Goal: Task Accomplishment & Management: Manage account settings

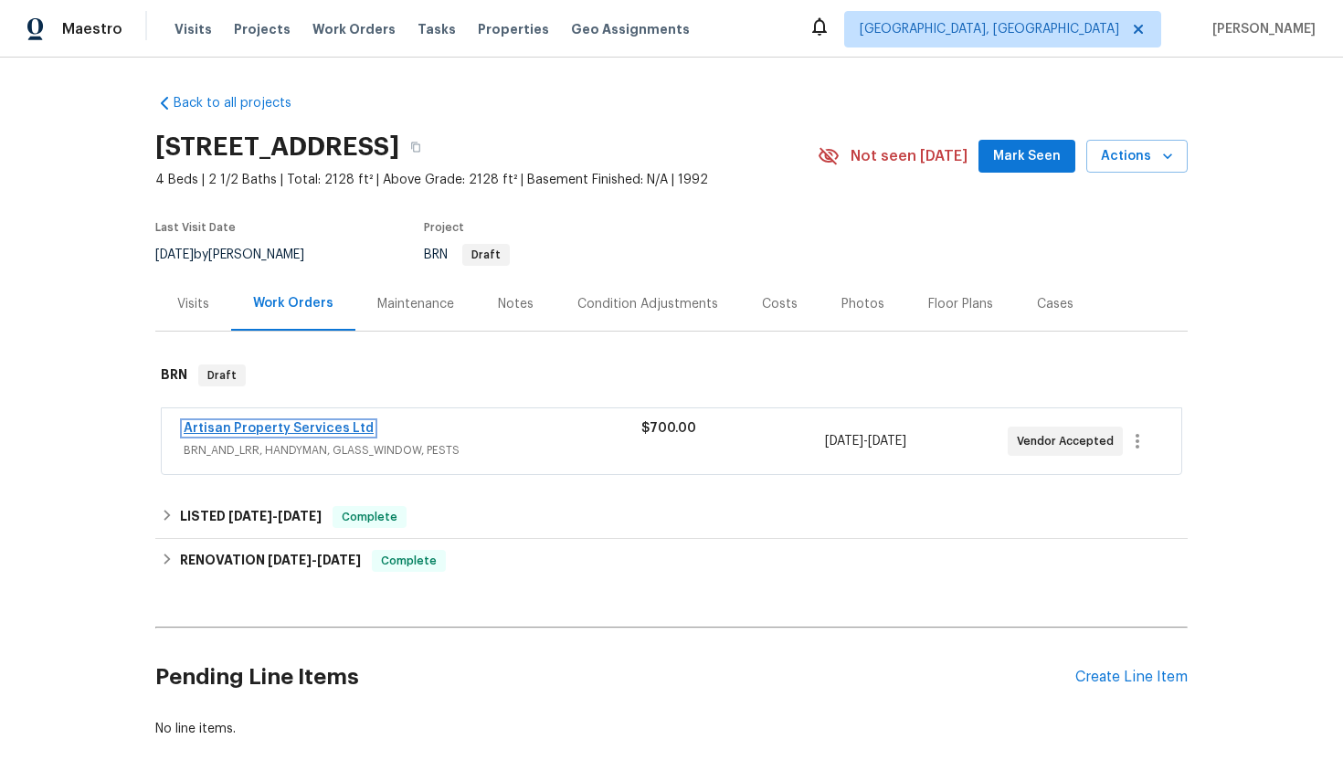
click at [306, 425] on link "Artisan Property Services Ltd" at bounding box center [279, 428] width 190 height 13
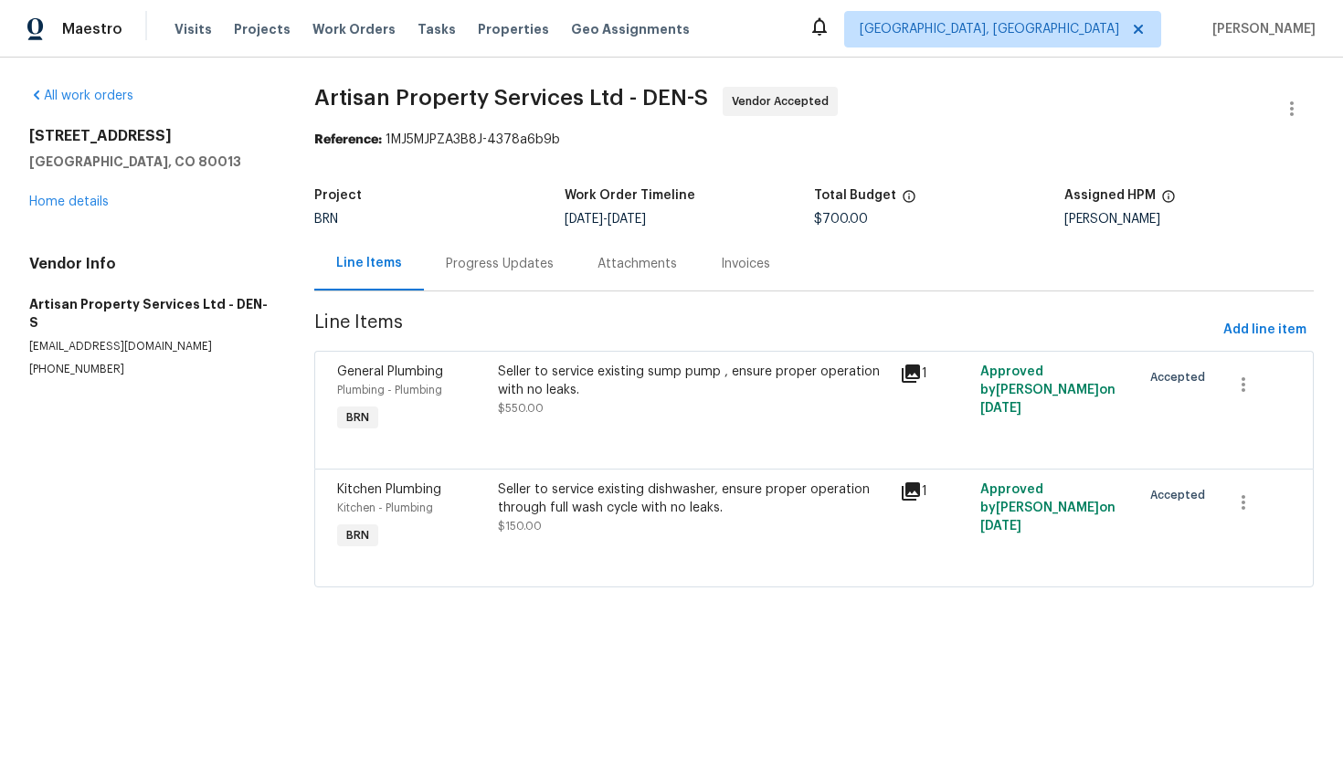
click at [528, 281] on div "Progress Updates" at bounding box center [500, 264] width 152 height 54
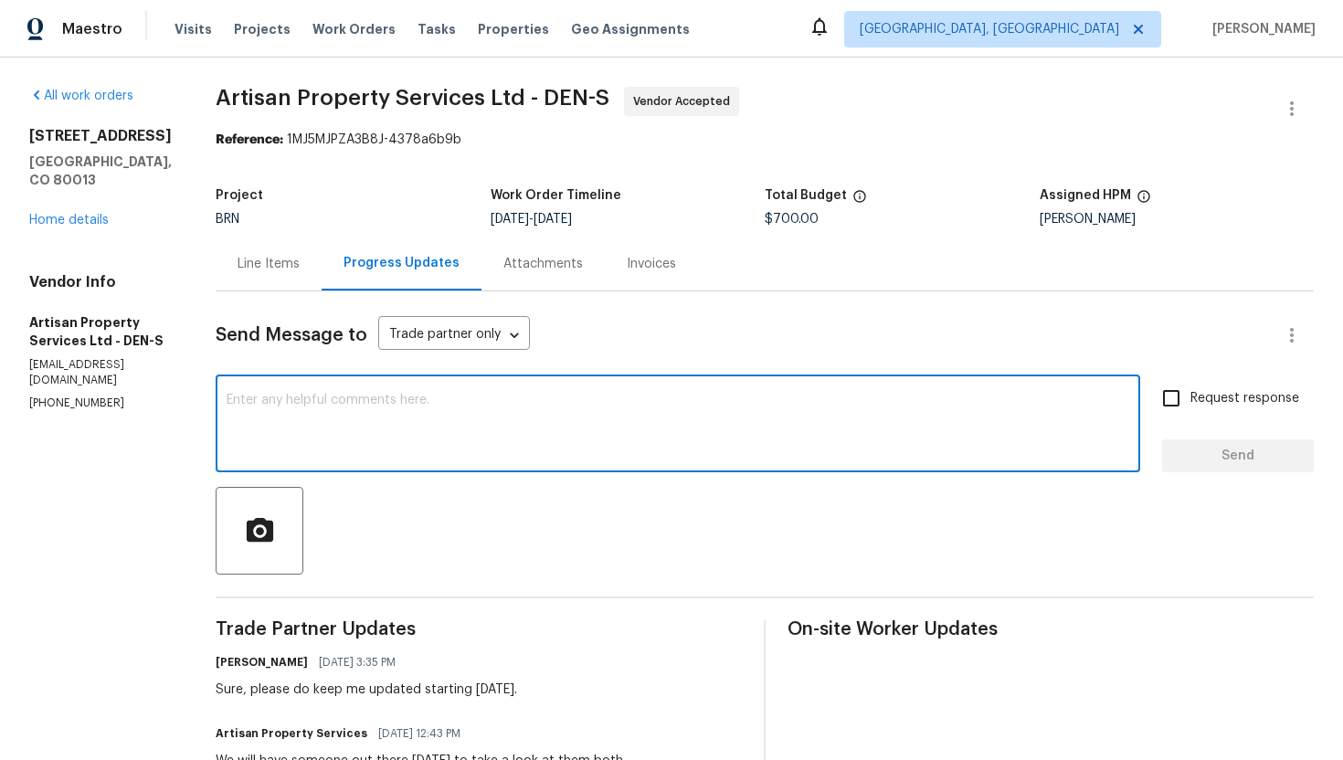
click at [443, 450] on textarea at bounding box center [678, 426] width 902 height 64
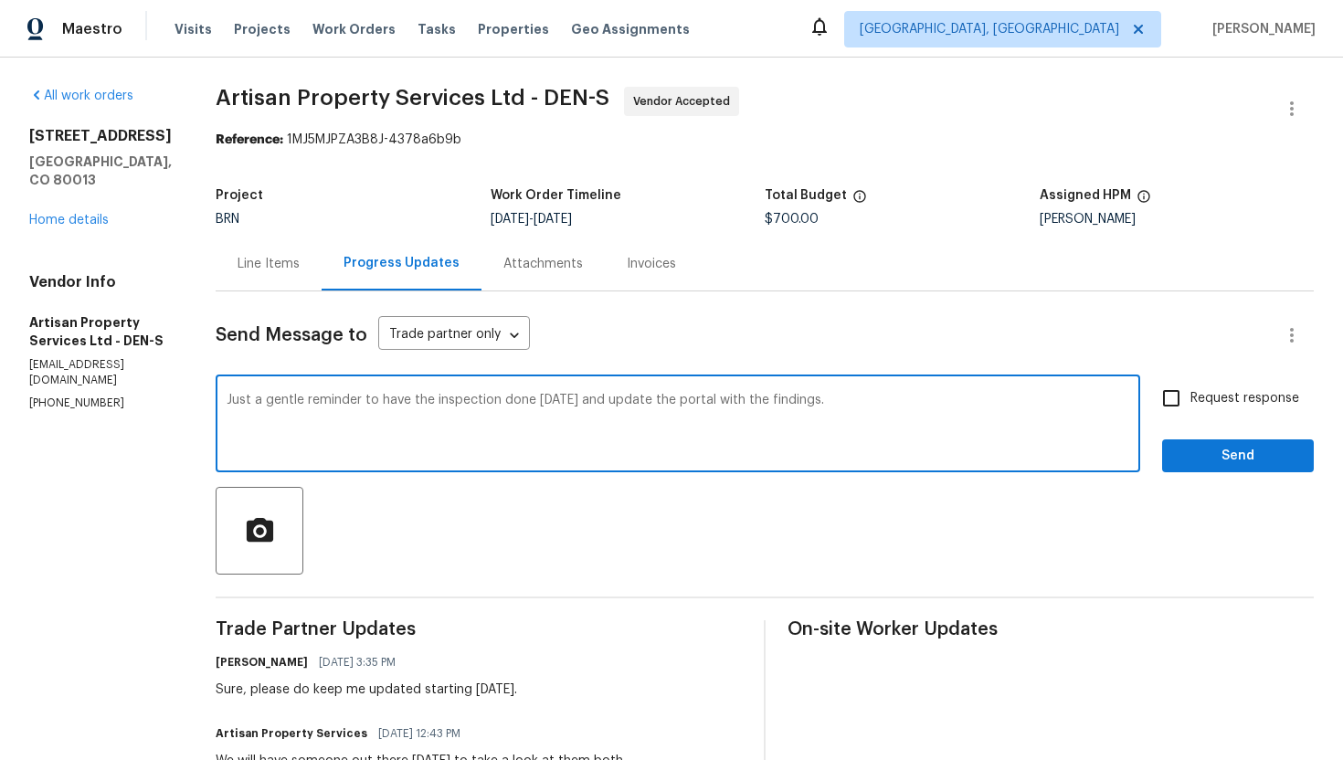
type textarea "Just a gentle reminder to have the inspection done today and update the portal …"
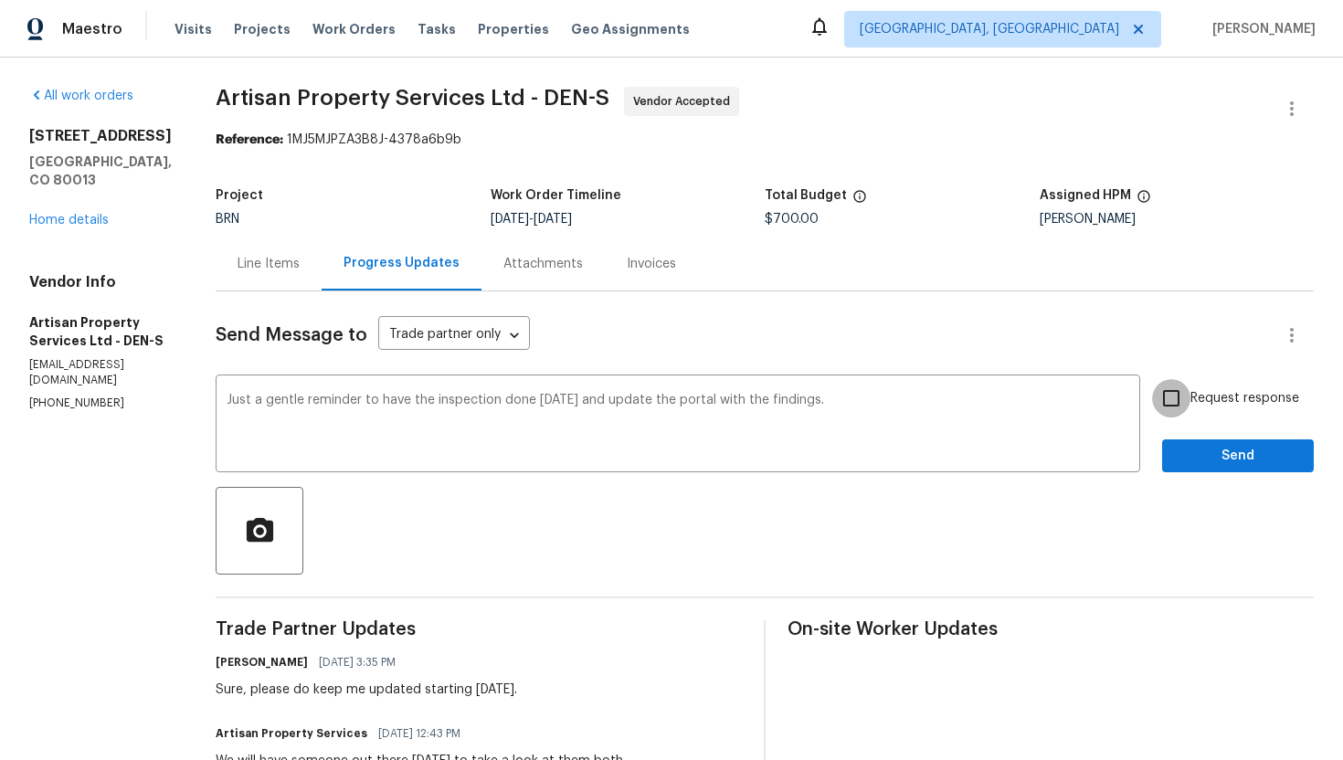
click at [1166, 401] on input "Request response" at bounding box center [1171, 398] width 38 height 38
checkbox input "true"
click at [1219, 459] on span "Send" at bounding box center [1237, 456] width 122 height 23
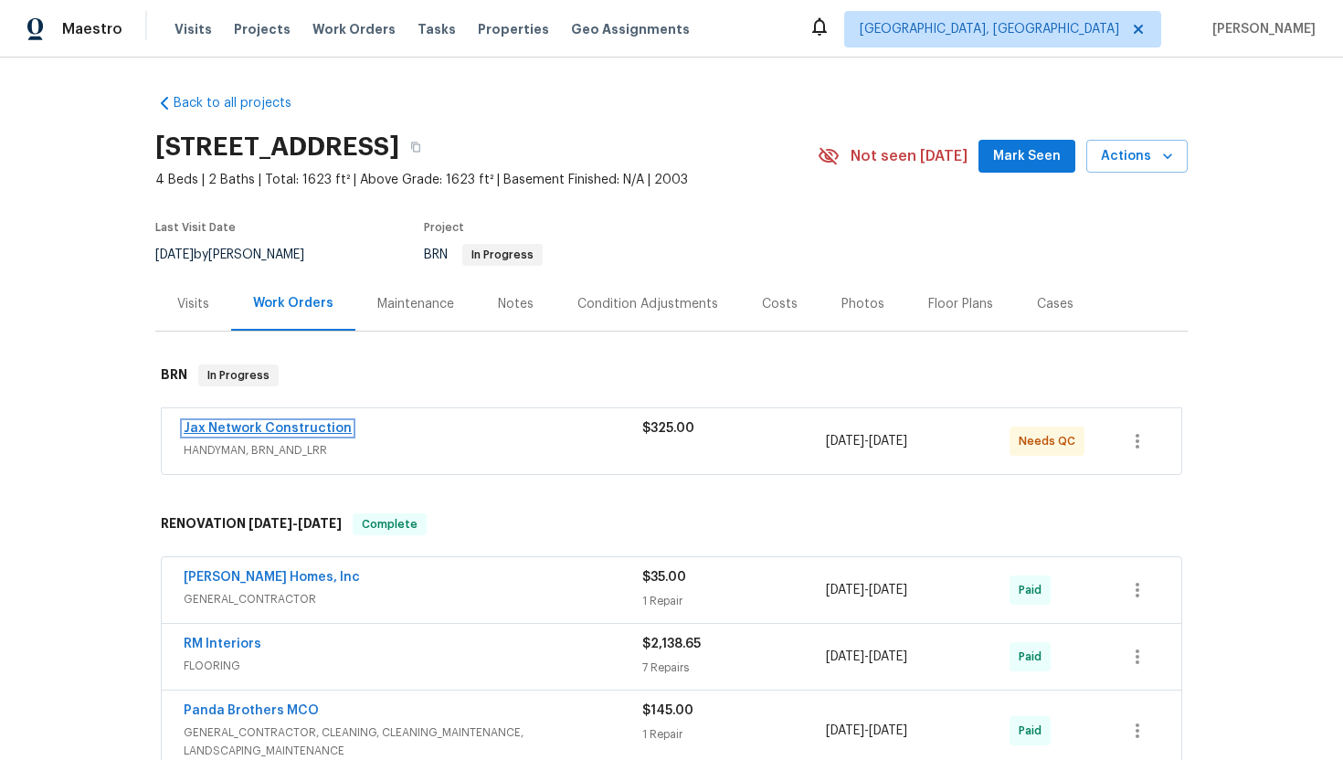
click at [312, 424] on link "Jax Network Construction" at bounding box center [268, 428] width 168 height 13
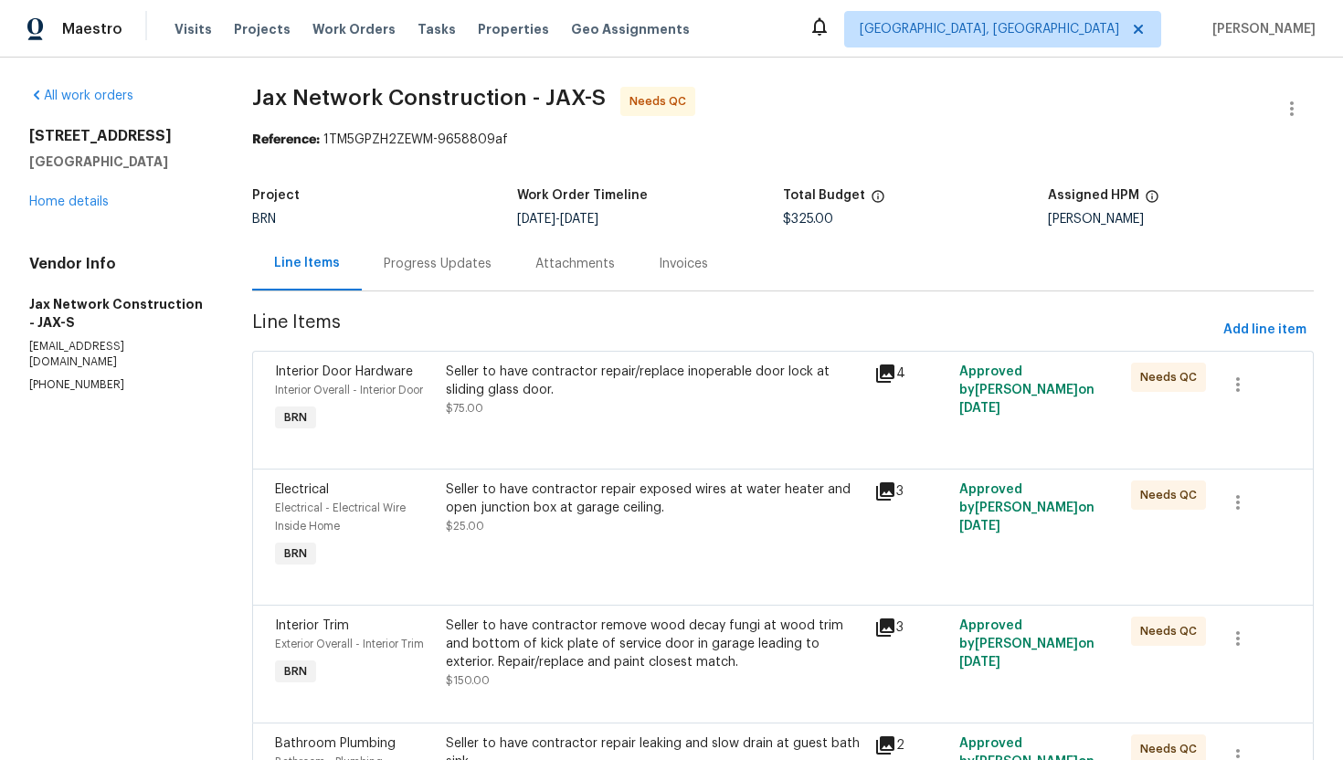
click at [463, 274] on div "Progress Updates" at bounding box center [438, 264] width 152 height 54
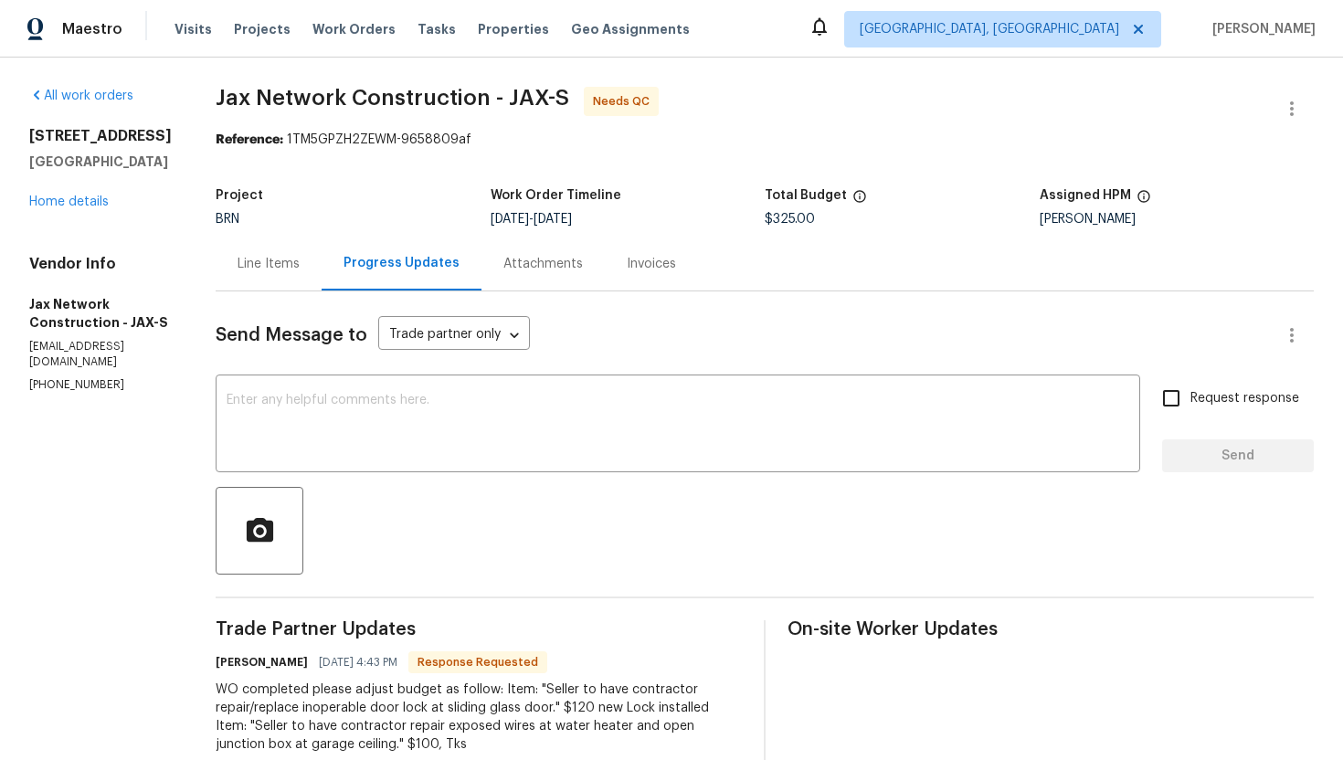
click at [300, 270] on div "Line Items" at bounding box center [268, 264] width 62 height 18
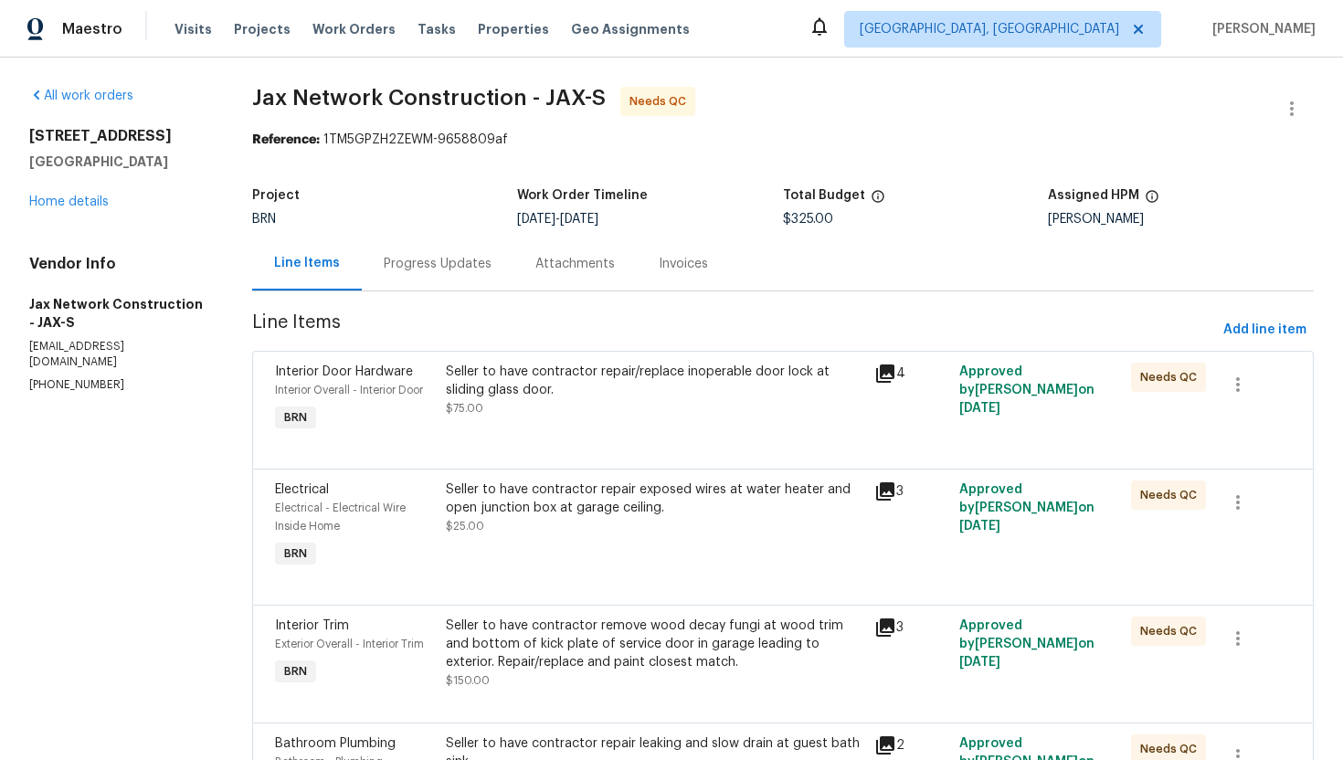
click at [427, 290] on div "Line Items Progress Updates Attachments Invoices" at bounding box center [782, 264] width 1061 height 55
click at [431, 271] on div "Progress Updates" at bounding box center [438, 264] width 108 height 18
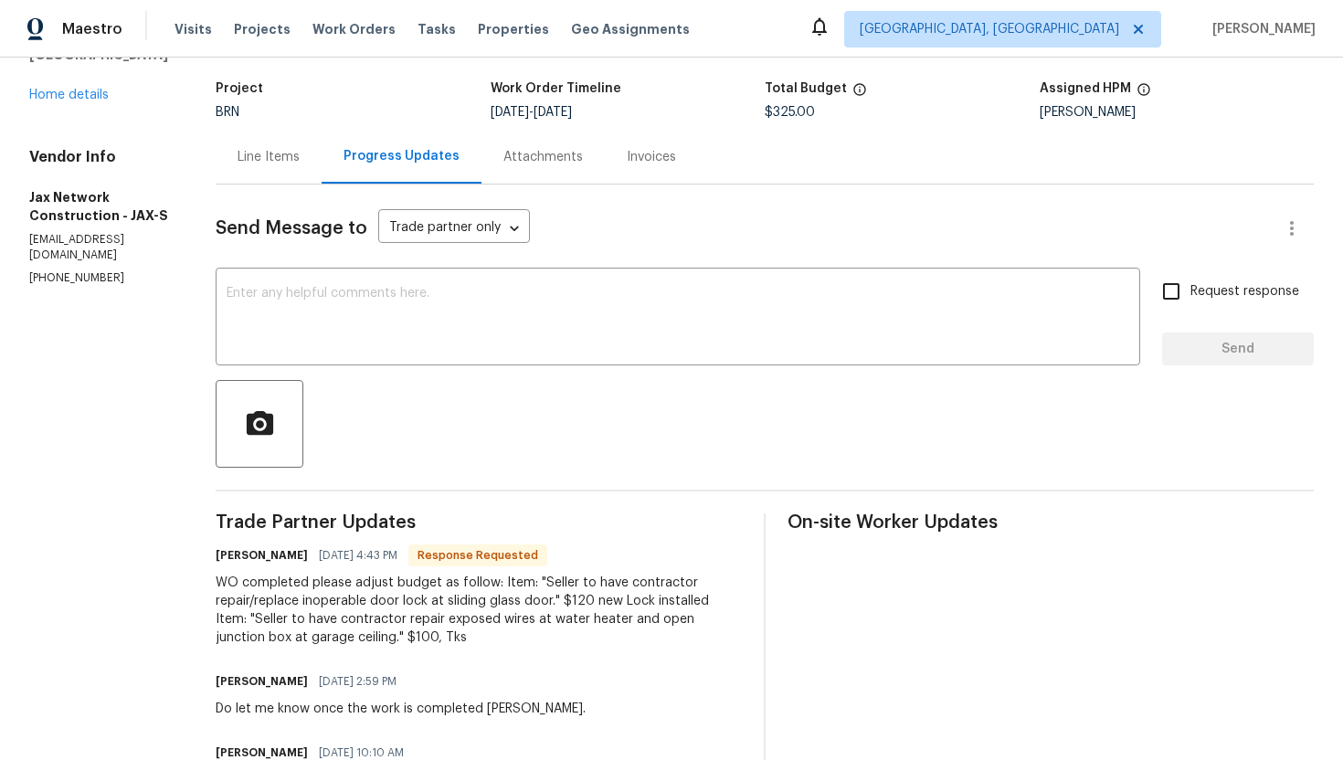
scroll to position [116, 0]
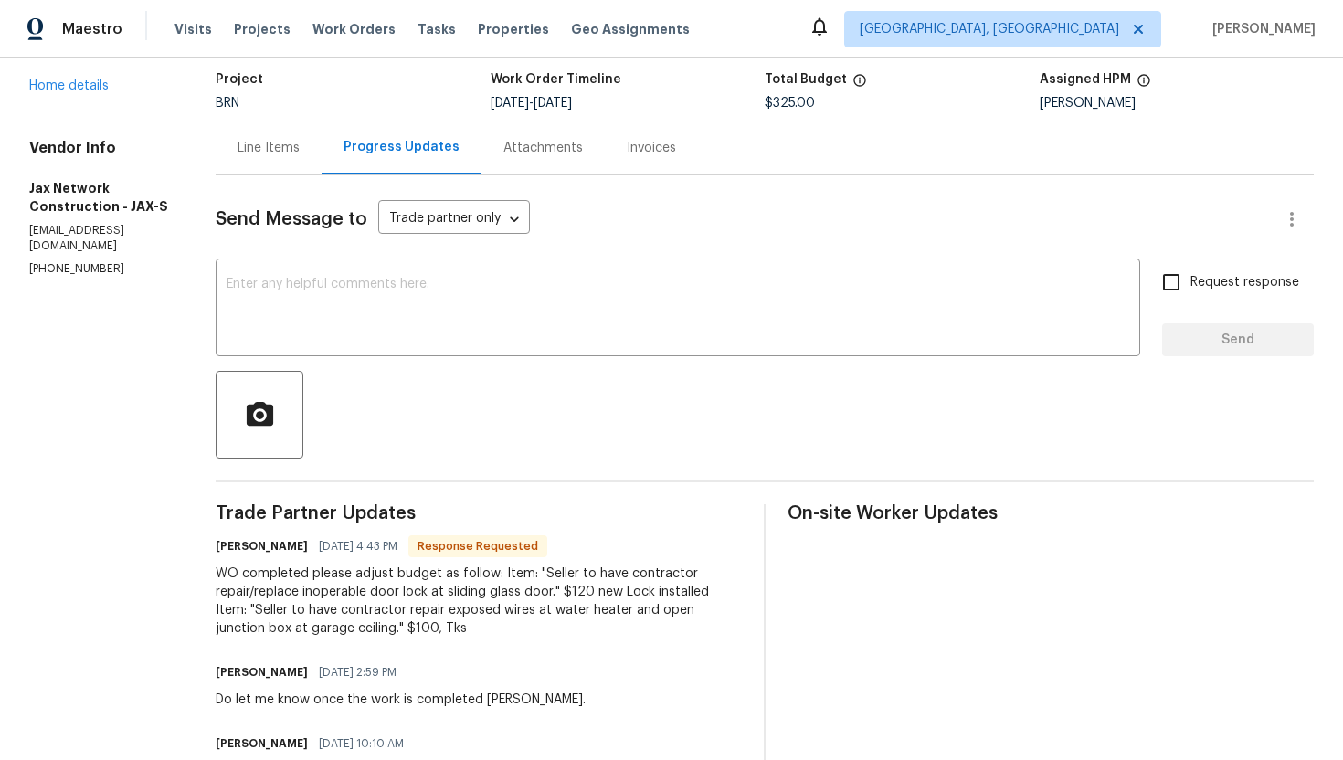
click at [307, 169] on div "Line Items" at bounding box center [269, 148] width 106 height 54
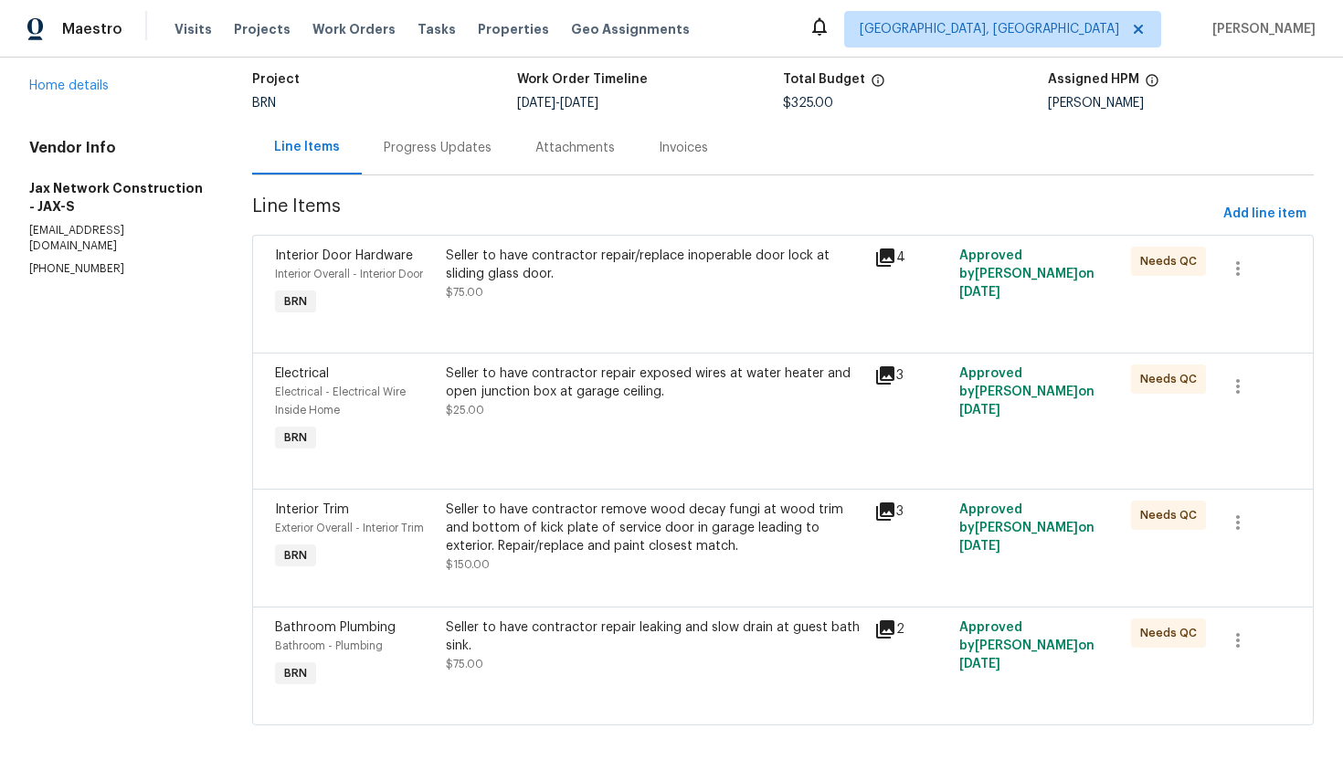
click at [598, 290] on div "Seller to have contractor repair/replace inoperable door lock at sliding glass …" at bounding box center [654, 274] width 417 height 55
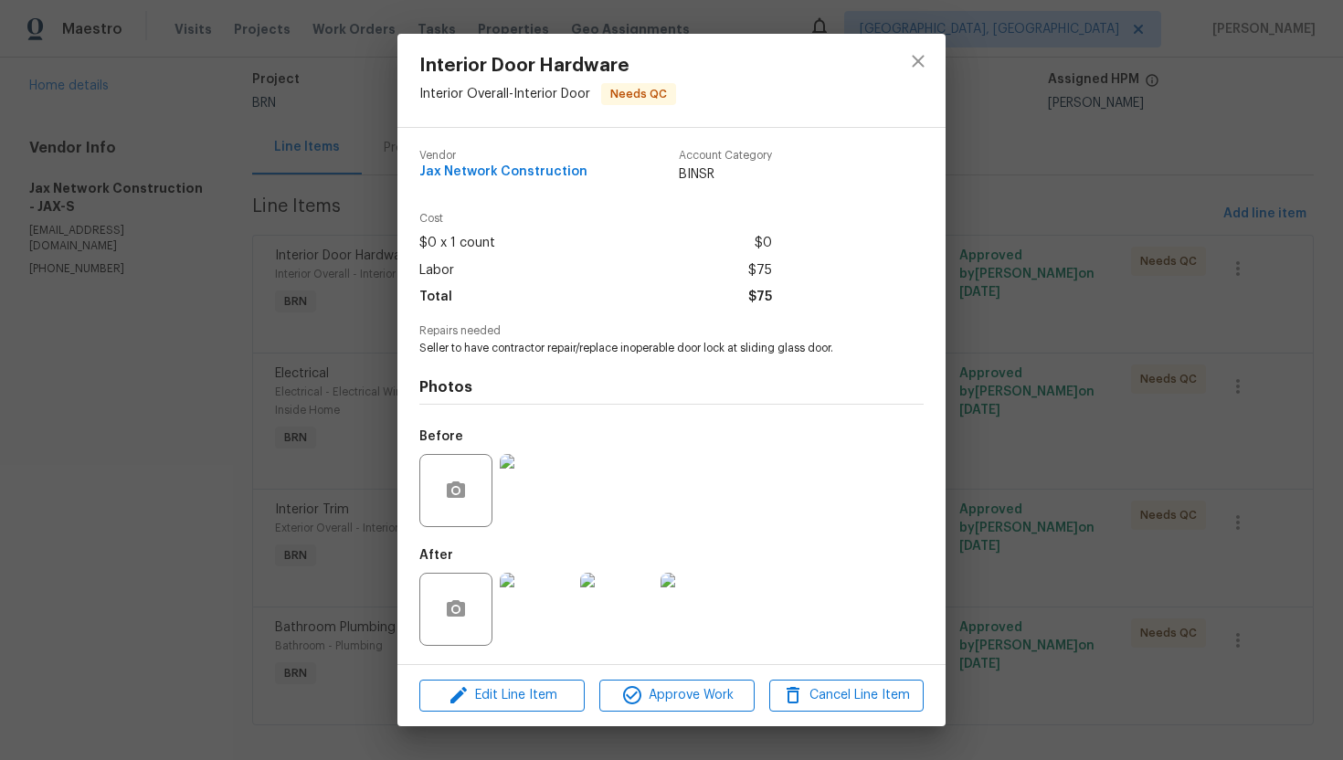
click at [523, 628] on img at bounding box center [536, 609] width 73 height 73
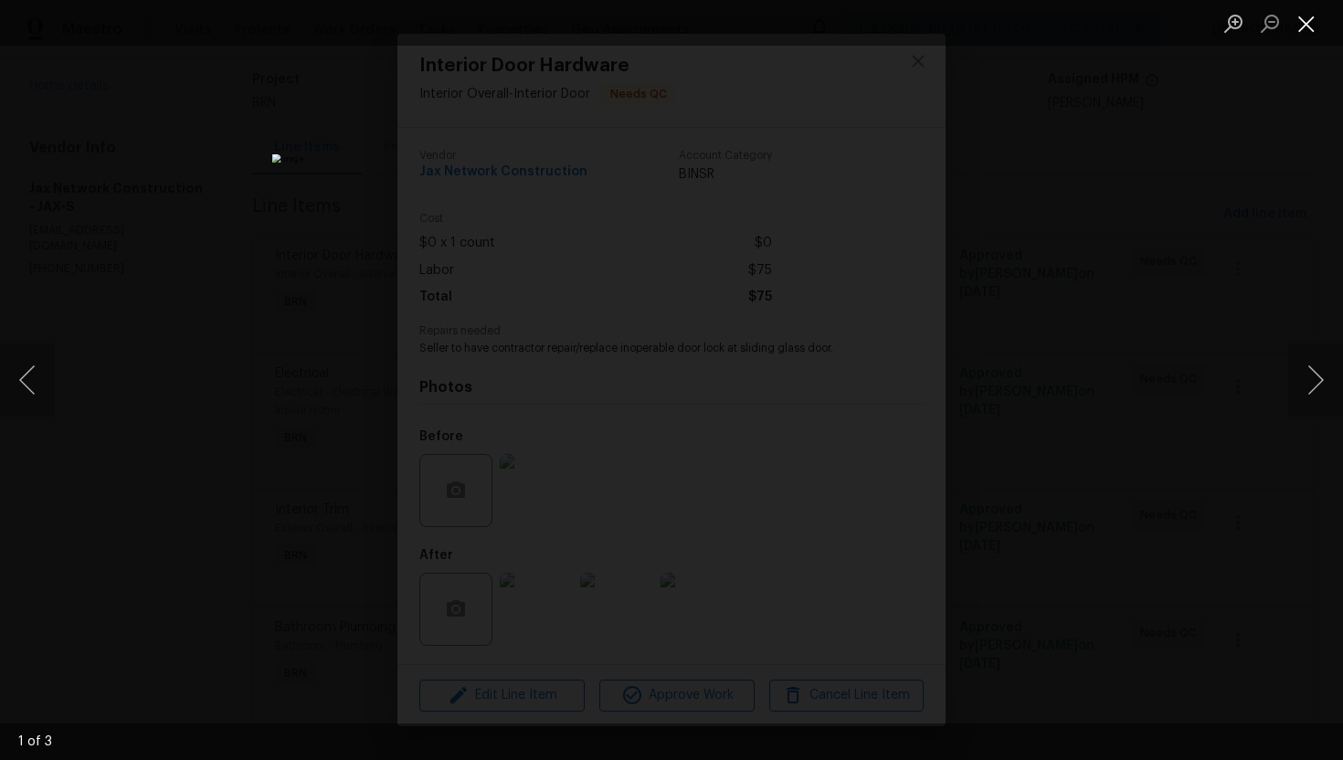
click at [1302, 27] on button "Close lightbox" at bounding box center [1306, 23] width 37 height 32
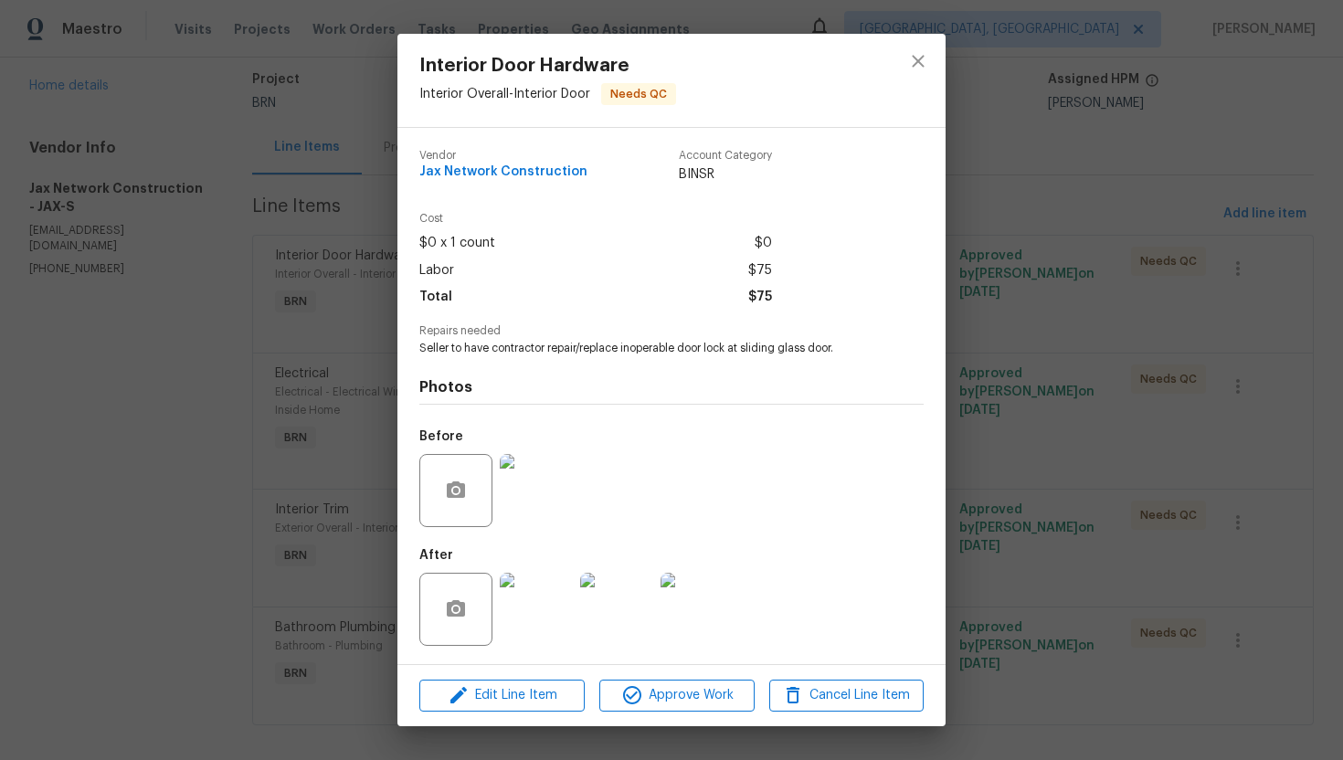
click at [558, 470] on img at bounding box center [536, 490] width 73 height 73
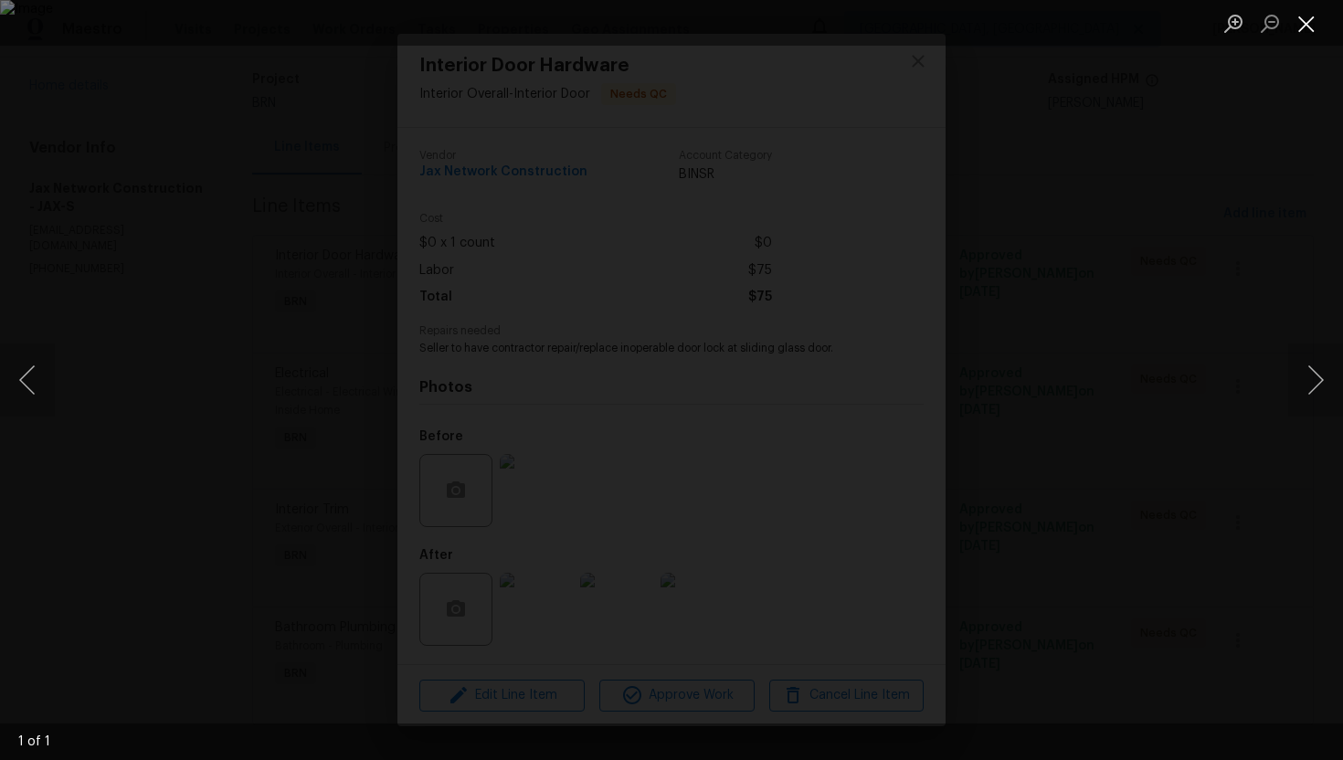
click at [1307, 26] on button "Close lightbox" at bounding box center [1306, 23] width 37 height 32
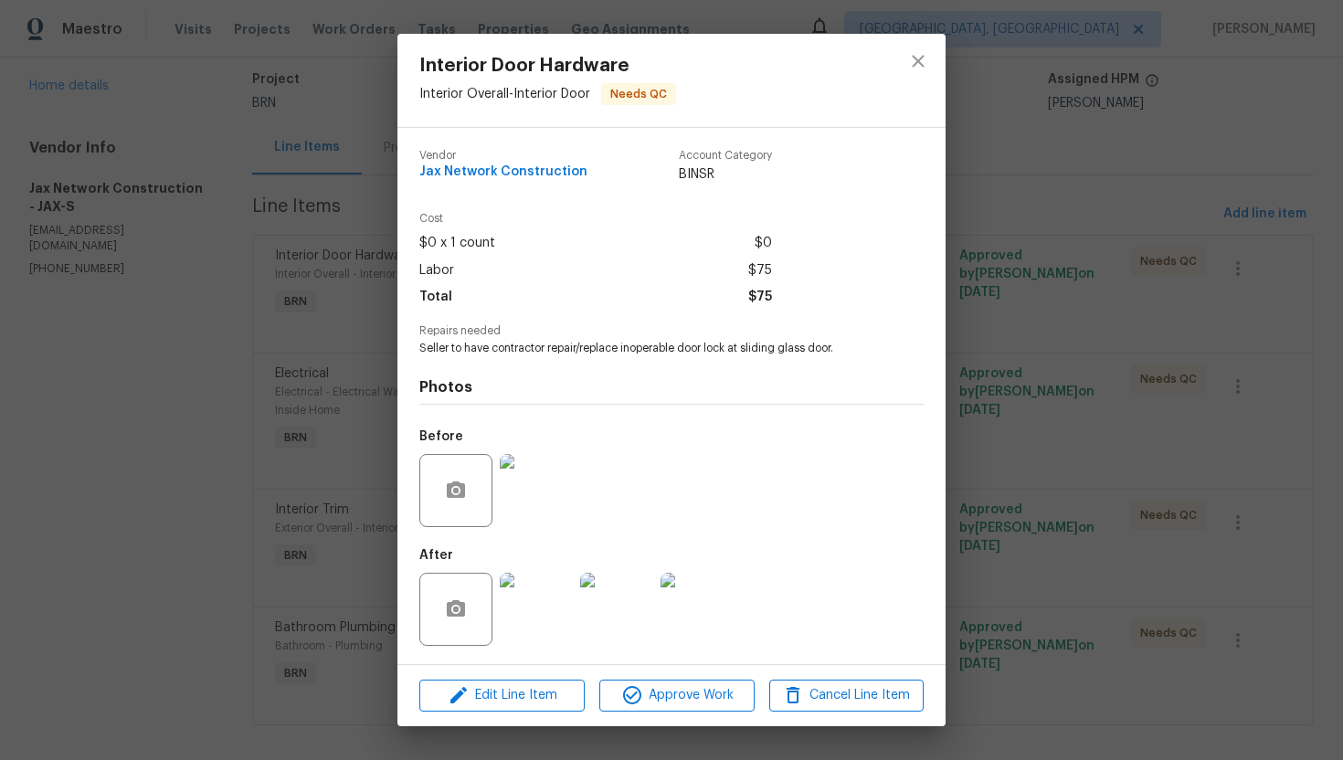
click at [550, 588] on img at bounding box center [536, 609] width 73 height 73
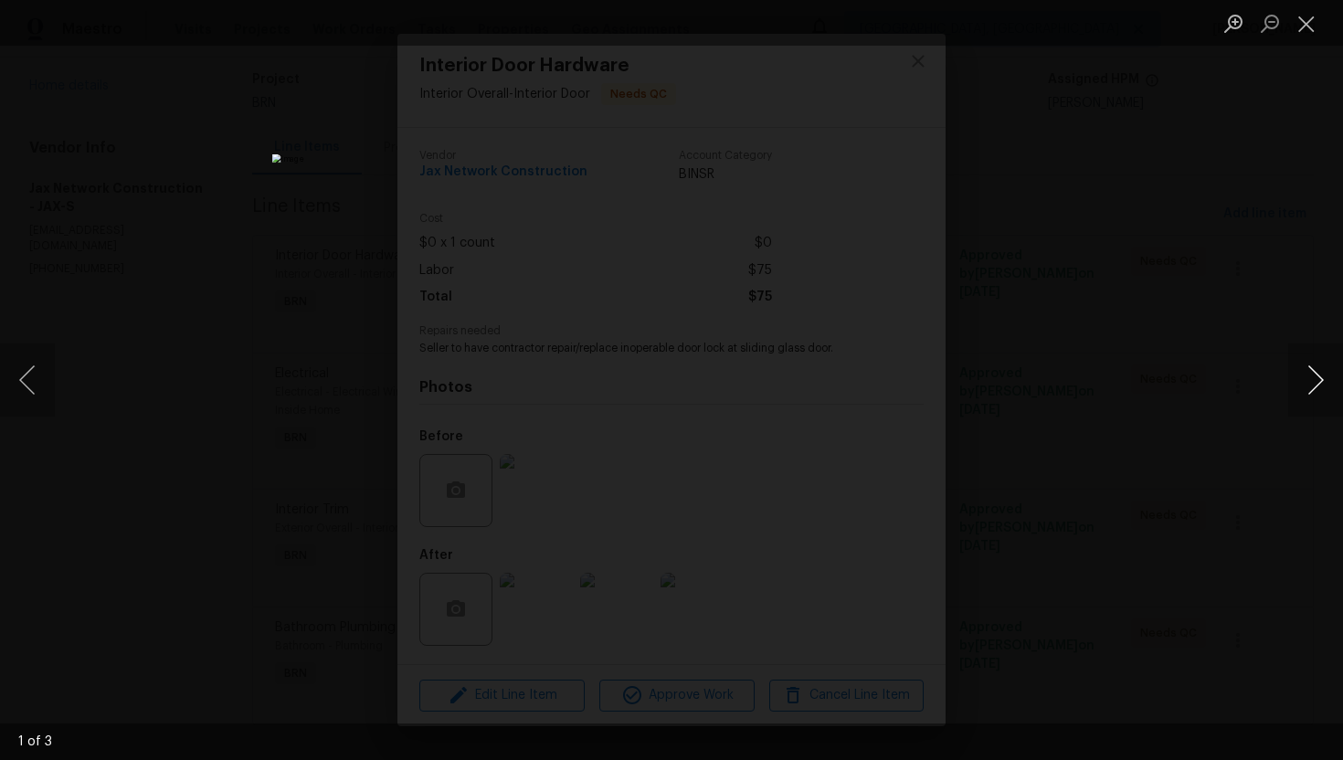
click at [1324, 375] on button "Next image" at bounding box center [1315, 379] width 55 height 73
click at [1306, 22] on button "Close lightbox" at bounding box center [1306, 23] width 37 height 32
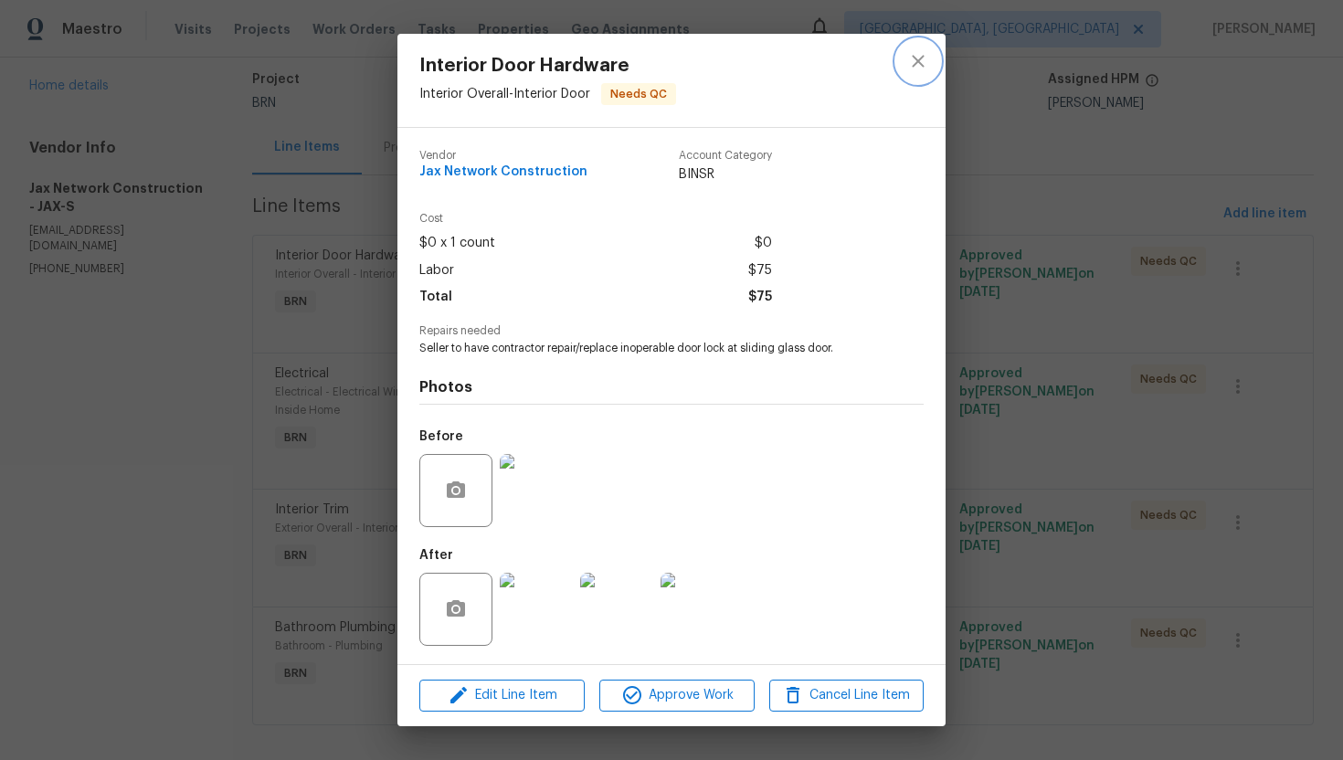
click at [924, 58] on icon "close" at bounding box center [918, 61] width 22 height 22
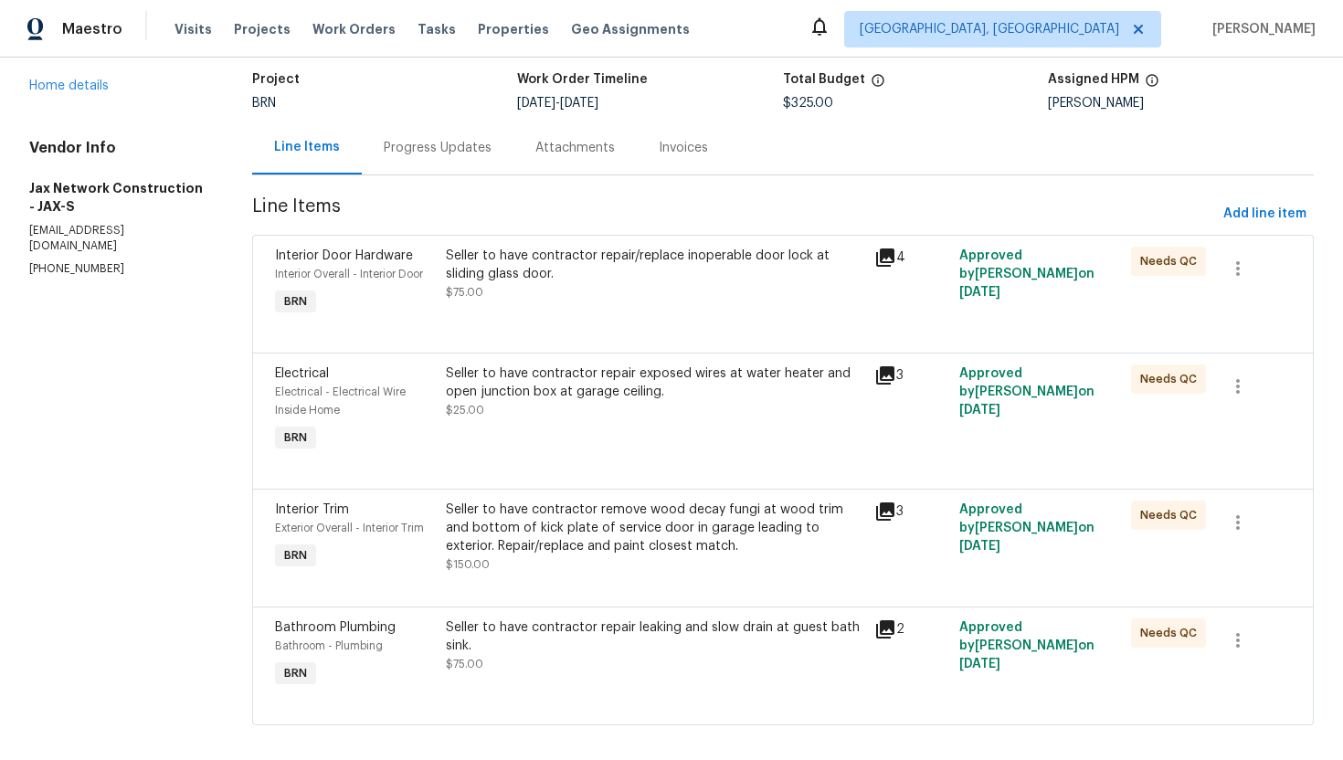
scroll to position [134, 0]
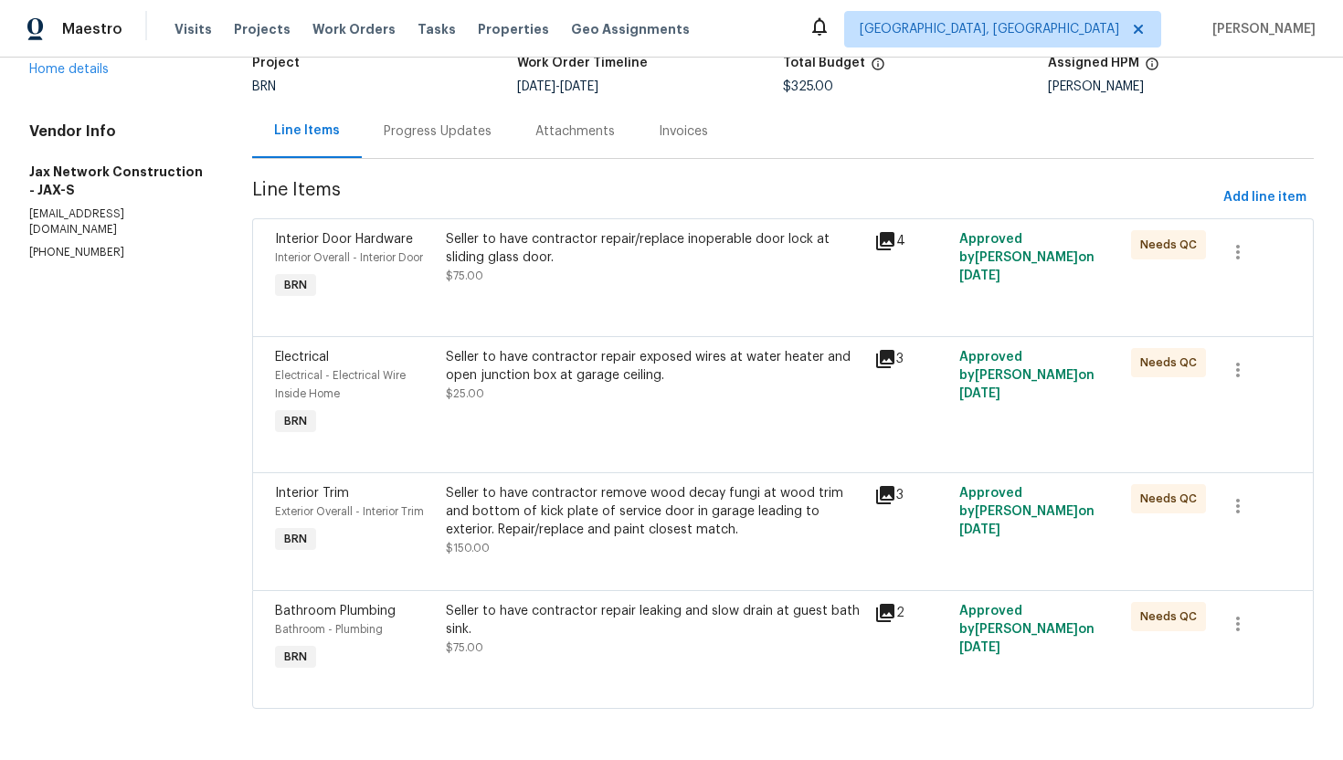
click at [638, 396] on div "Seller to have contractor repair exposed wires at water heater and open junctio…" at bounding box center [654, 375] width 417 height 55
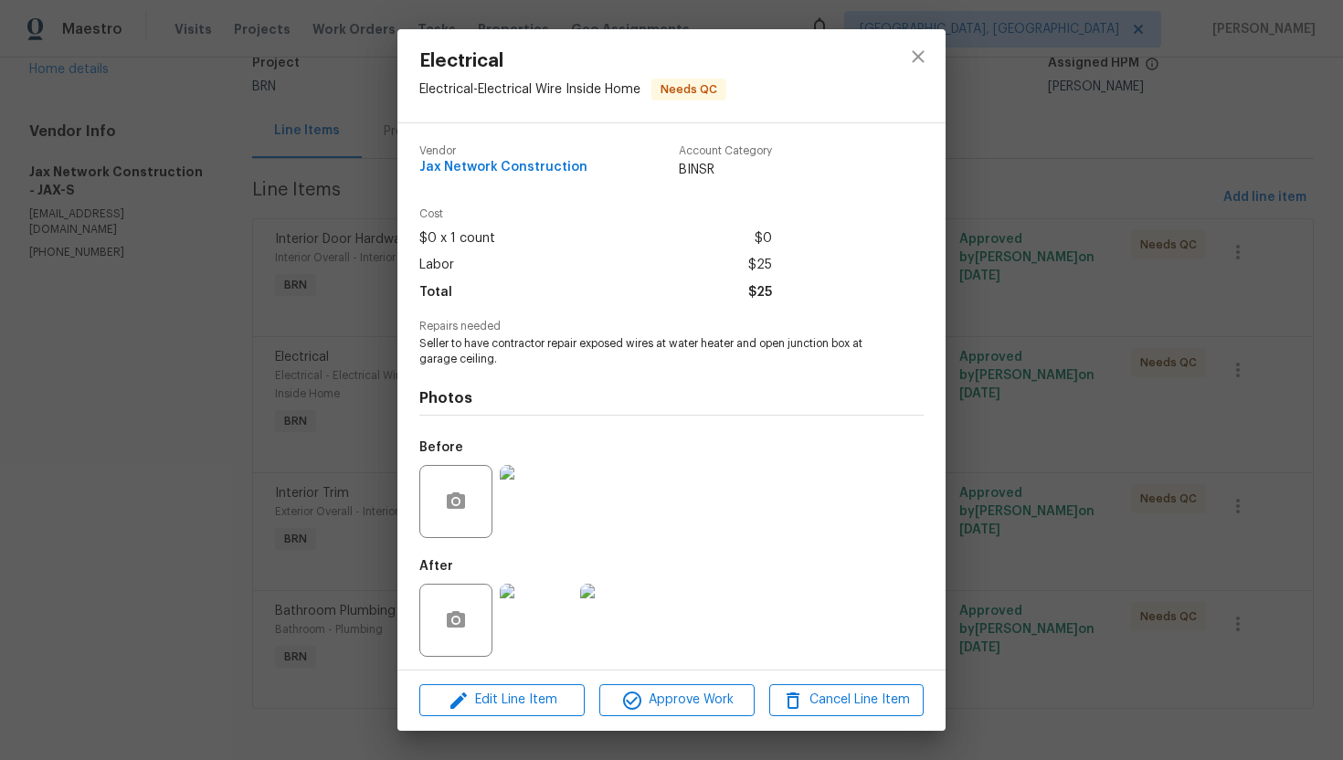
scroll to position [5, 0]
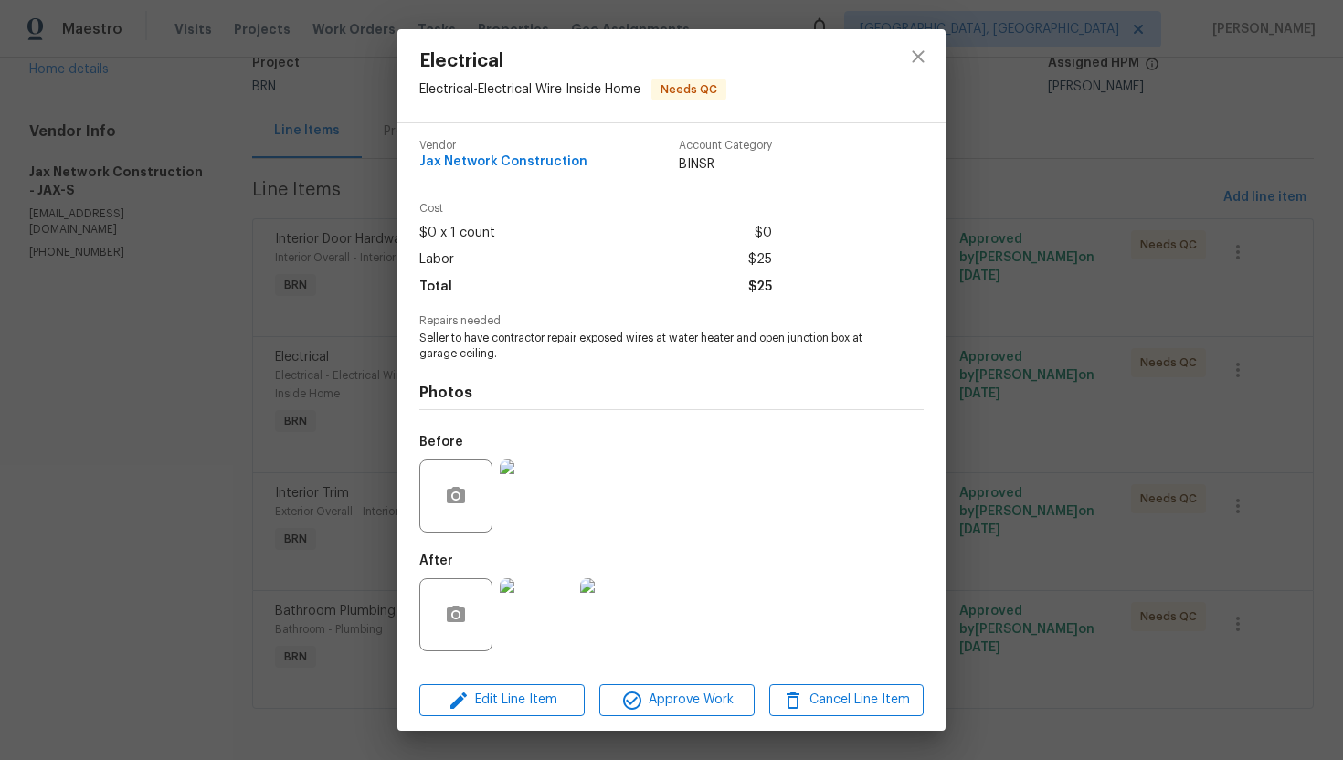
click at [542, 480] on img at bounding box center [536, 495] width 73 height 73
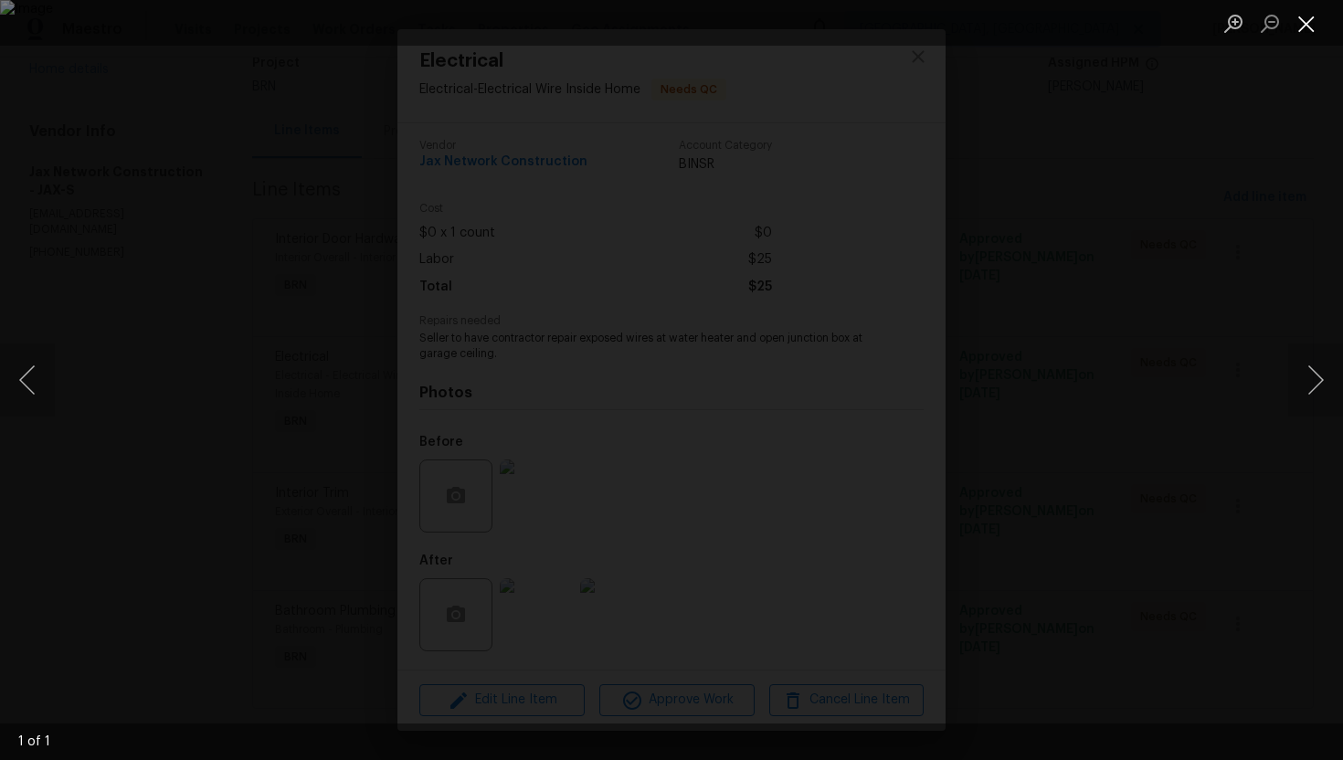
click at [1300, 23] on button "Close lightbox" at bounding box center [1306, 23] width 37 height 32
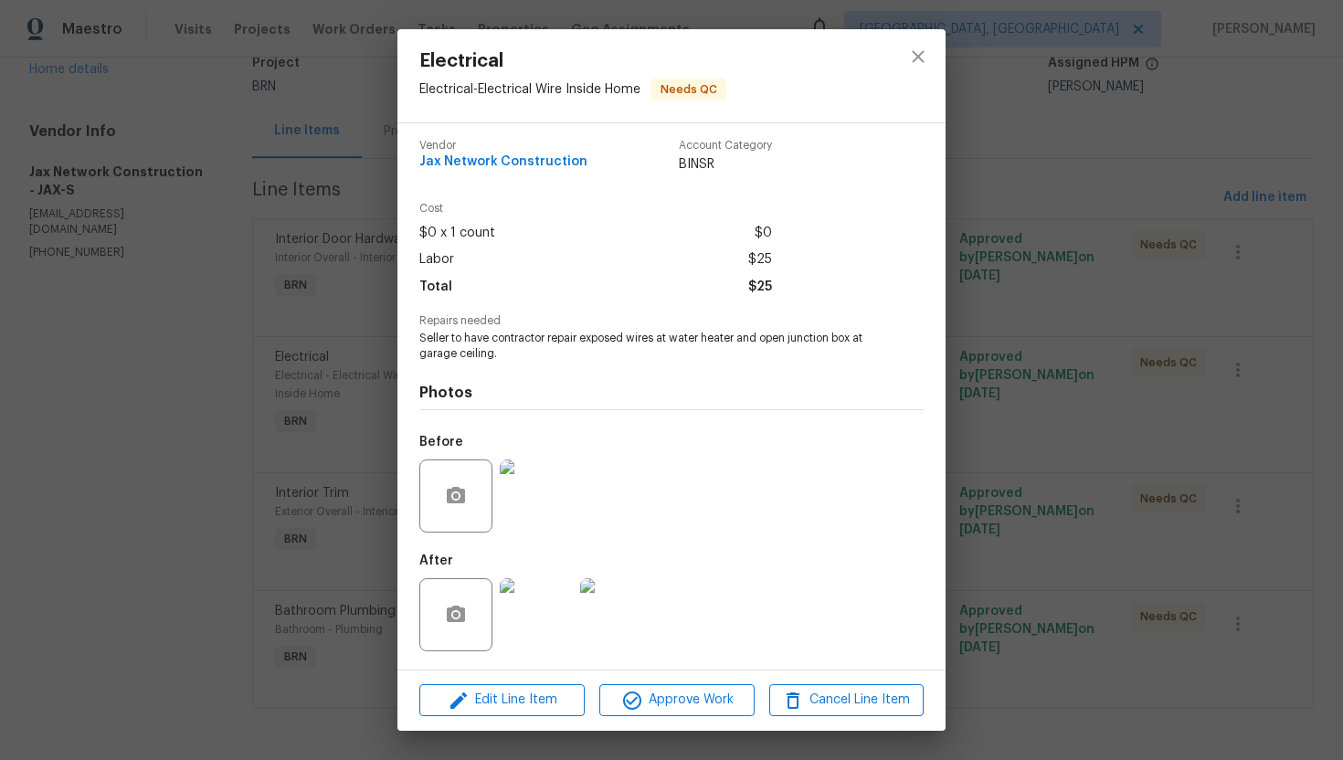
click at [545, 621] on img at bounding box center [536, 614] width 73 height 73
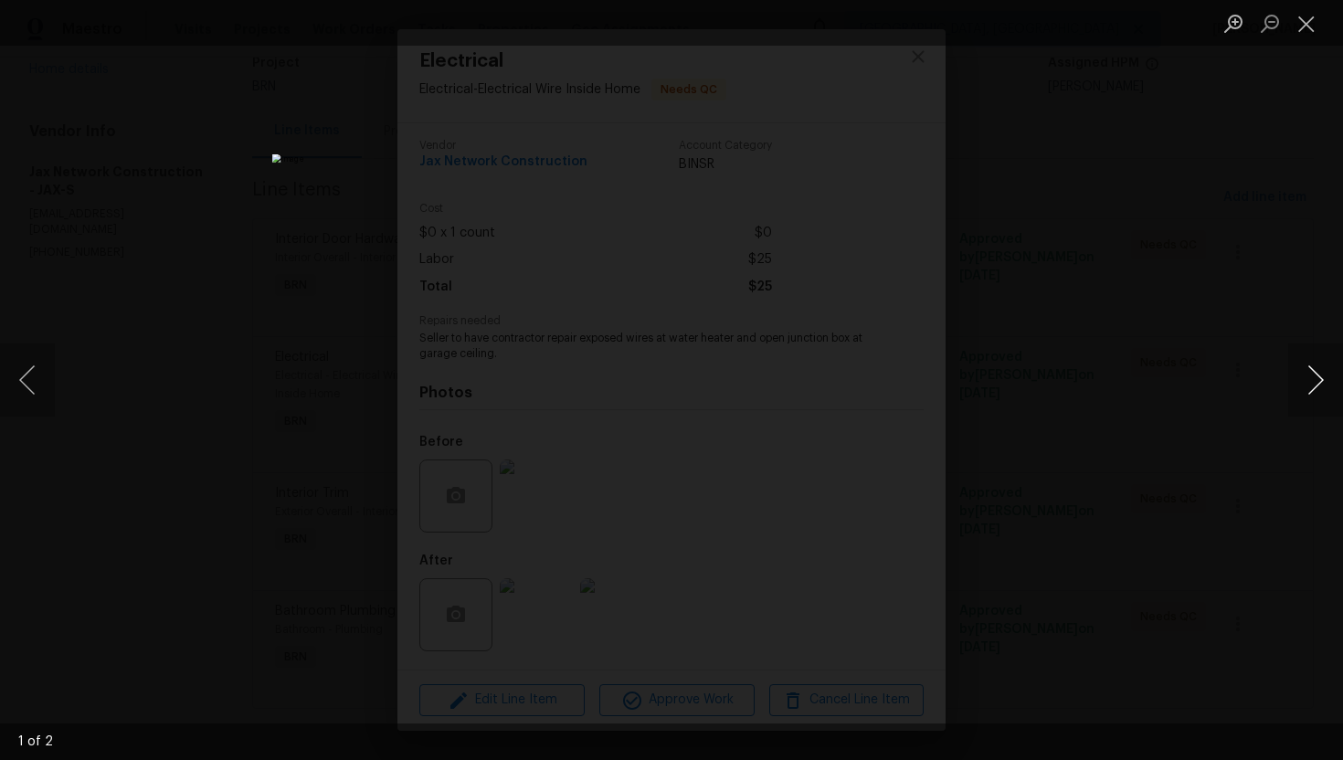
click at [1310, 390] on button "Next image" at bounding box center [1315, 379] width 55 height 73
click at [1317, 28] on button "Close lightbox" at bounding box center [1306, 23] width 37 height 32
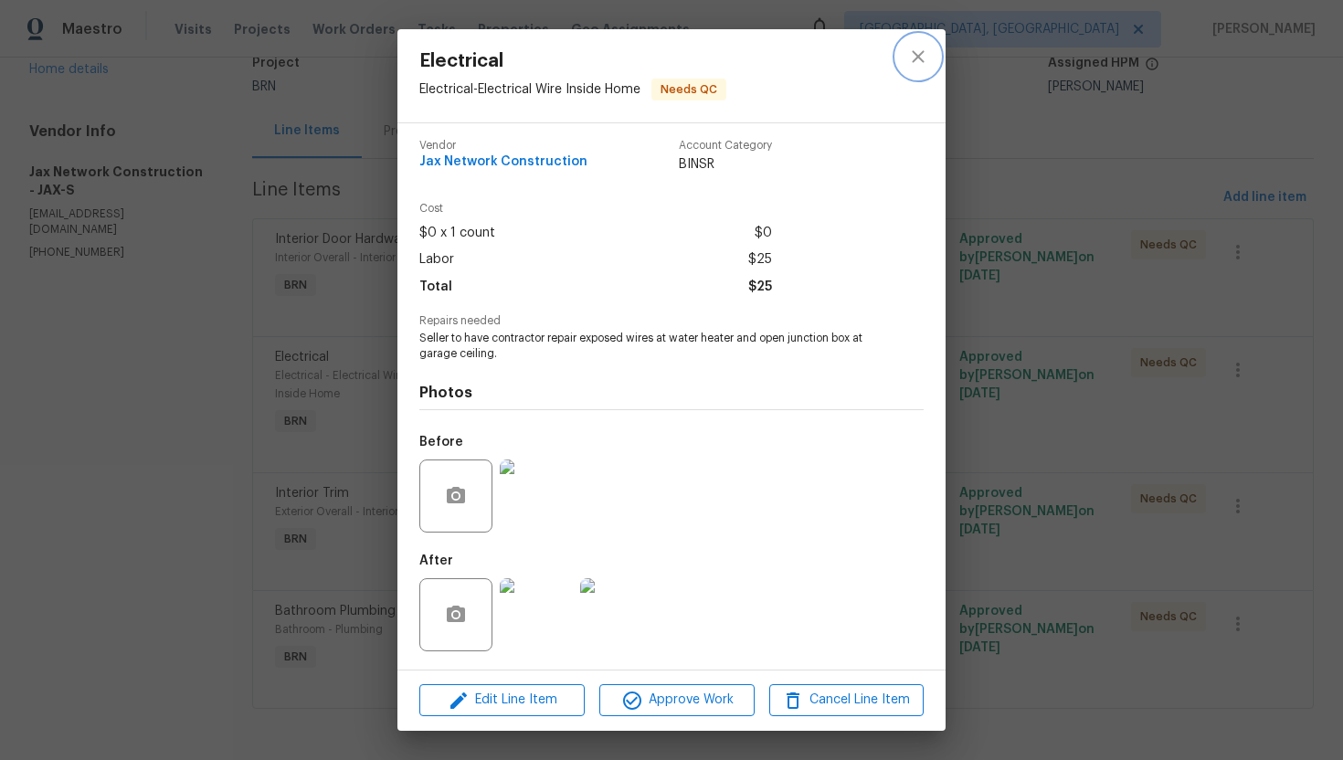
click at [914, 43] on button "close" at bounding box center [918, 57] width 44 height 44
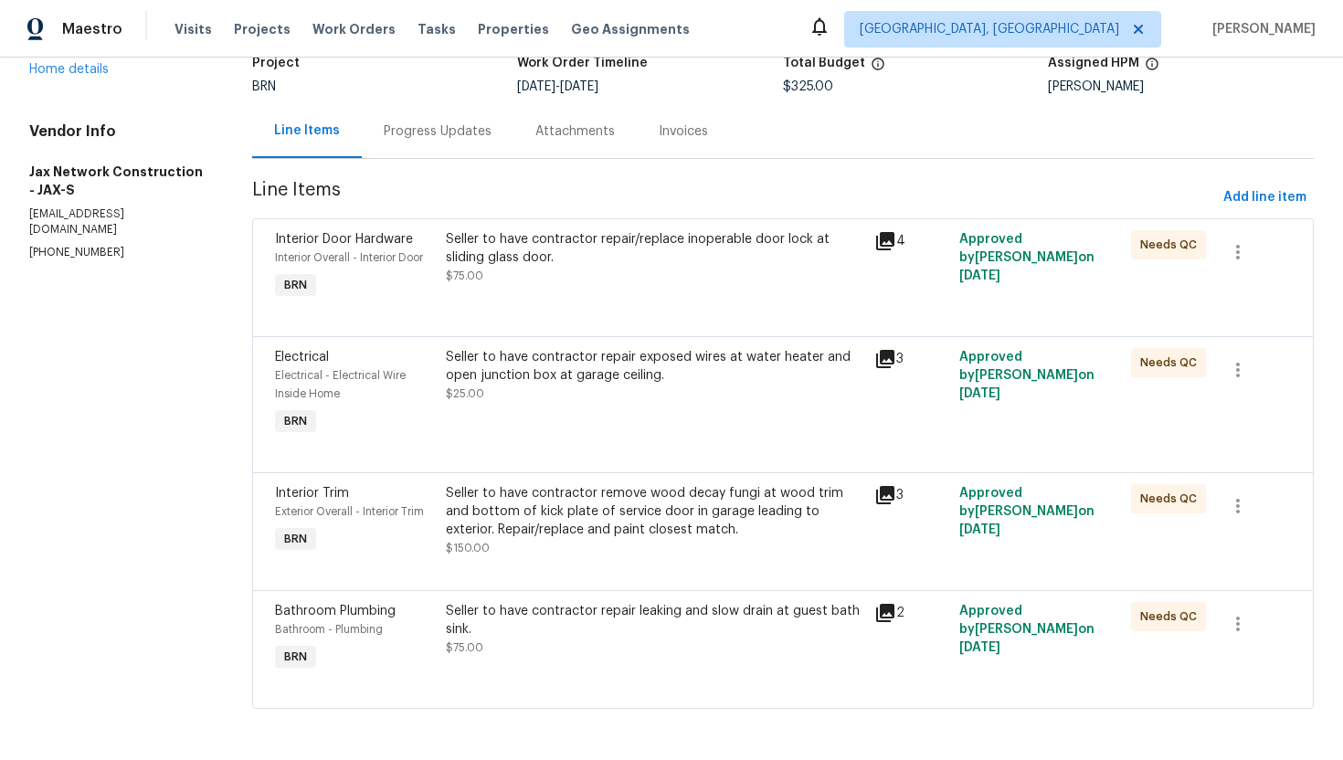
click at [596, 487] on div "Seller to have contractor remove wood decay fungi at wood trim and bottom of ki…" at bounding box center [654, 511] width 417 height 55
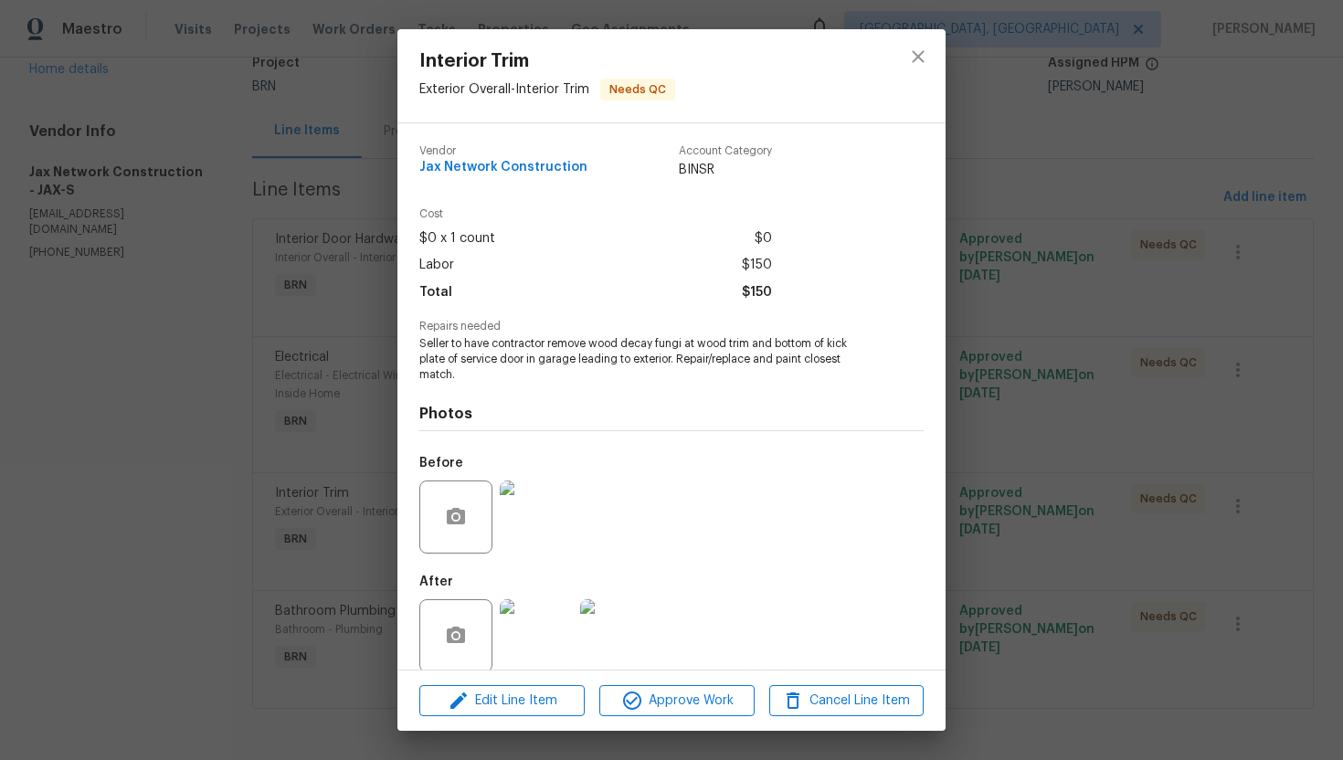
scroll to position [21, 0]
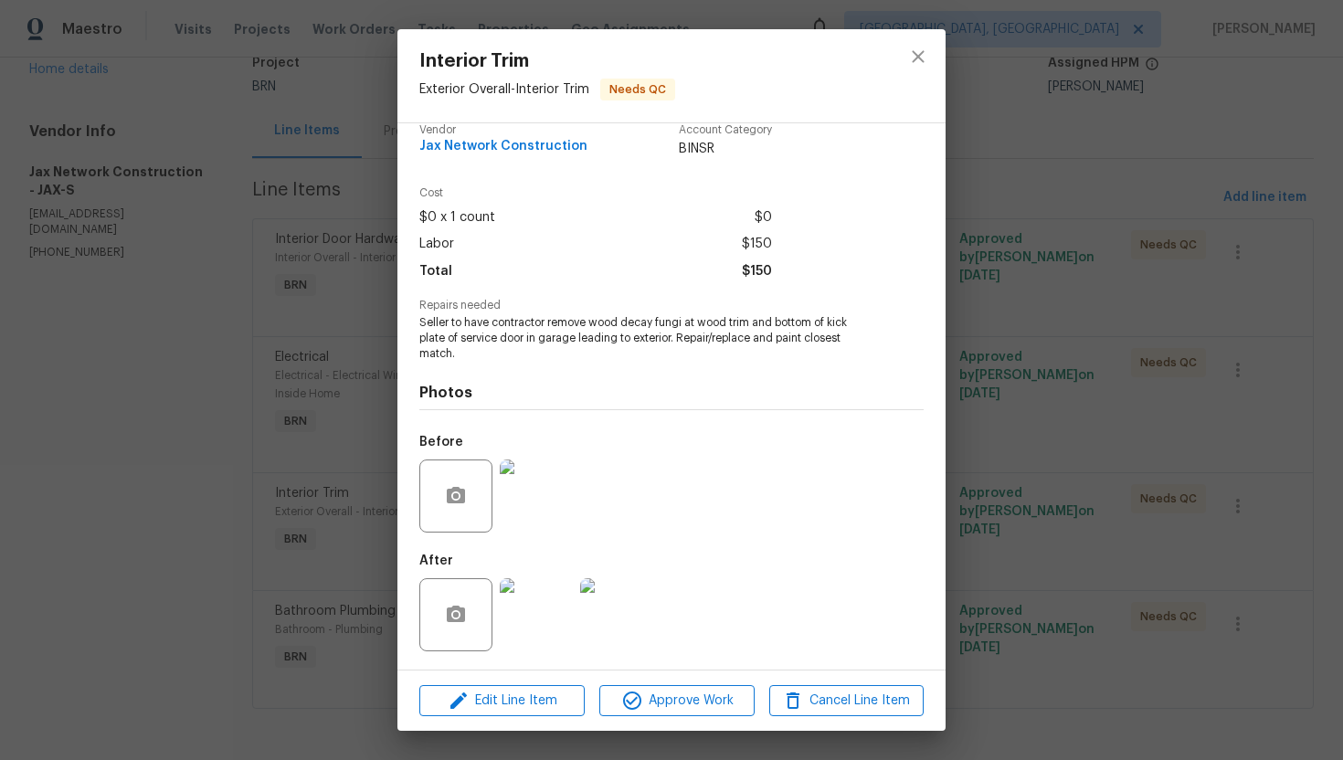
click at [548, 491] on img at bounding box center [536, 495] width 73 height 73
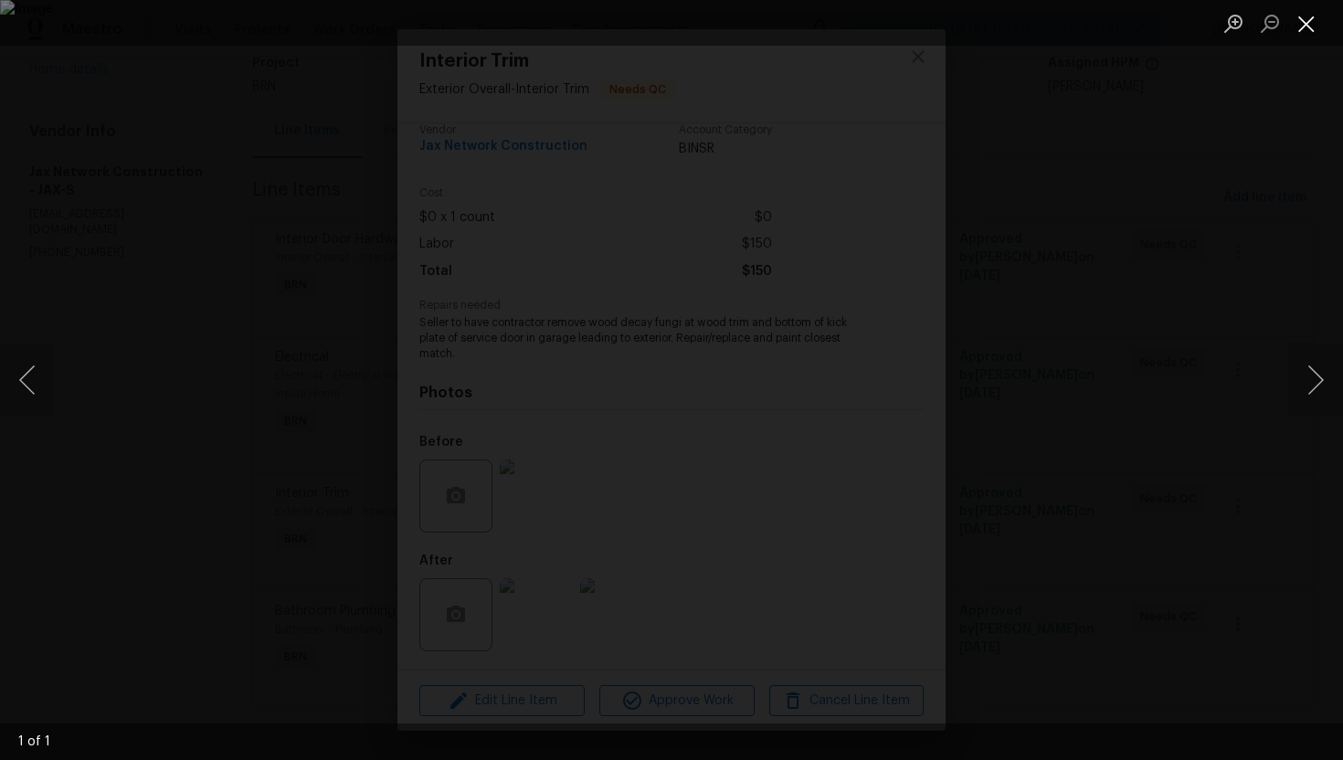
click at [1306, 28] on button "Close lightbox" at bounding box center [1306, 23] width 37 height 32
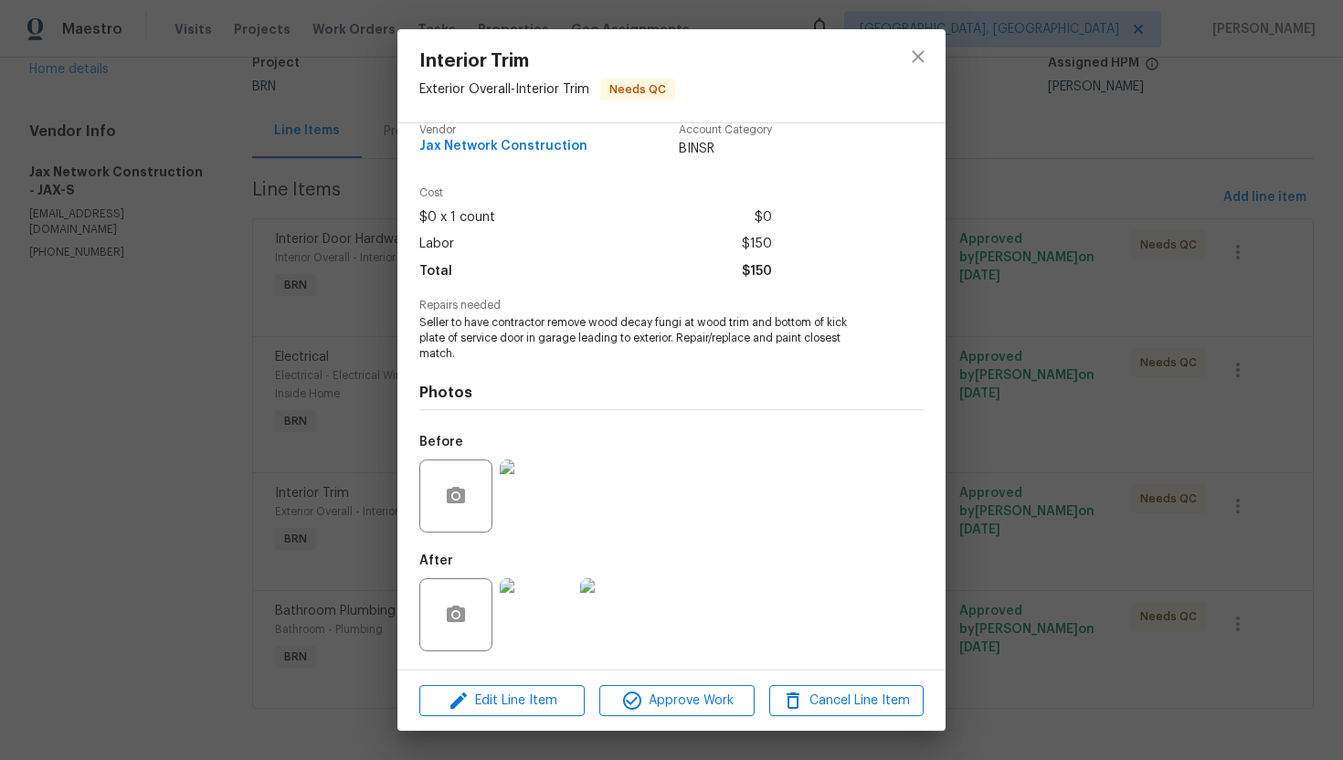
click at [535, 616] on img at bounding box center [536, 614] width 73 height 73
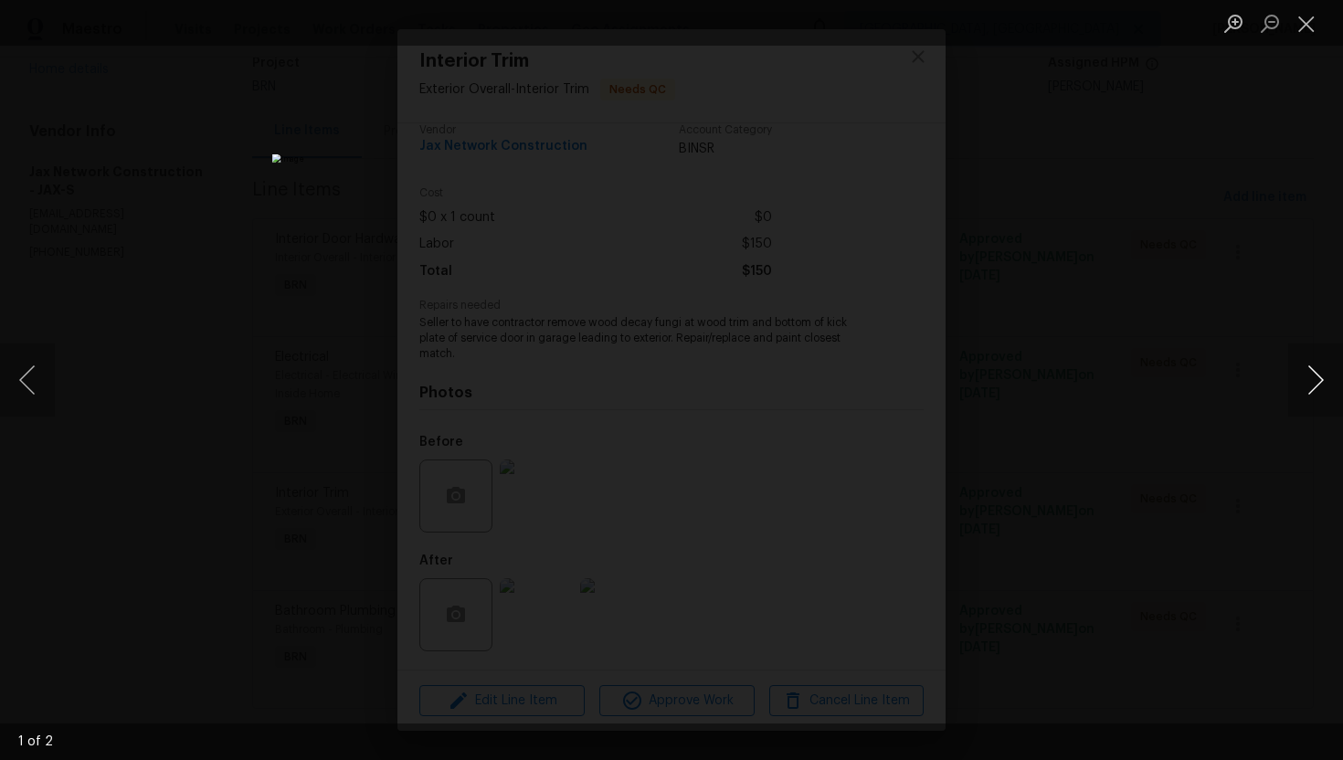
click at [1314, 374] on button "Next image" at bounding box center [1315, 379] width 55 height 73
click at [1303, 16] on button "Close lightbox" at bounding box center [1306, 23] width 37 height 32
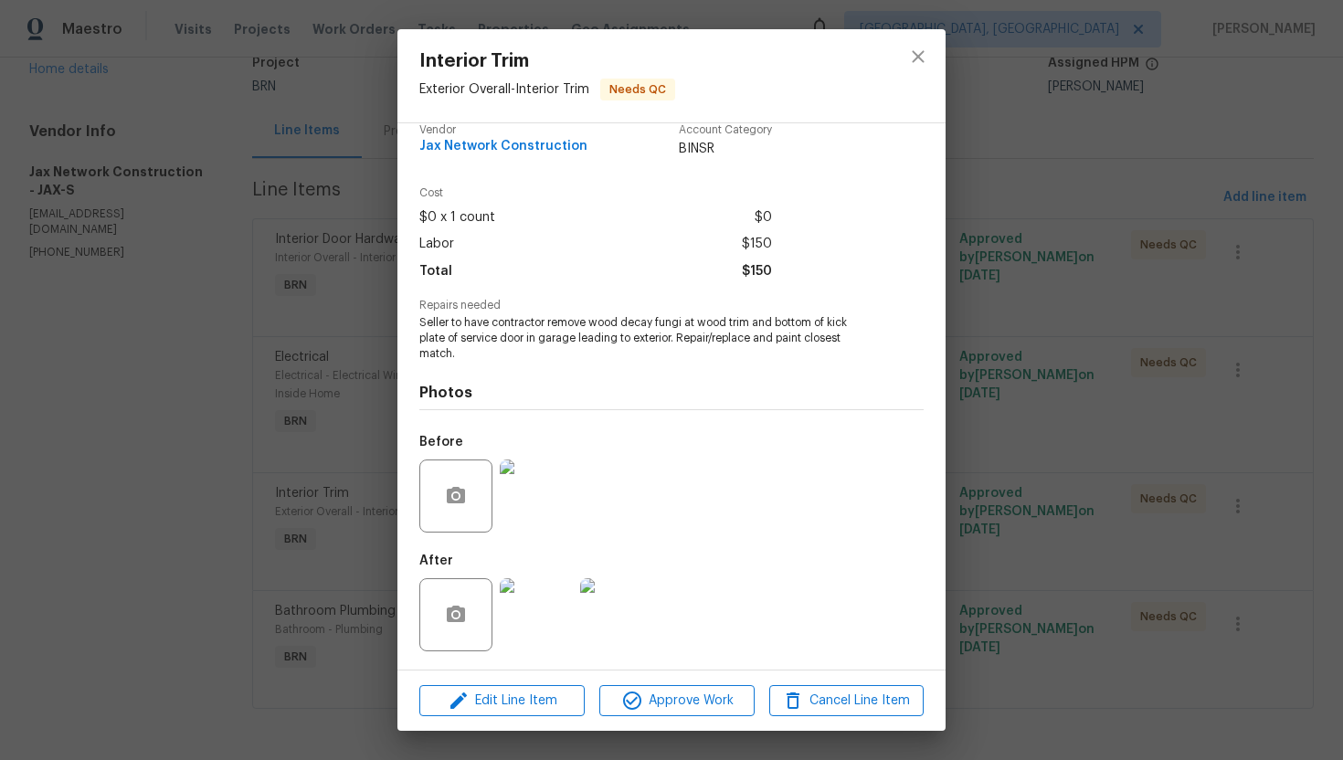
click at [534, 494] on img at bounding box center [536, 495] width 73 height 73
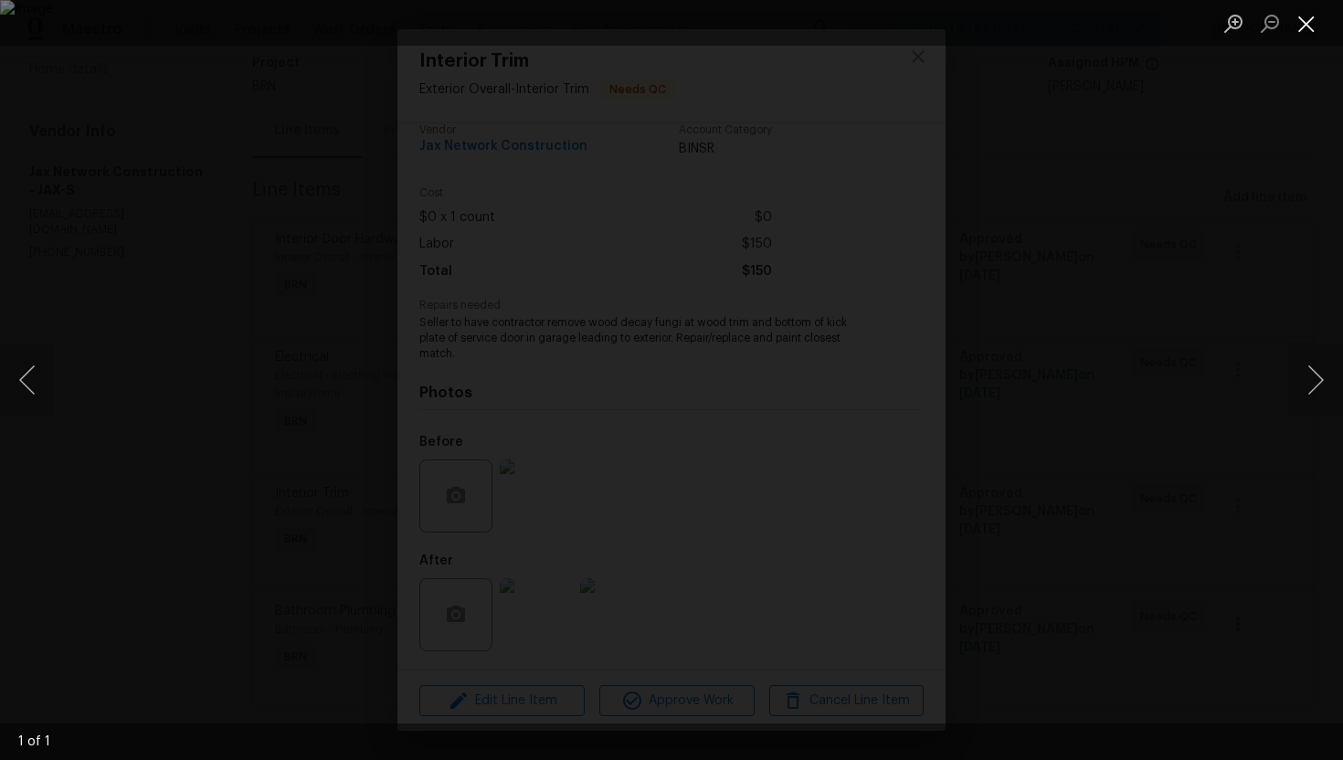
click at [1300, 20] on button "Close lightbox" at bounding box center [1306, 23] width 37 height 32
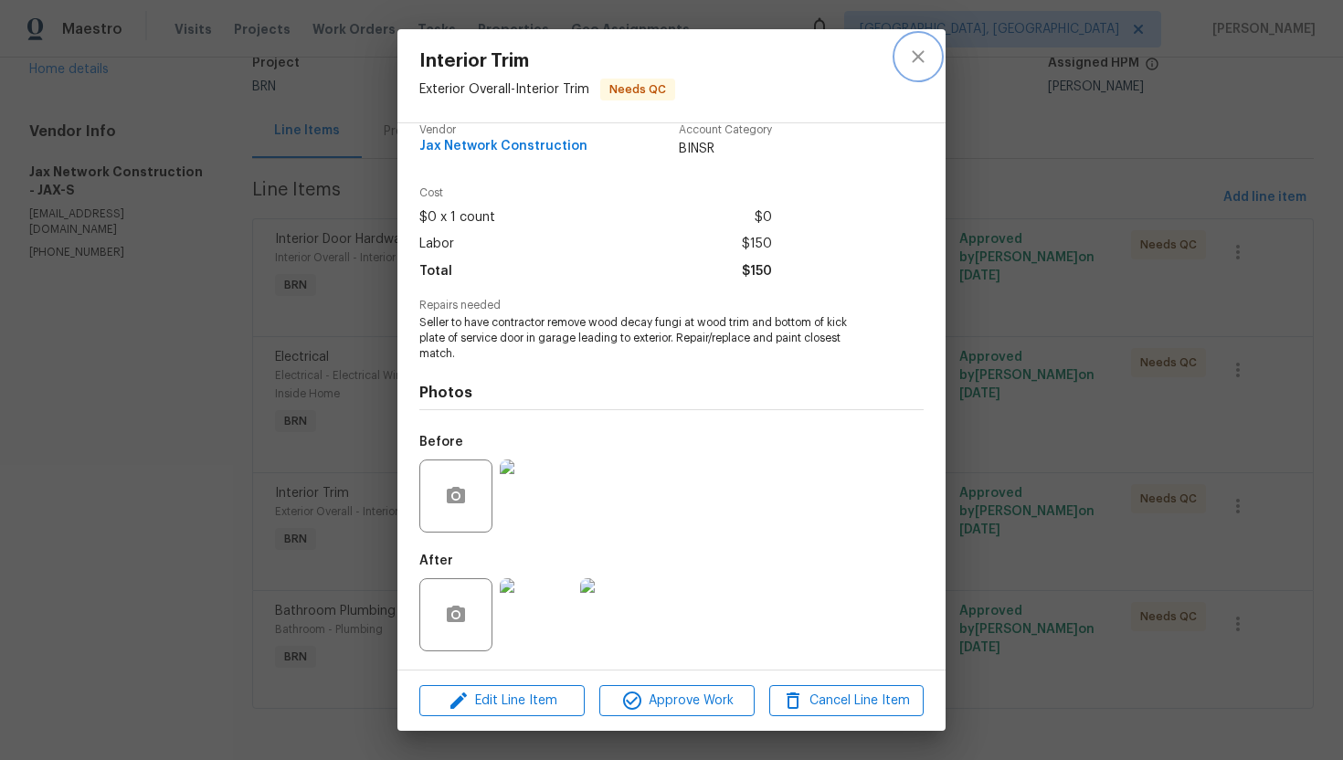
click at [902, 59] on button "close" at bounding box center [918, 57] width 44 height 44
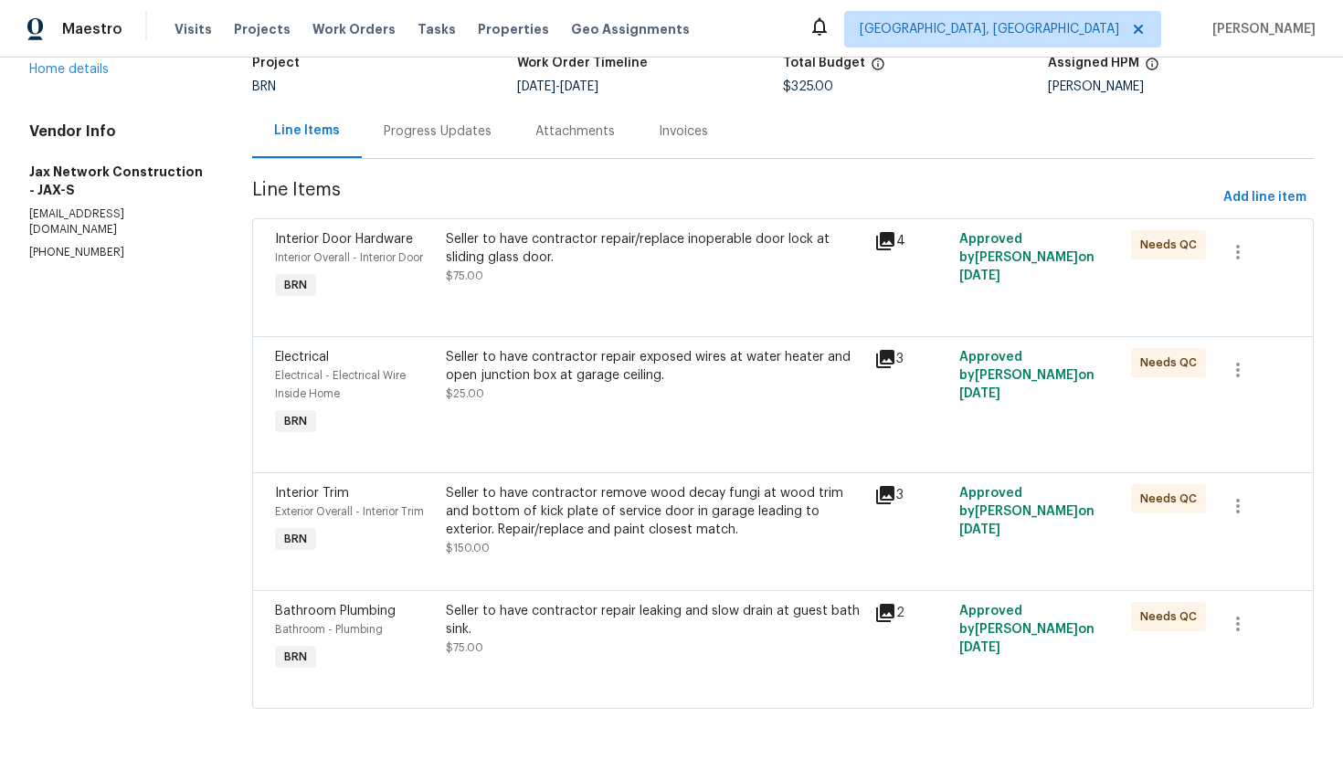
click at [521, 610] on div "Seller to have contractor repair leaking and slow drain at guest bath sink." at bounding box center [654, 620] width 417 height 37
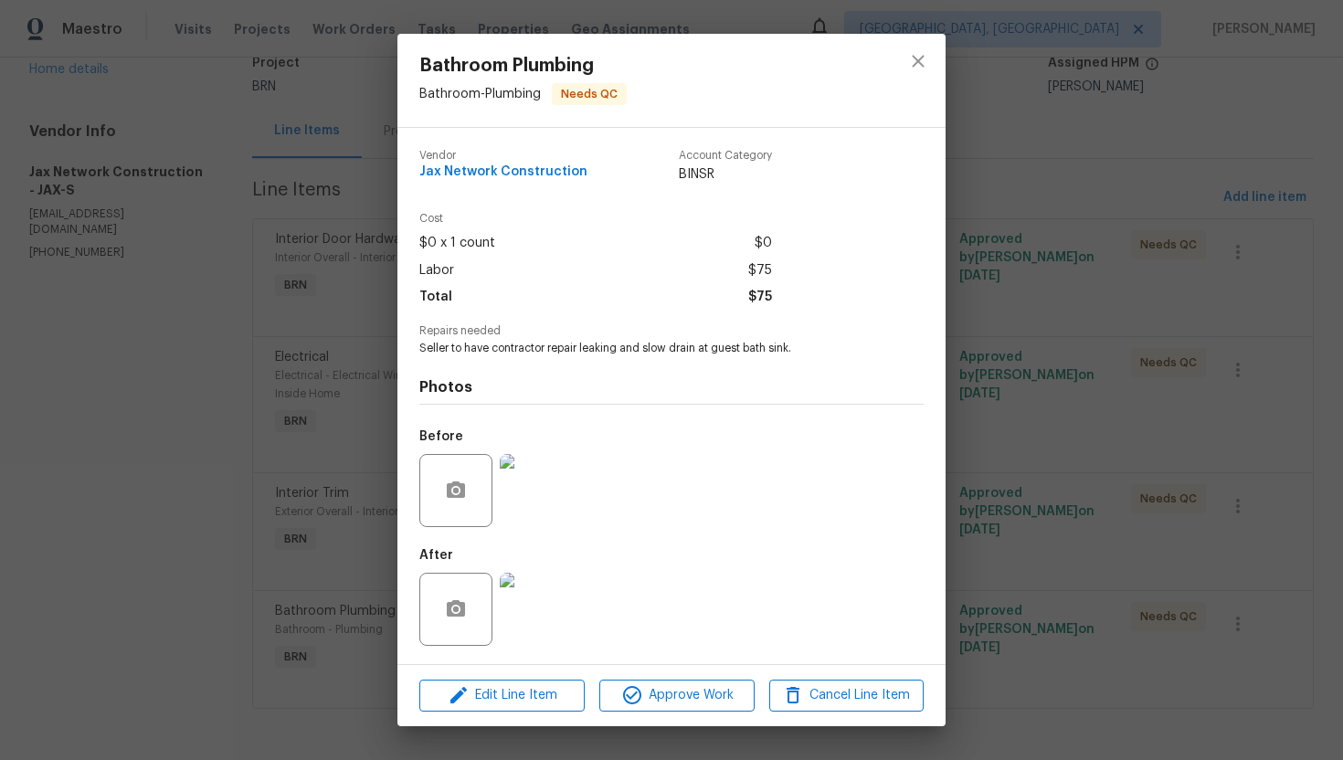
click at [543, 504] on img at bounding box center [536, 490] width 73 height 73
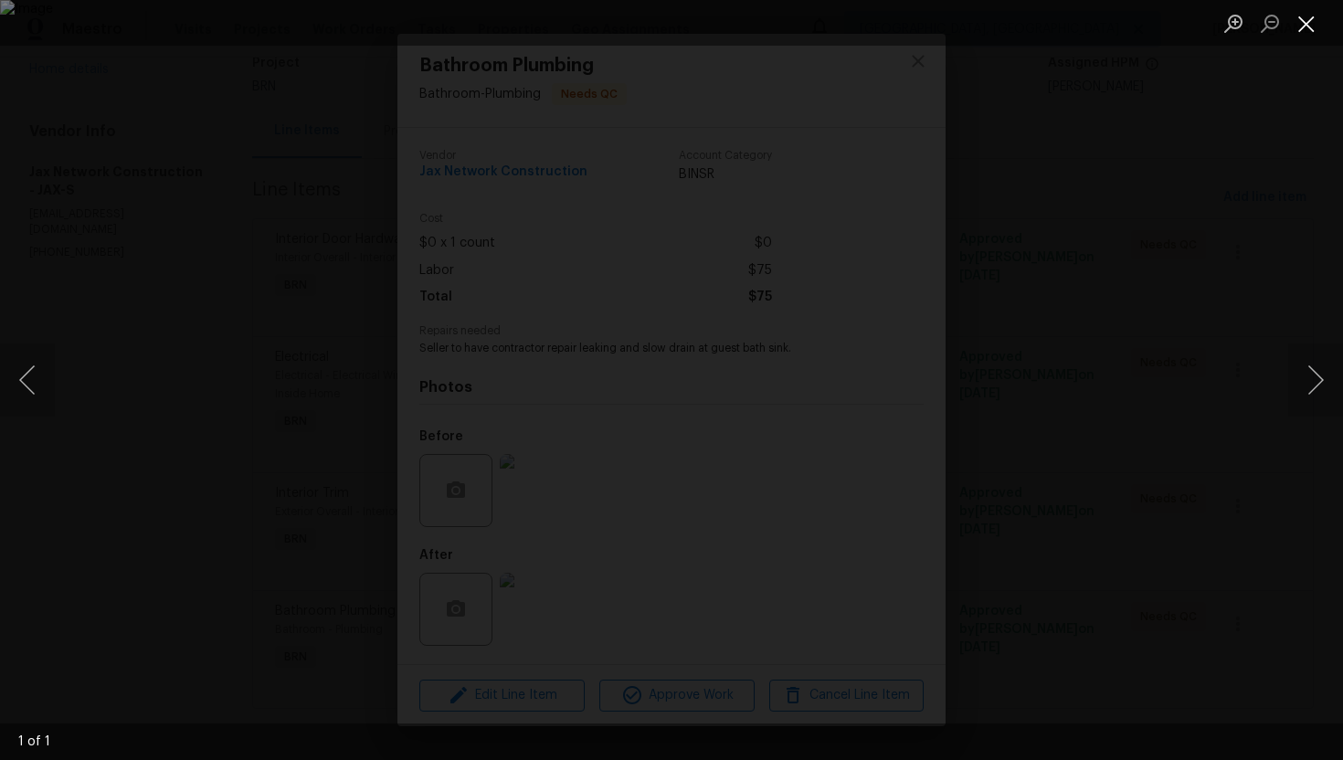
click at [1300, 25] on button "Close lightbox" at bounding box center [1306, 23] width 37 height 32
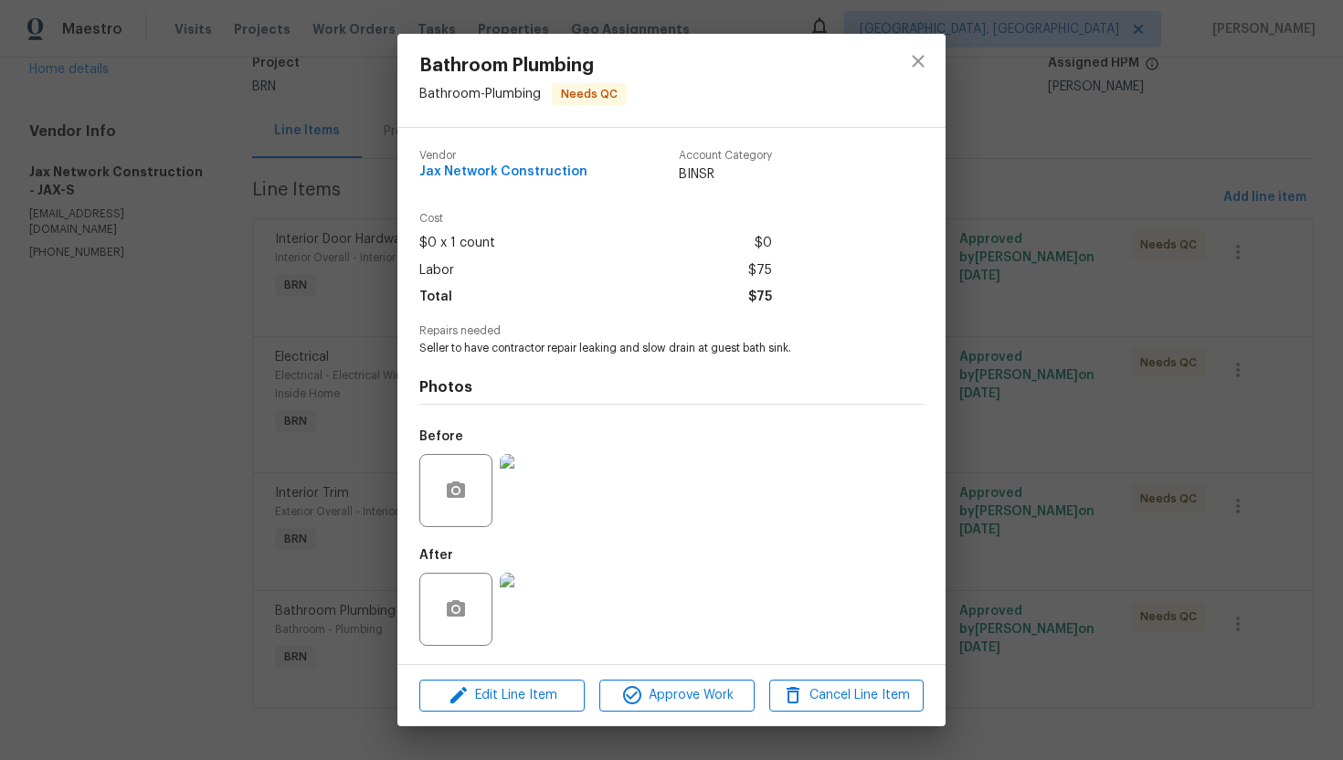
click at [541, 598] on img at bounding box center [536, 609] width 73 height 73
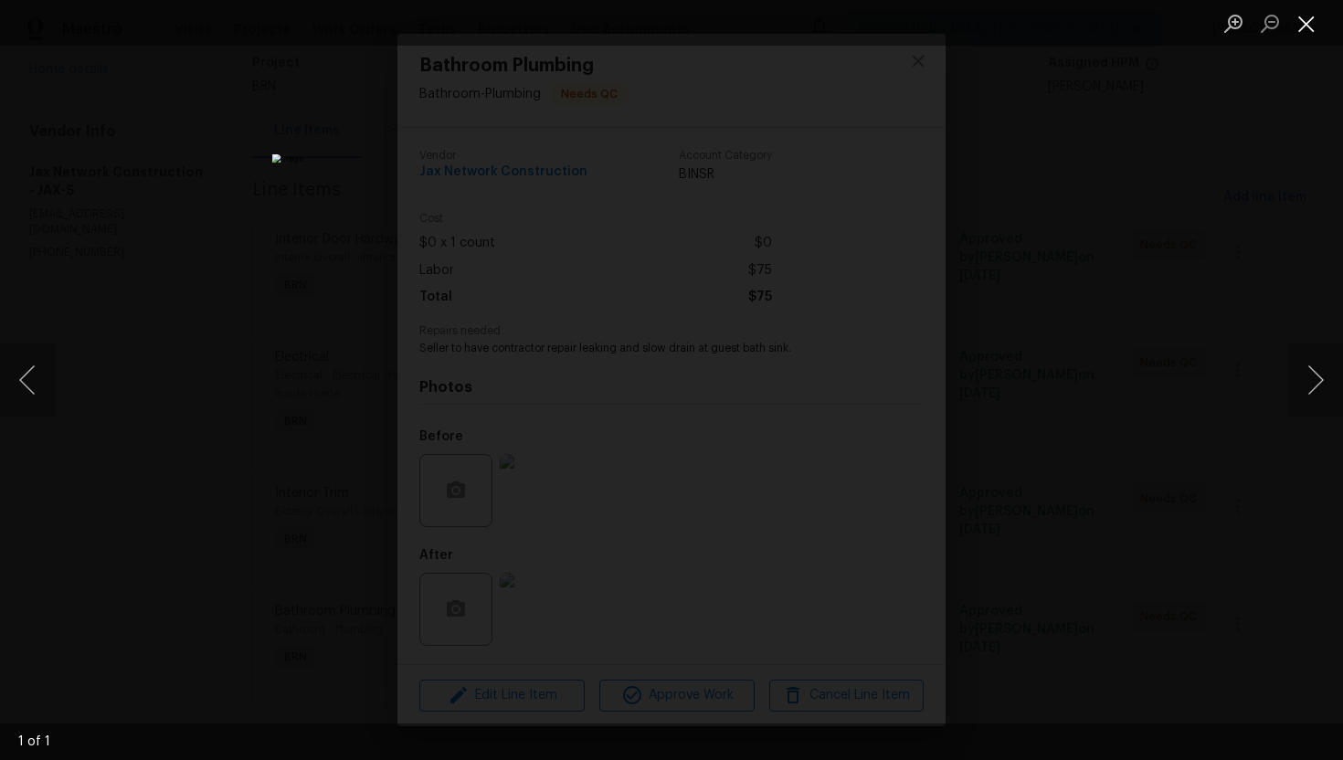
click at [1303, 25] on button "Close lightbox" at bounding box center [1306, 23] width 37 height 32
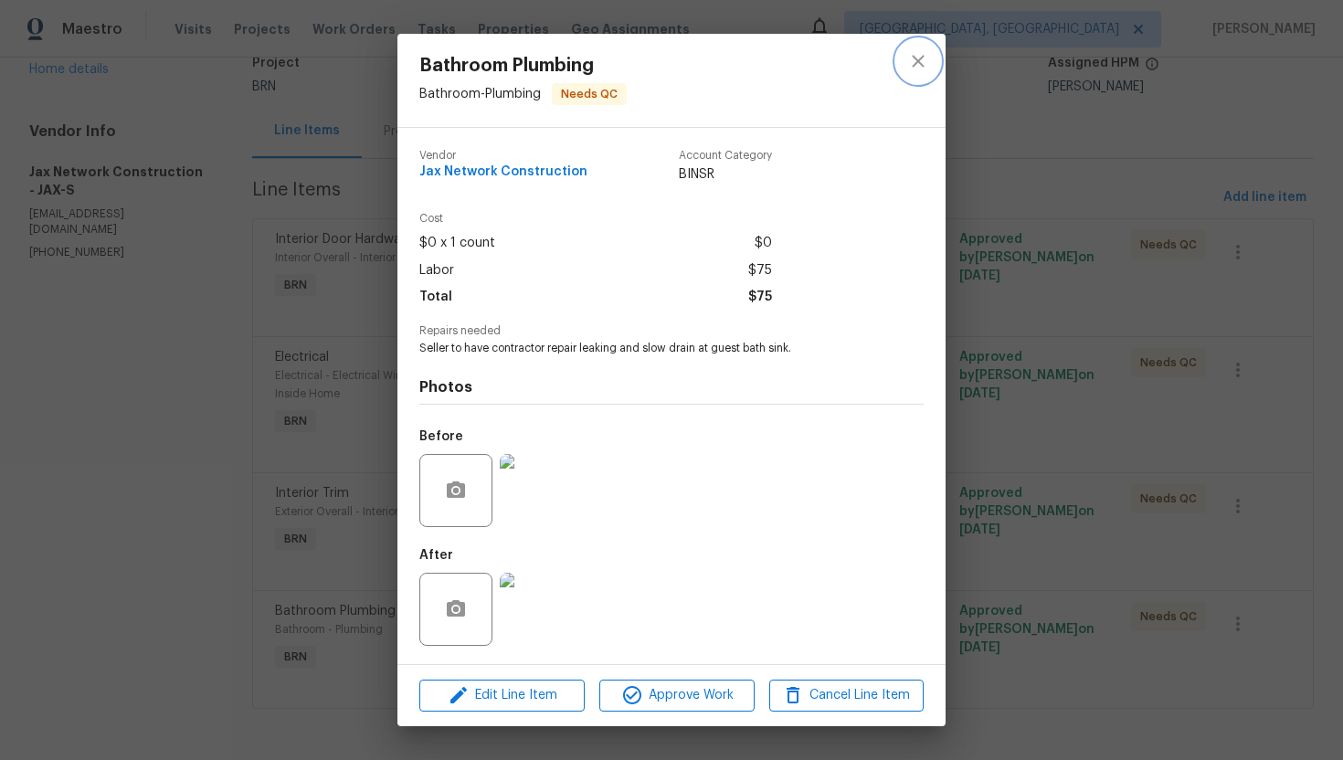
click at [925, 76] on button "close" at bounding box center [918, 61] width 44 height 44
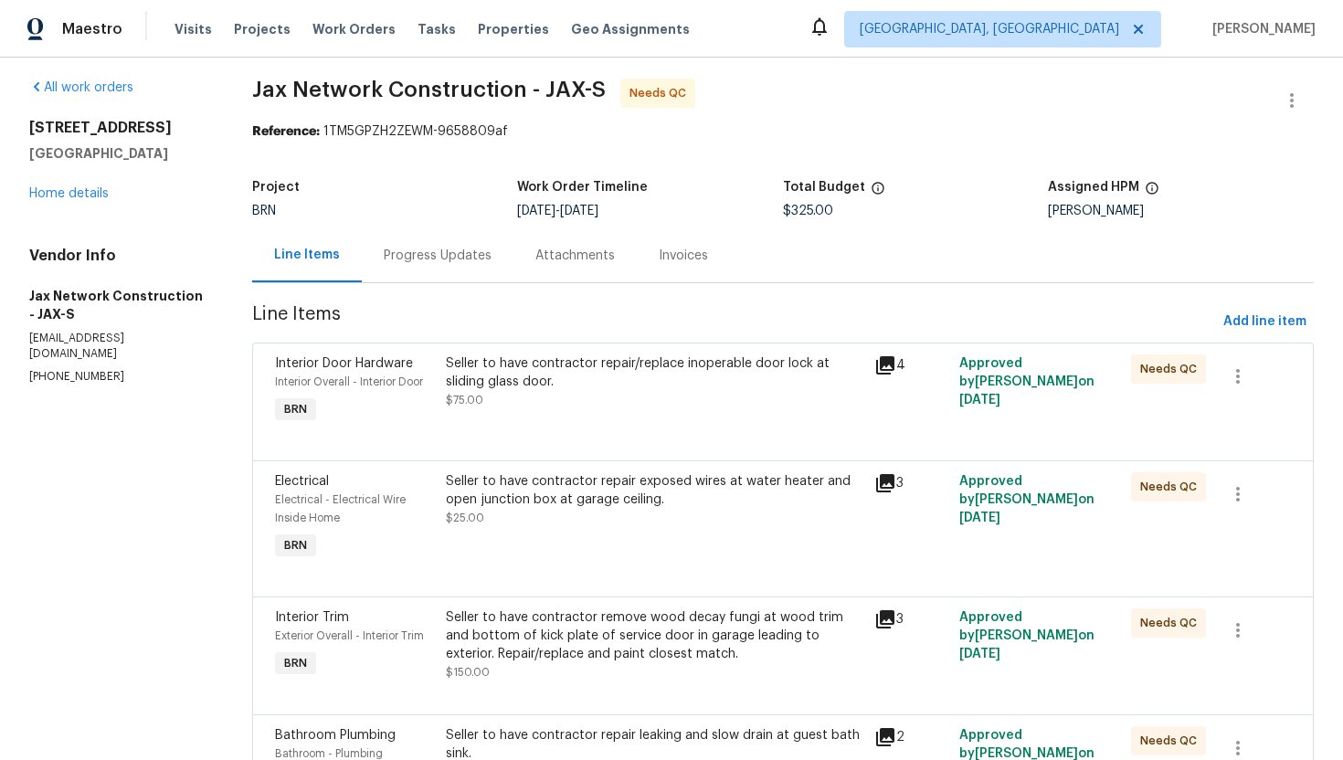
scroll to position [0, 0]
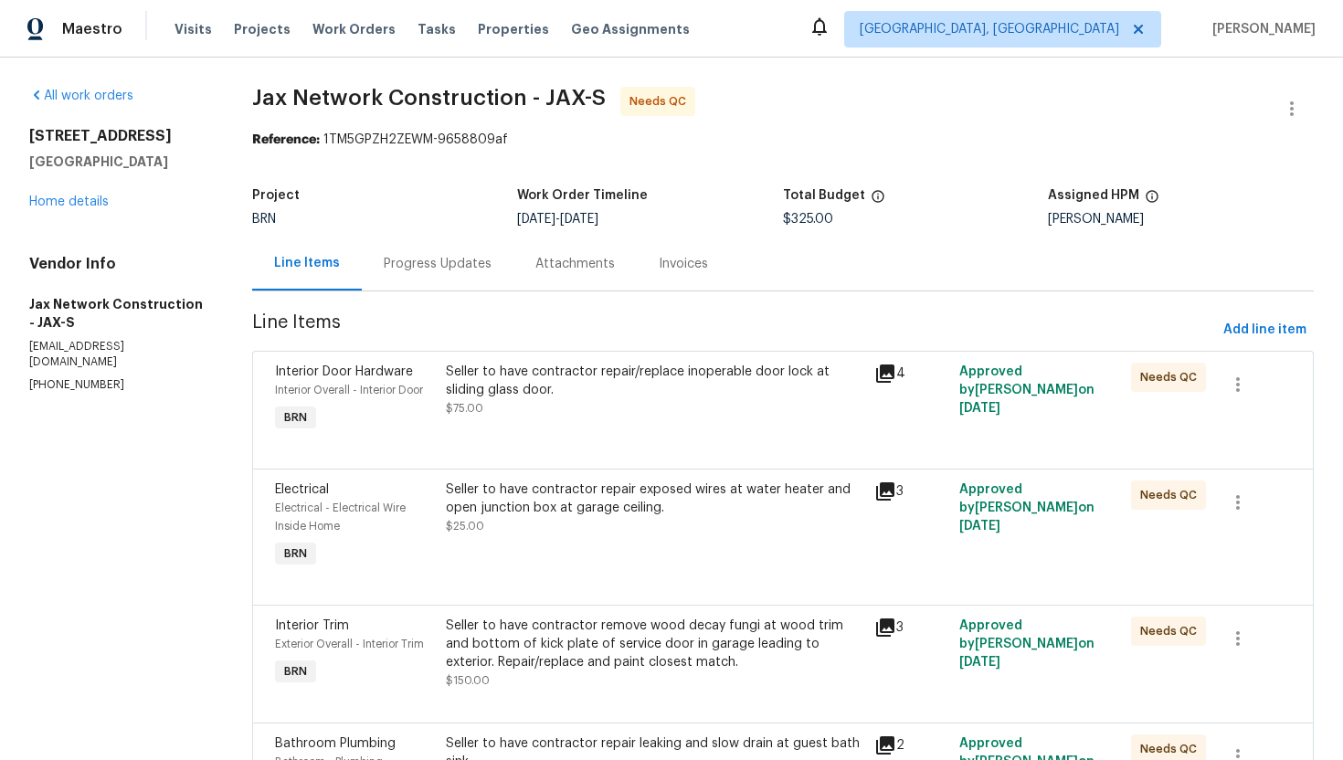
click at [570, 313] on span "Line Items" at bounding box center [734, 330] width 964 height 34
click at [948, 73] on div "All work orders 8549 Star Leaf Rd N Jacksonville, FL 32210 Home details Vendor …" at bounding box center [671, 475] width 1343 height 835
click at [556, 430] on div "Seller to have contractor repair/replace inoperable door lock at sliding glass …" at bounding box center [653, 399] width 427 height 84
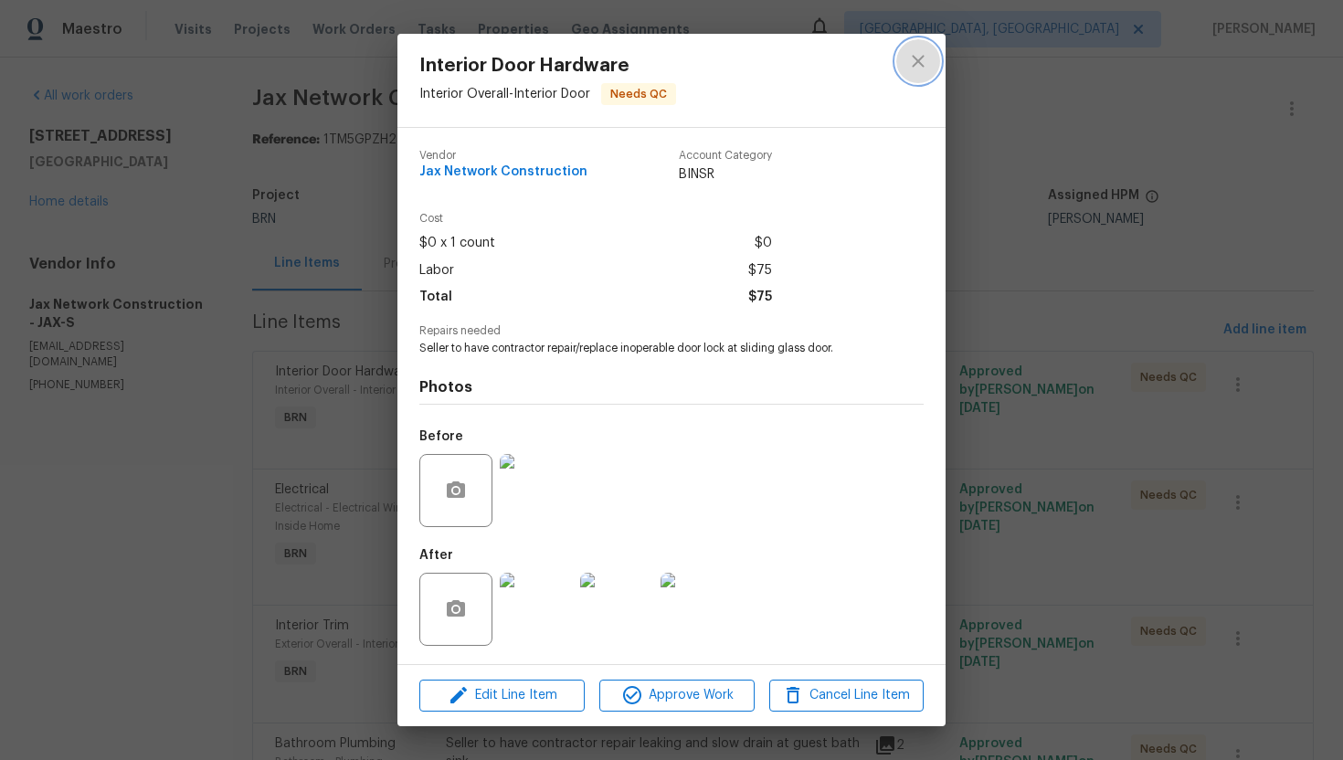
click at [924, 64] on icon "close" at bounding box center [918, 61] width 22 height 22
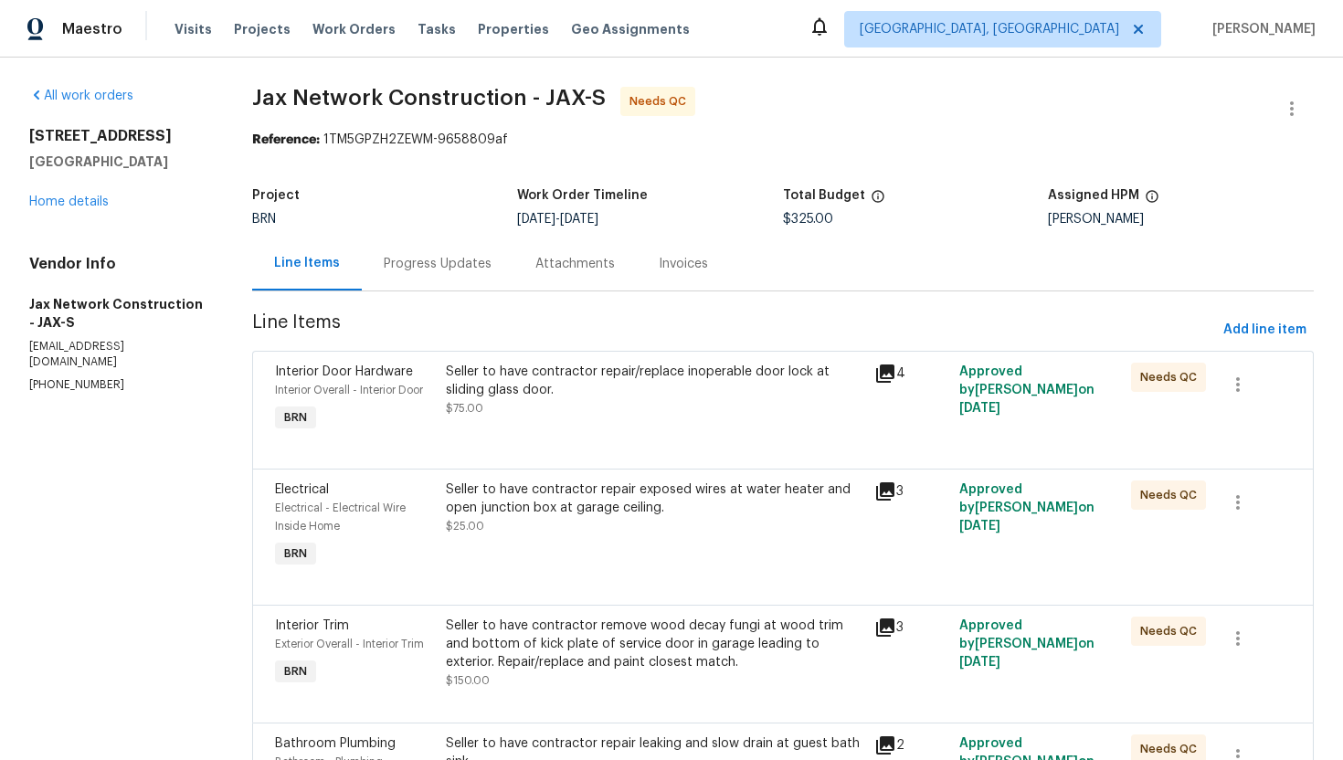
click at [427, 267] on div "Progress Updates" at bounding box center [438, 264] width 108 height 18
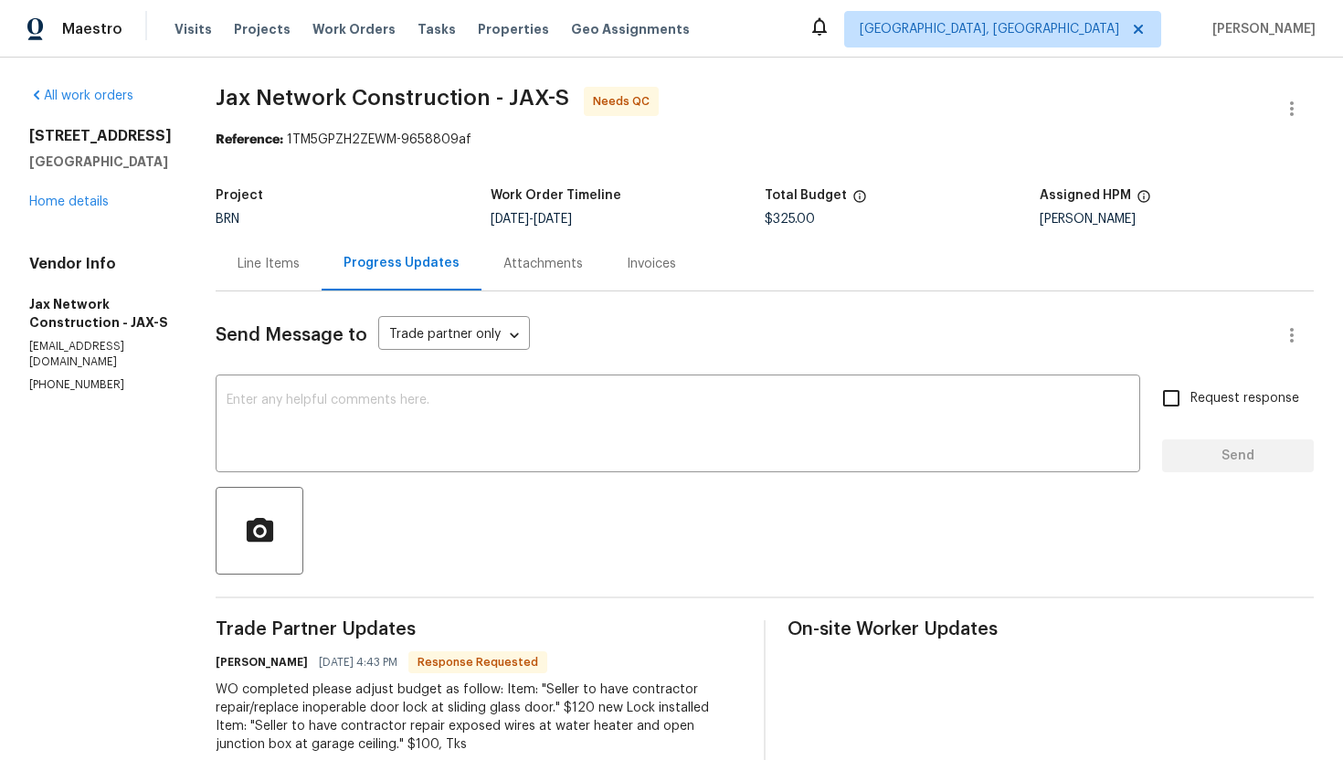
click at [296, 265] on div "Line Items" at bounding box center [268, 264] width 62 height 18
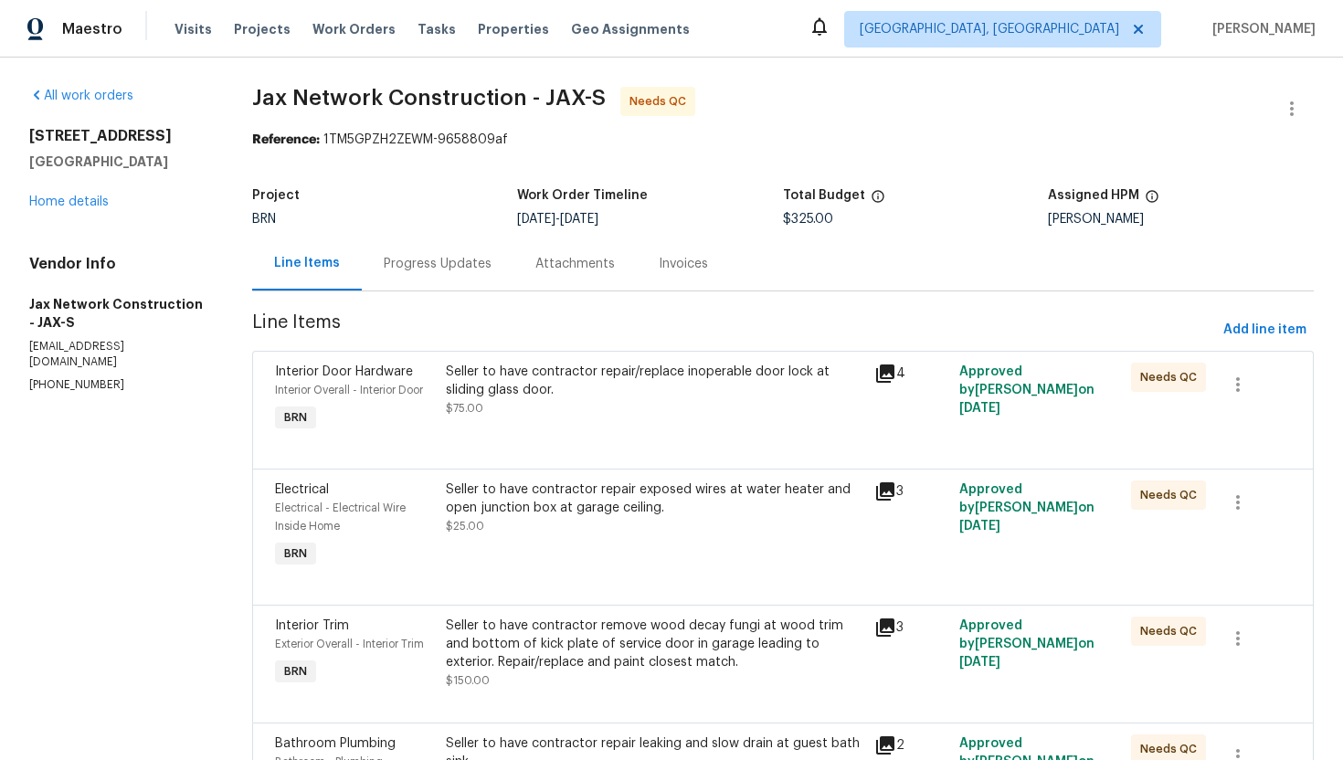
click at [586, 388] on div "Seller to have contractor repair/replace inoperable door lock at sliding glass …" at bounding box center [654, 381] width 417 height 37
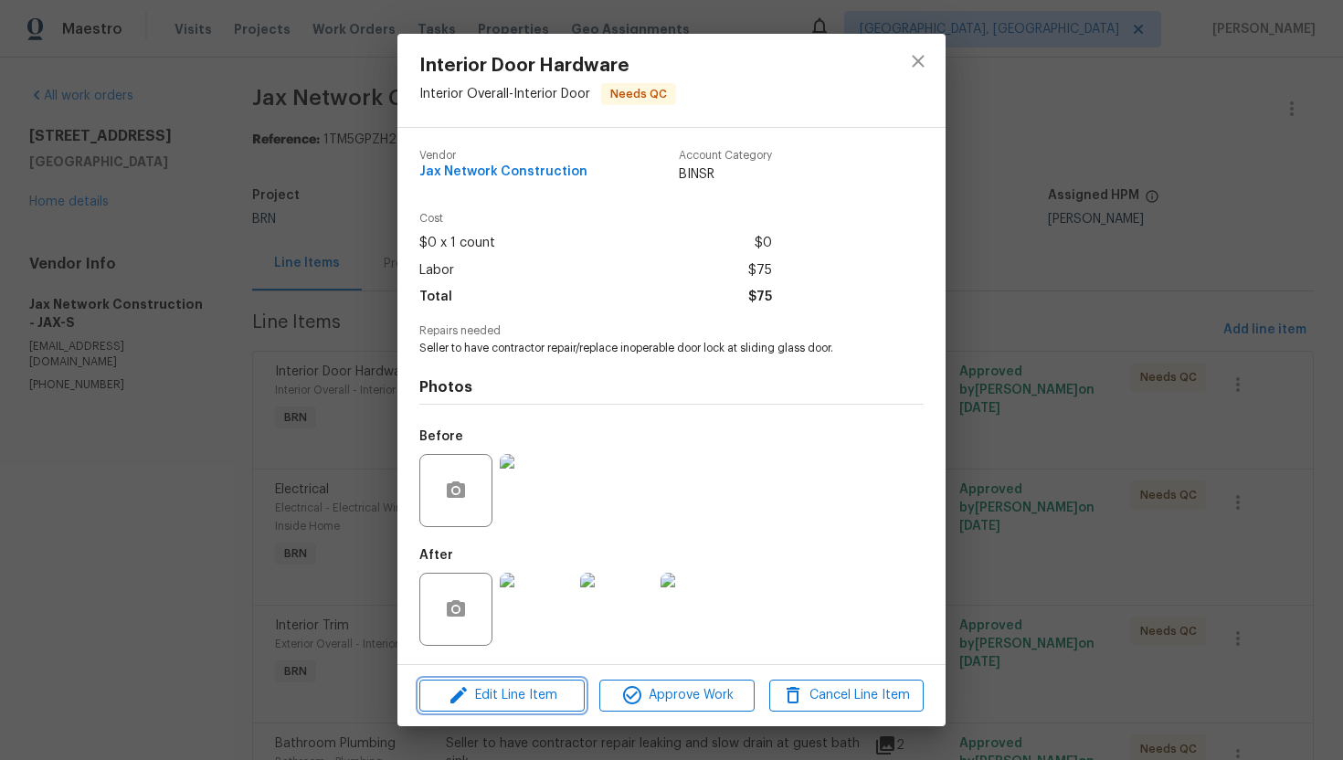
click at [534, 688] on span "Edit Line Item" at bounding box center [502, 695] width 154 height 23
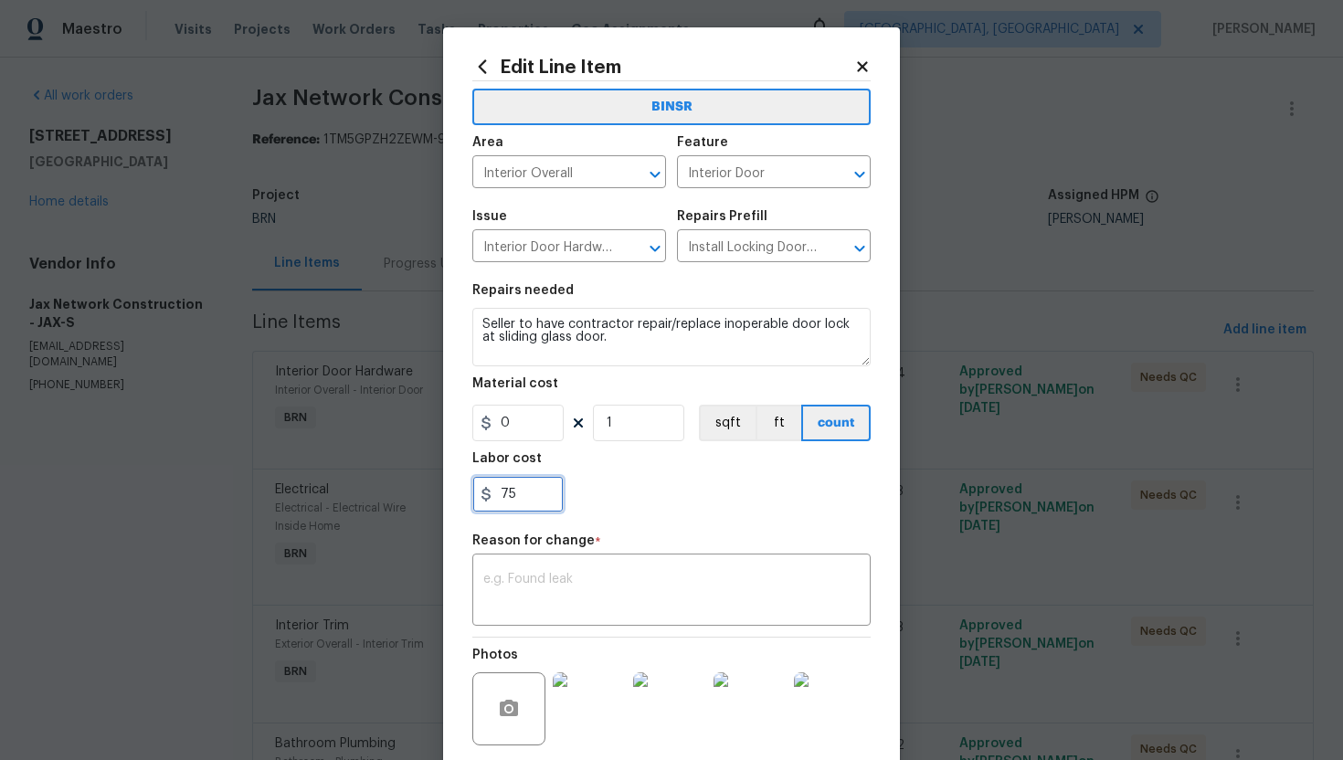
drag, startPoint x: 501, startPoint y: 501, endPoint x: 547, endPoint y: 501, distance: 46.6
click at [546, 501] on input "75" at bounding box center [517, 494] width 91 height 37
type input "120"
click at [650, 587] on textarea at bounding box center [671, 592] width 376 height 38
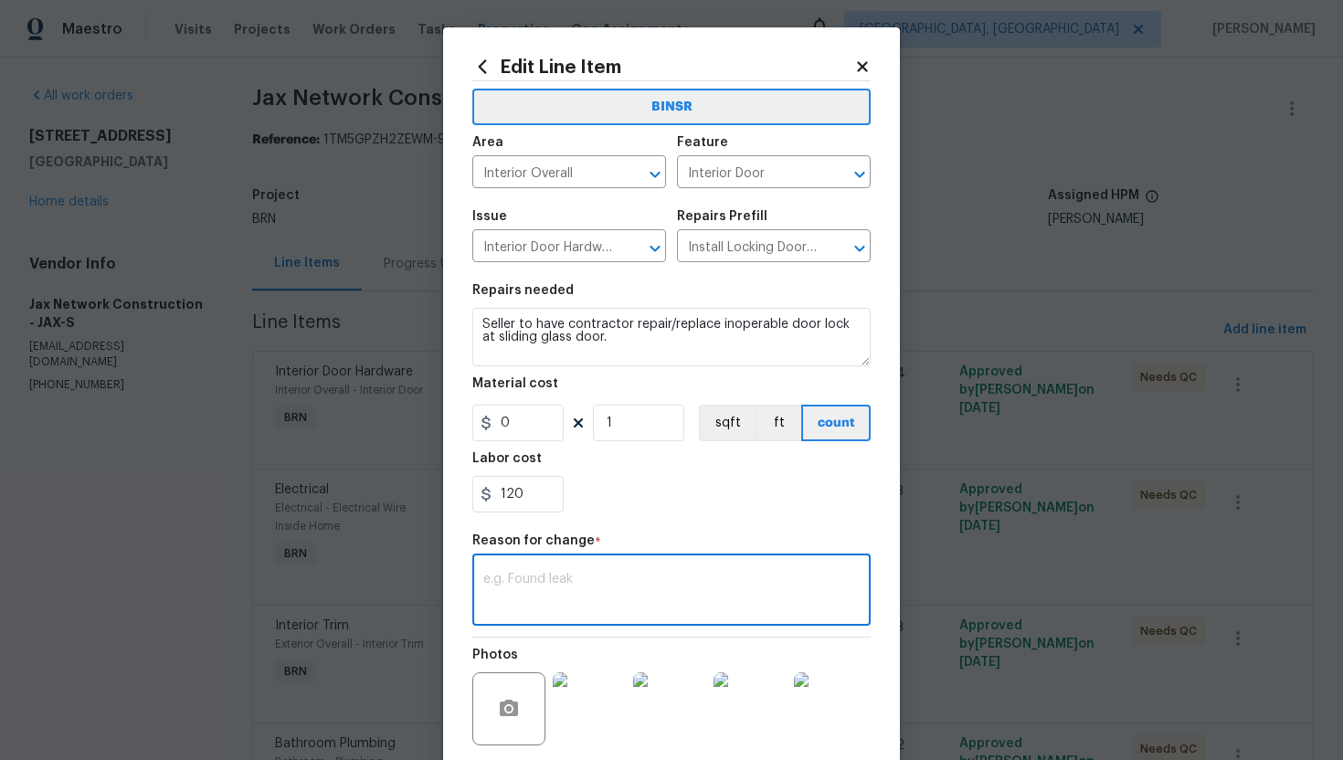
paste textarea "(AG) Updated per vendors final cost."
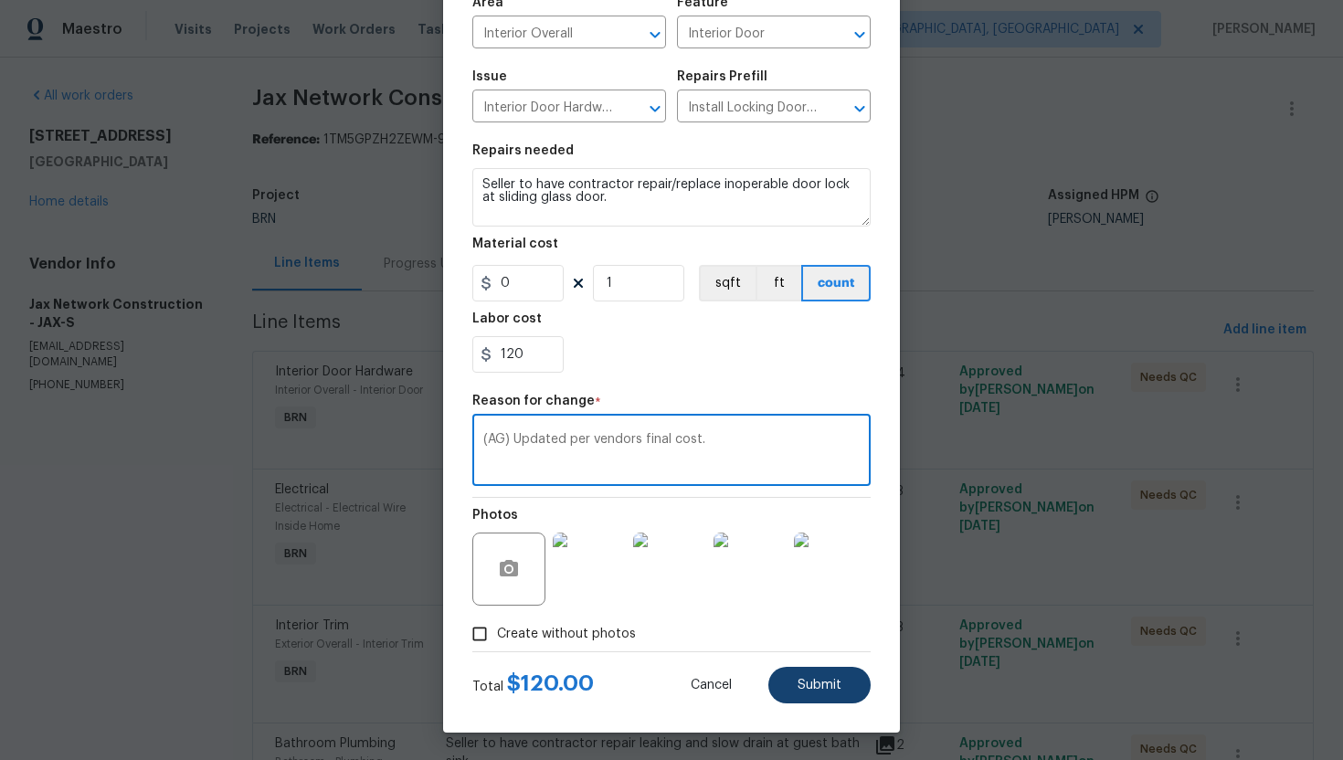
type textarea "(AG) Updated per vendors final cost."
click at [825, 688] on span "Submit" at bounding box center [819, 686] width 44 height 14
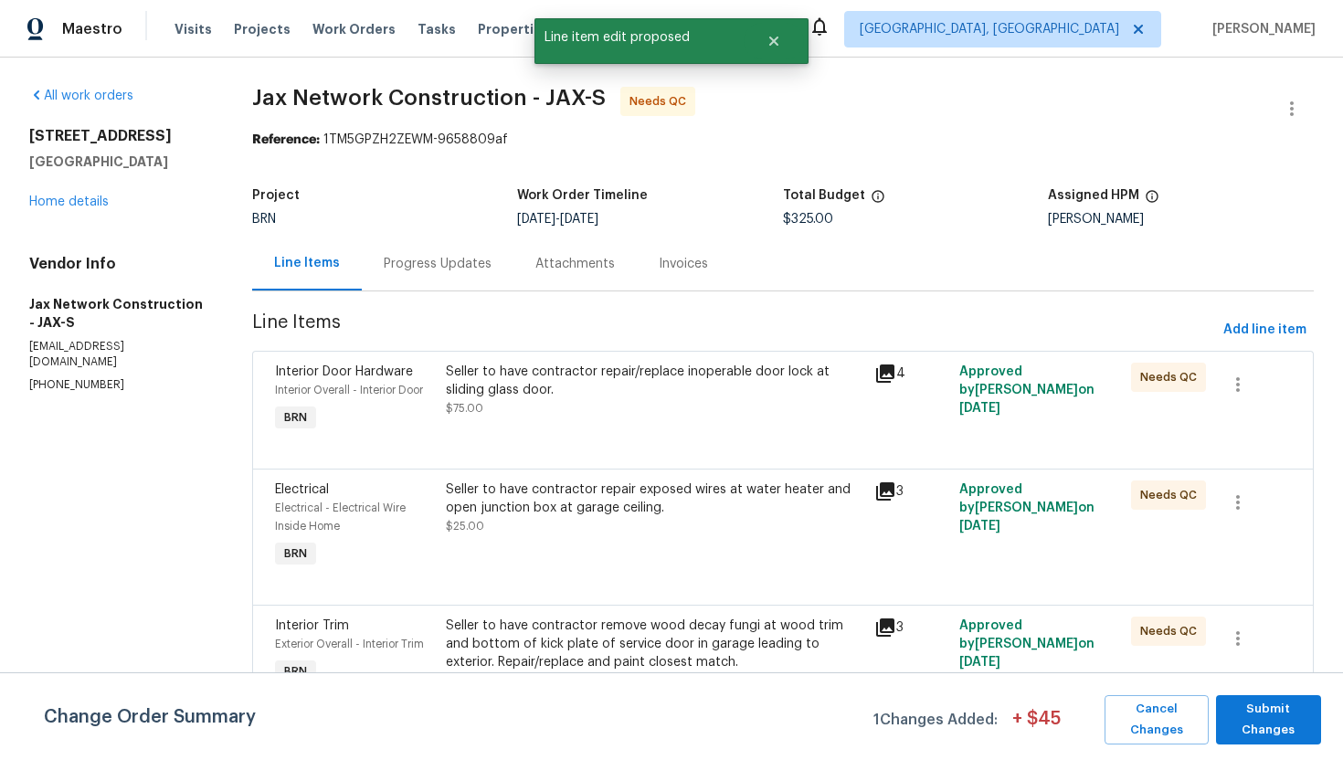
scroll to position [0, 0]
click at [1254, 711] on span "Submit Changes" at bounding box center [1268, 720] width 87 height 42
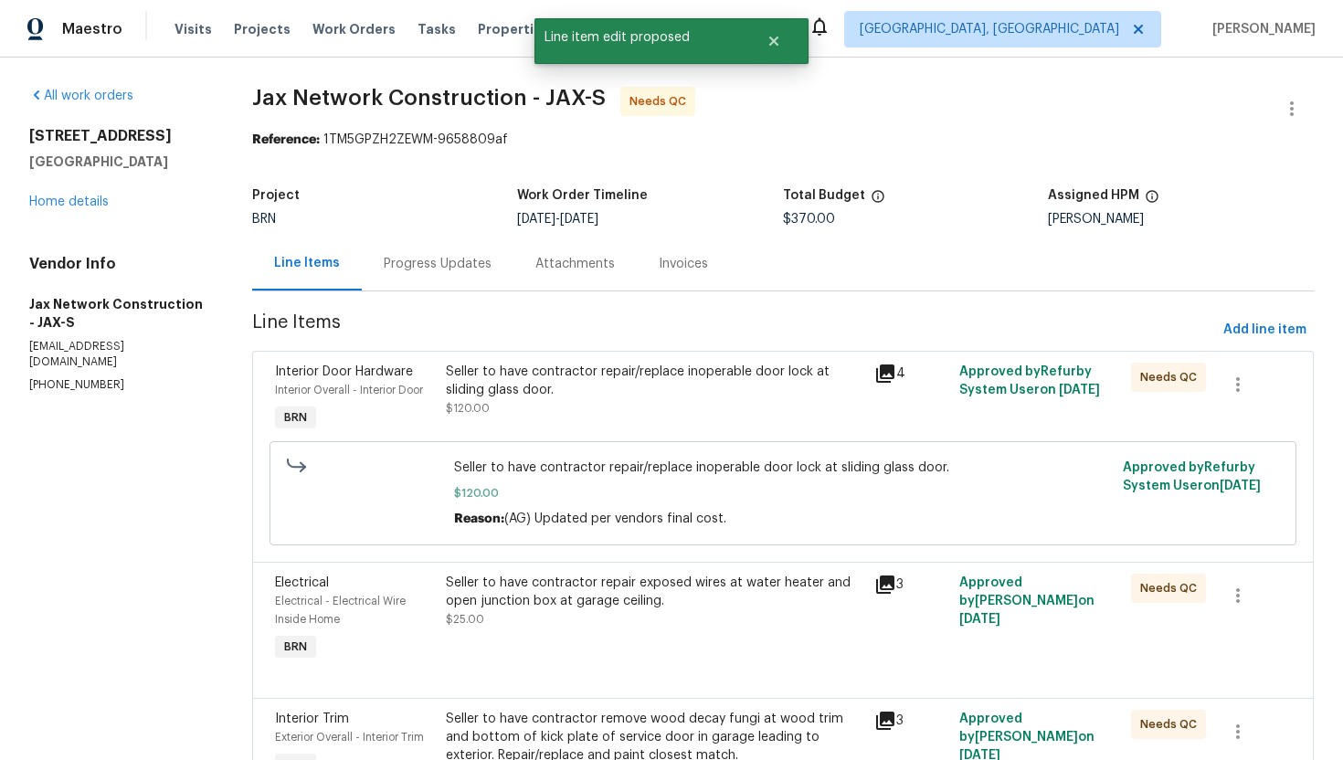
click at [485, 270] on div "Progress Updates" at bounding box center [438, 264] width 108 height 18
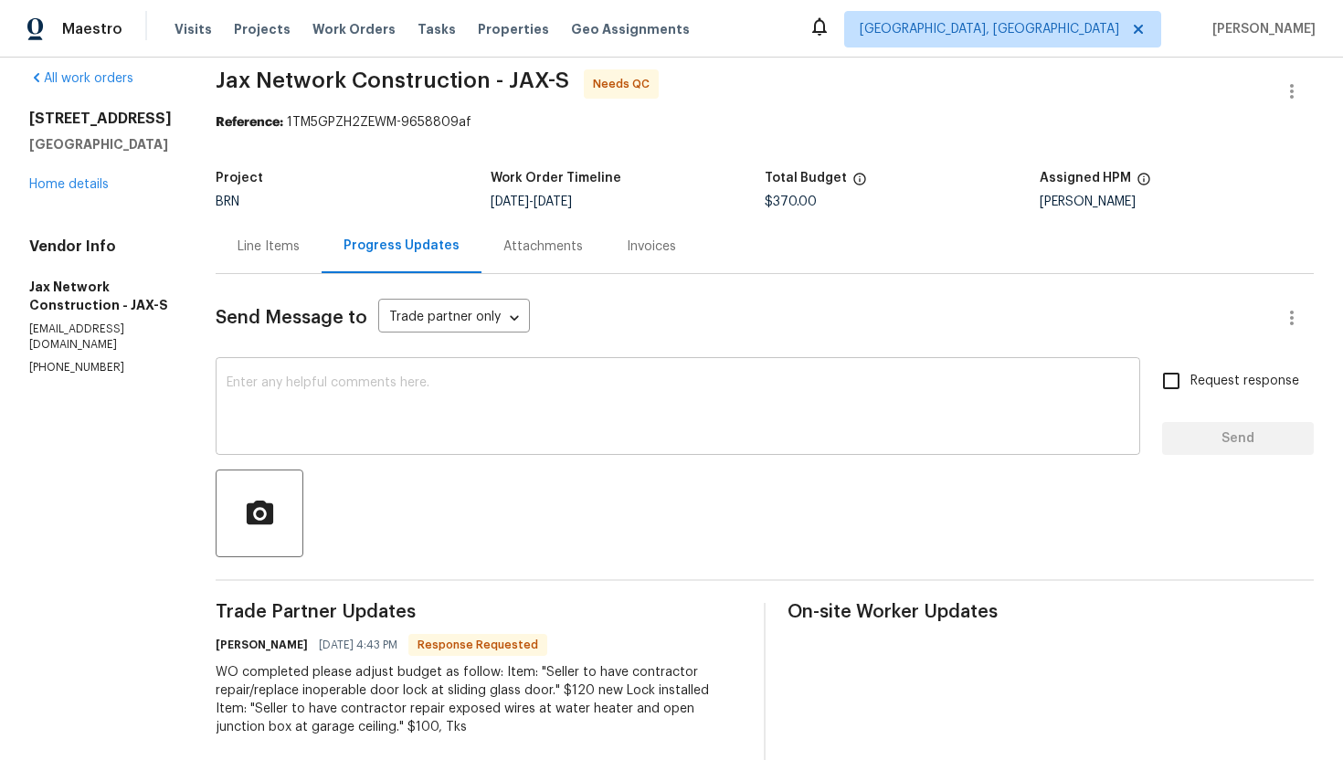
scroll to position [19, 0]
click at [304, 256] on div "Line Items" at bounding box center [269, 244] width 106 height 54
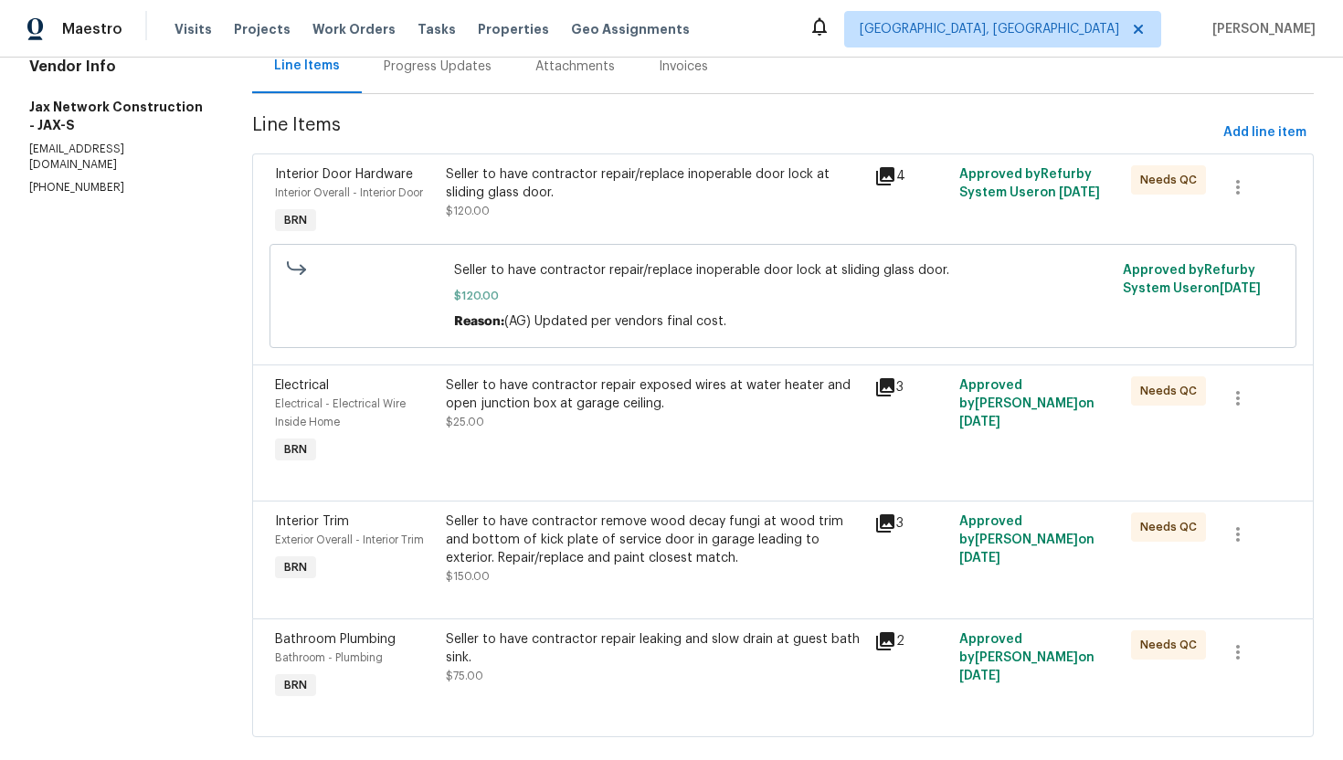
scroll to position [206, 0]
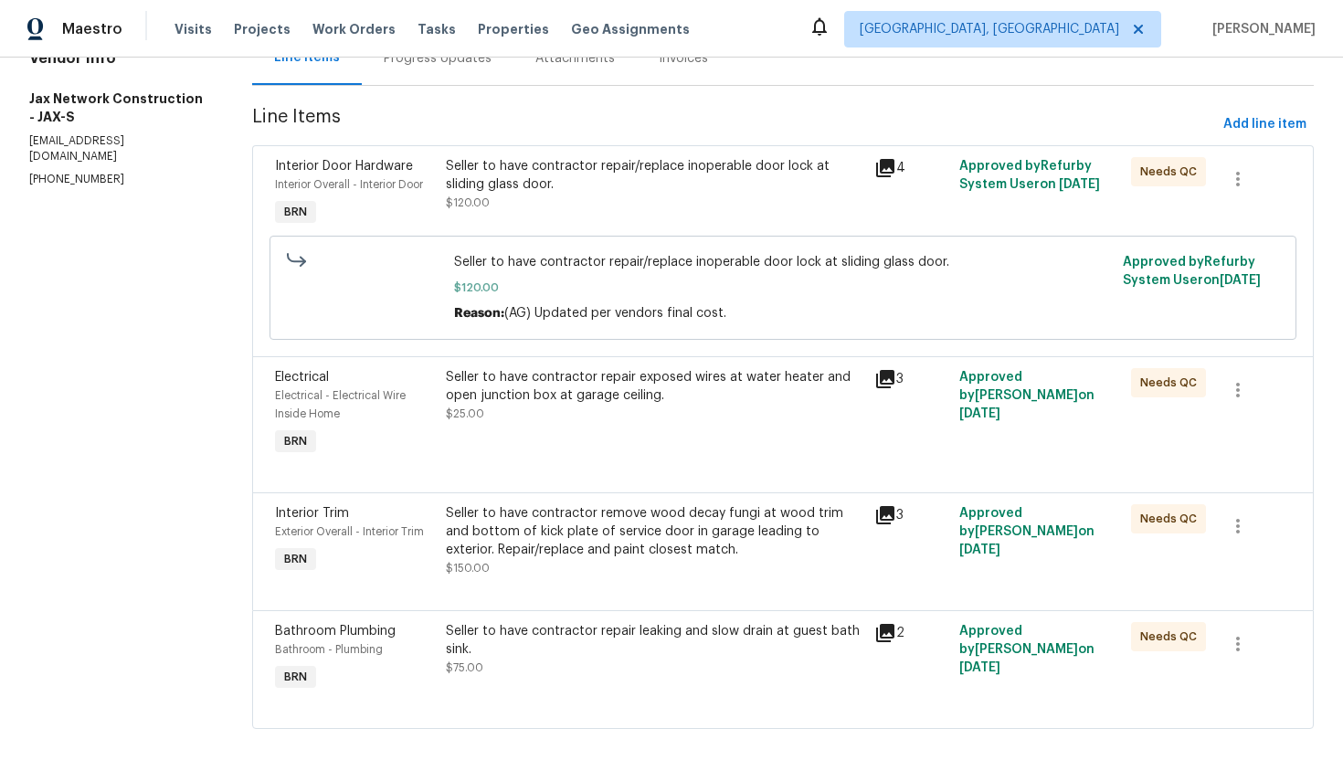
click at [627, 425] on div "Seller to have contractor repair exposed wires at water heater and open junctio…" at bounding box center [653, 414] width 427 height 102
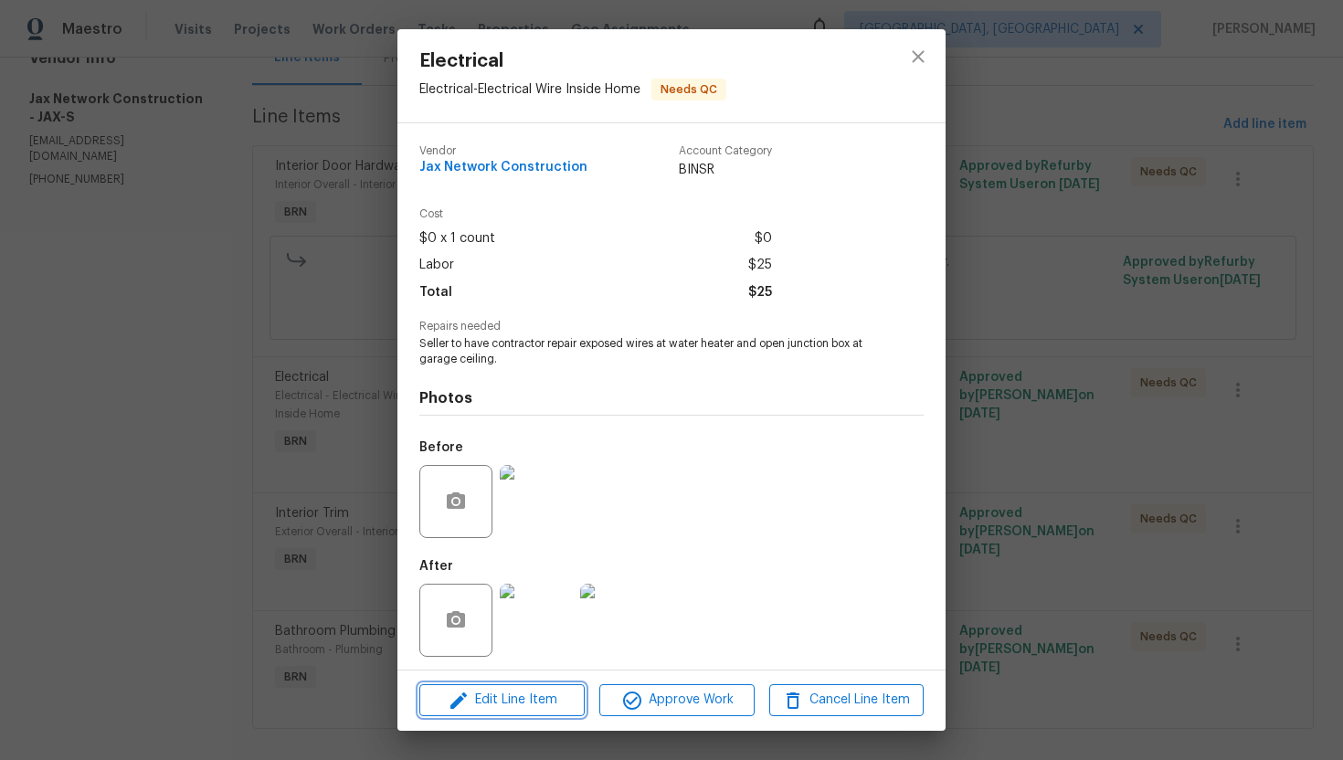
click at [542, 690] on span "Edit Line Item" at bounding box center [502, 700] width 154 height 23
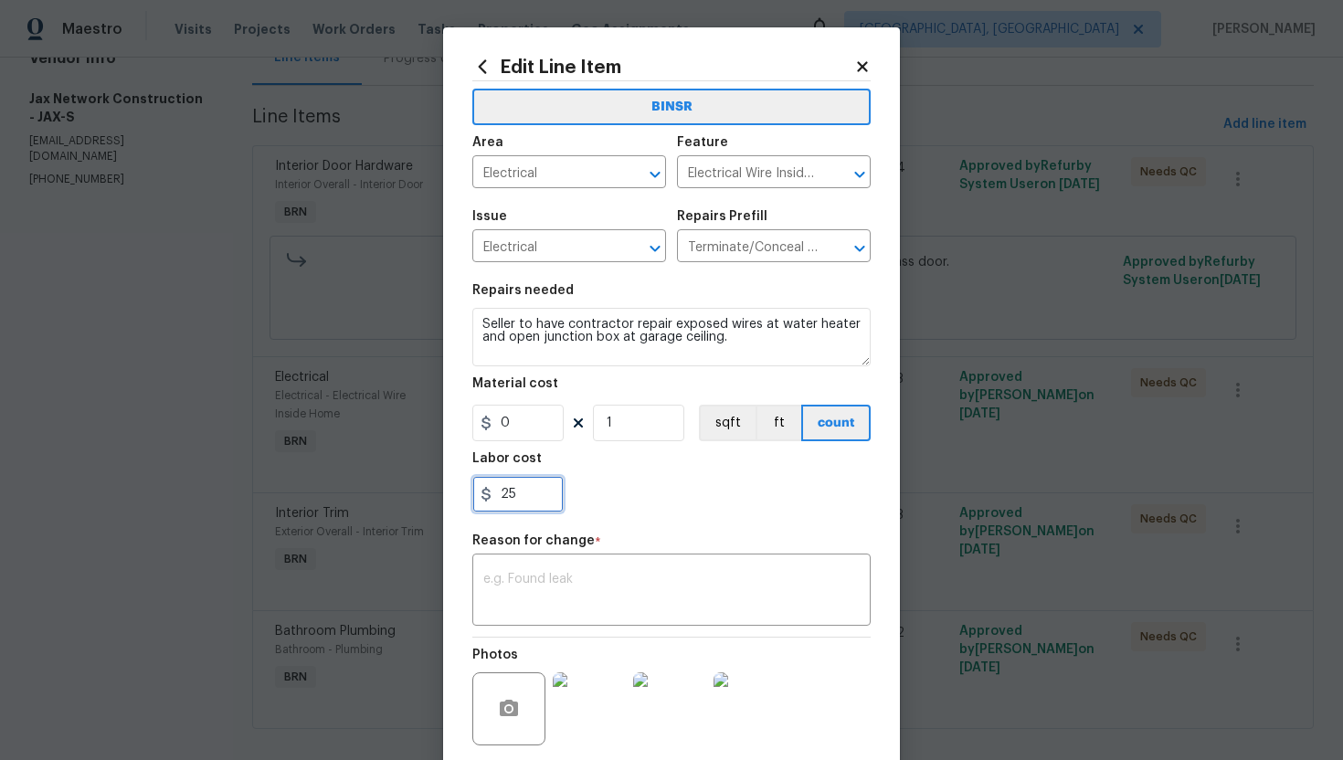
drag, startPoint x: 497, startPoint y: 494, endPoint x: 542, endPoint y: 492, distance: 44.8
click at [542, 493] on input "25" at bounding box center [517, 494] width 91 height 37
type input "100"
click at [571, 584] on textarea at bounding box center [671, 592] width 376 height 38
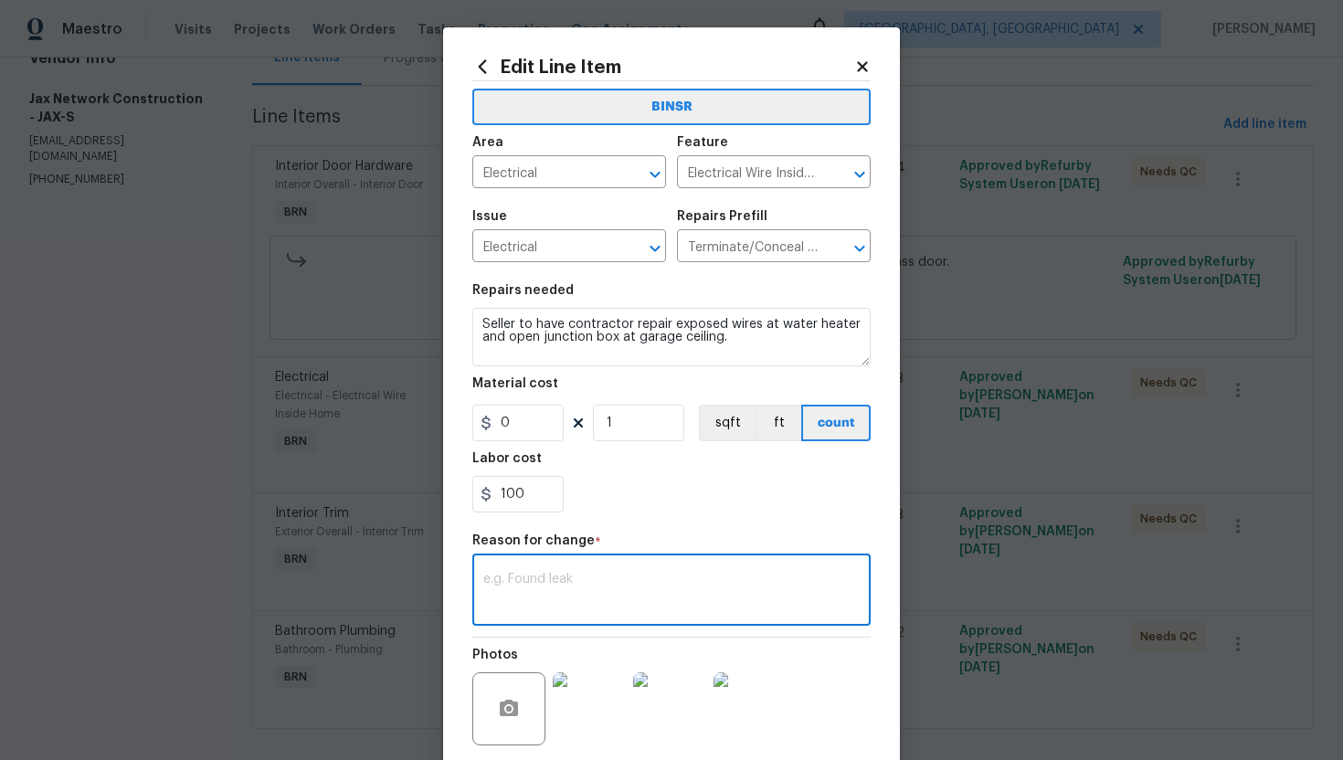
paste textarea "(AG) Updated per vendors final cost."
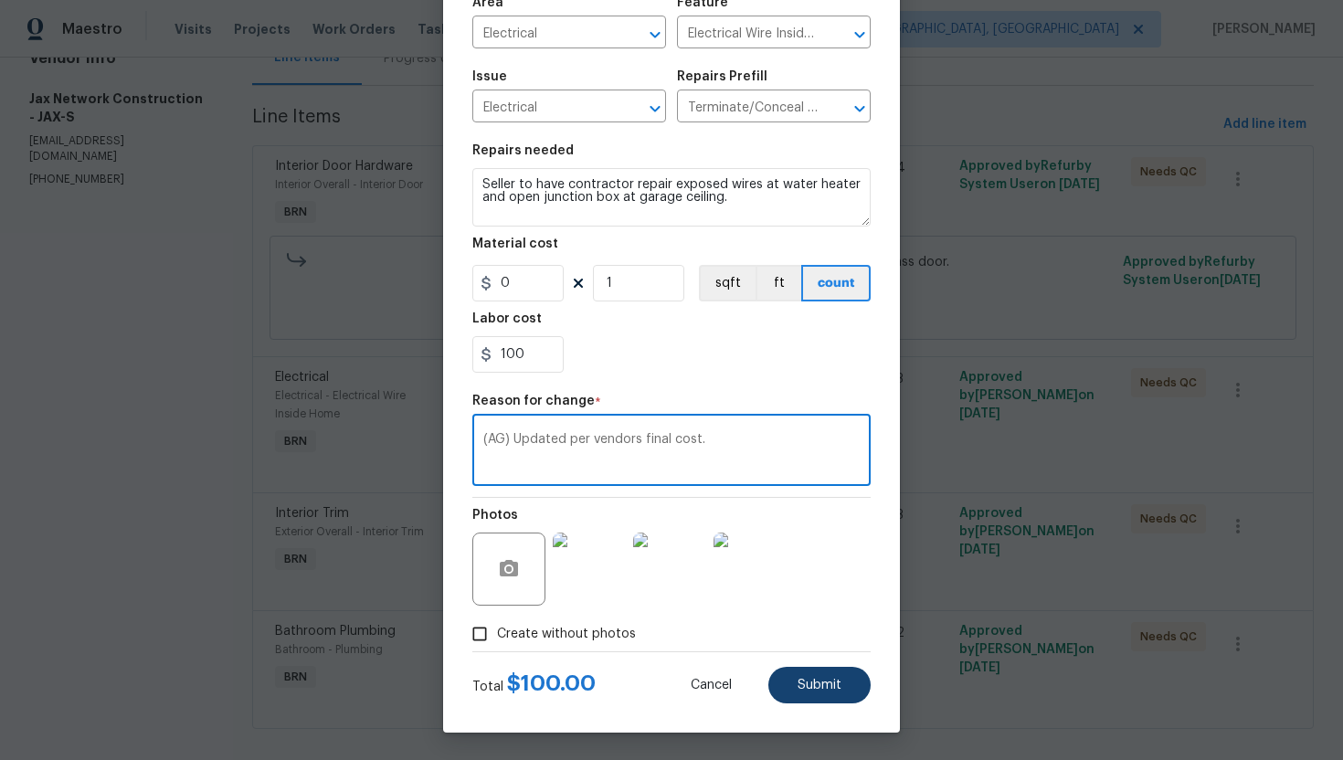
type textarea "(AG) Updated per vendors final cost."
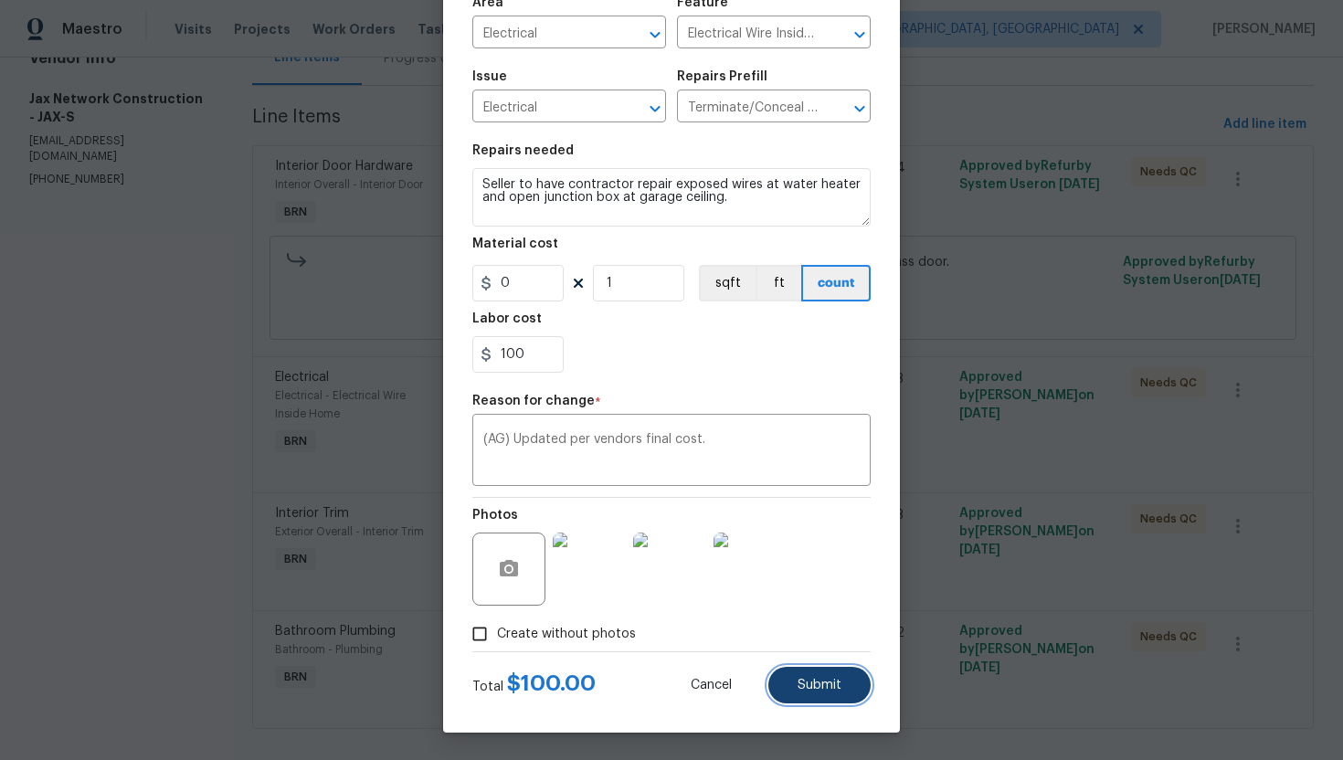
click at [817, 690] on span "Submit" at bounding box center [819, 686] width 44 height 14
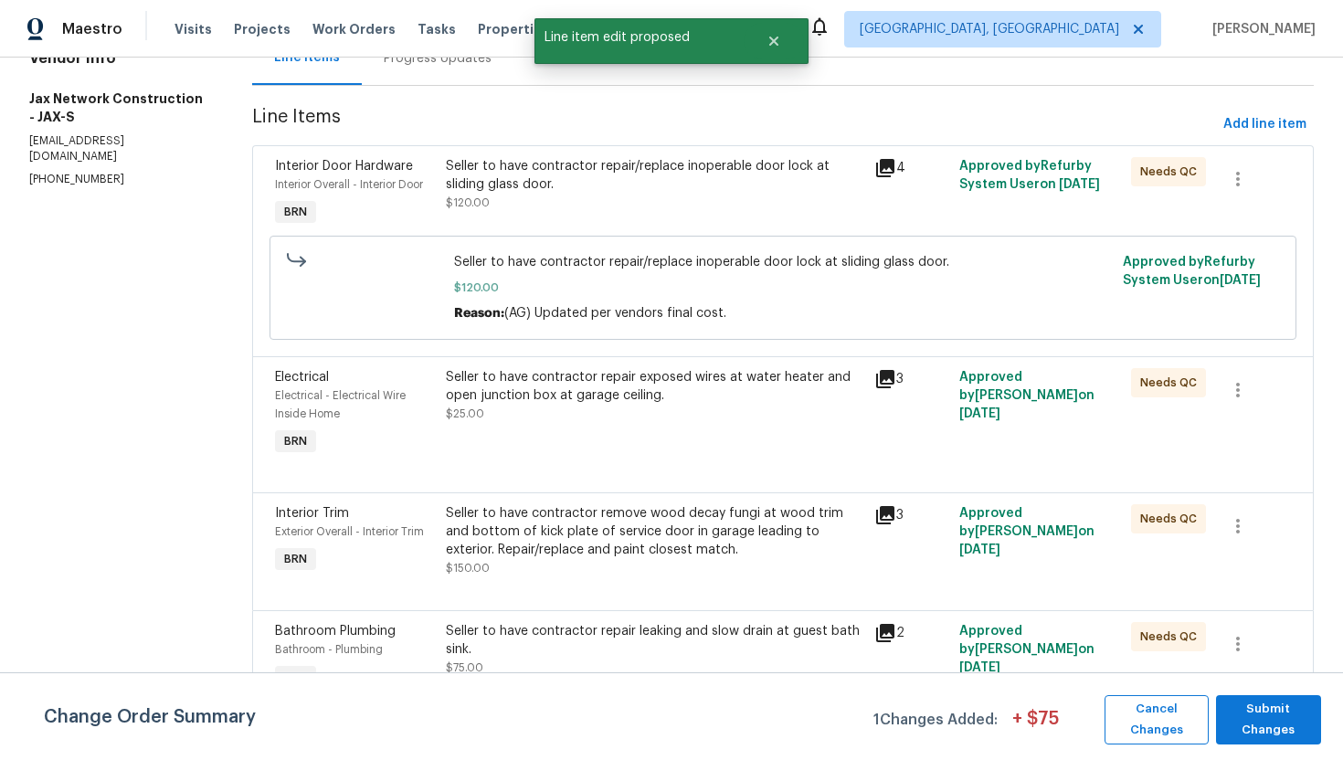
scroll to position [0, 0]
click at [1265, 720] on span "Submit Changes" at bounding box center [1268, 720] width 87 height 42
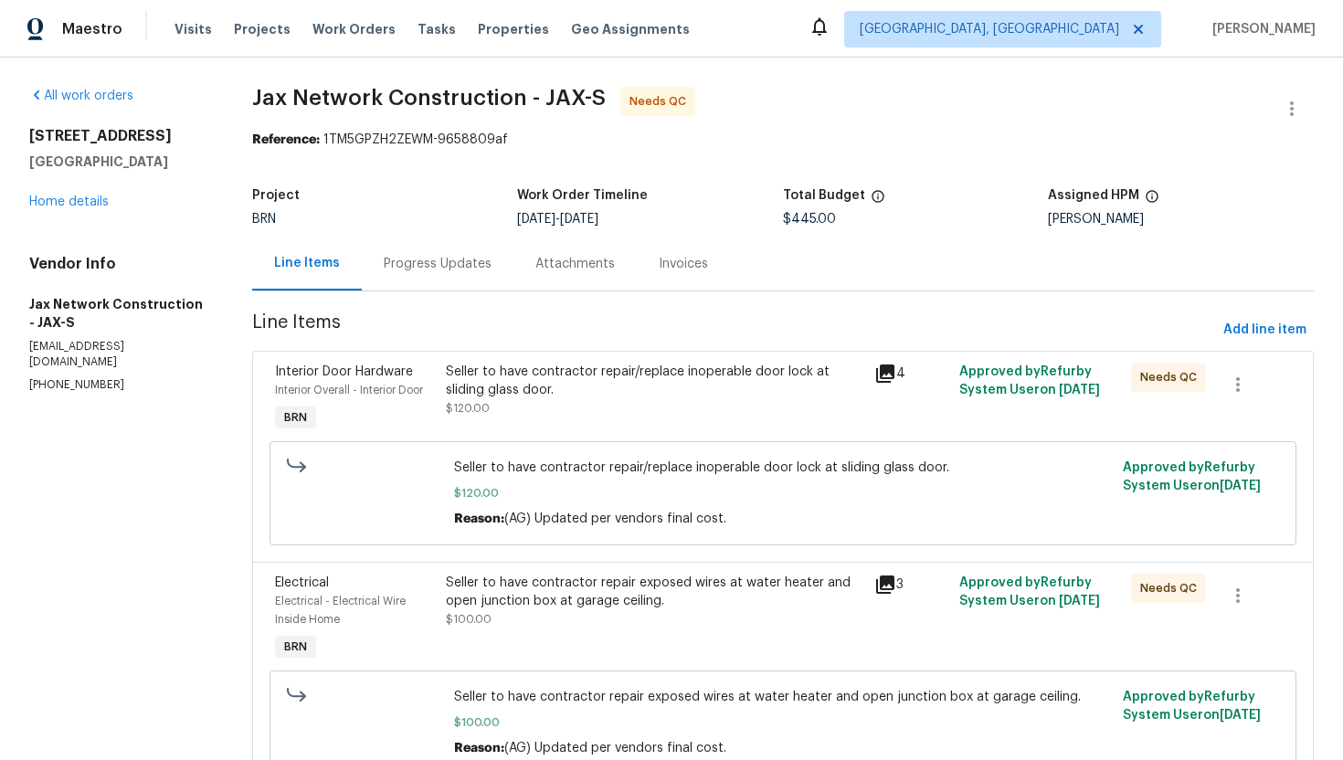
click at [427, 261] on div "Progress Updates" at bounding box center [438, 264] width 108 height 18
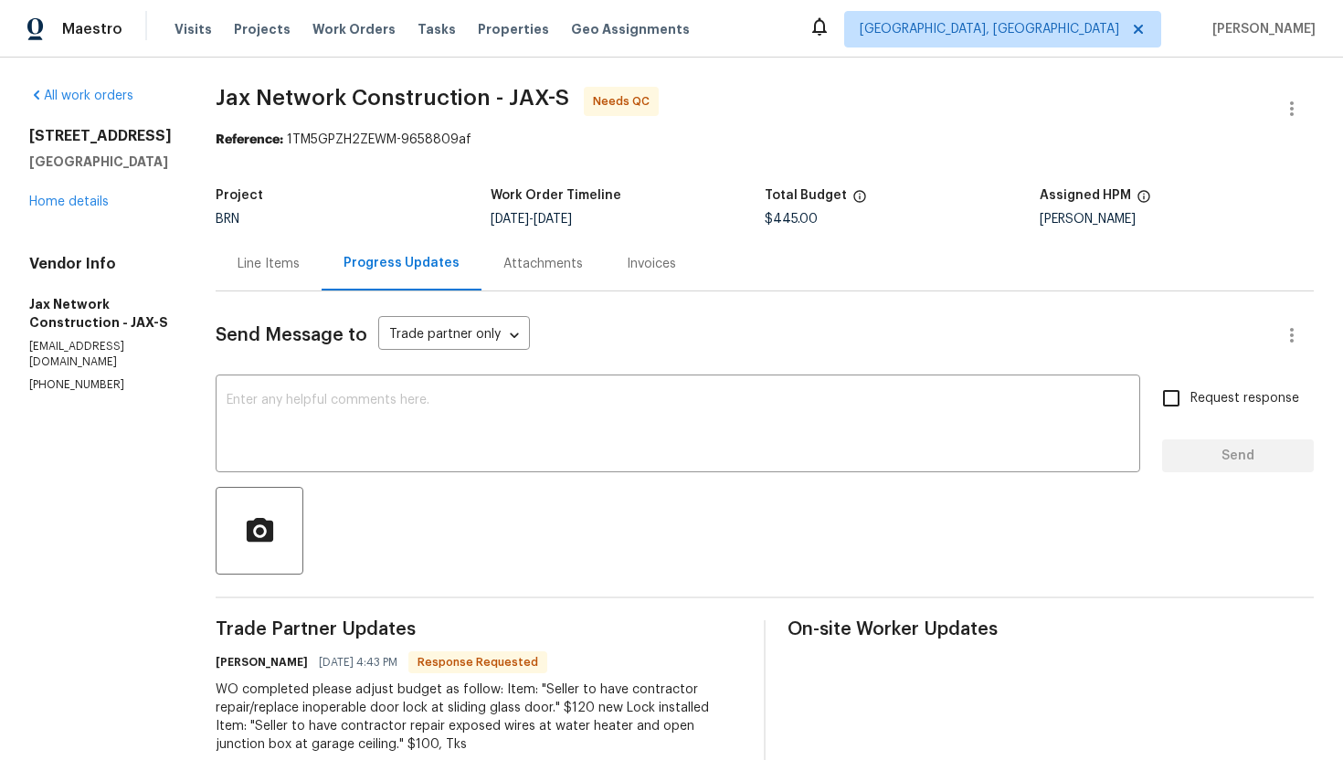
scroll to position [20, 0]
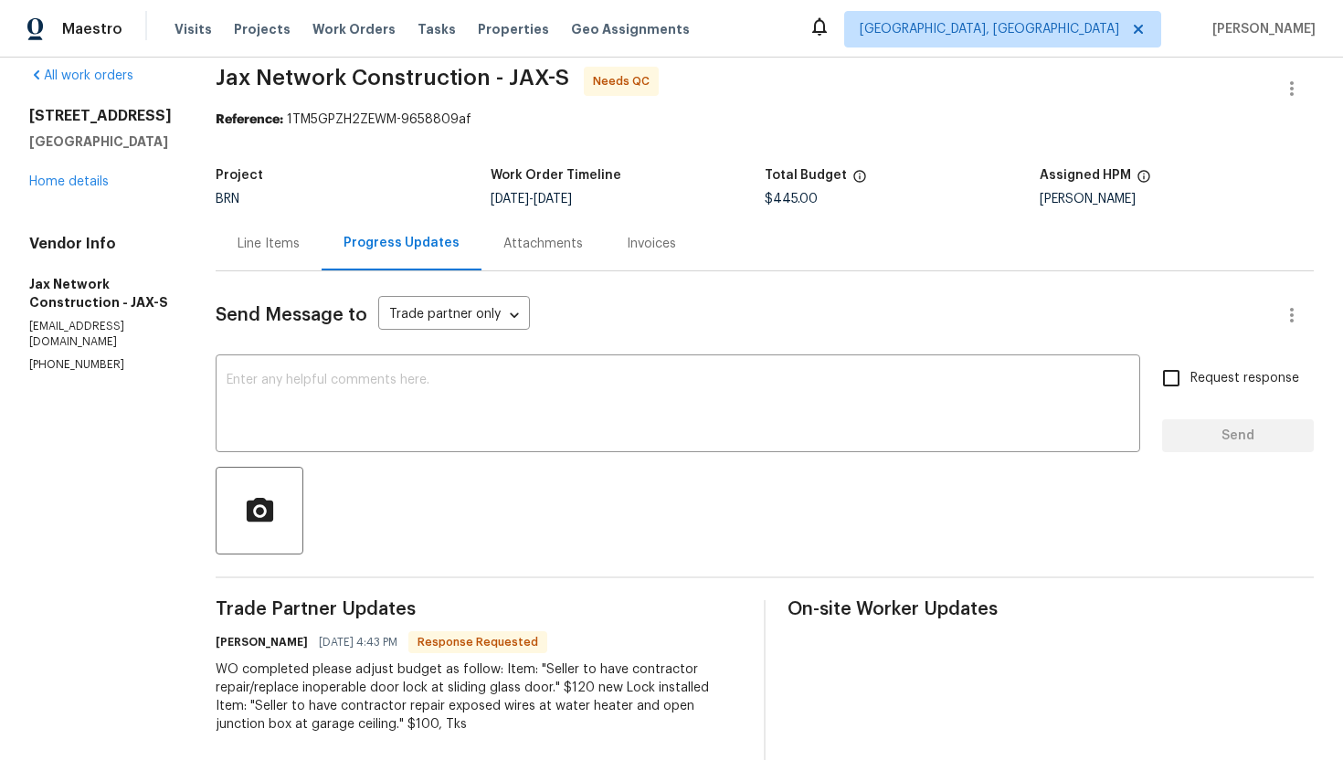
click at [283, 256] on div "Line Items" at bounding box center [269, 243] width 106 height 54
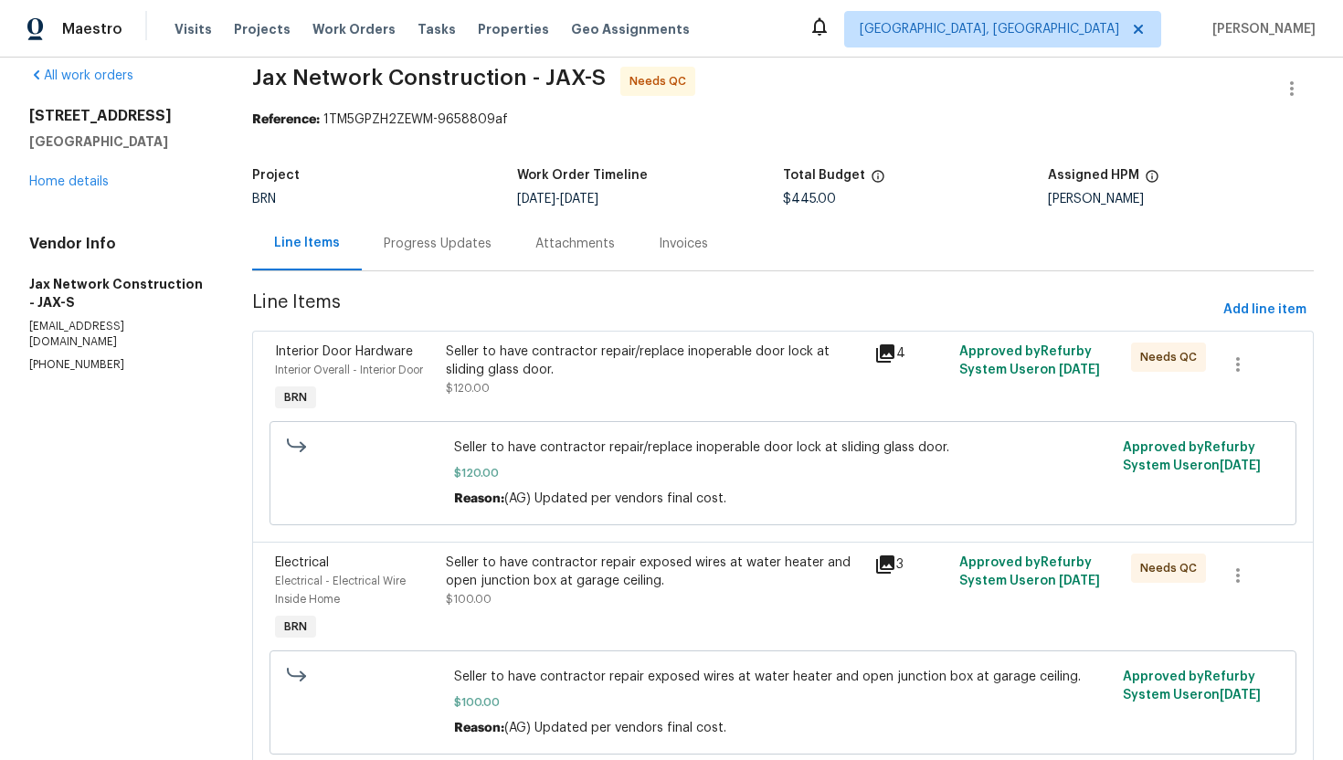
click at [453, 255] on div "Progress Updates" at bounding box center [438, 243] width 152 height 54
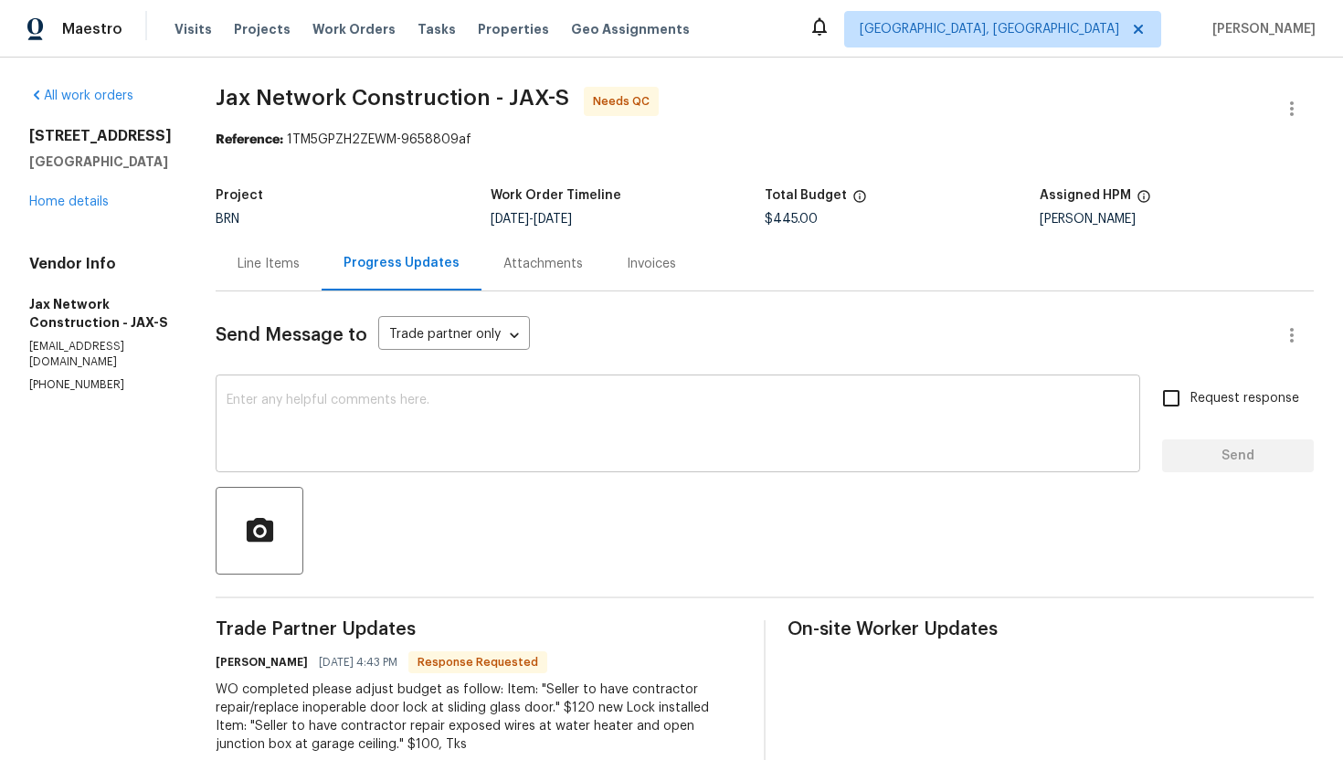
click at [427, 427] on textarea at bounding box center [678, 426] width 902 height 64
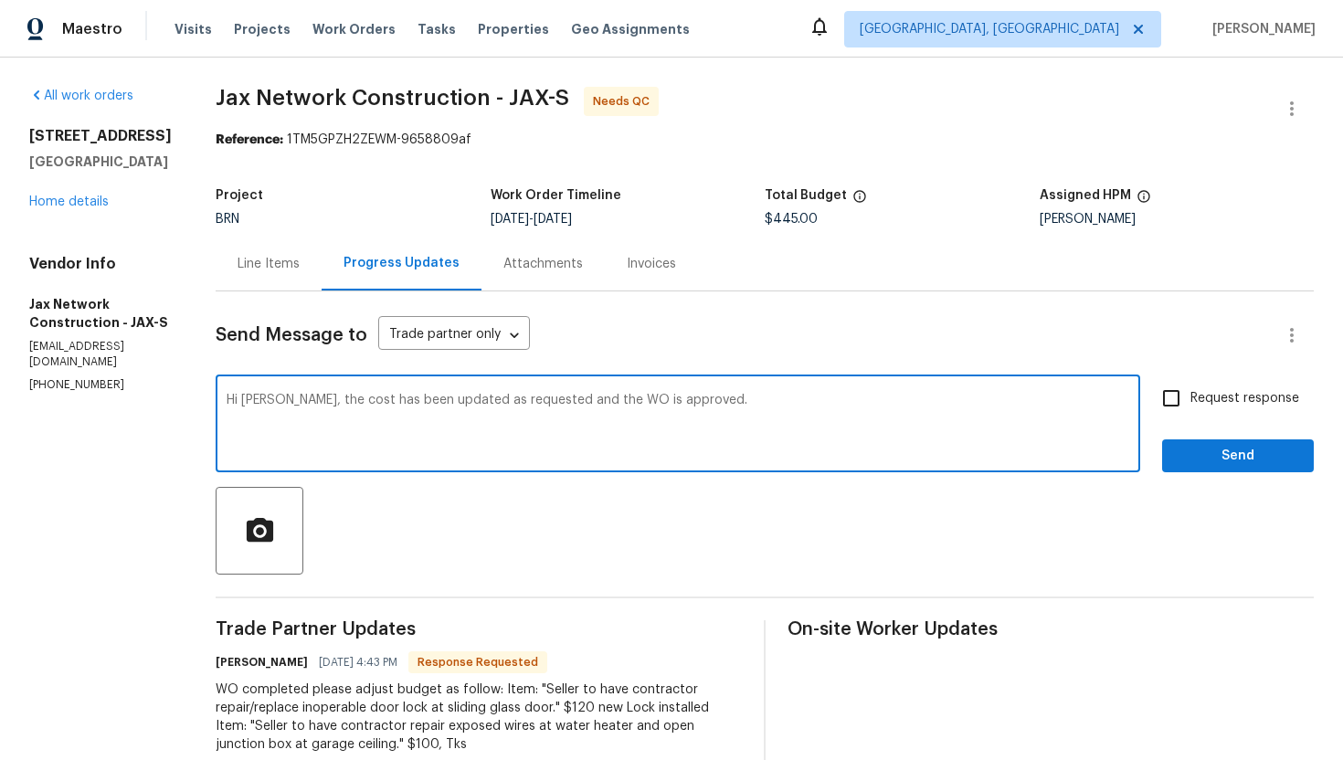
paste textarea "Please upload the invoice under invoice section. Thanks!"
type textarea "Hi Dan, the cost has been updated as requested and the WO is approved. Please u…"
click at [1174, 405] on input "Request response" at bounding box center [1171, 398] width 38 height 38
checkbox input "true"
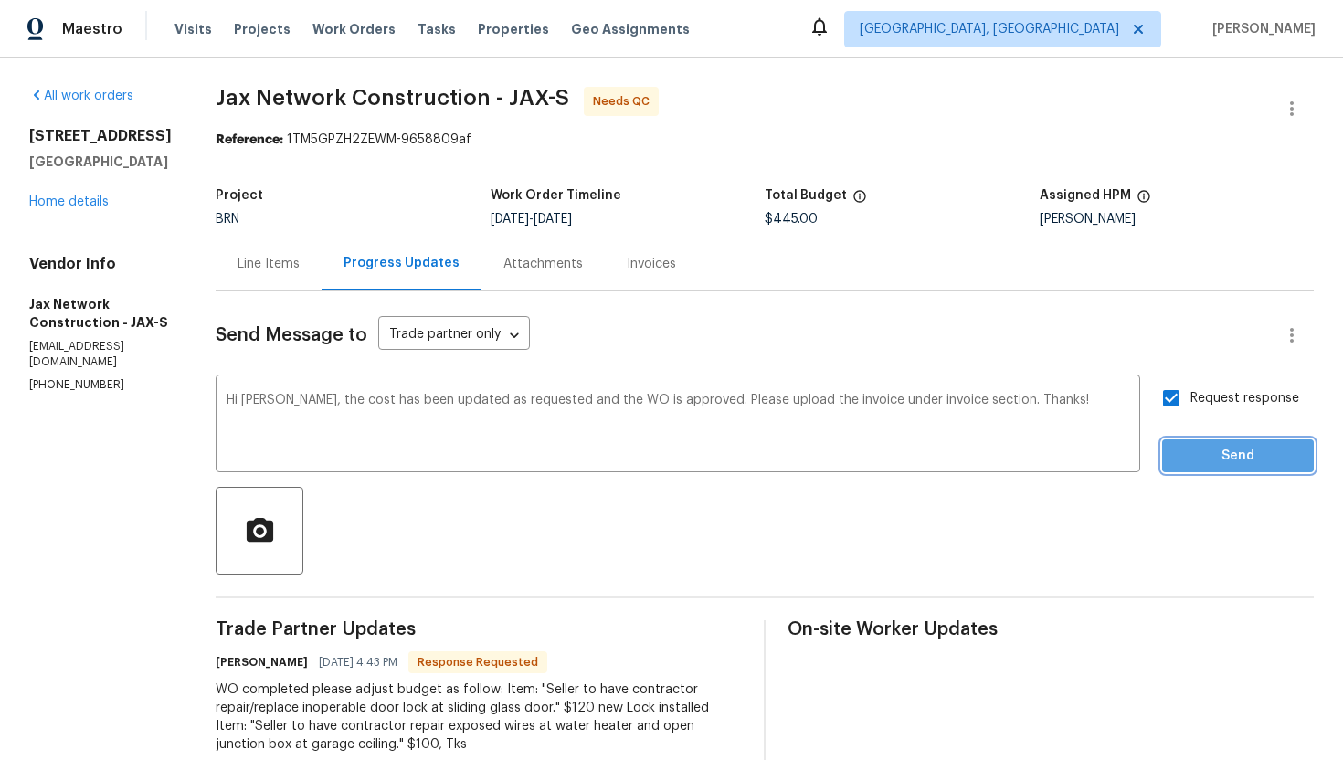
click at [1213, 461] on span "Send" at bounding box center [1237, 456] width 122 height 23
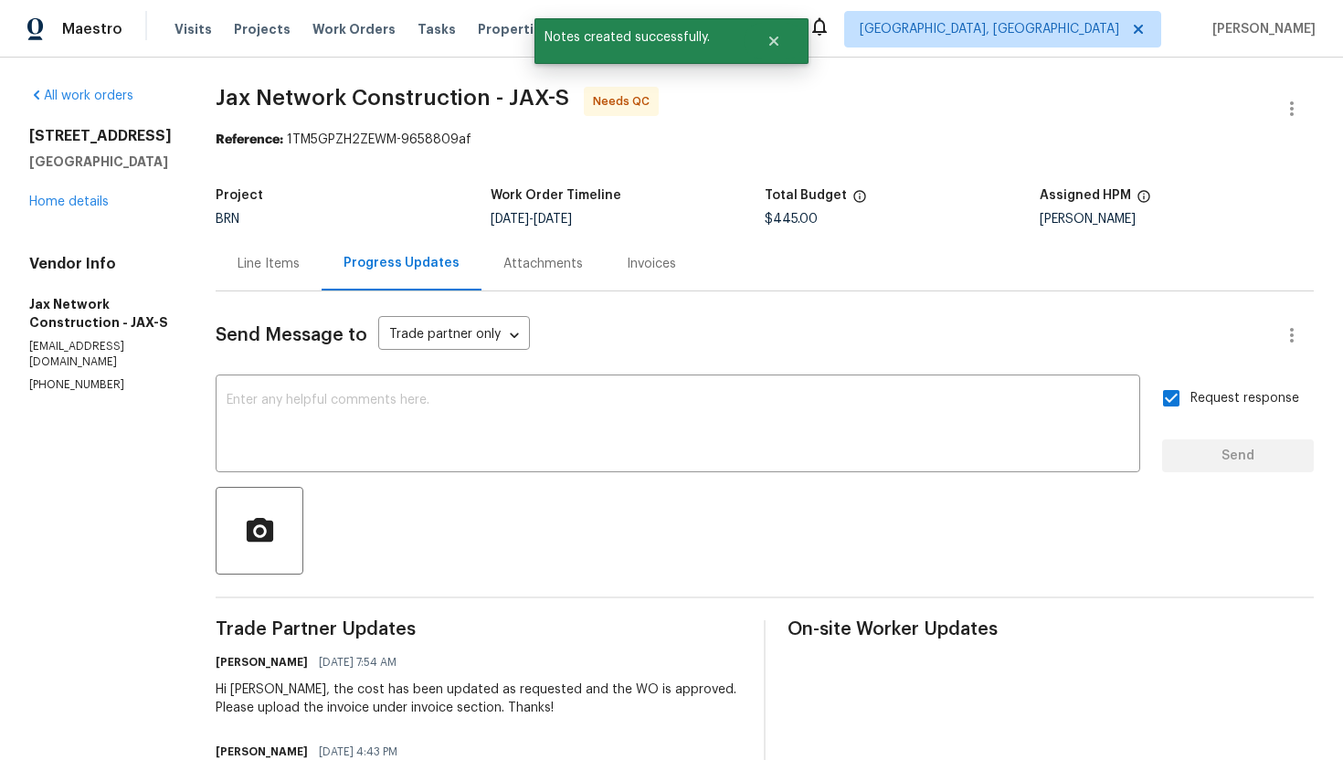
click at [314, 280] on div "Line Items" at bounding box center [269, 264] width 106 height 54
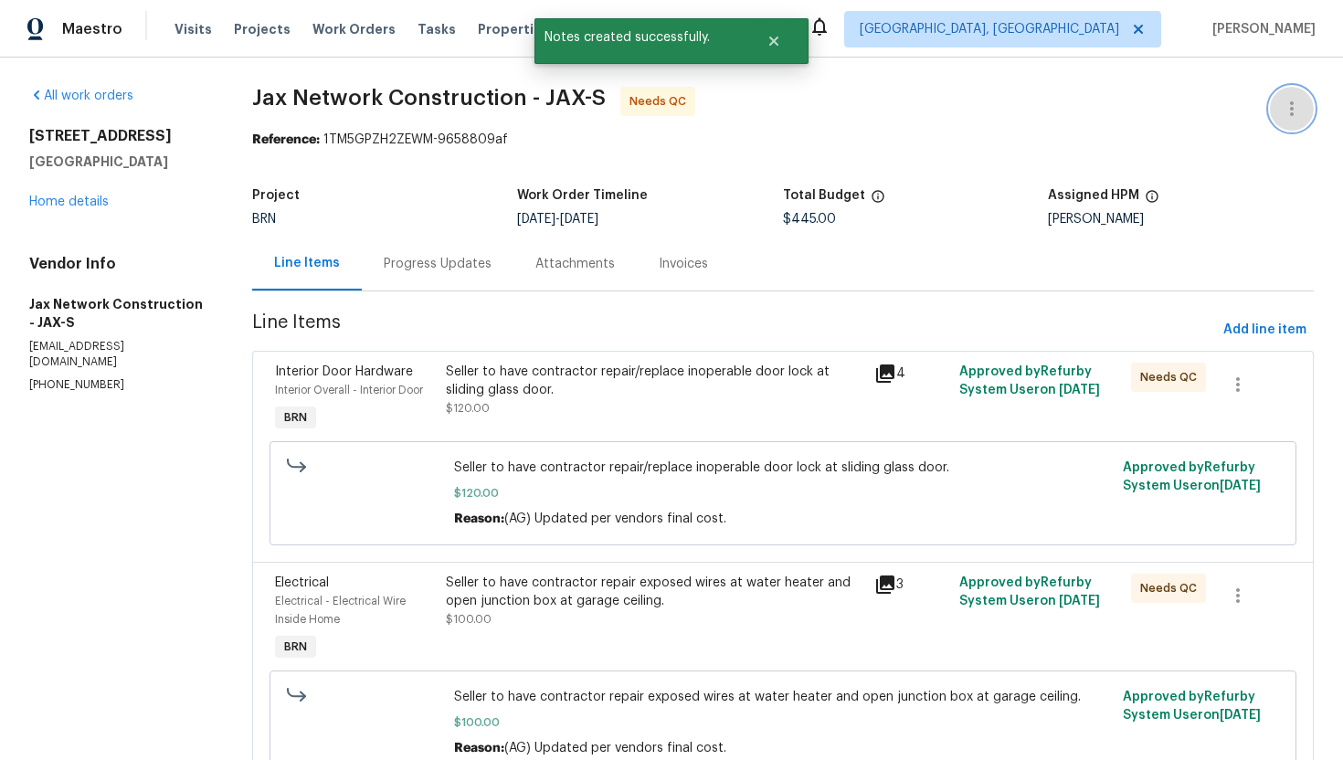
click at [1299, 109] on icon "button" at bounding box center [1292, 109] width 22 height 22
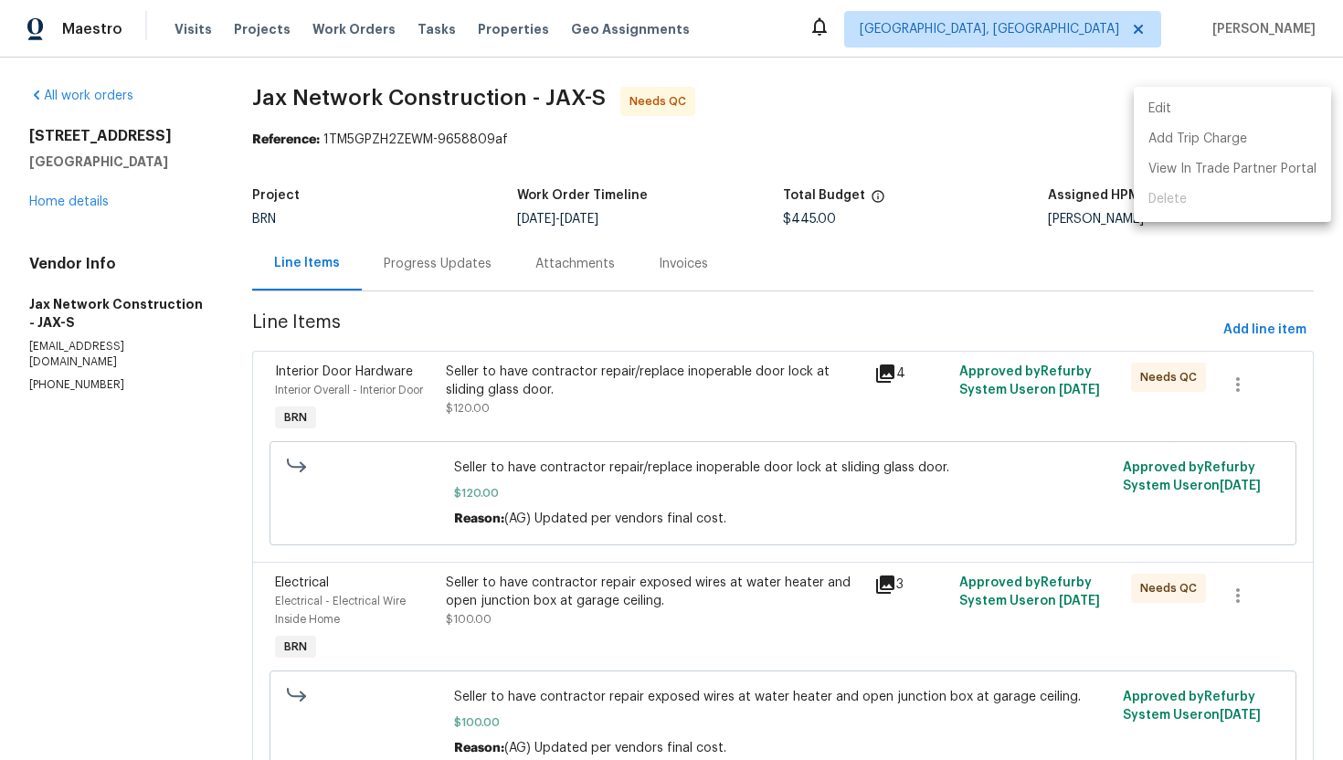
click at [1261, 105] on li "Edit" at bounding box center [1232, 109] width 197 height 30
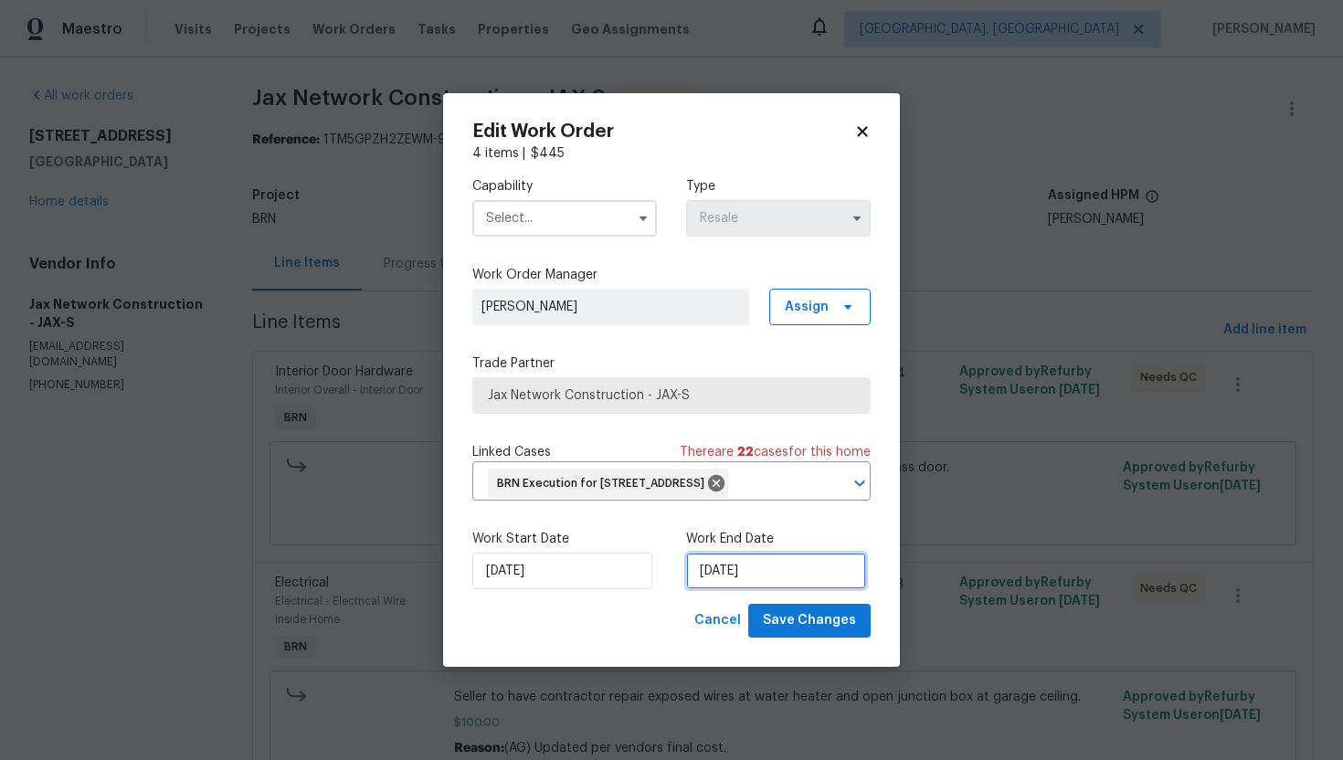
click at [721, 589] on input "[DATE]" at bounding box center [776, 571] width 180 height 37
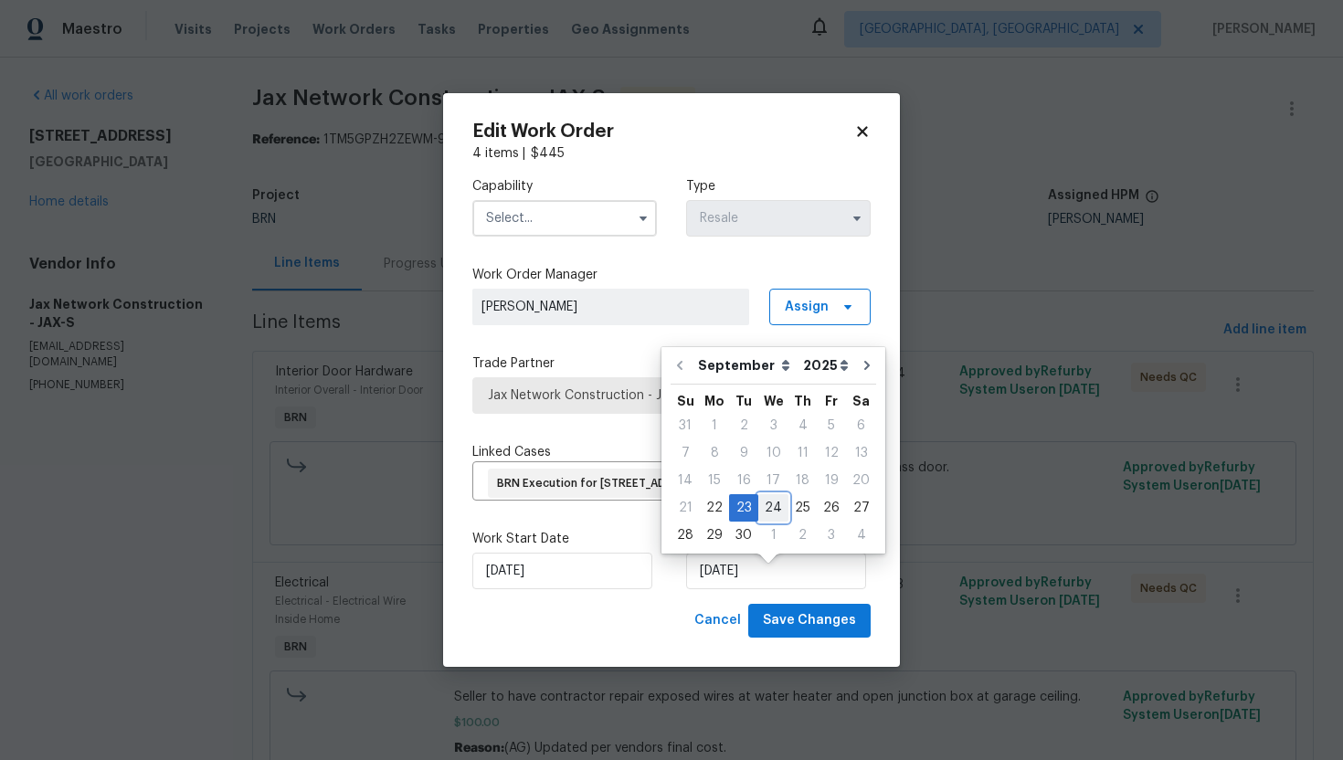
click at [772, 510] on div "24" at bounding box center [773, 508] width 30 height 26
type input "[DATE]"
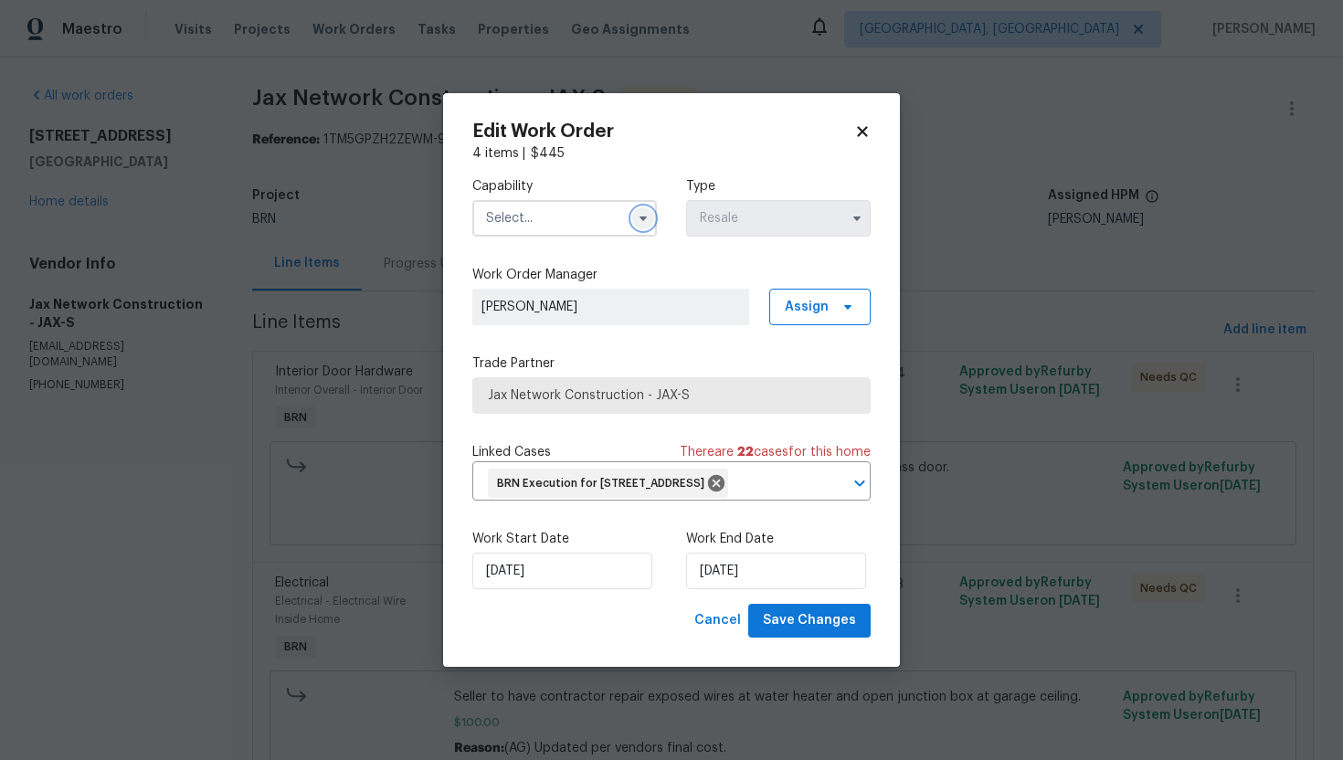
click at [647, 211] on icon "button" at bounding box center [643, 218] width 15 height 15
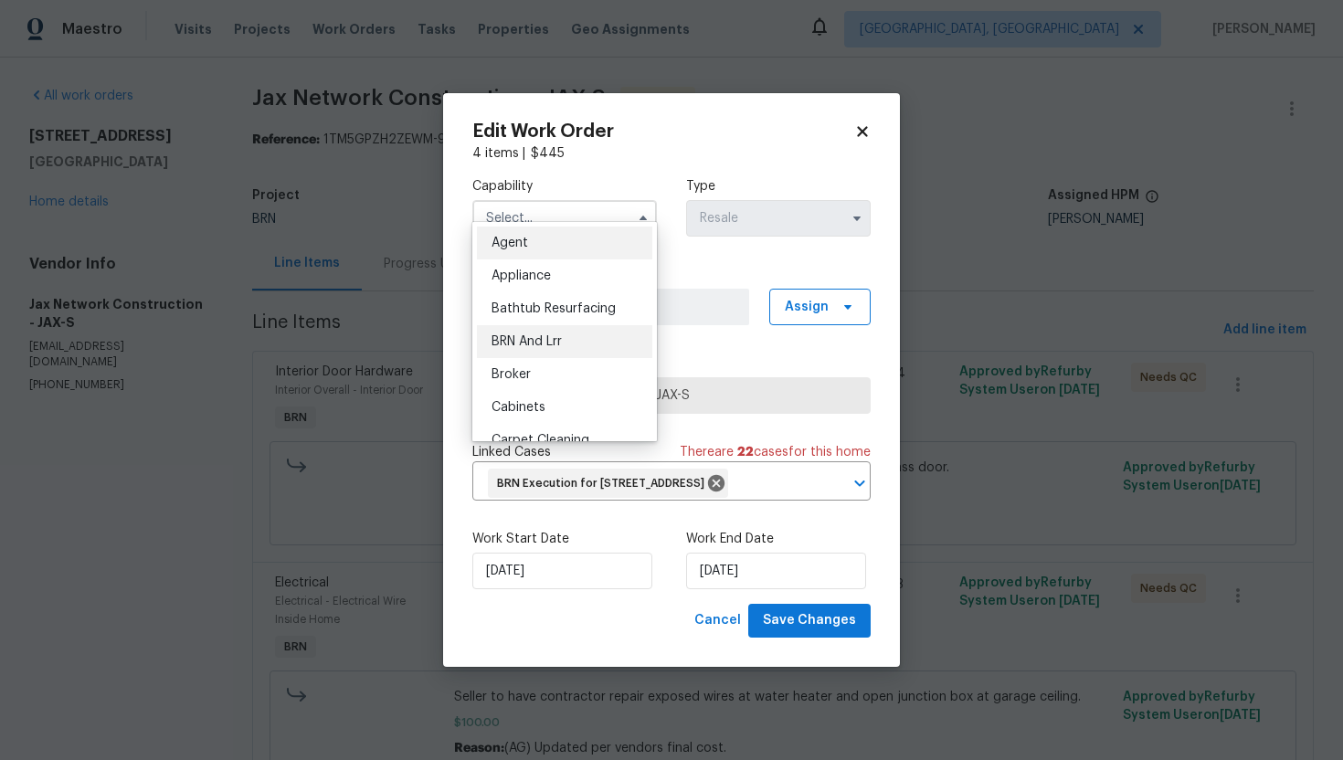
click at [572, 331] on div "BRN And Lrr" at bounding box center [564, 341] width 175 height 33
type input "BRN And Lrr"
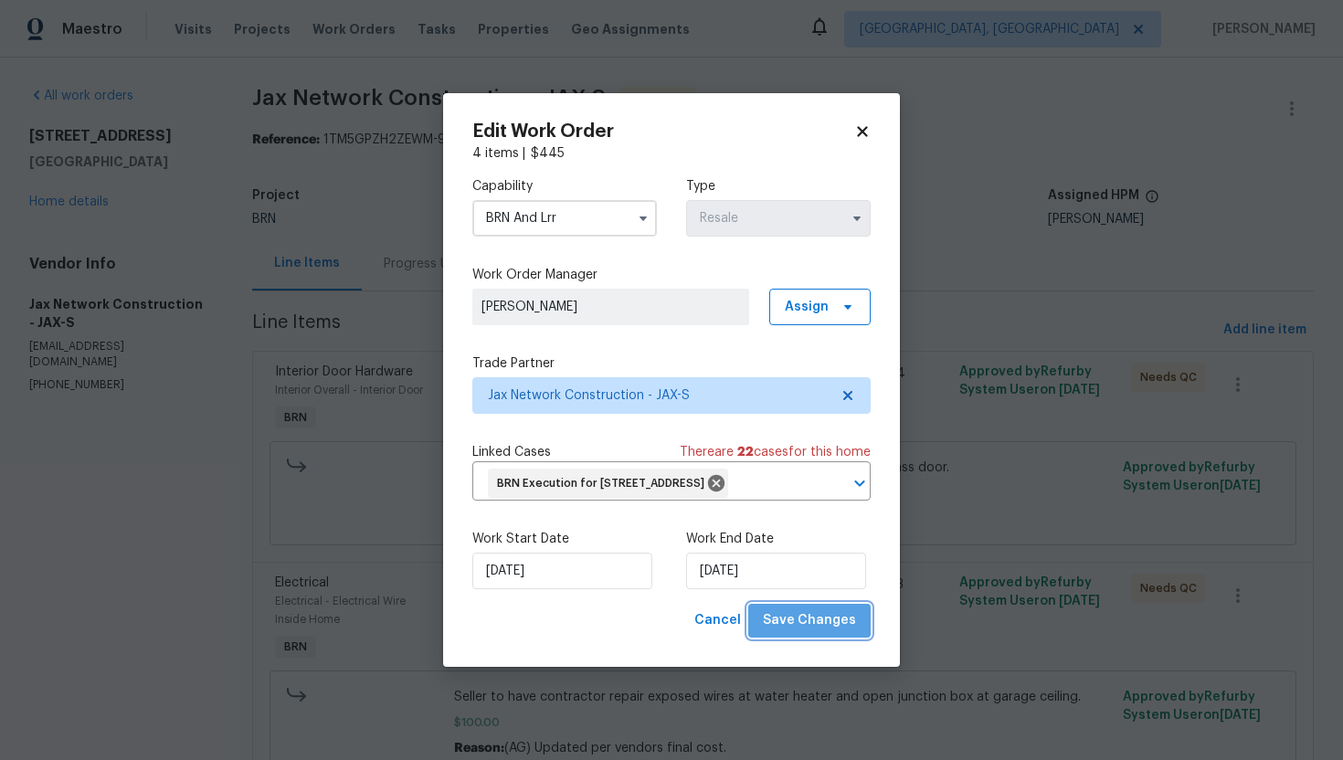
click at [825, 632] on span "Save Changes" at bounding box center [809, 620] width 93 height 23
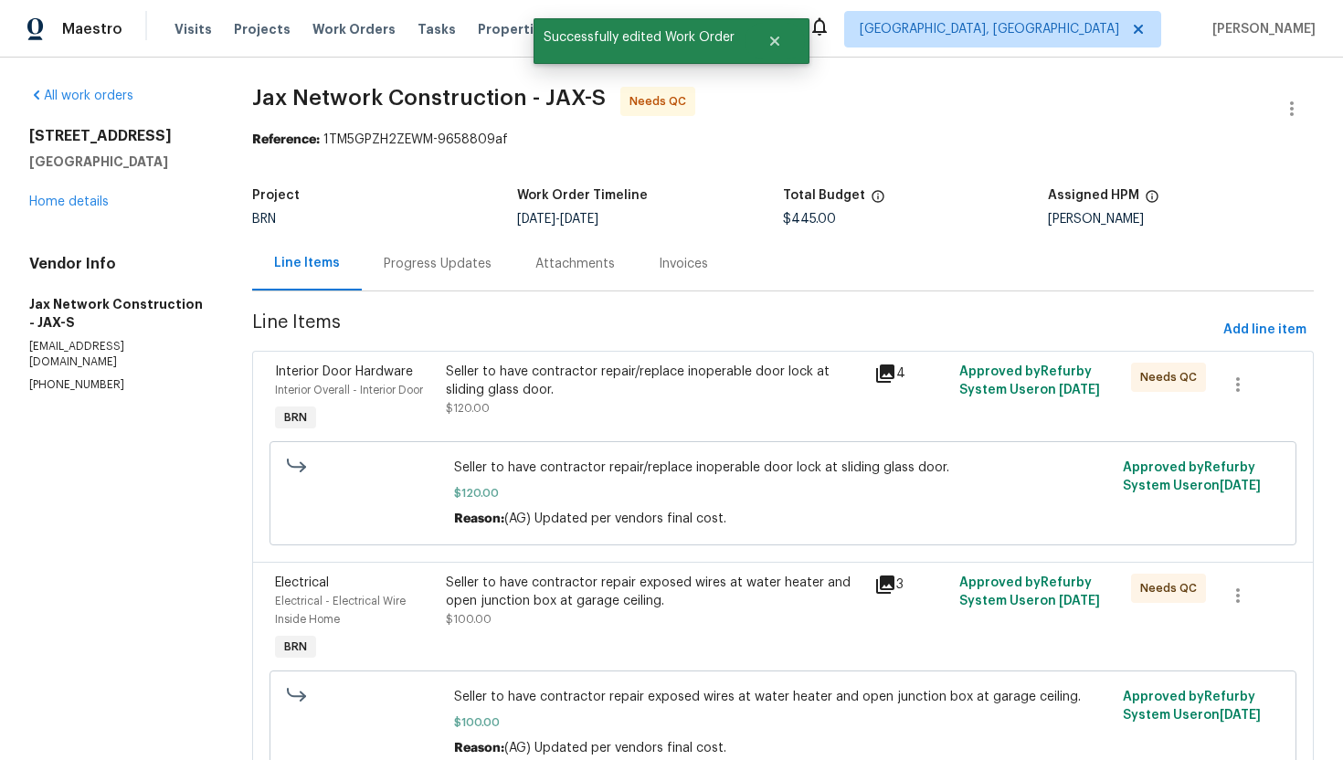
click at [652, 374] on div "Seller to have contractor repair/replace inoperable door lock at sliding glass …" at bounding box center [654, 381] width 417 height 37
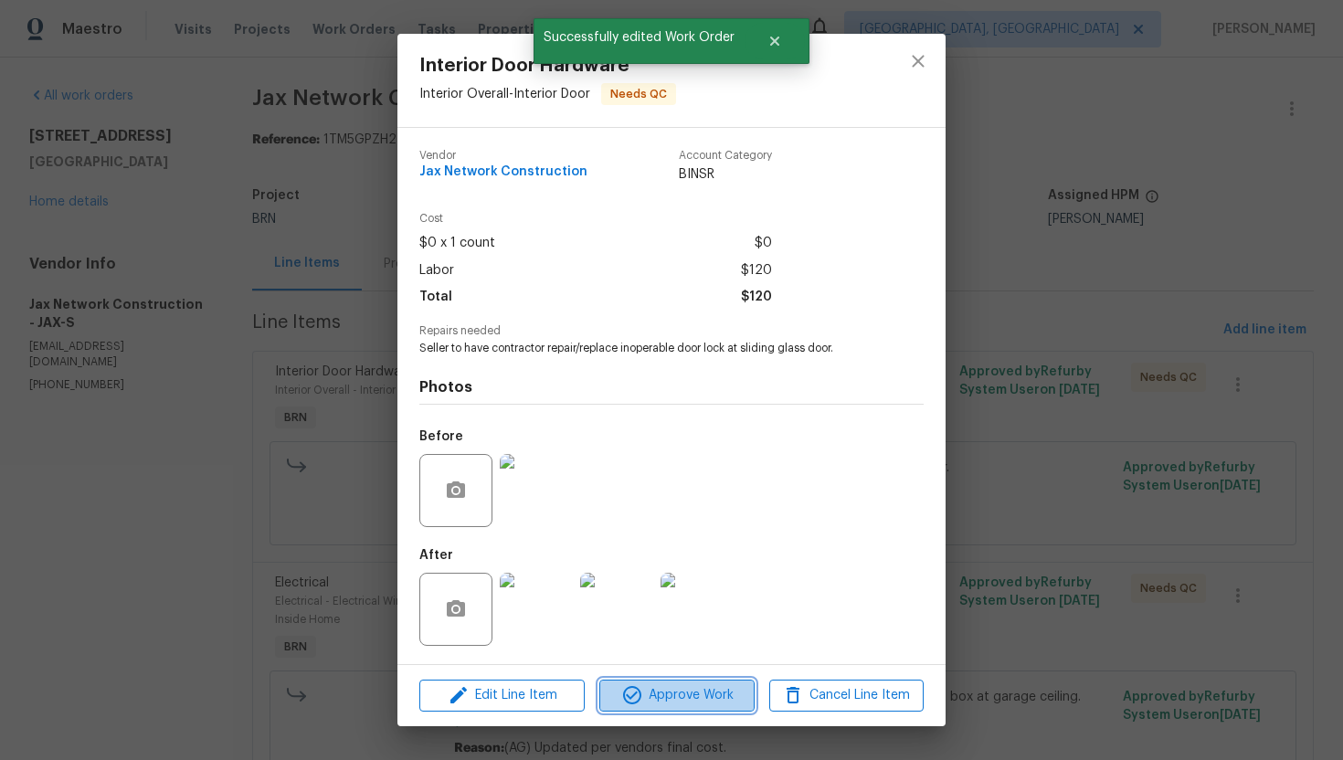
click at [681, 703] on span "Approve Work" at bounding box center [676, 695] width 143 height 23
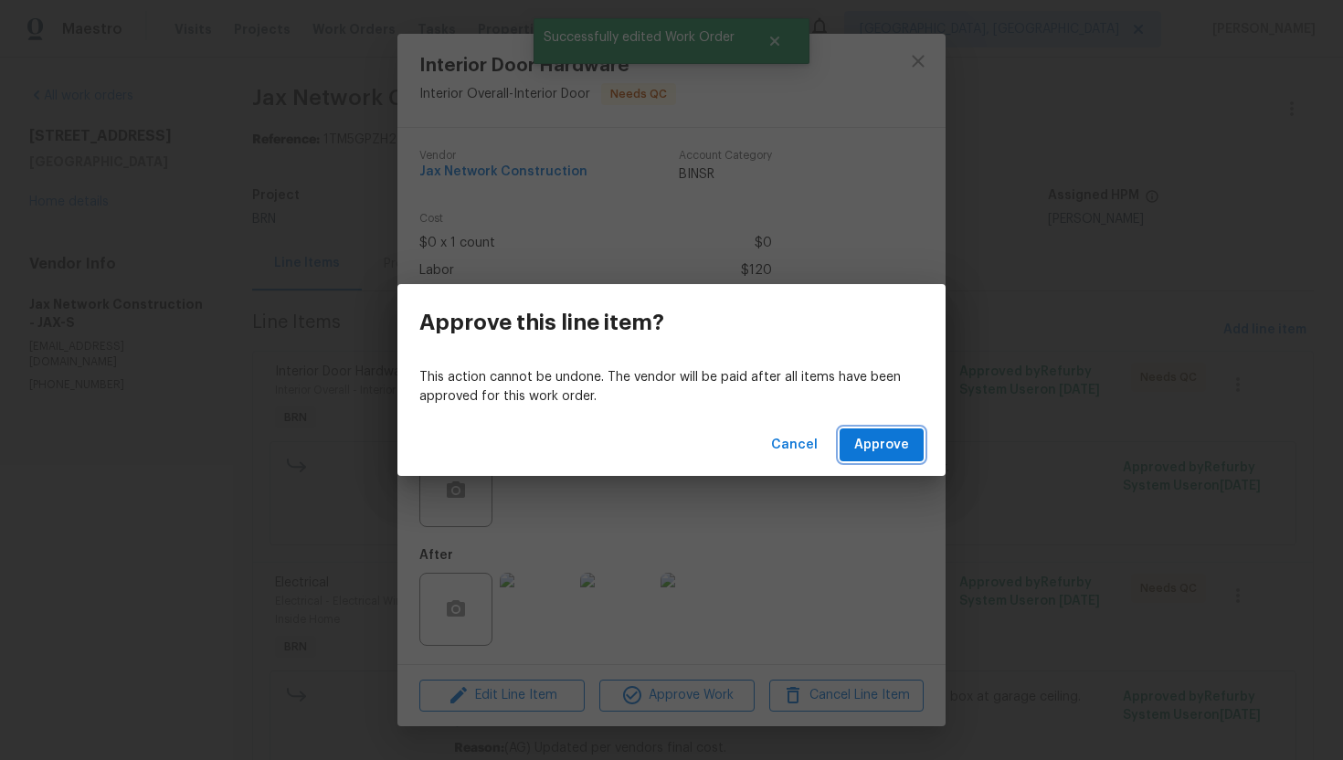
click at [860, 455] on span "Approve" at bounding box center [881, 445] width 55 height 23
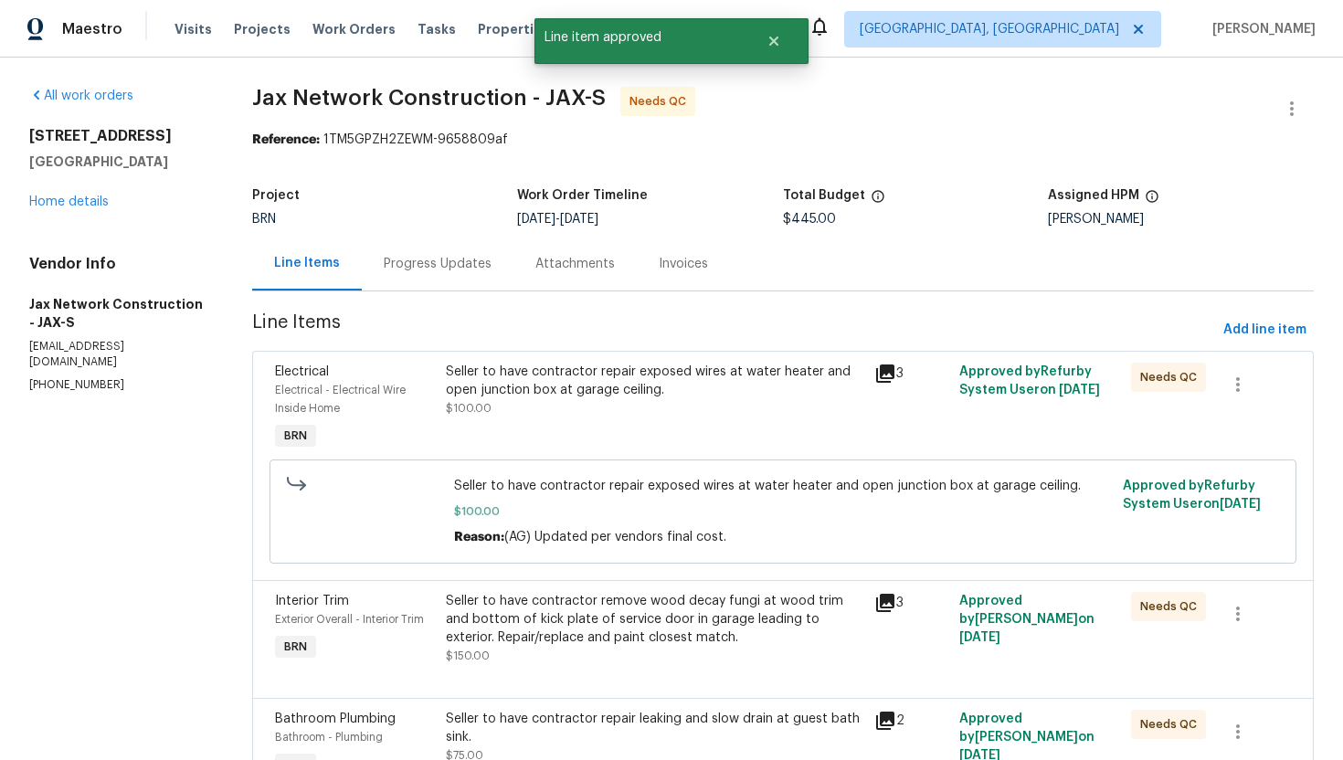
click at [685, 384] on div "Seller to have contractor repair exposed wires at water heater and open junctio…" at bounding box center [654, 381] width 417 height 37
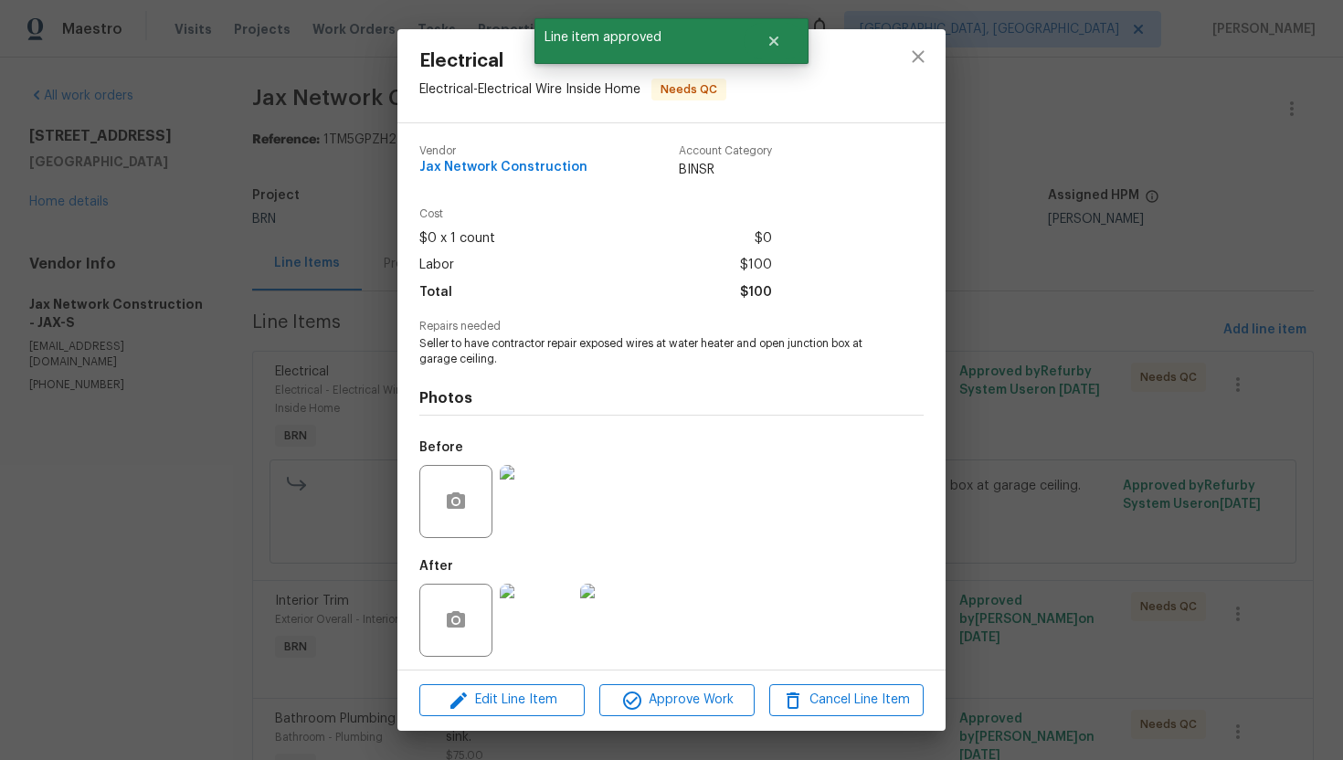
scroll to position [5, 0]
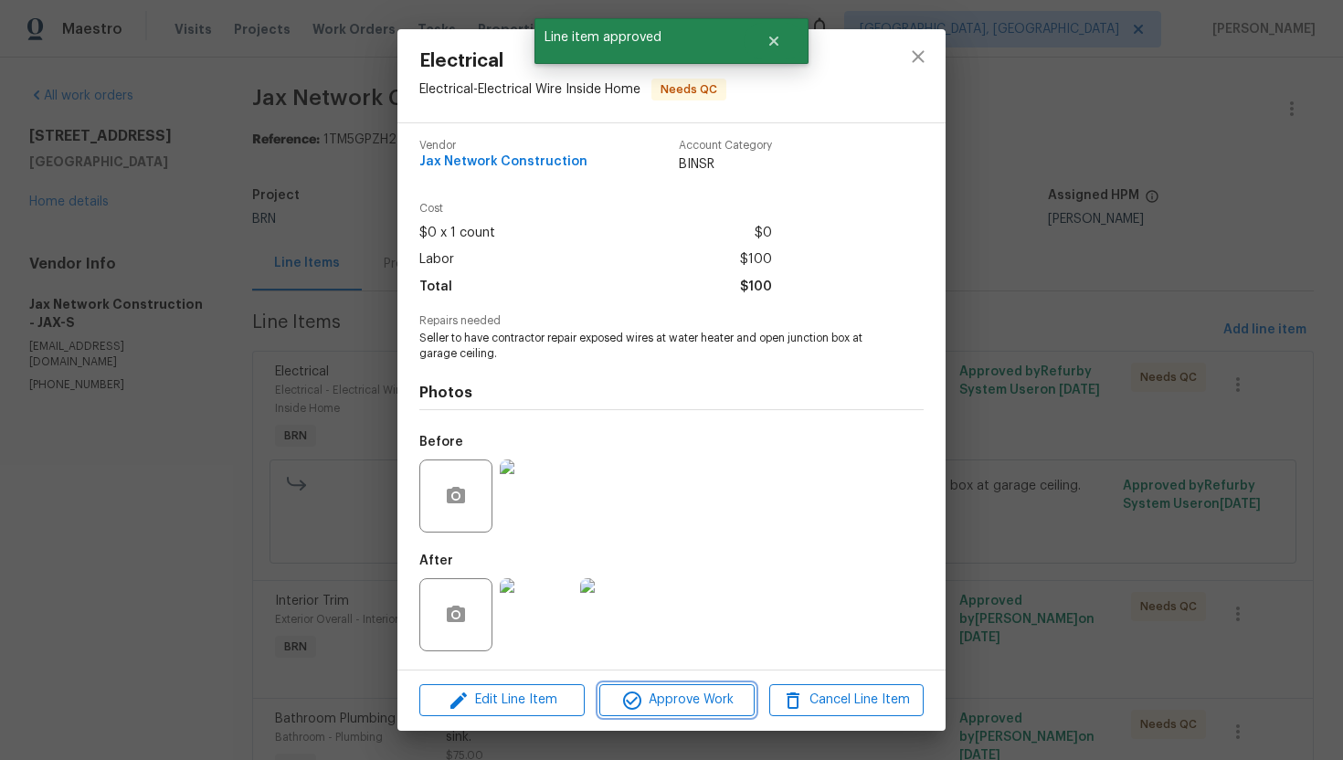
click at [676, 698] on span "Approve Work" at bounding box center [676, 700] width 143 height 23
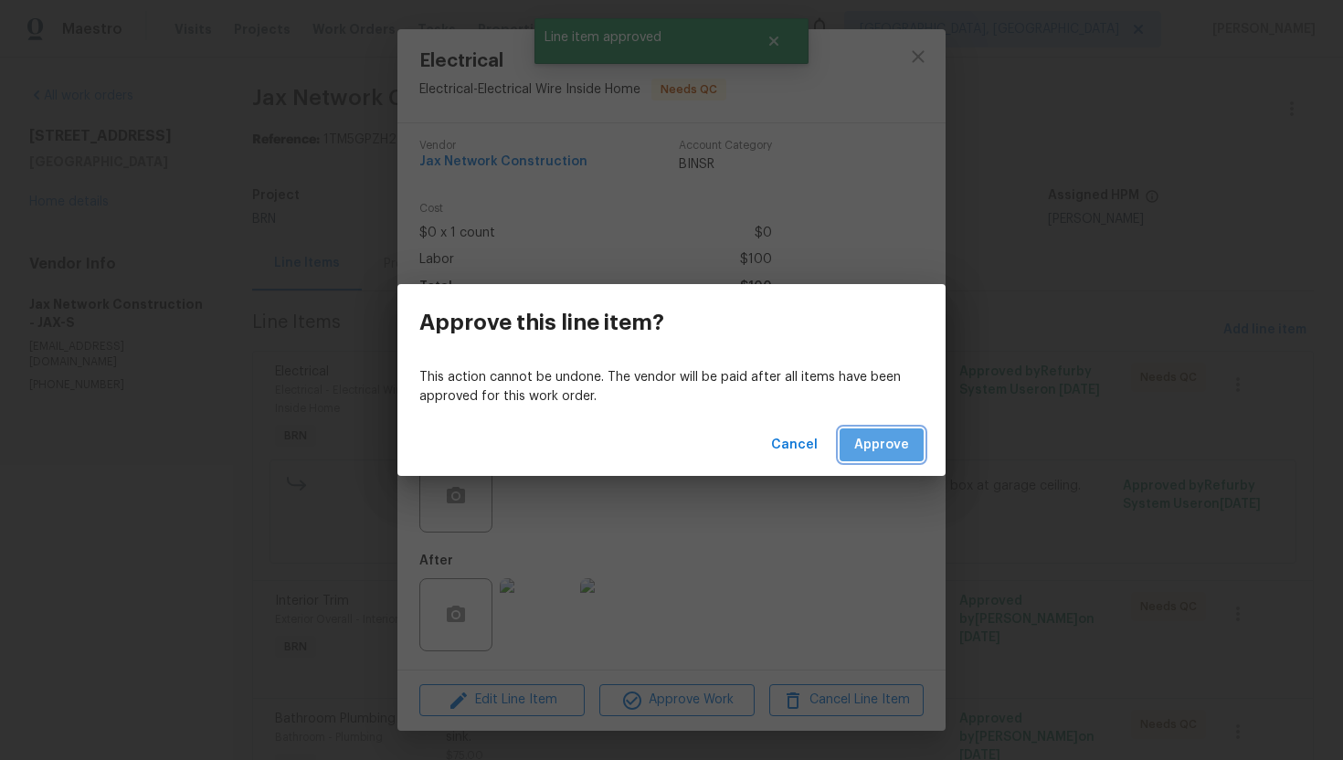
click at [880, 440] on span "Approve" at bounding box center [881, 445] width 55 height 23
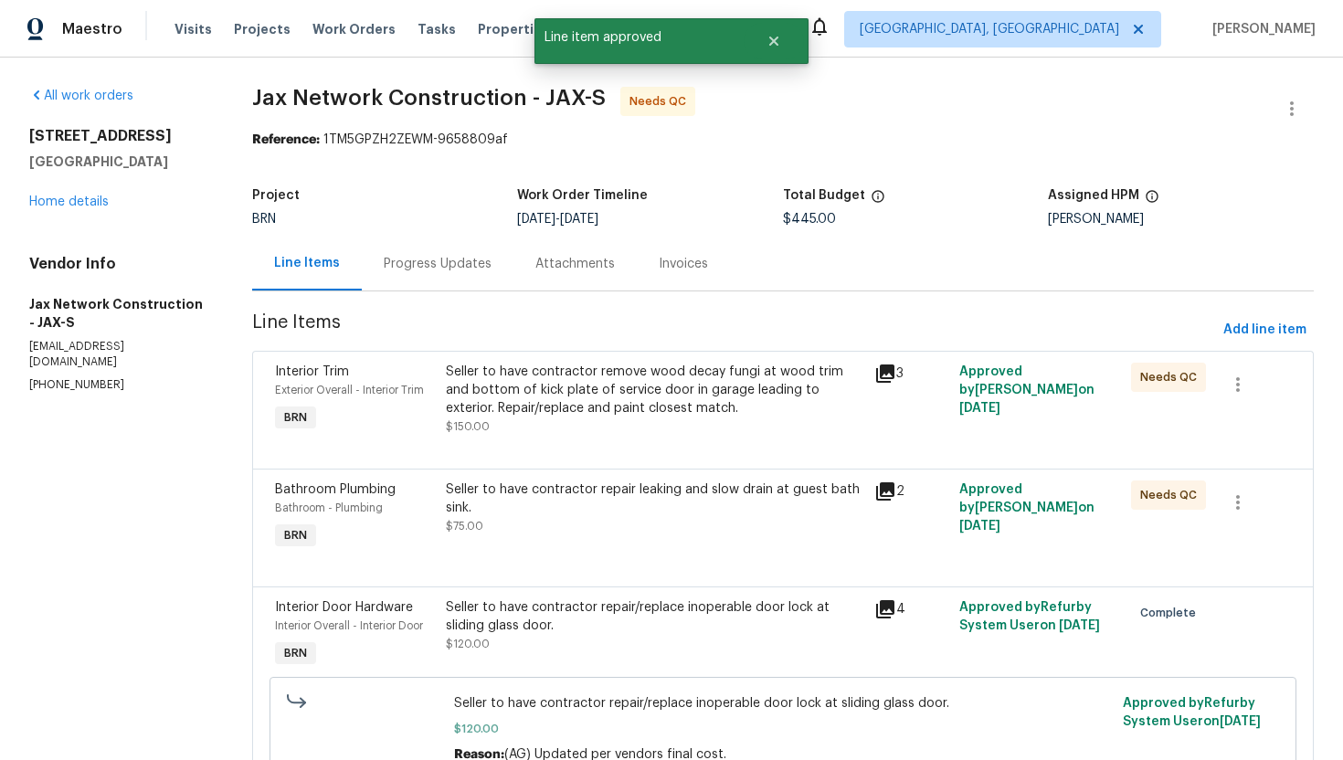
click at [675, 399] on div "Seller to have contractor remove wood decay fungi at wood trim and bottom of ki…" at bounding box center [654, 390] width 417 height 55
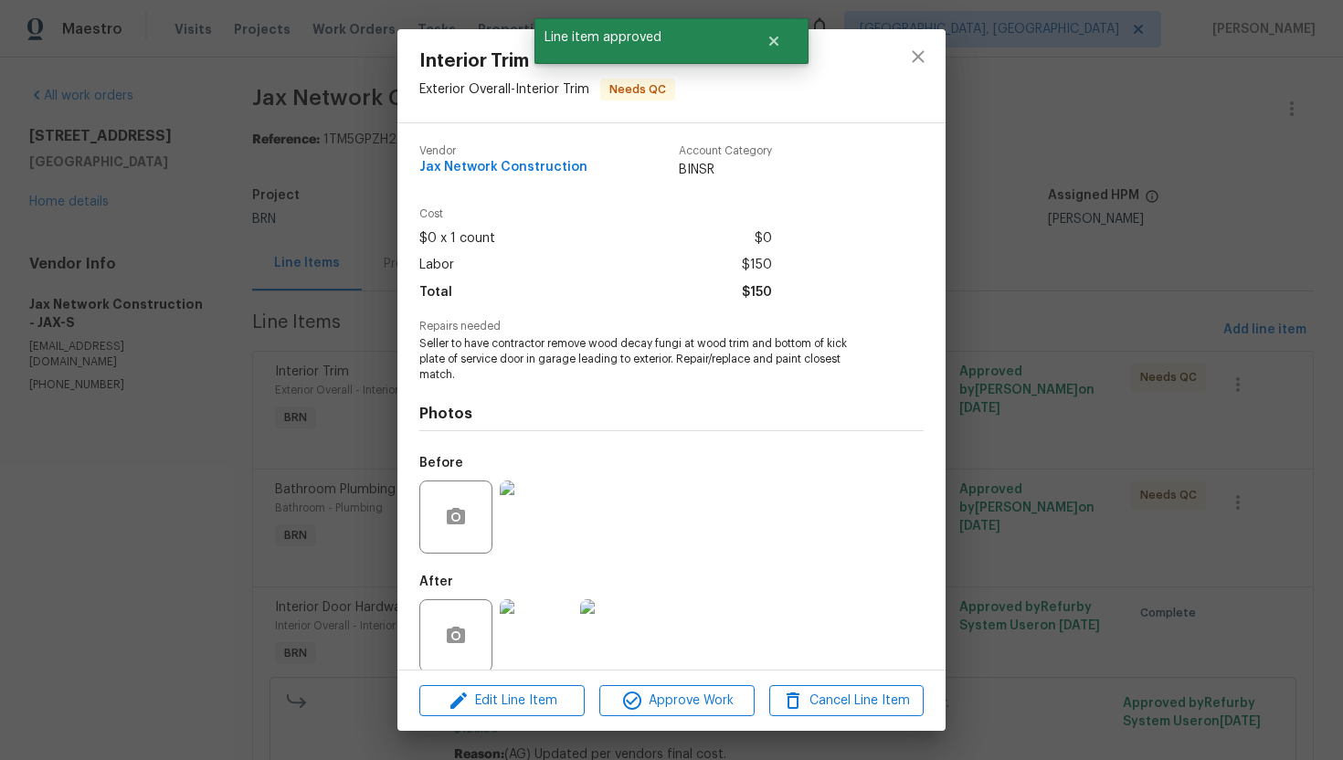
scroll to position [21, 0]
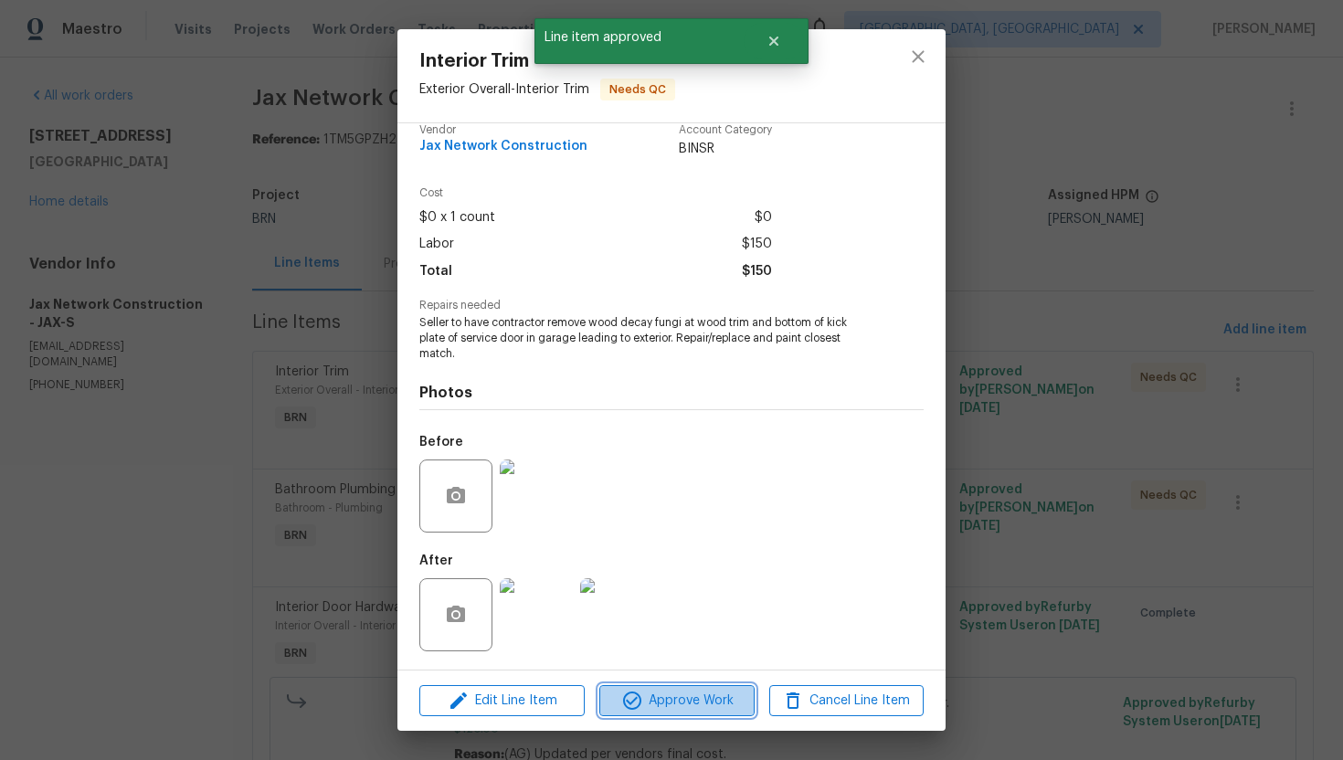
click at [655, 705] on span "Approve Work" at bounding box center [676, 701] width 143 height 23
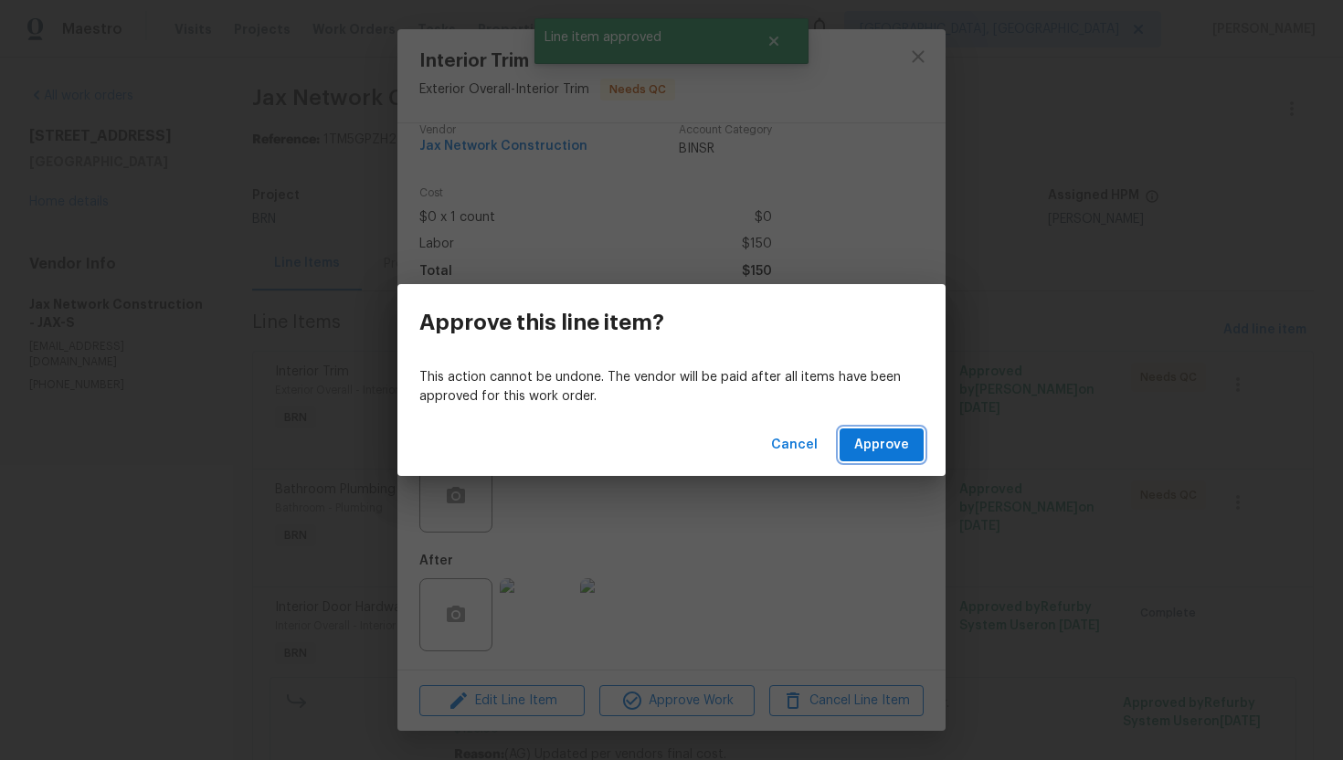
click at [845, 454] on button "Approve" at bounding box center [881, 445] width 84 height 34
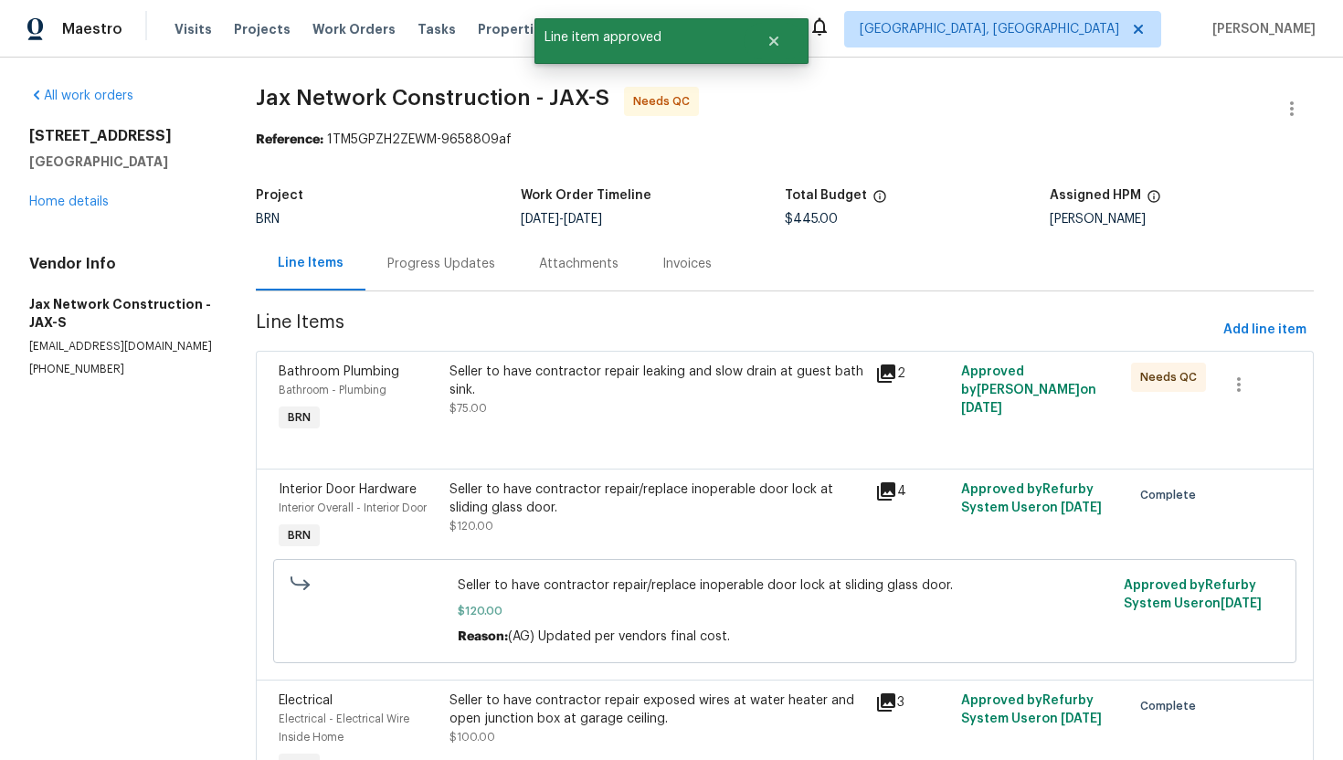
click at [626, 407] on div "Seller to have contractor repair leaking and slow drain at guest bath sink. $75…" at bounding box center [657, 390] width 416 height 55
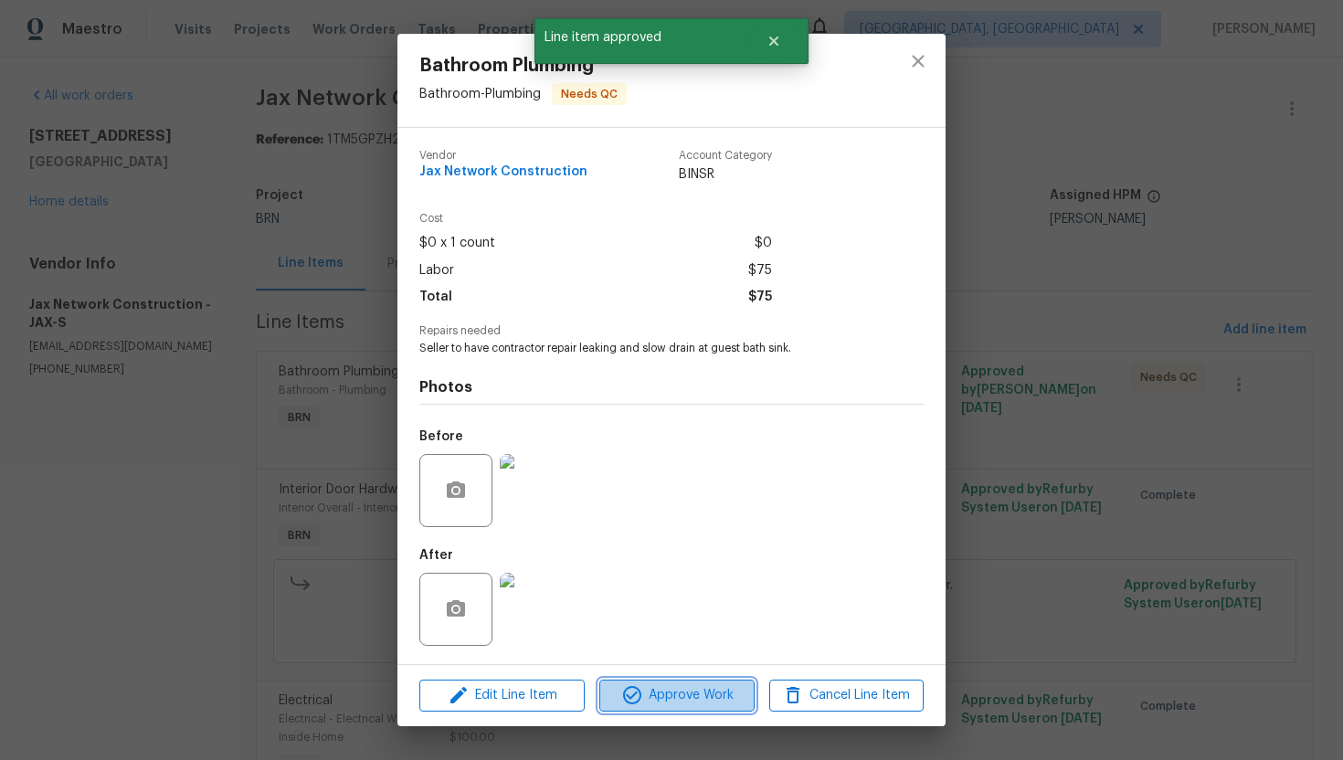
click at [659, 696] on span "Approve Work" at bounding box center [676, 695] width 143 height 23
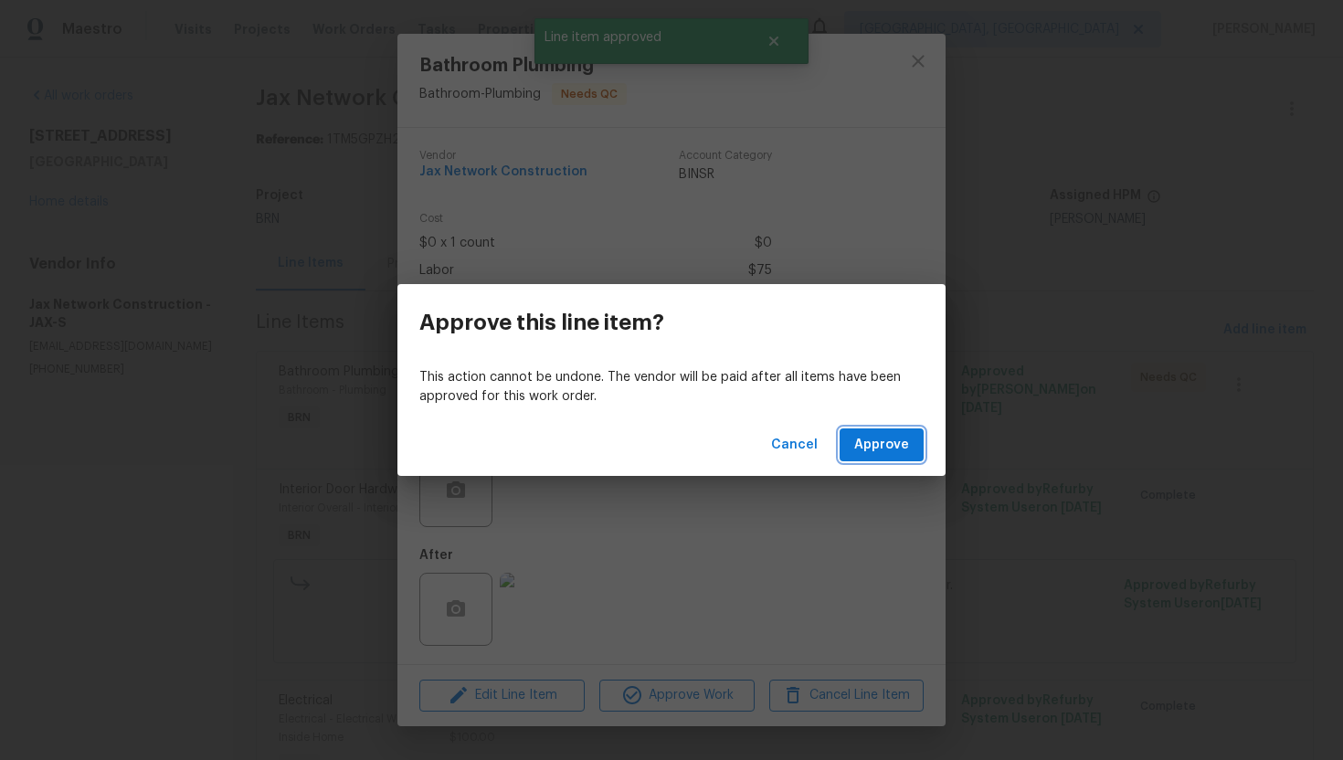
click at [875, 440] on span "Approve" at bounding box center [881, 445] width 55 height 23
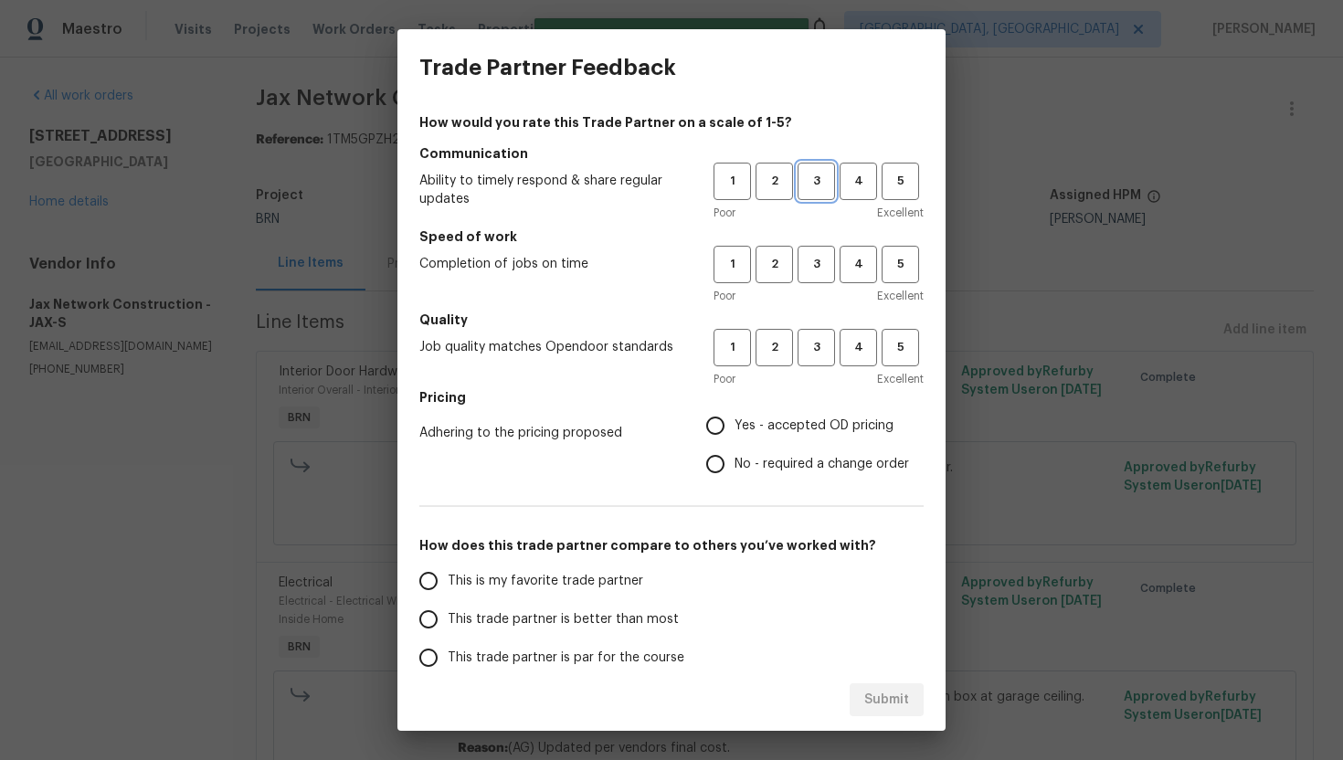
click at [828, 176] on span "3" at bounding box center [816, 181] width 34 height 21
click at [811, 268] on span "3" at bounding box center [816, 264] width 34 height 21
click at [822, 339] on span "3" at bounding box center [816, 347] width 34 height 21
click at [734, 464] on input "No - required a change order" at bounding box center [715, 464] width 38 height 38
radio input "true"
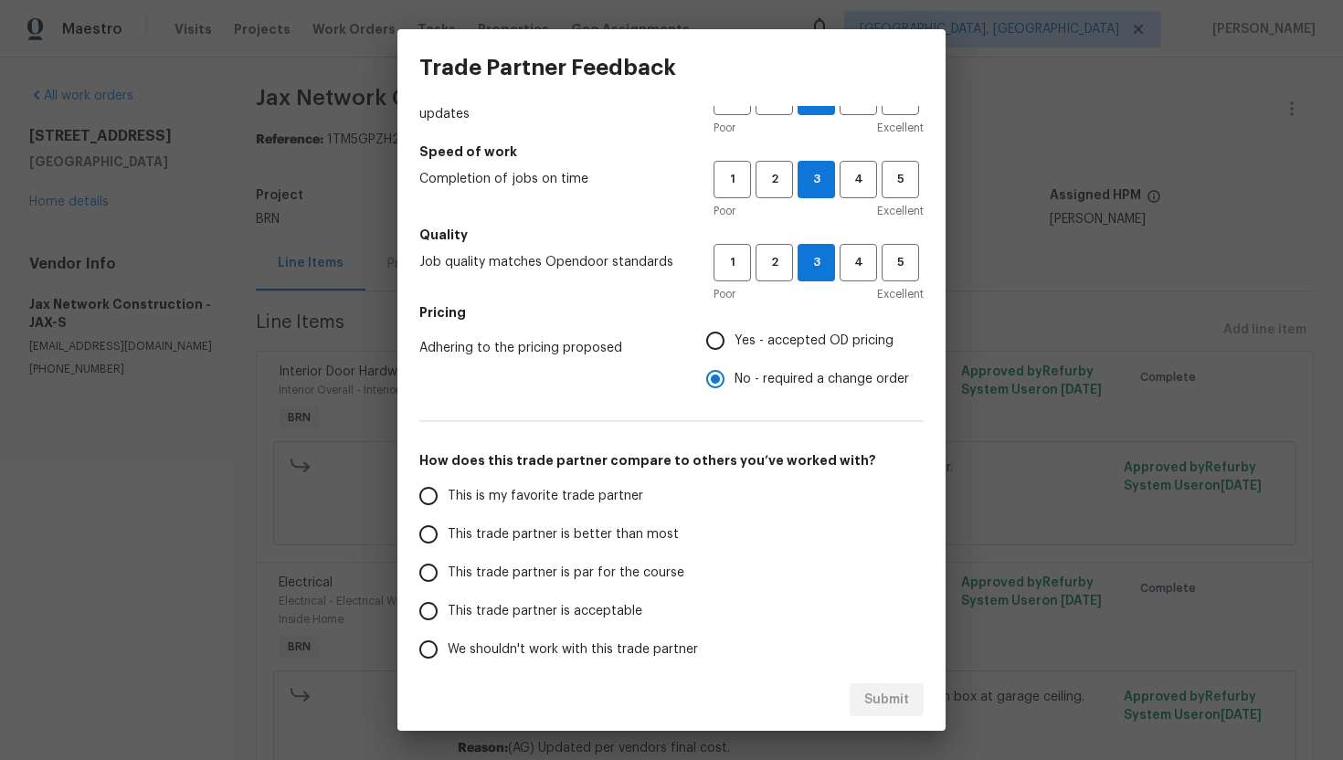
scroll to position [91, 0]
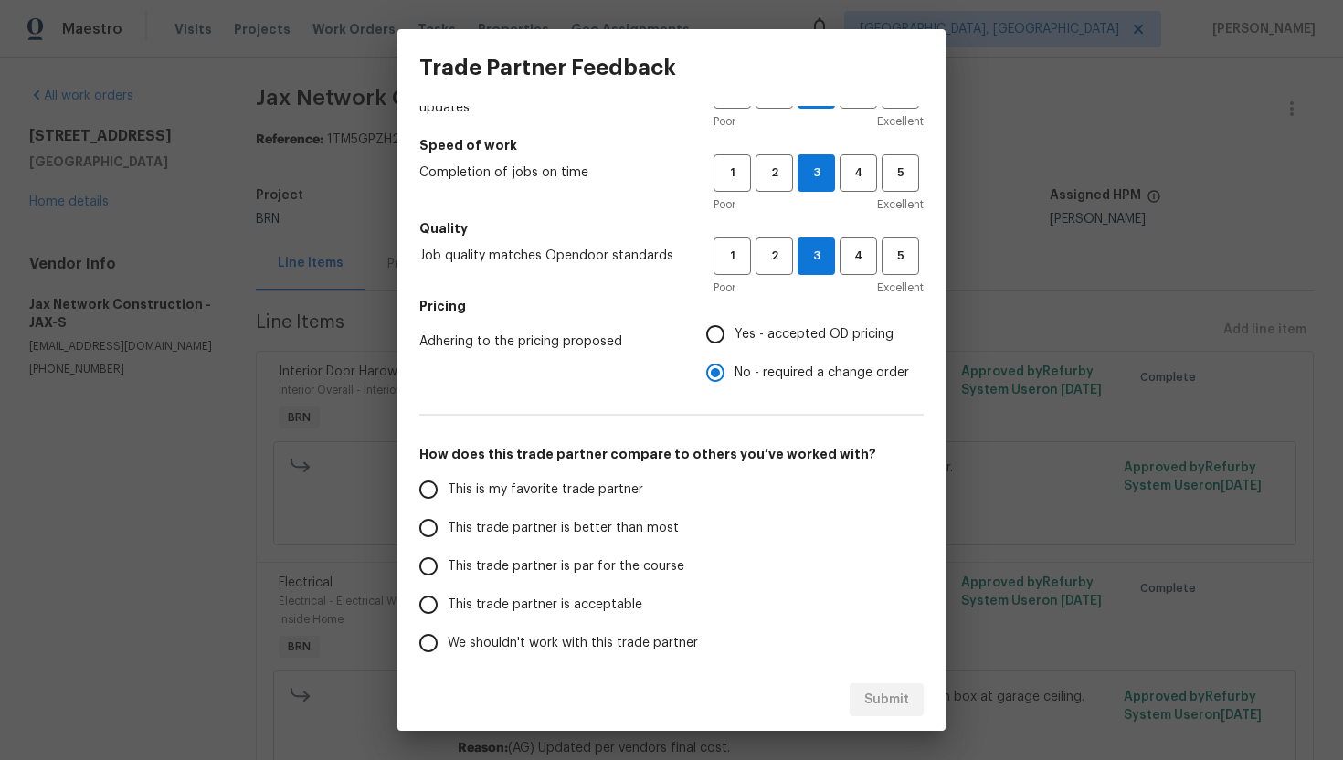
click at [536, 561] on span "This trade partner is par for the course" at bounding box center [566, 566] width 237 height 19
click at [448, 561] on input "This trade partner is par for the course" at bounding box center [428, 566] width 38 height 38
click at [888, 713] on button "Submit" at bounding box center [886, 700] width 74 height 34
radio input "true"
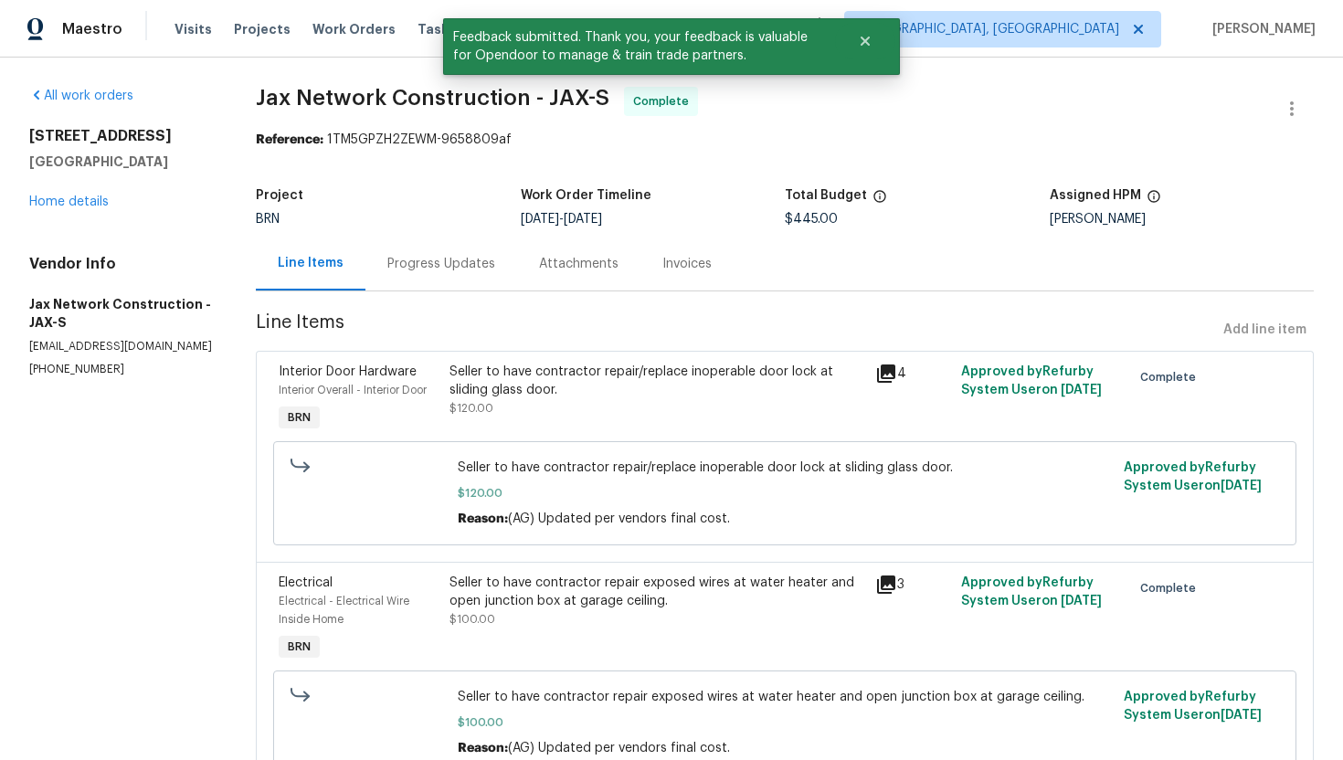
click at [465, 265] on div "Progress Updates" at bounding box center [441, 264] width 108 height 18
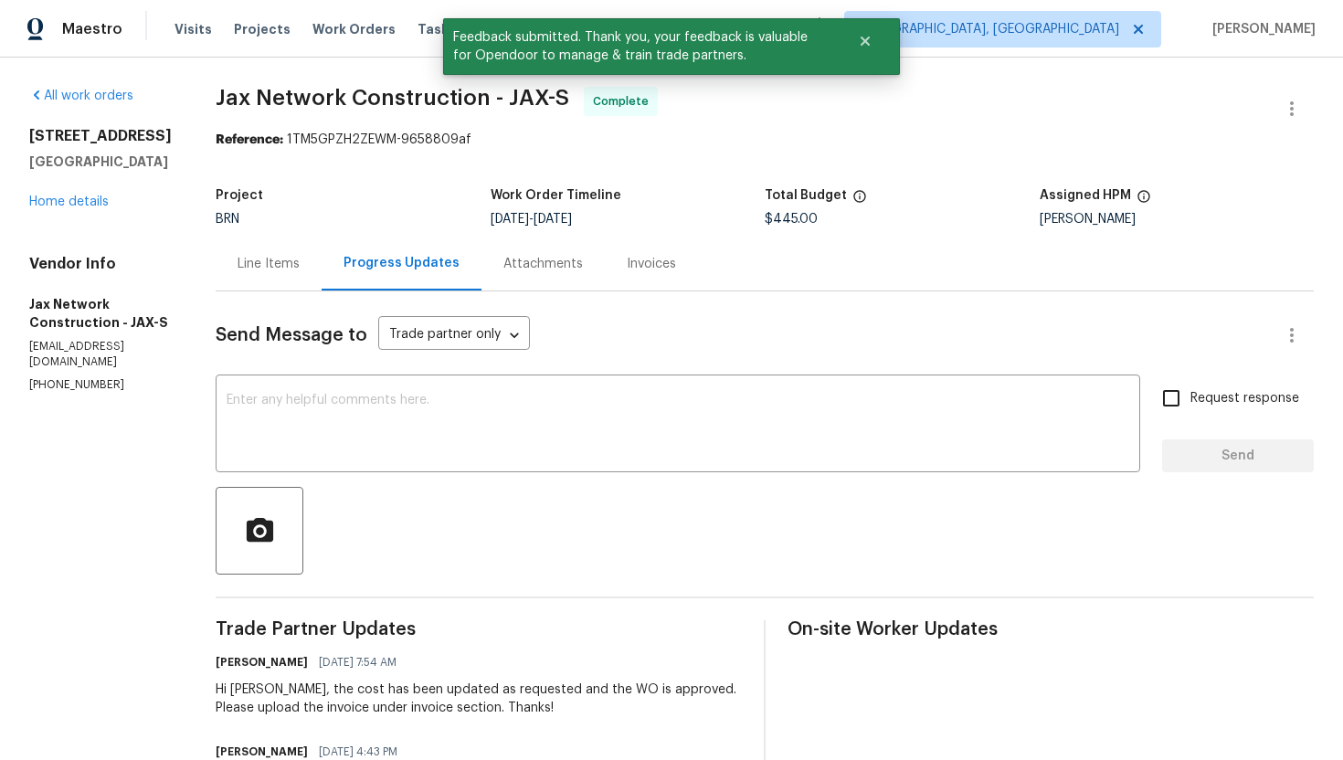
click at [300, 269] on div "Line Items" at bounding box center [268, 264] width 62 height 18
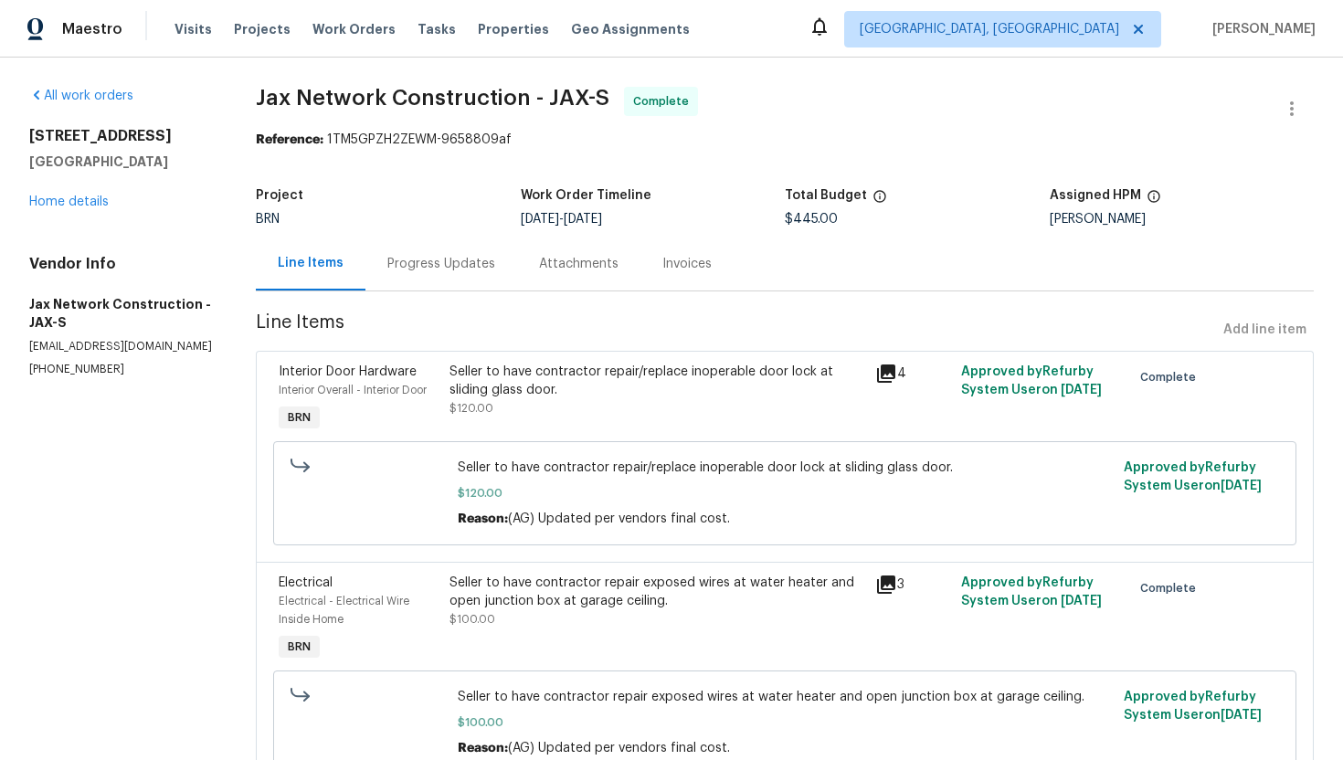
click at [620, 384] on div "Seller to have contractor repair/replace inoperable door lock at sliding glass …" at bounding box center [657, 381] width 416 height 37
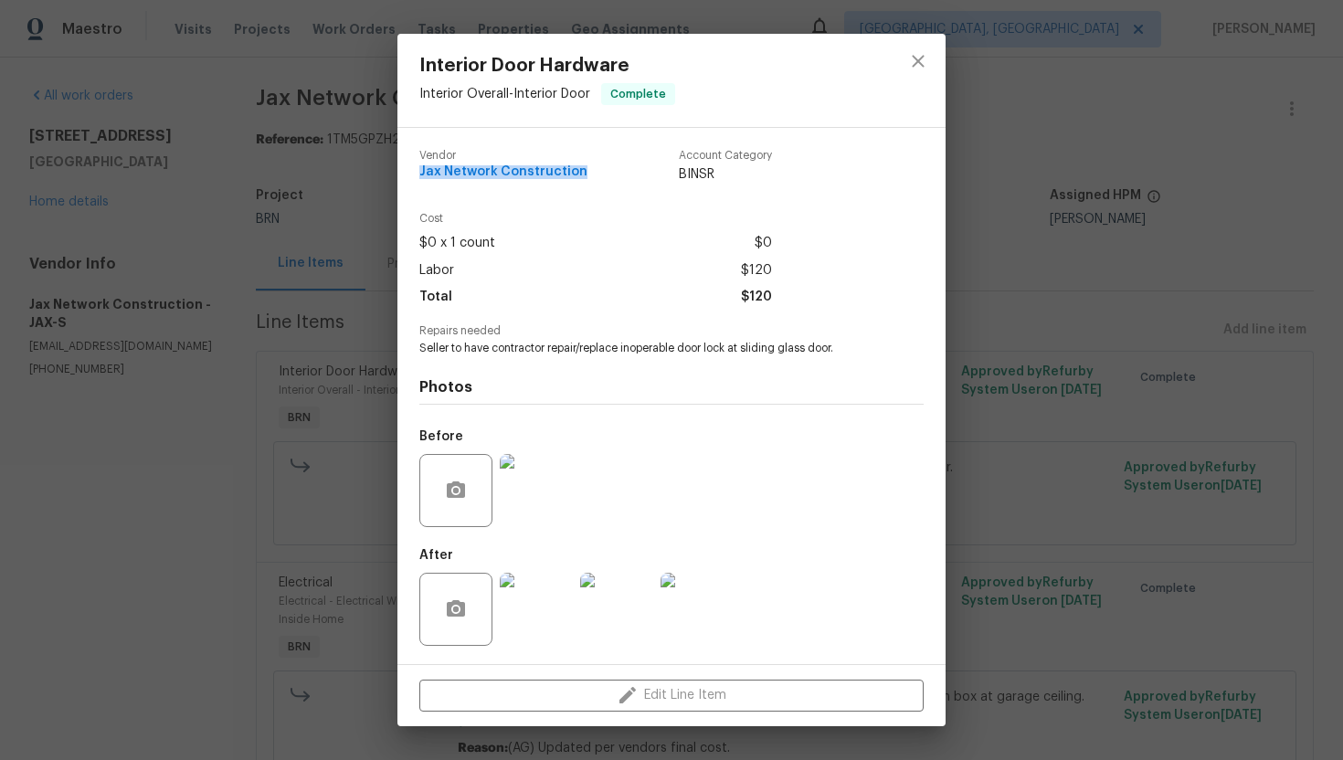
drag, startPoint x: 417, startPoint y: 170, endPoint x: 574, endPoint y: 167, distance: 156.2
click at [574, 168] on div "Vendor Jax Network Construction Account Category BINSR Cost $0 x 1 count $0 Lab…" at bounding box center [671, 396] width 548 height 536
copy span "Jax Network Construction"
click at [674, 325] on span "Repairs needed" at bounding box center [671, 331] width 504 height 12
click at [645, 350] on span "Seller to have contractor repair/replace inoperable door lock at sliding glass …" at bounding box center [646, 349] width 454 height 16
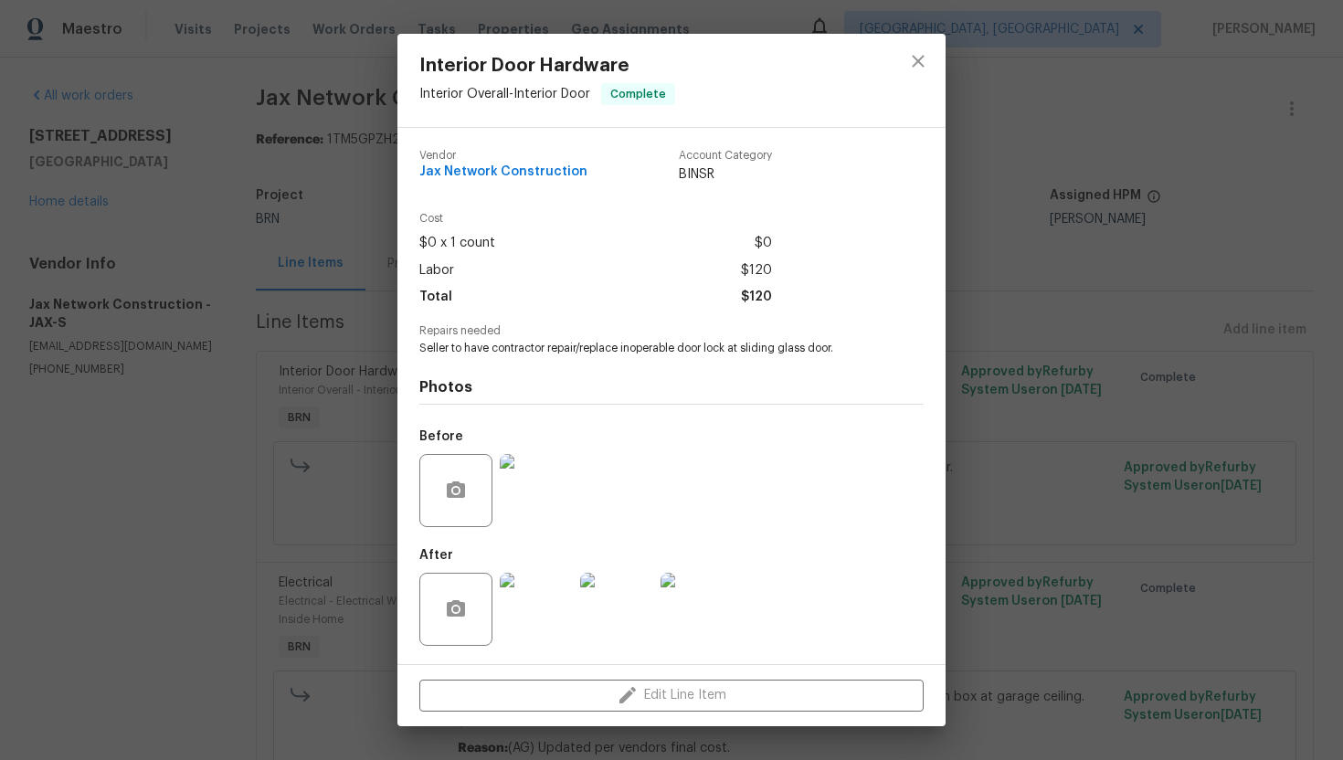
click at [645, 350] on span "Seller to have contractor repair/replace inoperable door lock at sliding glass …" at bounding box center [646, 349] width 454 height 16
copy span "Seller to have contractor repair/replace inoperable door lock at sliding glass …"
click at [904, 76] on button "close" at bounding box center [918, 61] width 44 height 44
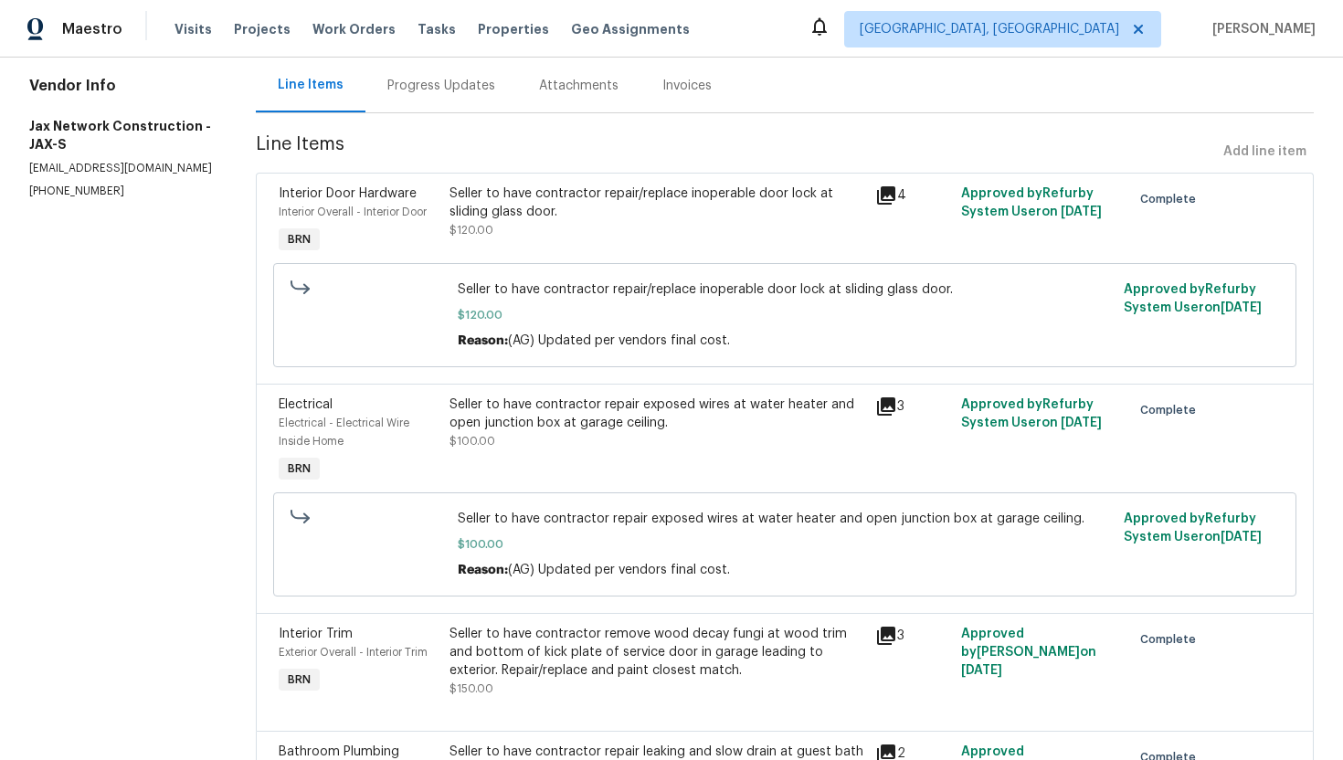
scroll to position [267, 0]
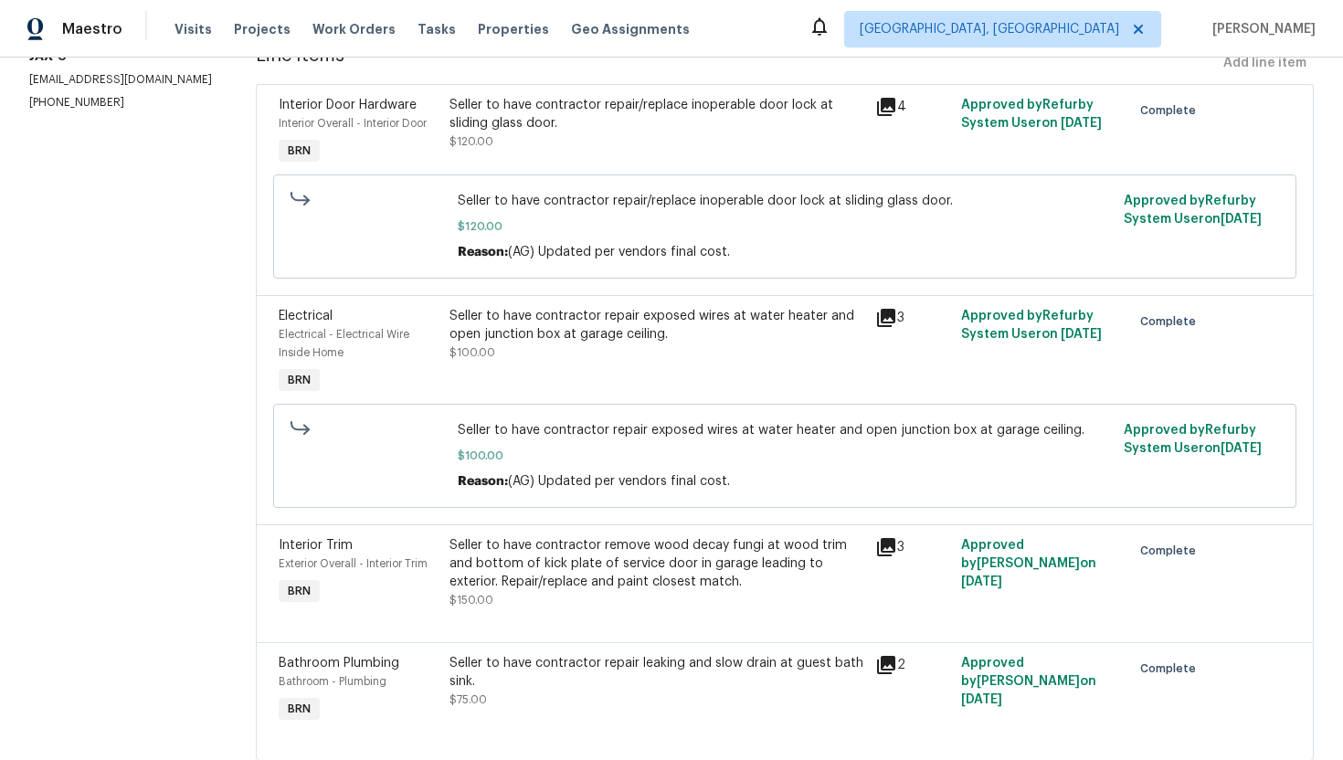
click at [657, 330] on div "Seller to have contractor repair exposed wires at water heater and open junctio…" at bounding box center [657, 325] width 416 height 37
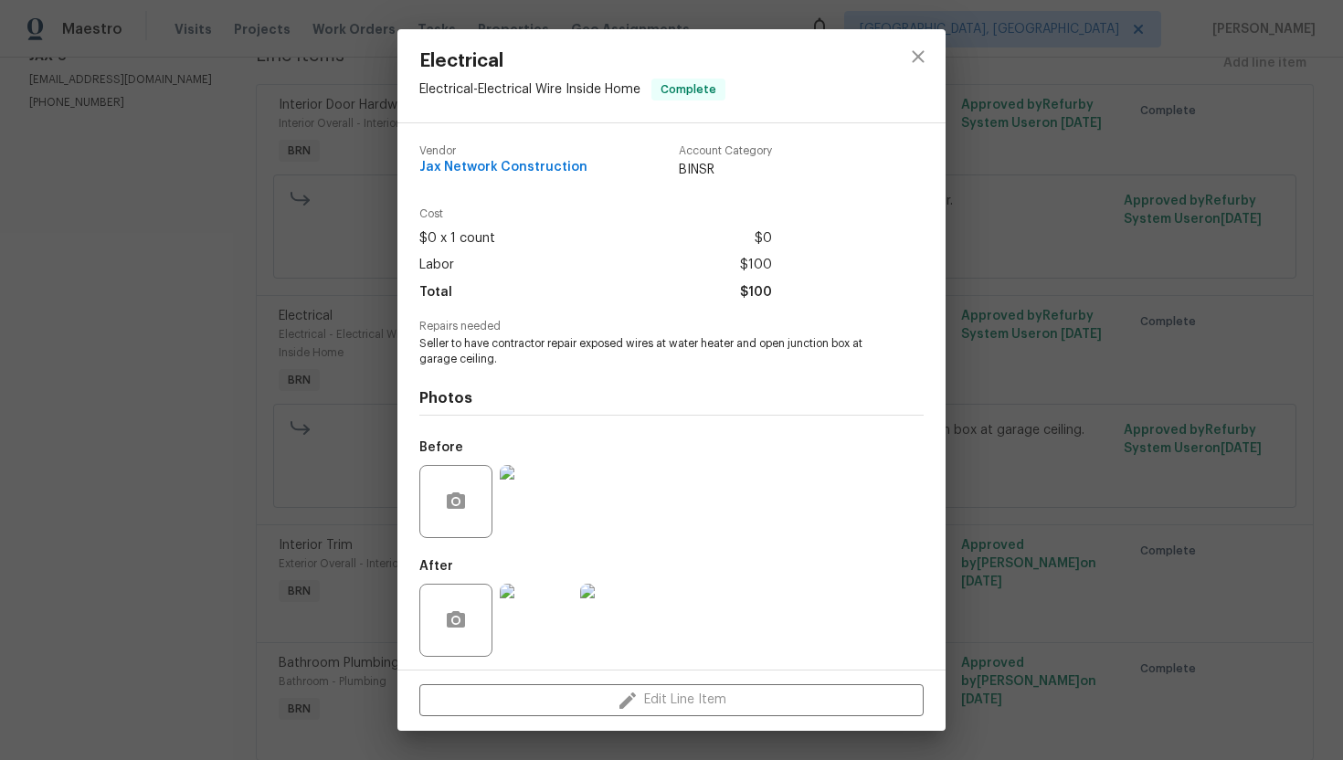
click at [617, 339] on span "Seller to have contractor repair exposed wires at water heater and open junctio…" at bounding box center [646, 351] width 454 height 31
copy span "Seller to have contractor repair exposed wires at water heater and open junctio…"
click at [1009, 249] on div "Electrical Electrical - Electrical Wire Inside Home Complete Vendor Jax Network…" at bounding box center [671, 380] width 1343 height 760
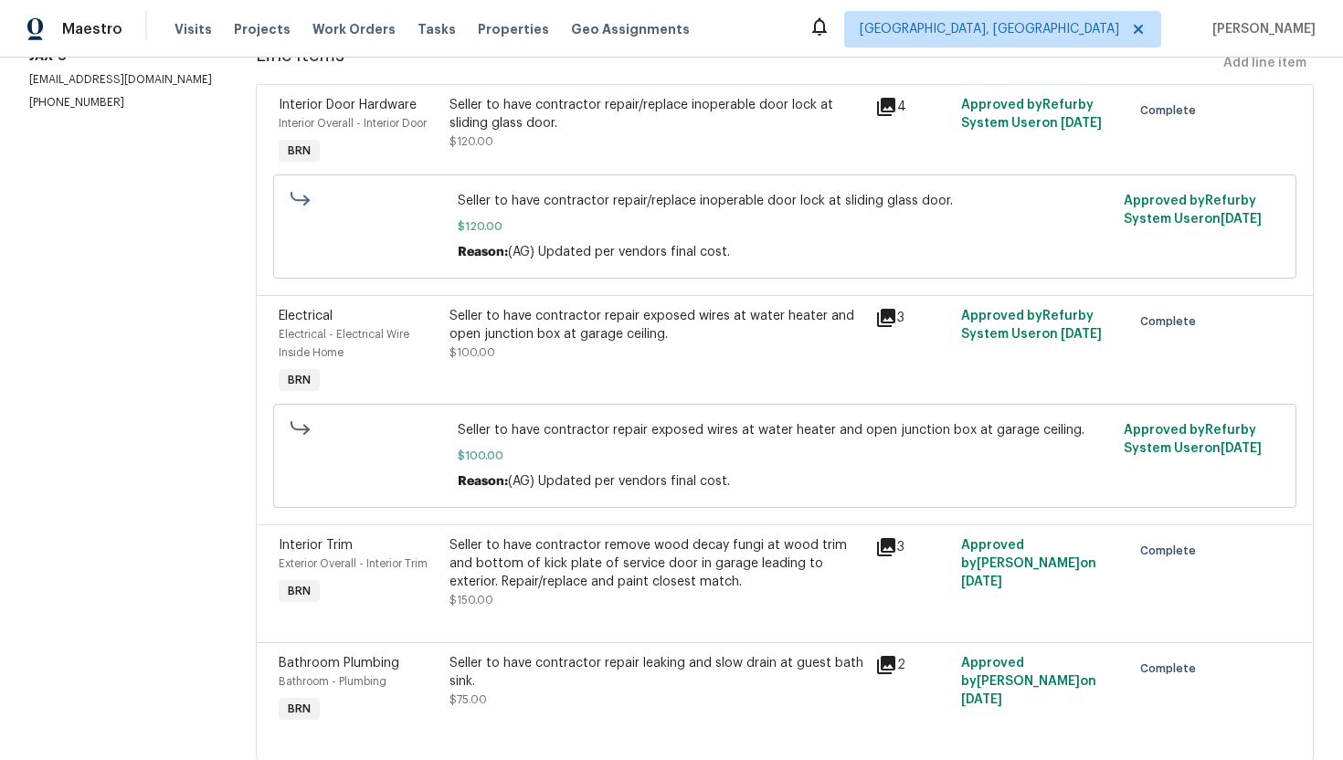
scroll to position [322, 0]
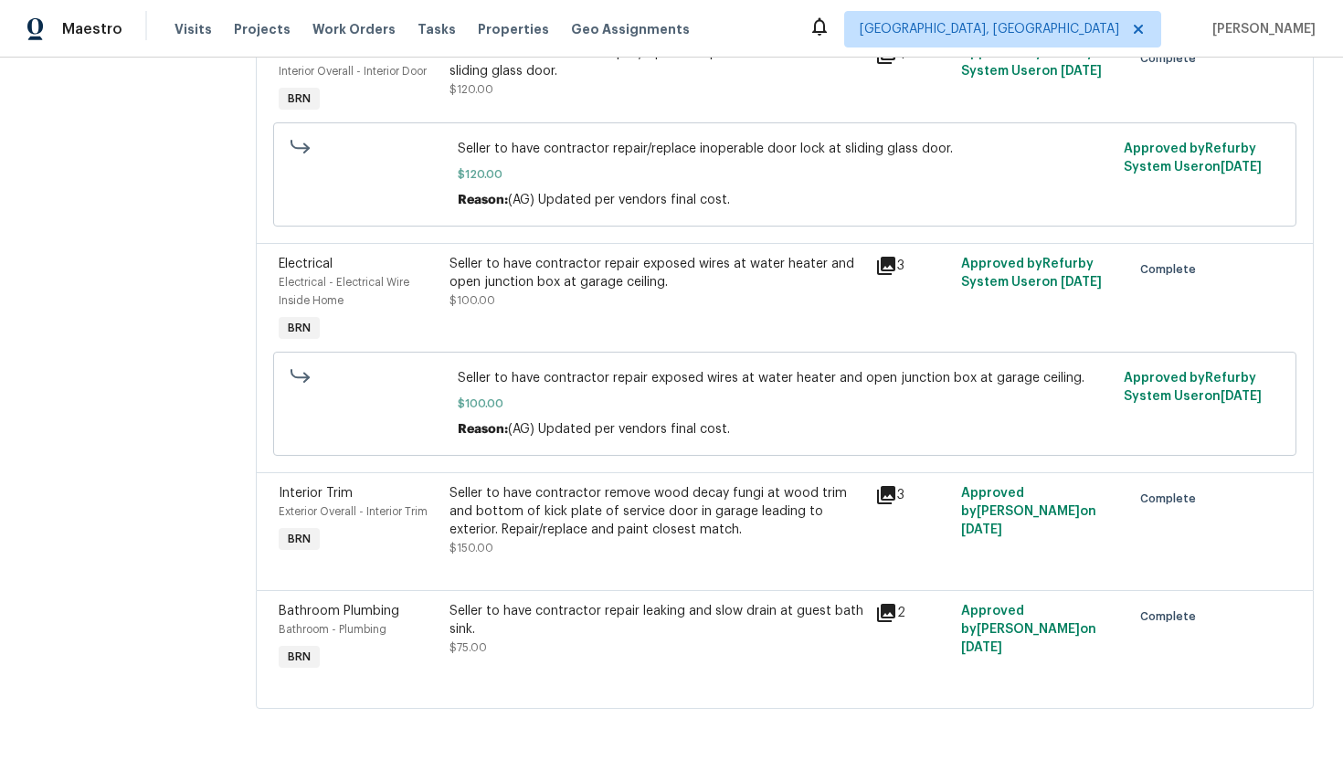
click at [628, 501] on div "Seller to have contractor remove wood decay fungi at wood trim and bottom of ki…" at bounding box center [657, 511] width 416 height 55
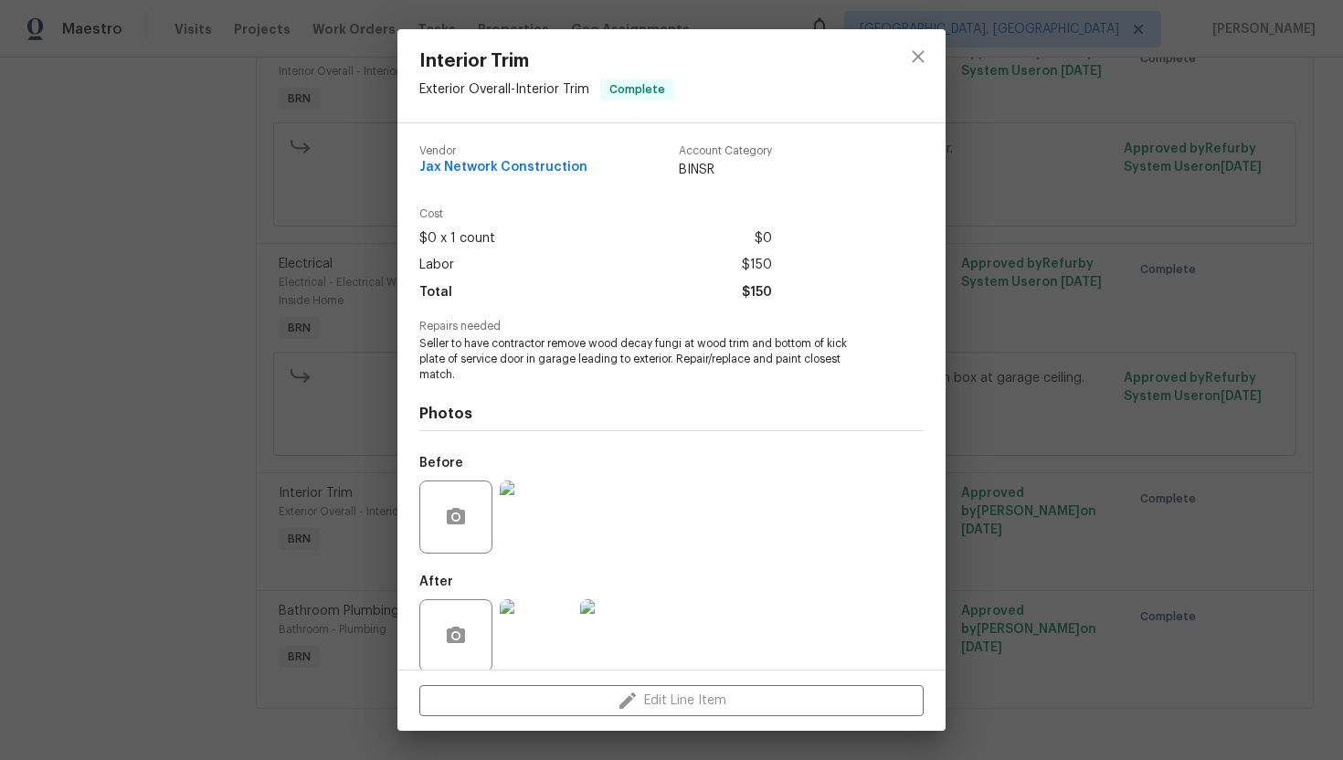
click at [615, 359] on span "Seller to have contractor remove wood decay fungi at wood trim and bottom of ki…" at bounding box center [646, 359] width 454 height 46
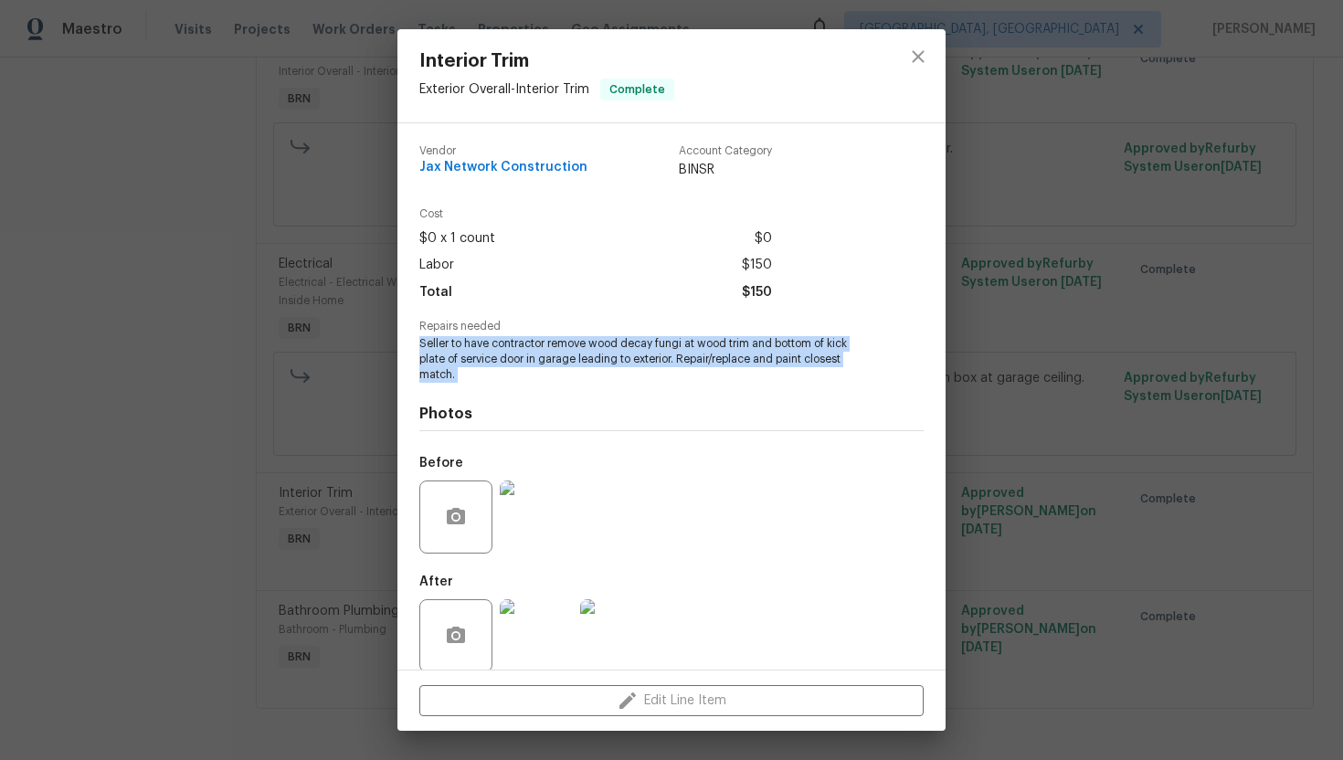
copy span "Seller to have contractor remove wood decay fungi at wood trim and bottom of ki…"
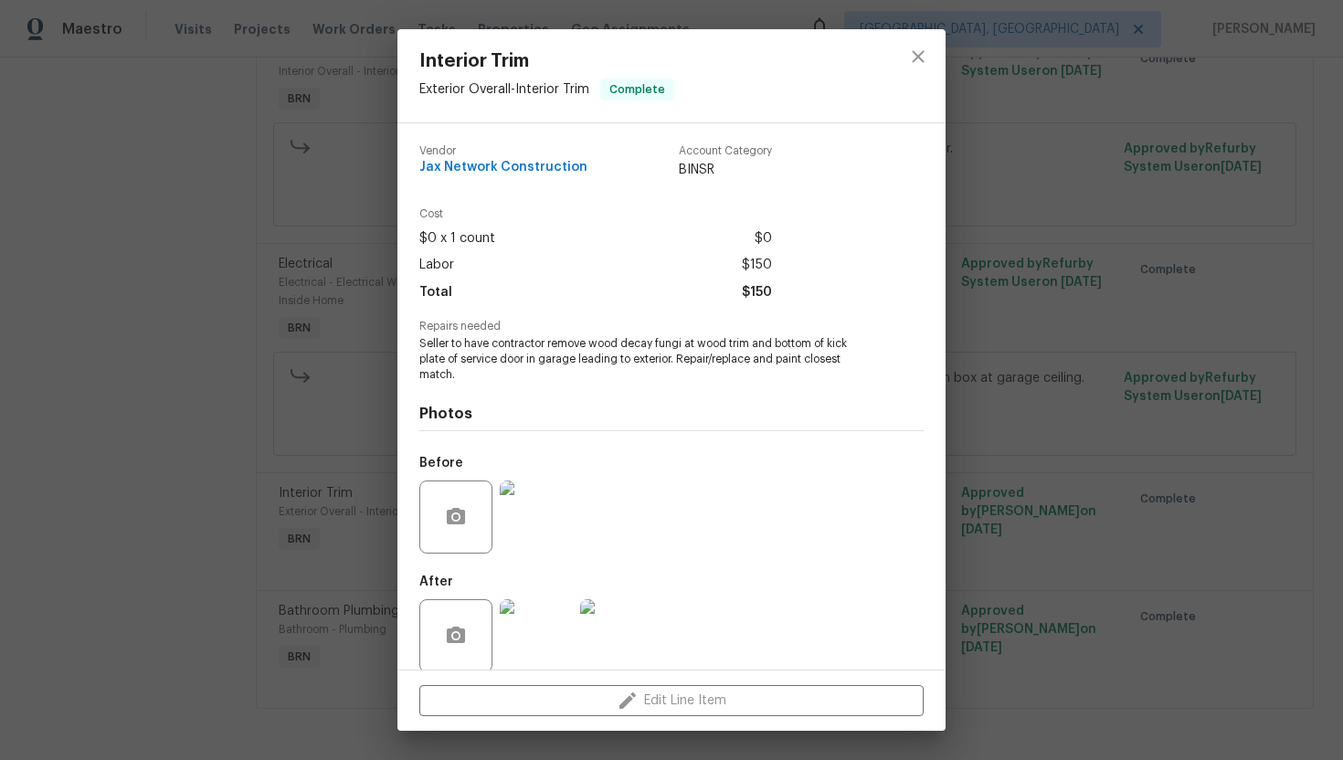
click at [1001, 276] on div "Interior Trim Exterior Overall - Interior Trim Complete Vendor Jax Network Cons…" at bounding box center [671, 380] width 1343 height 760
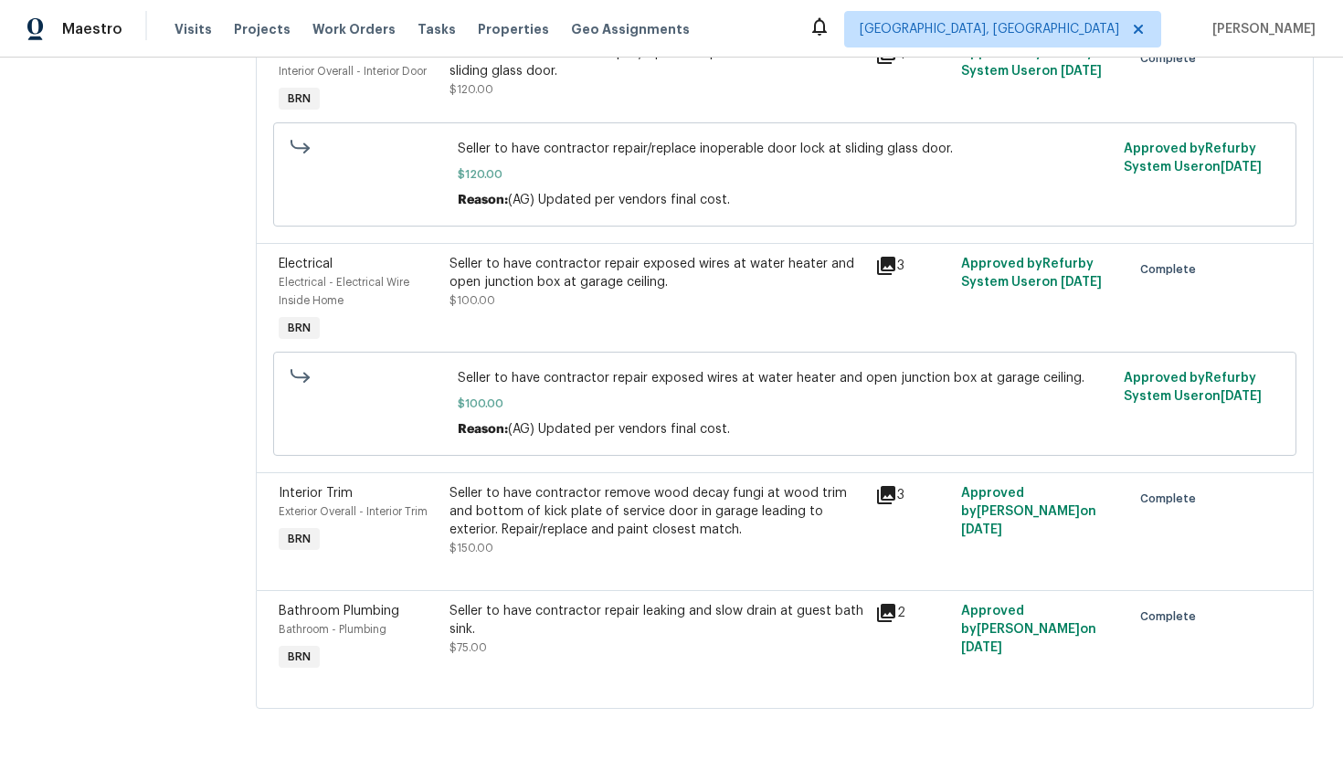
click at [592, 625] on div "Seller to have contractor repair leaking and slow drain at guest bath sink." at bounding box center [657, 620] width 416 height 37
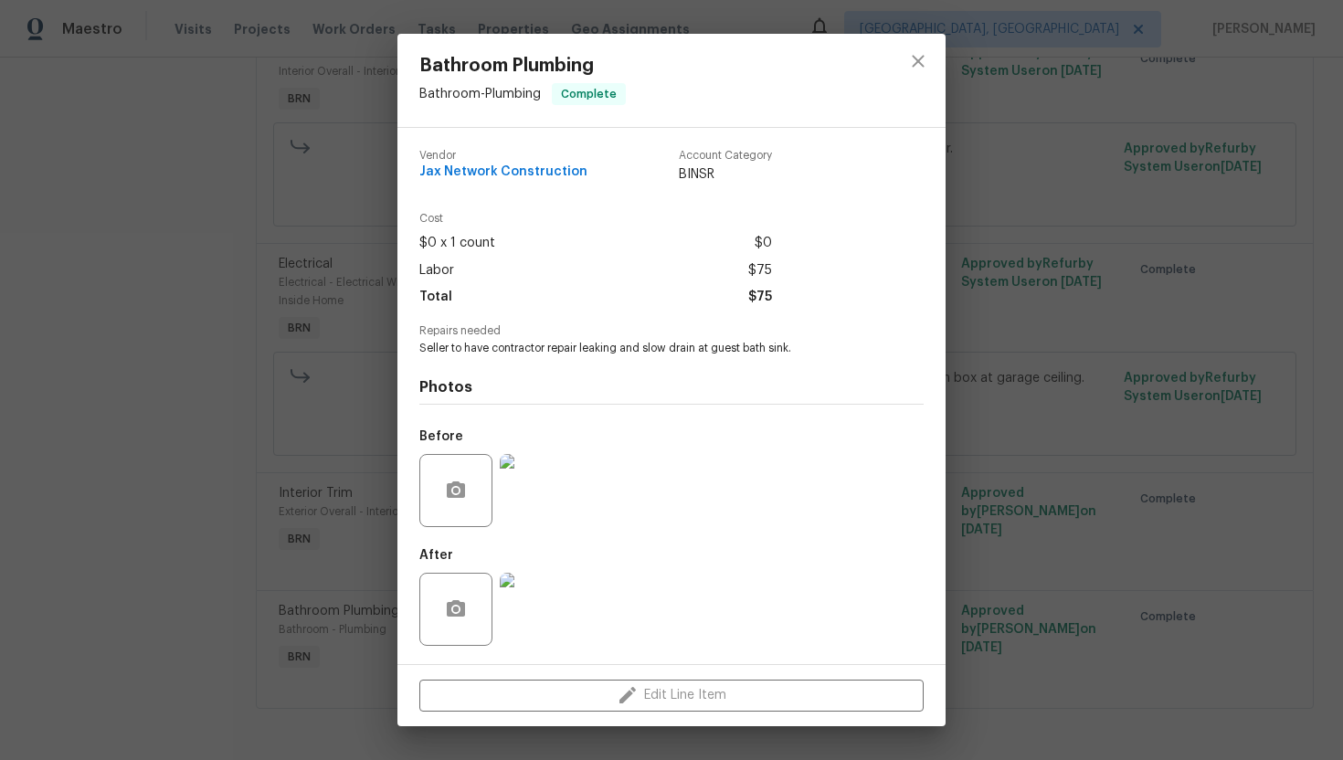
click at [648, 347] on span "Seller to have contractor repair leaking and slow drain at guest bath sink." at bounding box center [646, 349] width 454 height 16
copy span "Seller to have contractor repair leaking and slow drain at guest bath sink."
click at [1006, 229] on div "Bathroom Plumbing Bathroom - Plumbing Complete Vendor Jax Network Construction …" at bounding box center [671, 380] width 1343 height 760
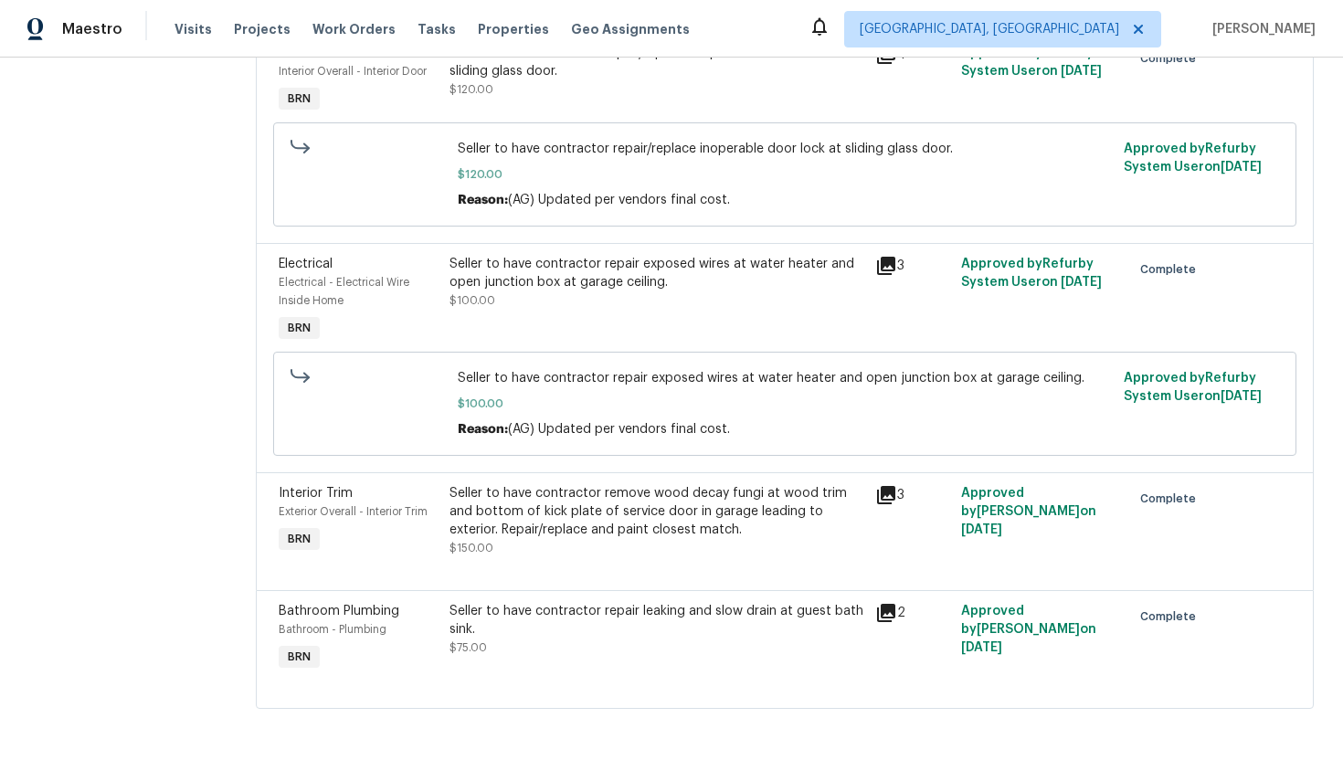
scroll to position [0, 0]
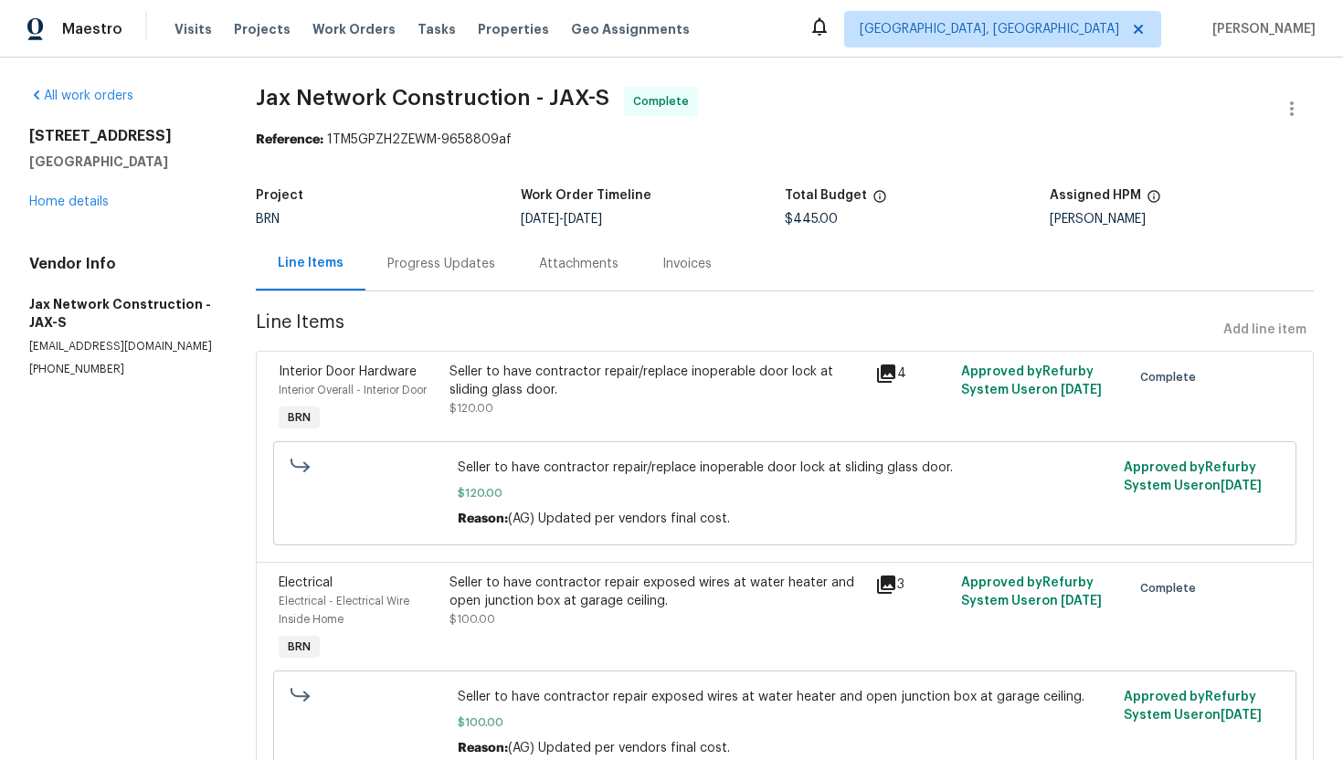
click at [580, 380] on div "Seller to have contractor repair/replace inoperable door lock at sliding glass …" at bounding box center [657, 381] width 416 height 37
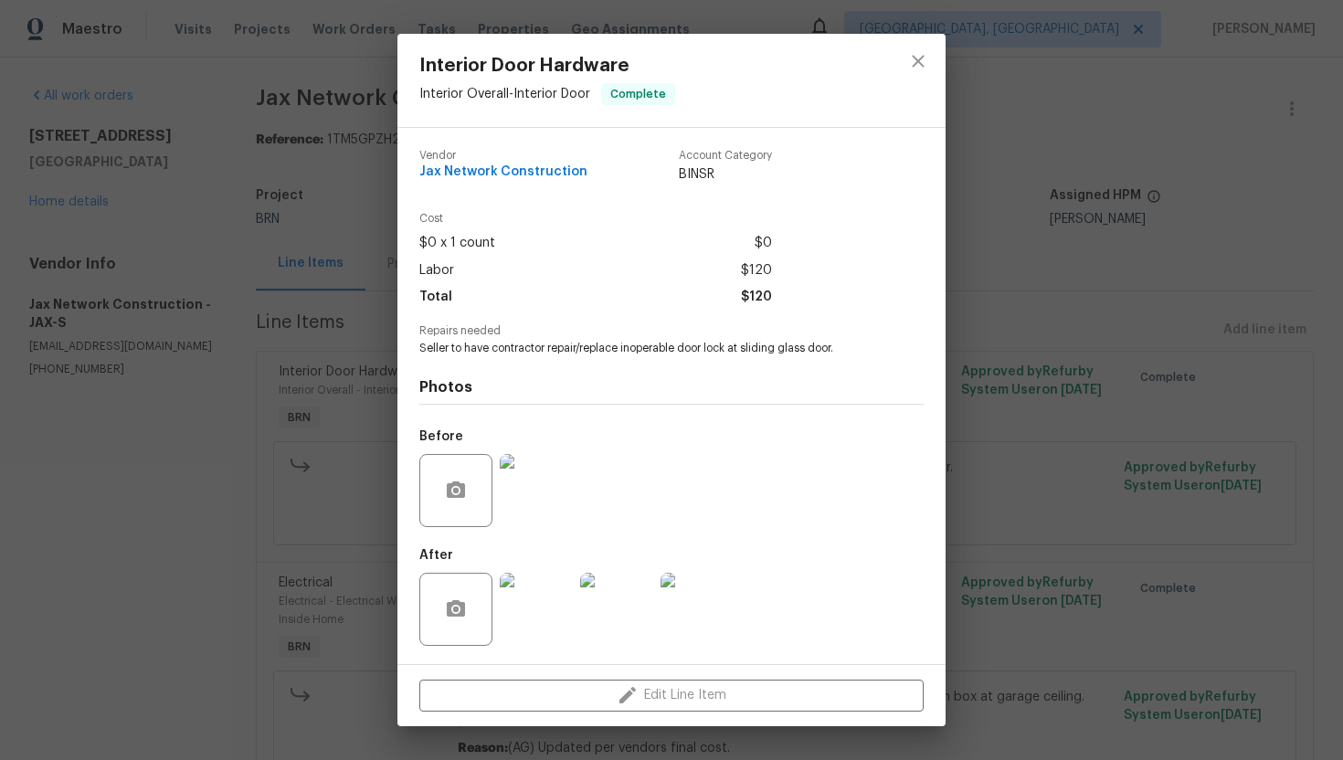
click at [546, 471] on img at bounding box center [536, 490] width 73 height 73
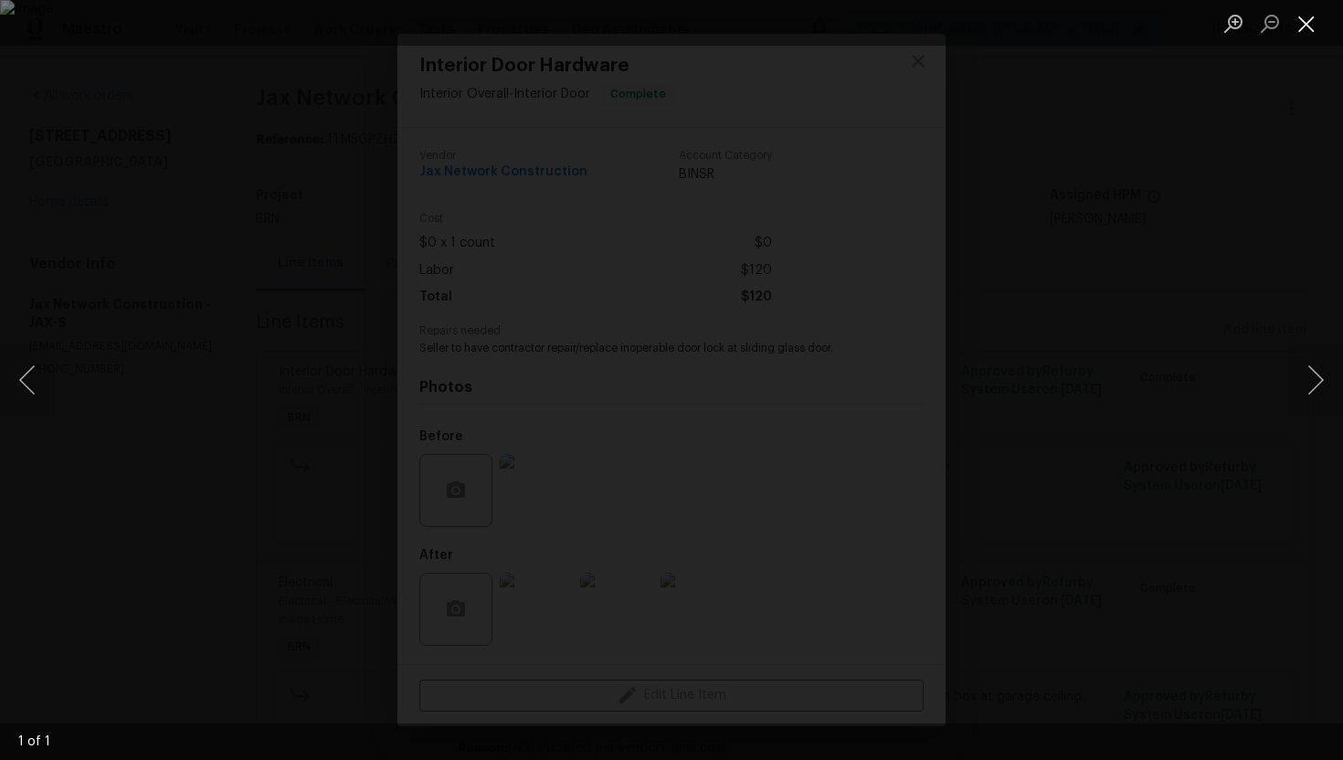
click at [1306, 30] on button "Close lightbox" at bounding box center [1306, 23] width 37 height 32
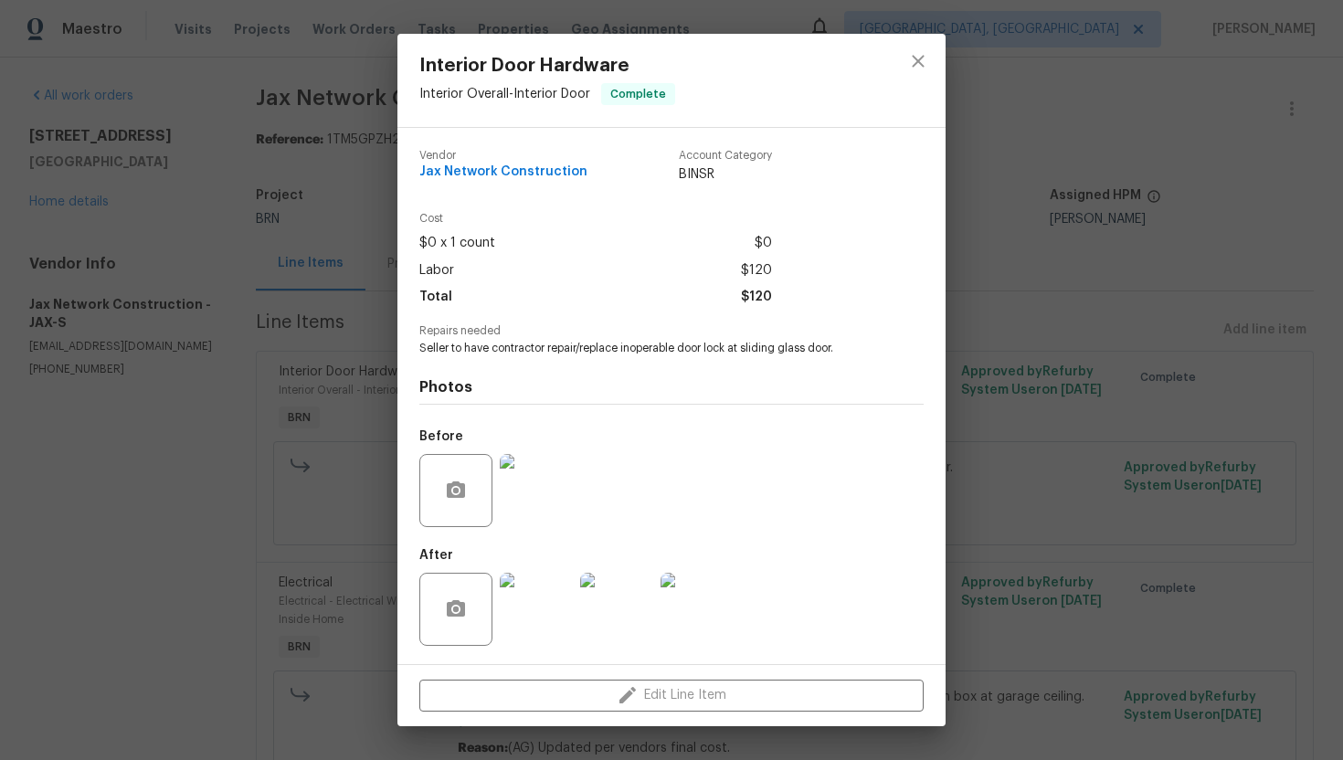
click at [676, 604] on img at bounding box center [696, 609] width 73 height 73
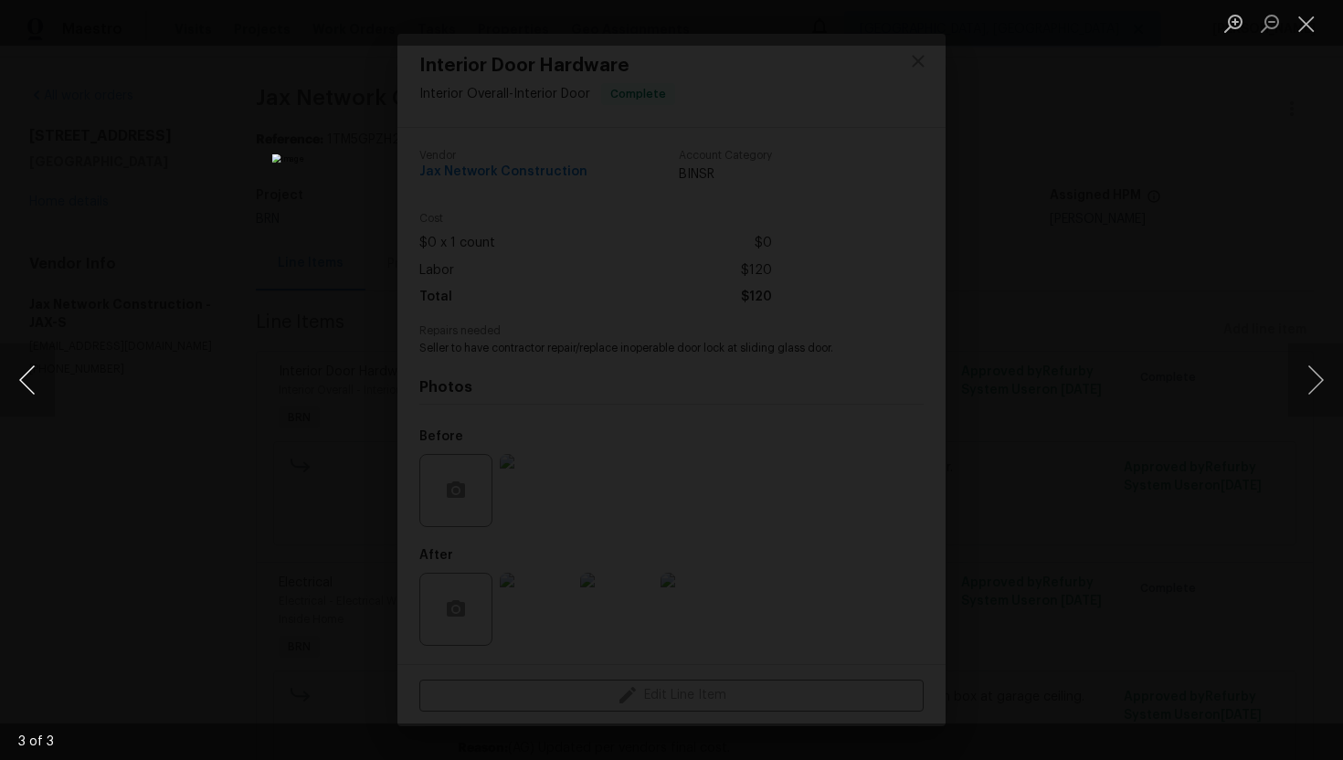
click at [41, 365] on button "Previous image" at bounding box center [27, 379] width 55 height 73
click at [39, 373] on button "Previous image" at bounding box center [27, 379] width 55 height 73
click at [1305, 32] on button "Close lightbox" at bounding box center [1306, 23] width 37 height 32
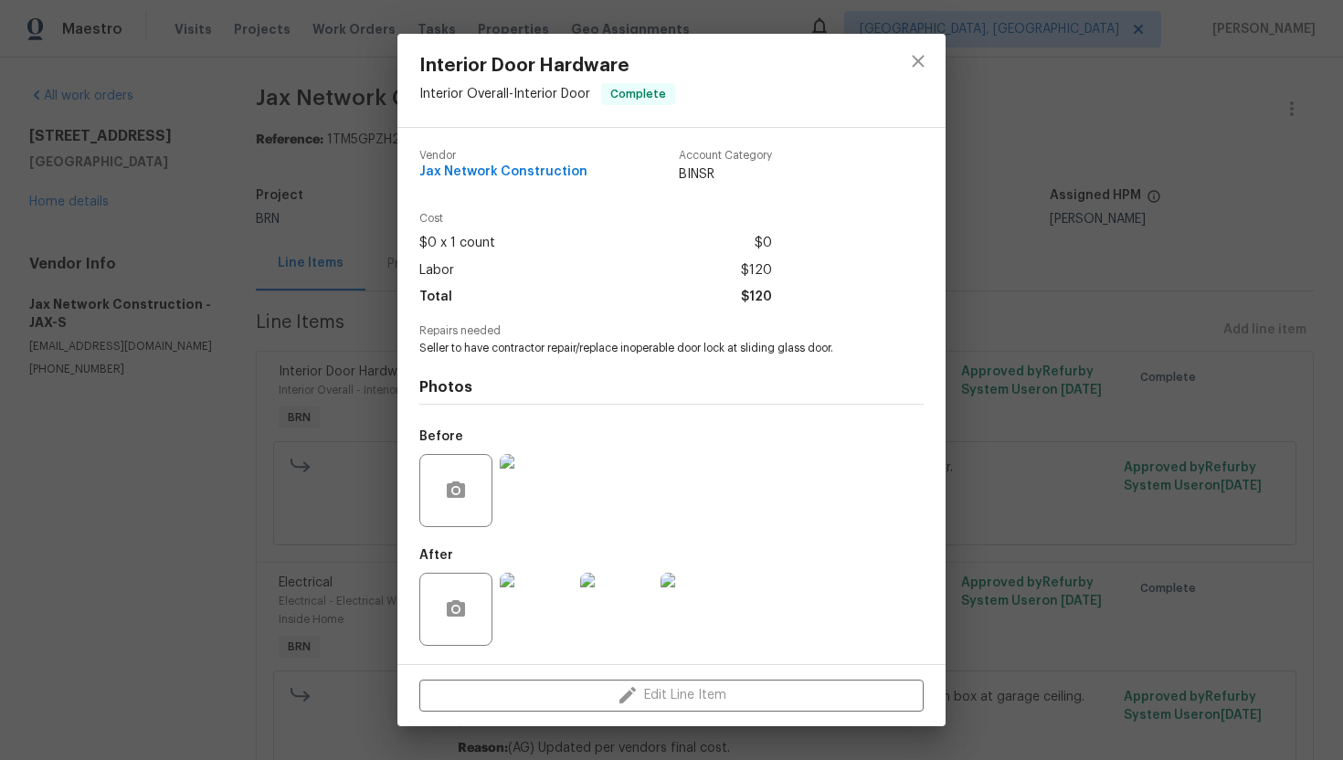
click at [320, 286] on div "Interior Door Hardware Interior Overall - Interior Door Complete Vendor Jax Net…" at bounding box center [671, 380] width 1343 height 760
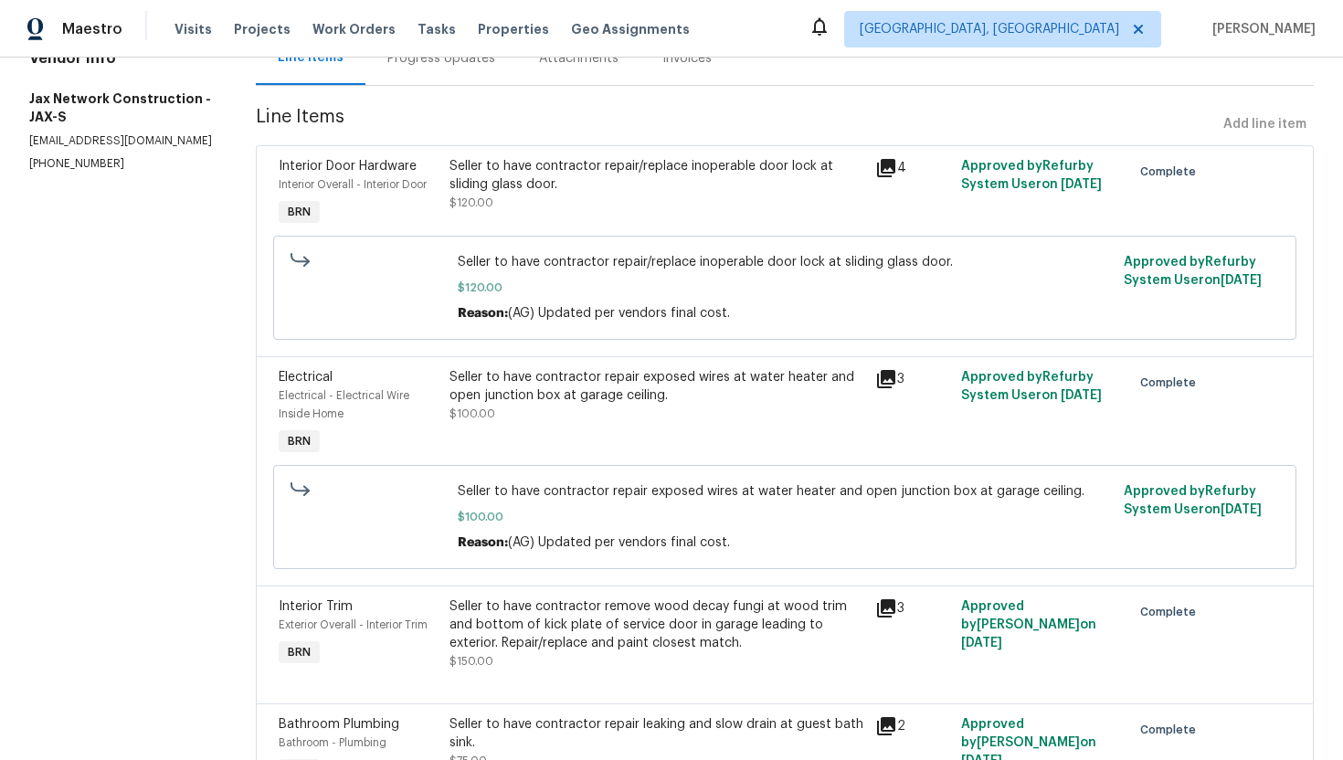
scroll to position [248, 0]
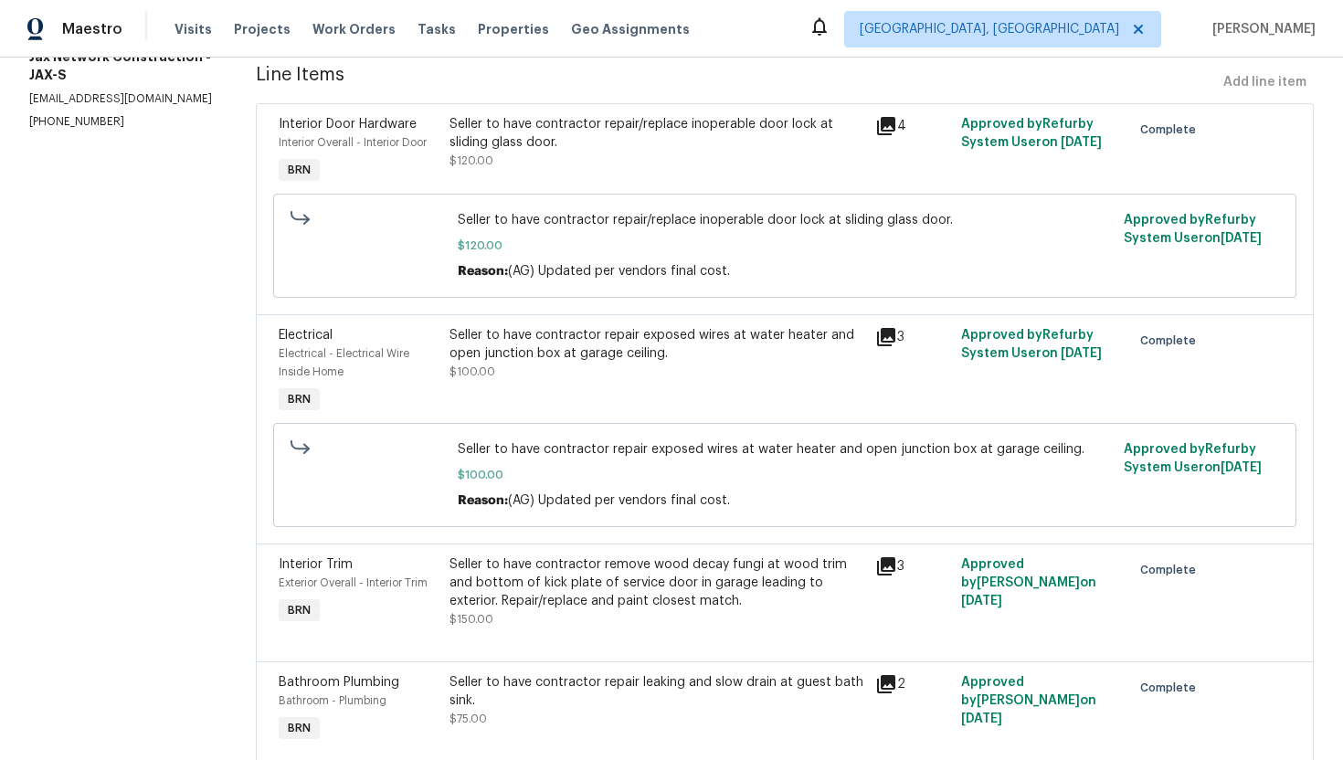
click at [548, 350] on div "Seller to have contractor repair exposed wires at water heater and open junctio…" at bounding box center [657, 344] width 416 height 37
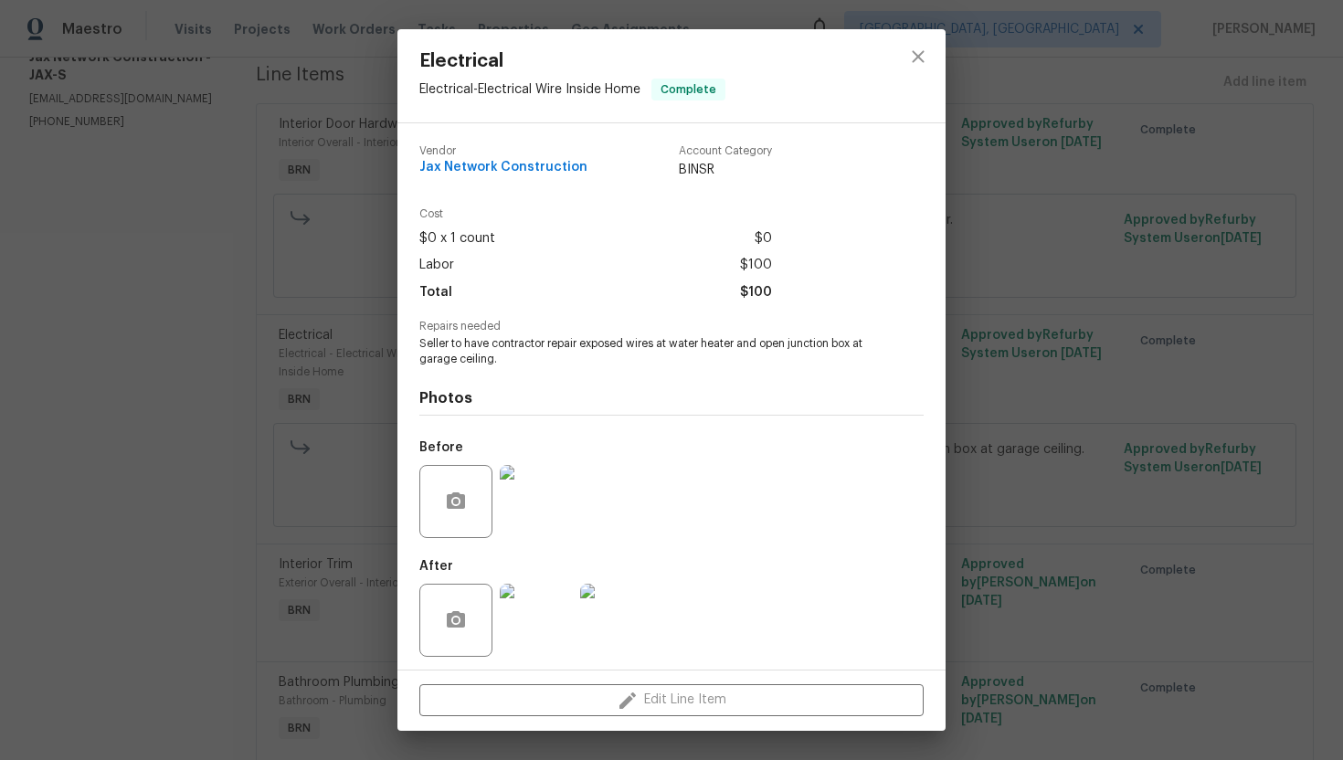
click at [550, 492] on img at bounding box center [536, 501] width 73 height 73
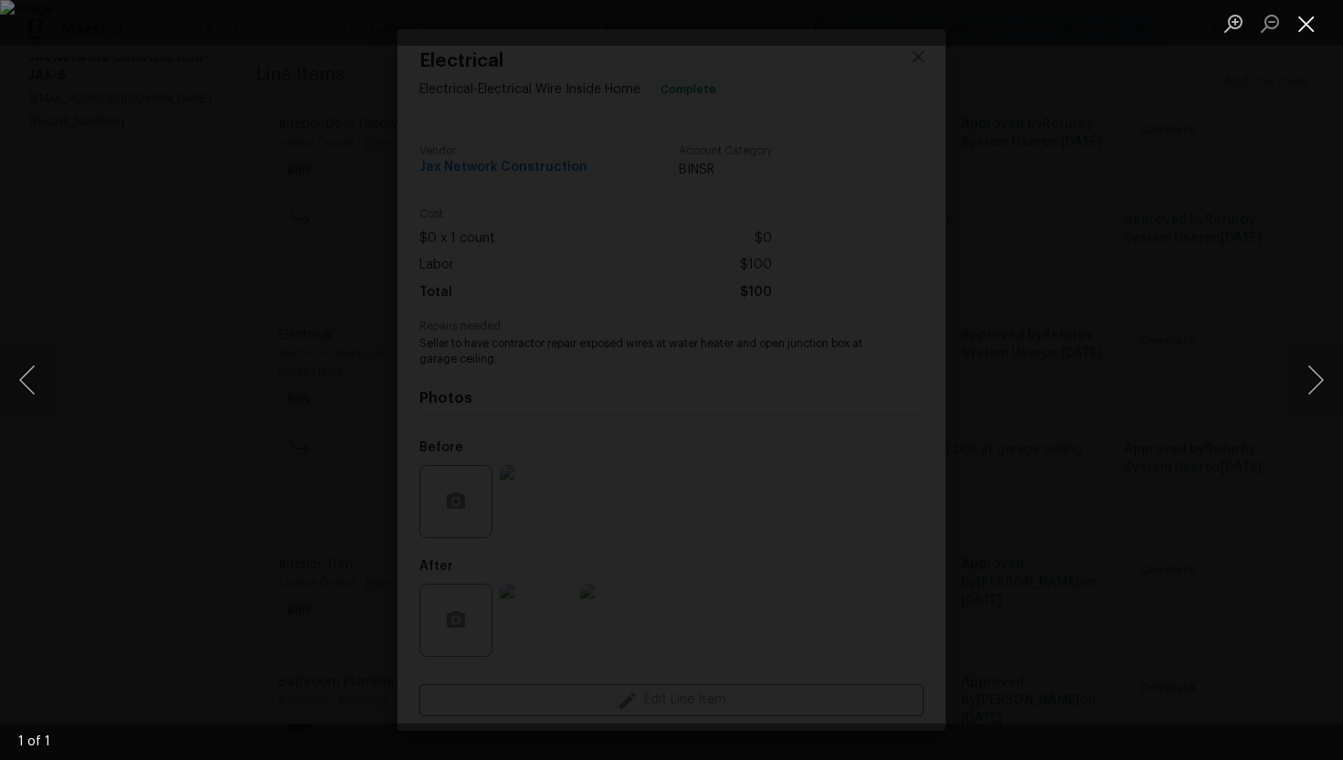
click at [1300, 26] on button "Close lightbox" at bounding box center [1306, 23] width 37 height 32
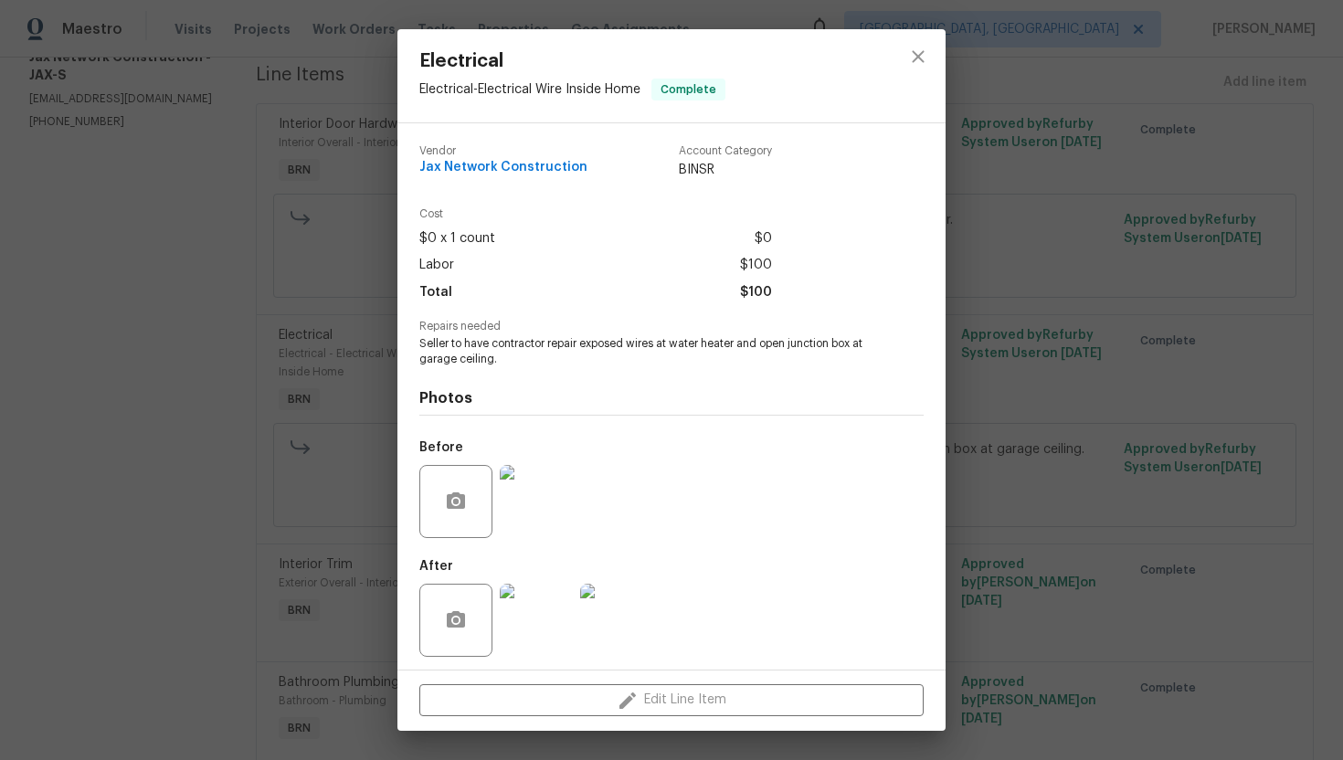
scroll to position [5, 0]
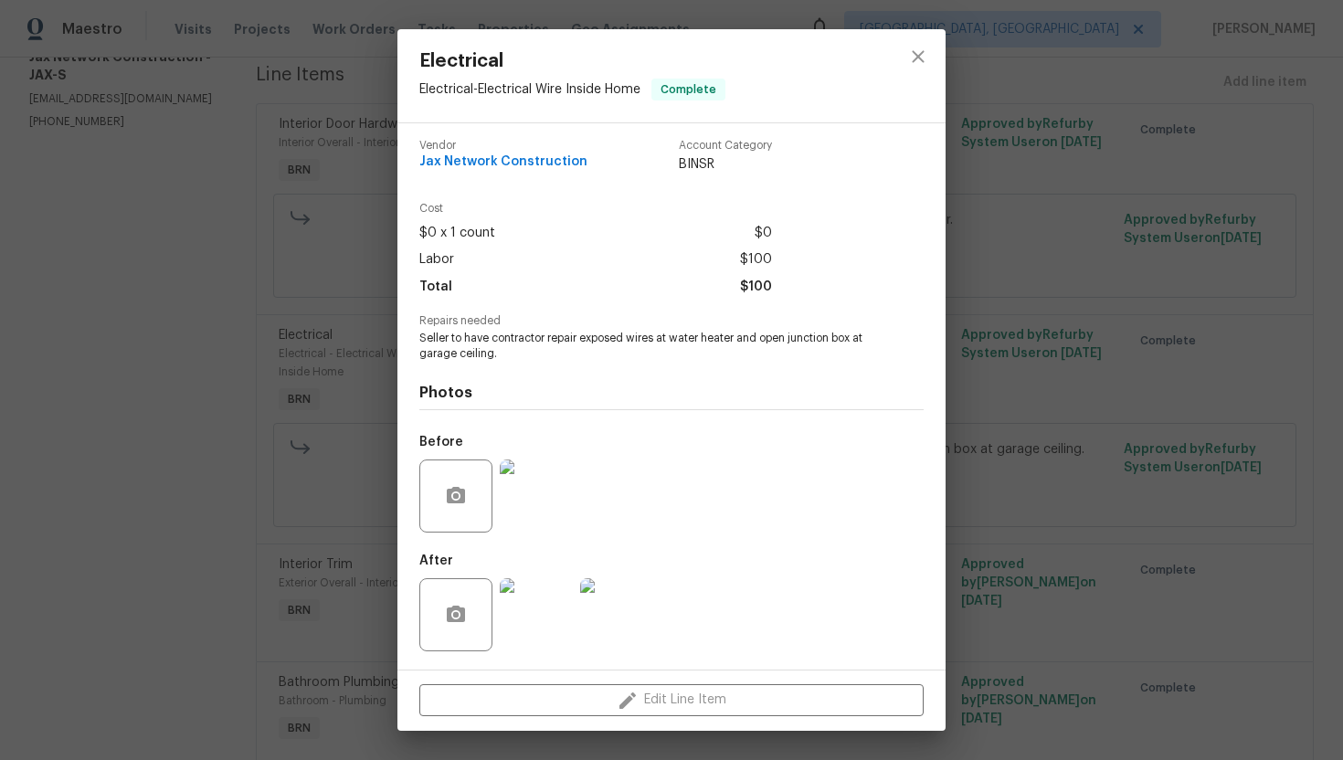
click at [620, 614] on img at bounding box center [616, 614] width 73 height 73
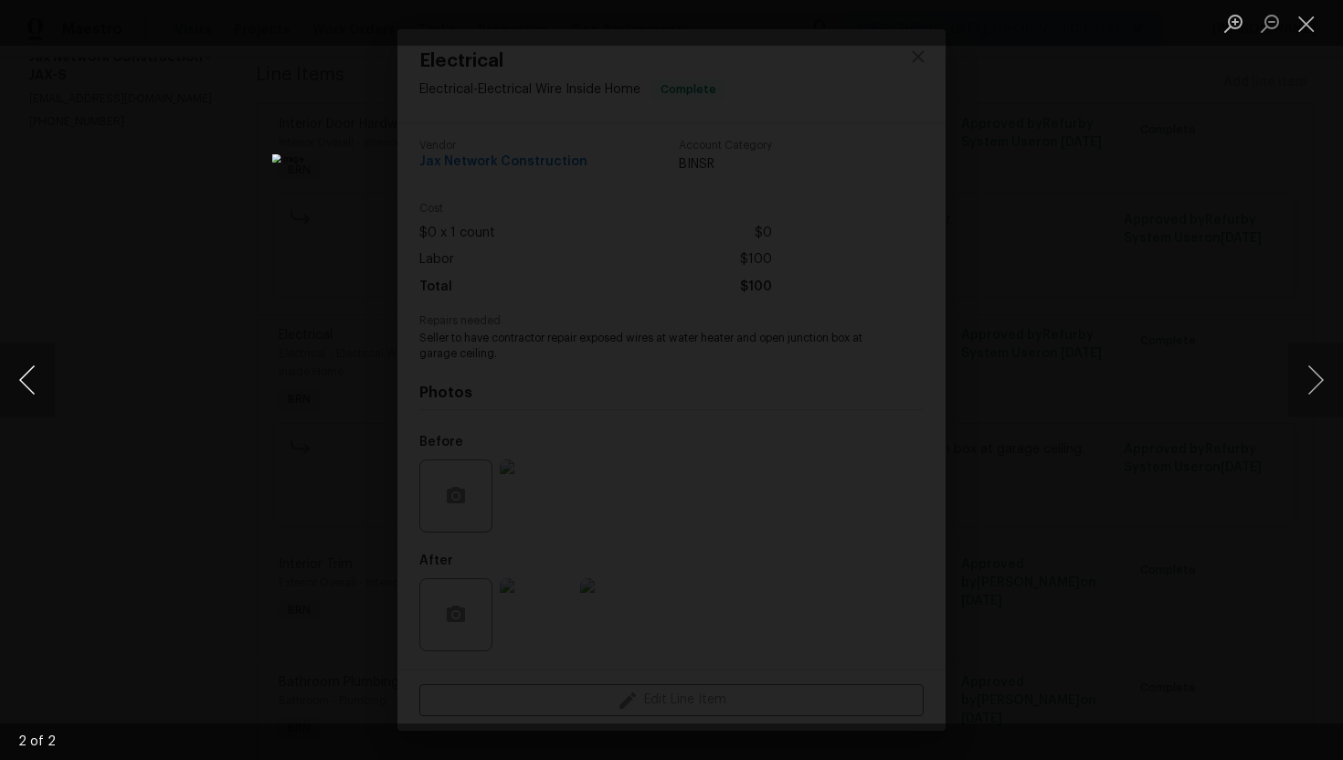
click at [35, 391] on button "Previous image" at bounding box center [27, 379] width 55 height 73
click at [1303, 366] on button "Next image" at bounding box center [1315, 379] width 55 height 73
click at [1305, 22] on button "Close lightbox" at bounding box center [1306, 23] width 37 height 32
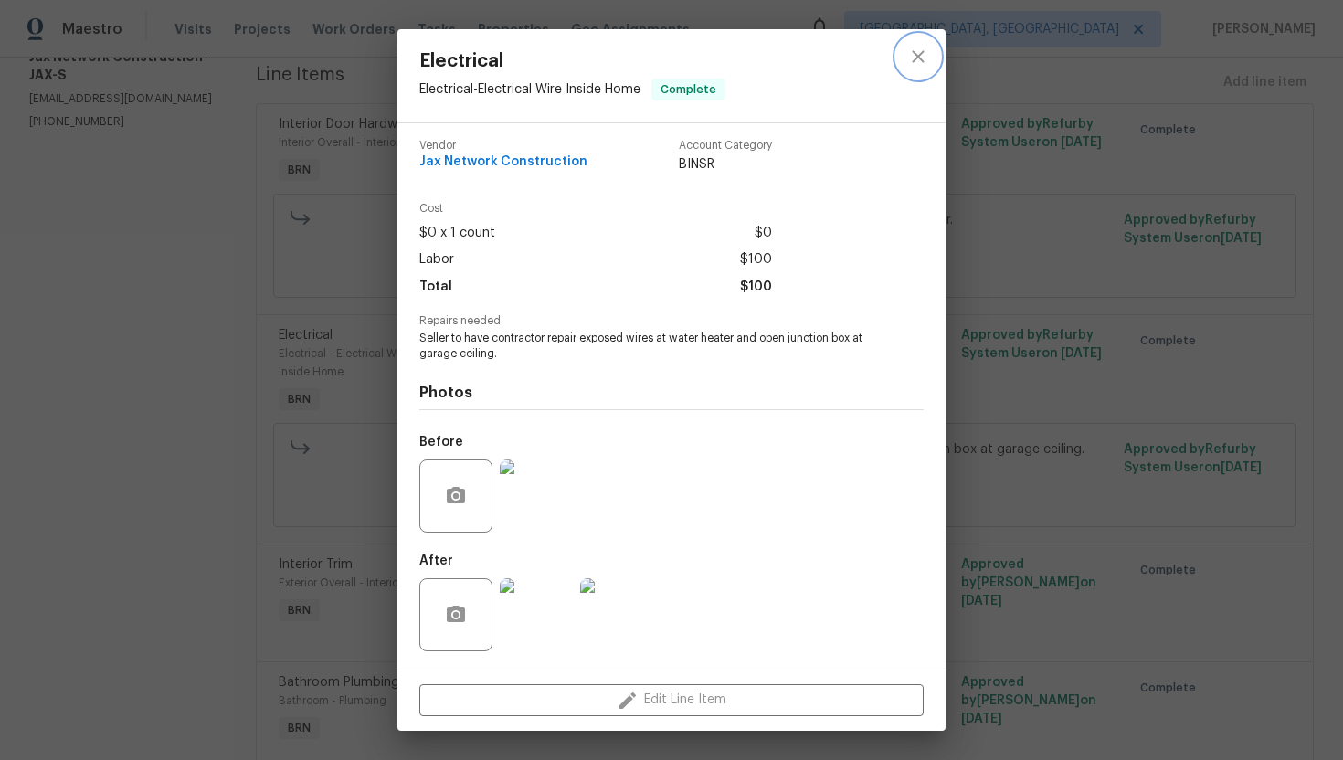
click at [925, 70] on button "close" at bounding box center [918, 57] width 44 height 44
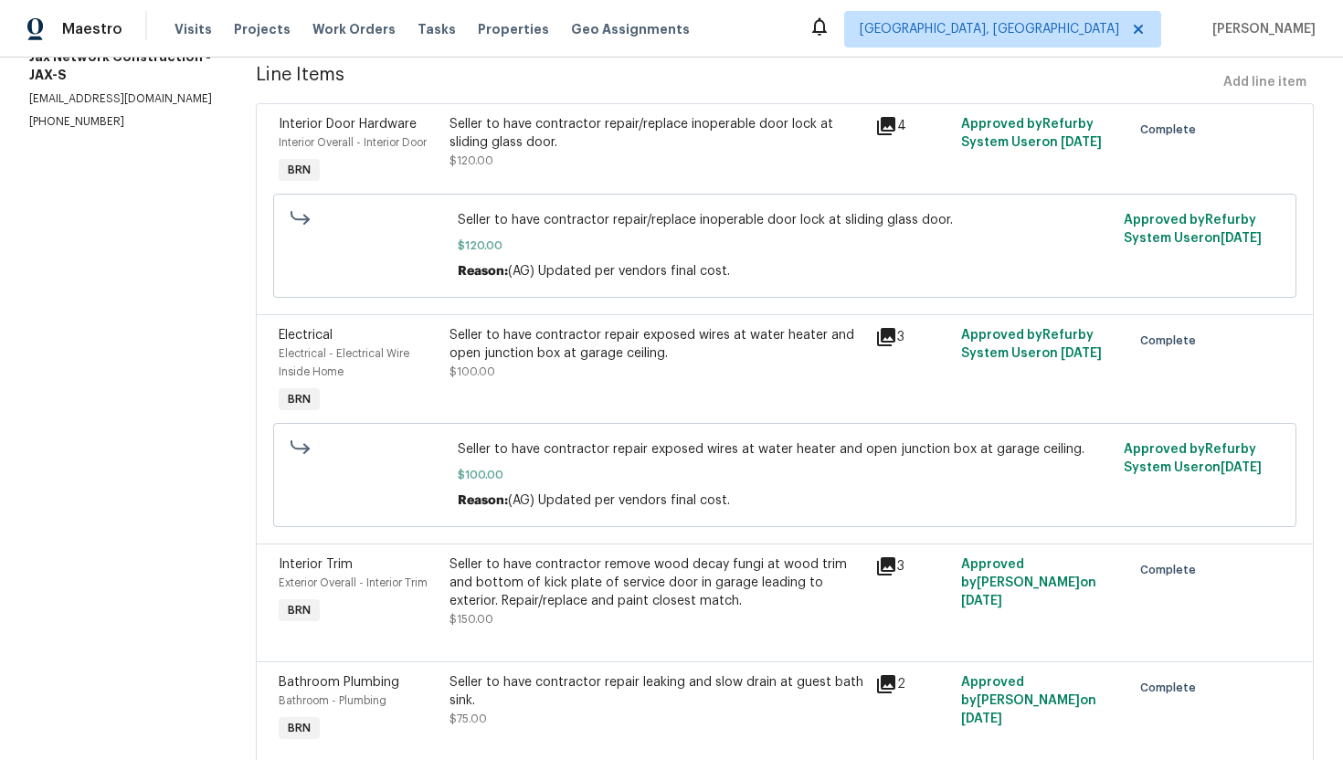
scroll to position [322, 0]
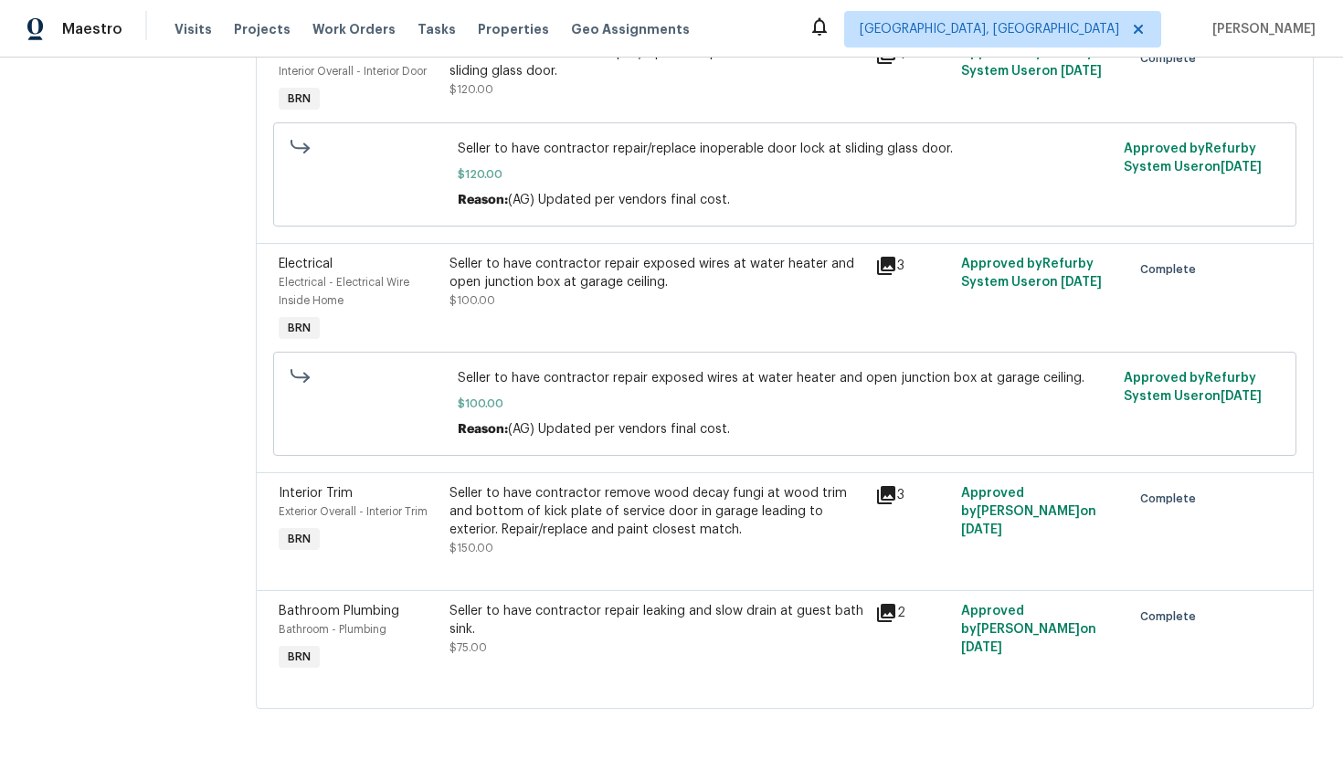
click at [579, 500] on div "Seller to have contractor remove wood decay fungi at wood trim and bottom of ki…" at bounding box center [657, 511] width 416 height 55
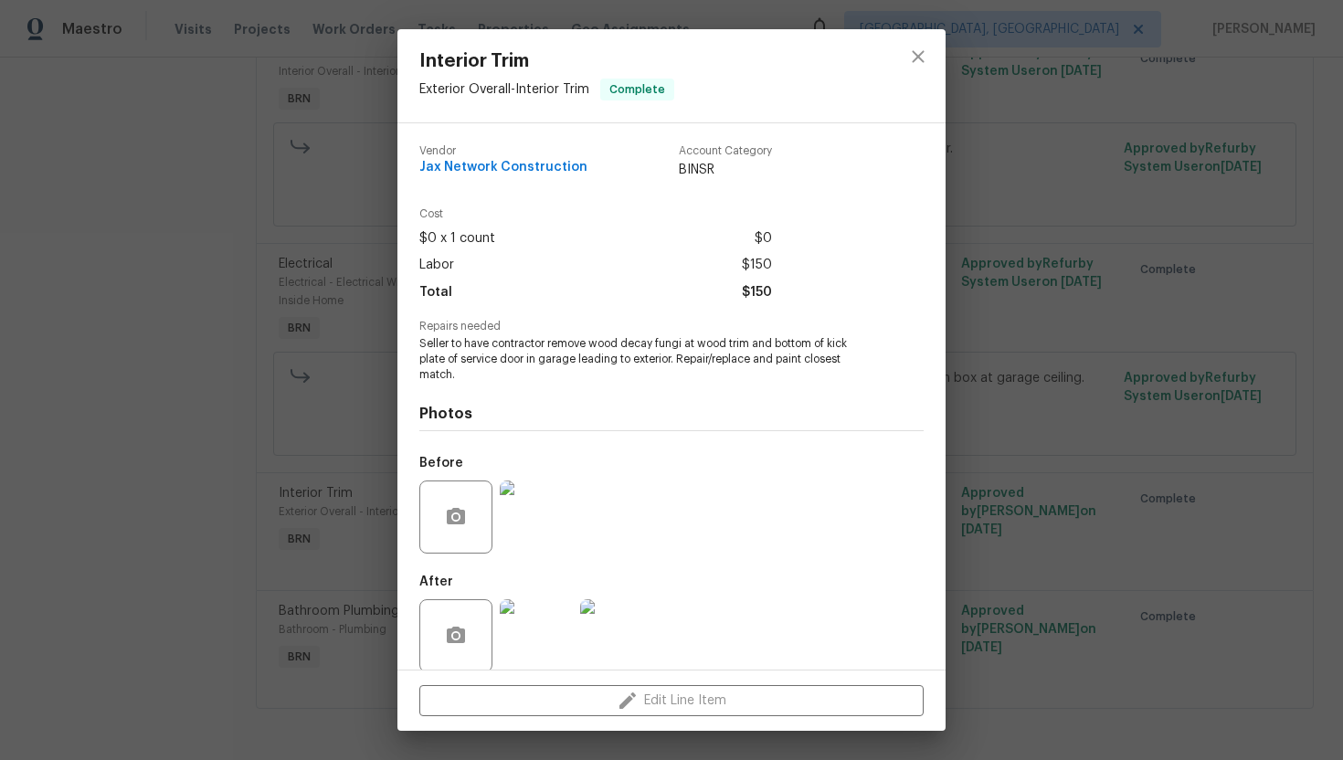
click at [547, 488] on img at bounding box center [536, 516] width 73 height 73
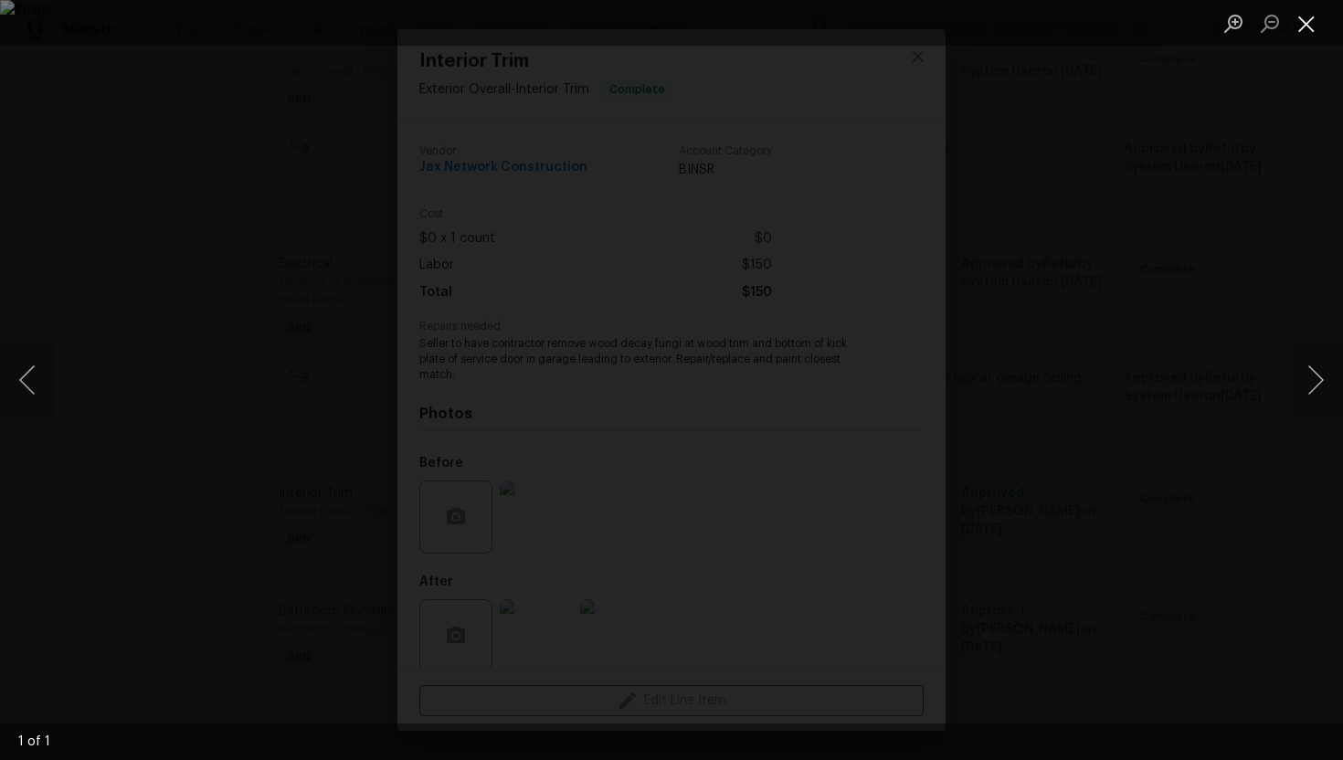
click at [1295, 20] on button "Close lightbox" at bounding box center [1306, 23] width 37 height 32
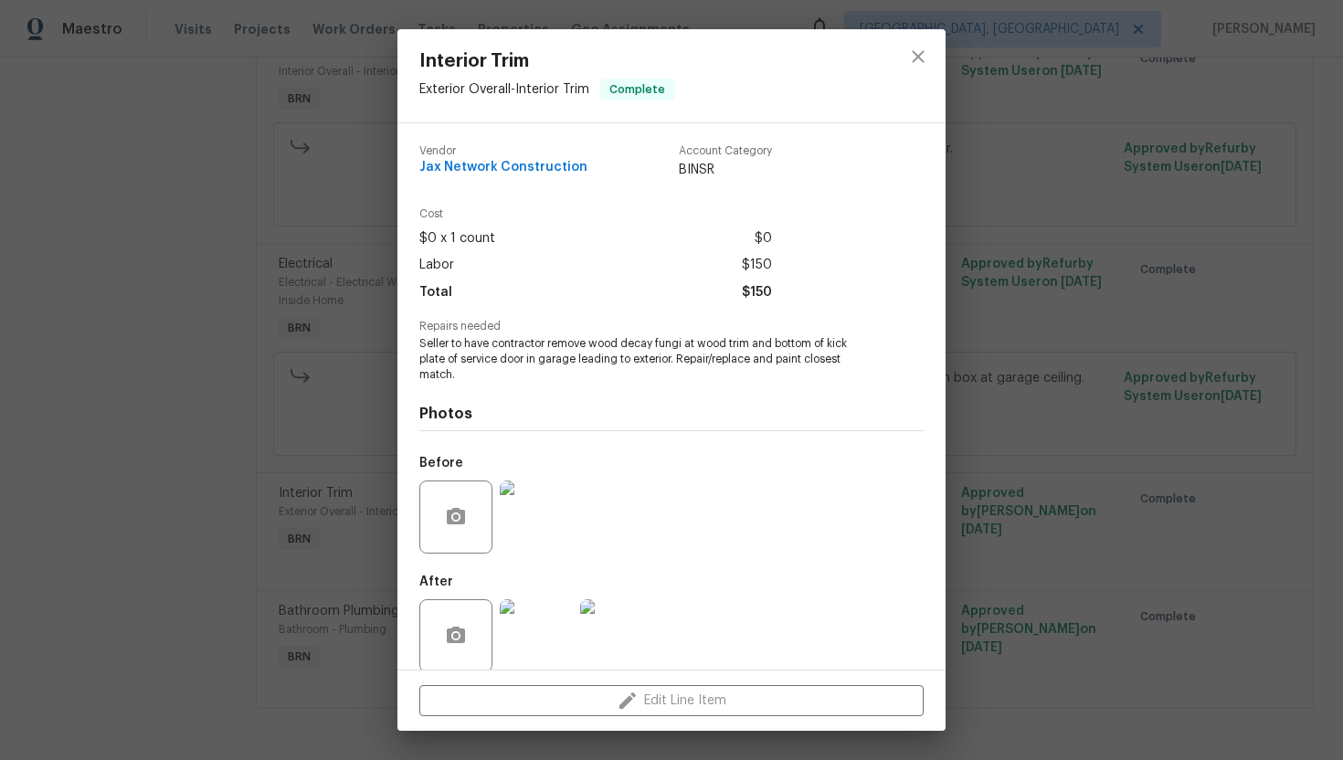
scroll to position [21, 0]
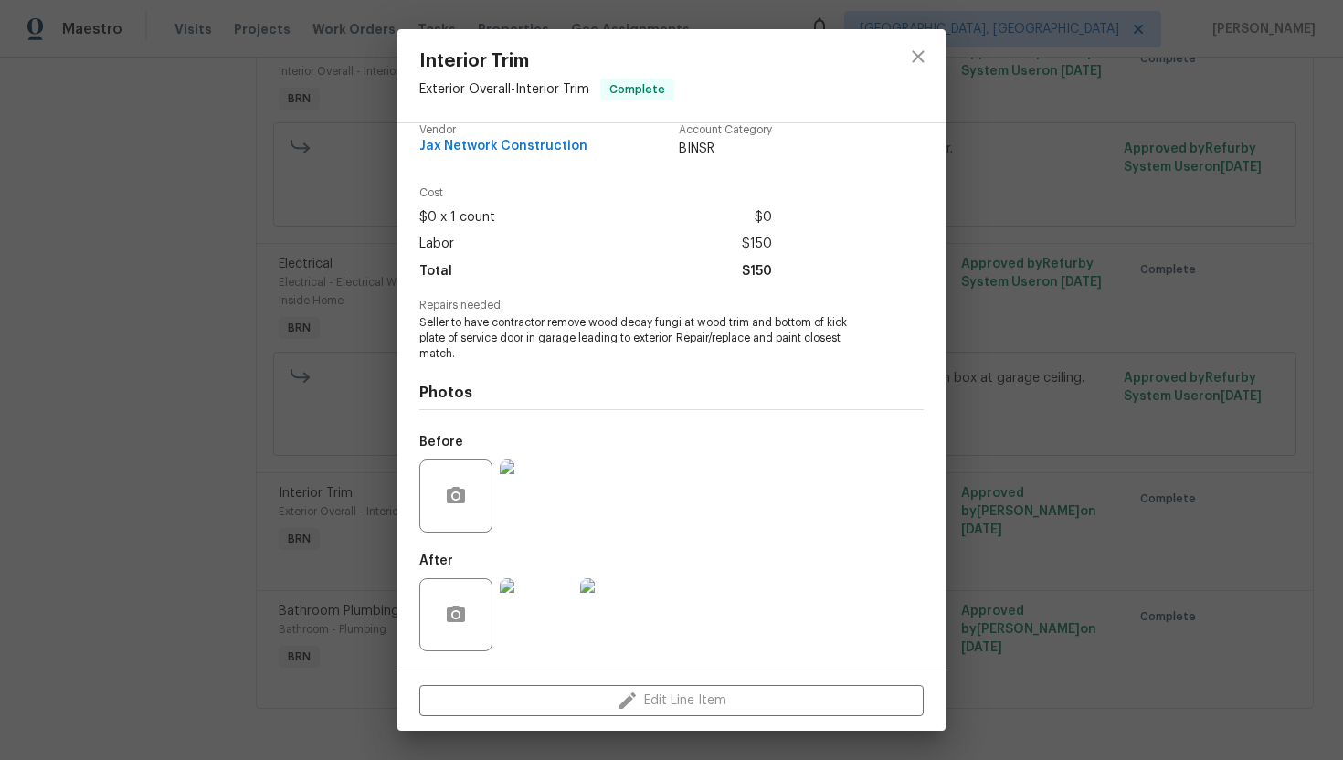
click at [532, 602] on img at bounding box center [536, 614] width 73 height 73
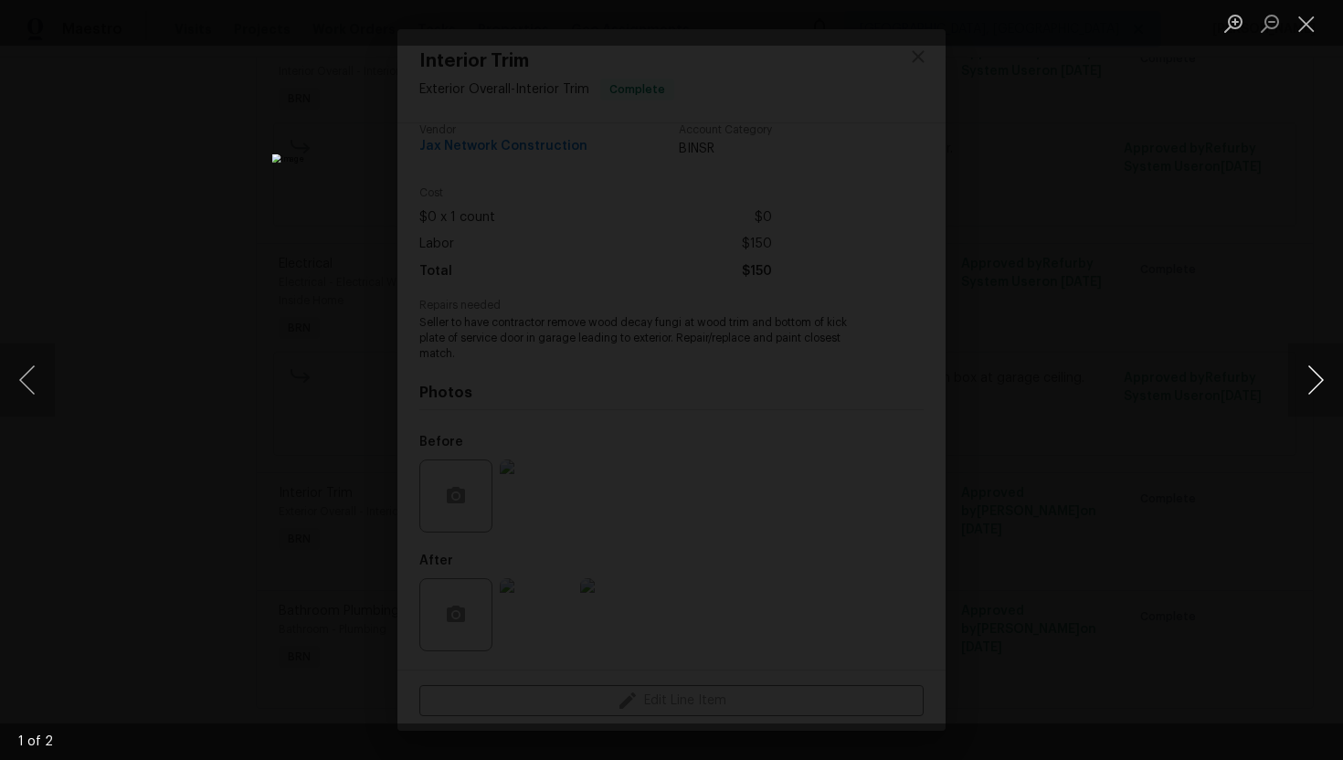
click at [1304, 408] on button "Next image" at bounding box center [1315, 379] width 55 height 73
click at [1303, 18] on button "Close lightbox" at bounding box center [1306, 23] width 37 height 32
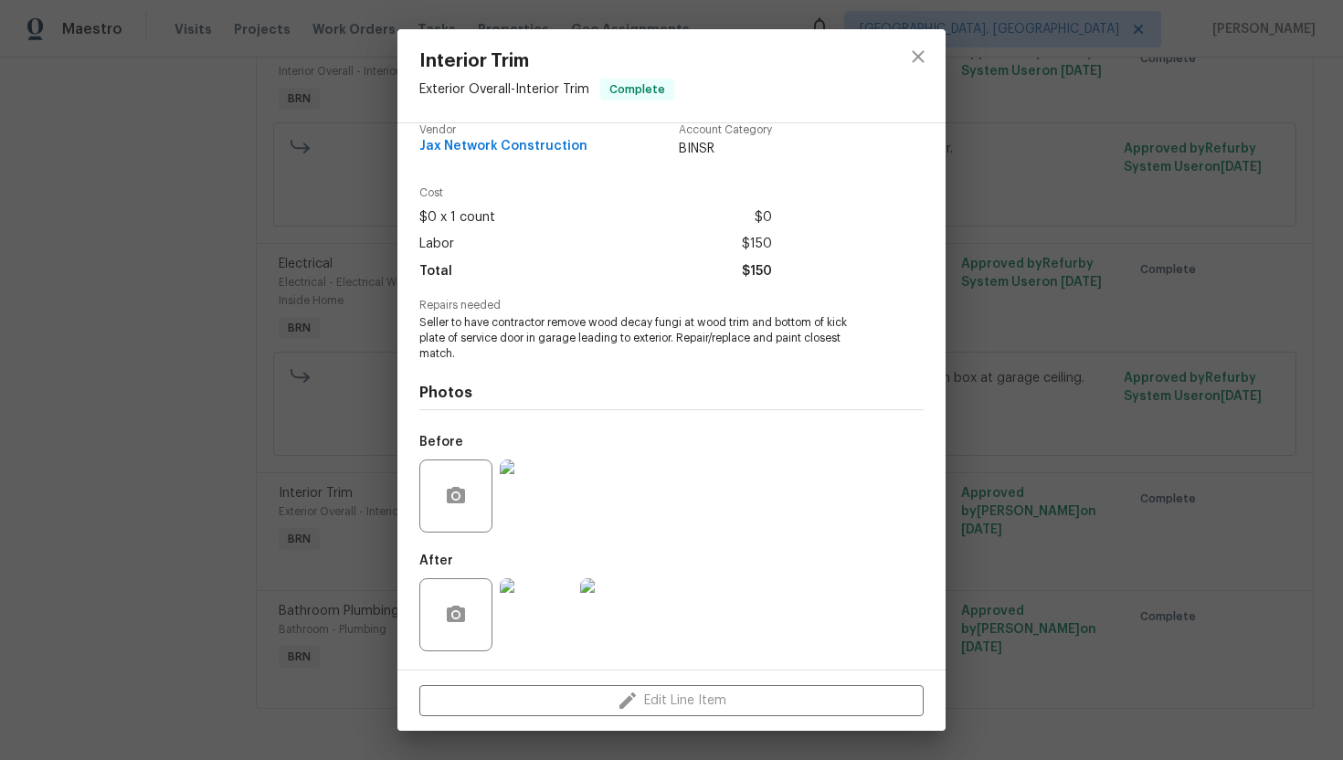
click at [1040, 227] on div "Interior Trim Exterior Overall - Interior Trim Complete Vendor Jax Network Cons…" at bounding box center [671, 380] width 1343 height 760
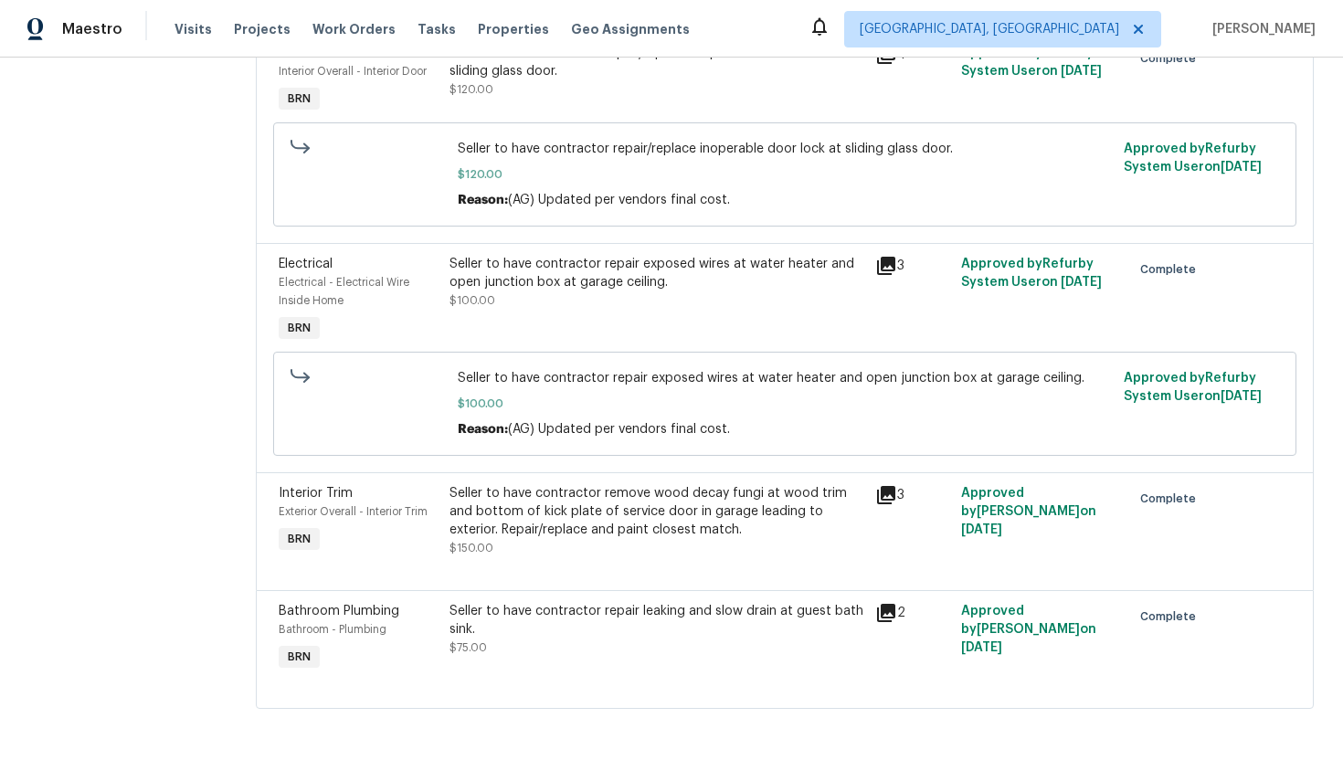
click at [615, 627] on div "Seller to have contractor repair leaking and slow drain at guest bath sink." at bounding box center [657, 620] width 416 height 37
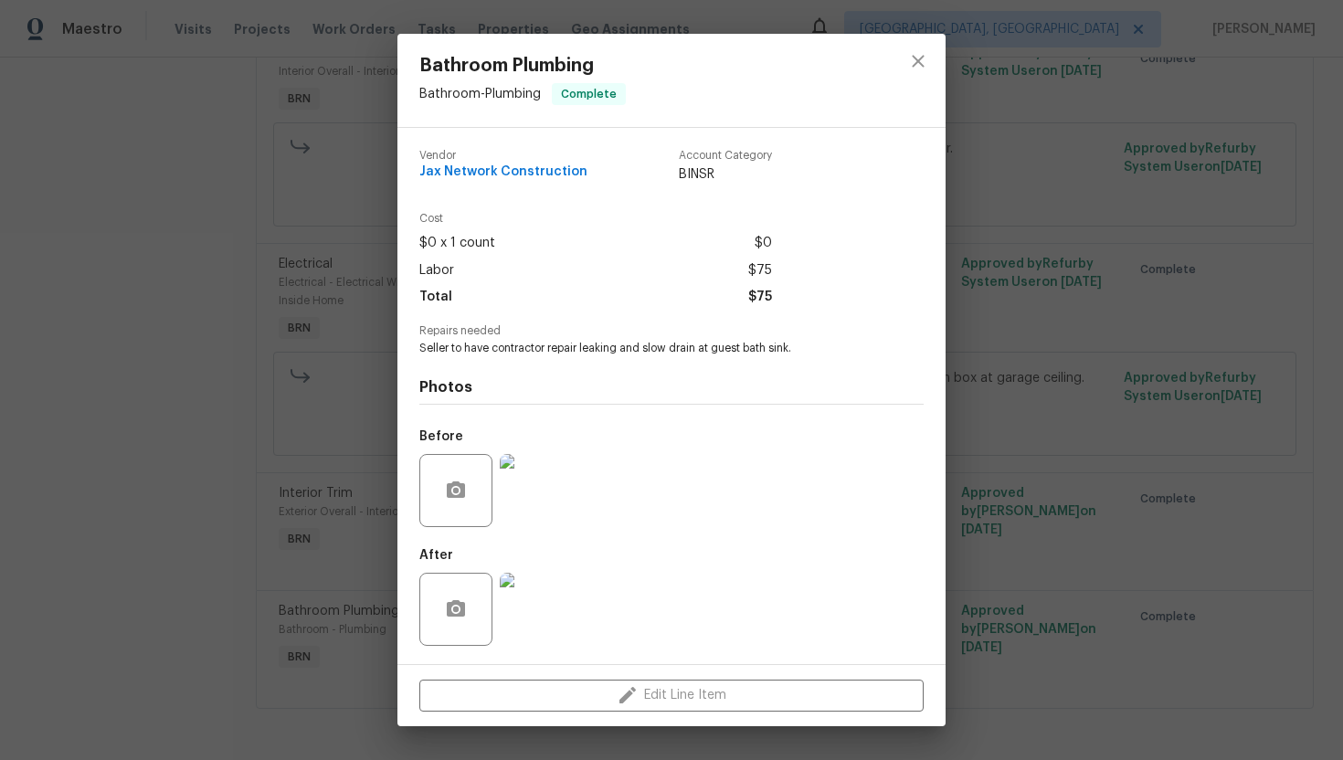
click at [643, 345] on span "Seller to have contractor repair leaking and slow drain at guest bath sink." at bounding box center [646, 349] width 454 height 16
copy span "Seller to have contractor repair leaking and slow drain at guest bath sink."
click at [637, 433] on div "Before" at bounding box center [671, 478] width 504 height 119
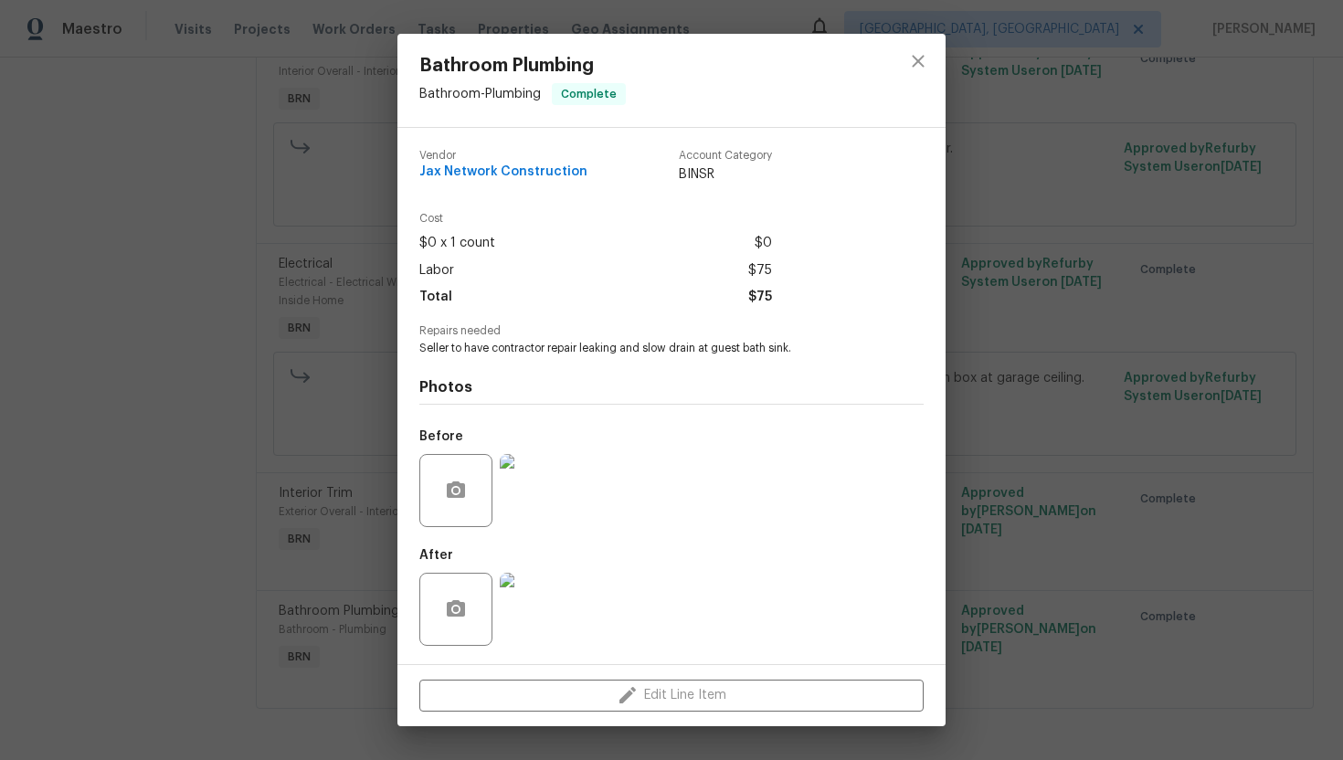
click at [532, 493] on img at bounding box center [536, 490] width 73 height 73
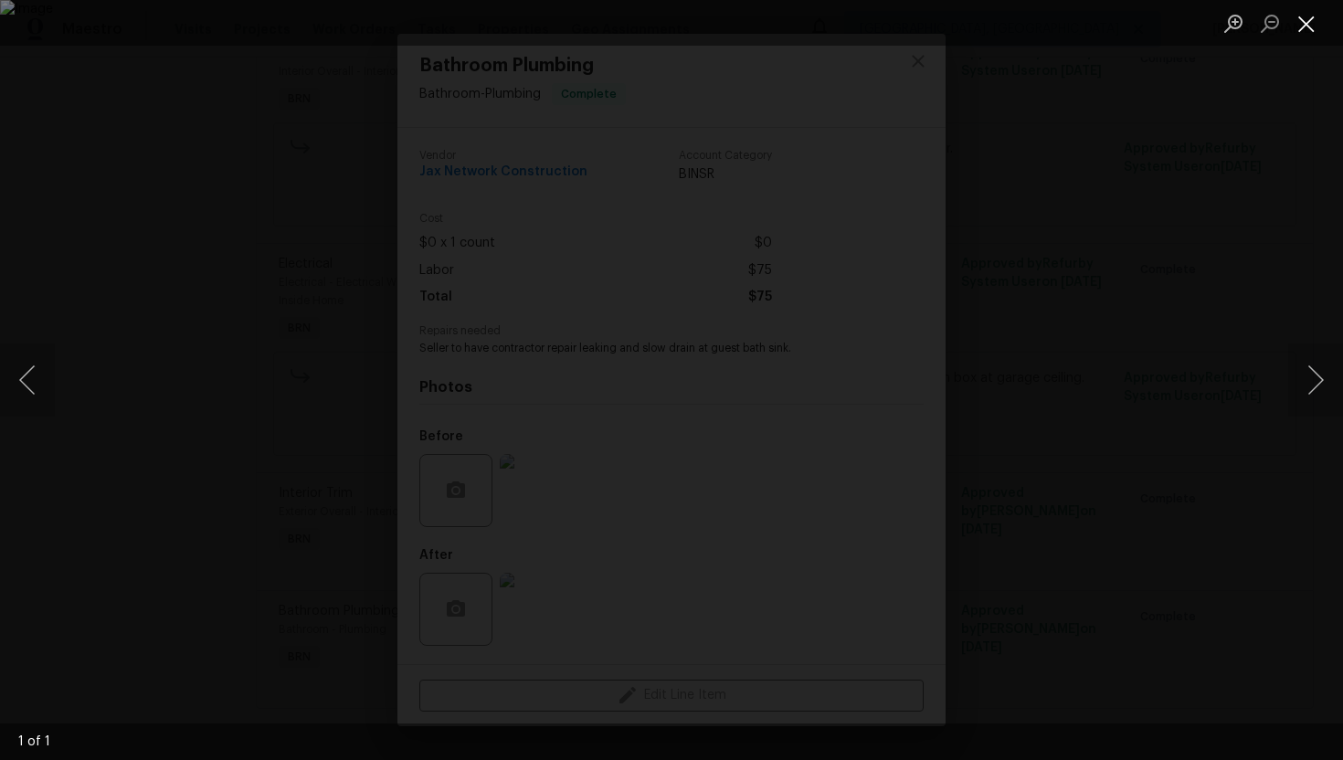
click at [1322, 22] on button "Close lightbox" at bounding box center [1306, 23] width 37 height 32
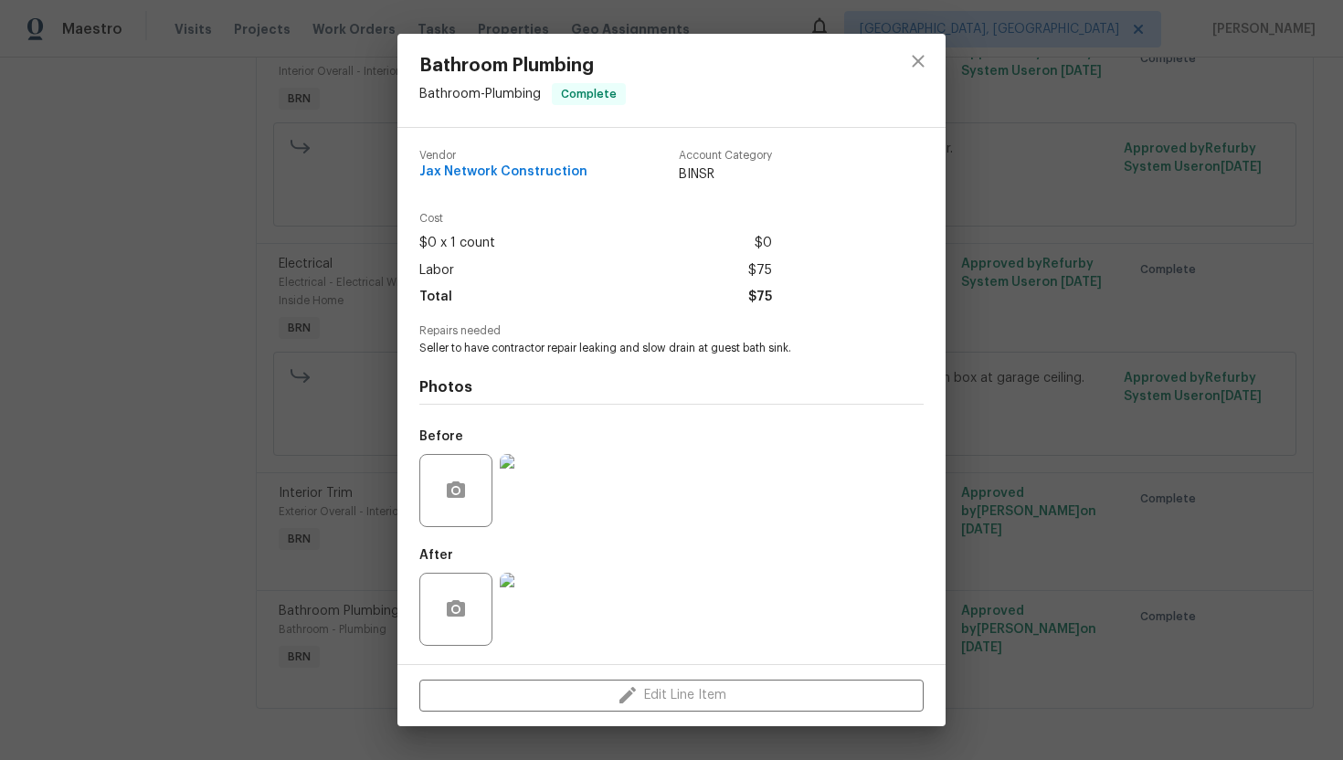
click at [525, 632] on img at bounding box center [536, 609] width 73 height 73
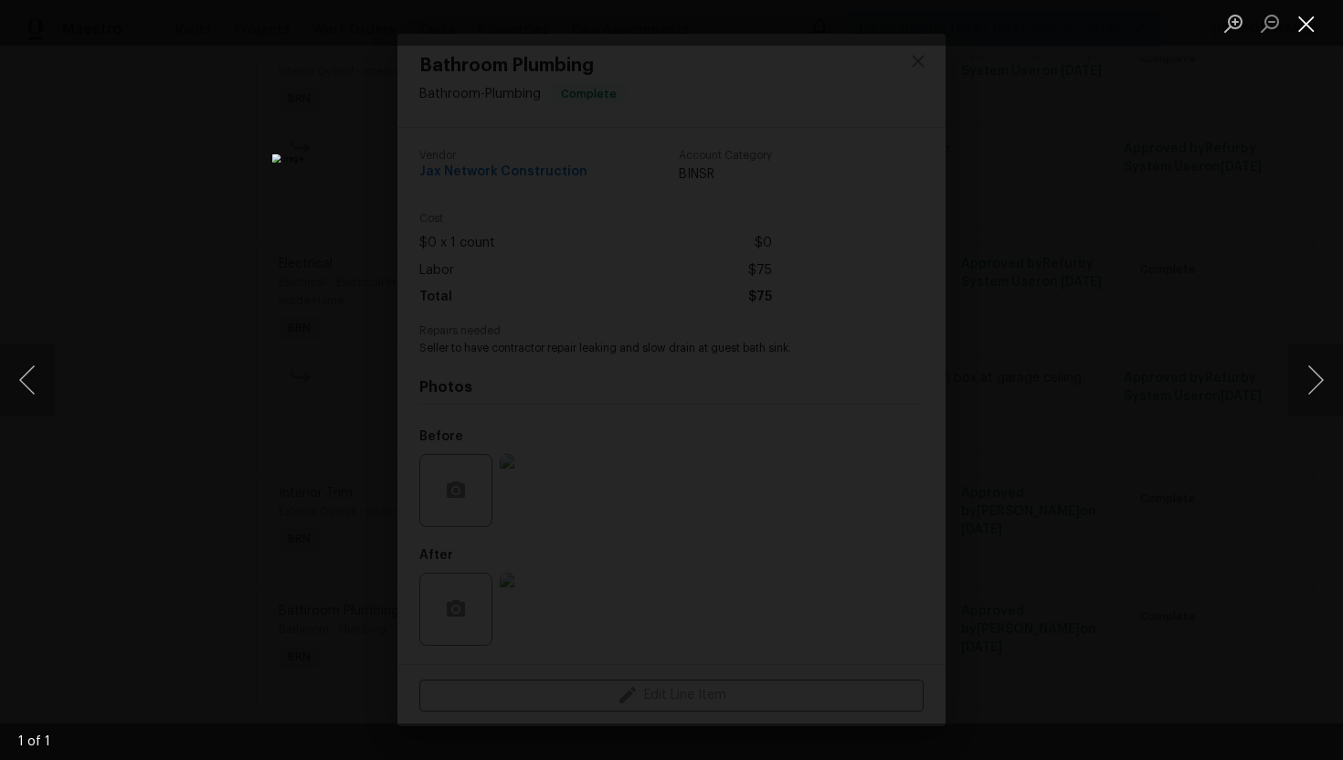
click at [1303, 28] on button "Close lightbox" at bounding box center [1306, 23] width 37 height 32
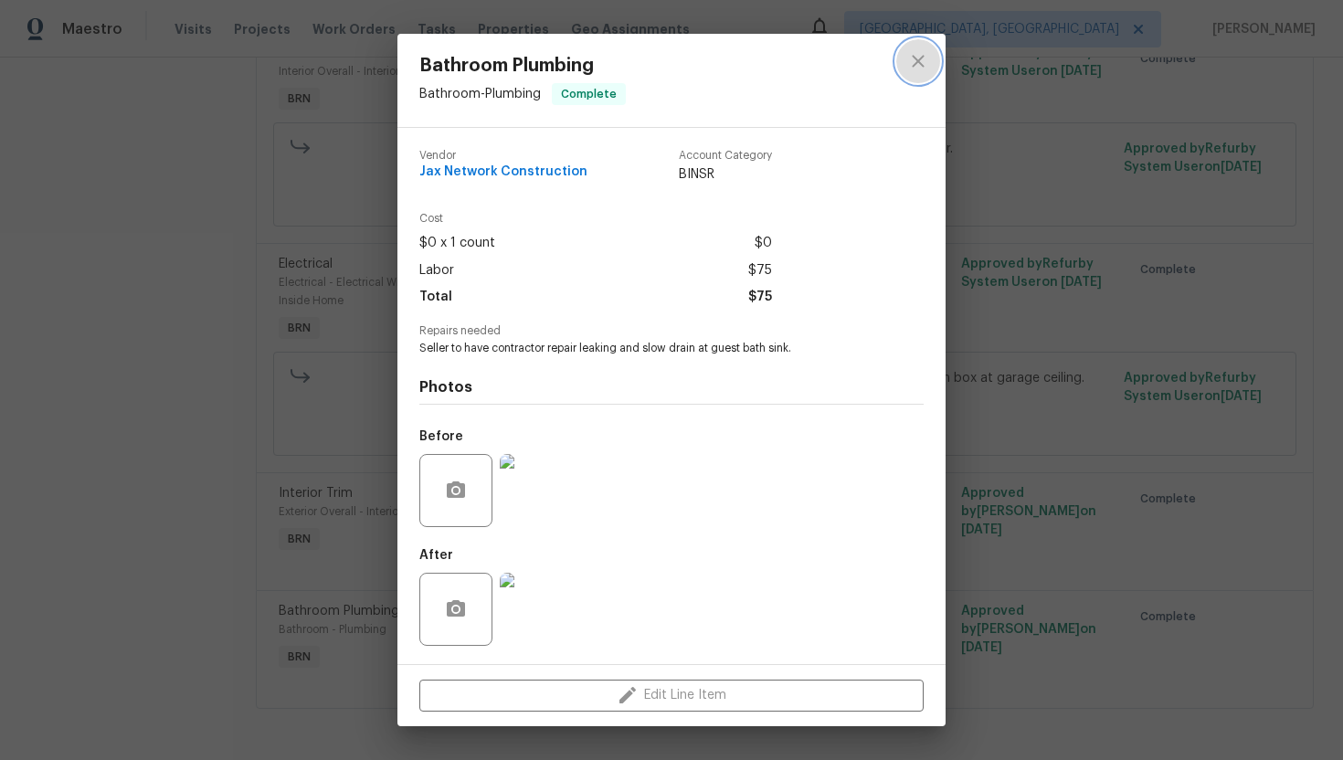
click at [931, 65] on button "close" at bounding box center [918, 61] width 44 height 44
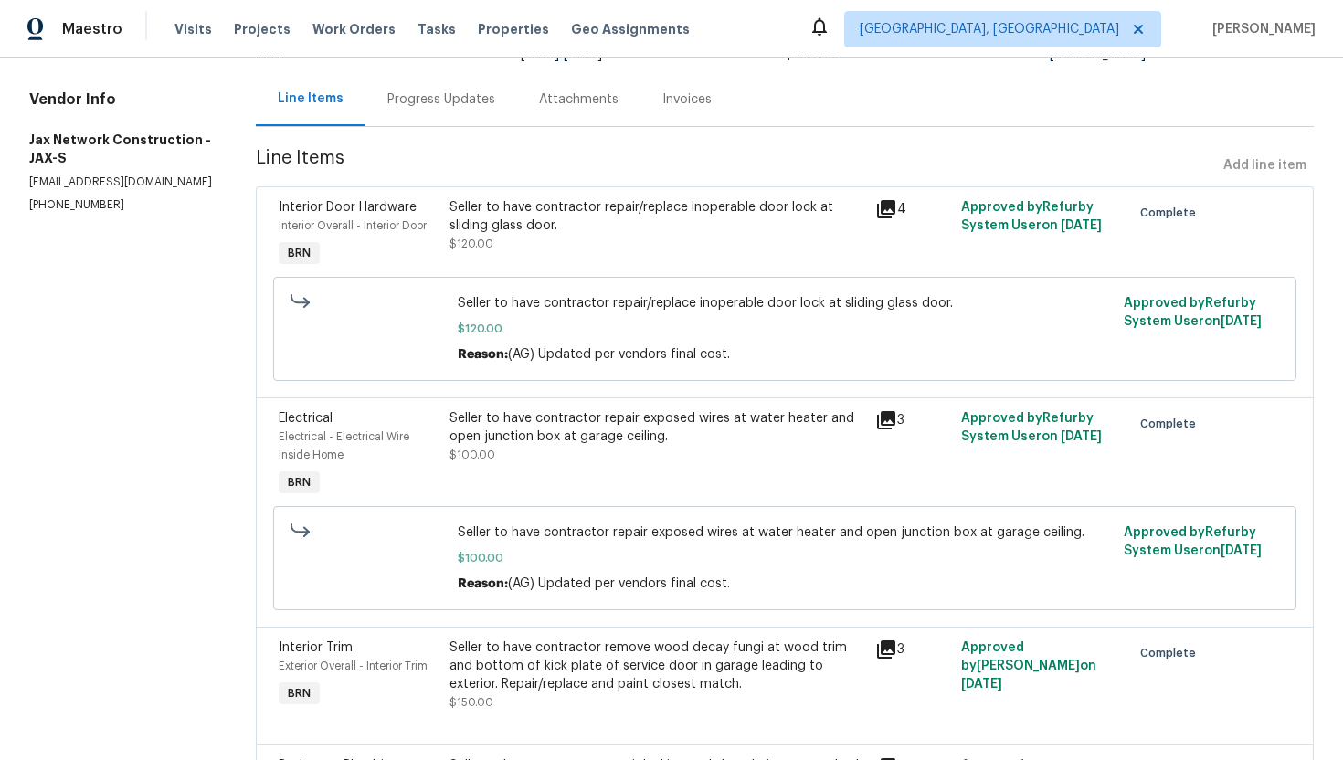
scroll to position [0, 0]
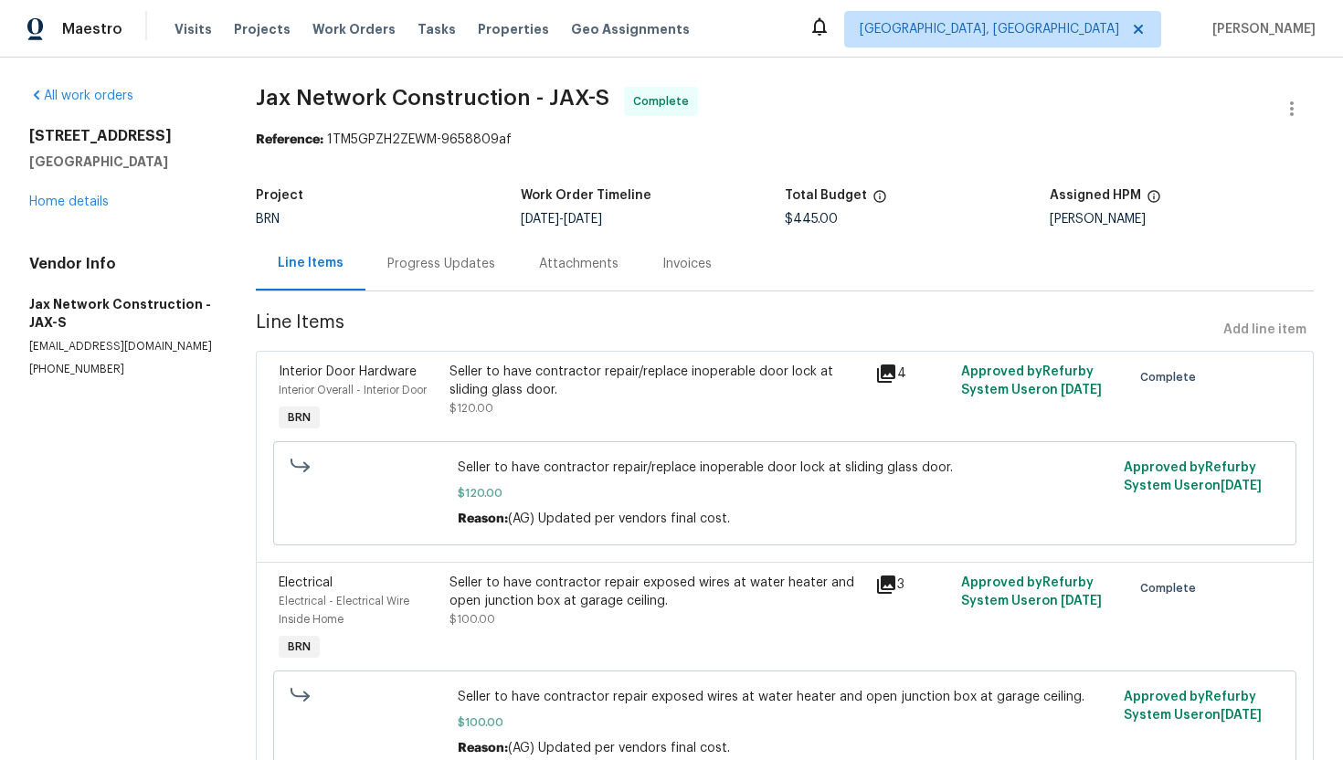
click at [687, 272] on div "Invoices" at bounding box center [686, 264] width 49 height 18
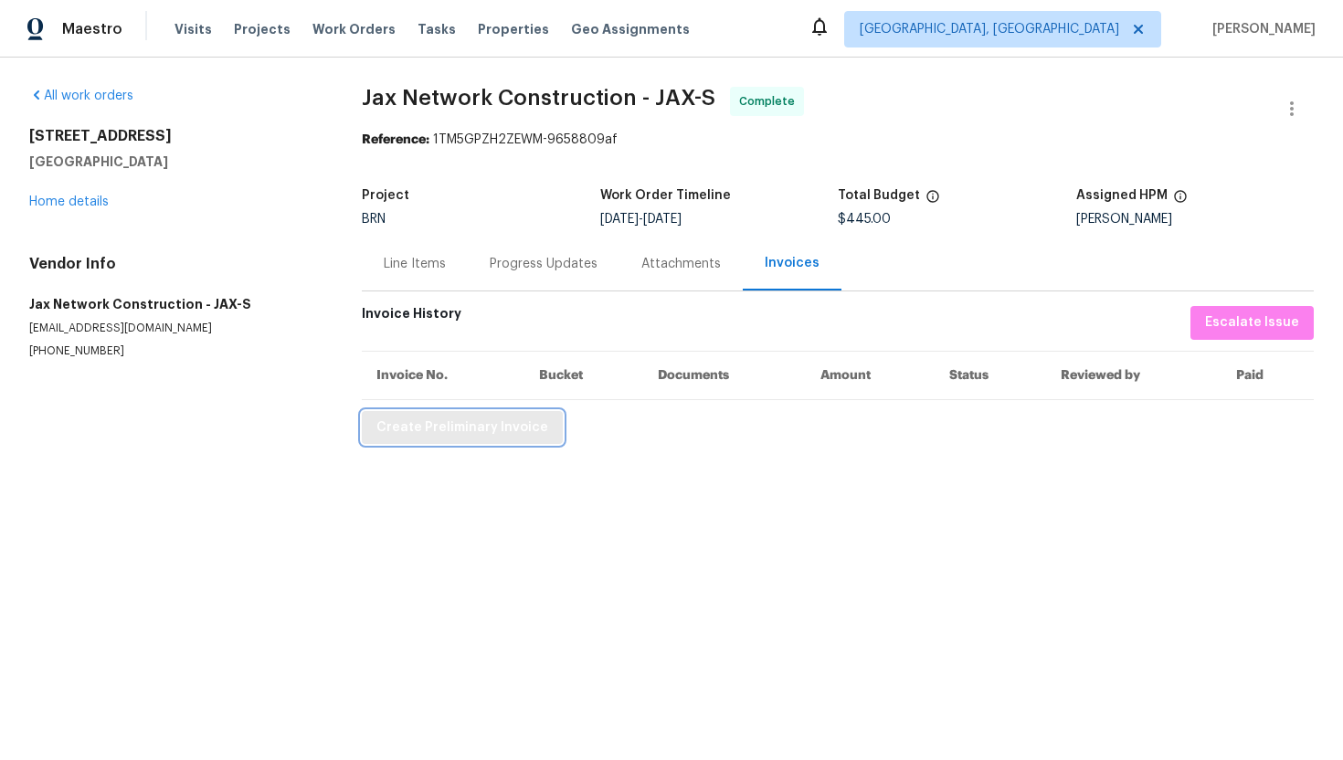
click at [512, 419] on span "Create Preliminary Invoice" at bounding box center [462, 428] width 172 height 23
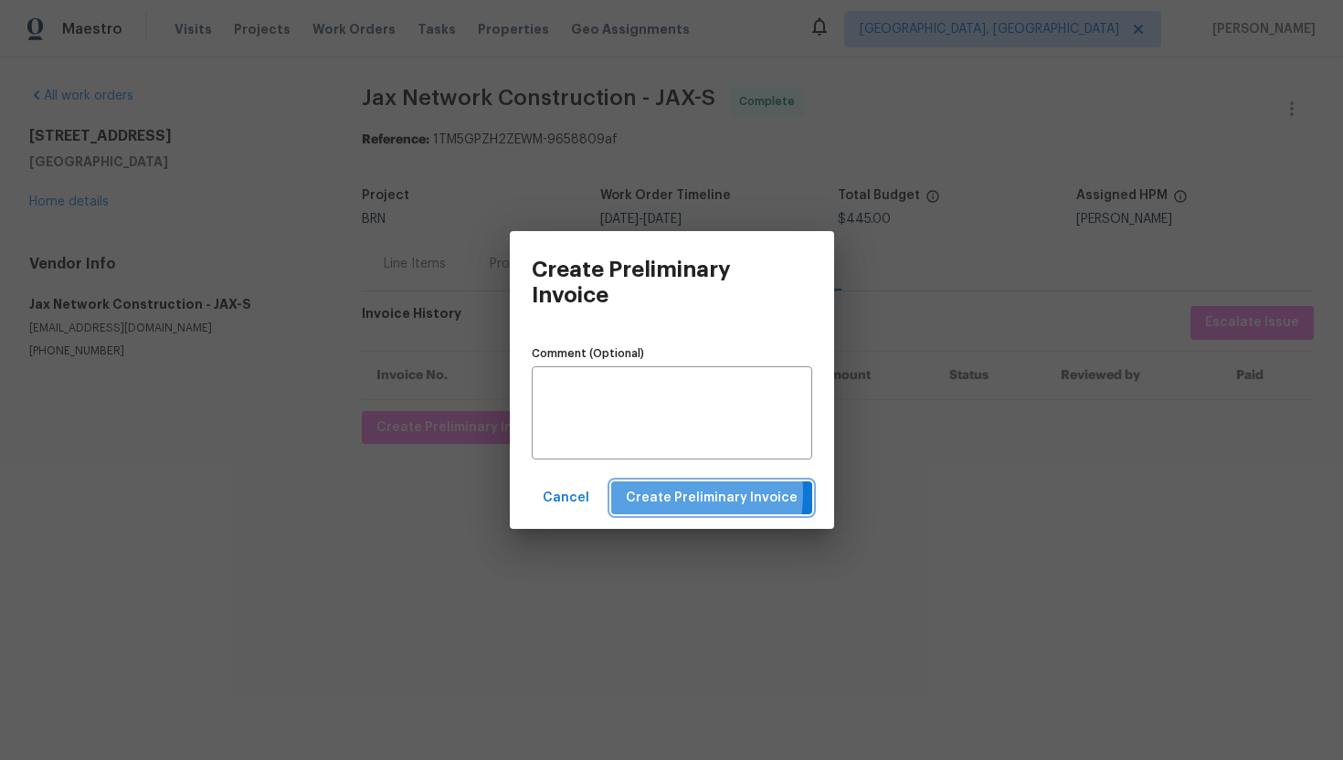
click at [637, 492] on span "Create Preliminary Invoice" at bounding box center [712, 498] width 172 height 23
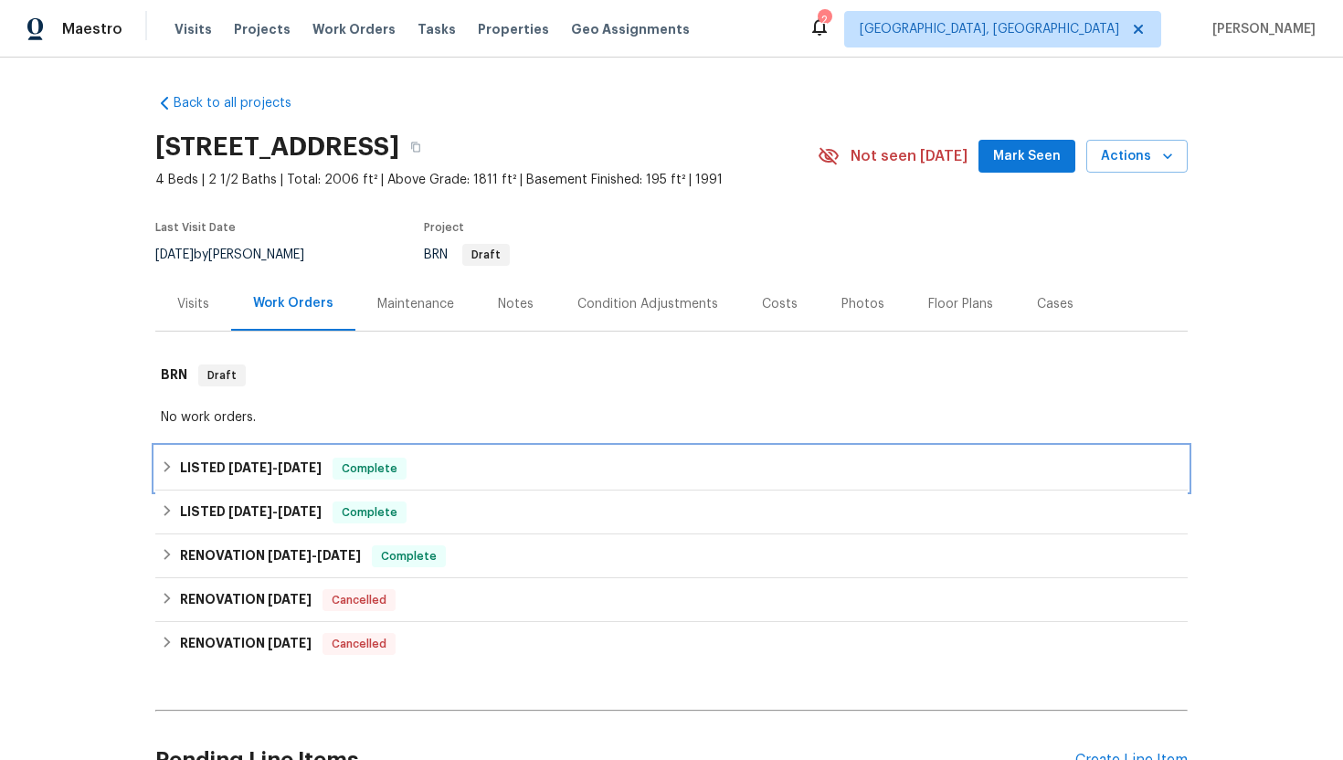
click at [289, 447] on div "LISTED [DATE] - [DATE] Complete" at bounding box center [671, 469] width 1032 height 44
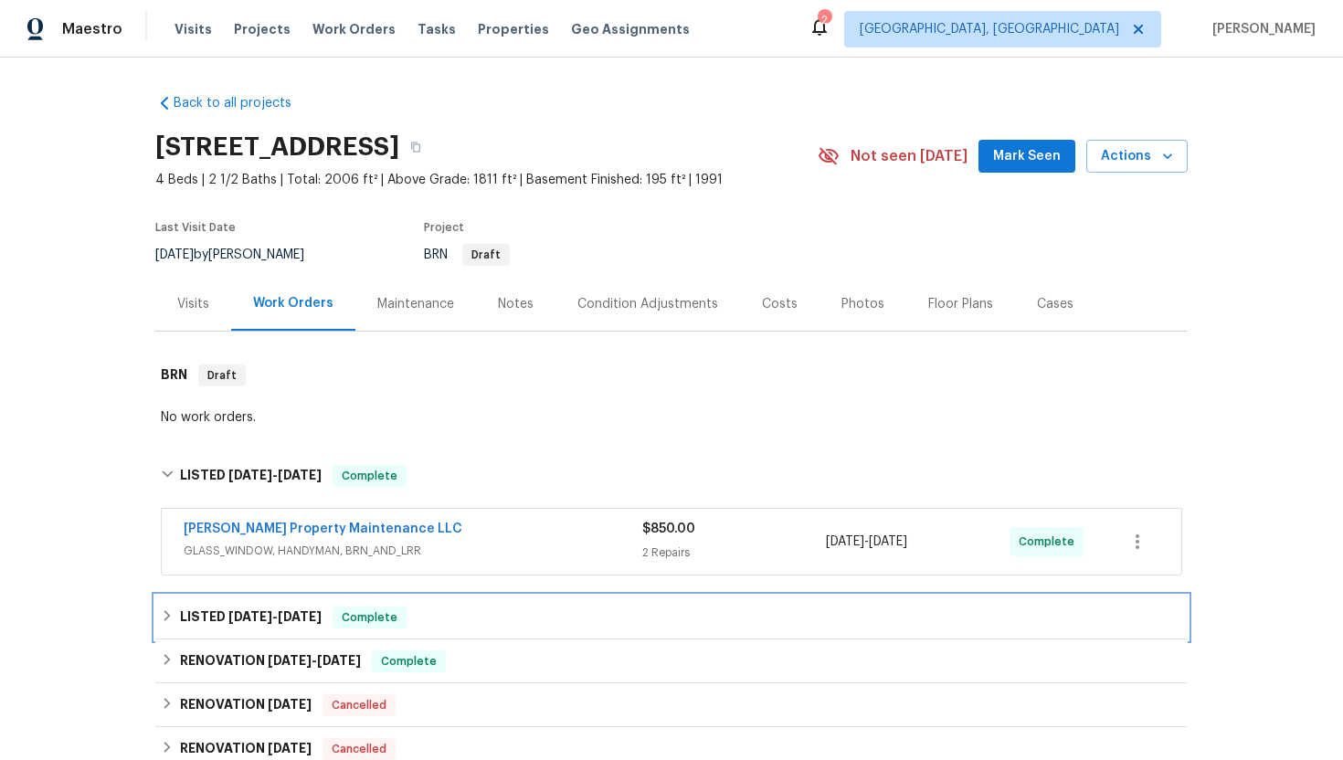
click at [344, 613] on span "Complete" at bounding box center [369, 617] width 70 height 18
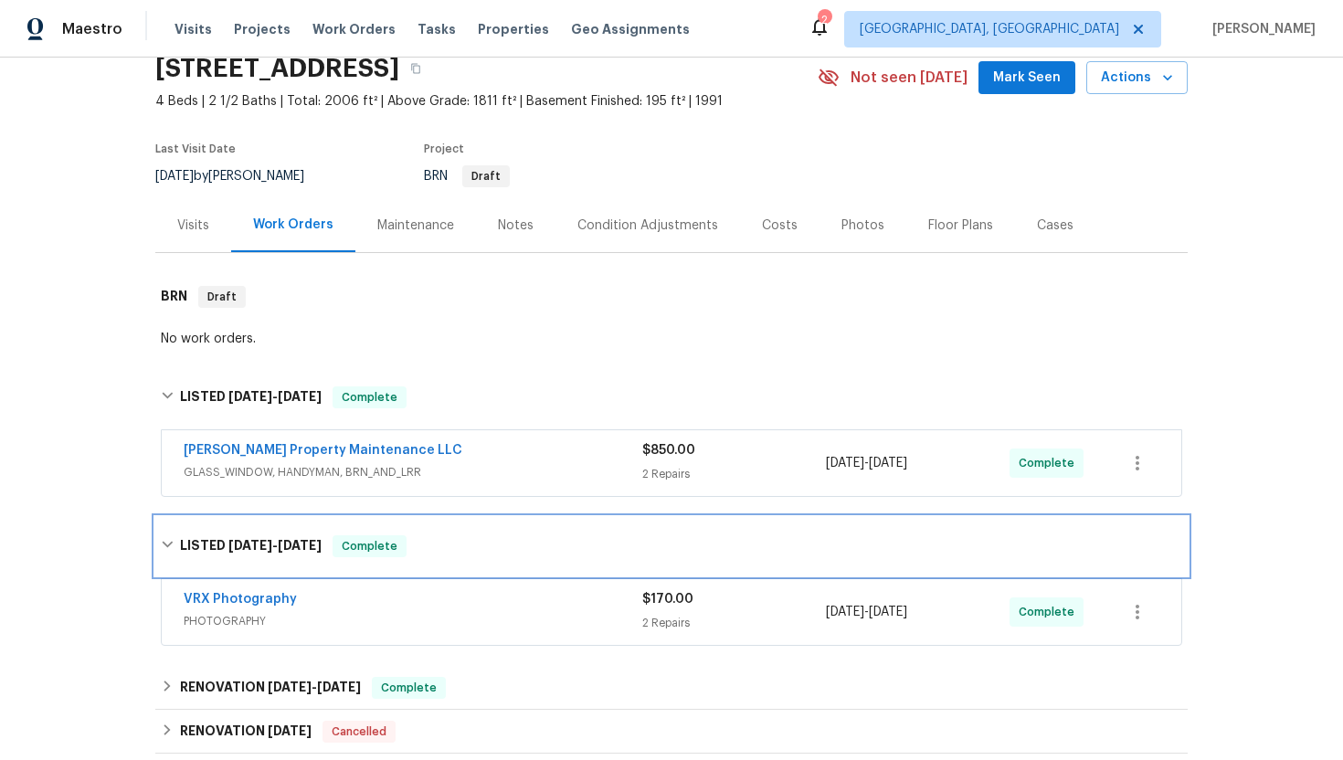
scroll to position [90, 0]
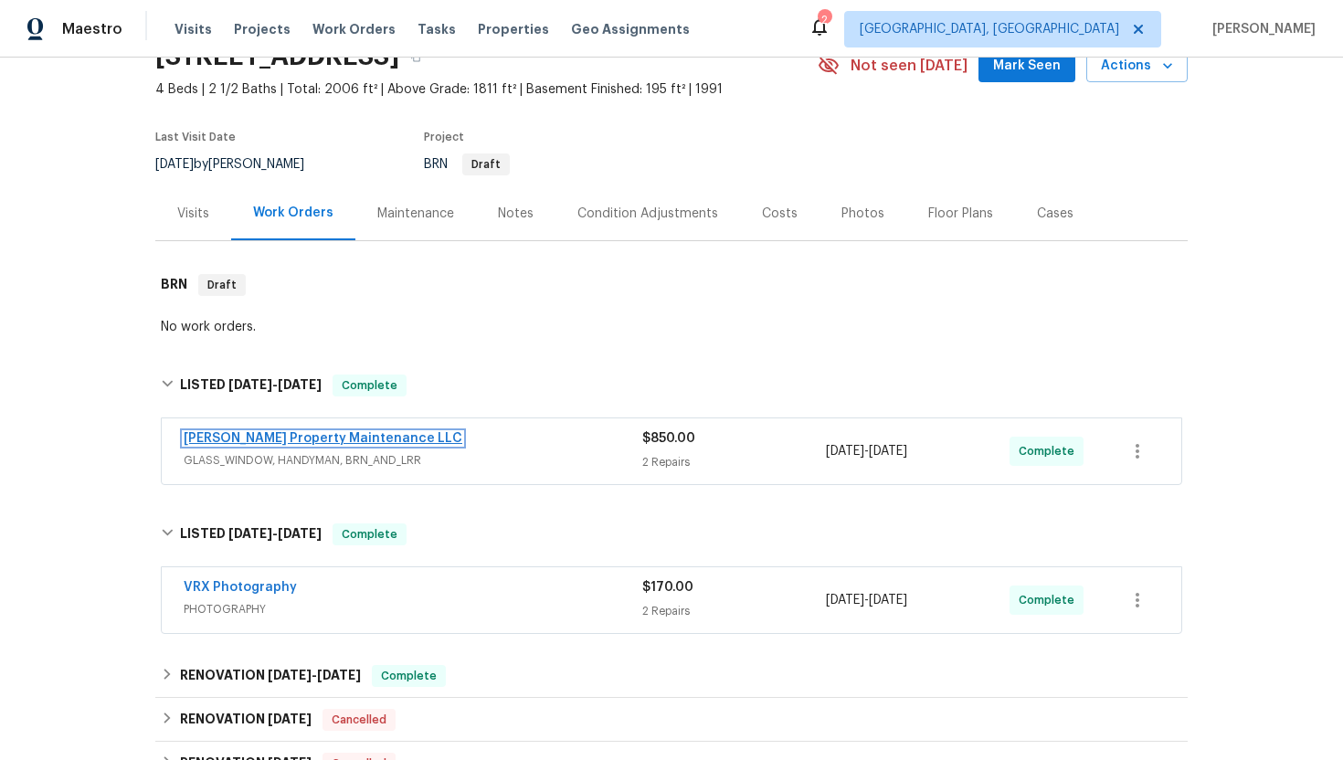
click at [341, 434] on link "Glen Property Maintenance LLC" at bounding box center [323, 438] width 279 height 13
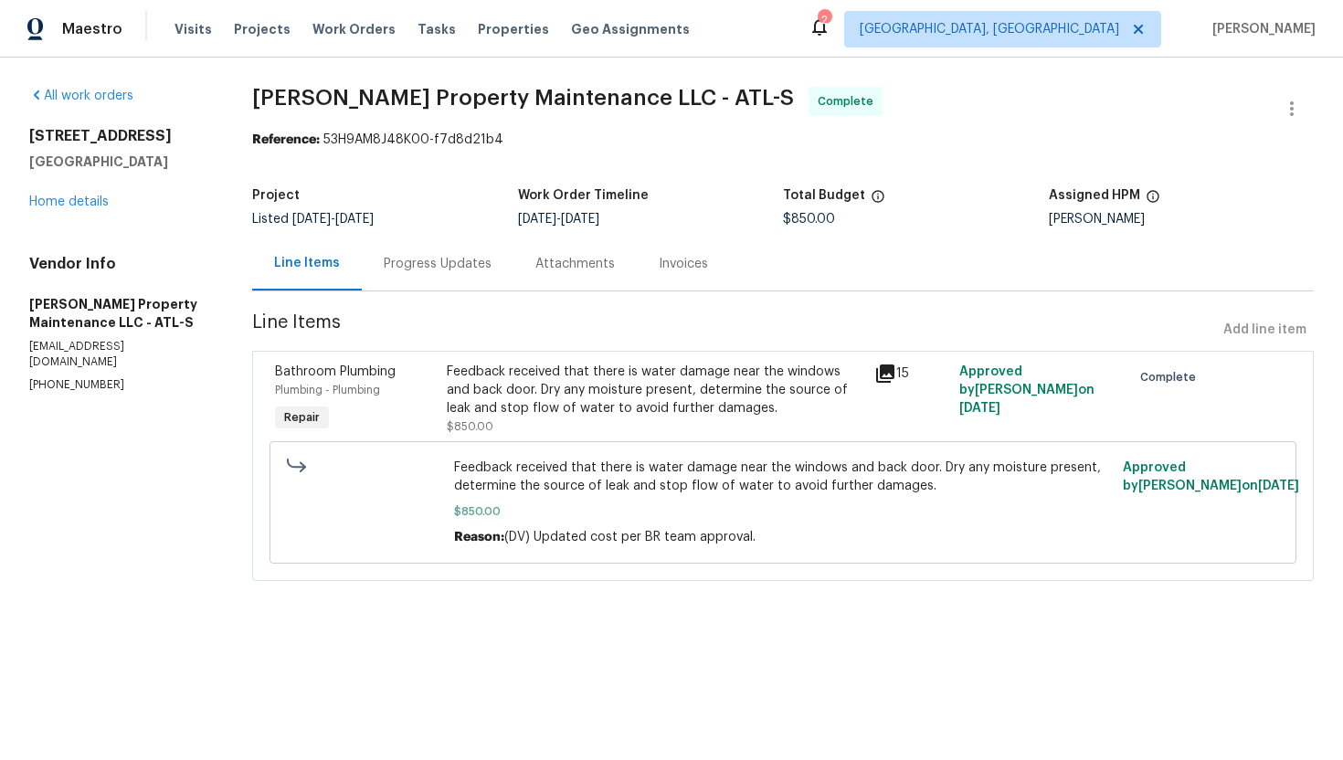
click at [531, 367] on div "Feedback received that there is water damage near the windows and back door. Dr…" at bounding box center [655, 390] width 417 height 55
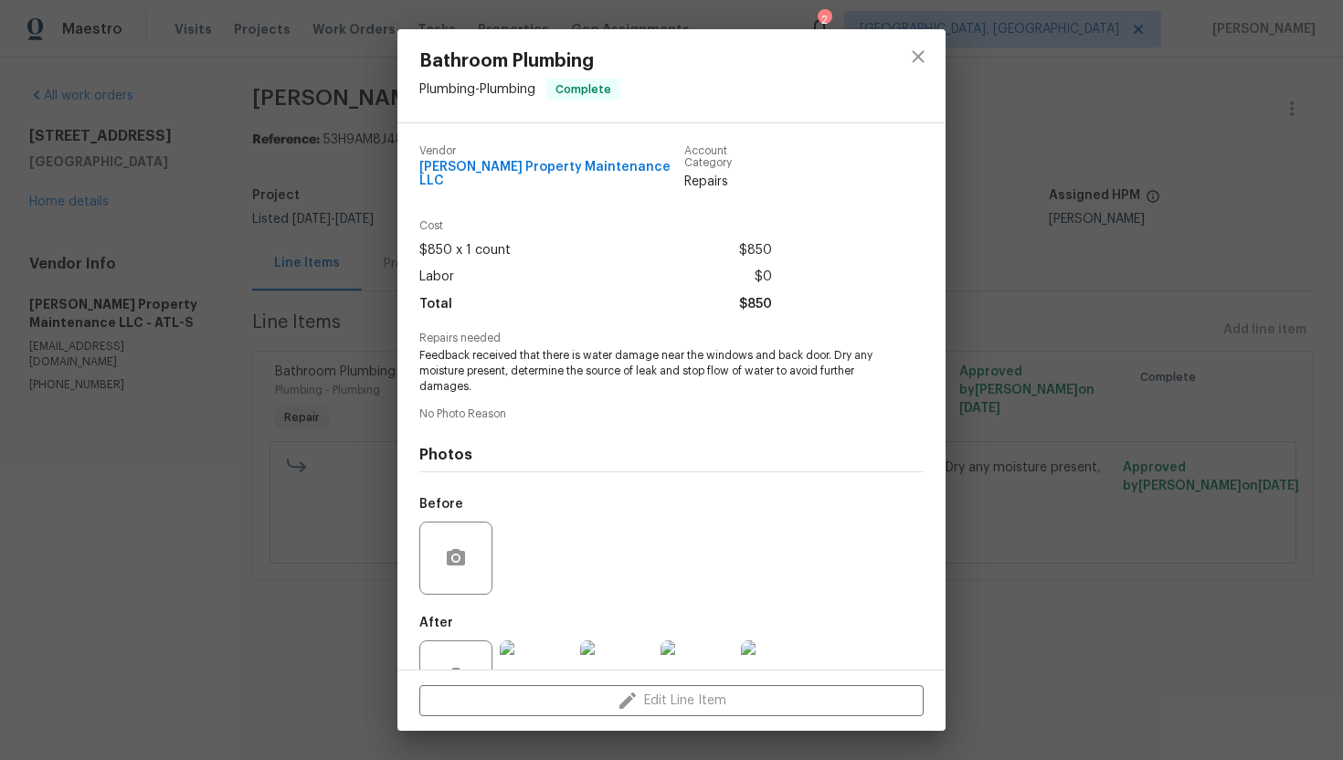
scroll to position [51, 0]
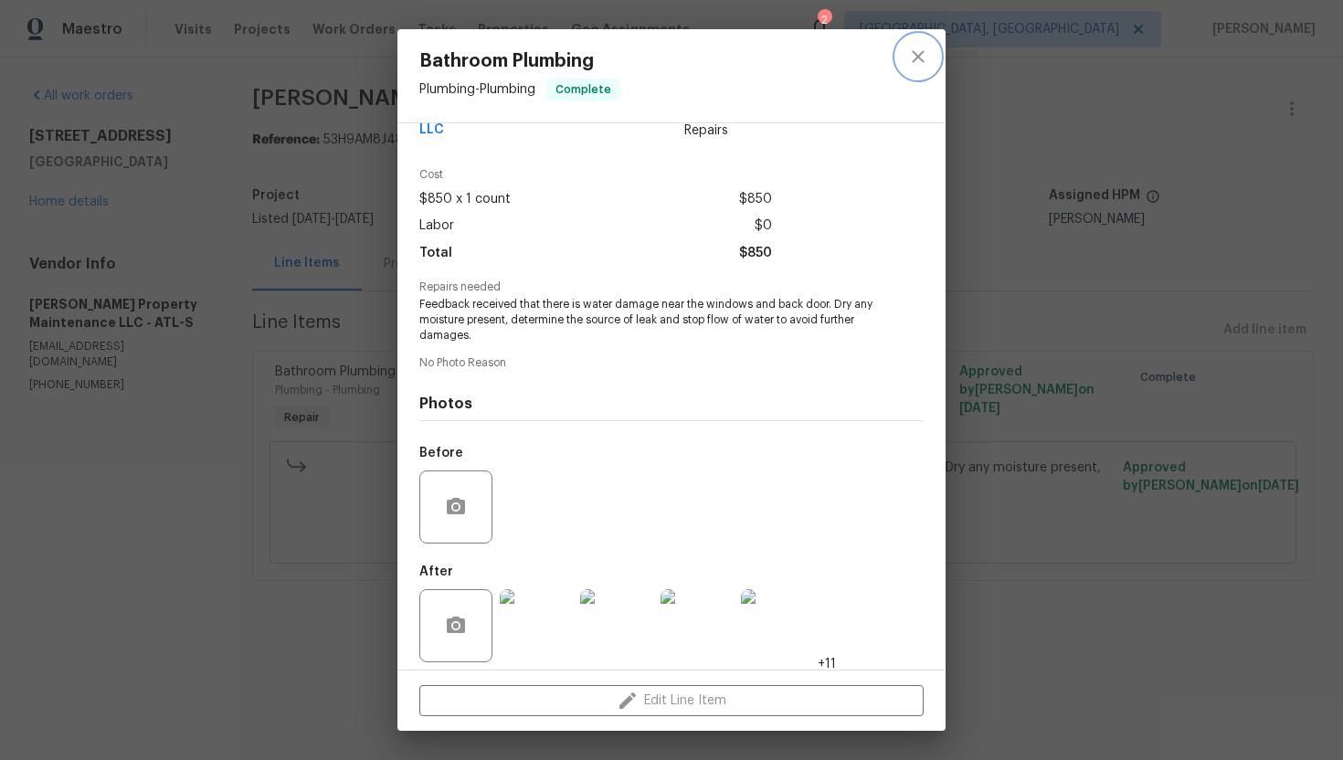
click at [911, 44] on button "close" at bounding box center [918, 57] width 44 height 44
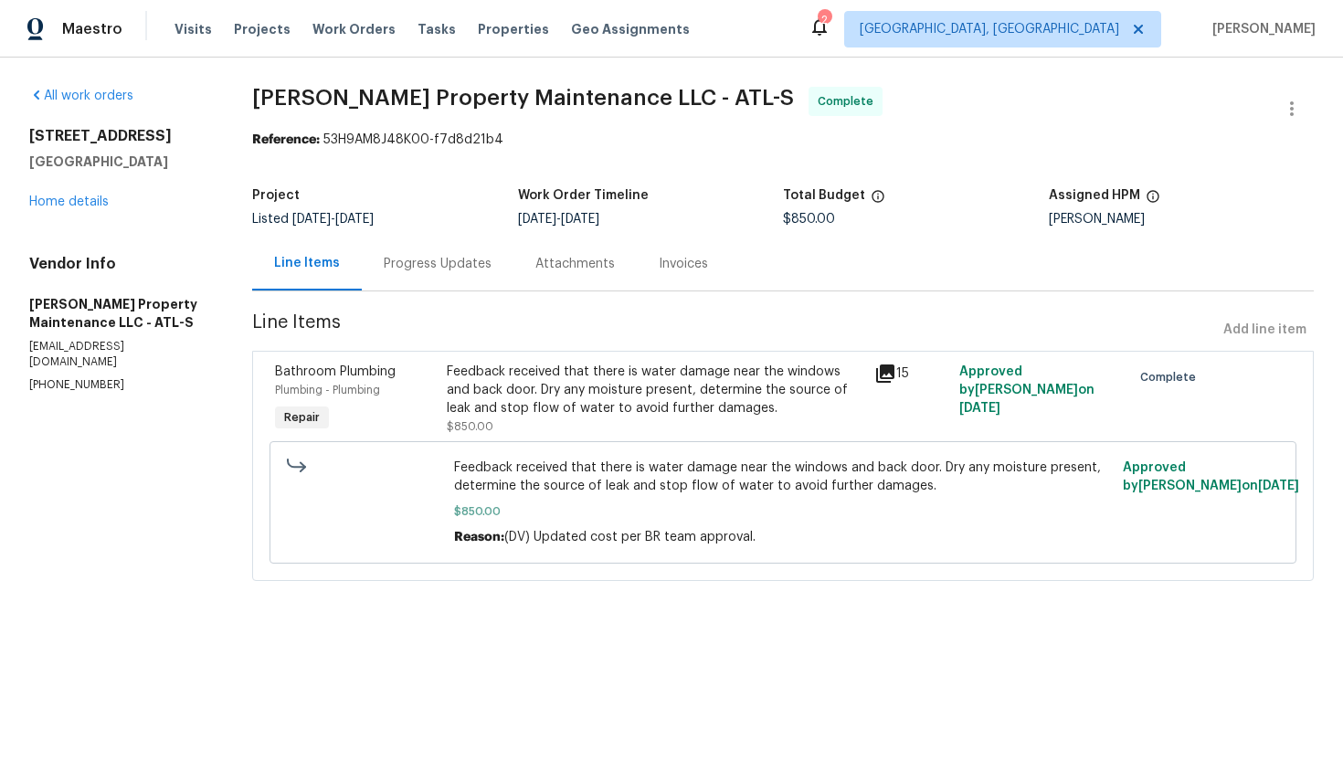
click at [439, 267] on div "Progress Updates" at bounding box center [438, 264] width 108 height 18
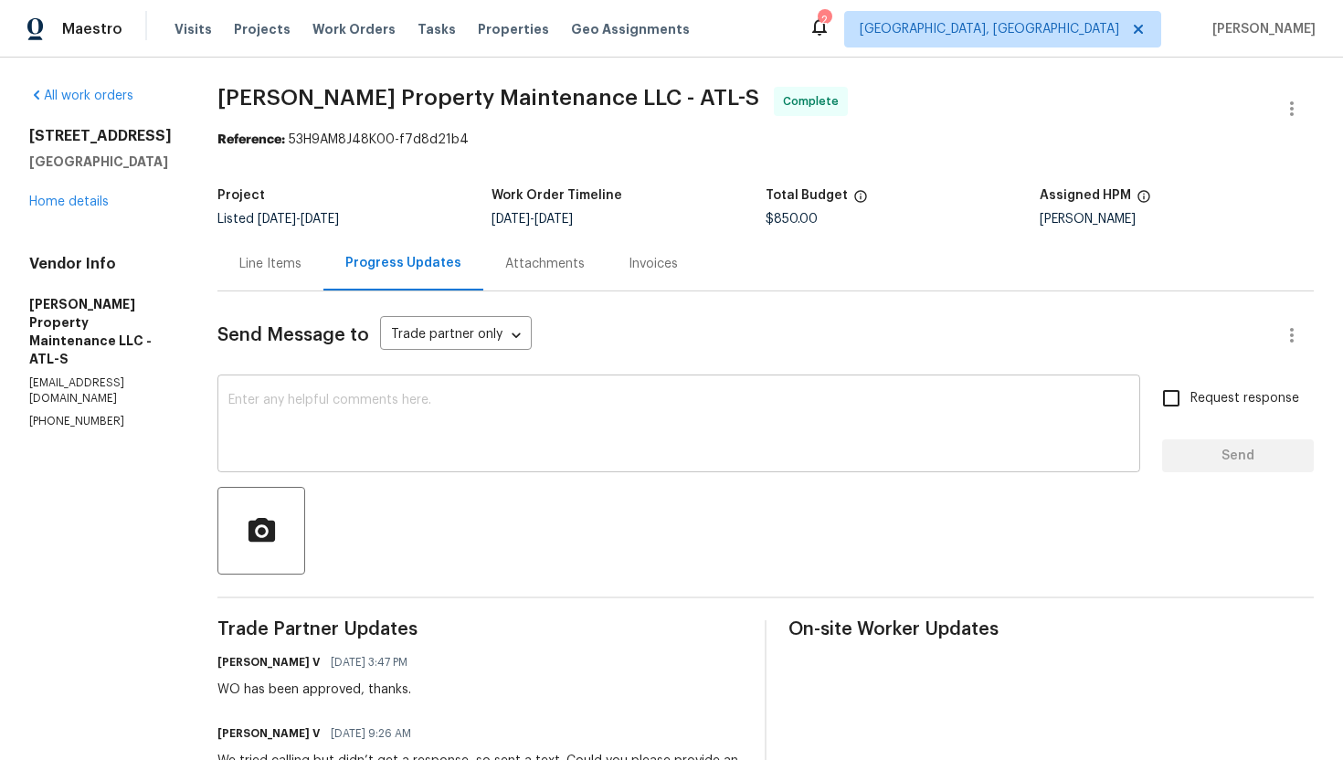
click at [438, 408] on textarea at bounding box center [678, 426] width 901 height 64
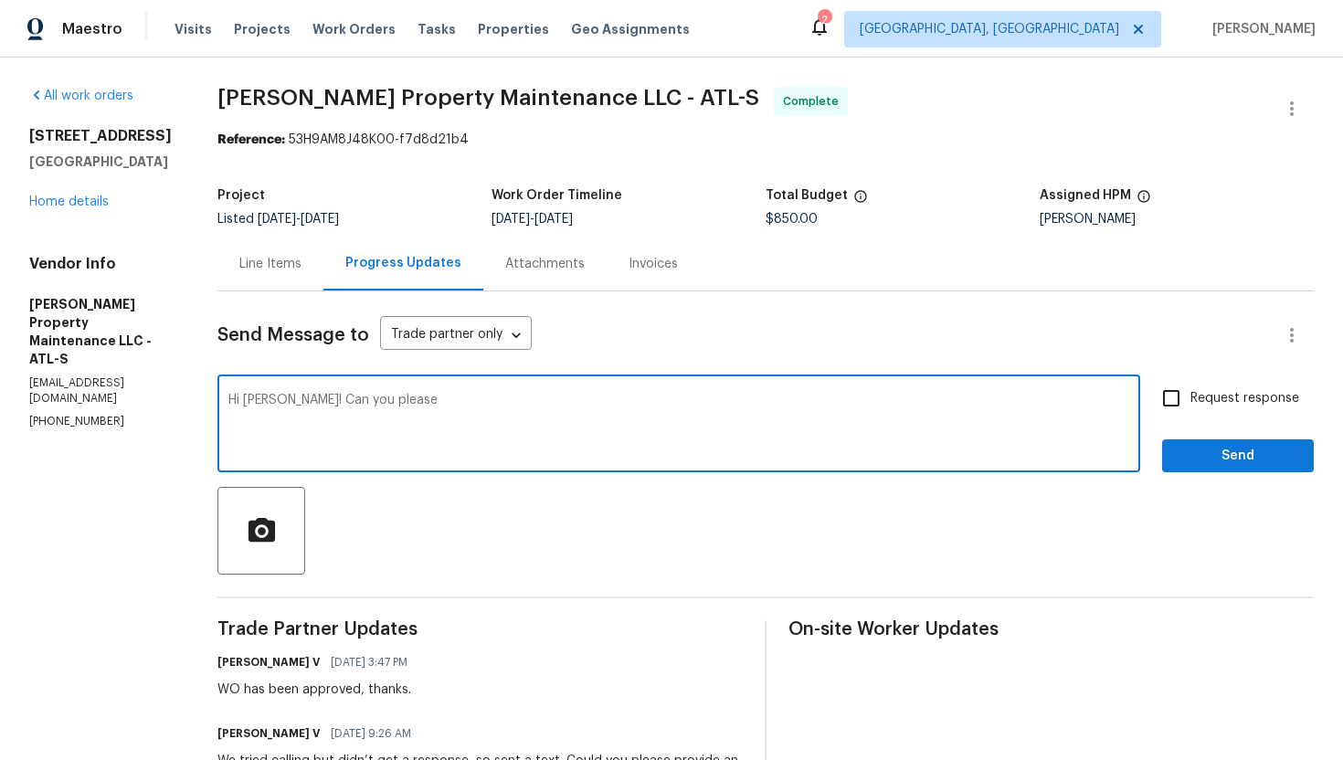
type textarea "Hi Daniel! Can you please"
drag, startPoint x: 399, startPoint y: 404, endPoint x: 205, endPoint y: 404, distance: 194.6
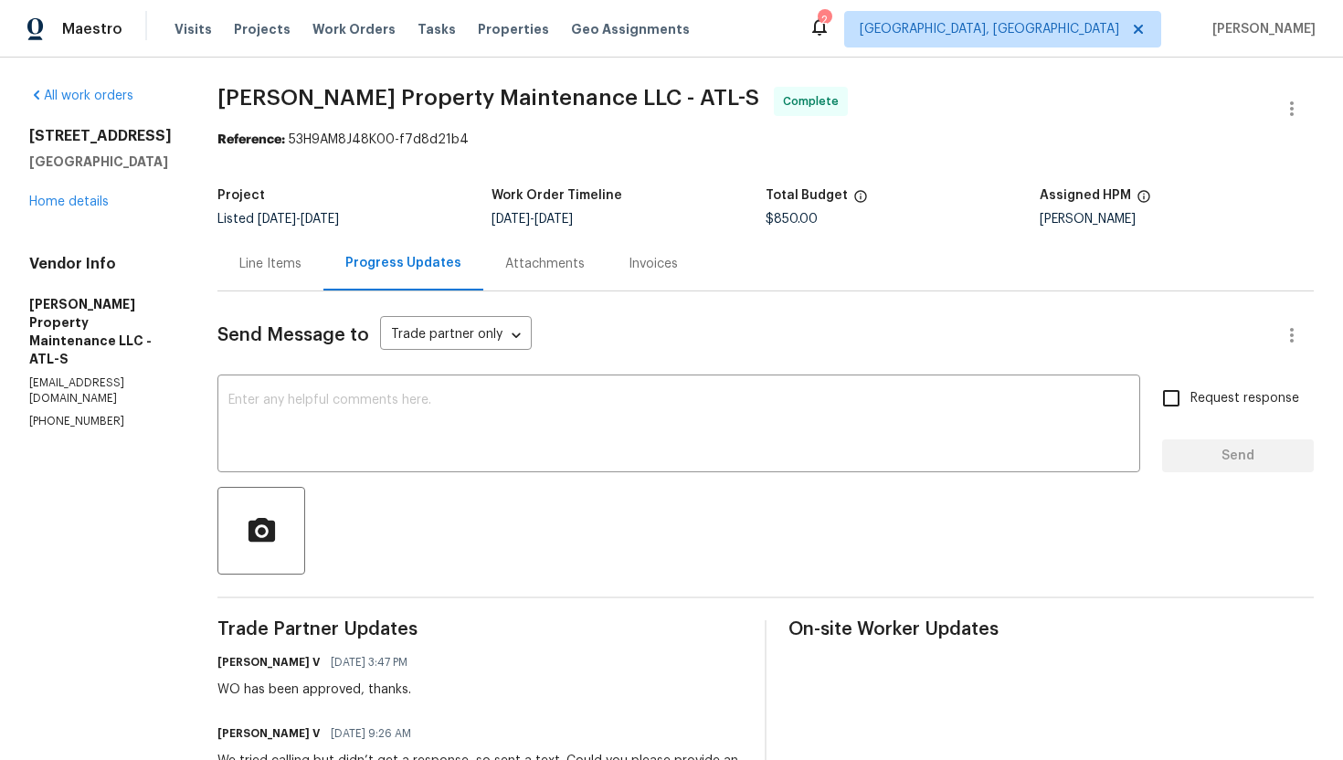
drag, startPoint x: 27, startPoint y: 132, endPoint x: 183, endPoint y: 164, distance: 158.7
copy div "76 Regent Ct Douglasville, GA 30134"
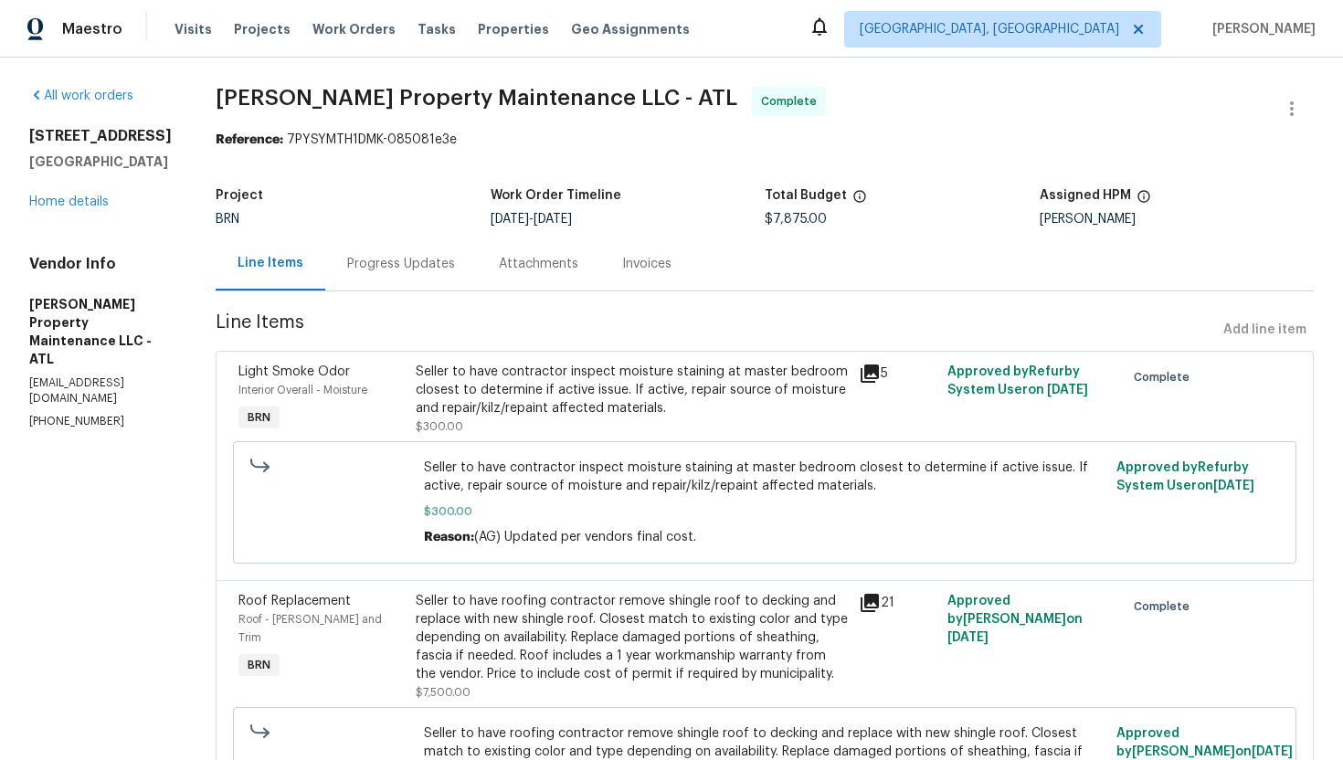
click at [622, 270] on div "Invoices" at bounding box center [646, 264] width 49 height 18
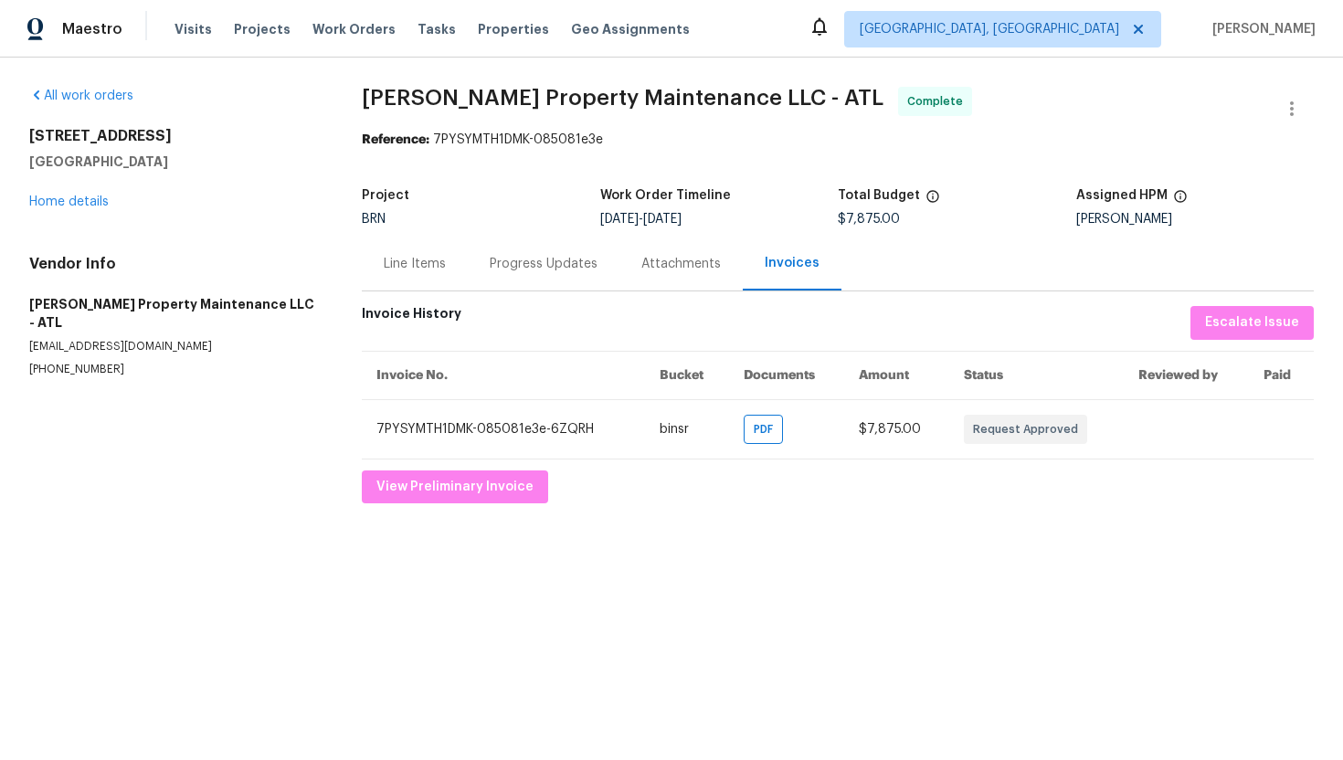
click at [441, 263] on div "Line Items" at bounding box center [415, 264] width 62 height 18
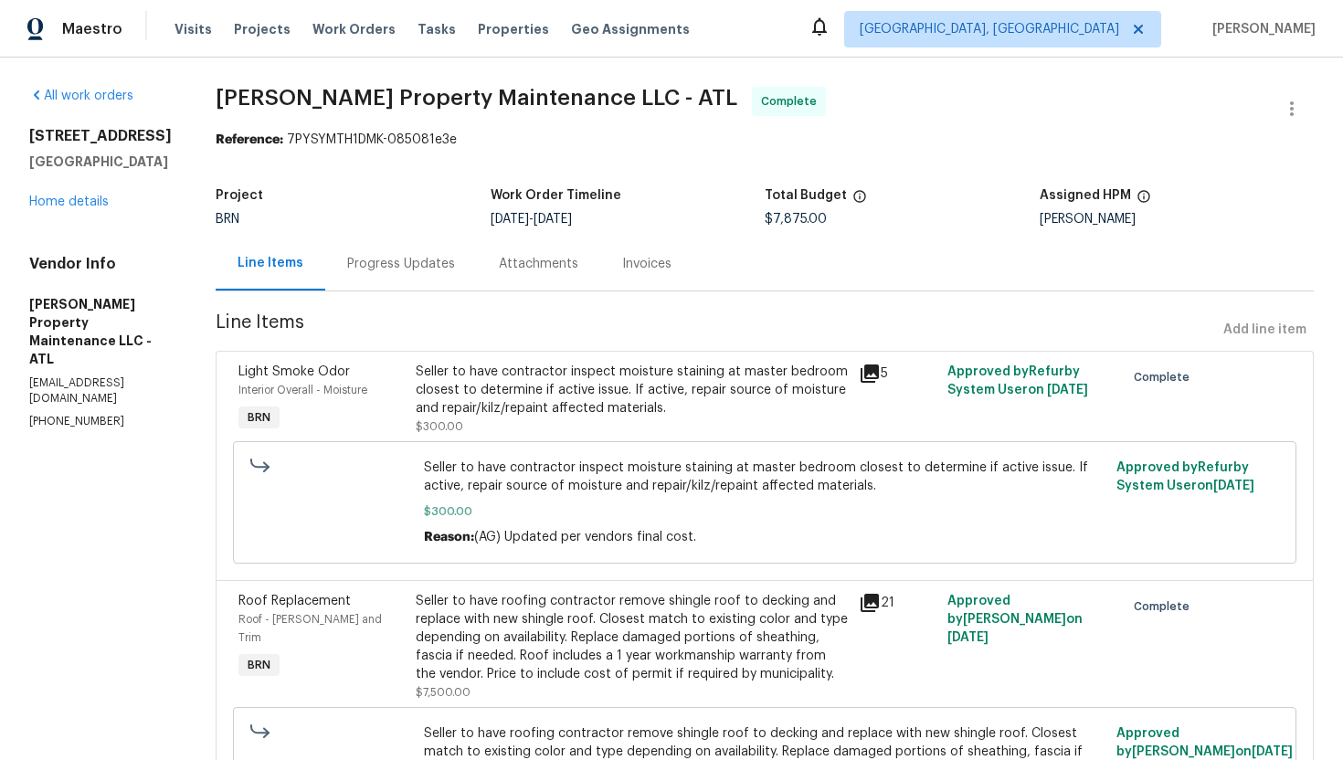
click at [401, 280] on div "Progress Updates" at bounding box center [401, 264] width 152 height 54
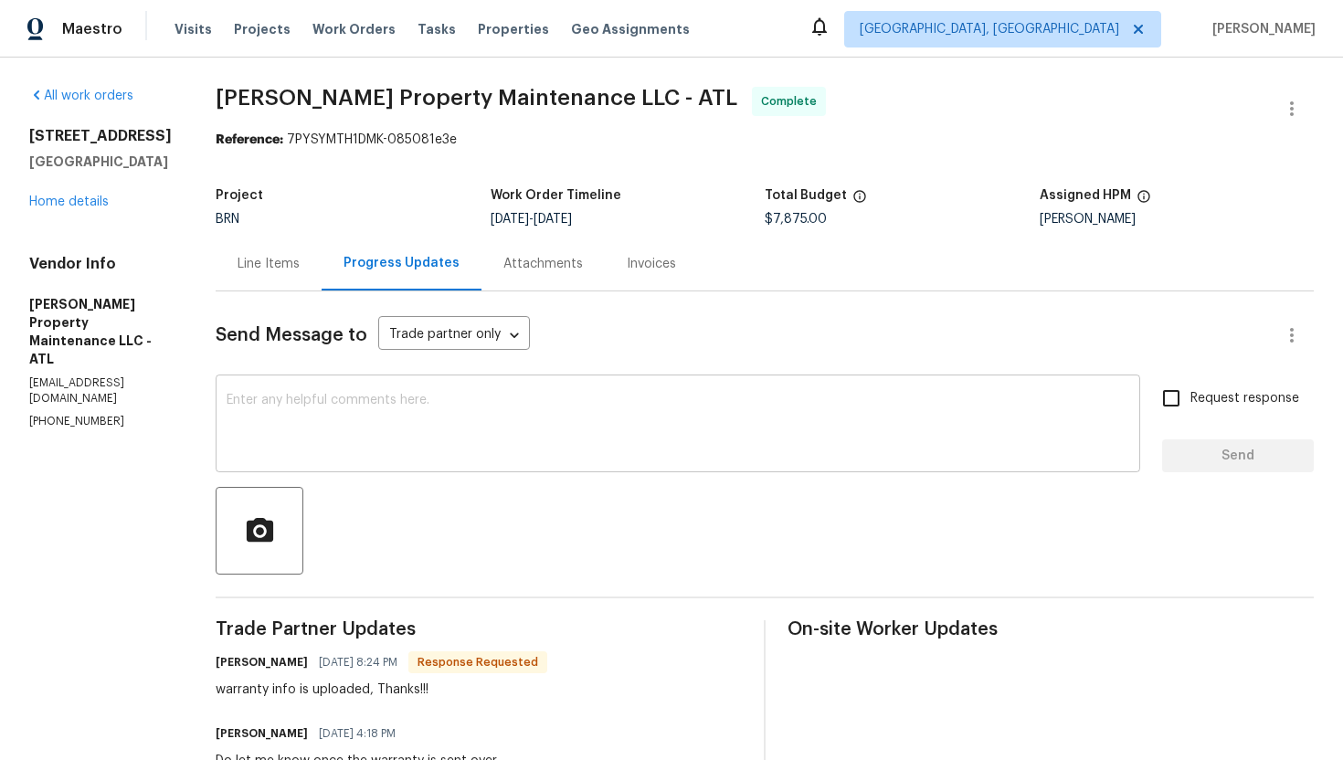
click at [426, 445] on textarea at bounding box center [678, 426] width 902 height 64
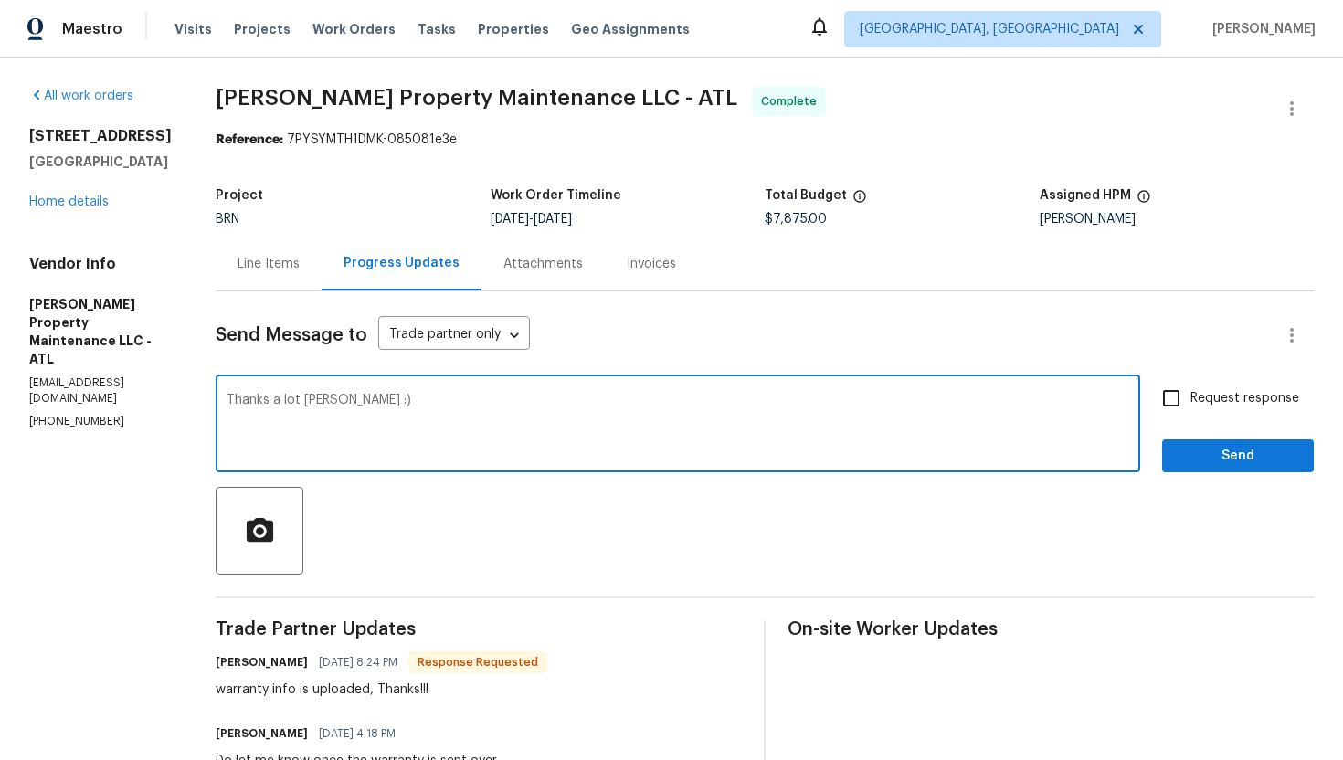
type textarea "Thanks a lot Daniel :)"
click at [1187, 407] on input "Request response" at bounding box center [1171, 398] width 38 height 38
checkbox input "true"
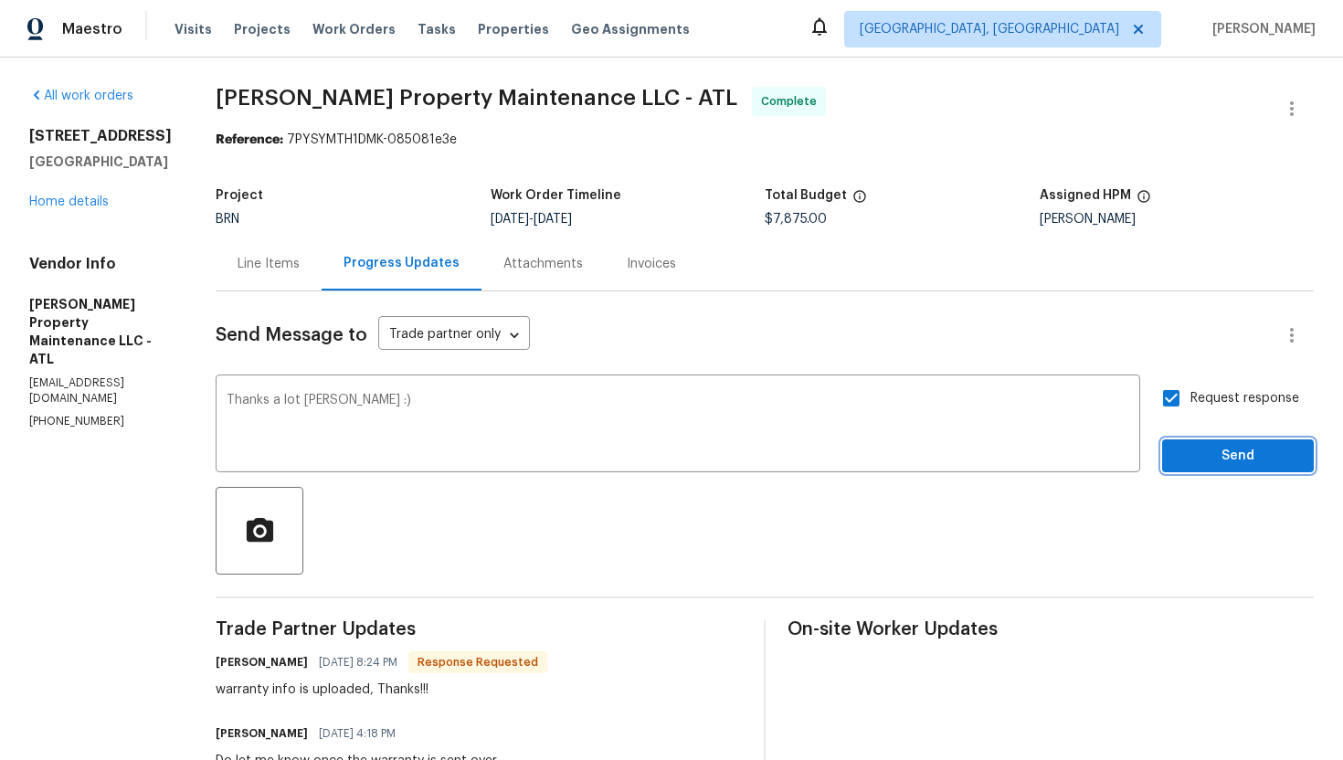
click at [1193, 459] on span "Send" at bounding box center [1237, 456] width 122 height 23
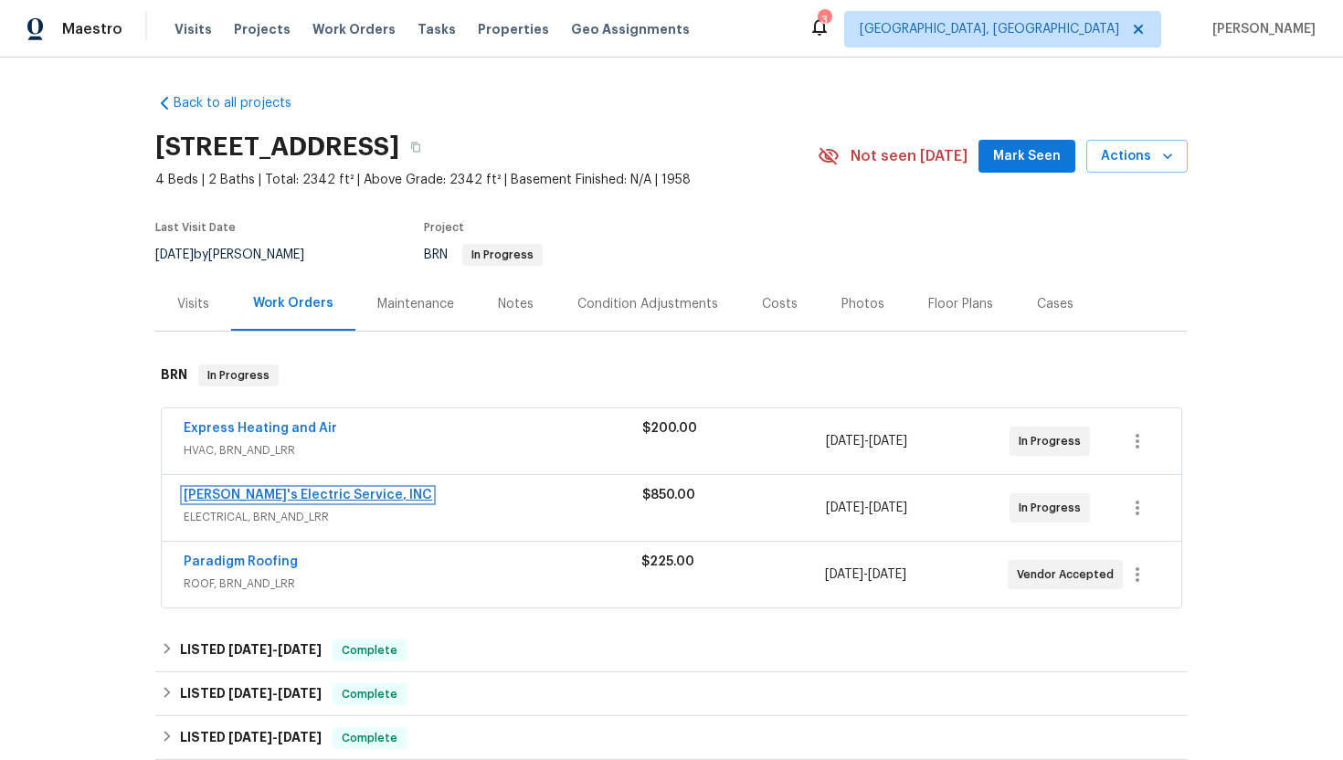
click at [247, 491] on link "[PERSON_NAME]'s Electric Service, INC" at bounding box center [308, 495] width 248 height 13
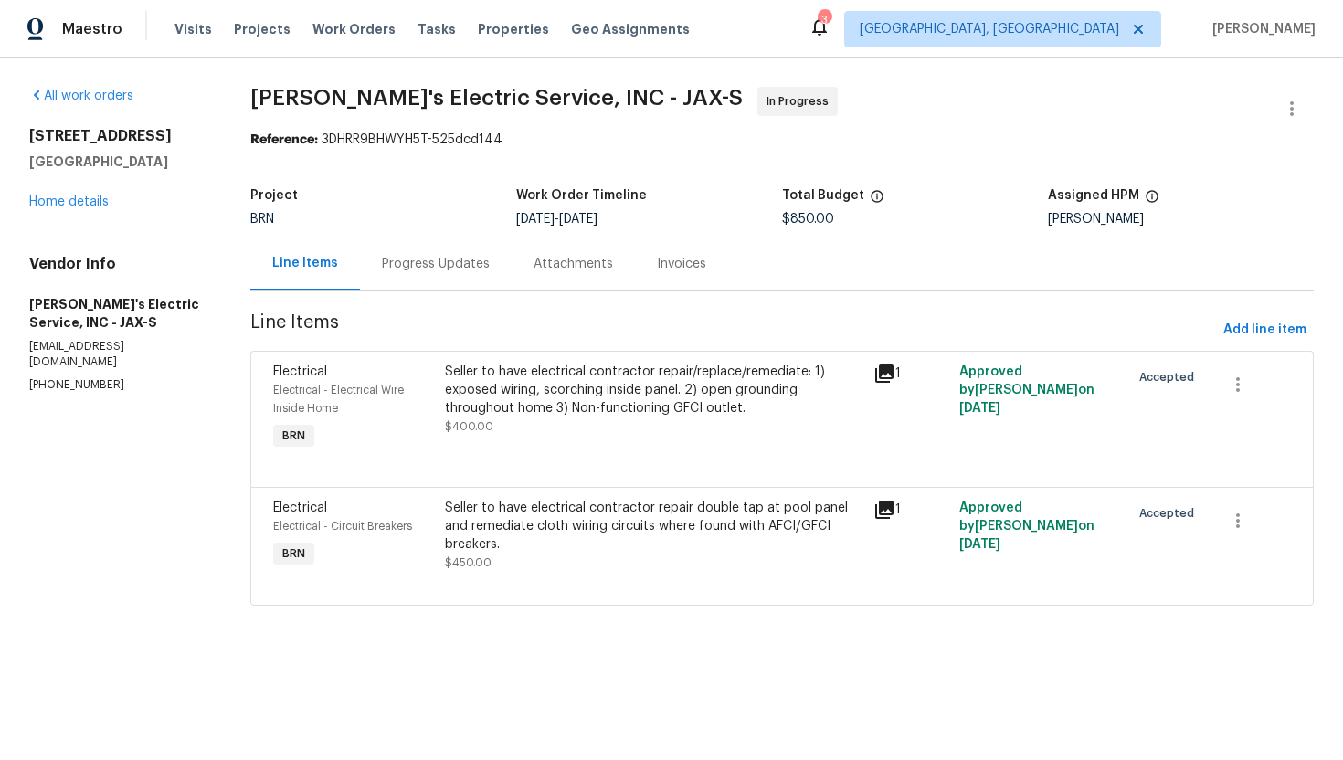
click at [459, 269] on div "Progress Updates" at bounding box center [436, 264] width 108 height 18
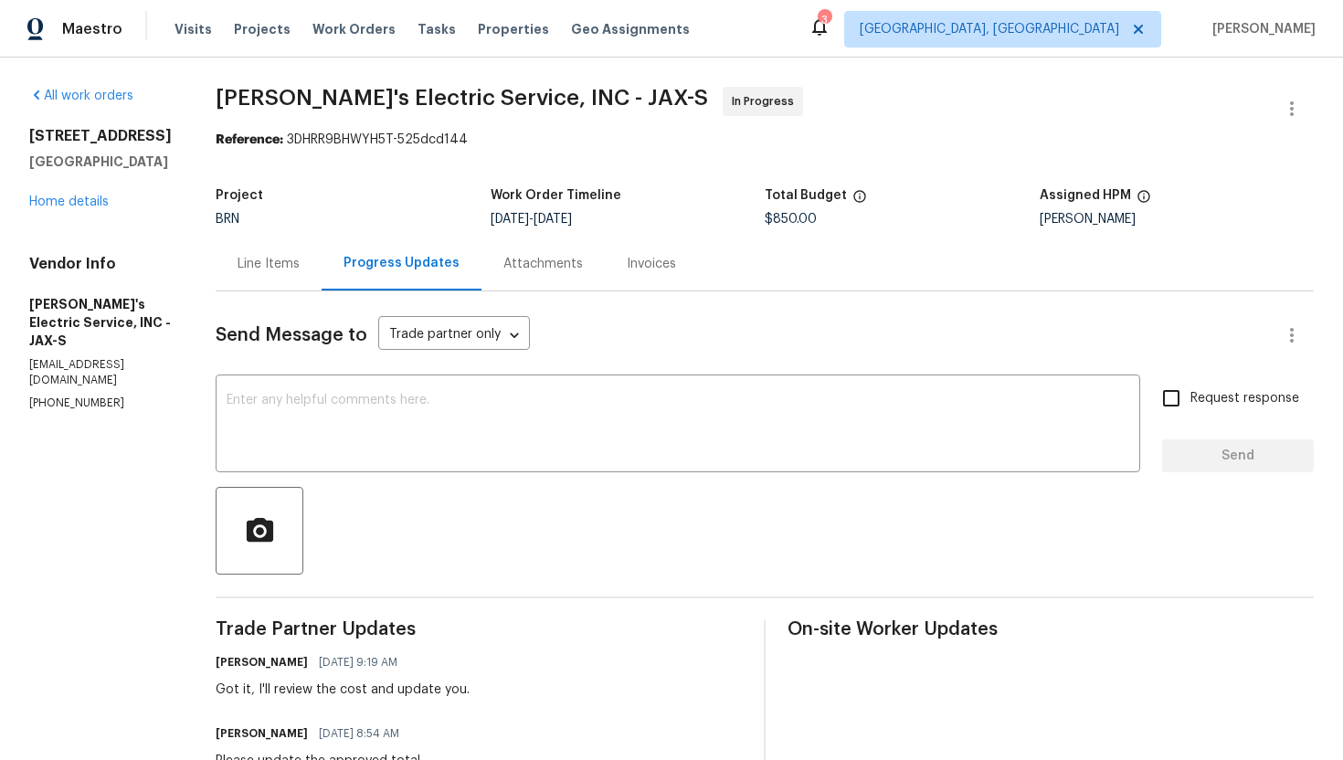
click at [237, 251] on div "Line Items" at bounding box center [269, 264] width 106 height 54
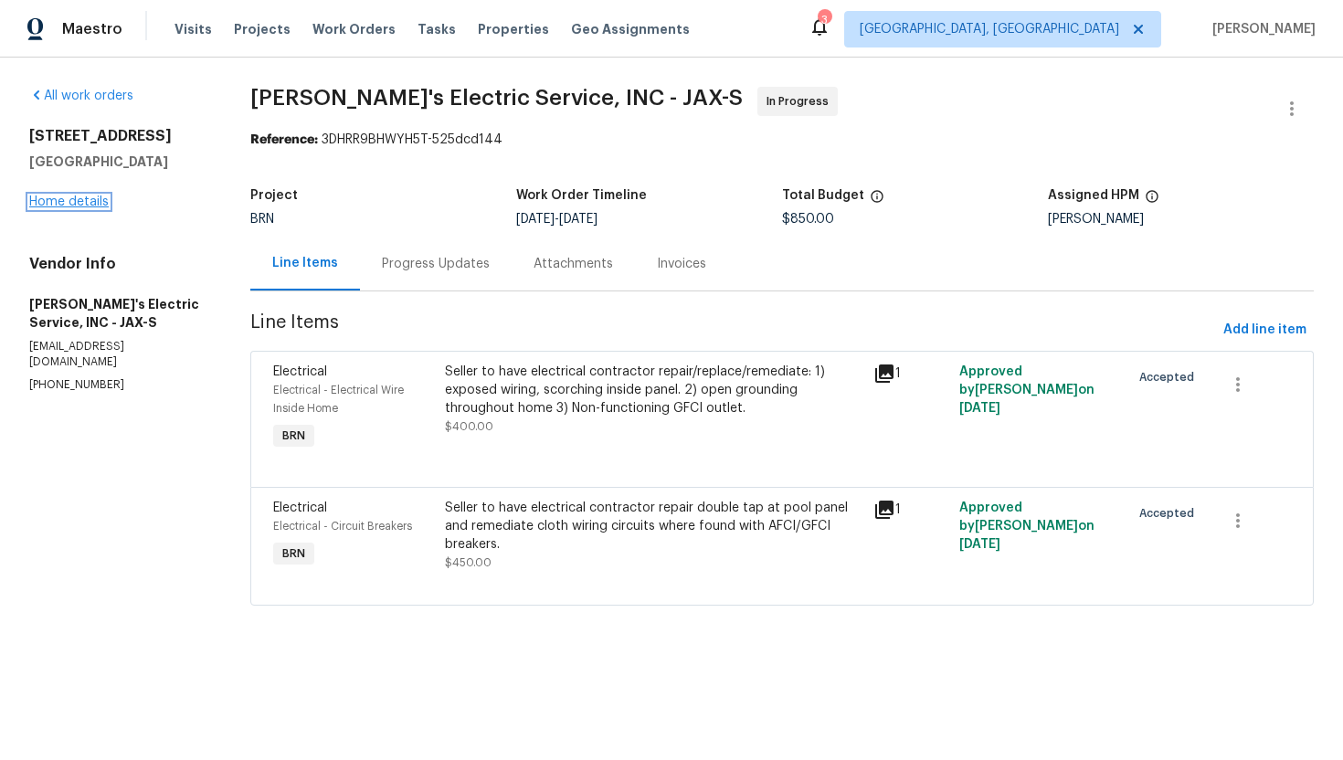
click at [95, 196] on link "Home details" at bounding box center [68, 201] width 79 height 13
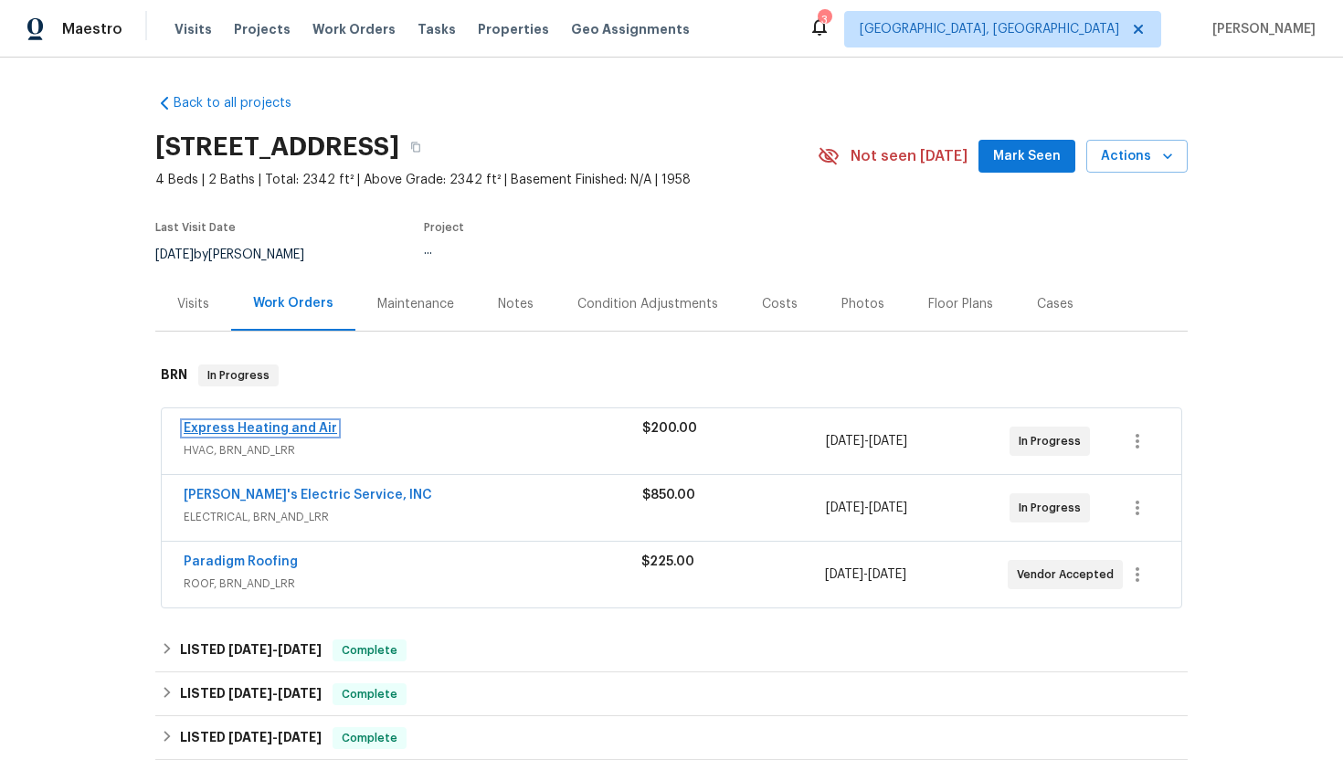
click at [230, 432] on link "Express Heating and Air" at bounding box center [260, 428] width 153 height 13
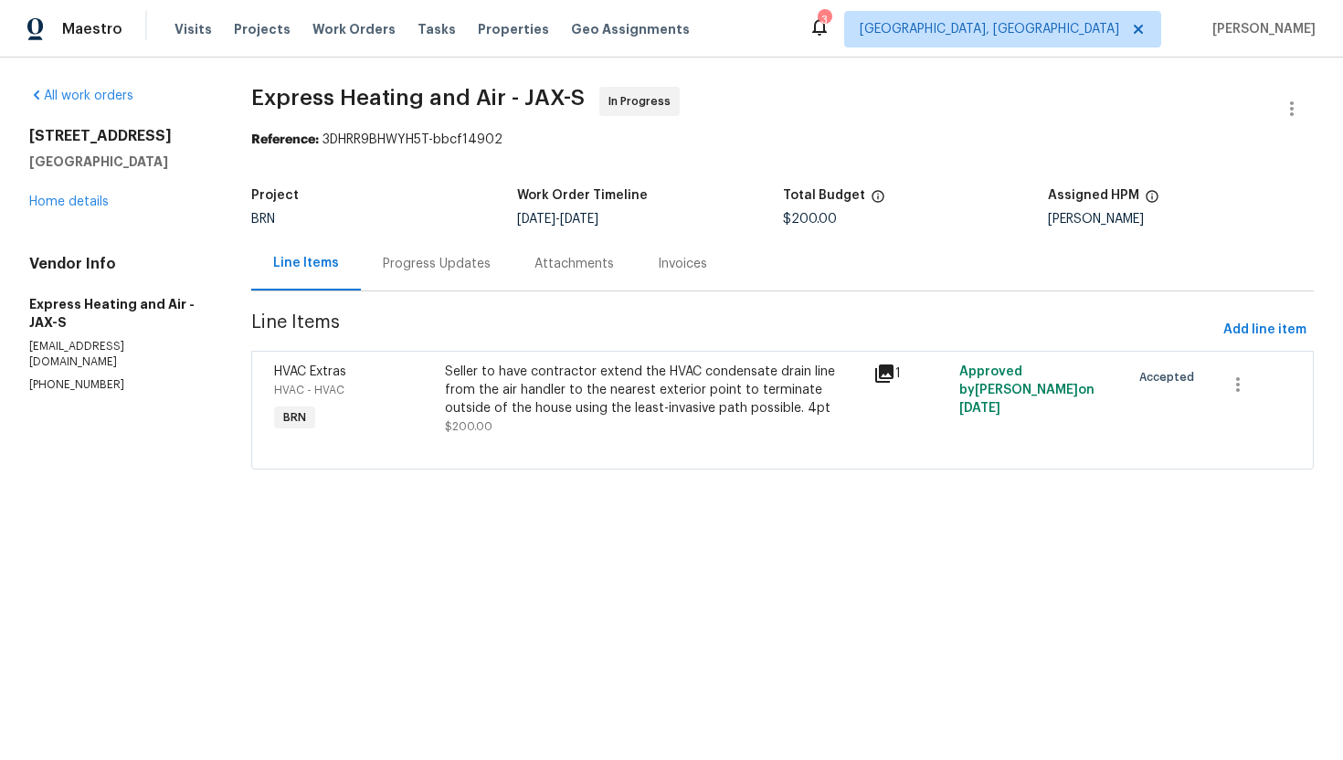
click at [455, 271] on div "Progress Updates" at bounding box center [437, 264] width 108 height 18
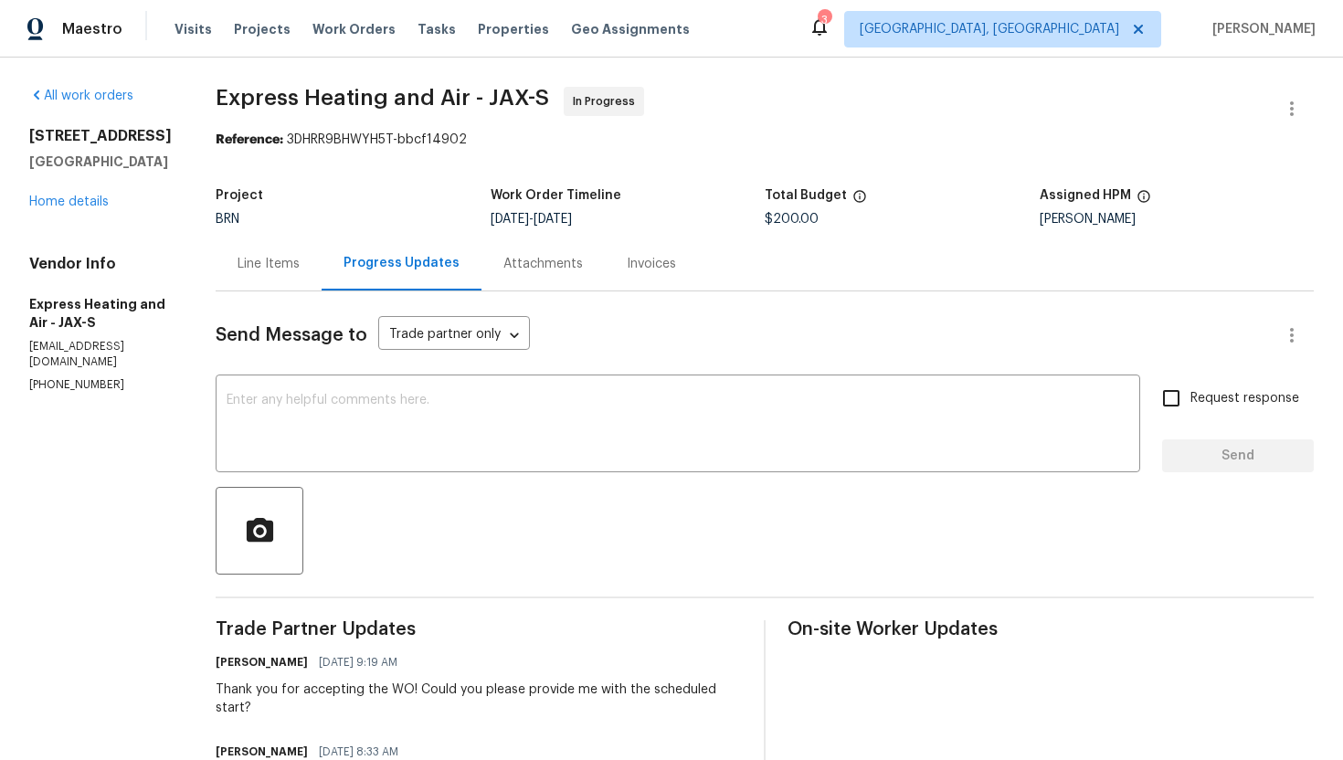
click at [280, 268] on div "Line Items" at bounding box center [268, 264] width 62 height 18
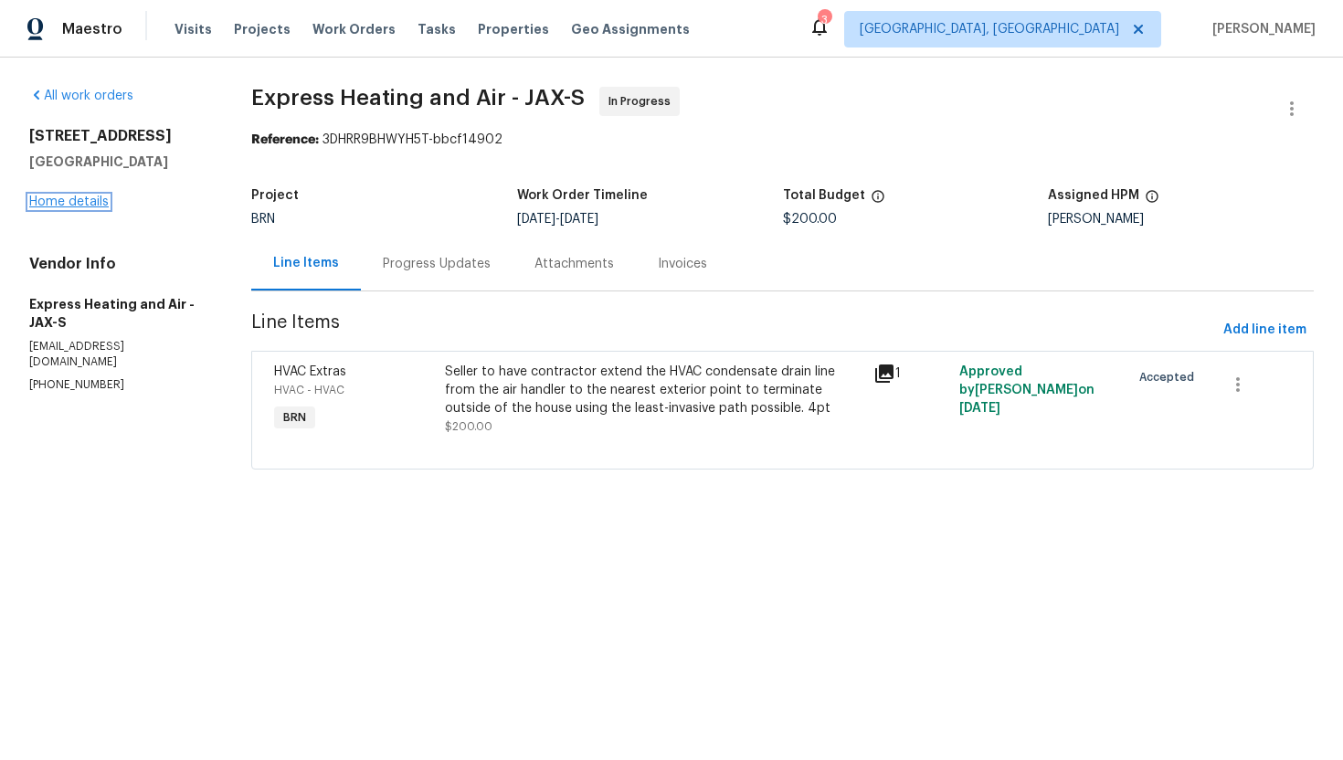
click at [82, 205] on link "Home details" at bounding box center [68, 201] width 79 height 13
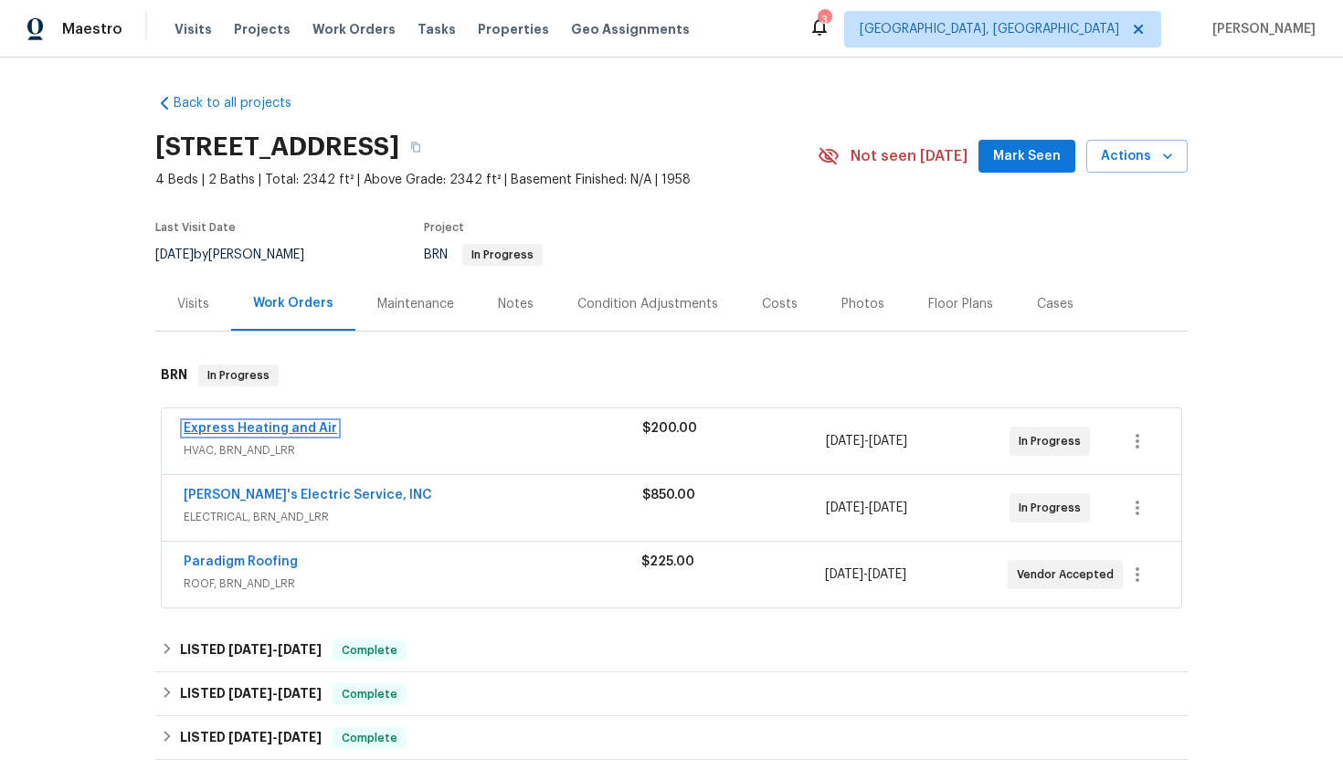
click at [215, 424] on link "Express Heating and Air" at bounding box center [260, 428] width 153 height 13
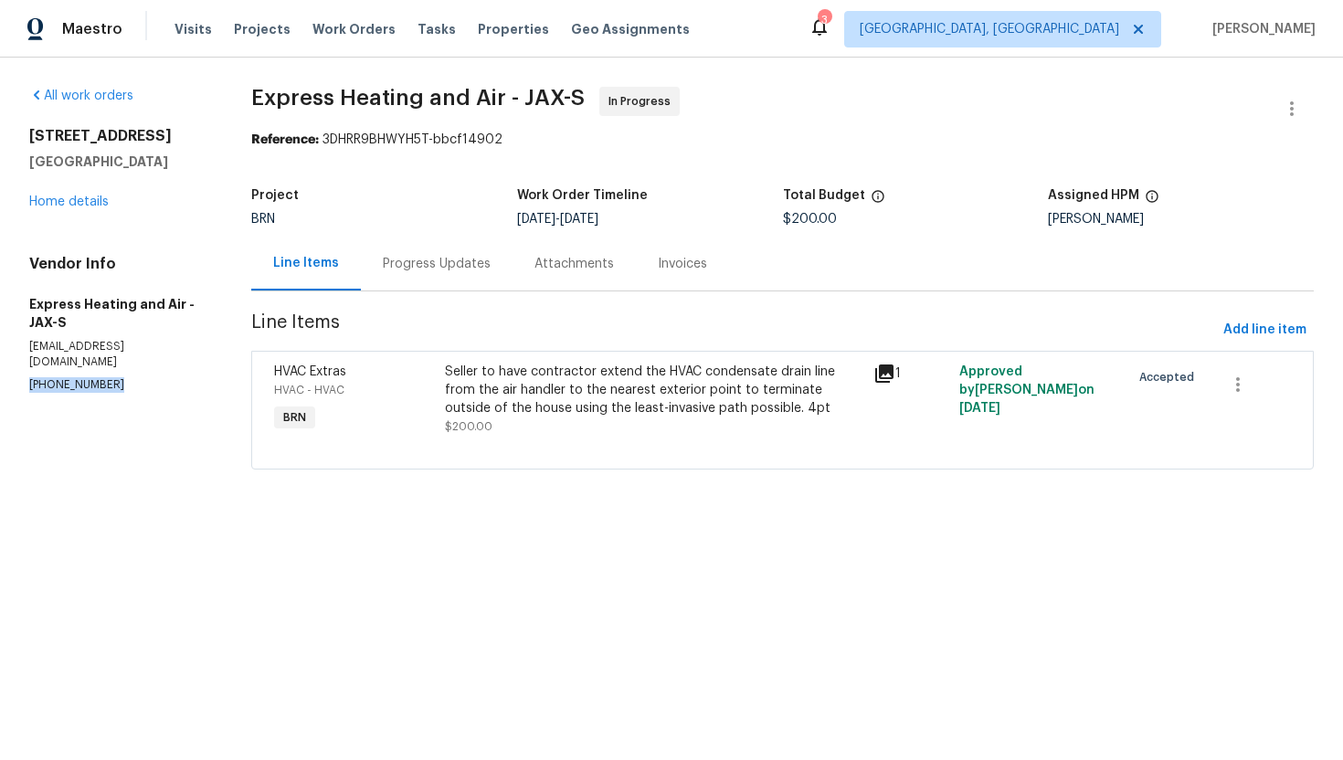
drag, startPoint x: 22, startPoint y: 370, endPoint x: 114, endPoint y: 372, distance: 92.3
click at [114, 372] on div "All work orders 2922 Madrid Ave E Jacksonville, FL 32217 Home details Vendor In…" at bounding box center [671, 289] width 1343 height 463
copy p "[PHONE_NUMBER]"
click at [472, 279] on div "Progress Updates" at bounding box center [437, 264] width 152 height 54
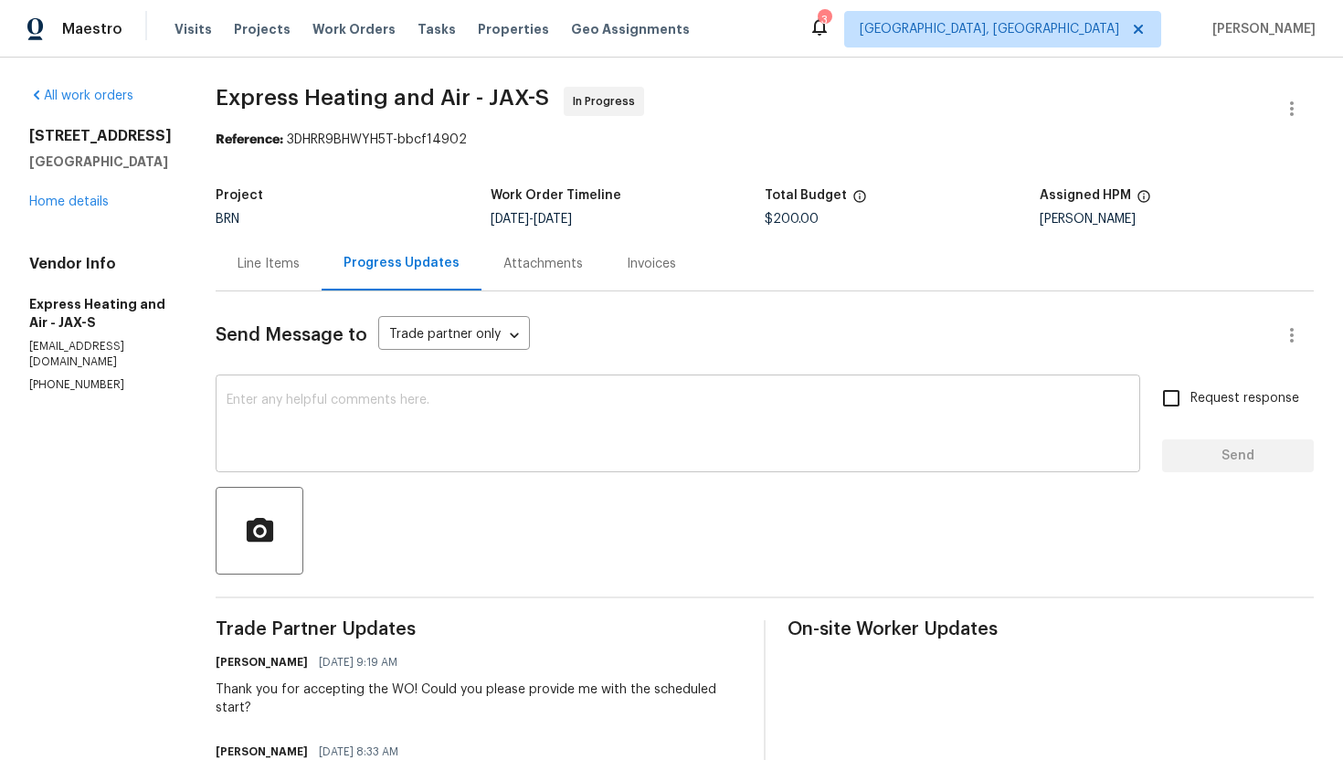
click at [469, 419] on textarea at bounding box center [678, 426] width 902 height 64
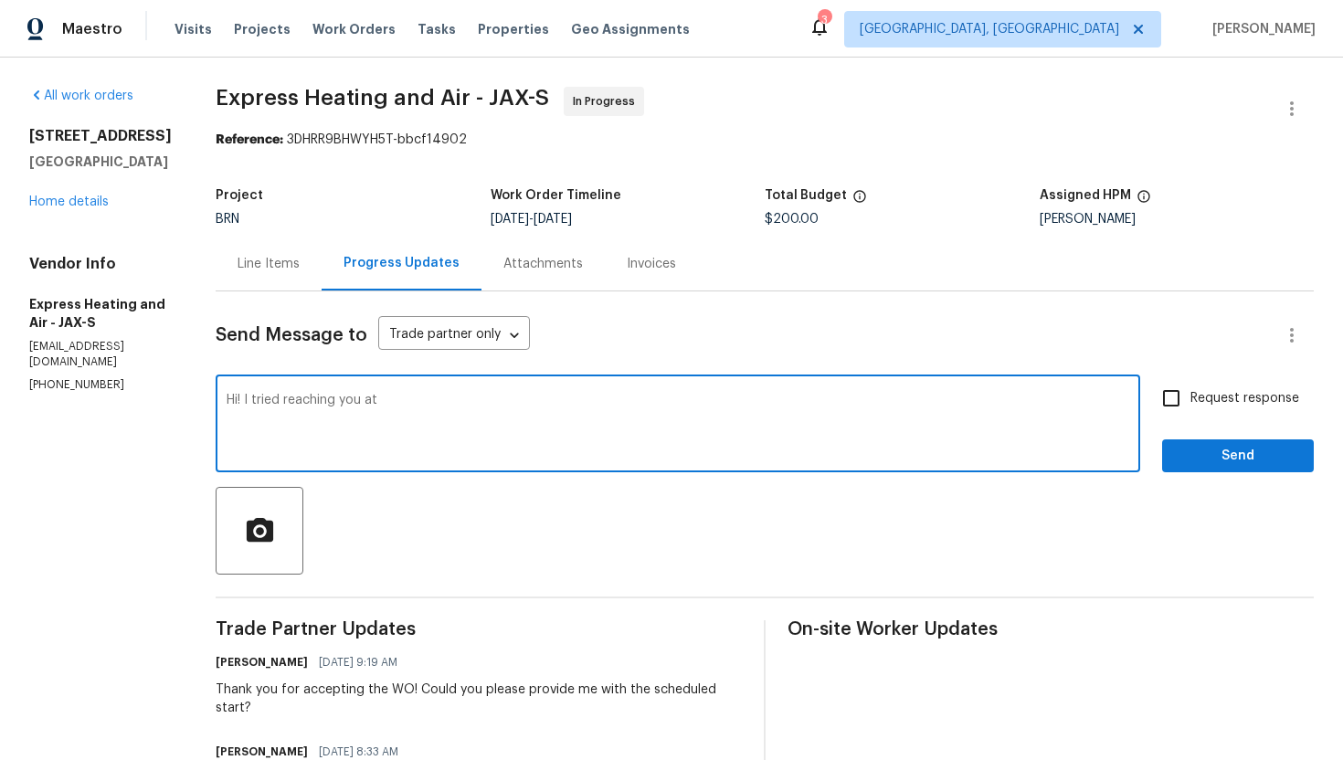
paste textarea "[PHONE_NUMBER]"
type textarea "Hi! I tried reaching you at [PHONE_NUMBER]. Please provide an update with the w…"
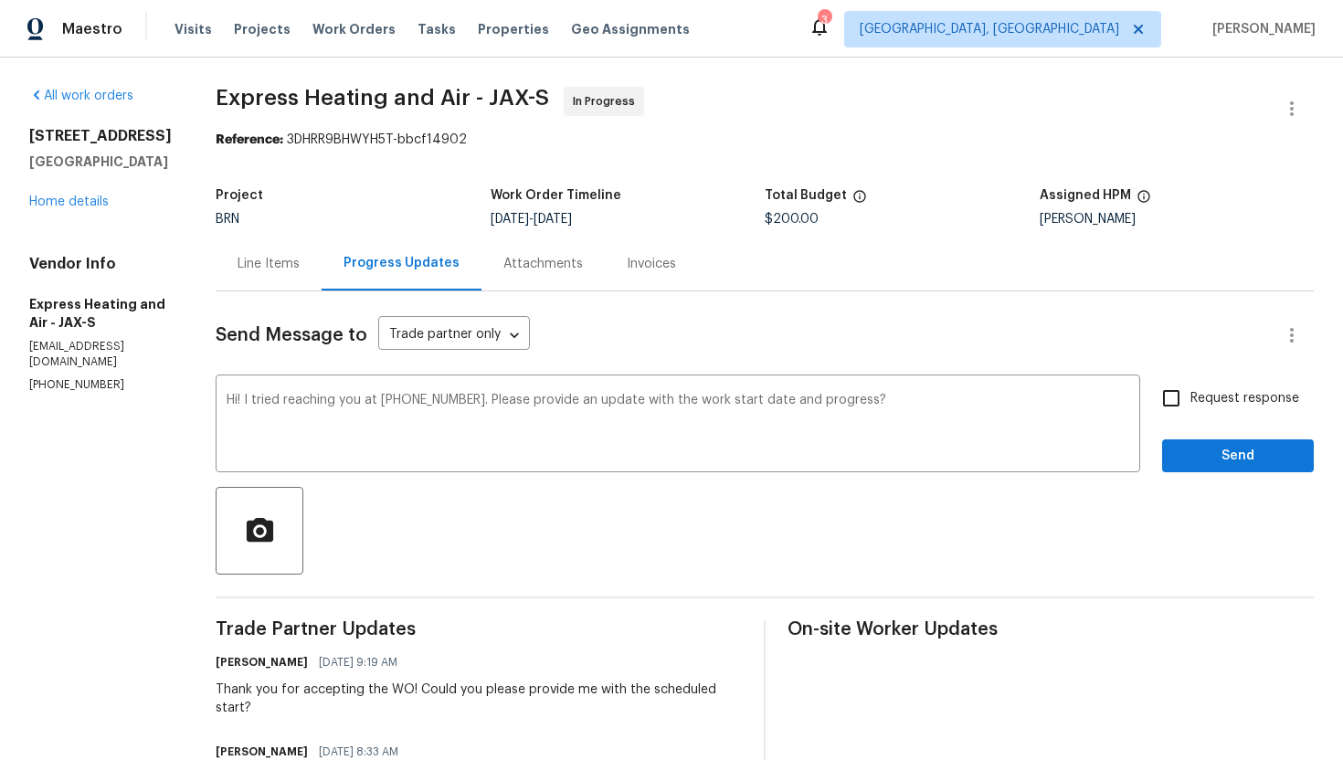
click at [1192, 391] on span "Request response" at bounding box center [1244, 398] width 109 height 19
click at [1190, 391] on input "Request response" at bounding box center [1171, 398] width 38 height 38
checkbox input "true"
click at [1212, 447] on span "Send" at bounding box center [1237, 456] width 122 height 23
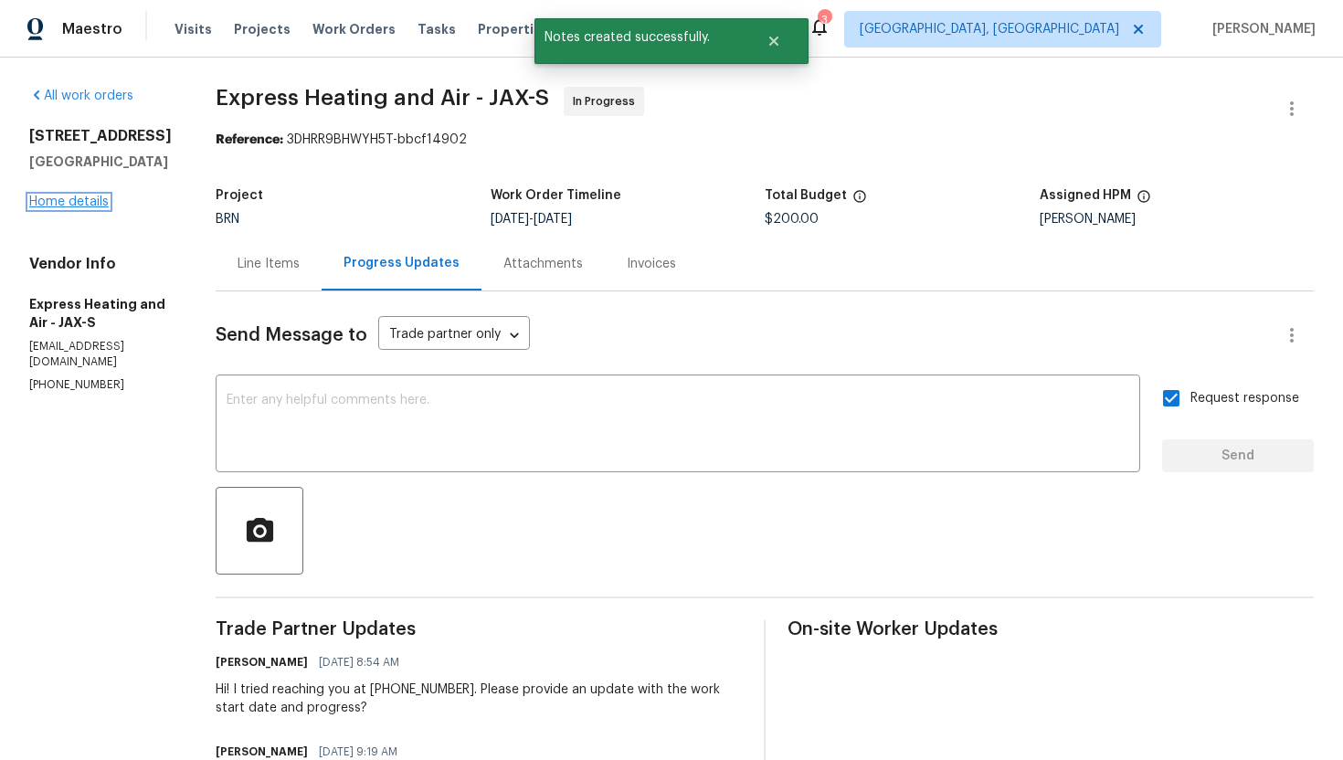
click at [87, 200] on link "Home details" at bounding box center [68, 201] width 79 height 13
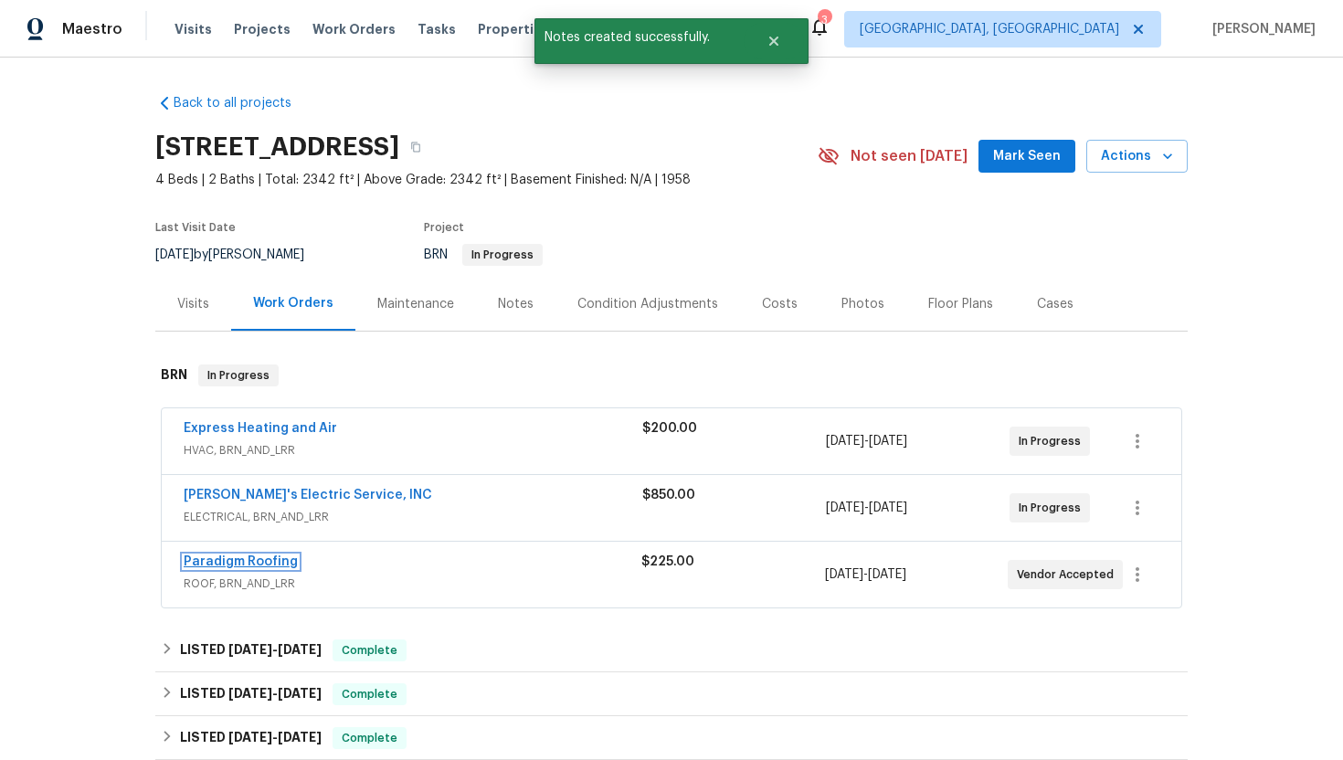
click at [221, 558] on link "Paradigm Roofing" at bounding box center [241, 561] width 114 height 13
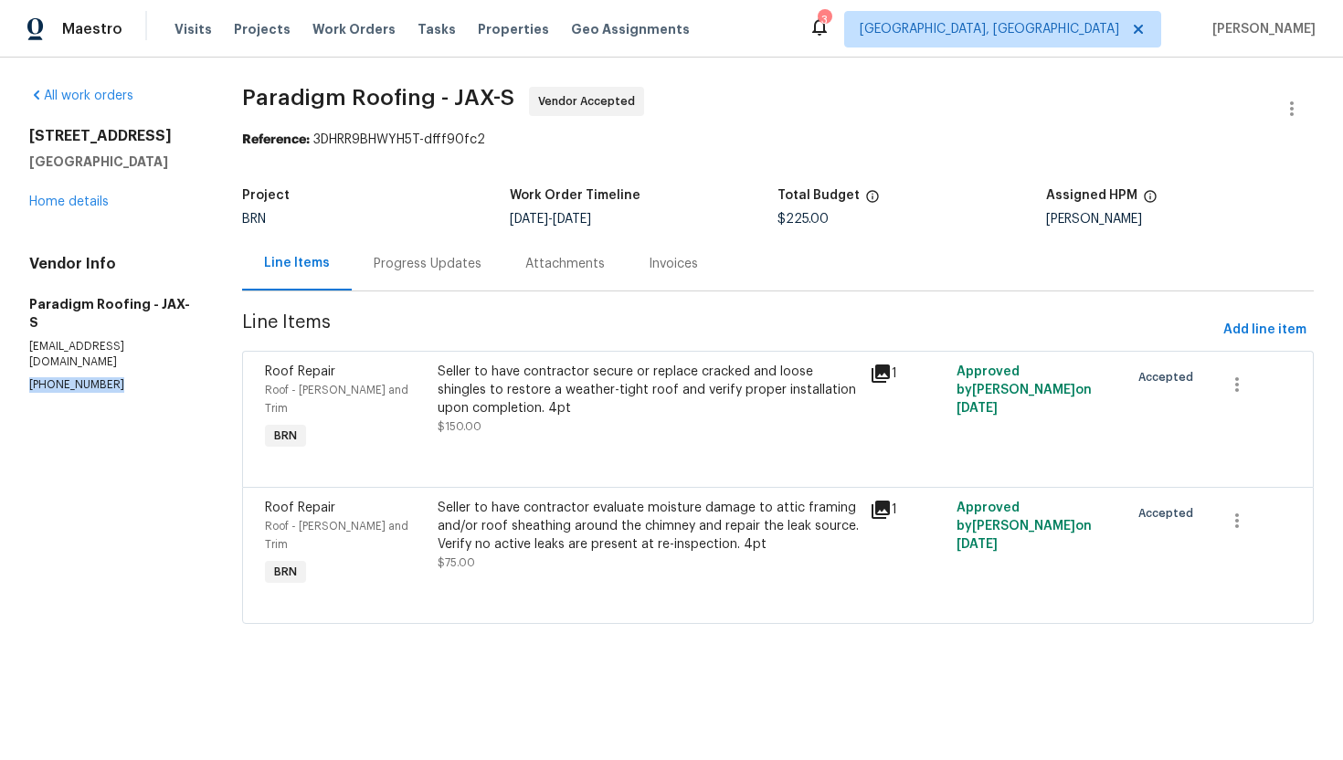
drag, startPoint x: 12, startPoint y: 346, endPoint x: 110, endPoint y: 351, distance: 97.8
click at [110, 352] on div "All work orders 2922 Madrid Ave E Jacksonville, FL 32217 Home details Vendor In…" at bounding box center [671, 366] width 1343 height 617
copy p "(904) 257-1827"
click at [401, 282] on div "Progress Updates" at bounding box center [428, 264] width 152 height 54
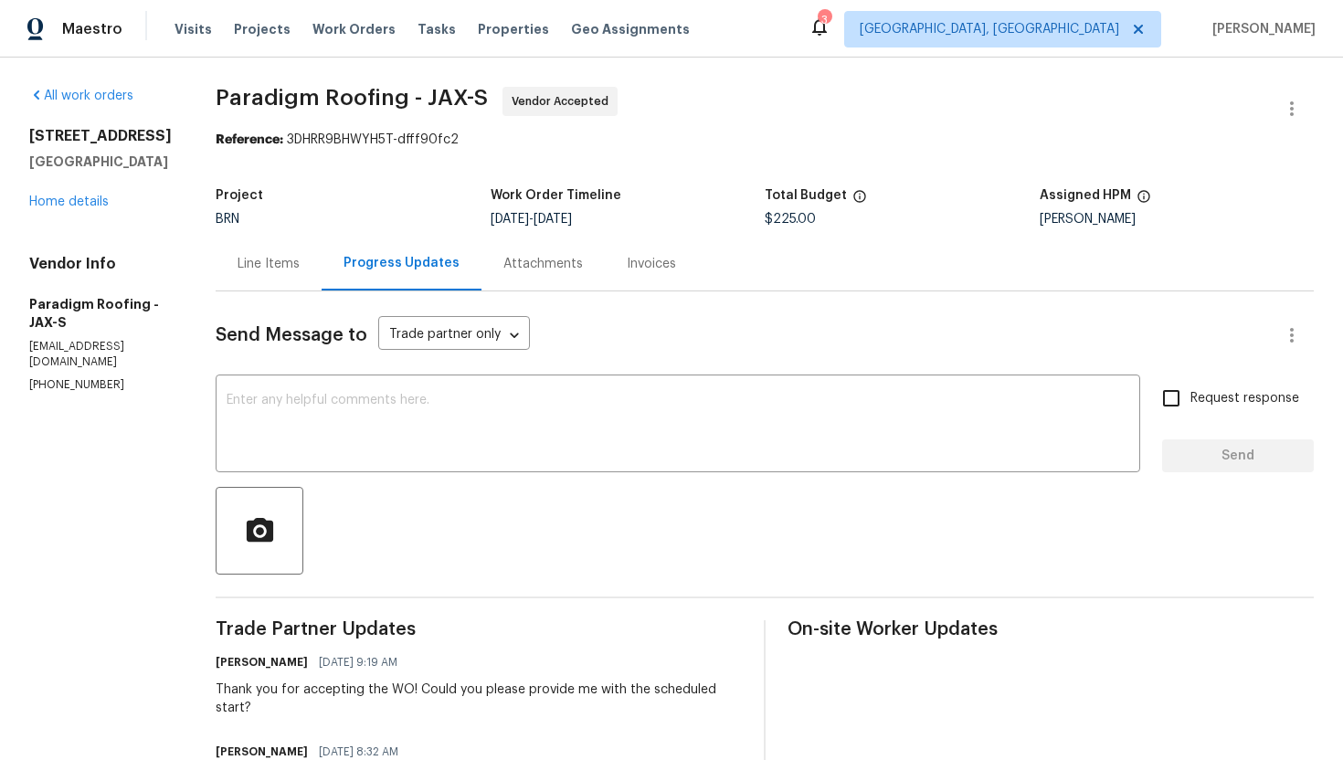
click at [256, 266] on div "Line Items" at bounding box center [268, 264] width 62 height 18
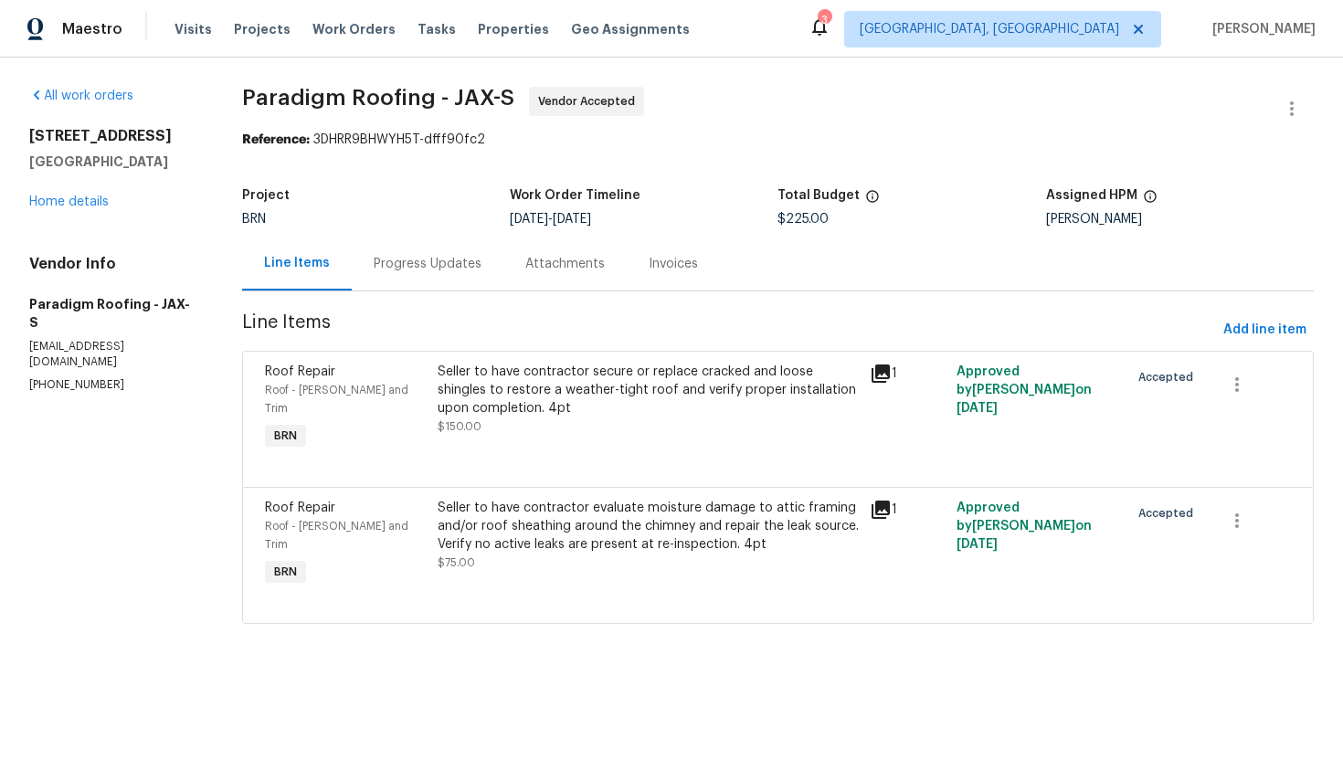
click at [424, 268] on div "Progress Updates" at bounding box center [428, 264] width 108 height 18
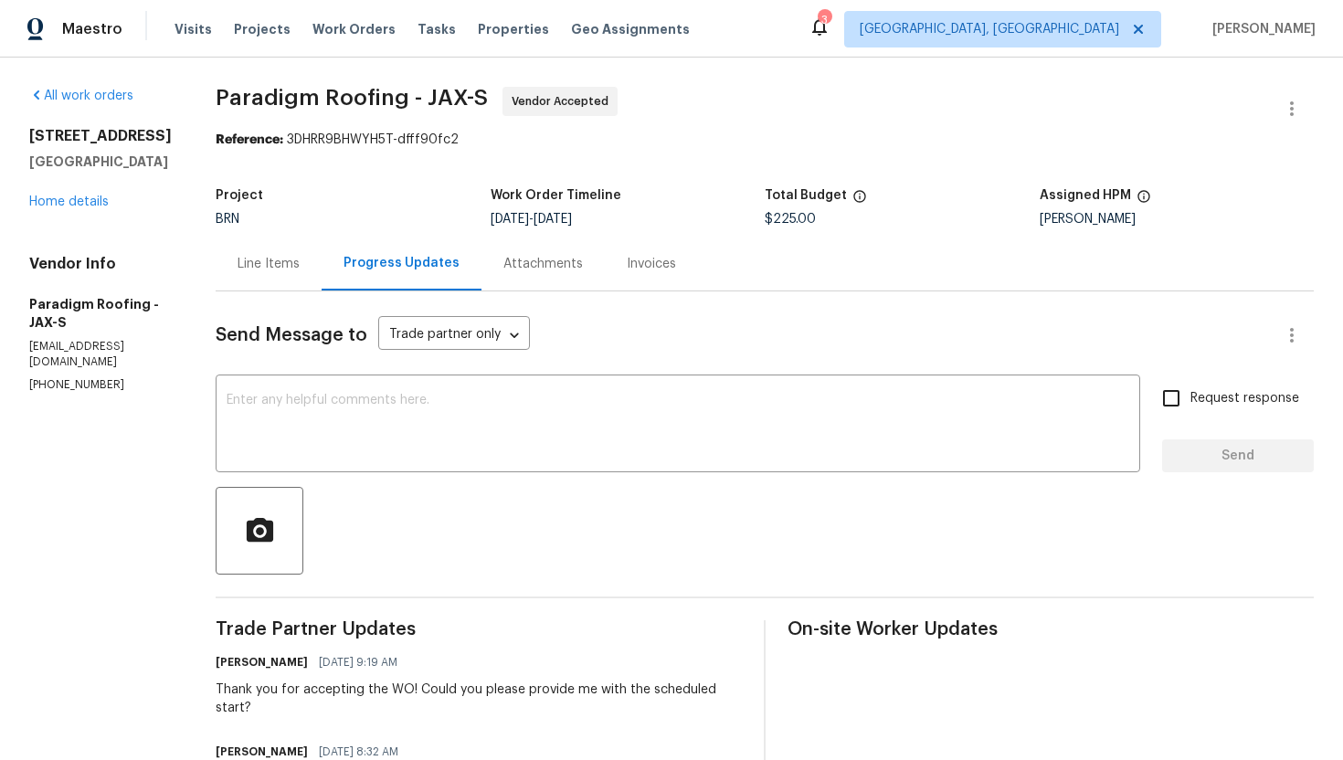
click at [308, 271] on div "Line Items" at bounding box center [269, 264] width 106 height 54
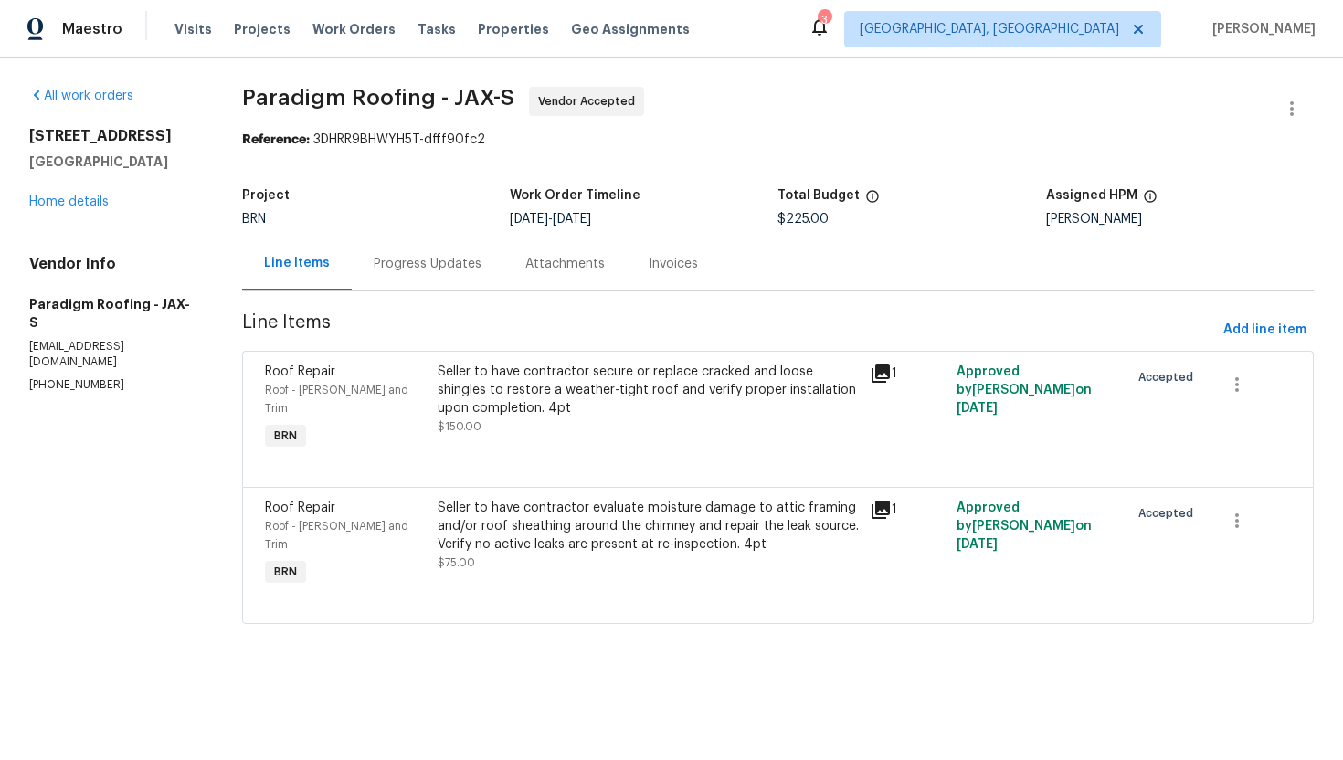
click at [438, 258] on div "Progress Updates" at bounding box center [428, 264] width 108 height 18
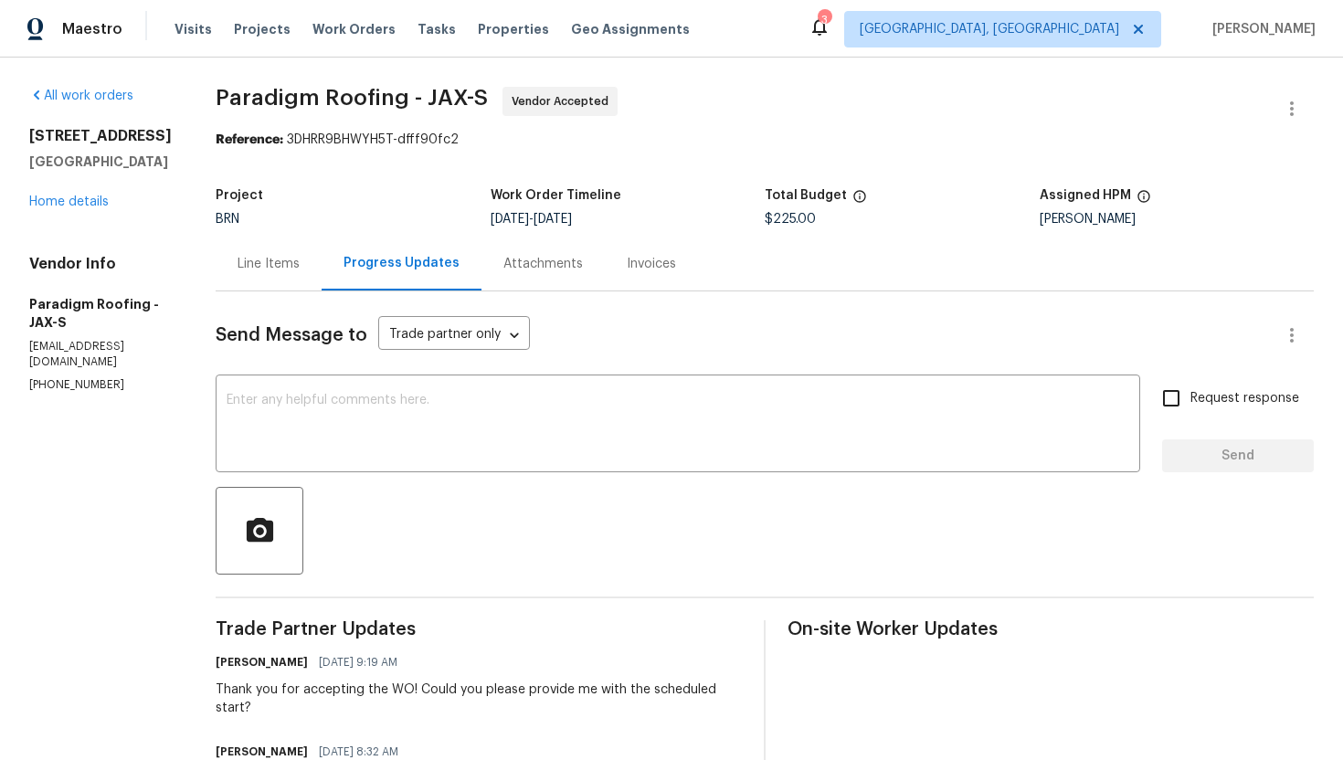
click at [299, 280] on div "Line Items" at bounding box center [269, 264] width 106 height 54
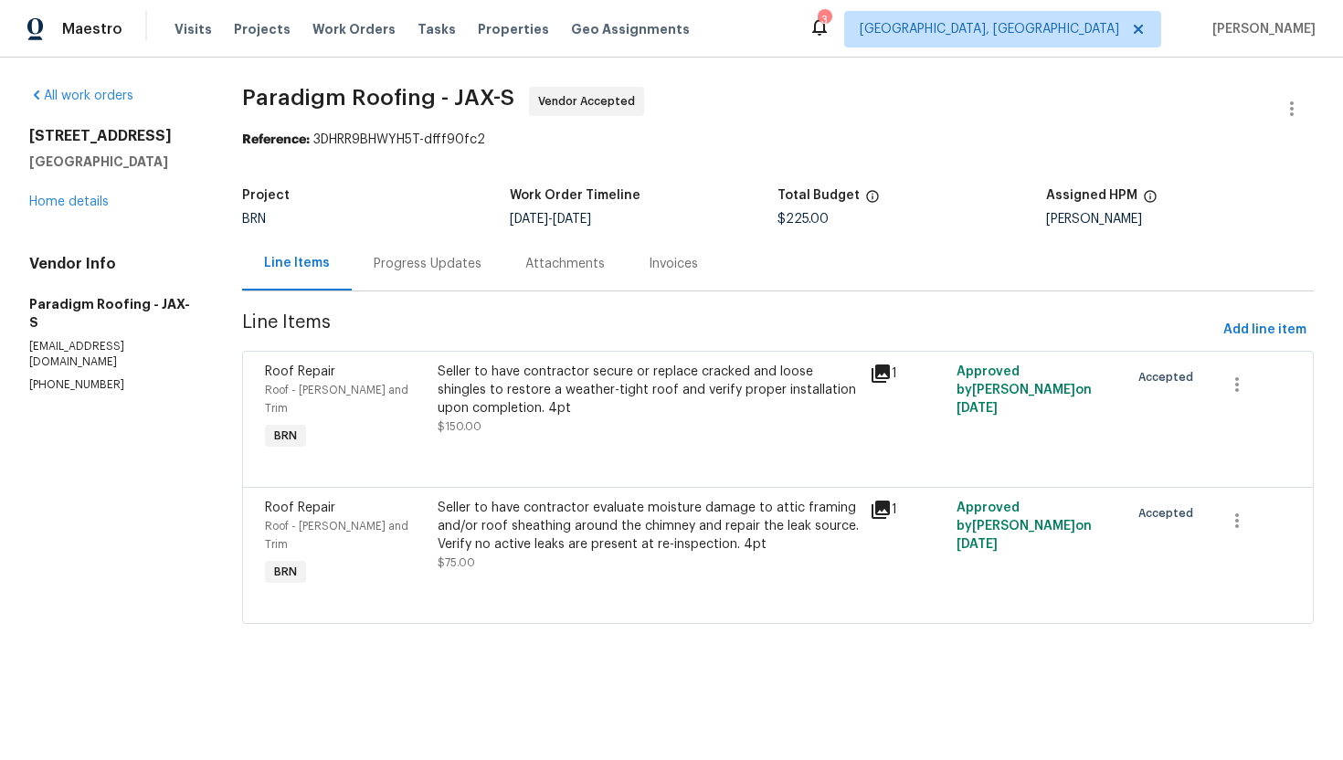
click at [400, 278] on div "Progress Updates" at bounding box center [428, 264] width 152 height 54
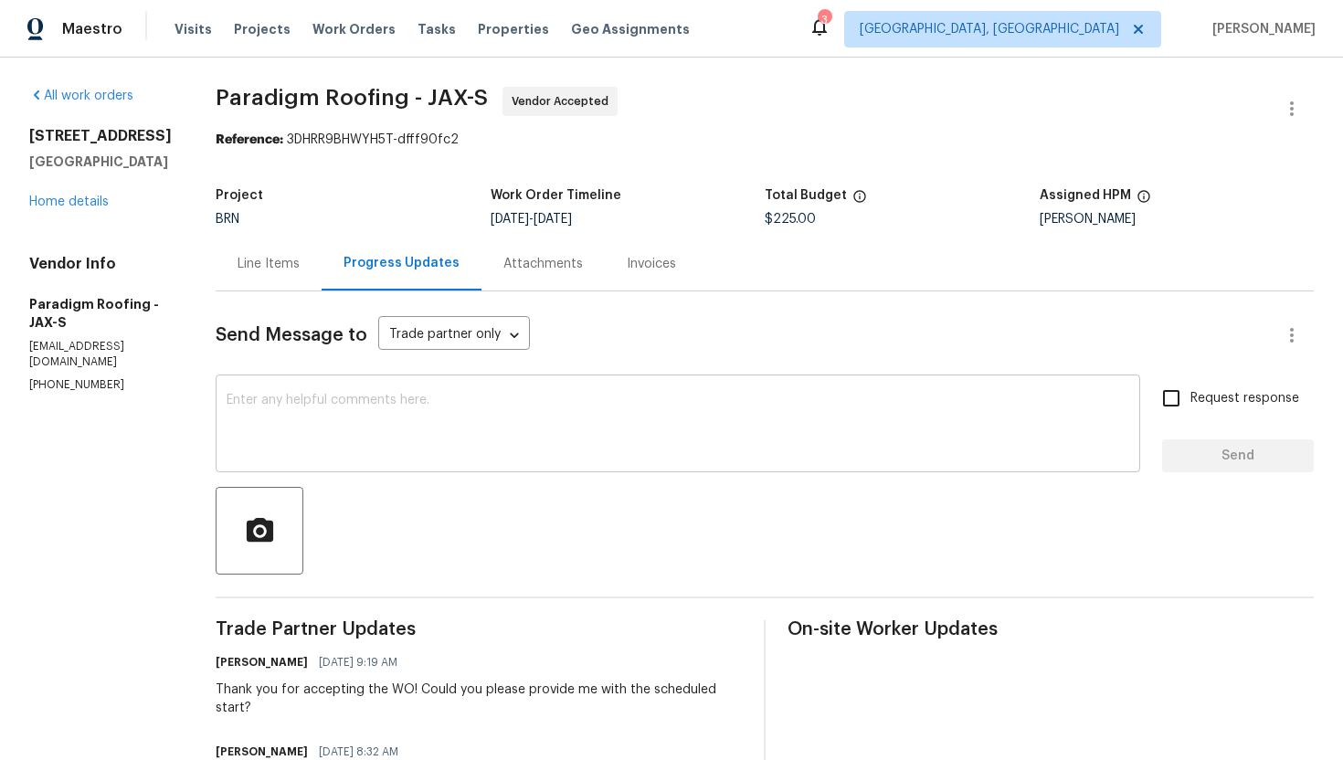
click at [327, 423] on textarea at bounding box center [678, 426] width 902 height 64
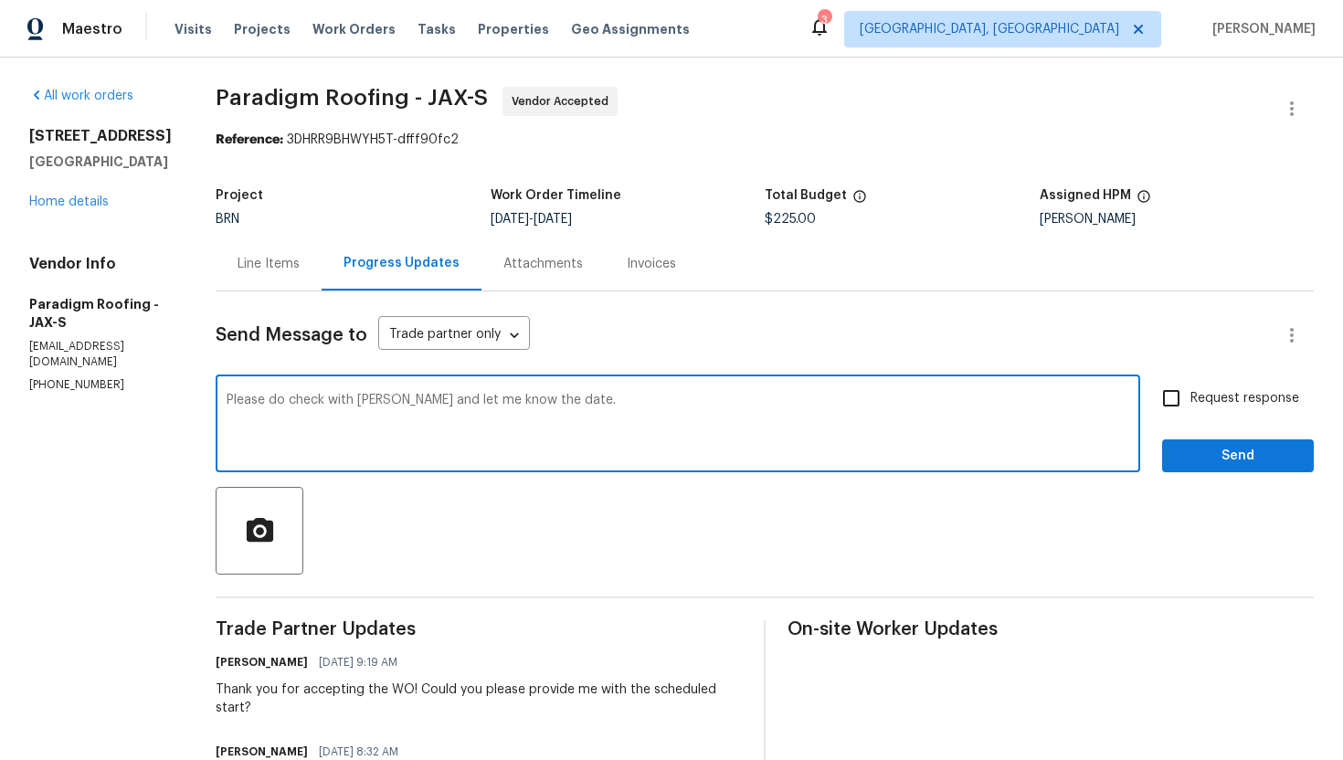
type textarea "Please do check with Bo and let me know the date."
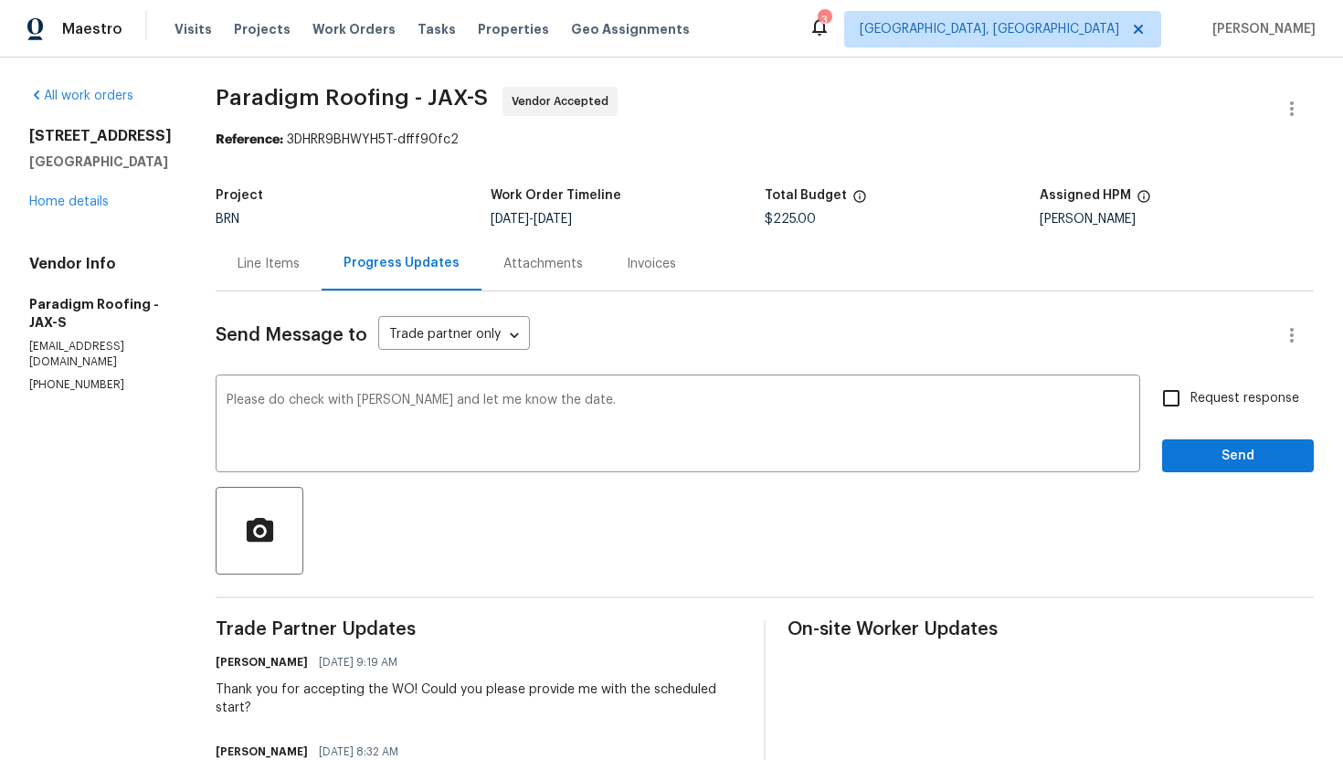
click at [1218, 401] on span "Request response" at bounding box center [1244, 398] width 109 height 19
click at [1190, 401] on input "Request response" at bounding box center [1171, 398] width 38 height 38
checkbox input "true"
click at [1215, 449] on span "Send" at bounding box center [1237, 456] width 122 height 23
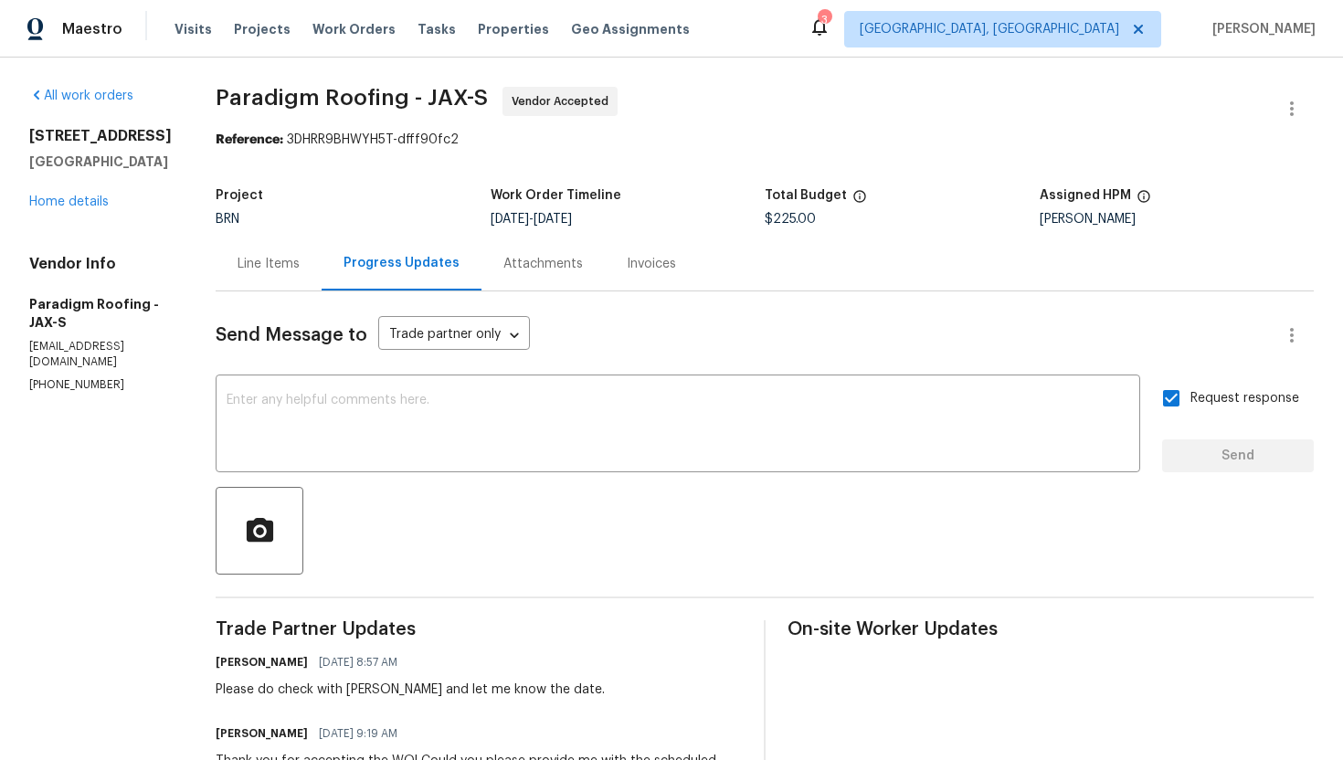
click at [271, 258] on div "Line Items" at bounding box center [268, 264] width 62 height 18
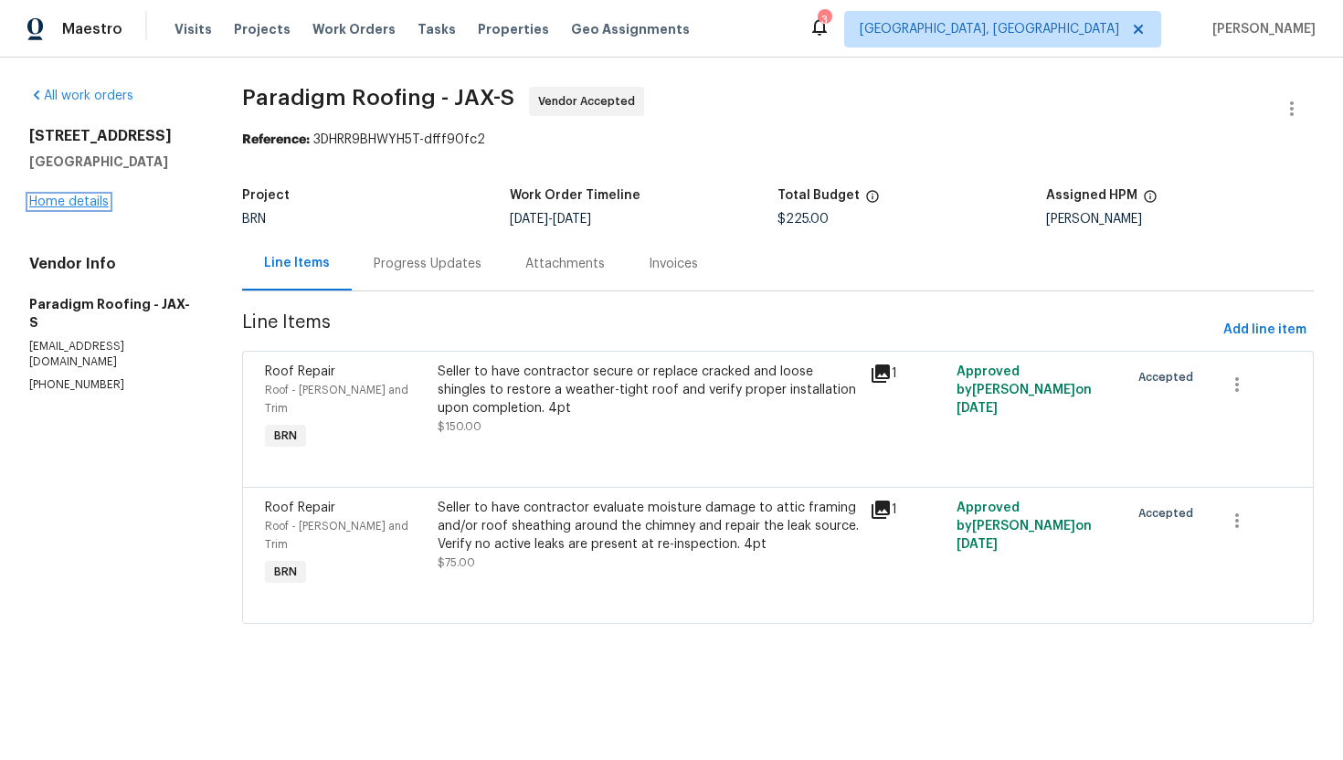
click at [95, 202] on link "Home details" at bounding box center [68, 201] width 79 height 13
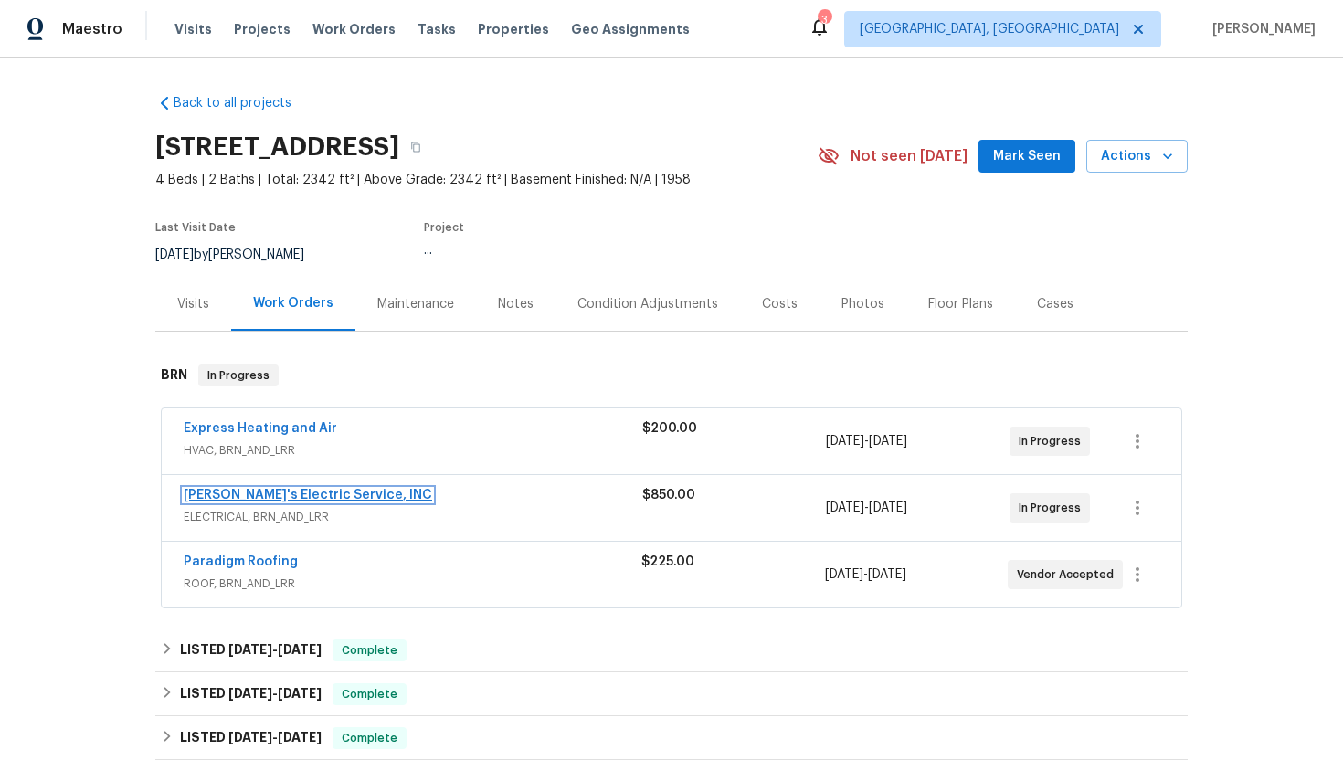
click at [227, 498] on link "Jack's Electric Service, INC" at bounding box center [308, 495] width 248 height 13
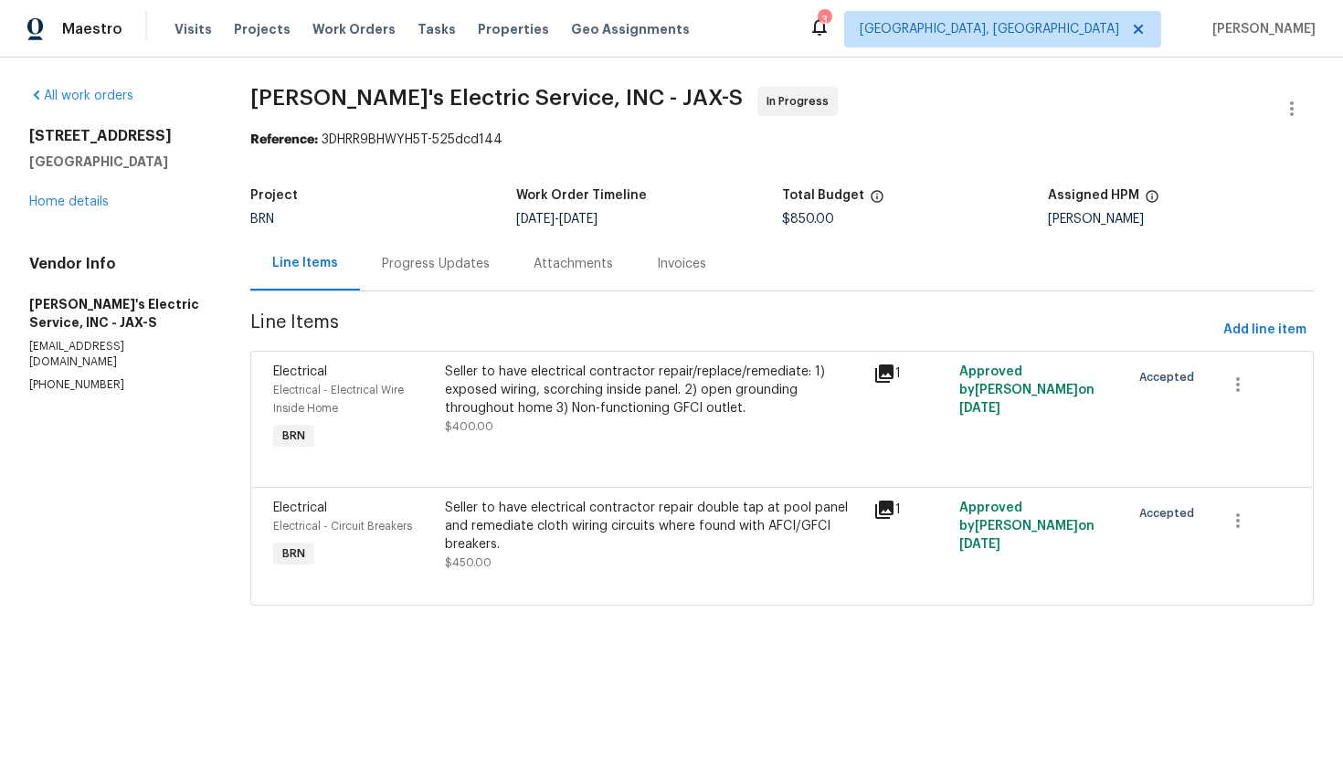
click at [465, 258] on div "Progress Updates" at bounding box center [436, 264] width 108 height 18
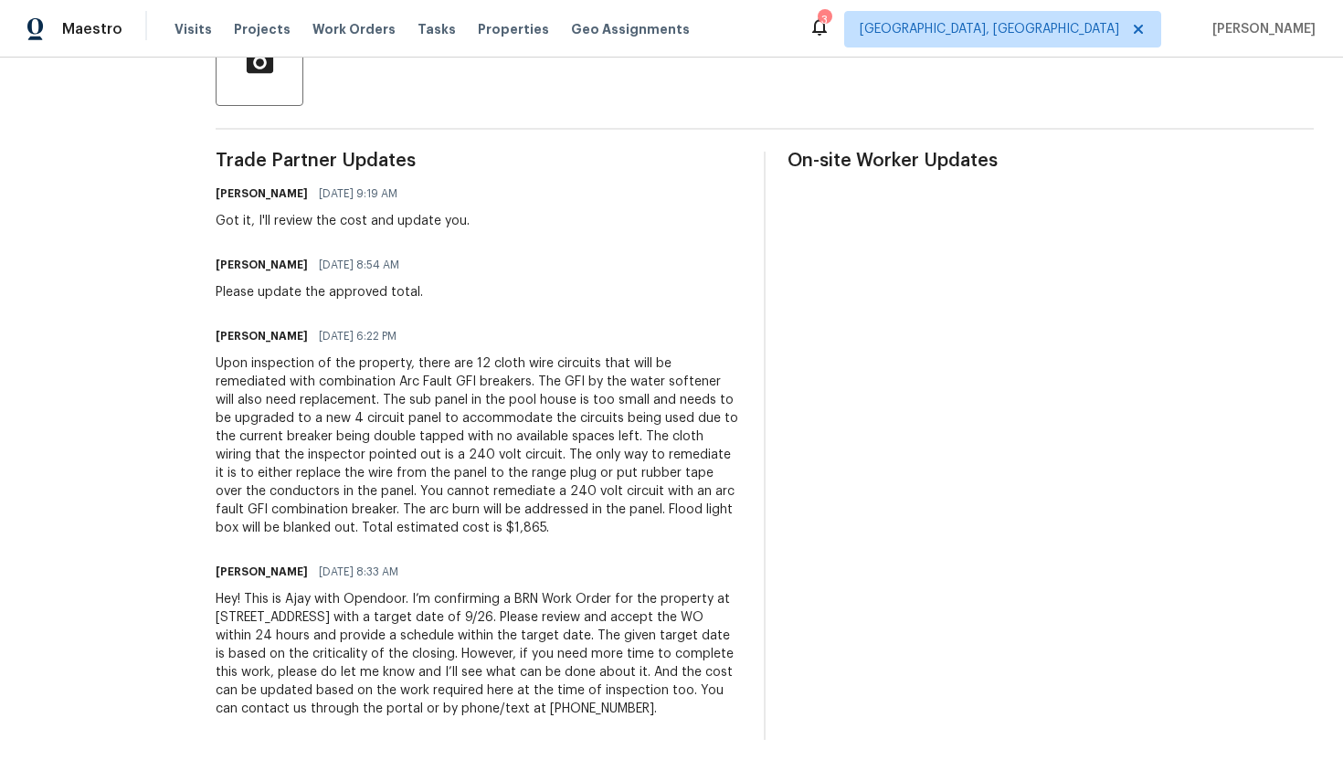
scroll to position [478, 0]
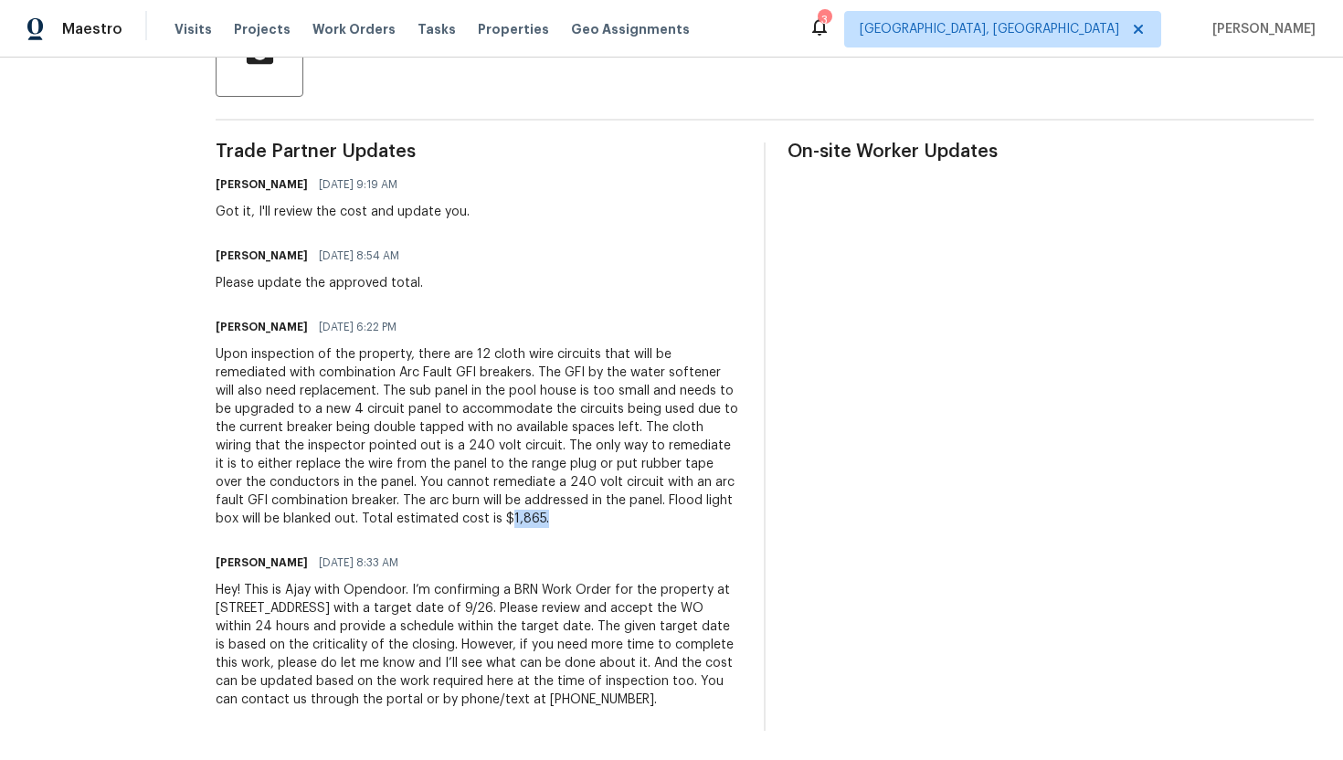
drag, startPoint x: 244, startPoint y: 521, endPoint x: 286, endPoint y: 521, distance: 42.0
click at [286, 522] on div "Upon inspection of the property, there are 12 cloth wire circuits that will be …" at bounding box center [479, 436] width 526 height 183
copy div "1,865."
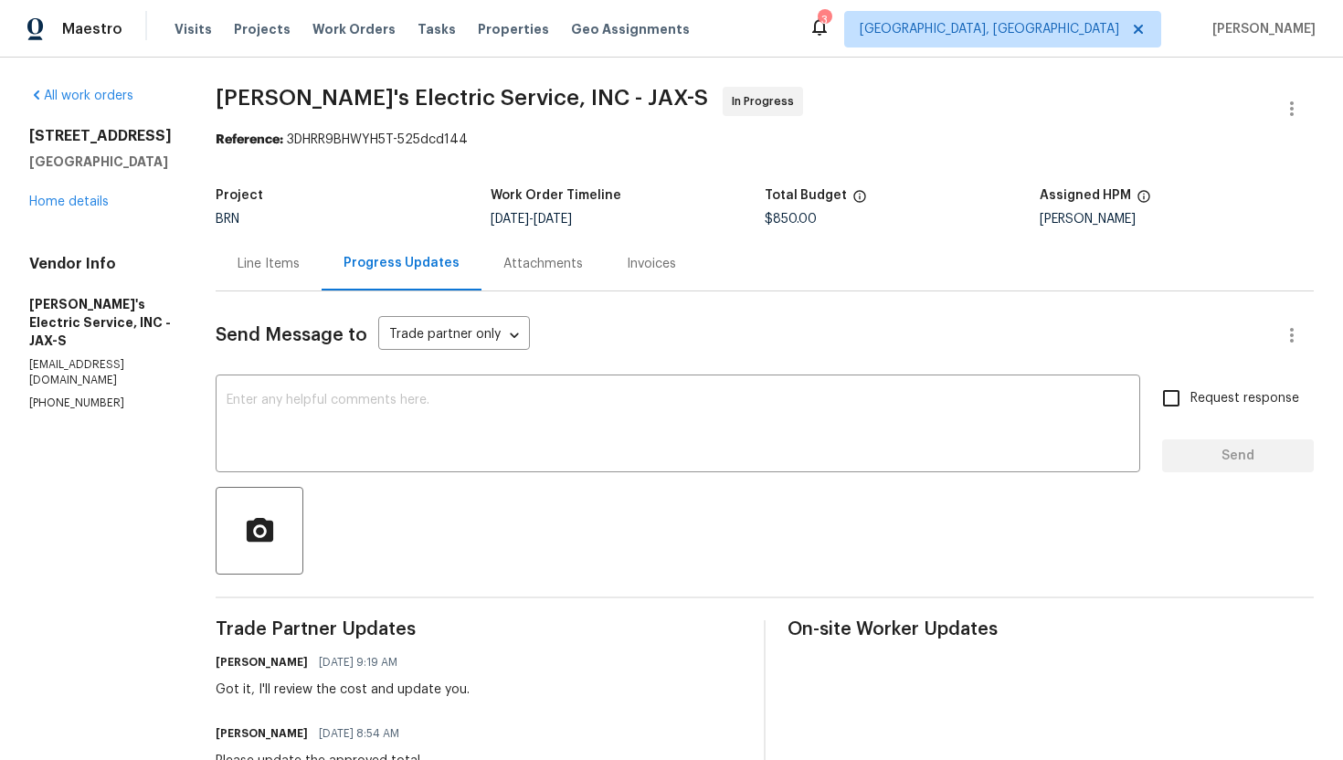
click at [256, 263] on div "Line Items" at bounding box center [268, 264] width 62 height 18
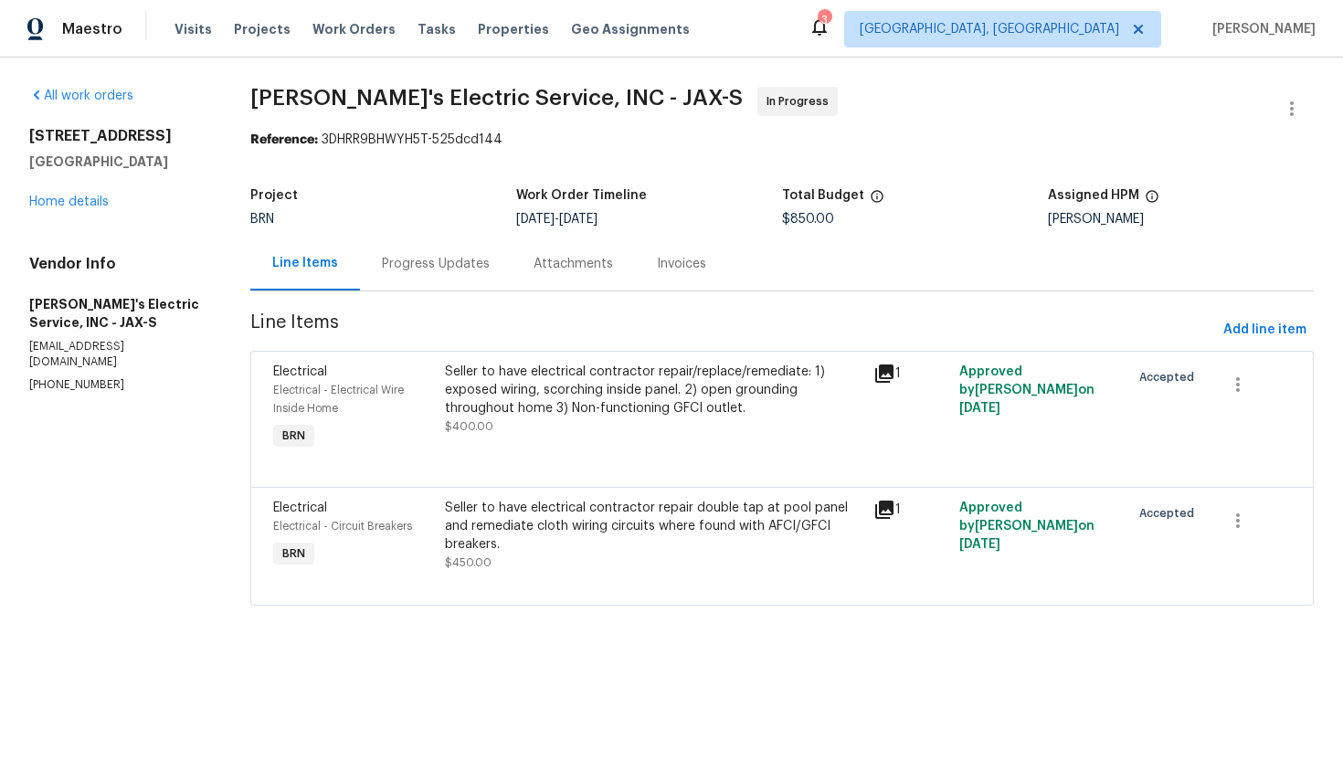
click at [421, 265] on div "Progress Updates" at bounding box center [436, 264] width 108 height 18
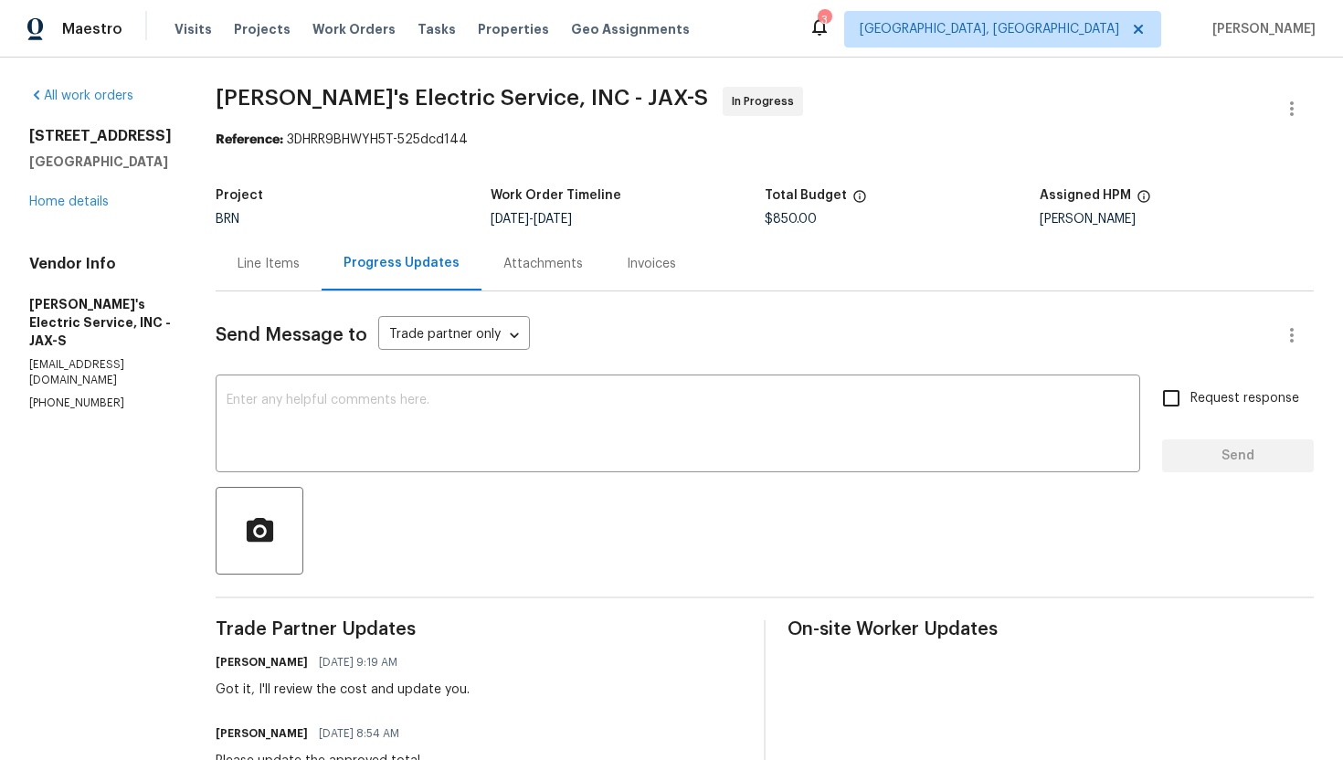
click at [249, 271] on div "Line Items" at bounding box center [268, 264] width 62 height 18
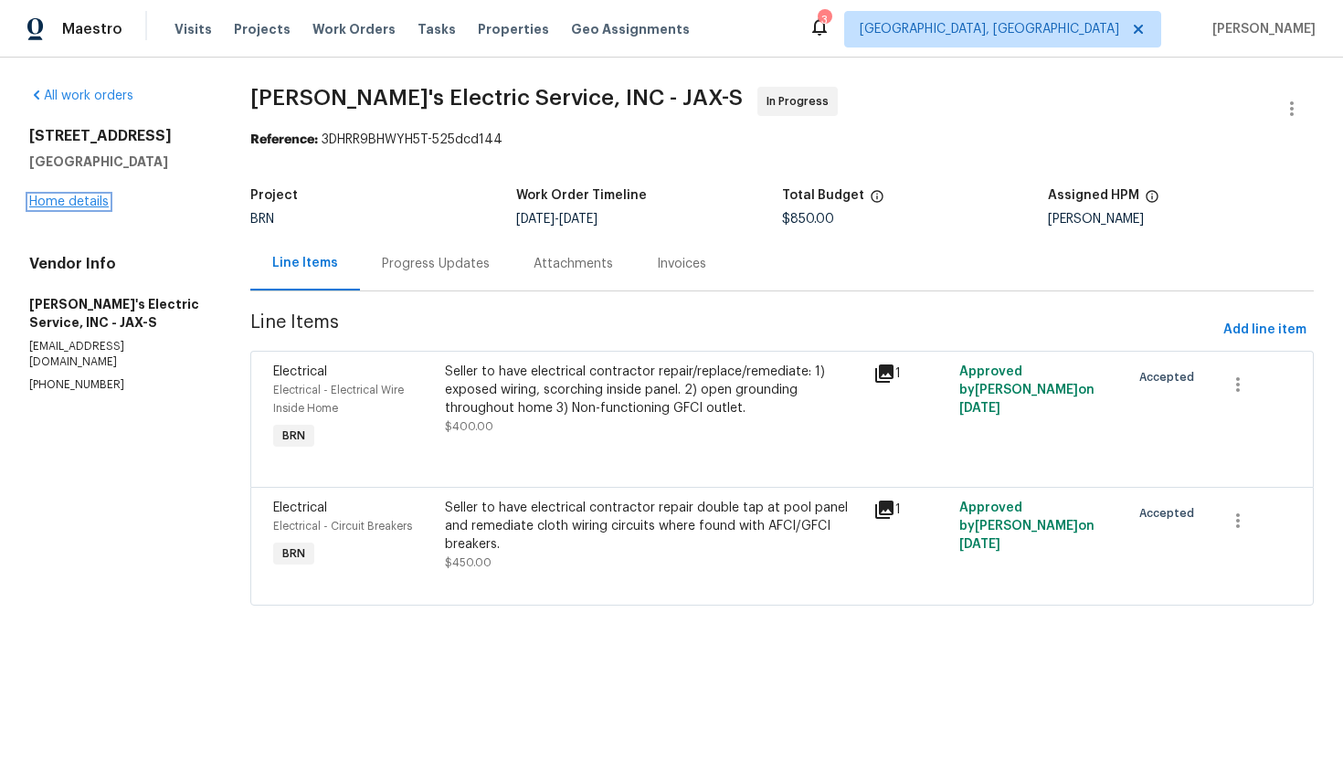
click at [95, 205] on link "Home details" at bounding box center [68, 201] width 79 height 13
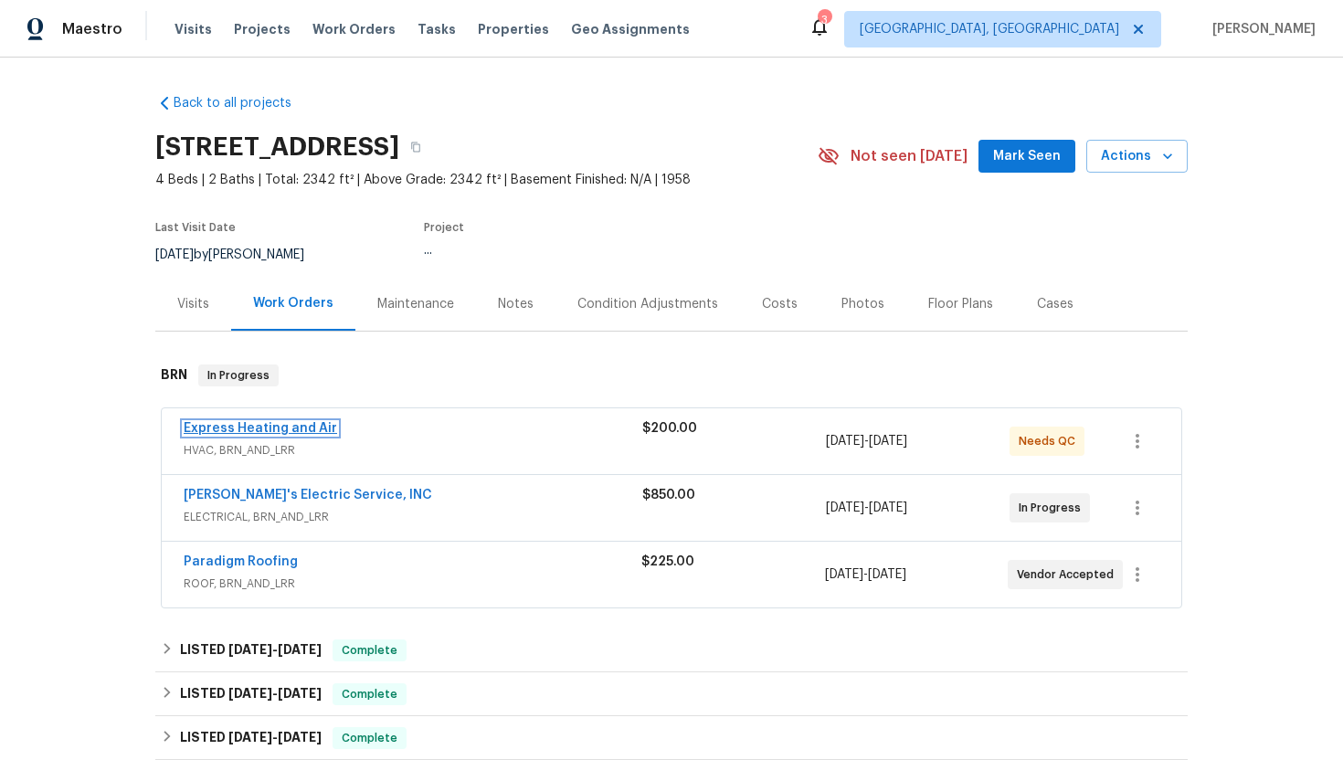
click at [288, 428] on link "Express Heating and Air" at bounding box center [260, 428] width 153 height 13
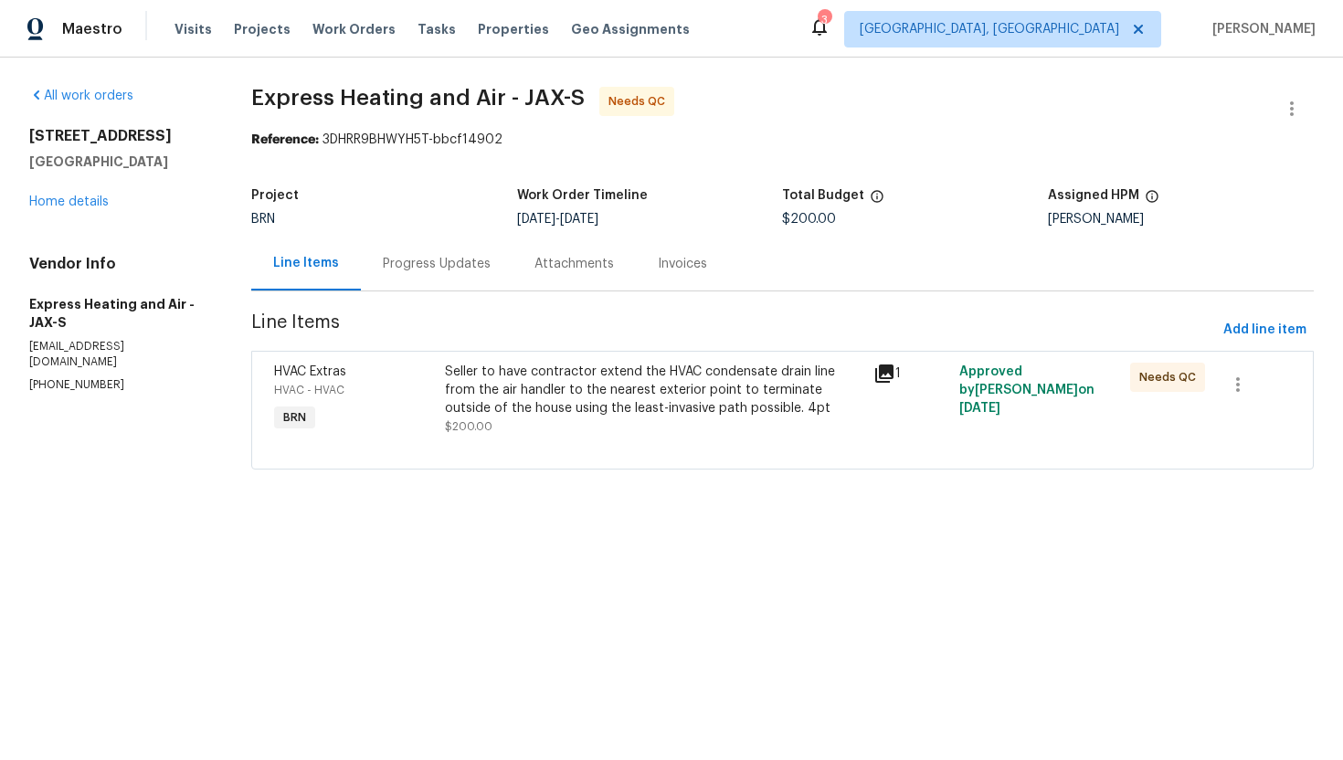
click at [453, 266] on div "Progress Updates" at bounding box center [437, 264] width 108 height 18
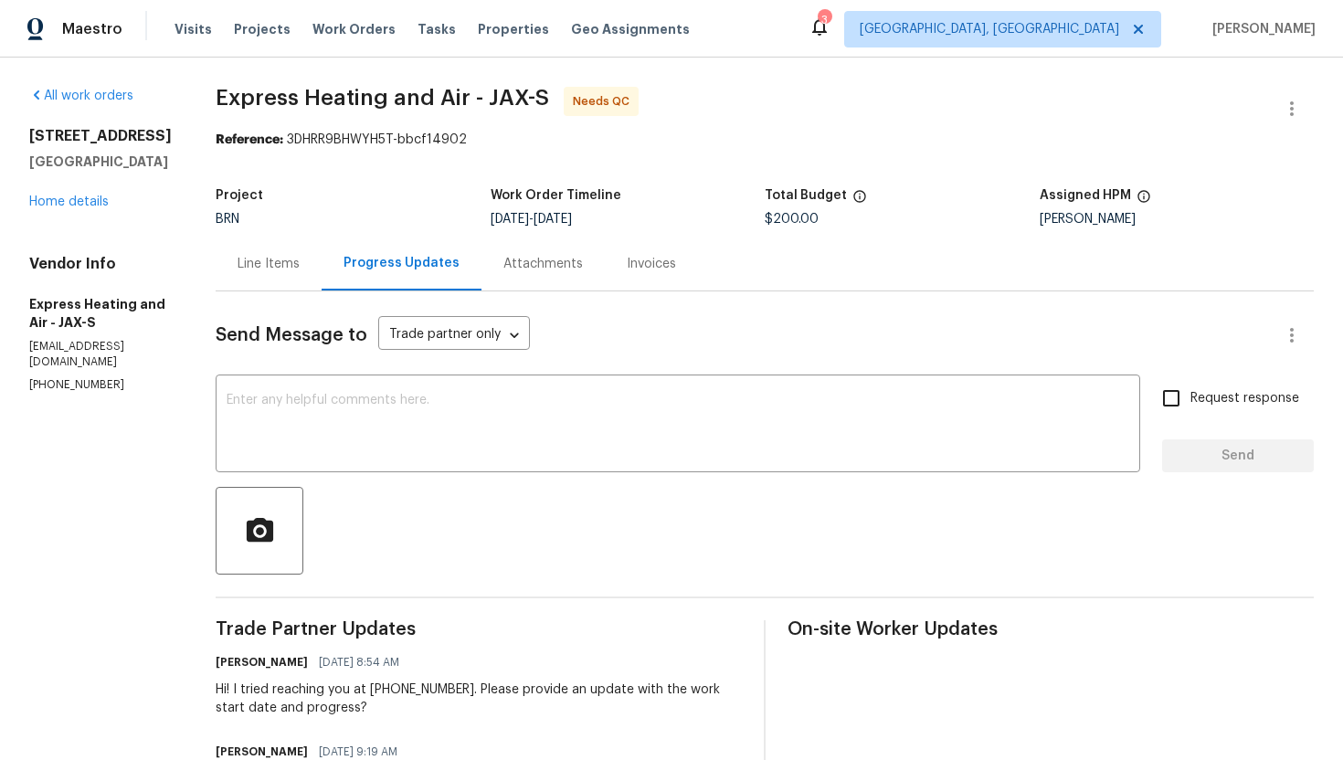
click at [295, 272] on div "Line Items" at bounding box center [268, 264] width 62 height 18
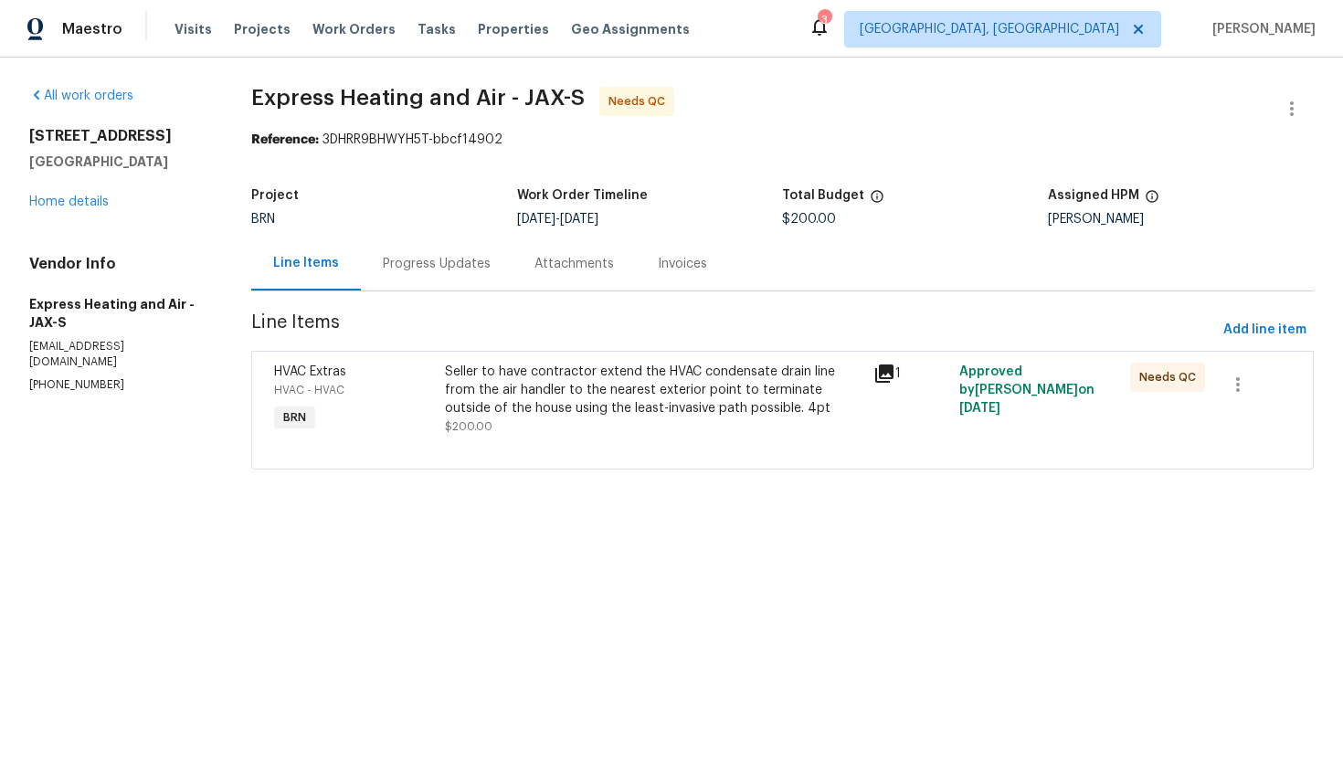
click at [542, 395] on div "Seller to have contractor extend the HVAC condensate drain line from the air ha…" at bounding box center [653, 390] width 417 height 55
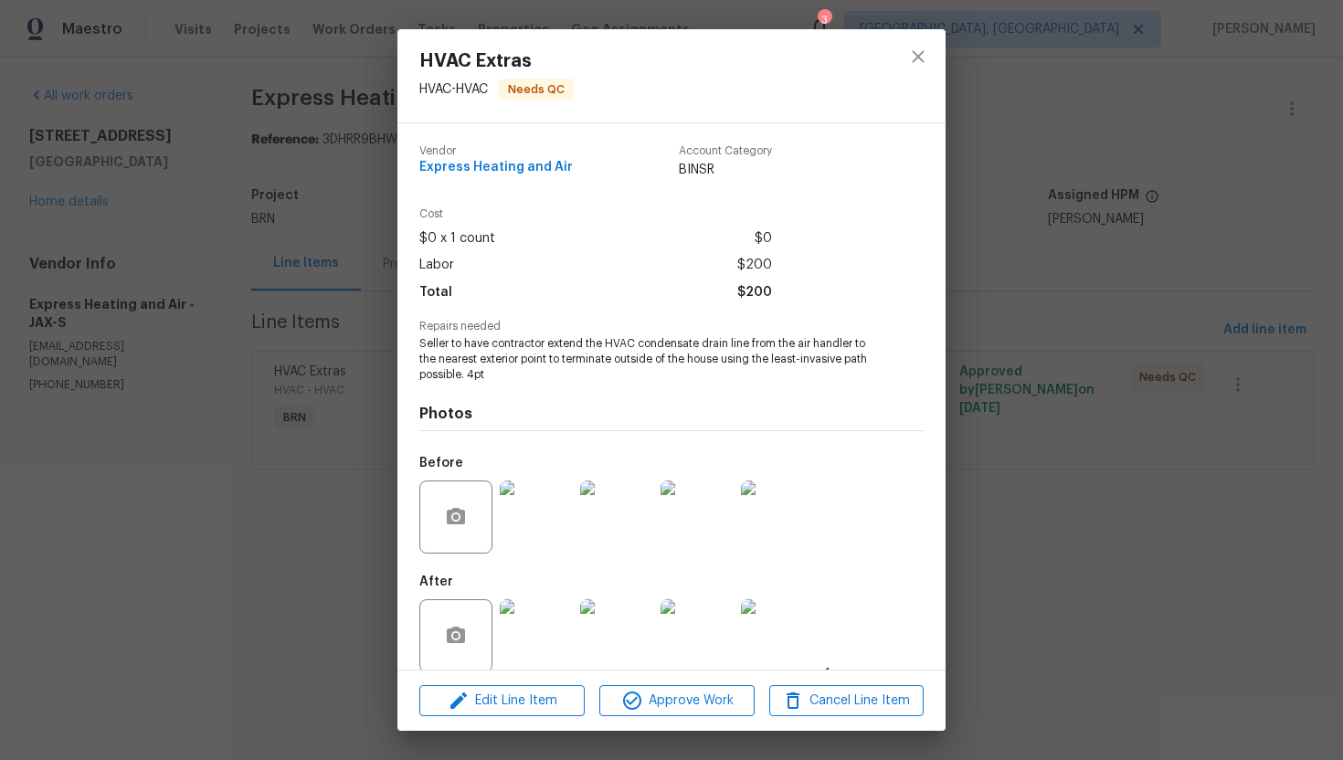
scroll to position [21, 0]
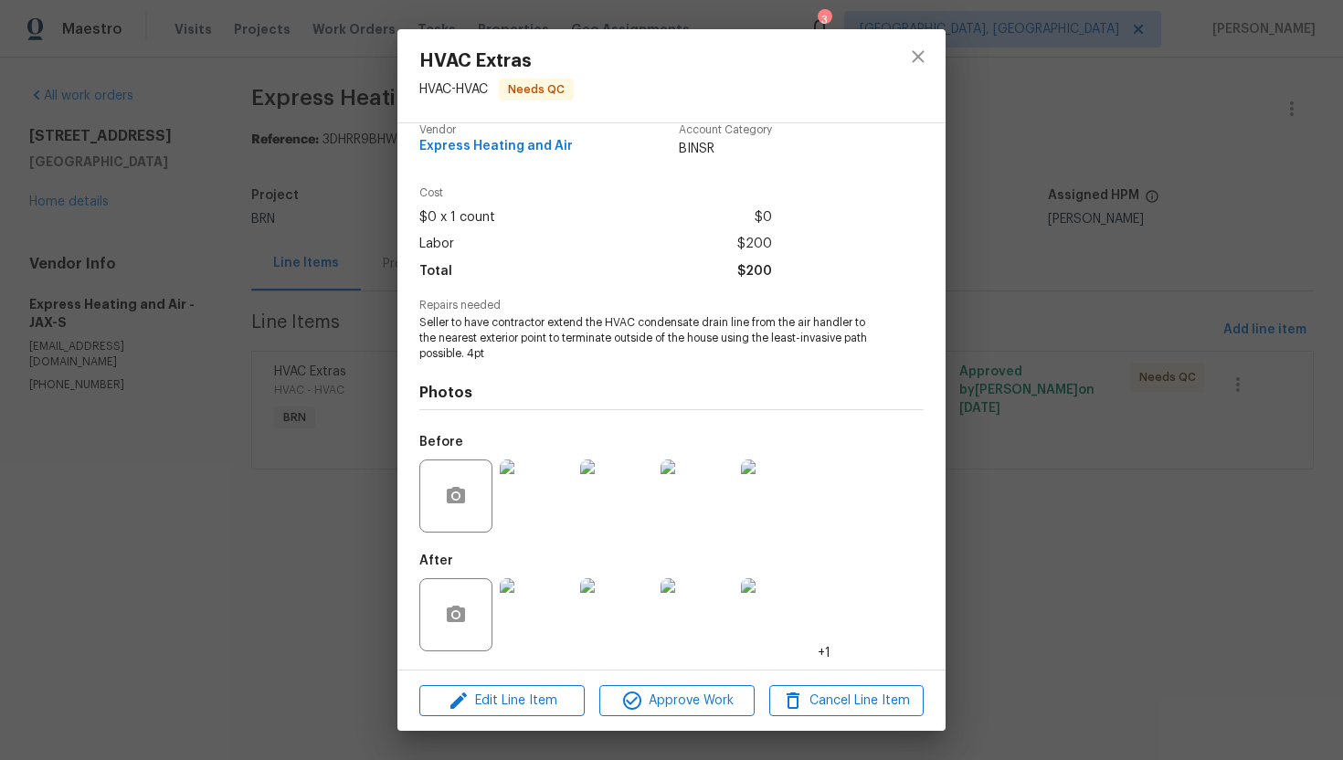
click at [520, 601] on img at bounding box center [536, 614] width 73 height 73
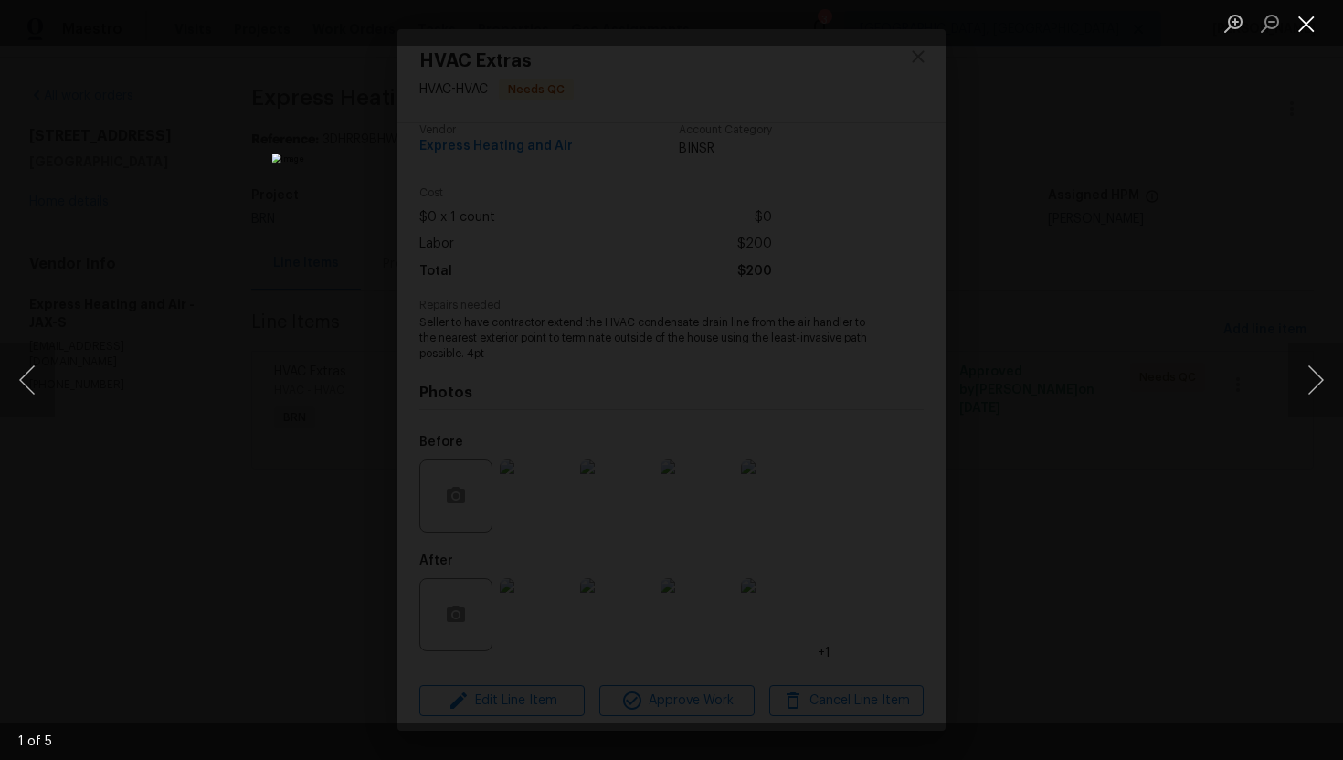
click at [1306, 19] on button "Close lightbox" at bounding box center [1306, 23] width 37 height 32
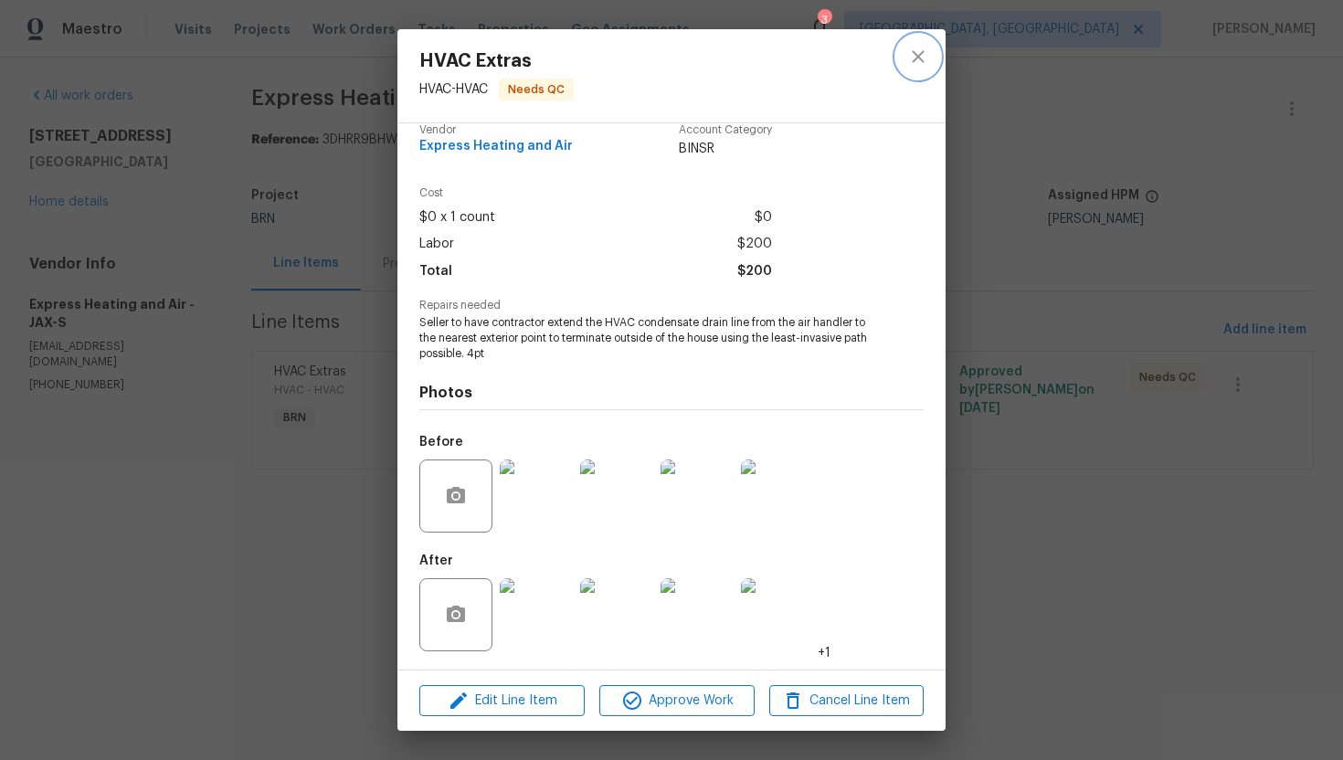
click at [923, 58] on icon "close" at bounding box center [918, 57] width 22 height 22
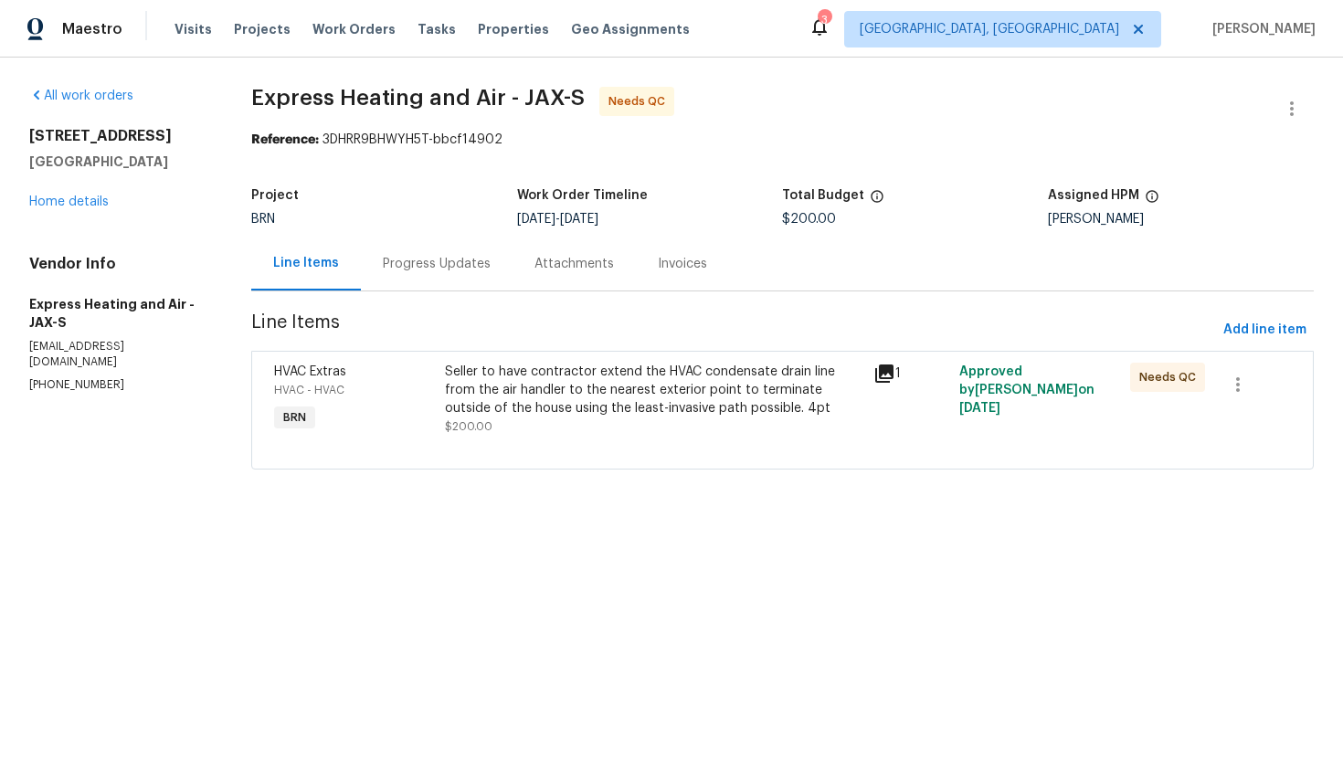
click at [612, 394] on div "Seller to have contractor extend the HVAC condensate drain line from the air ha…" at bounding box center [653, 390] width 417 height 55
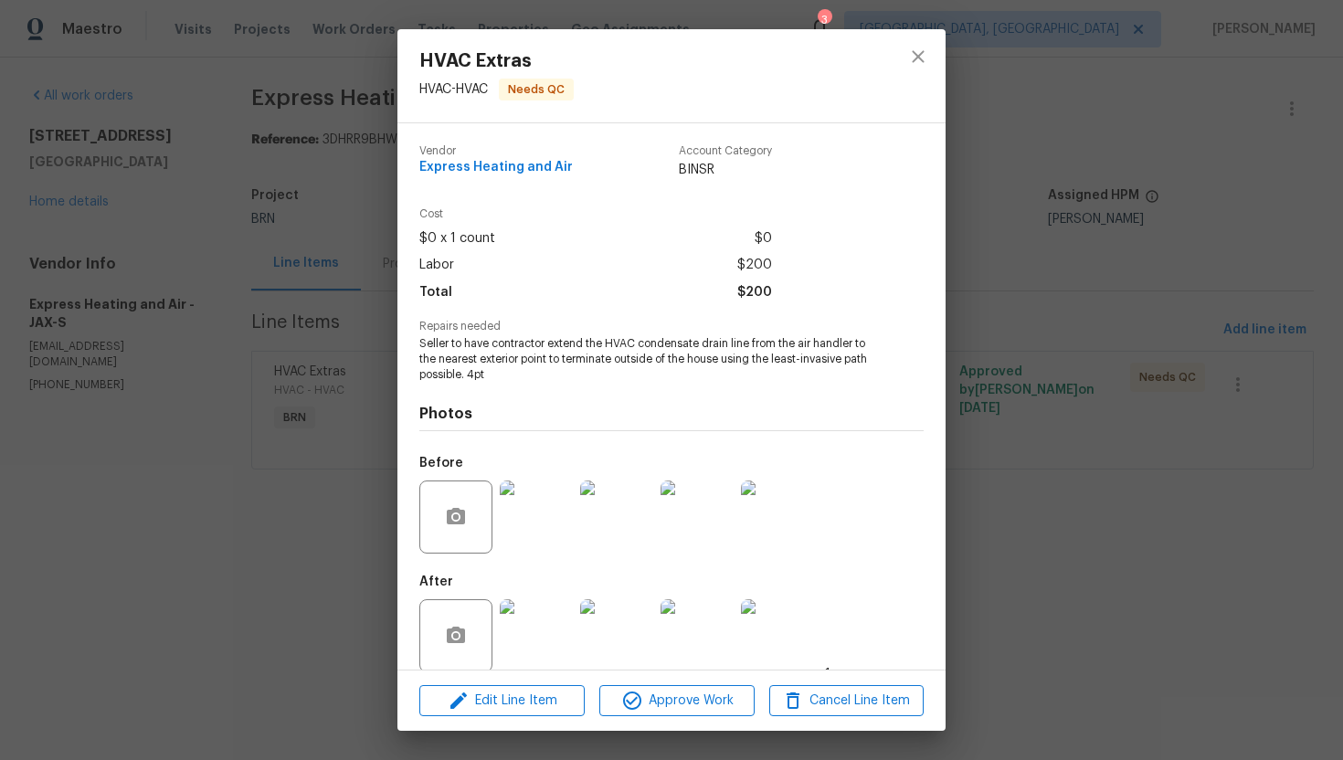
click at [1025, 313] on div "HVAC Extras HVAC - HVAC Needs QC Vendor Express Heating and Air Account Categor…" at bounding box center [671, 380] width 1343 height 760
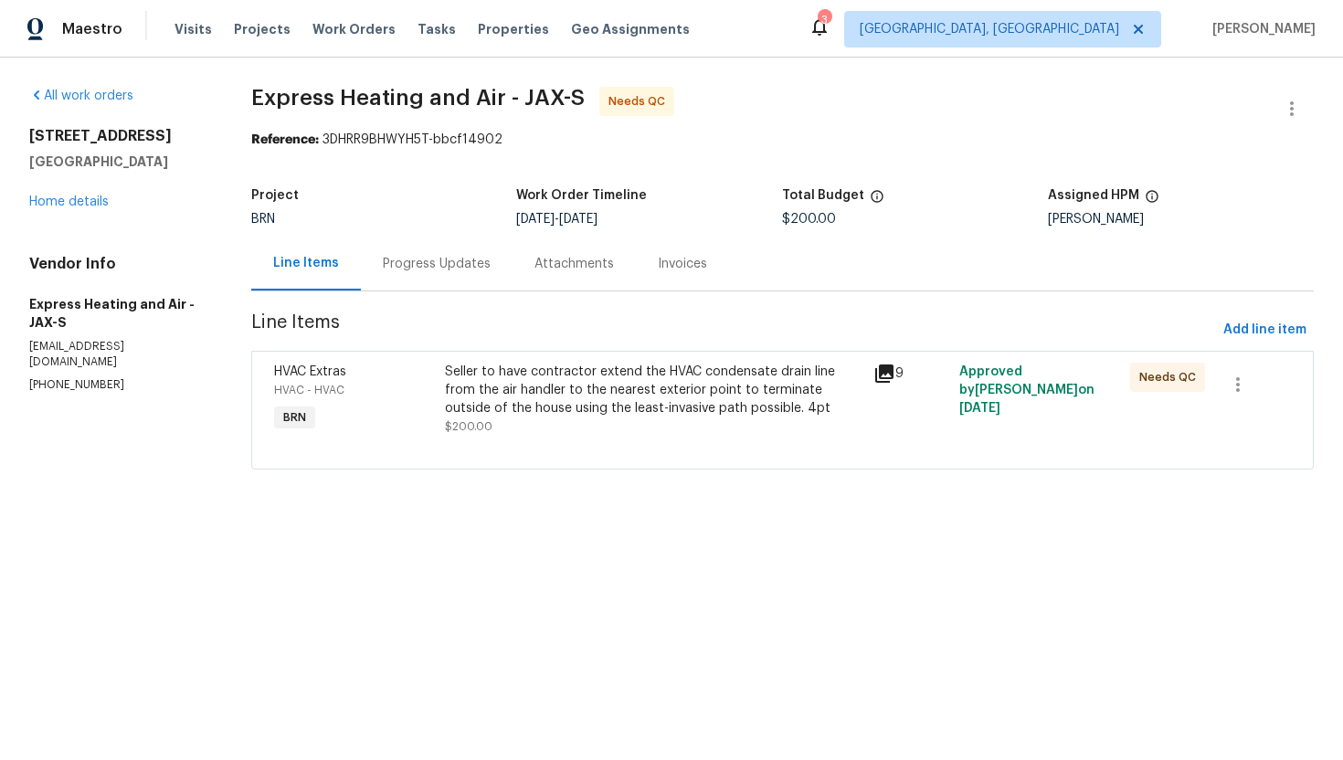
click at [638, 397] on div "Seller to have contractor extend the HVAC condensate drain line from the air ha…" at bounding box center [653, 390] width 417 height 55
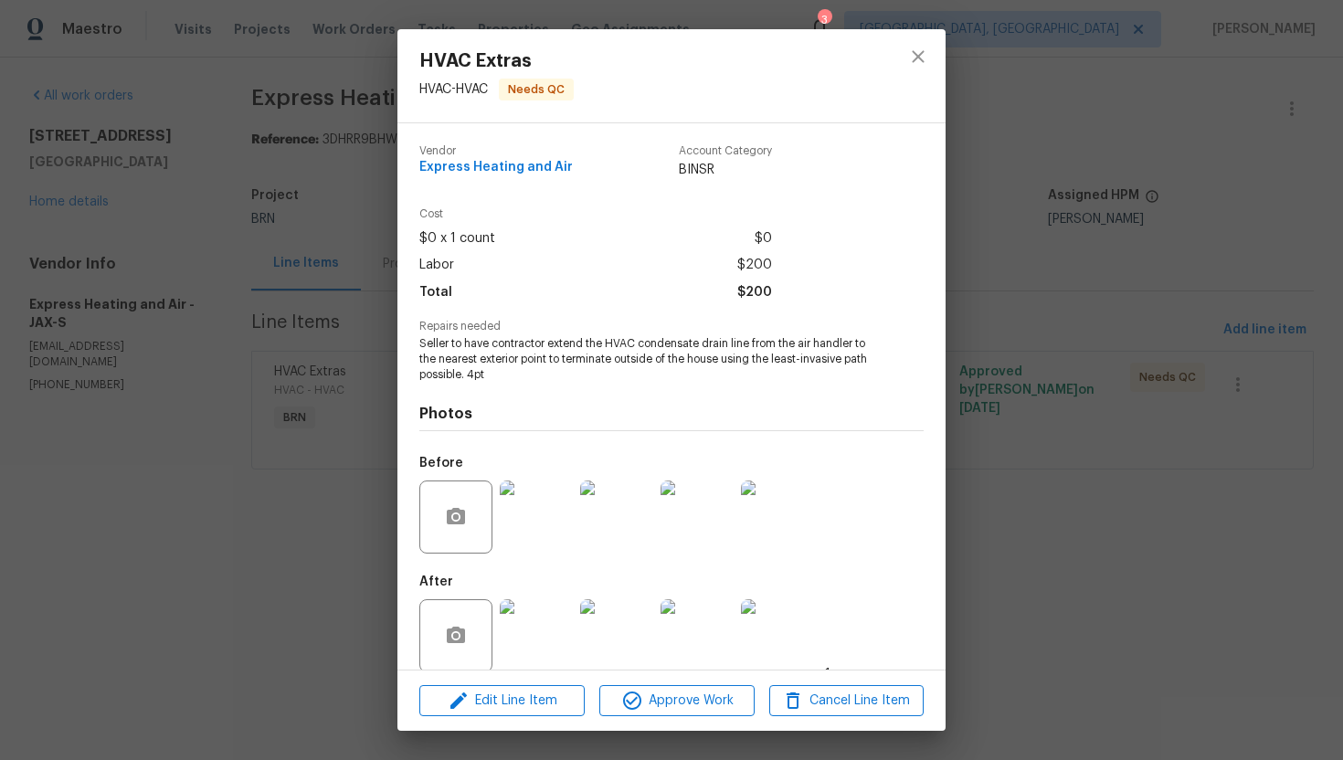
scroll to position [21, 0]
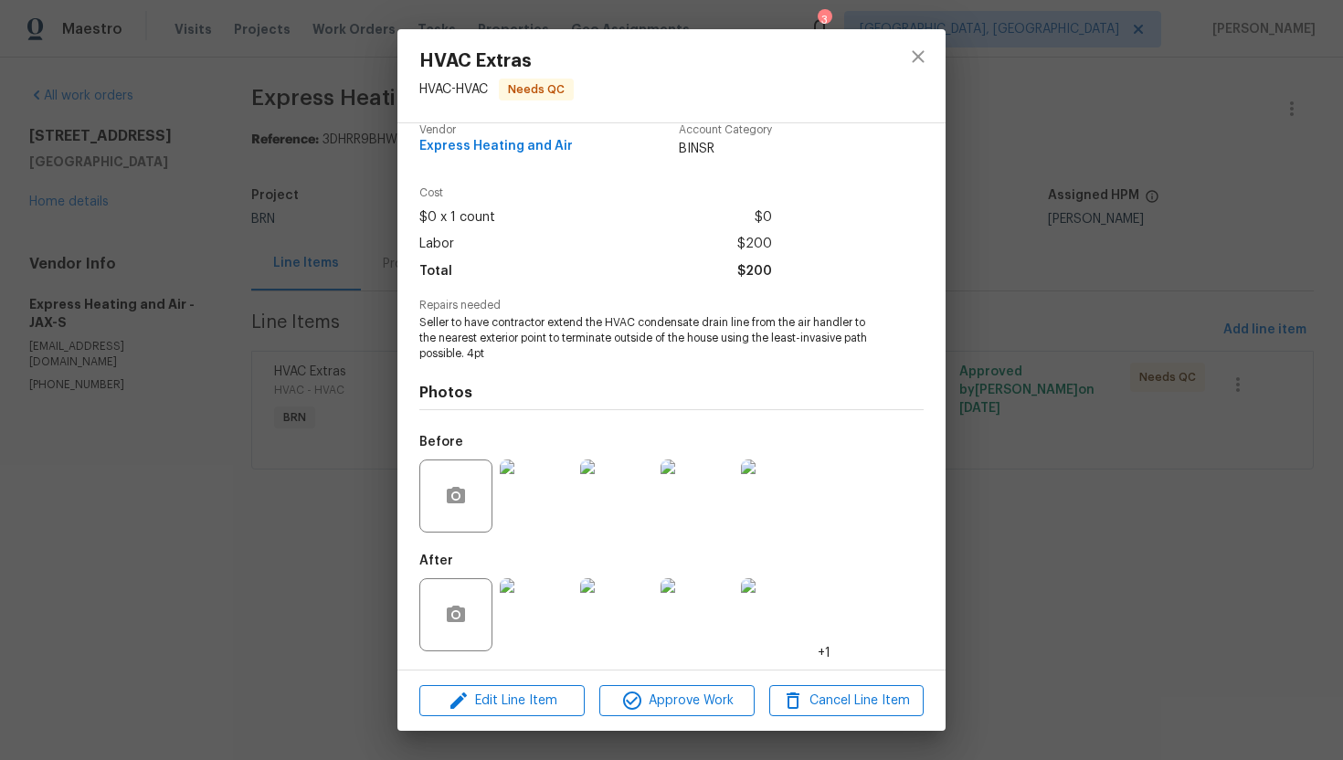
click at [549, 628] on img at bounding box center [536, 614] width 73 height 73
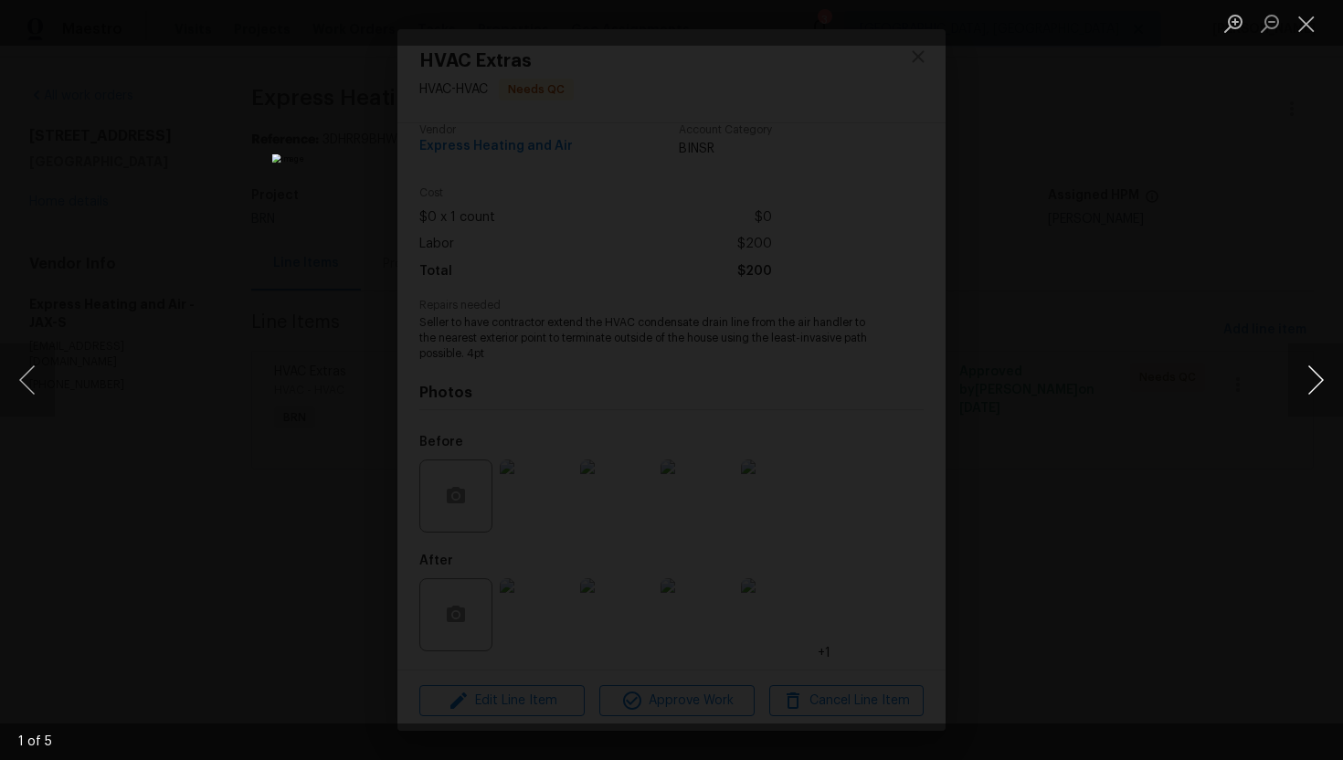
click at [1318, 381] on button "Next image" at bounding box center [1315, 379] width 55 height 73
click at [1307, 21] on button "Close lightbox" at bounding box center [1306, 23] width 37 height 32
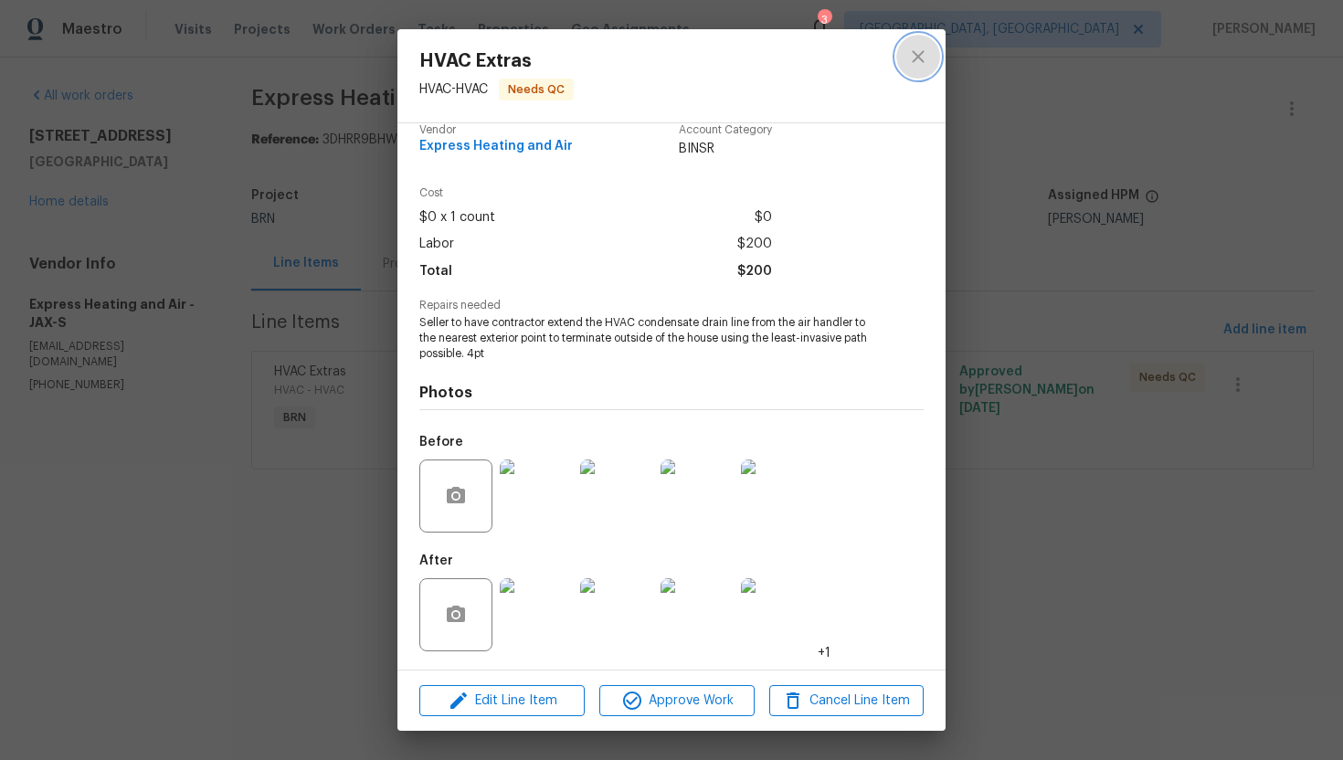
click at [916, 48] on icon "close" at bounding box center [918, 57] width 22 height 22
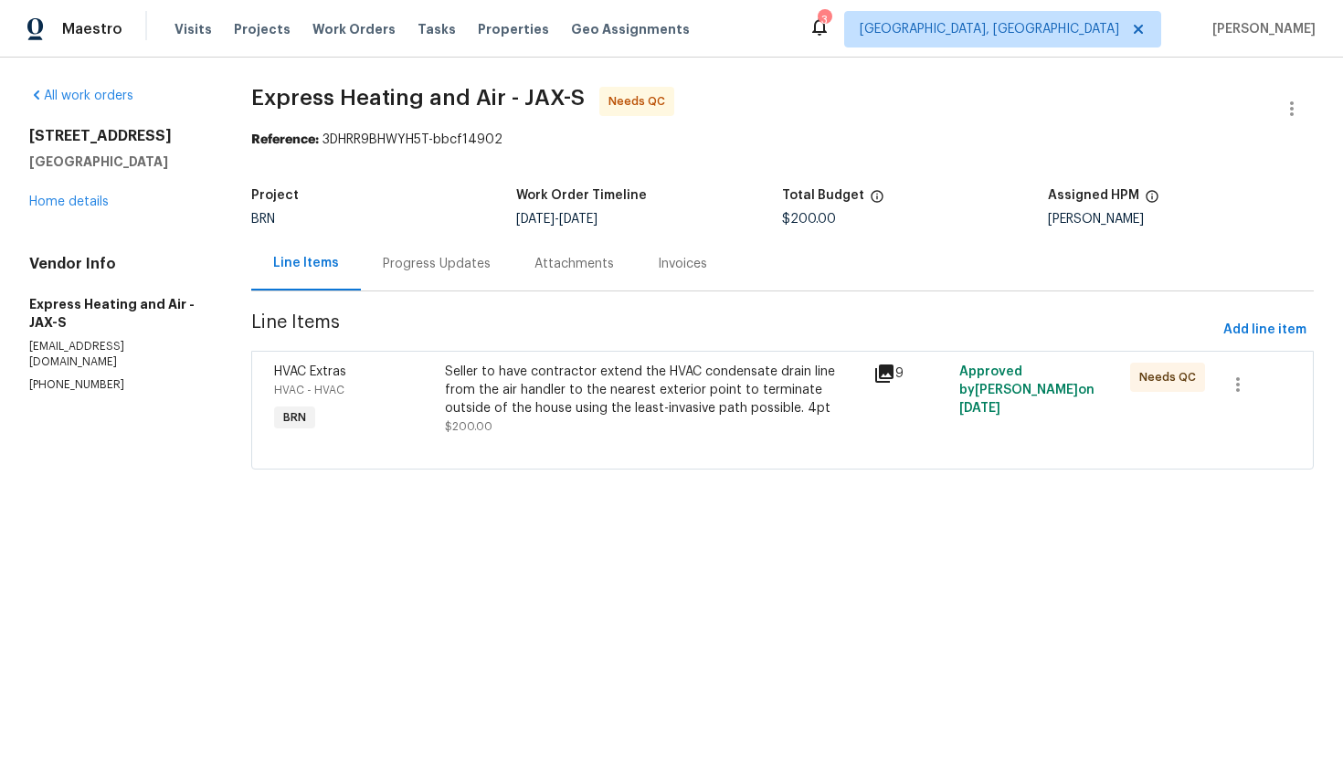
click at [645, 395] on div "Seller to have contractor extend the HVAC condensate drain line from the air ha…" at bounding box center [653, 390] width 417 height 55
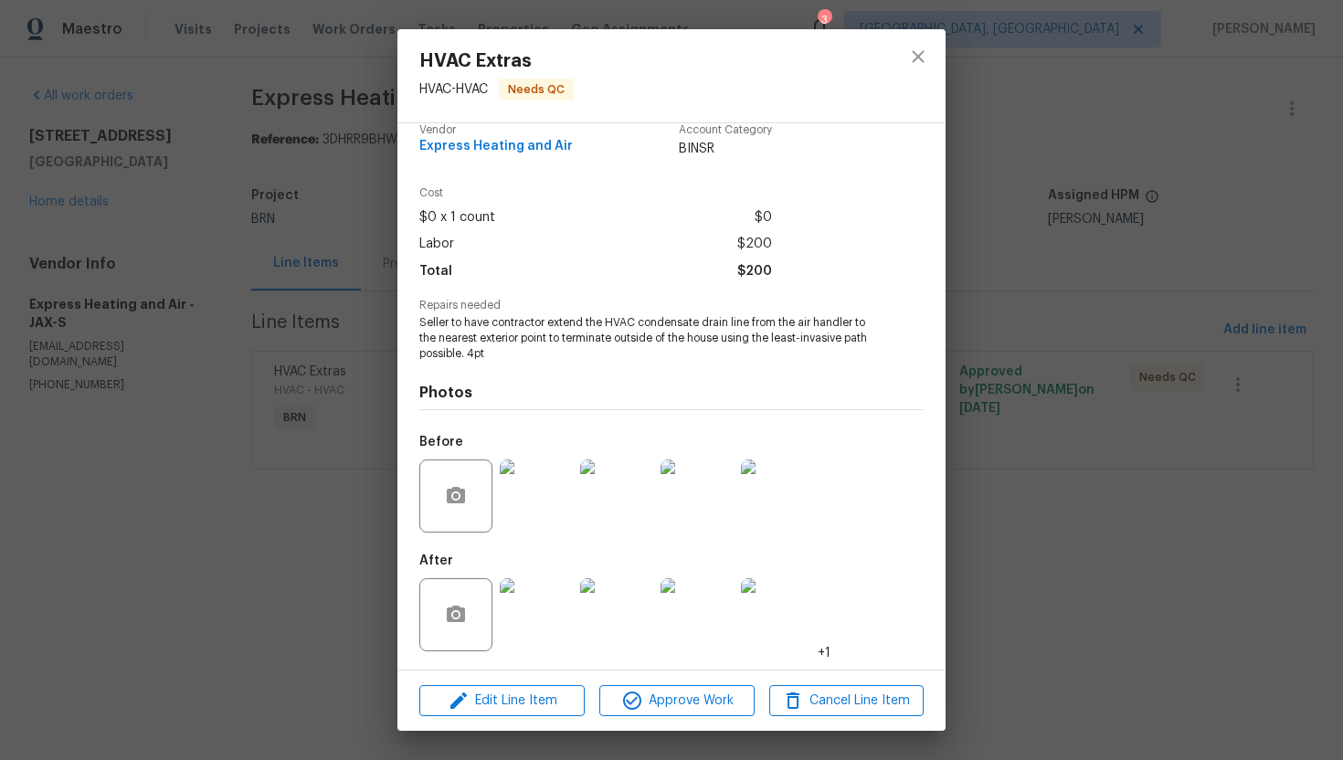
click at [551, 609] on img at bounding box center [536, 614] width 73 height 73
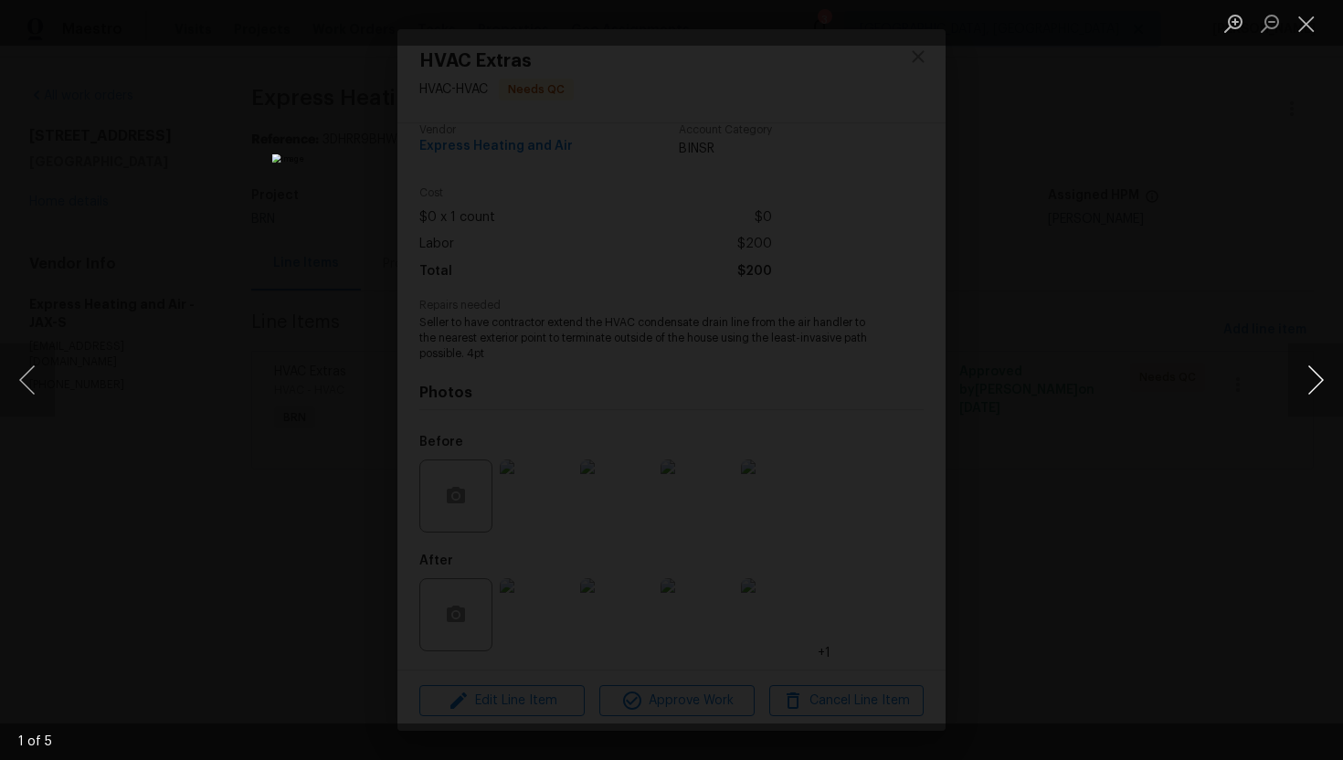
click at [1305, 386] on button "Next image" at bounding box center [1315, 379] width 55 height 73
click at [1310, 16] on button "Close lightbox" at bounding box center [1306, 23] width 37 height 32
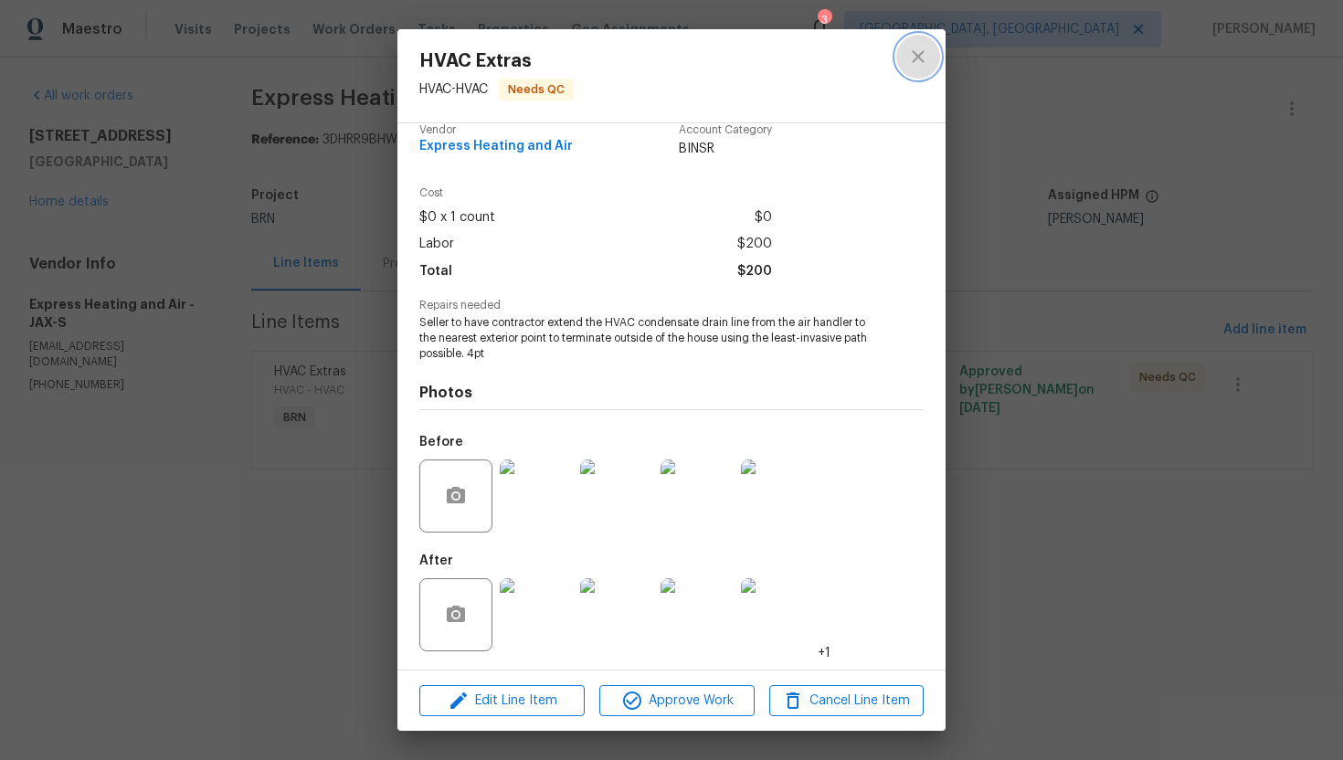
click at [924, 58] on icon "close" at bounding box center [918, 57] width 22 height 22
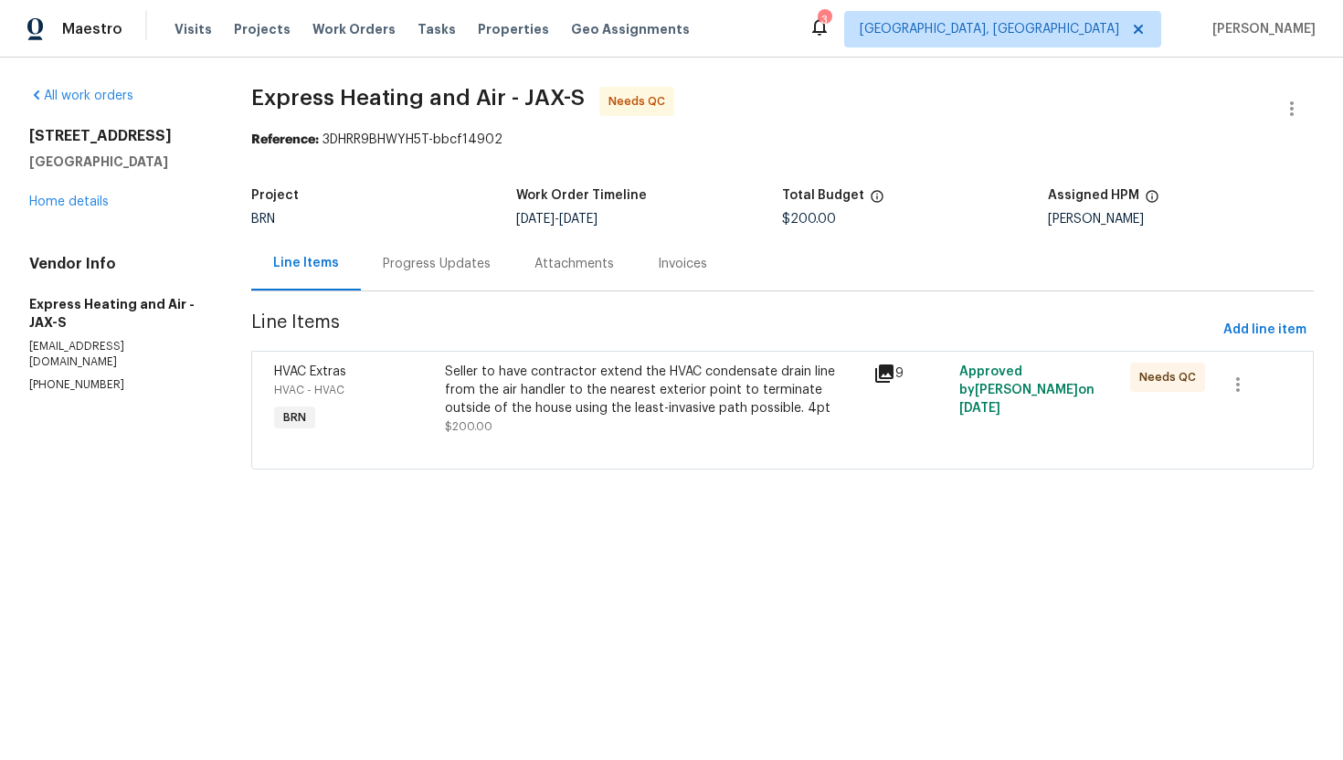
click at [426, 272] on div "Progress Updates" at bounding box center [437, 264] width 108 height 18
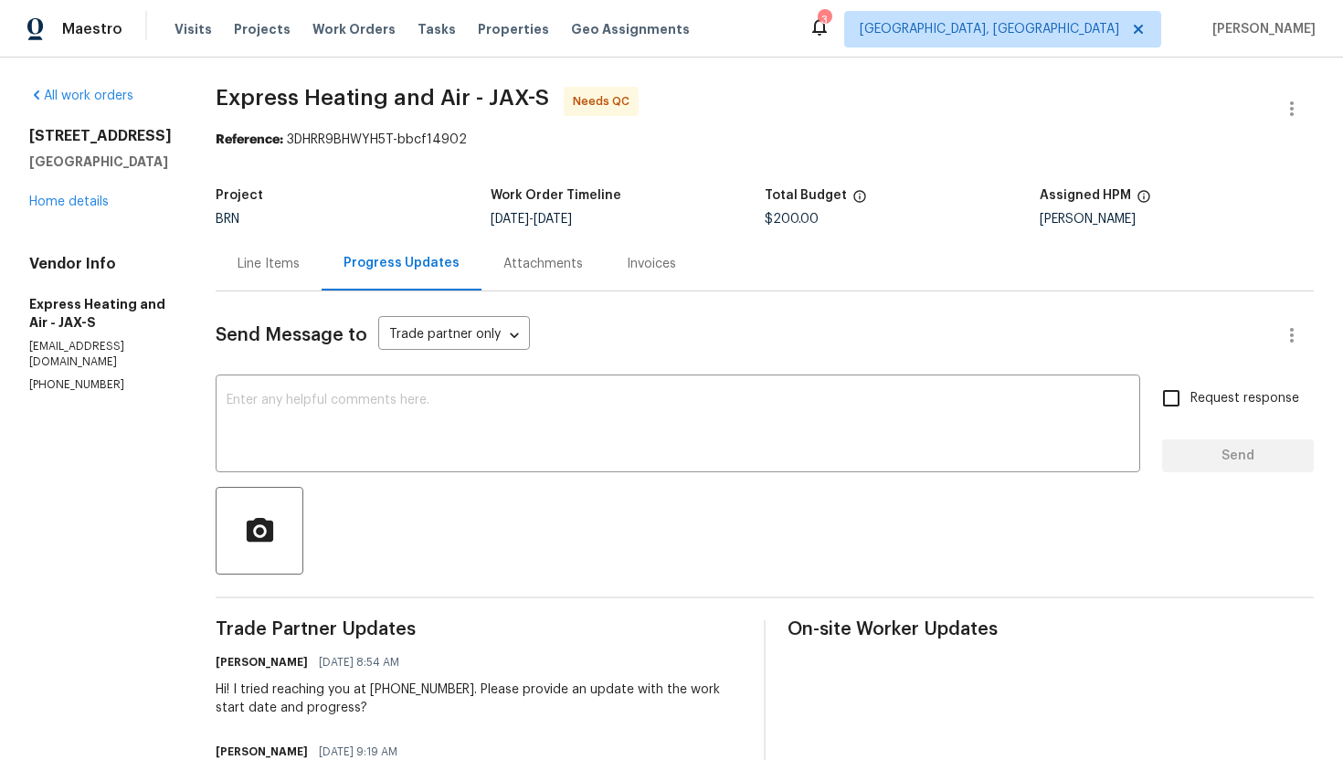
click at [298, 272] on div "Line Items" at bounding box center [268, 264] width 62 height 18
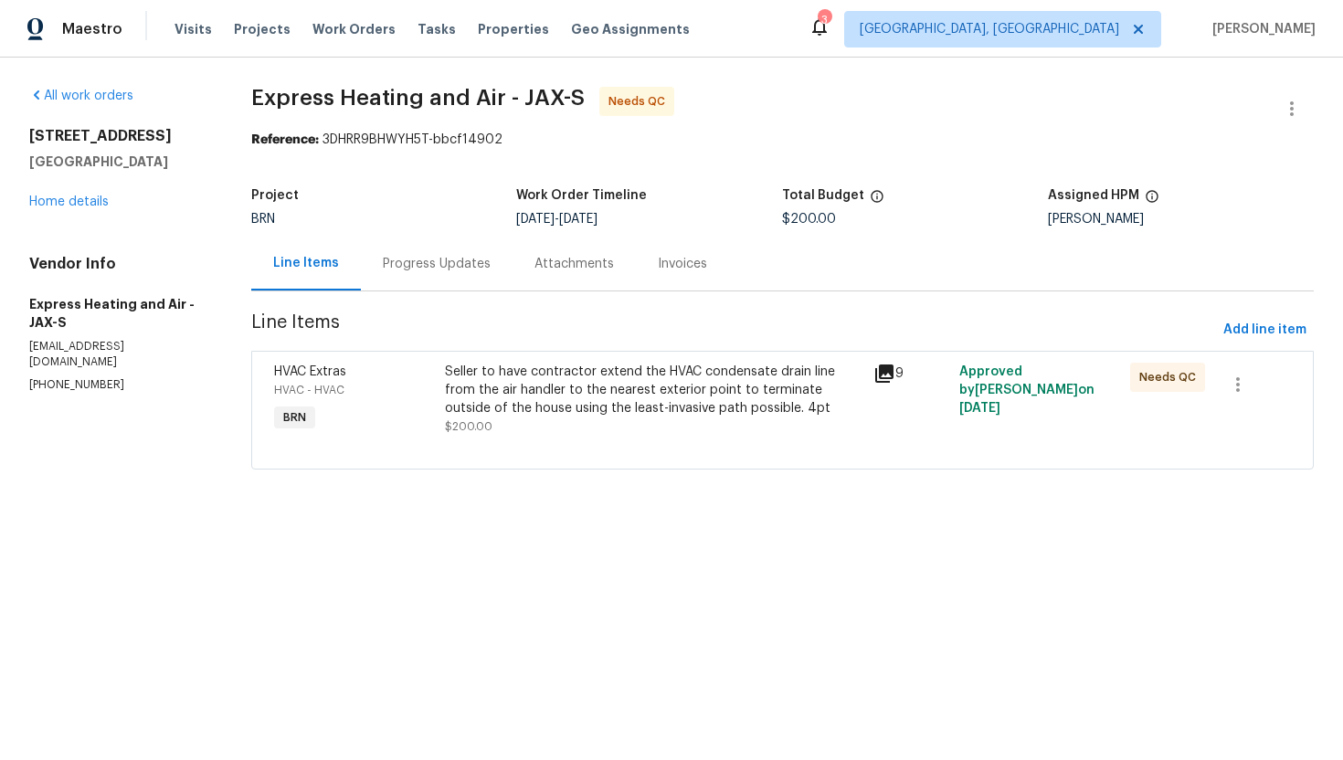
click at [431, 282] on div "Progress Updates" at bounding box center [437, 264] width 152 height 54
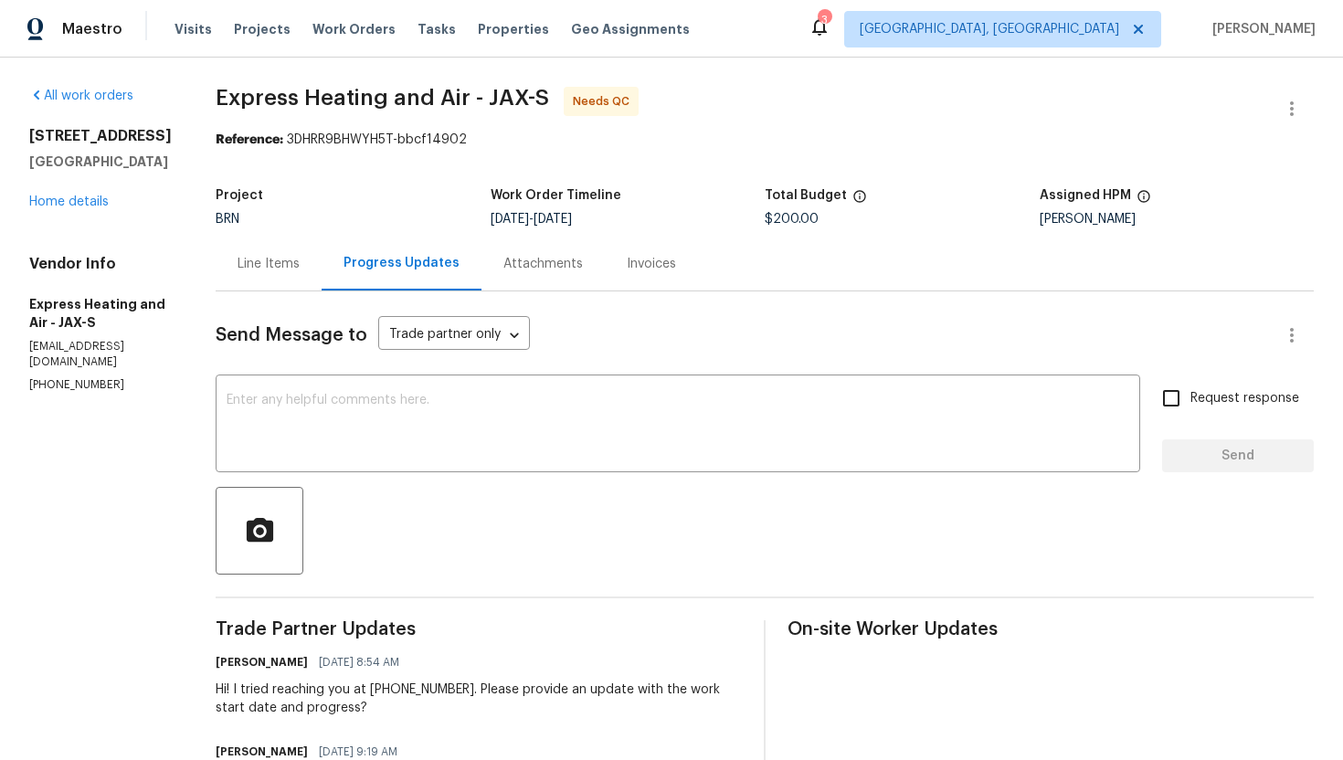
click at [310, 272] on div "Line Items" at bounding box center [269, 264] width 106 height 54
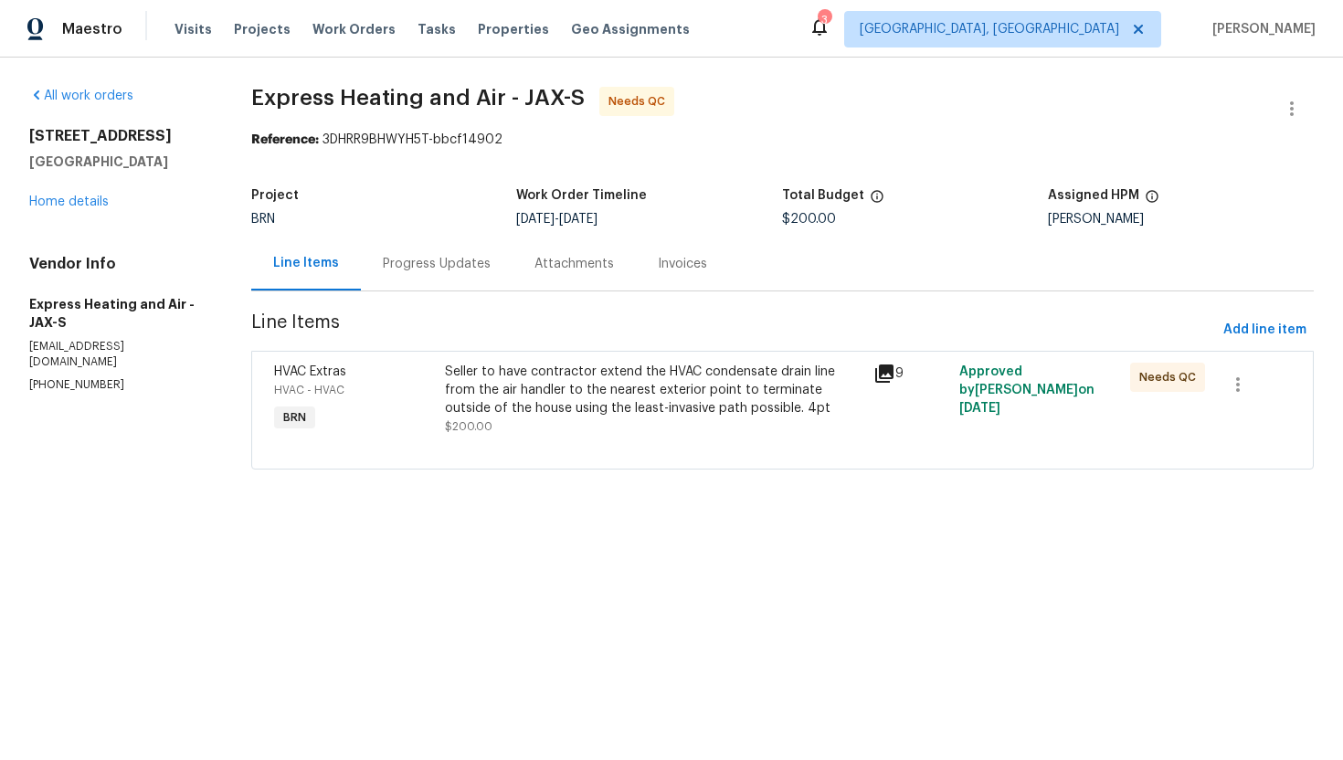
click at [524, 382] on div "Seller to have contractor extend the HVAC condensate drain line from the air ha…" at bounding box center [653, 390] width 417 height 55
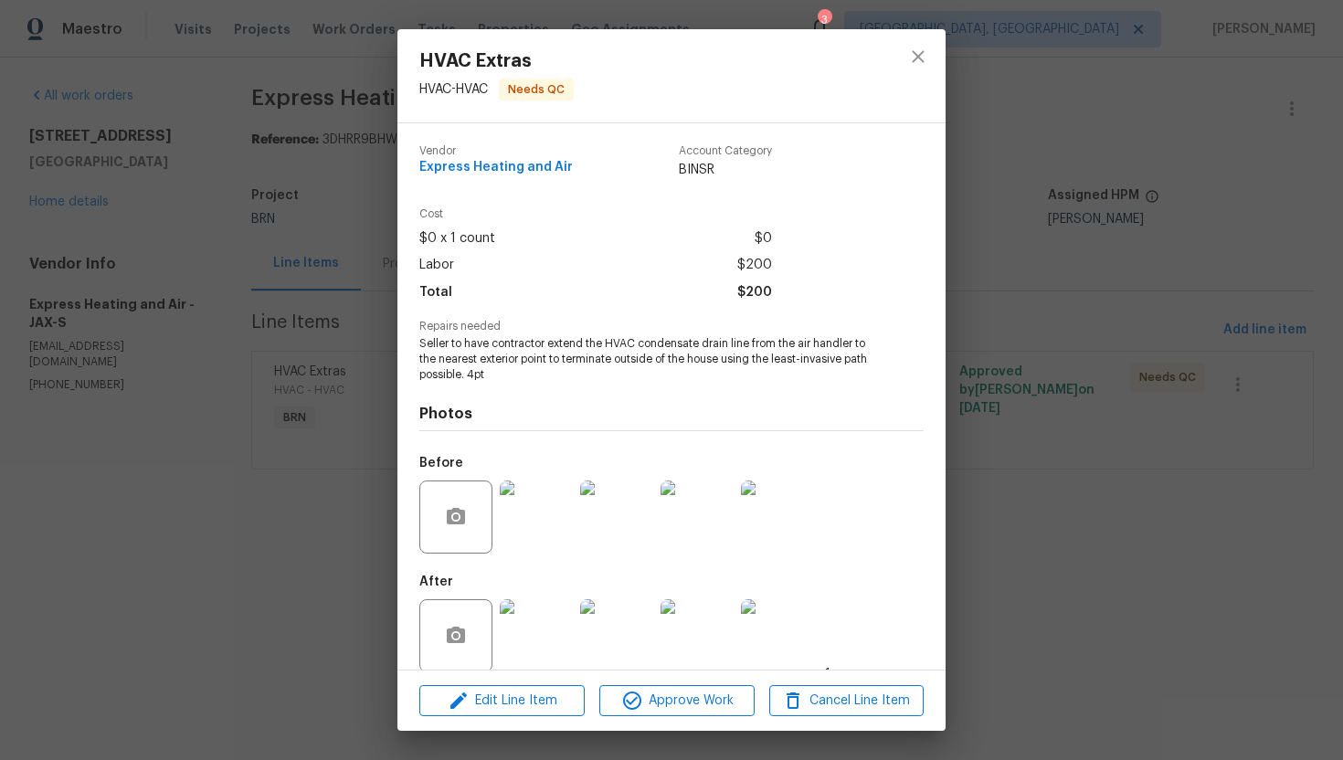
scroll to position [21, 0]
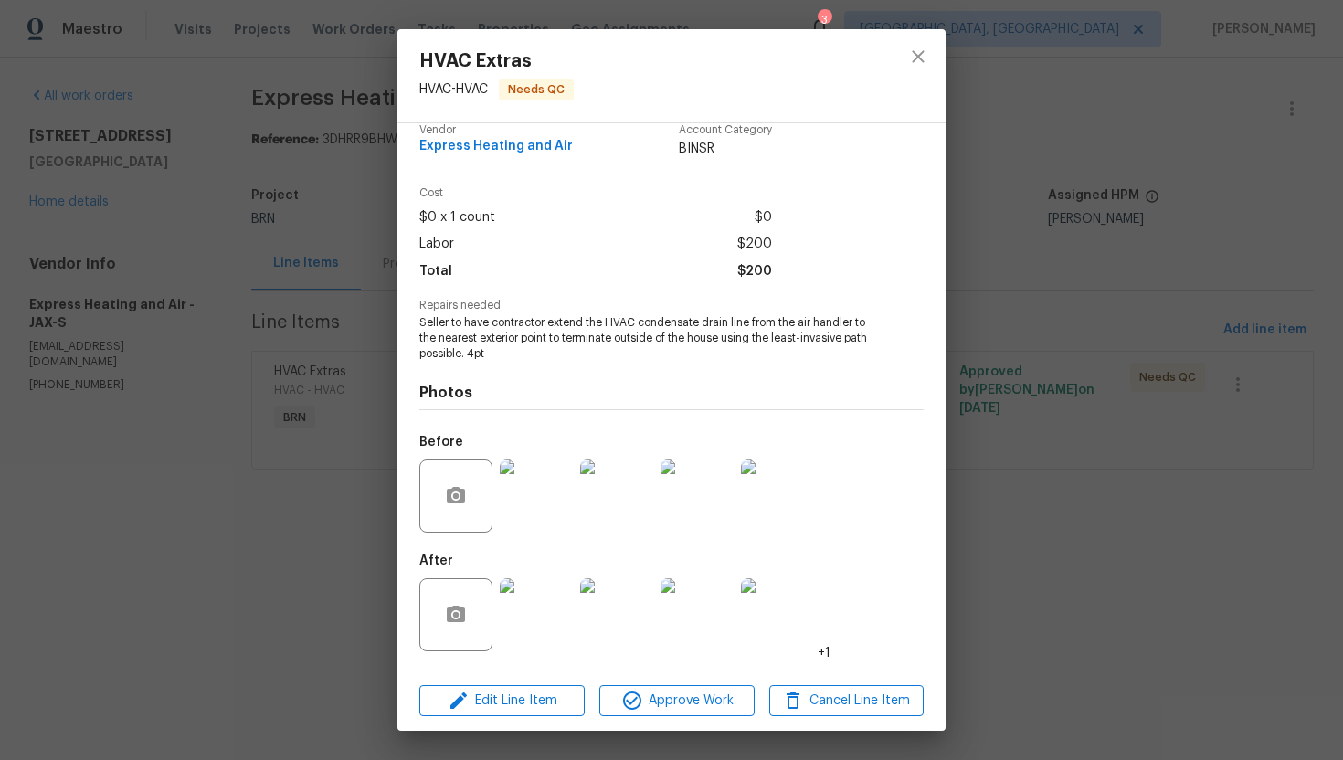
click at [1001, 325] on div "HVAC Extras HVAC - HVAC Needs QC Vendor Express Heating and Air Account Categor…" at bounding box center [671, 380] width 1343 height 760
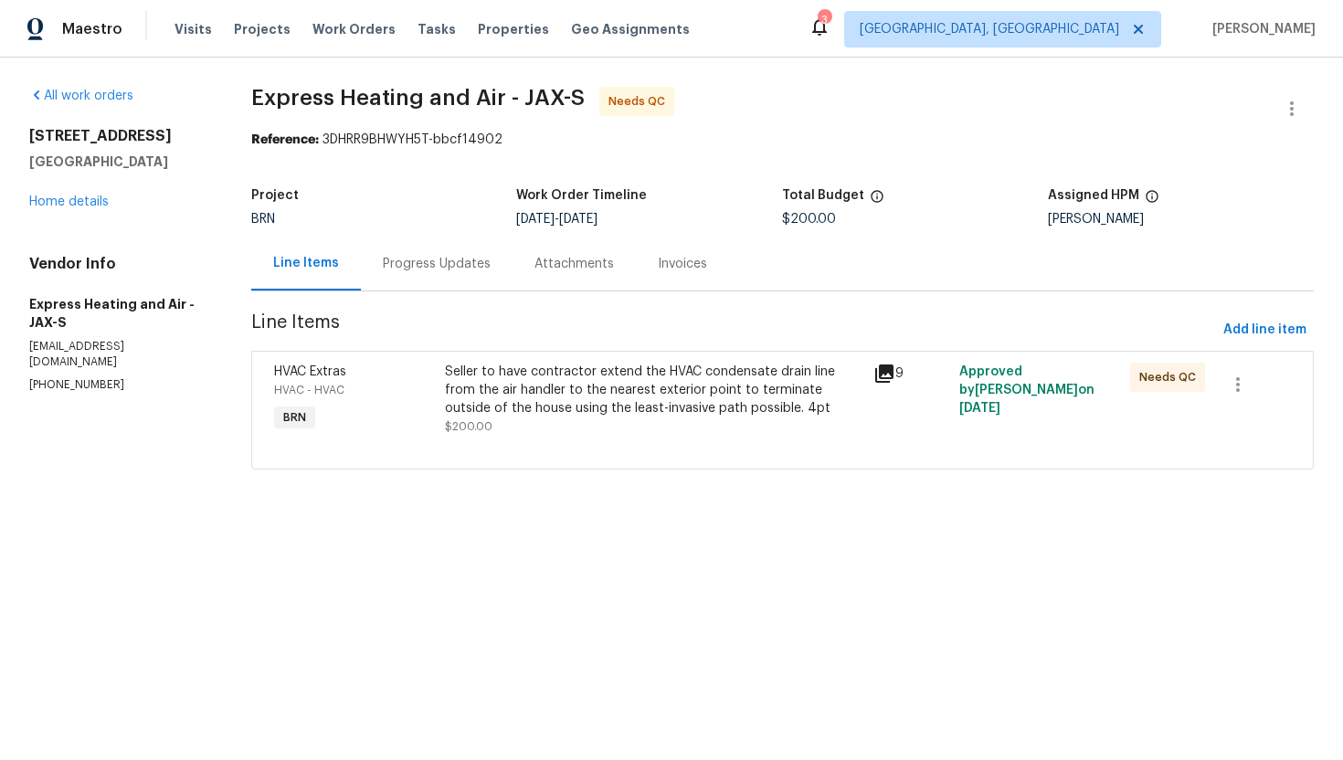
click at [658, 388] on div "Seller to have contractor extend the HVAC condensate drain line from the air ha…" at bounding box center [653, 390] width 417 height 55
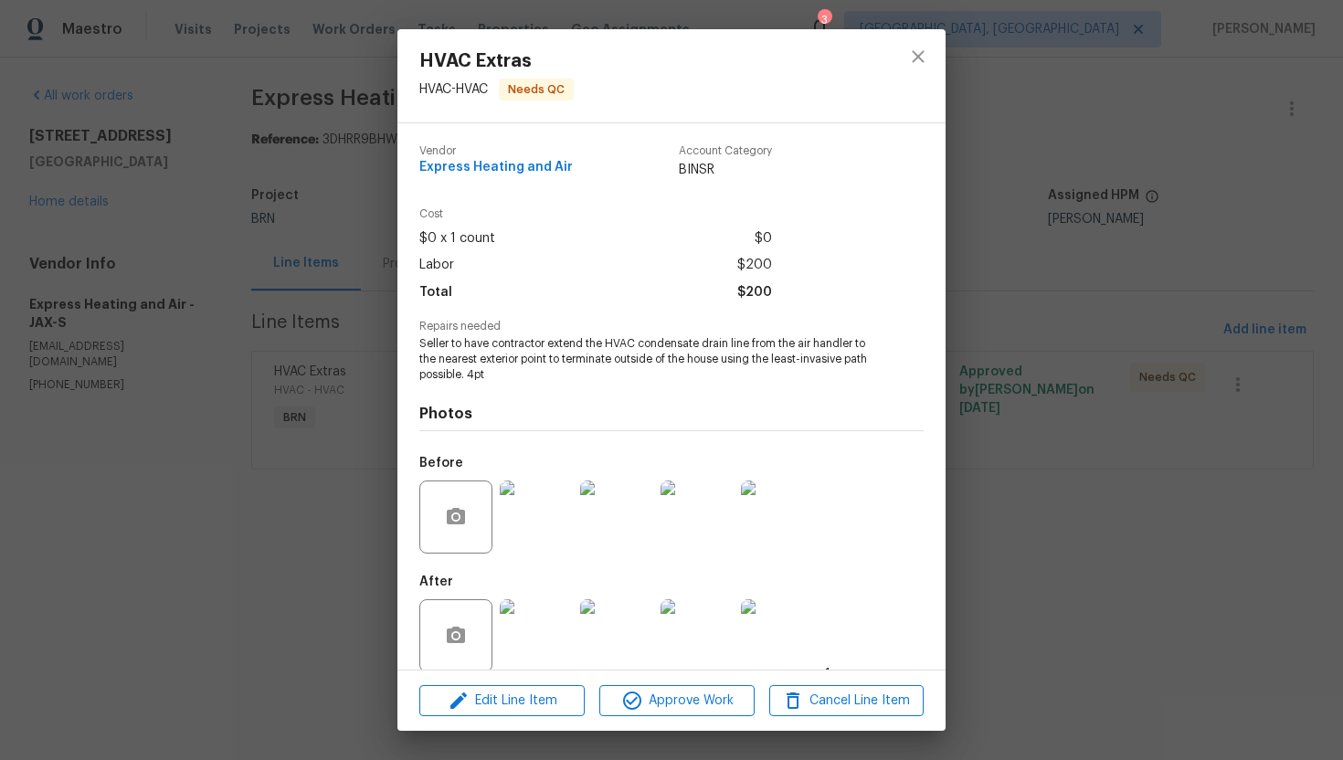
click at [1020, 281] on div "HVAC Extras HVAC - HVAC Needs QC Vendor Express Heating and Air Account Categor…" at bounding box center [671, 380] width 1343 height 760
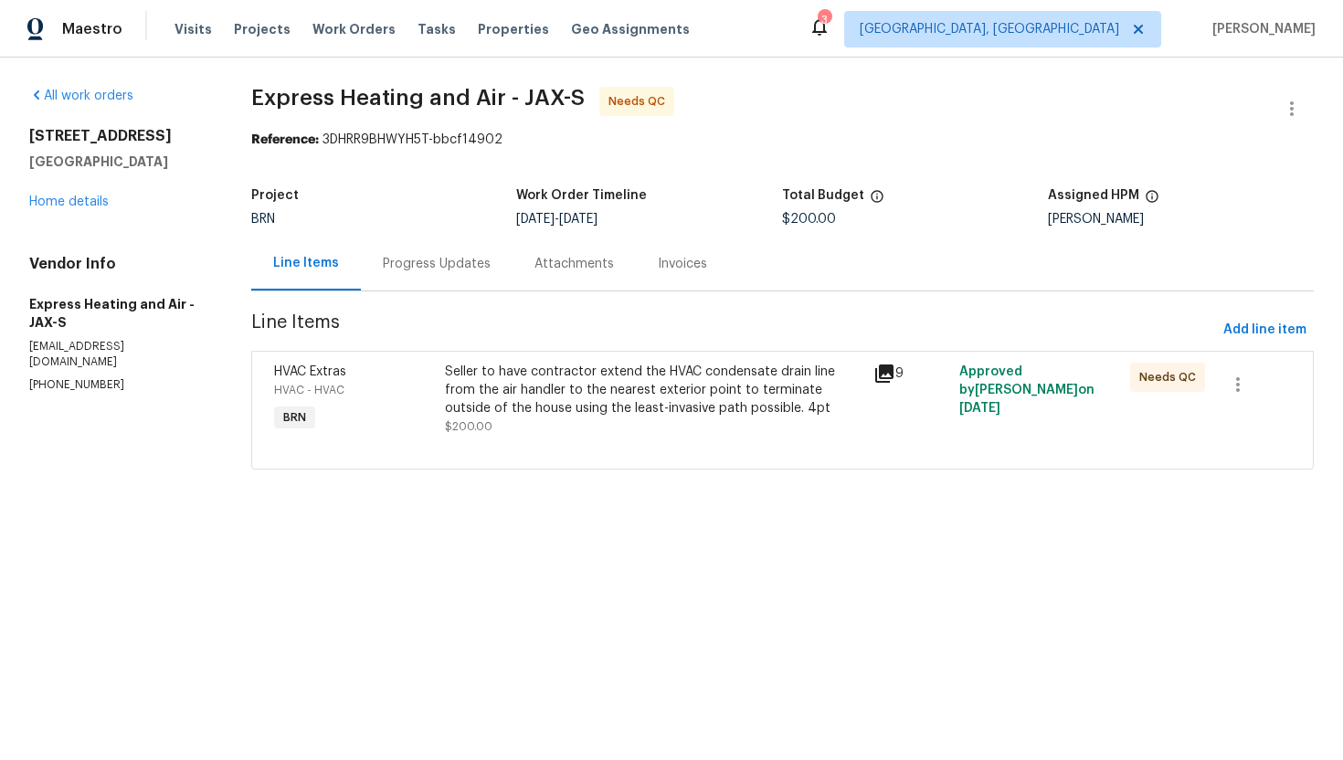
click at [587, 437] on div at bounding box center [782, 447] width 1017 height 22
click at [577, 373] on div "Seller to have contractor extend the HVAC condensate drain line from the air ha…" at bounding box center [653, 390] width 417 height 55
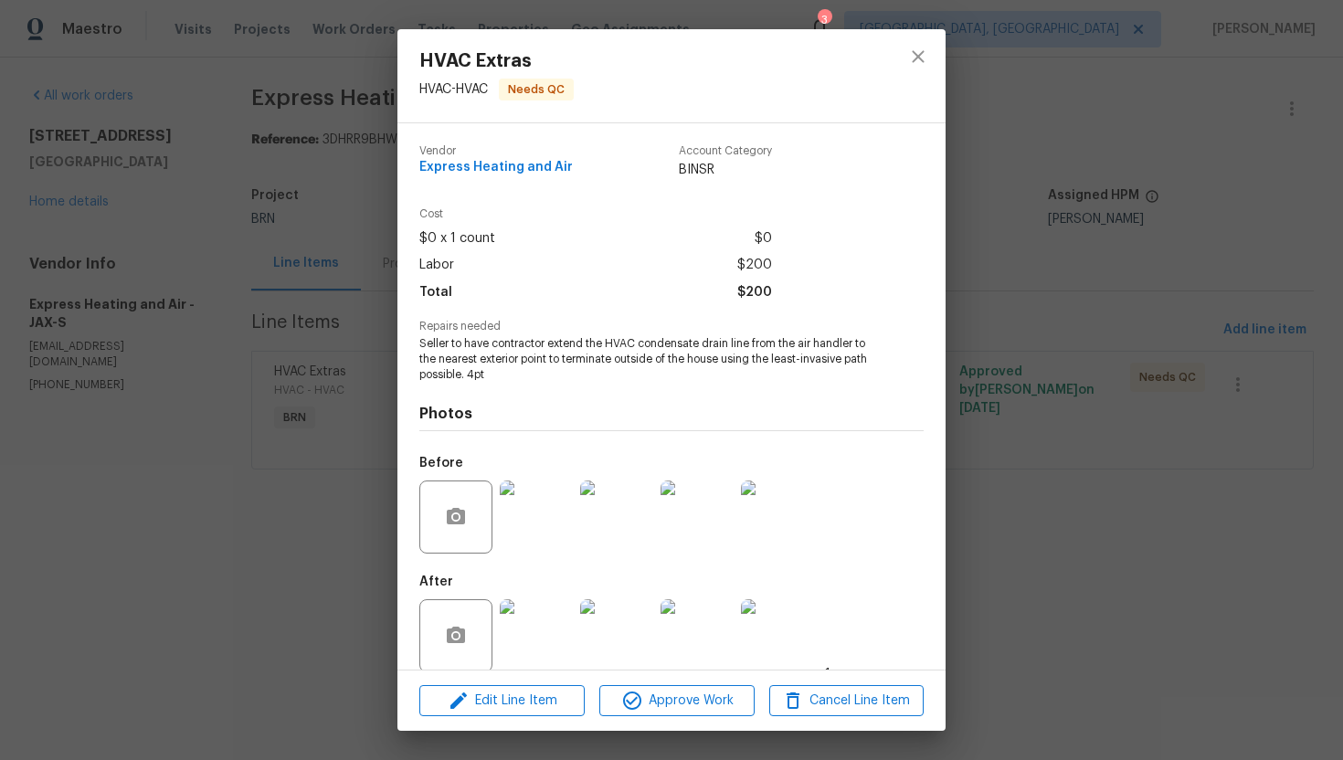
click at [556, 502] on img at bounding box center [536, 516] width 73 height 73
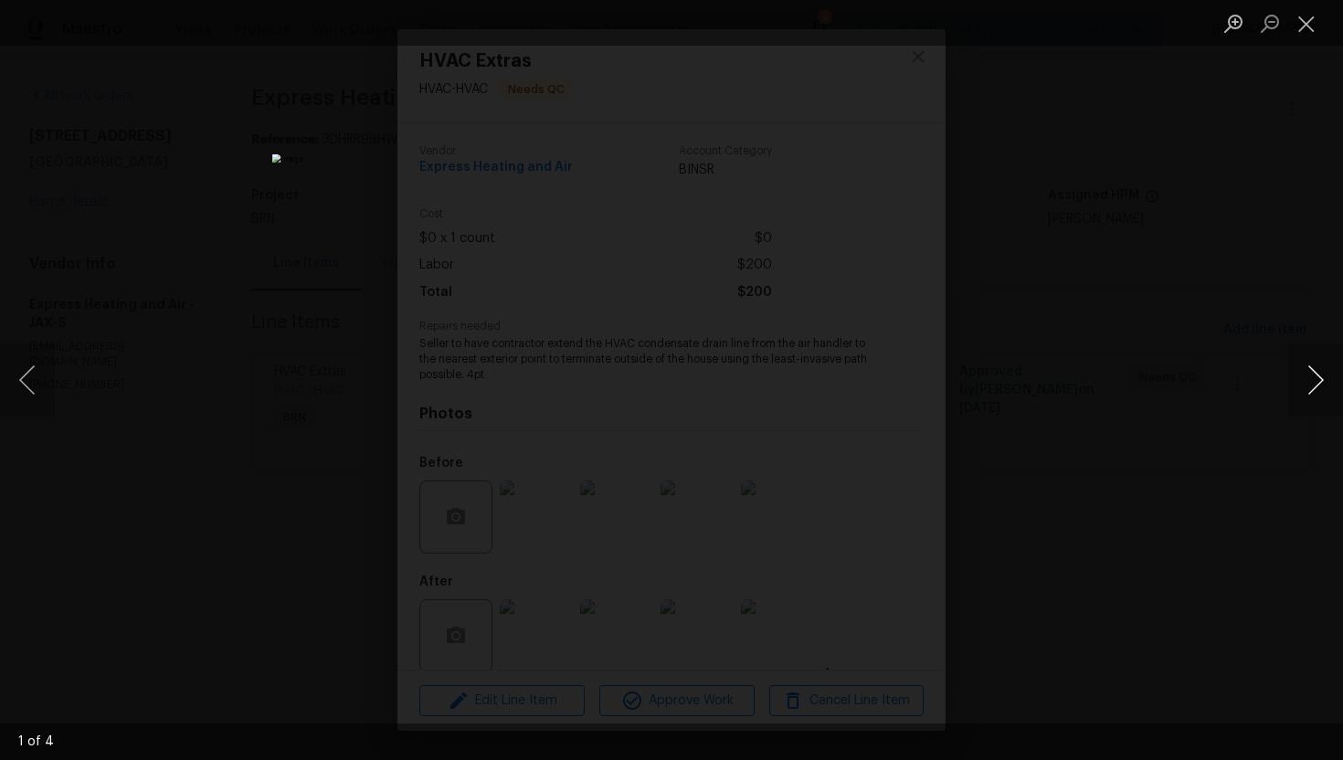
click at [1311, 374] on button "Next image" at bounding box center [1315, 379] width 55 height 73
click at [1309, 16] on button "Close lightbox" at bounding box center [1306, 23] width 37 height 32
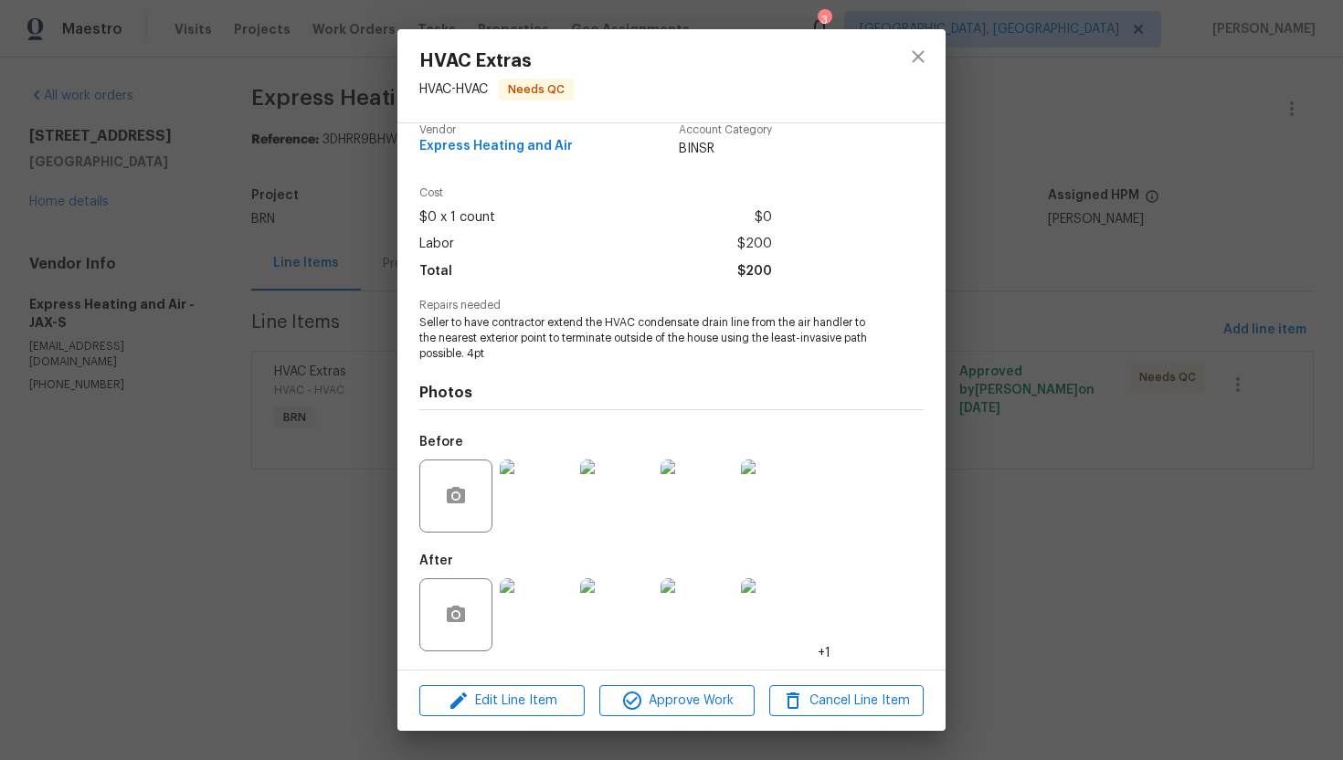
click at [528, 612] on img at bounding box center [536, 614] width 73 height 73
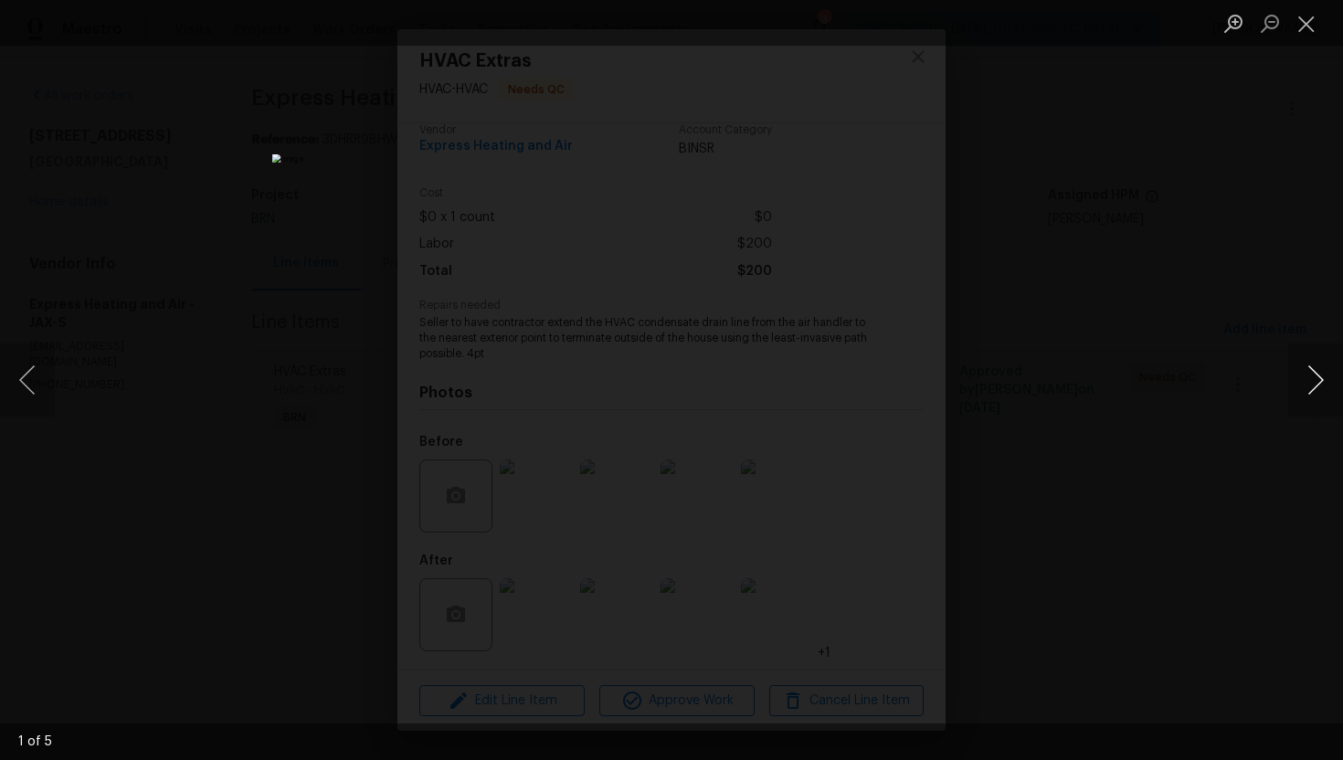
click at [1320, 381] on button "Next image" at bounding box center [1315, 379] width 55 height 73
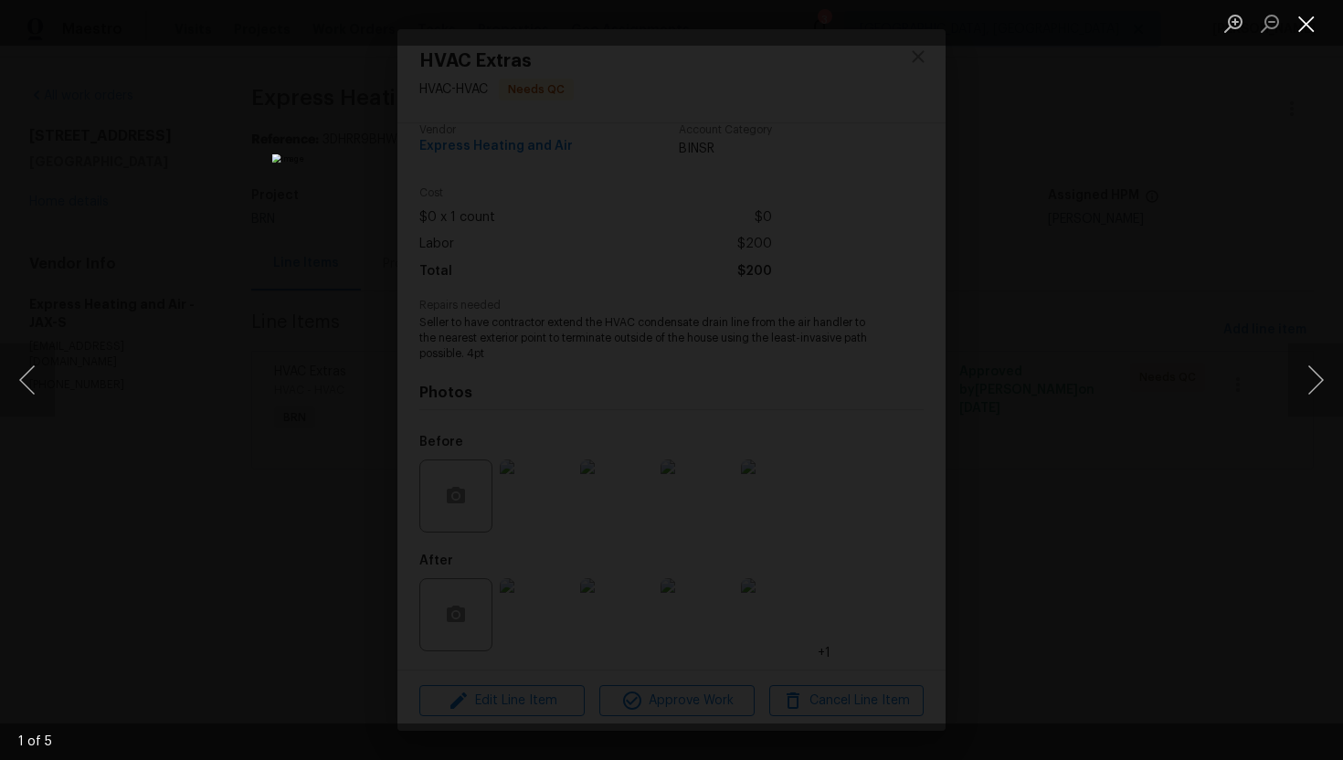
click at [1301, 35] on button "Close lightbox" at bounding box center [1306, 23] width 37 height 32
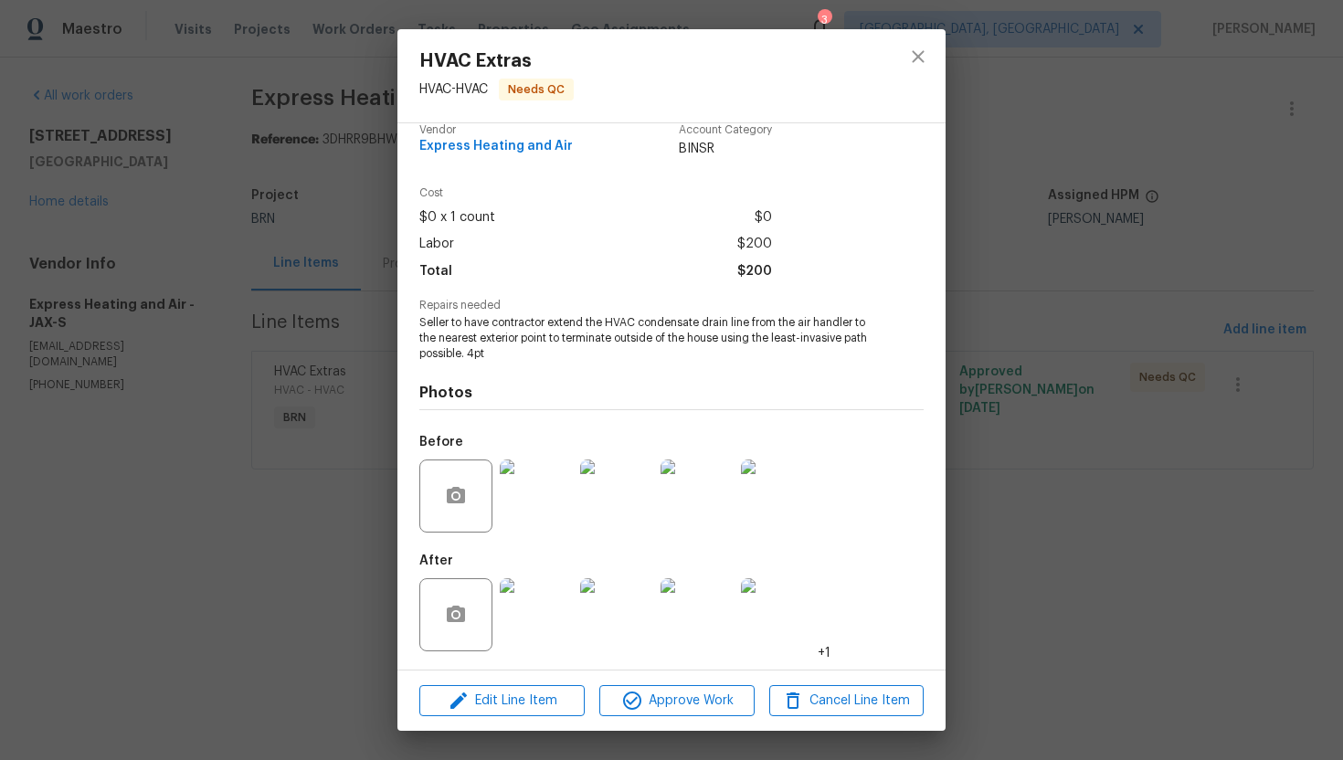
click at [694, 590] on img at bounding box center [696, 614] width 73 height 73
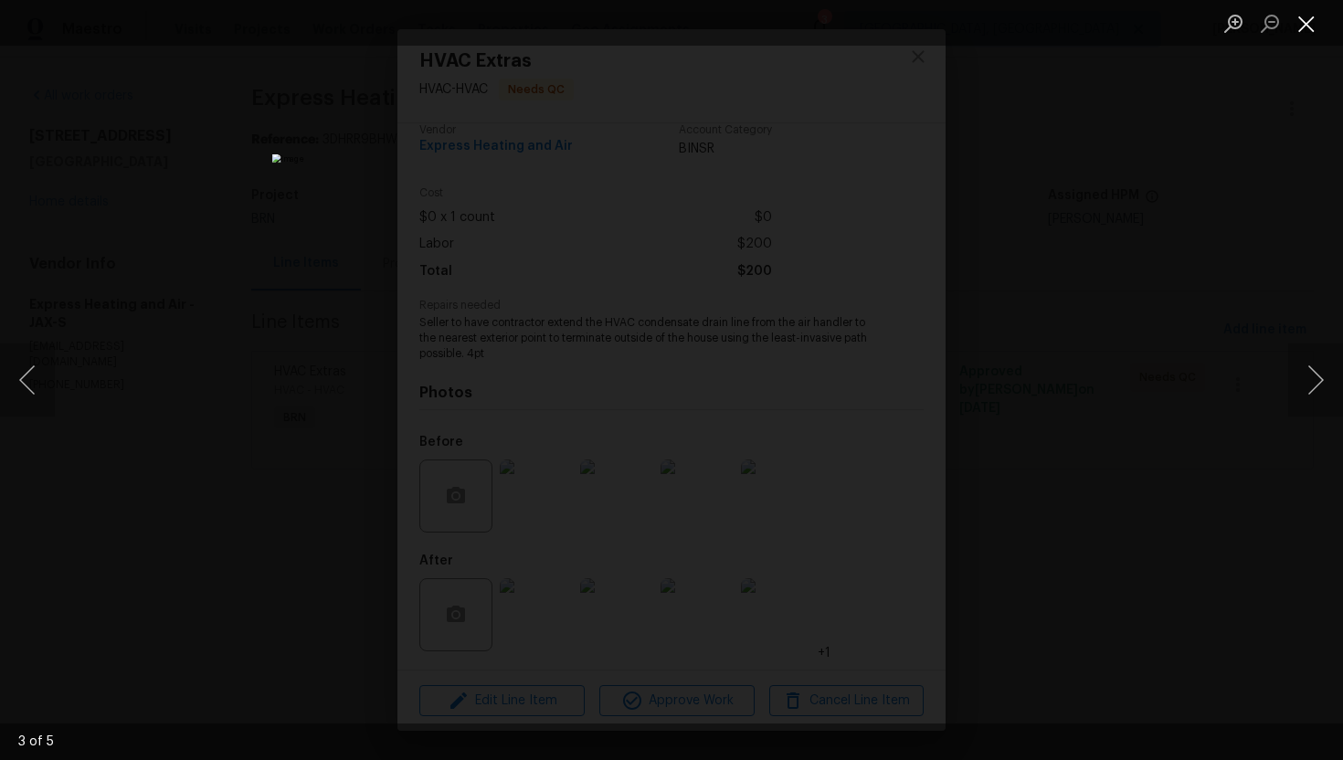
click at [1309, 37] on button "Close lightbox" at bounding box center [1306, 23] width 37 height 32
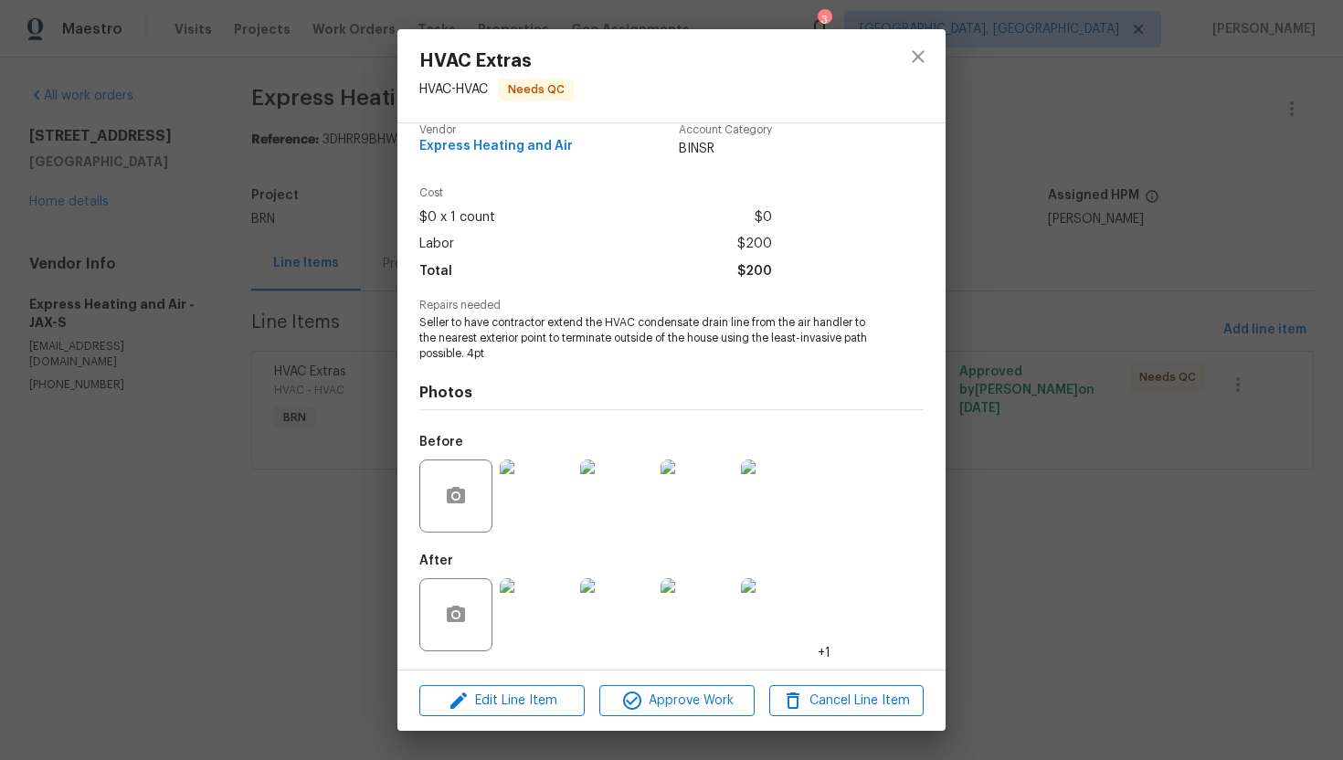
click at [517, 597] on img at bounding box center [536, 614] width 73 height 73
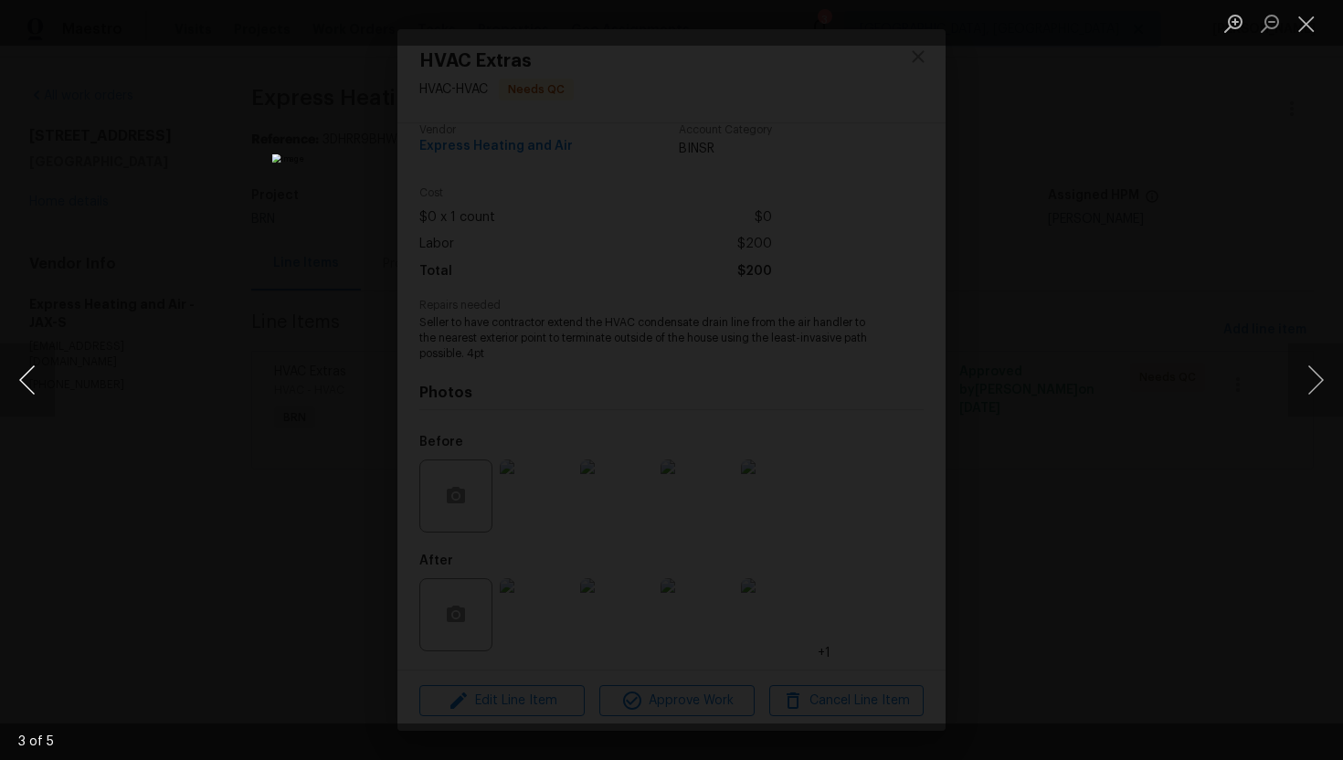
click at [19, 378] on button "Previous image" at bounding box center [27, 379] width 55 height 73
click at [1295, 22] on button "Close lightbox" at bounding box center [1306, 23] width 37 height 32
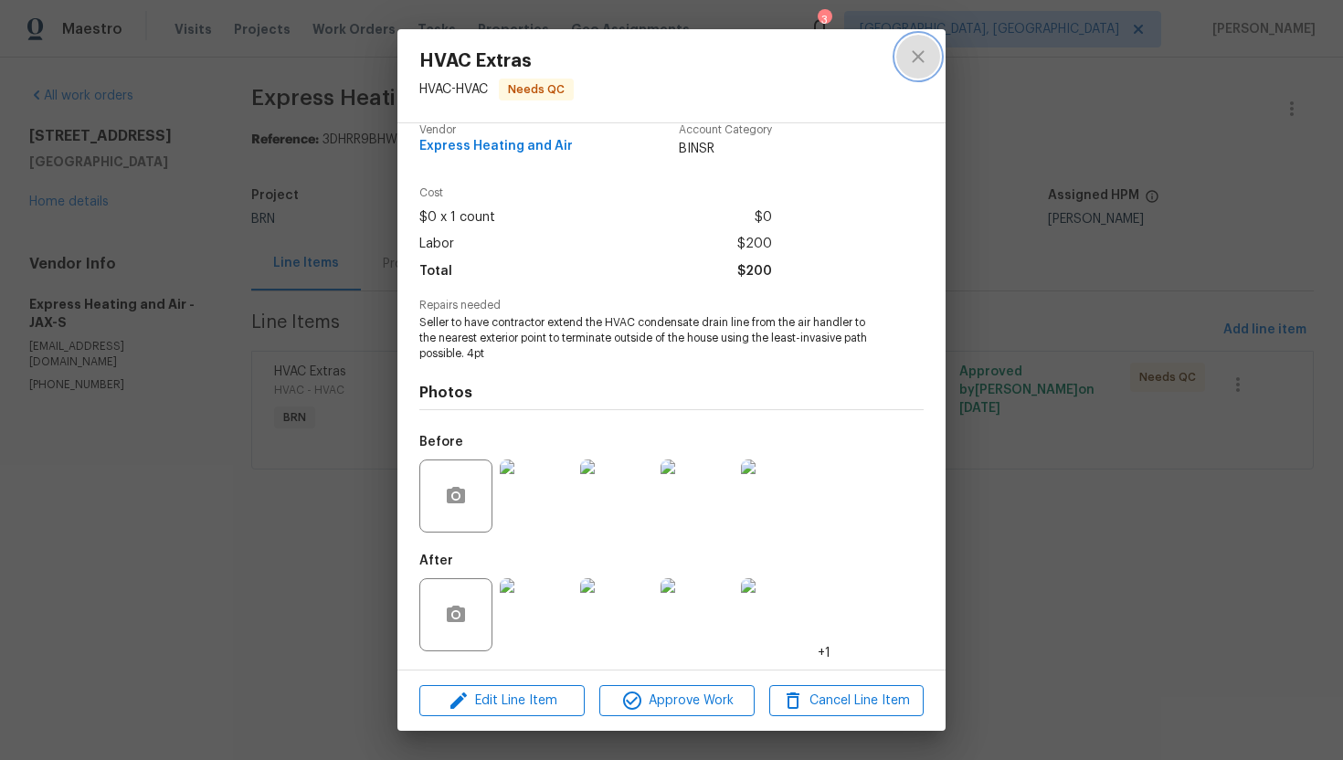
click at [934, 49] on button "close" at bounding box center [918, 57] width 44 height 44
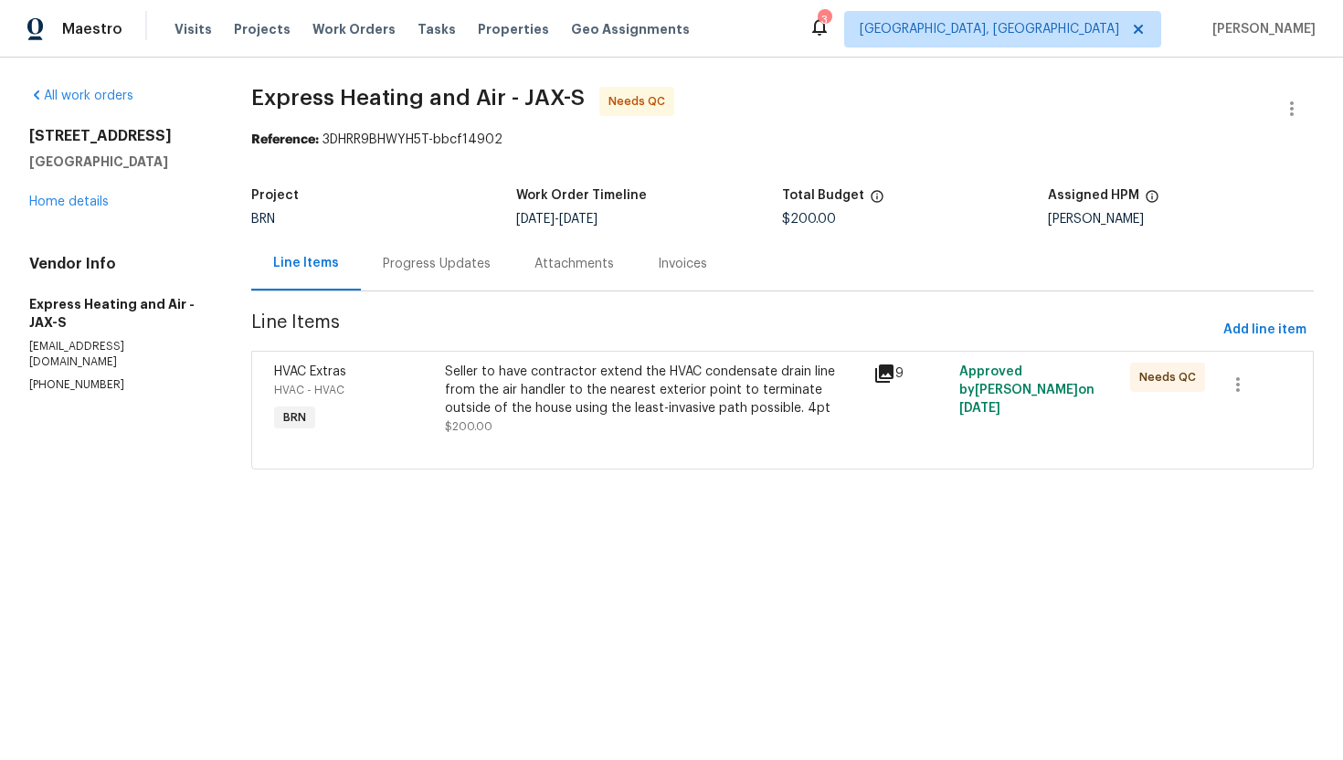
click at [432, 272] on div "Progress Updates" at bounding box center [437, 264] width 108 height 18
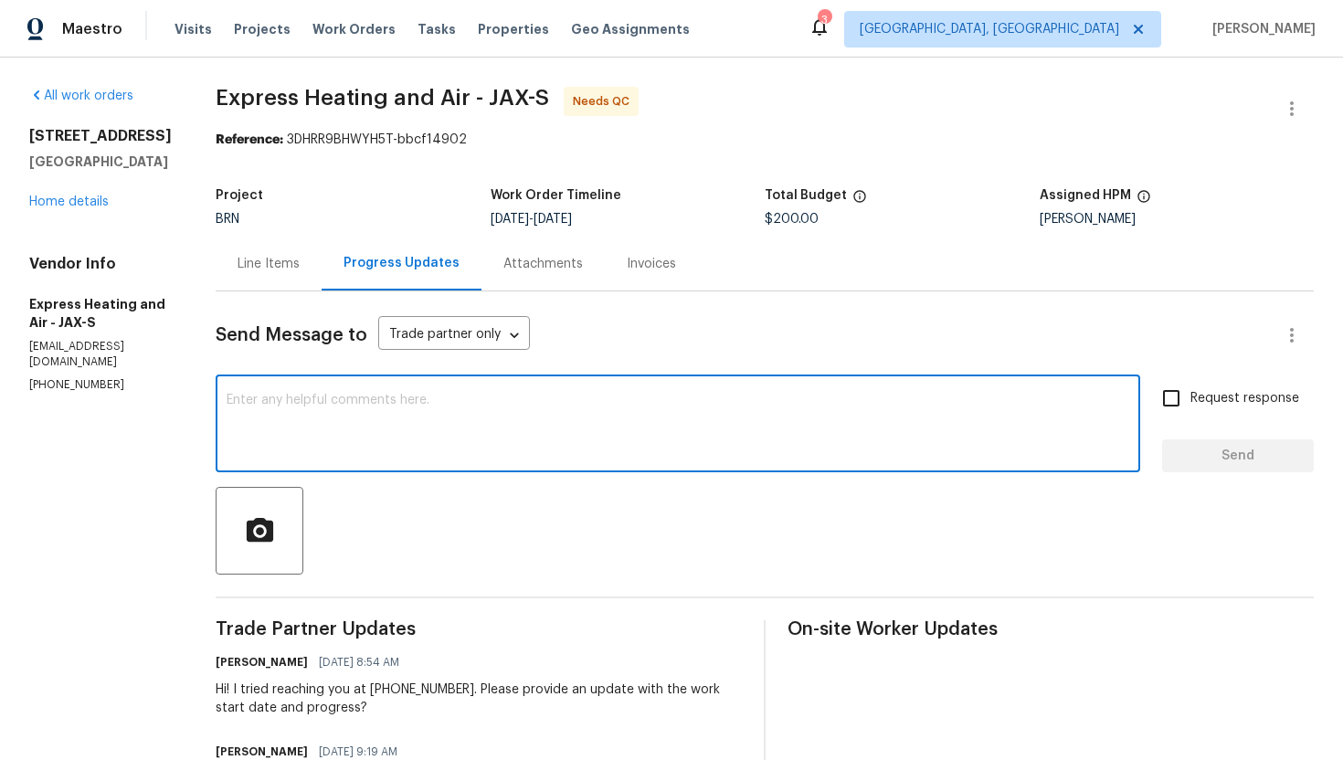
click at [438, 398] on textarea at bounding box center [678, 426] width 902 height 64
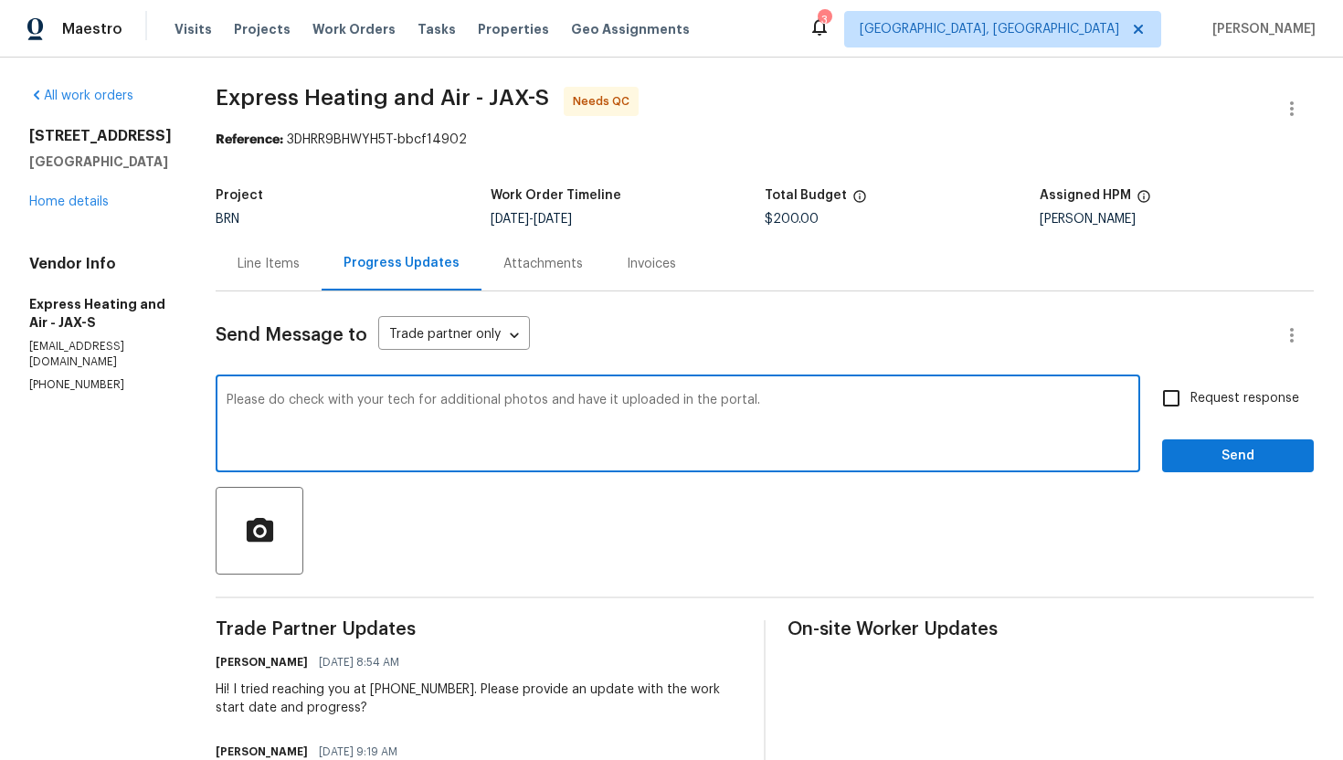
type textarea "Please do check with your tech for additional photos and have it uploaded in th…"
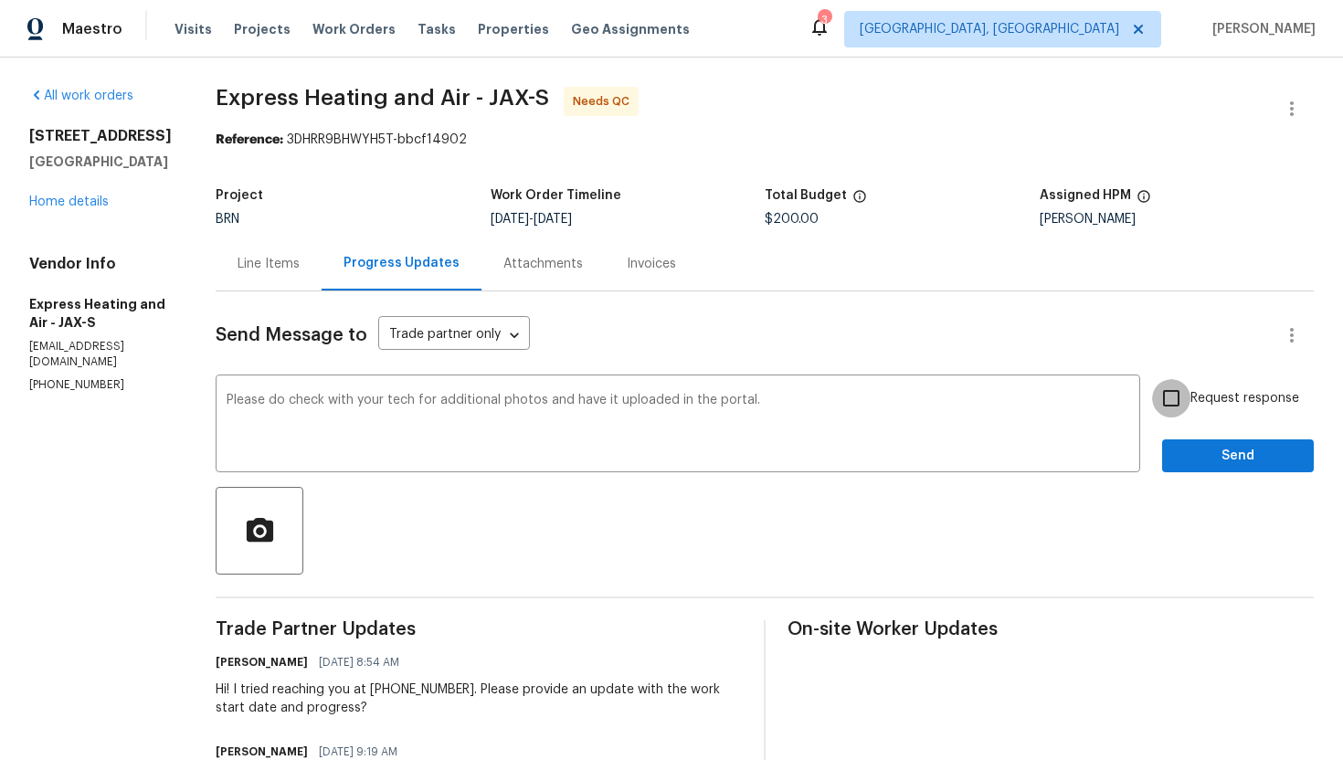
click at [1171, 397] on input "Request response" at bounding box center [1171, 398] width 38 height 38
checkbox input "true"
click at [1187, 441] on button "Send" at bounding box center [1238, 456] width 152 height 34
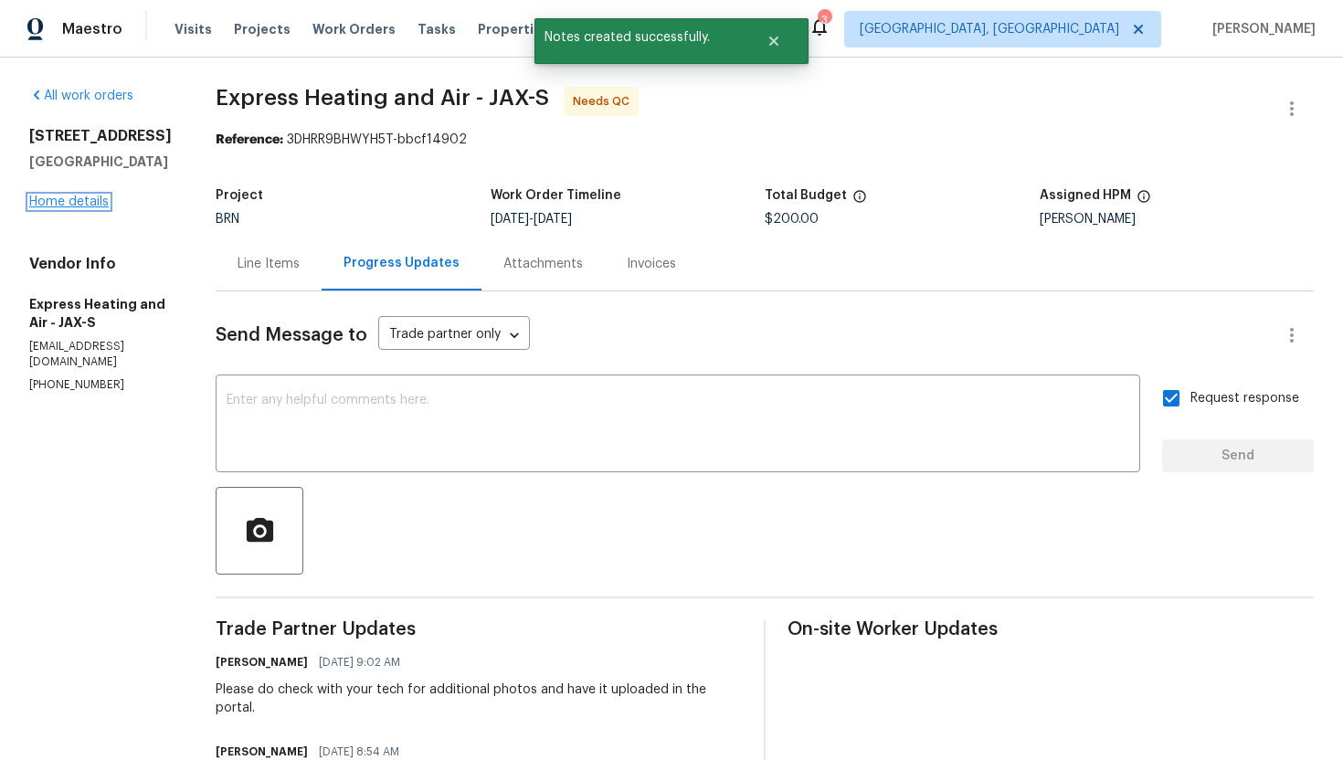
click at [87, 205] on link "Home details" at bounding box center [68, 201] width 79 height 13
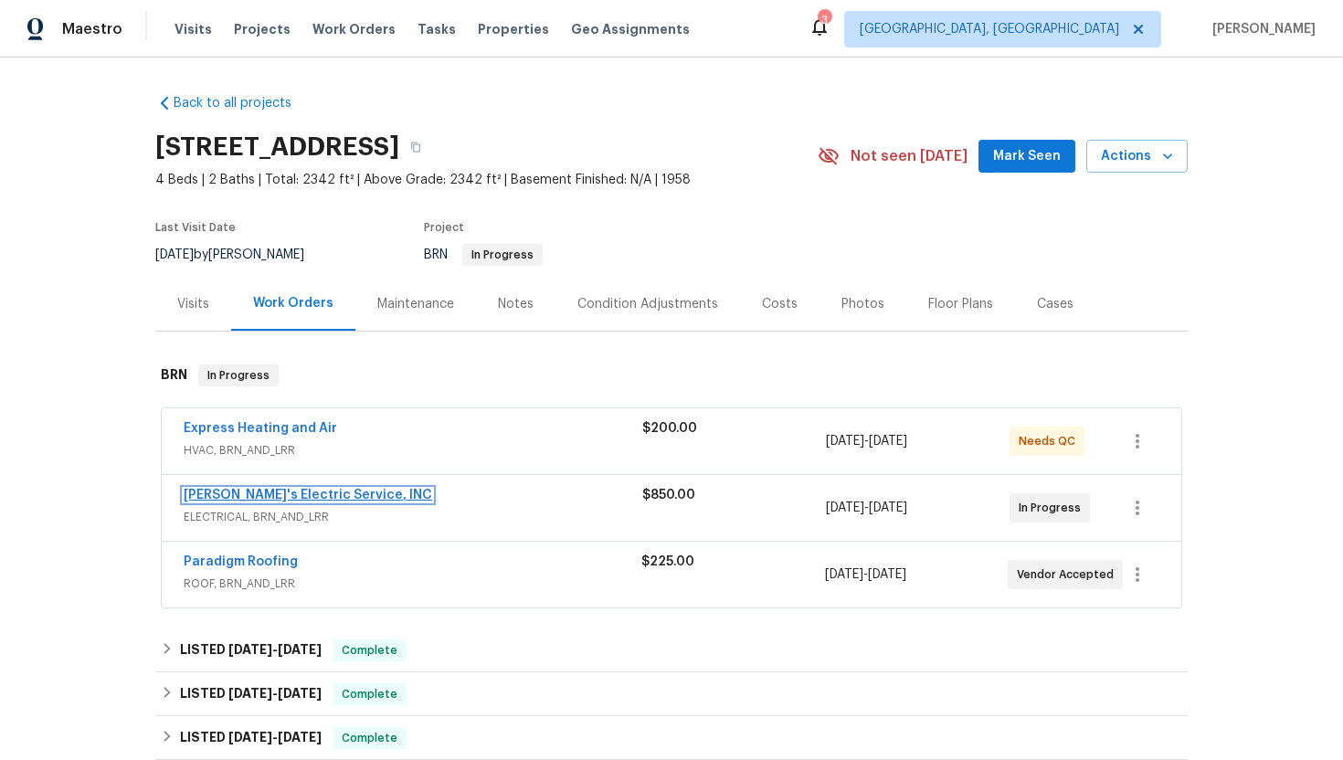
click at [239, 493] on link "Jack's Electric Service, INC" at bounding box center [308, 495] width 248 height 13
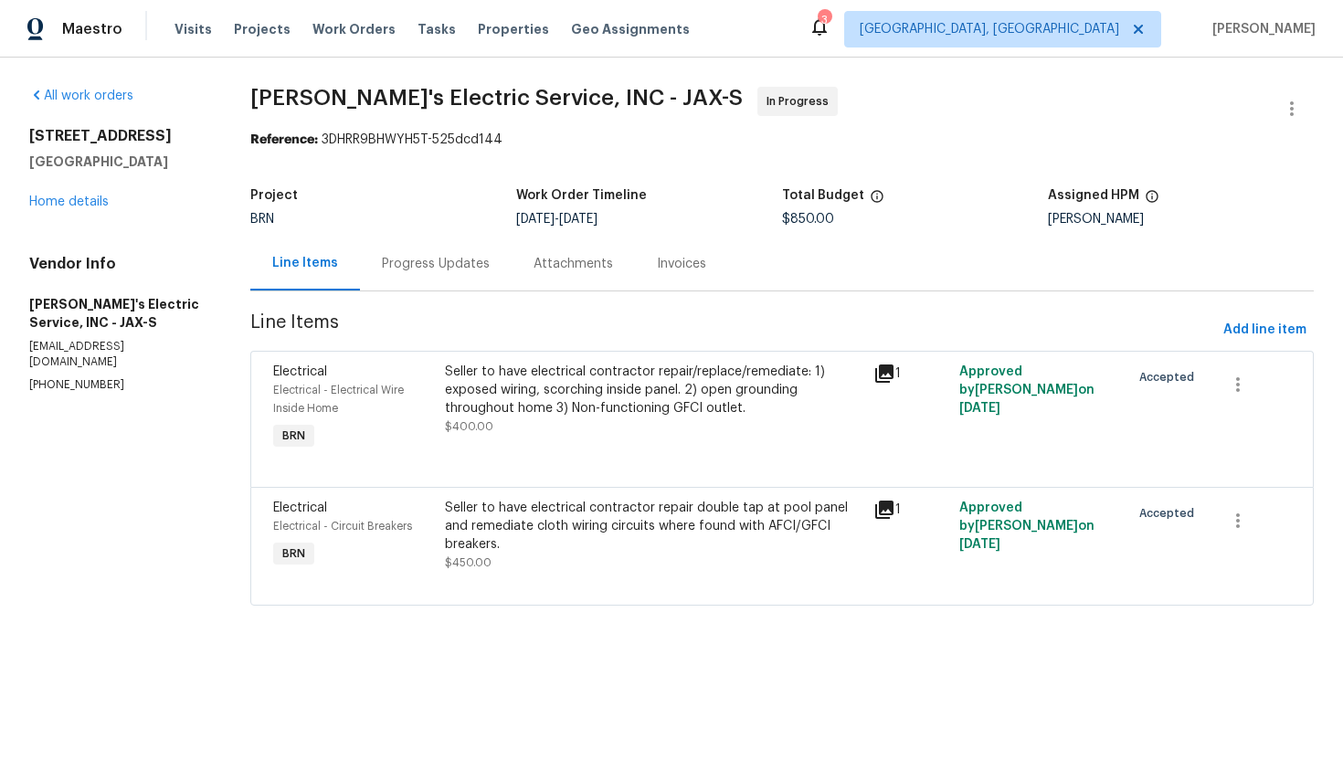
click at [466, 276] on div "Progress Updates" at bounding box center [436, 264] width 152 height 54
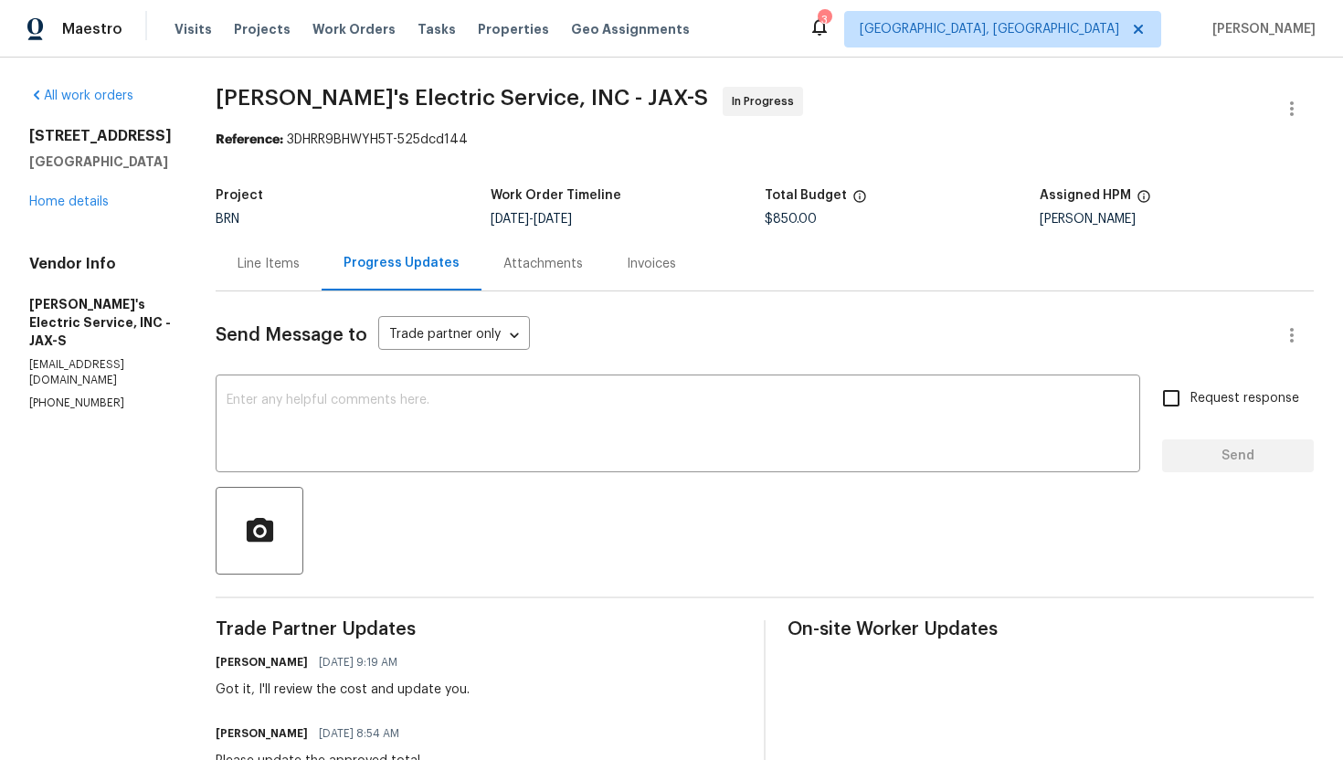
click at [270, 256] on div "Line Items" at bounding box center [268, 264] width 62 height 18
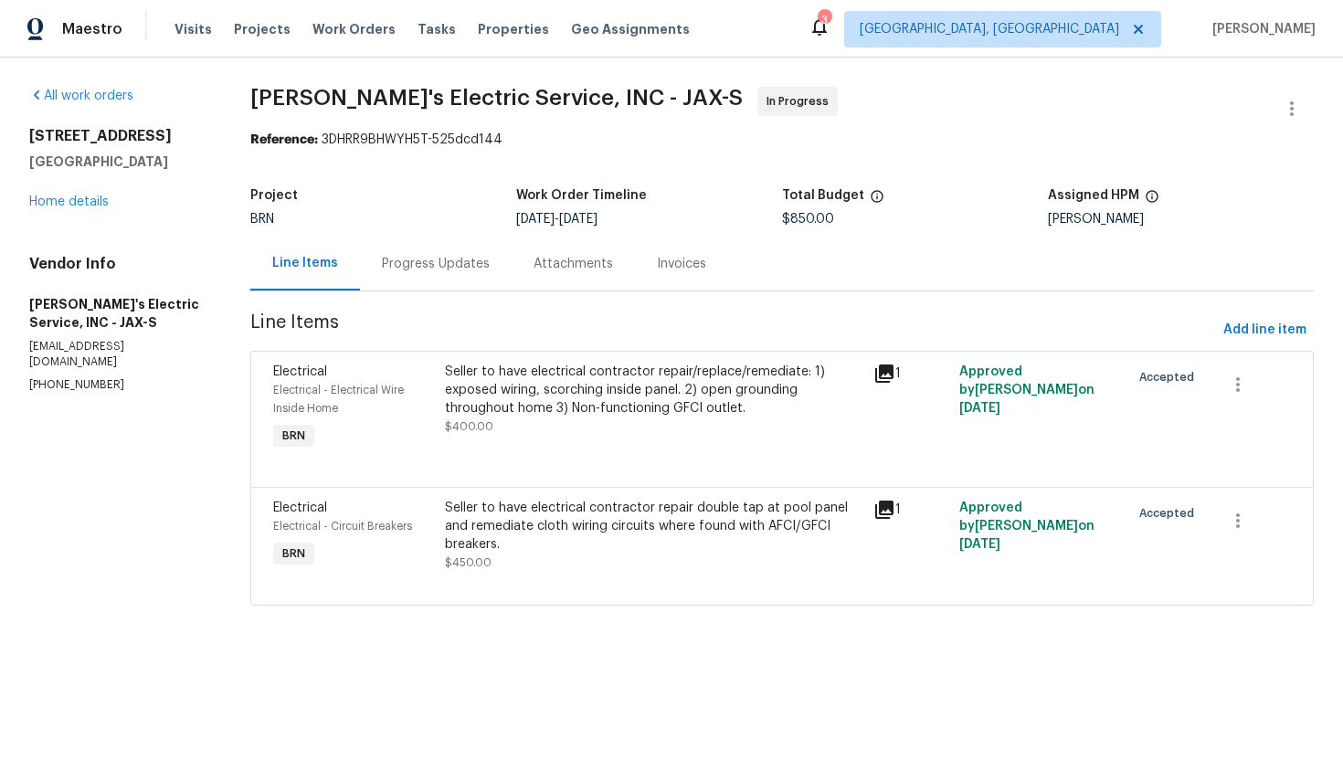
click at [550, 533] on div "Seller to have electrical contractor repair double tap at pool panel and remedi…" at bounding box center [653, 526] width 417 height 55
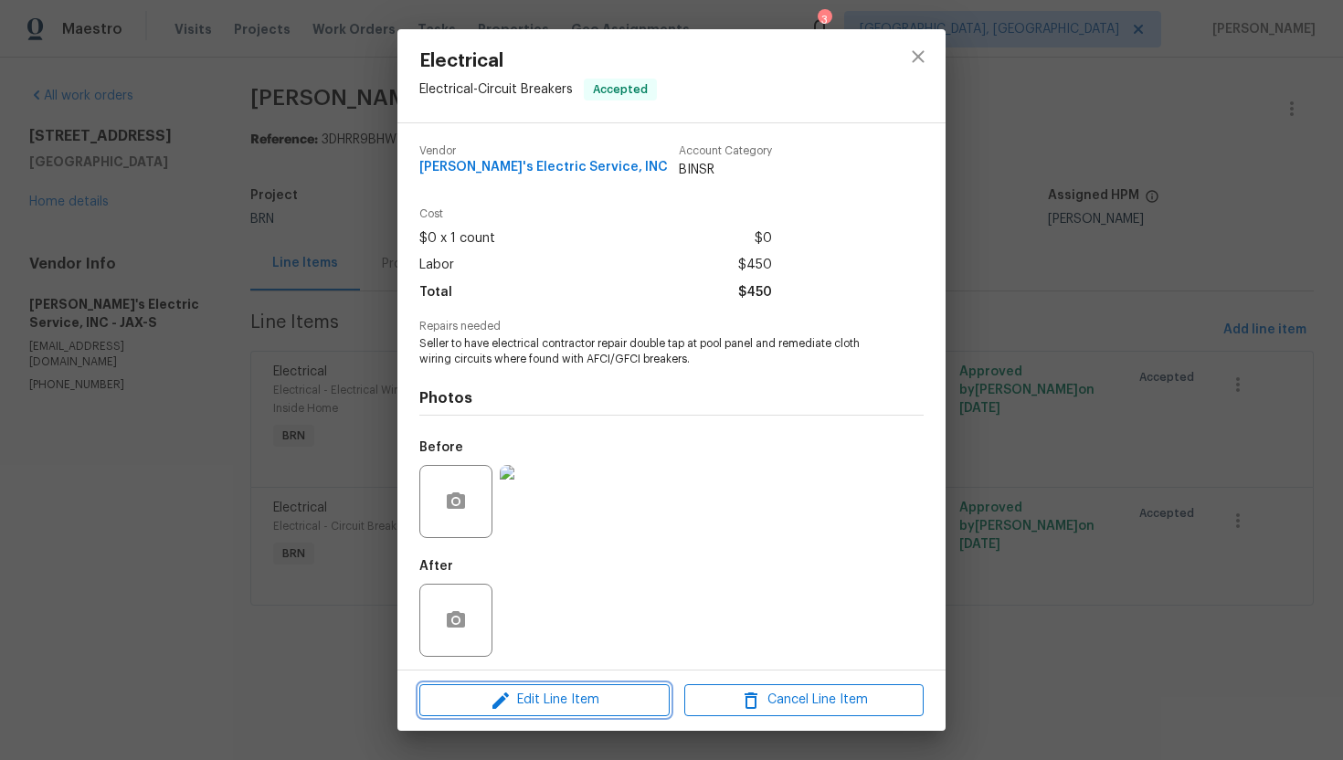
click at [514, 691] on span "Edit Line Item" at bounding box center [544, 700] width 239 height 23
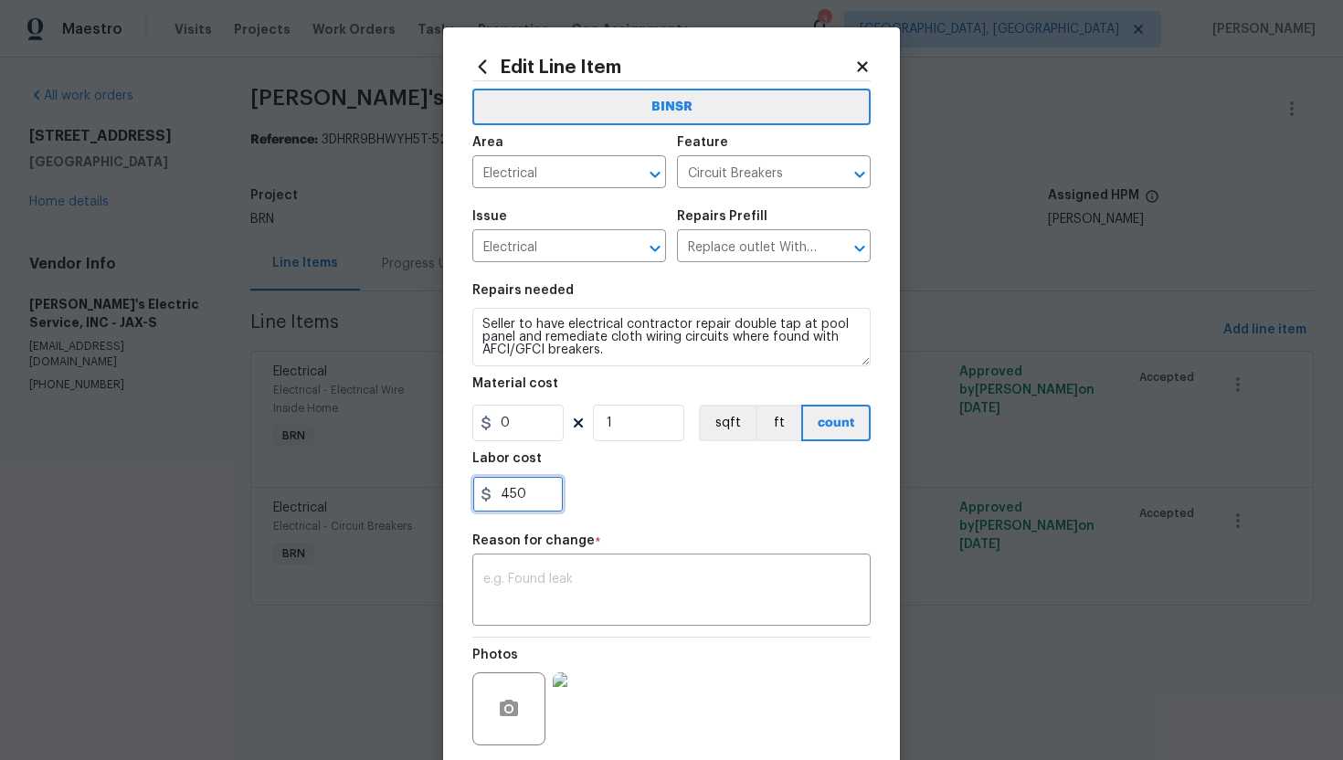
click at [502, 498] on input "450" at bounding box center [517, 494] width 91 height 37
type input "1465"
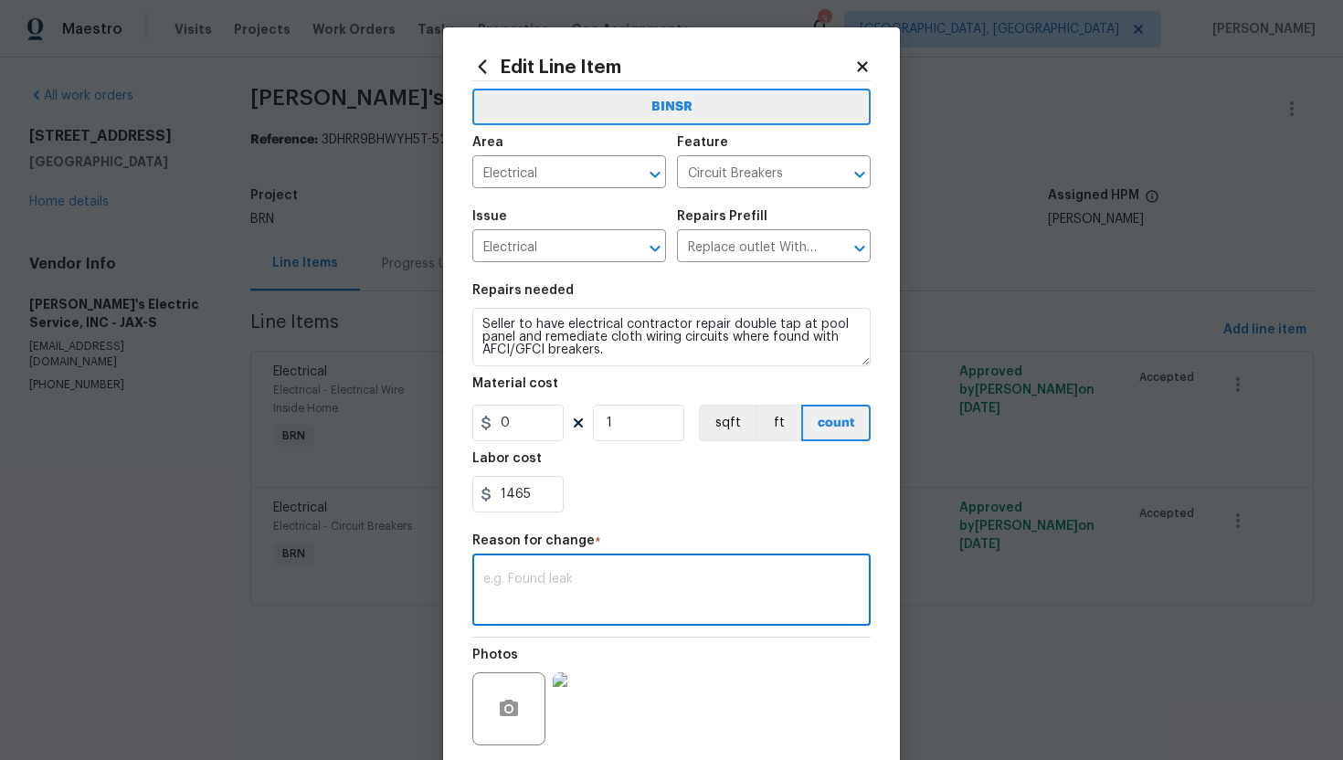
click at [617, 582] on textarea at bounding box center [671, 592] width 376 height 38
paste textarea "(AG) Updated cost per BR team’s approval."
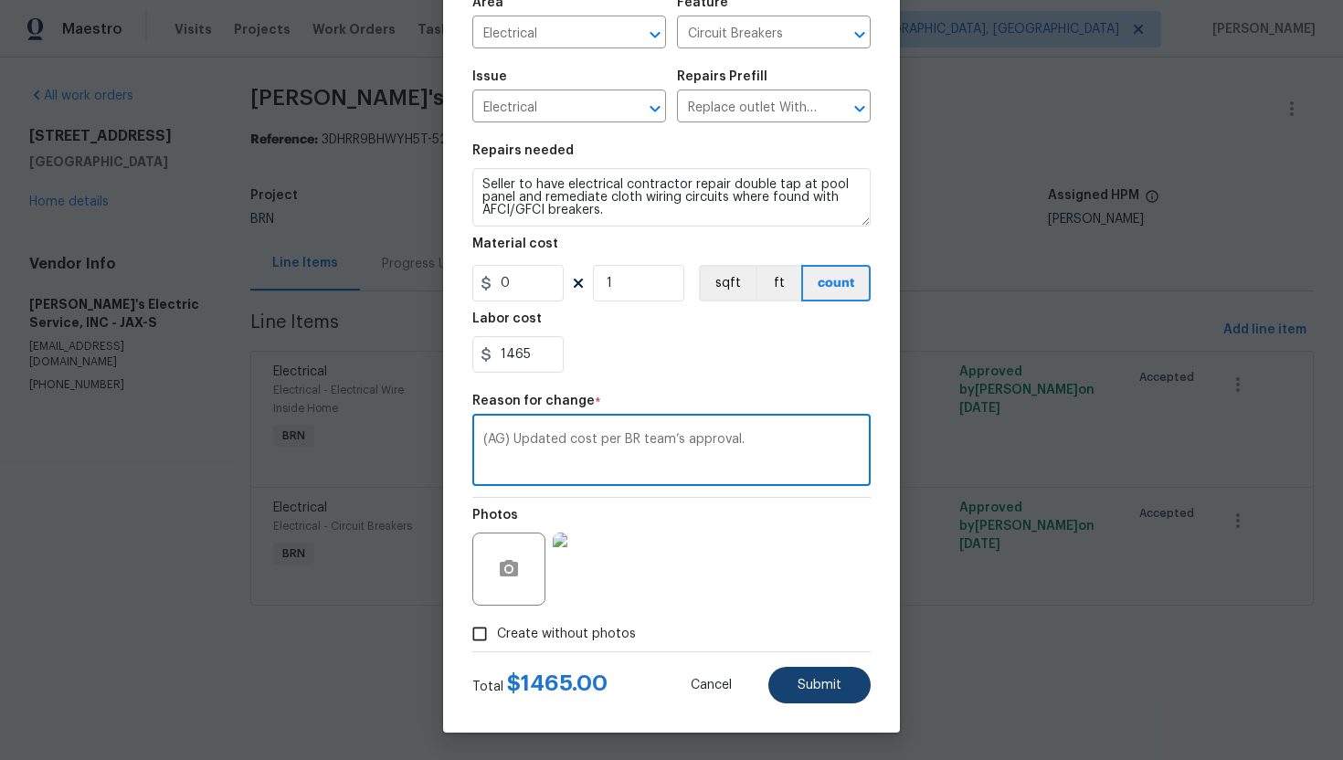
type textarea "(AG) Updated cost per BR team’s approval."
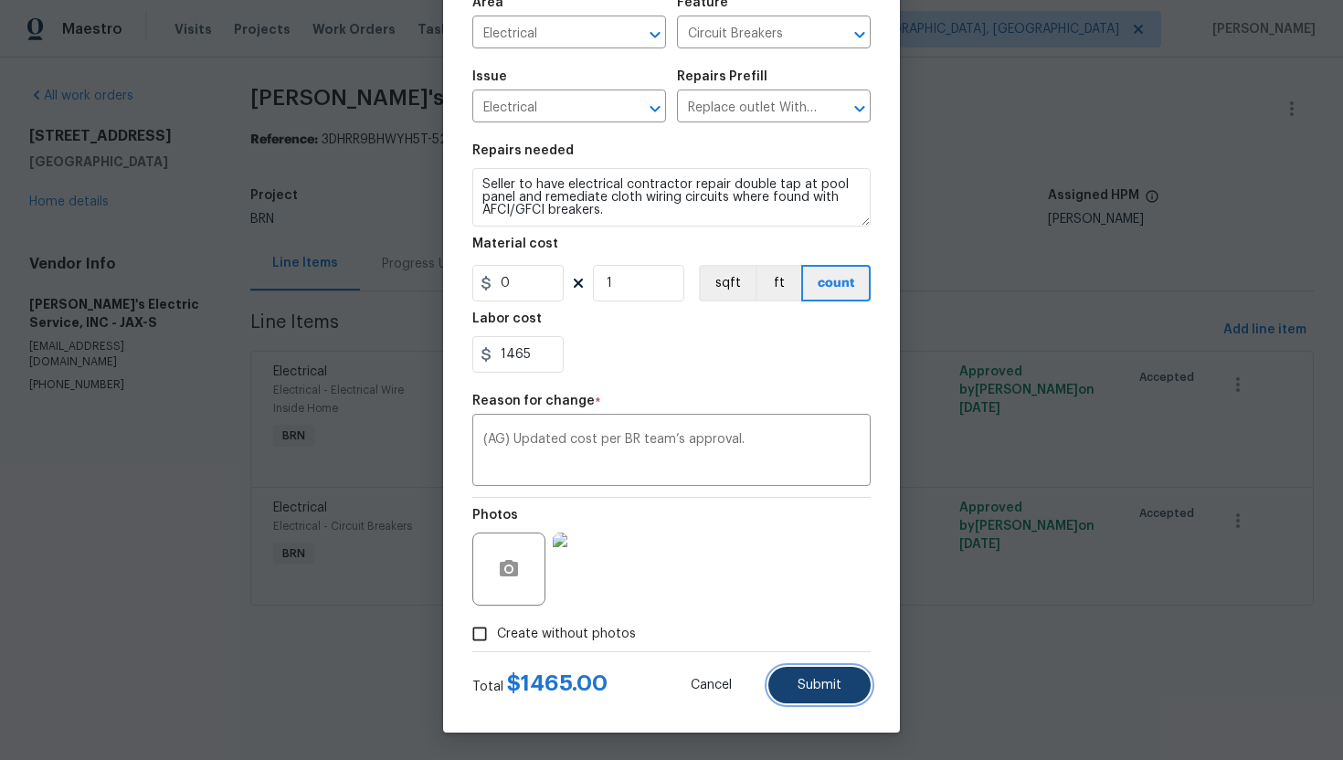
click at [837, 690] on span "Submit" at bounding box center [819, 686] width 44 height 14
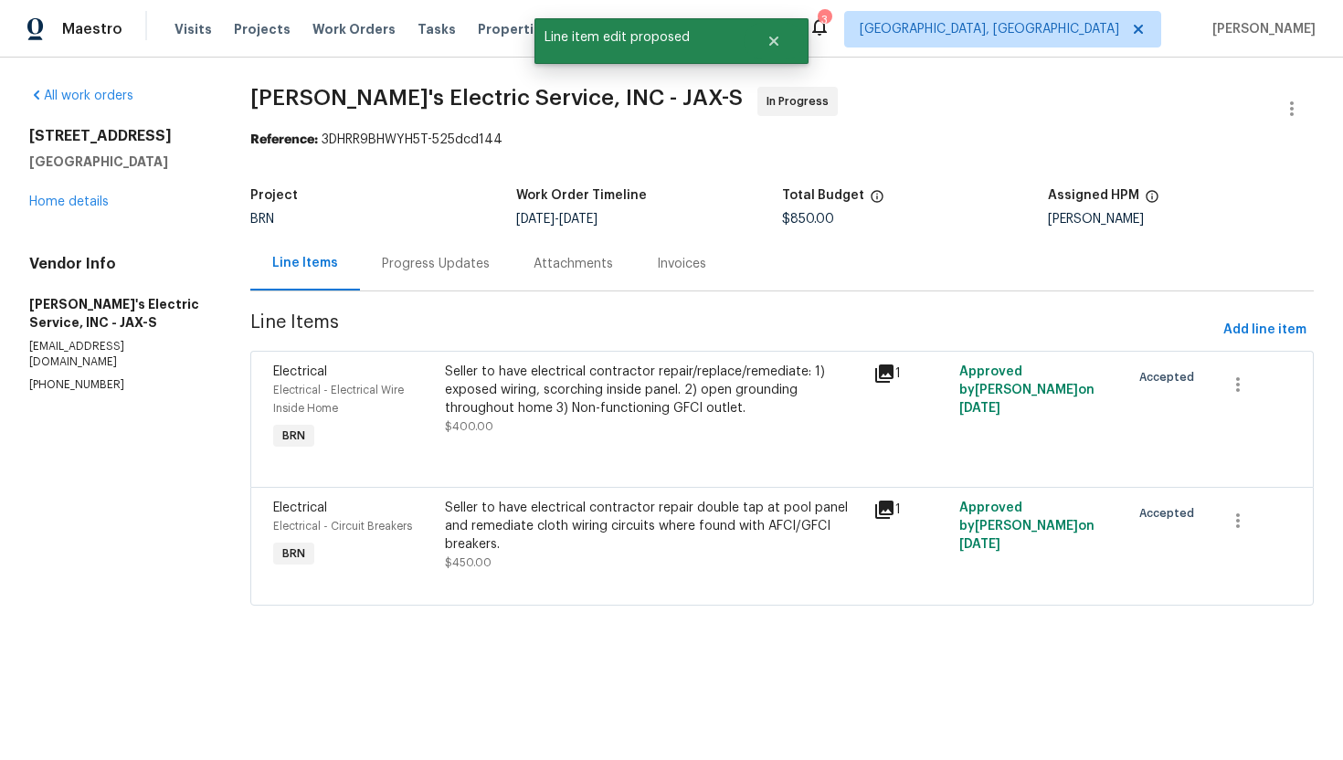
scroll to position [0, 0]
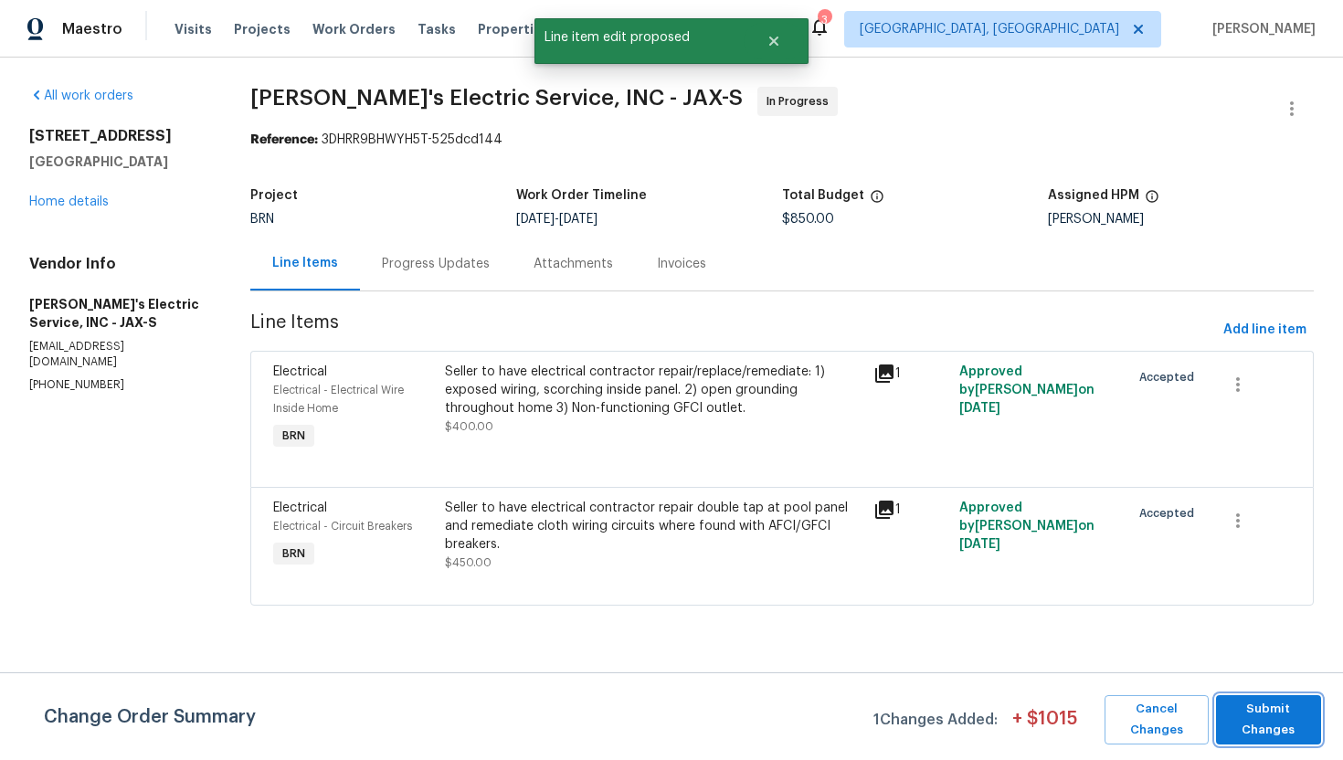
click at [1275, 709] on span "Submit Changes" at bounding box center [1268, 720] width 87 height 42
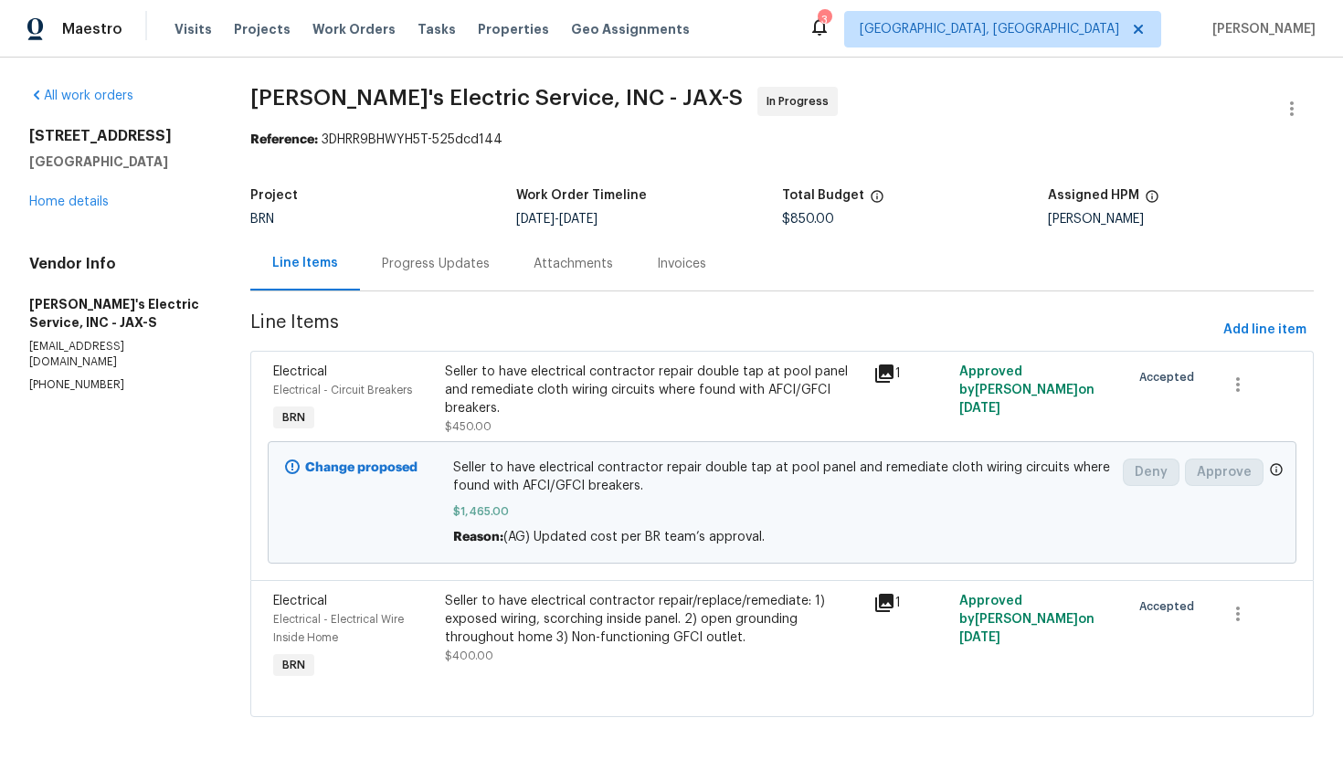
click at [417, 254] on div "Progress Updates" at bounding box center [436, 264] width 152 height 54
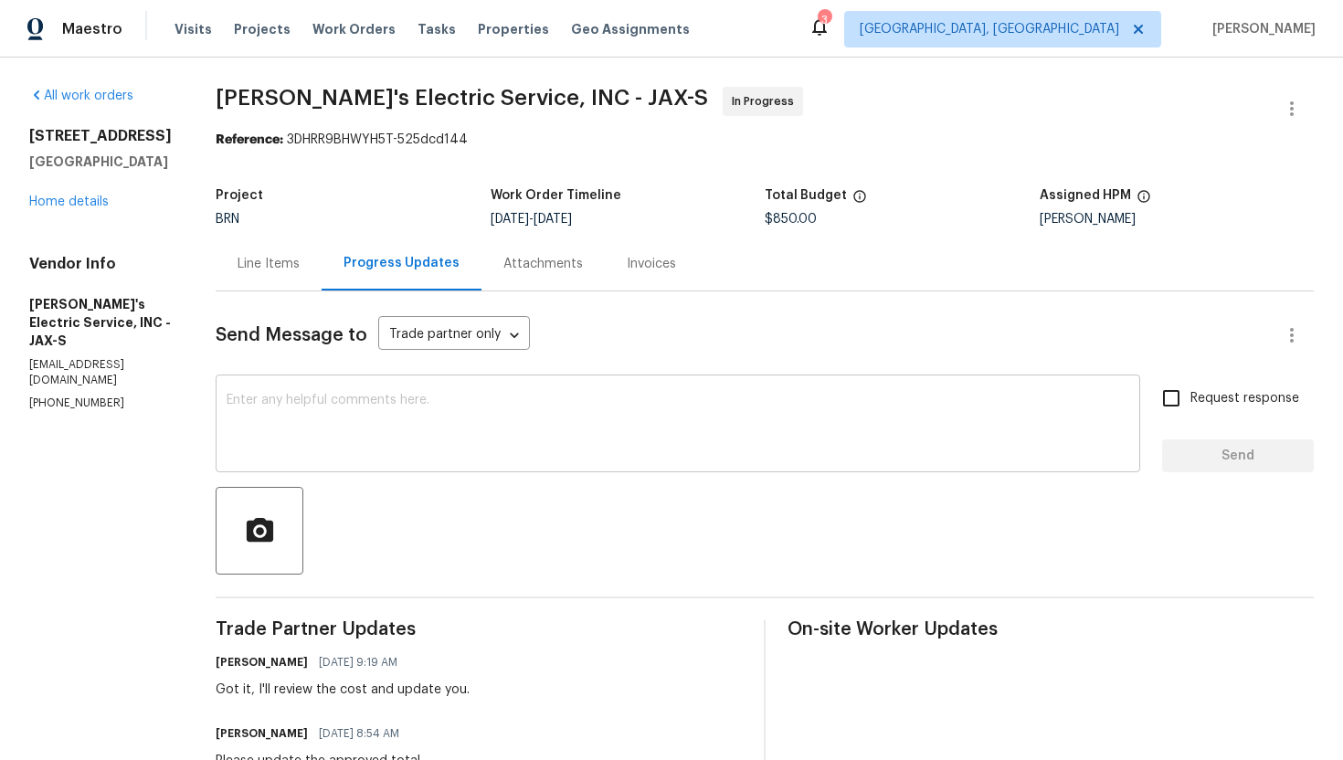
click at [470, 405] on textarea at bounding box center [678, 426] width 902 height 64
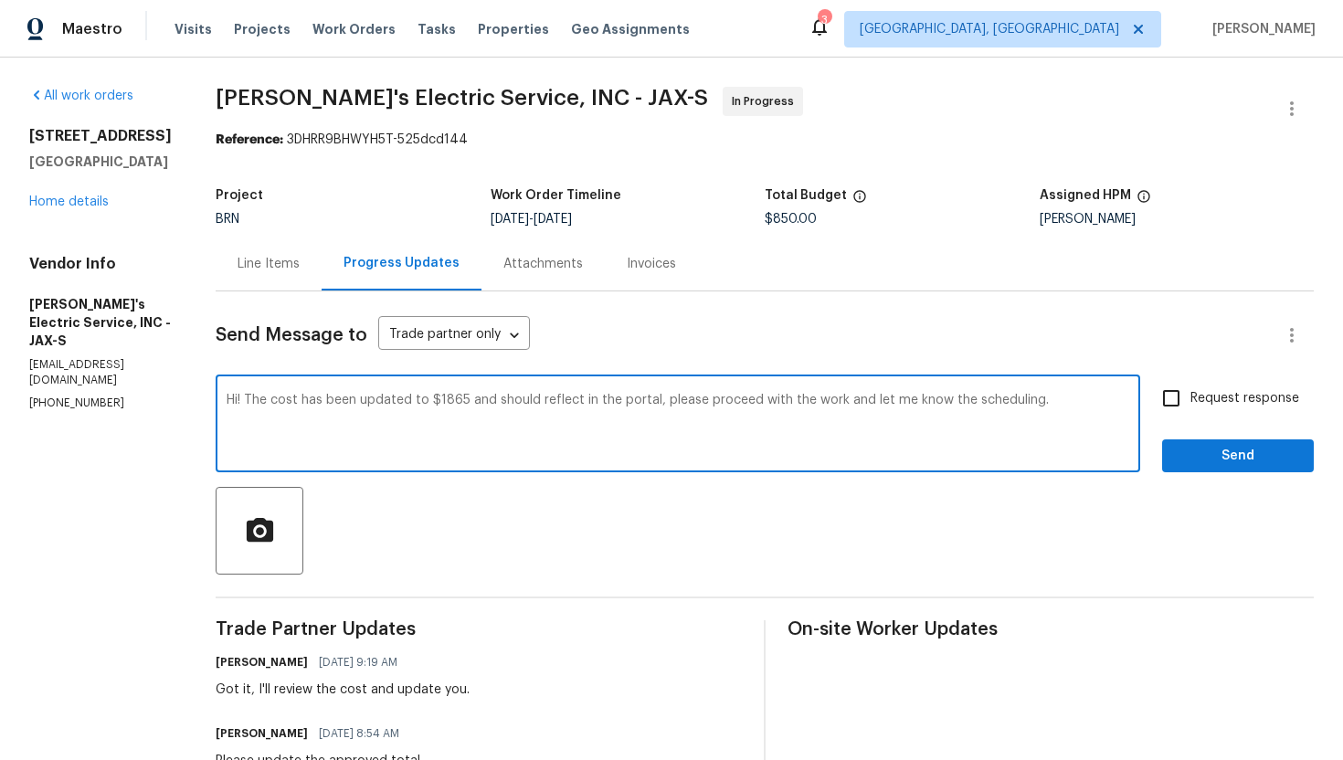
type textarea "Hi! The cost has been updated to $1865 and should reflect in the portal, please…"
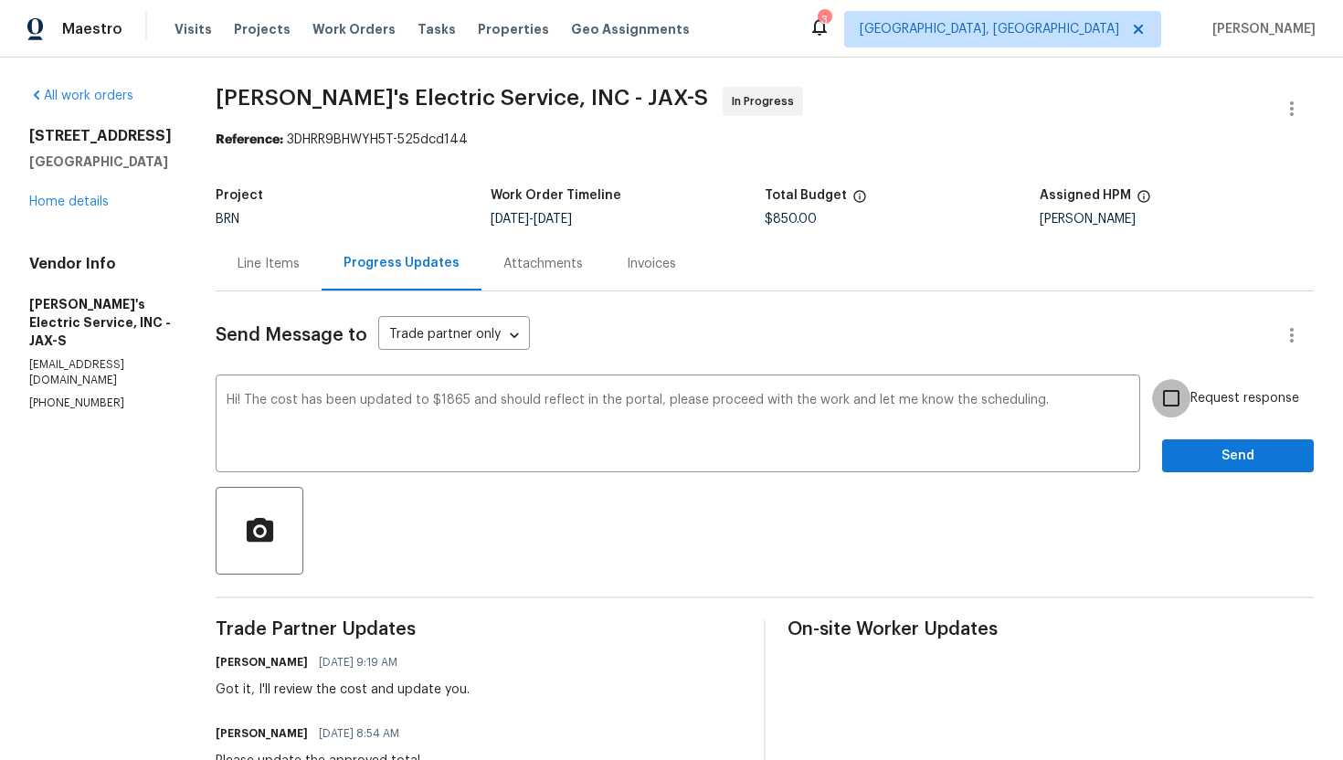
click at [1166, 401] on input "Request response" at bounding box center [1171, 398] width 38 height 38
checkbox input "true"
click at [1218, 448] on span "Send" at bounding box center [1237, 456] width 122 height 23
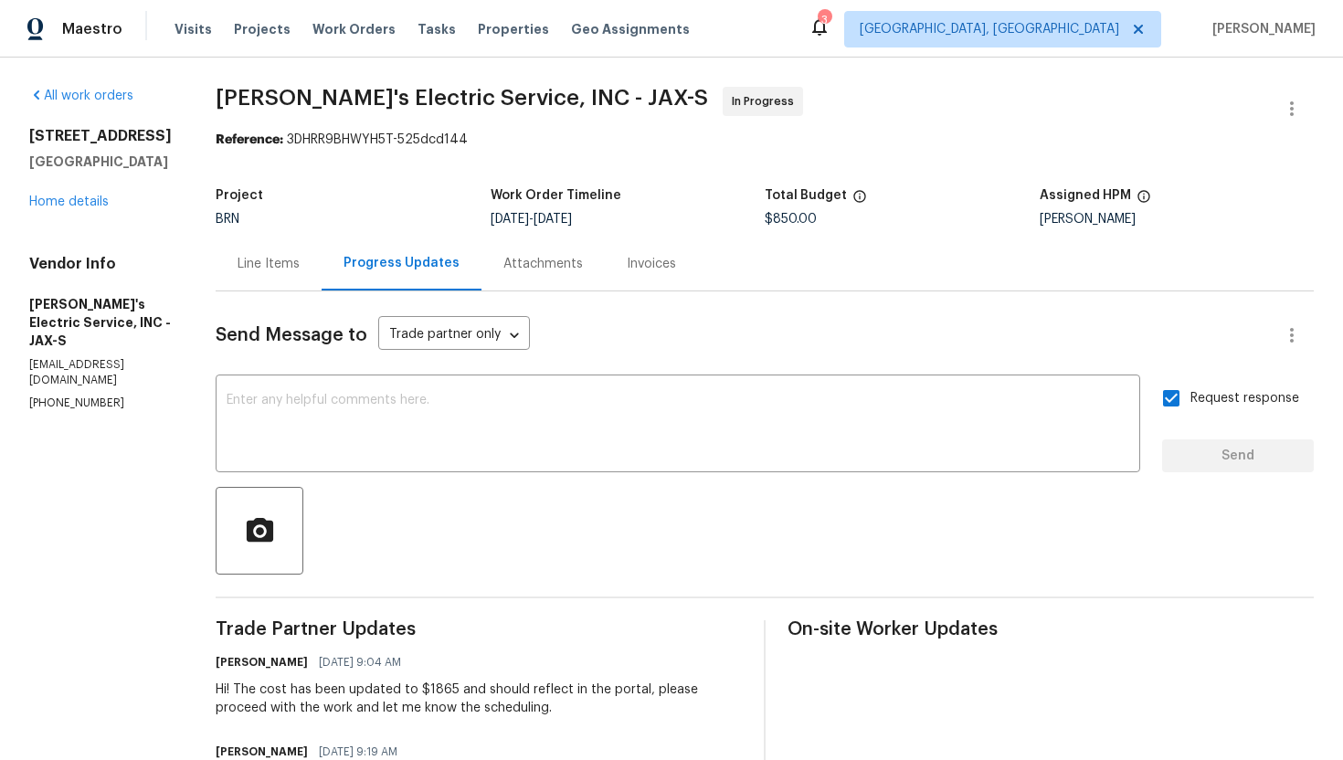
click at [263, 283] on div "Line Items" at bounding box center [269, 264] width 106 height 54
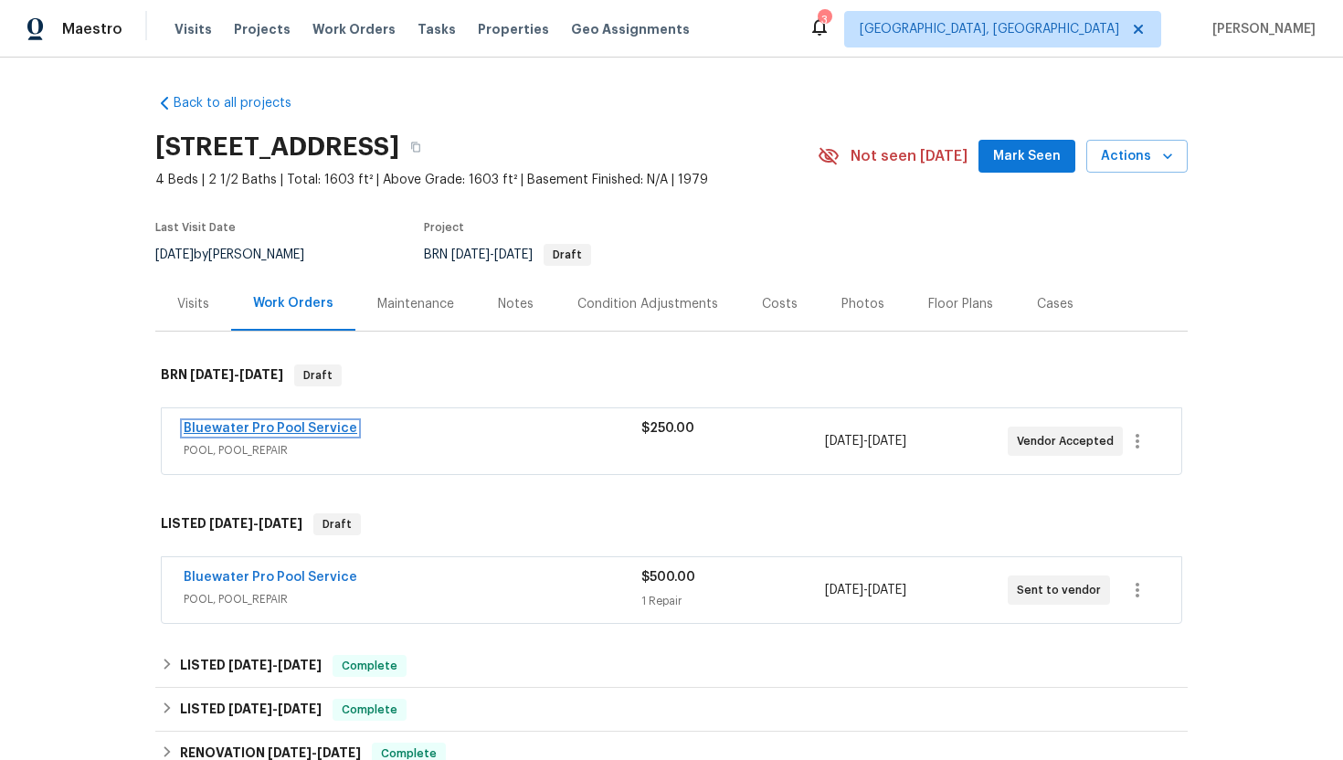
click at [277, 434] on link "Bluewater Pro Pool Service" at bounding box center [271, 428] width 174 height 13
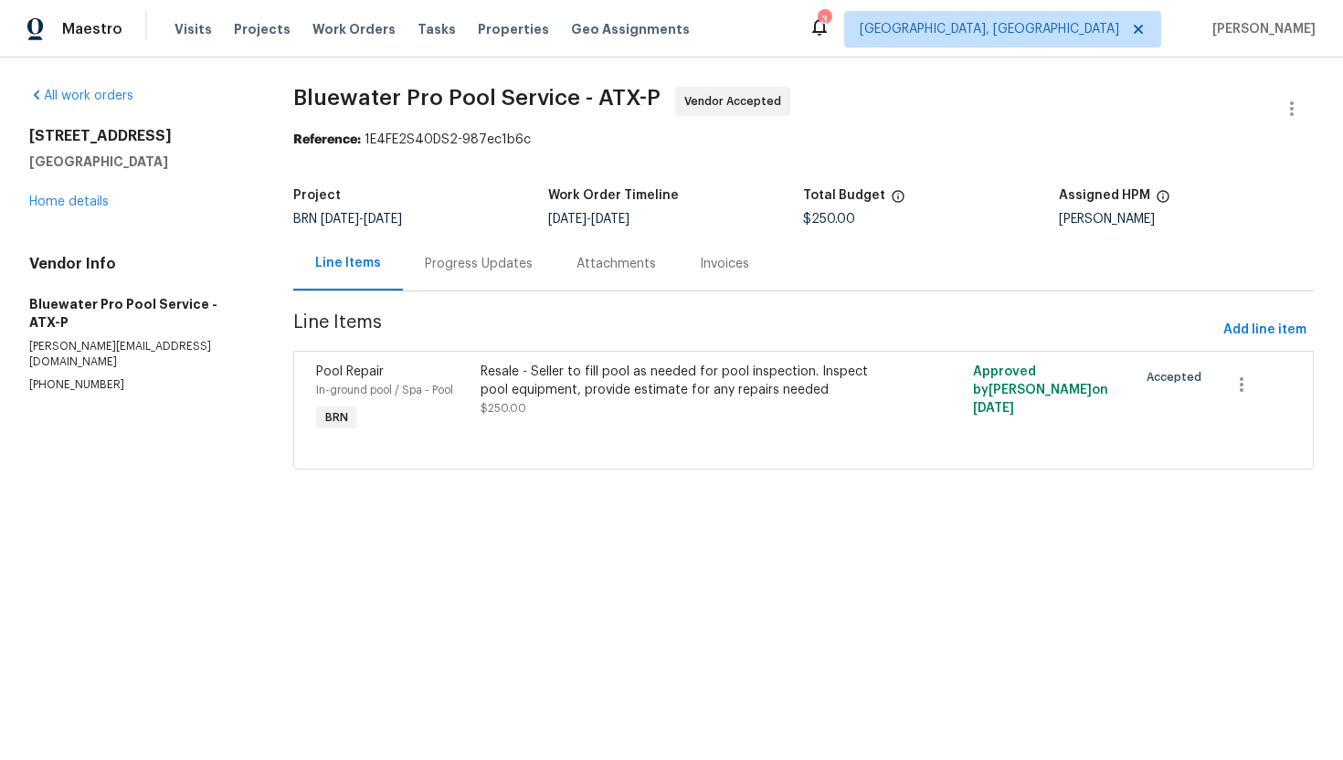
click at [485, 286] on div "Progress Updates" at bounding box center [479, 264] width 152 height 54
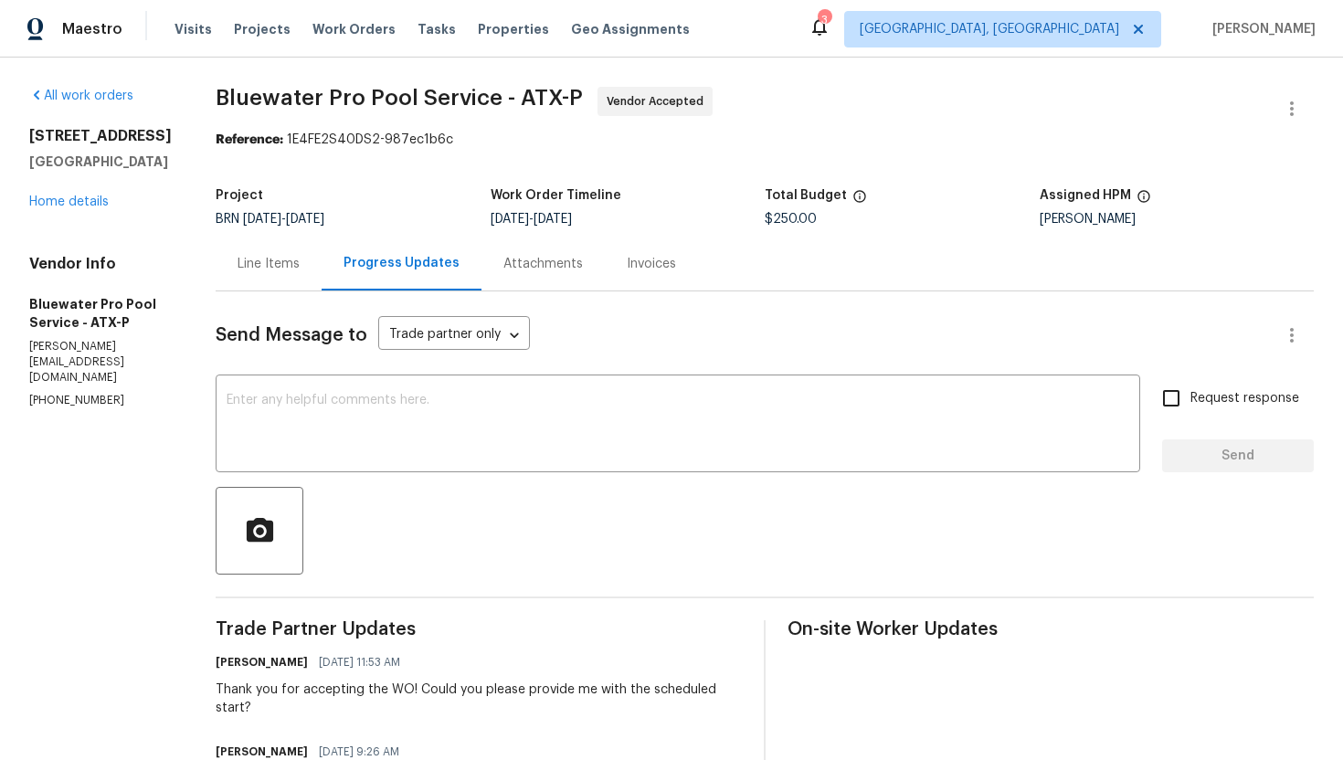
click at [288, 261] on div "Line Items" at bounding box center [268, 264] width 62 height 18
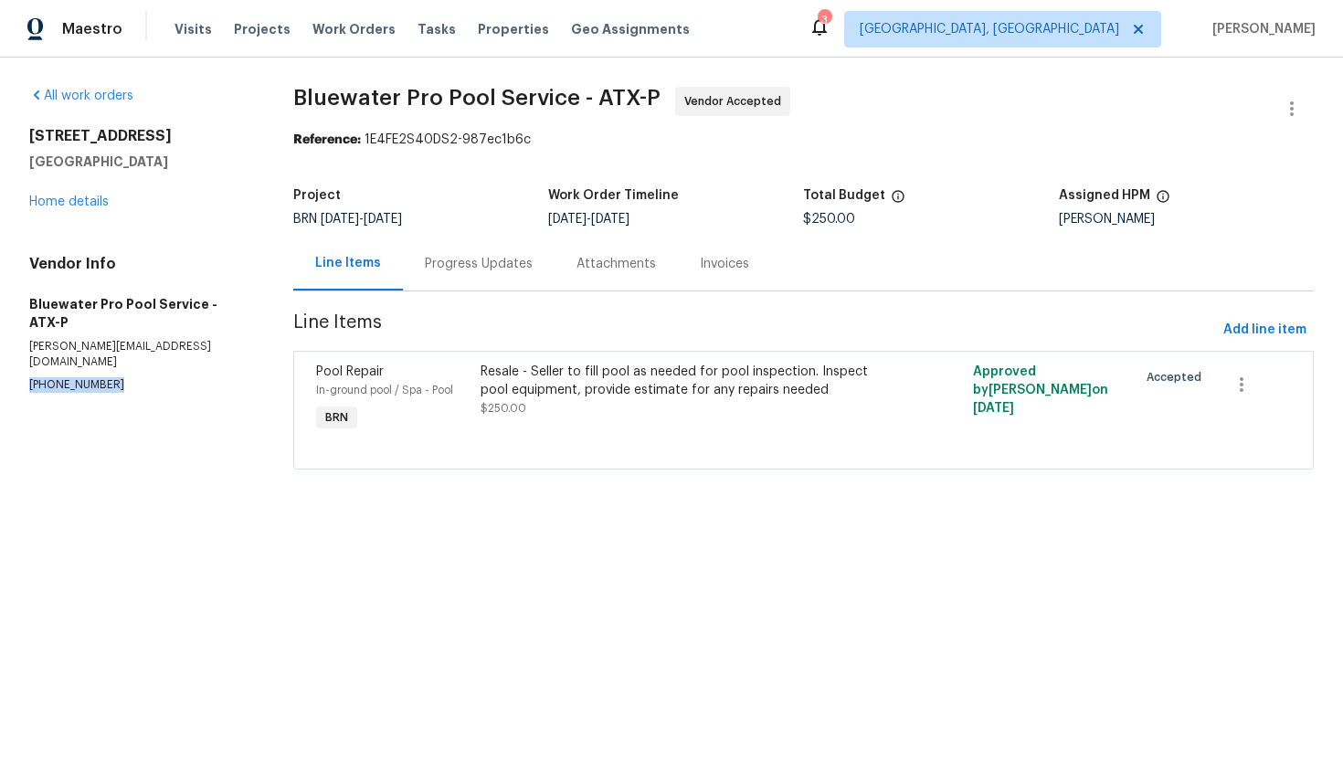
drag, startPoint x: 24, startPoint y: 351, endPoint x: 117, endPoint y: 346, distance: 93.3
click at [117, 346] on div "All work orders [STREET_ADDRESS] Home details Vendor Info Bluewater Pro Pool Se…" at bounding box center [671, 289] width 1343 height 463
copy p "[PHONE_NUMBER]"
click at [470, 259] on div "Progress Updates" at bounding box center [479, 264] width 108 height 18
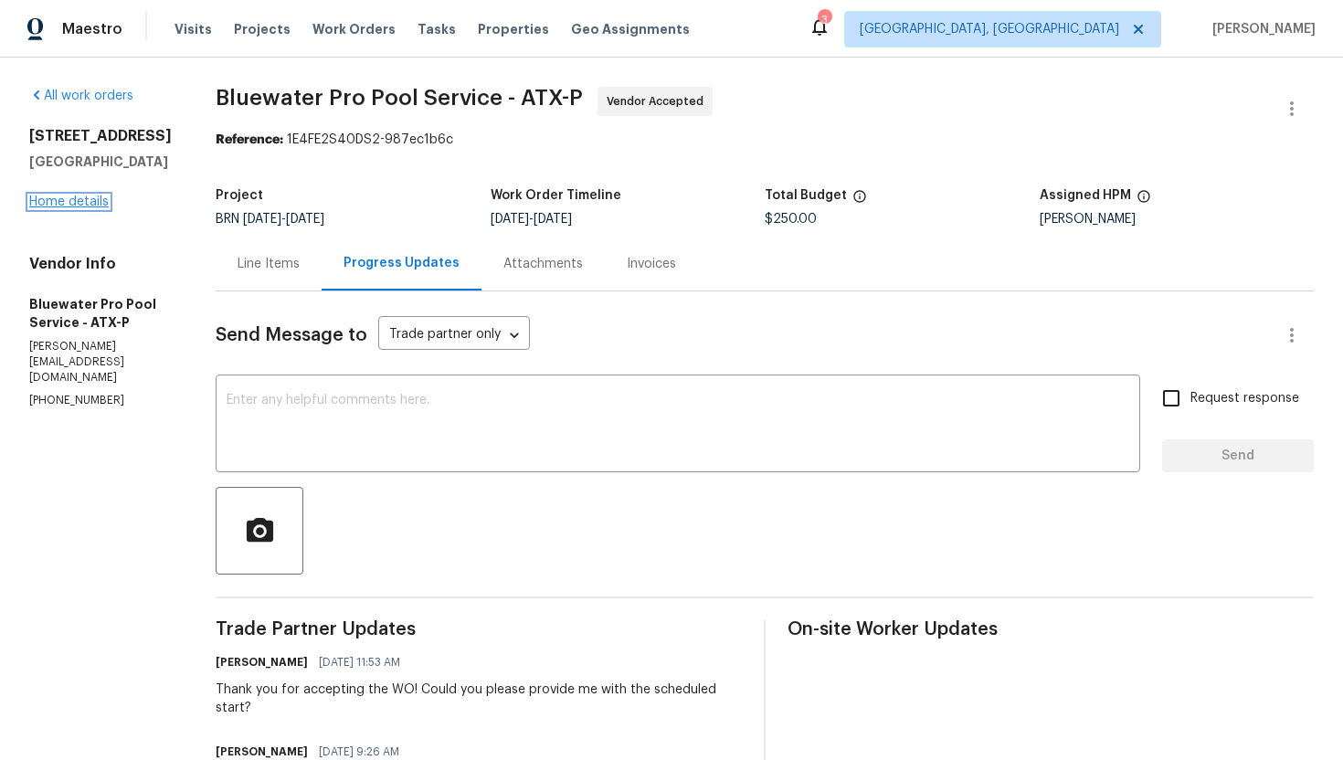
click at [100, 200] on link "Home details" at bounding box center [68, 201] width 79 height 13
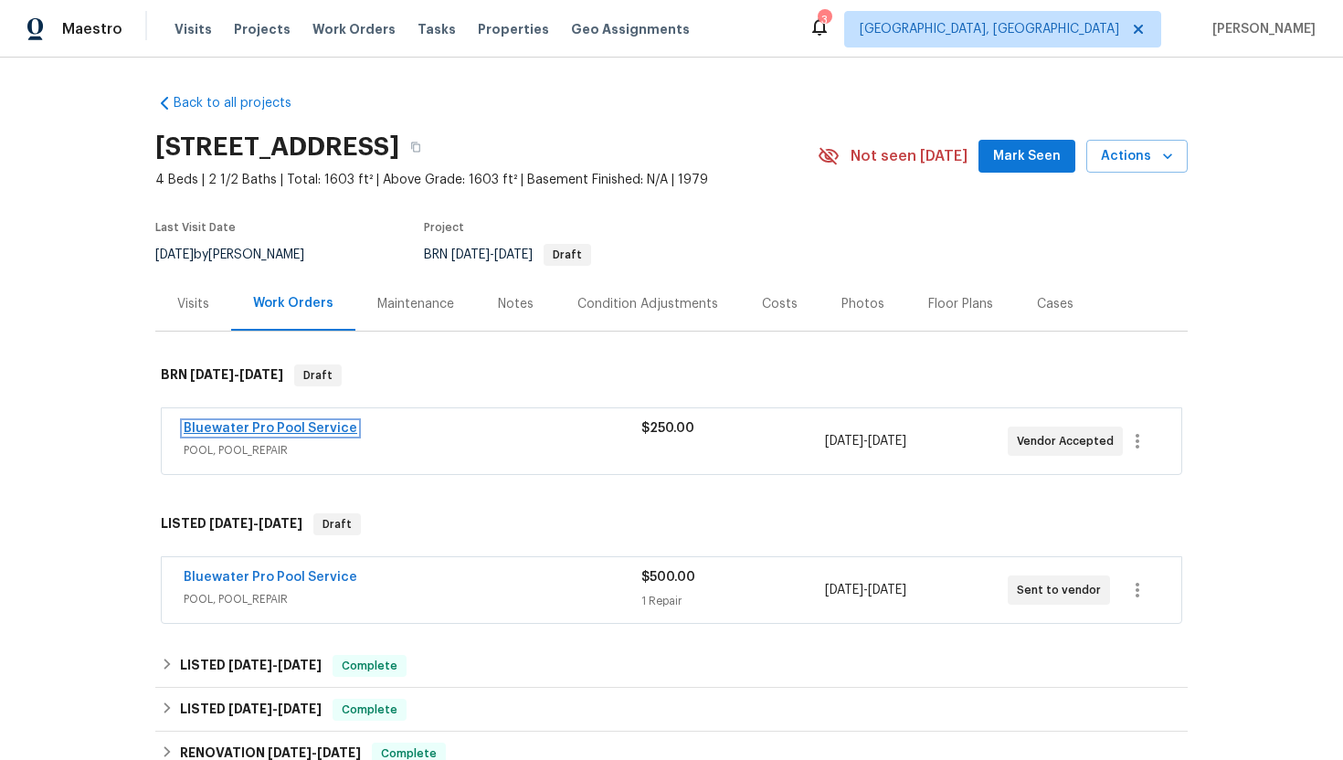
click at [256, 432] on link "Bluewater Pro Pool Service" at bounding box center [271, 428] width 174 height 13
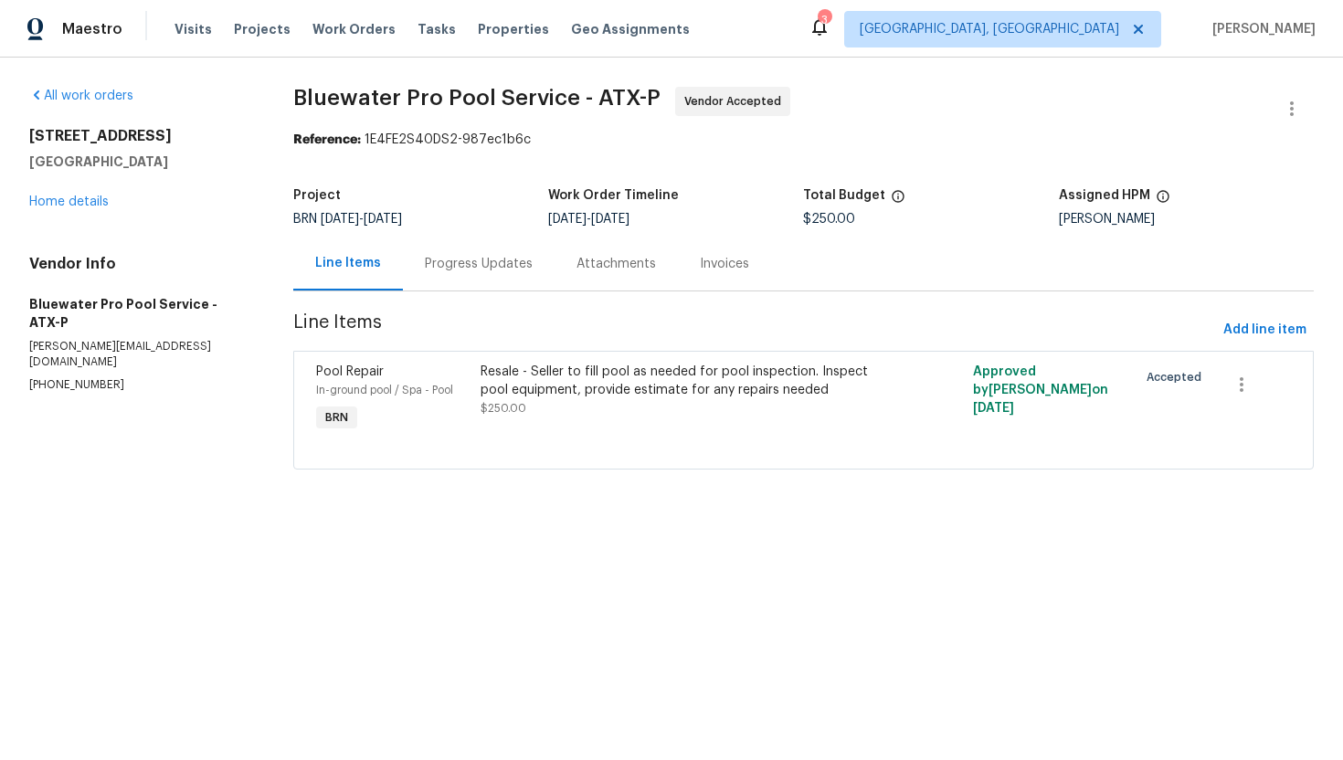
click at [449, 273] on div "Progress Updates" at bounding box center [479, 264] width 152 height 54
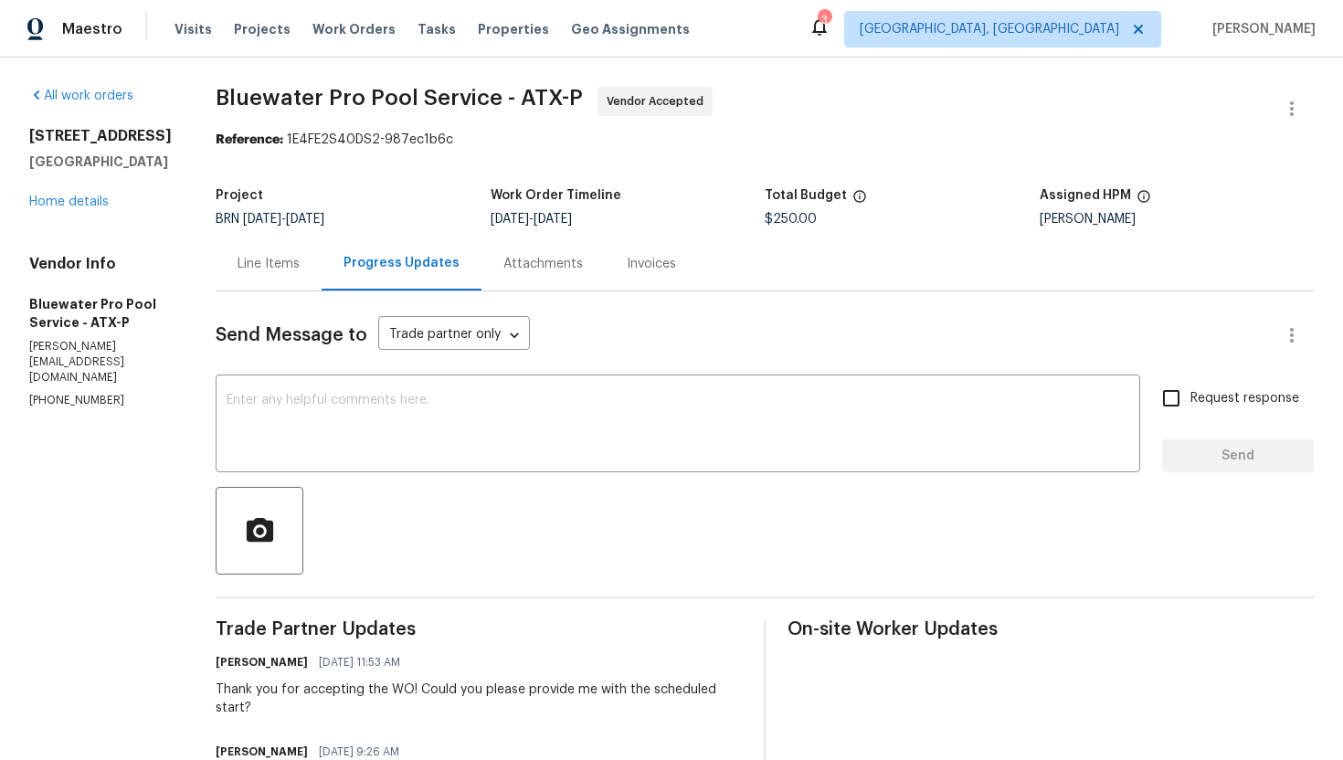
click at [300, 265] on div "Line Items" at bounding box center [268, 264] width 62 height 18
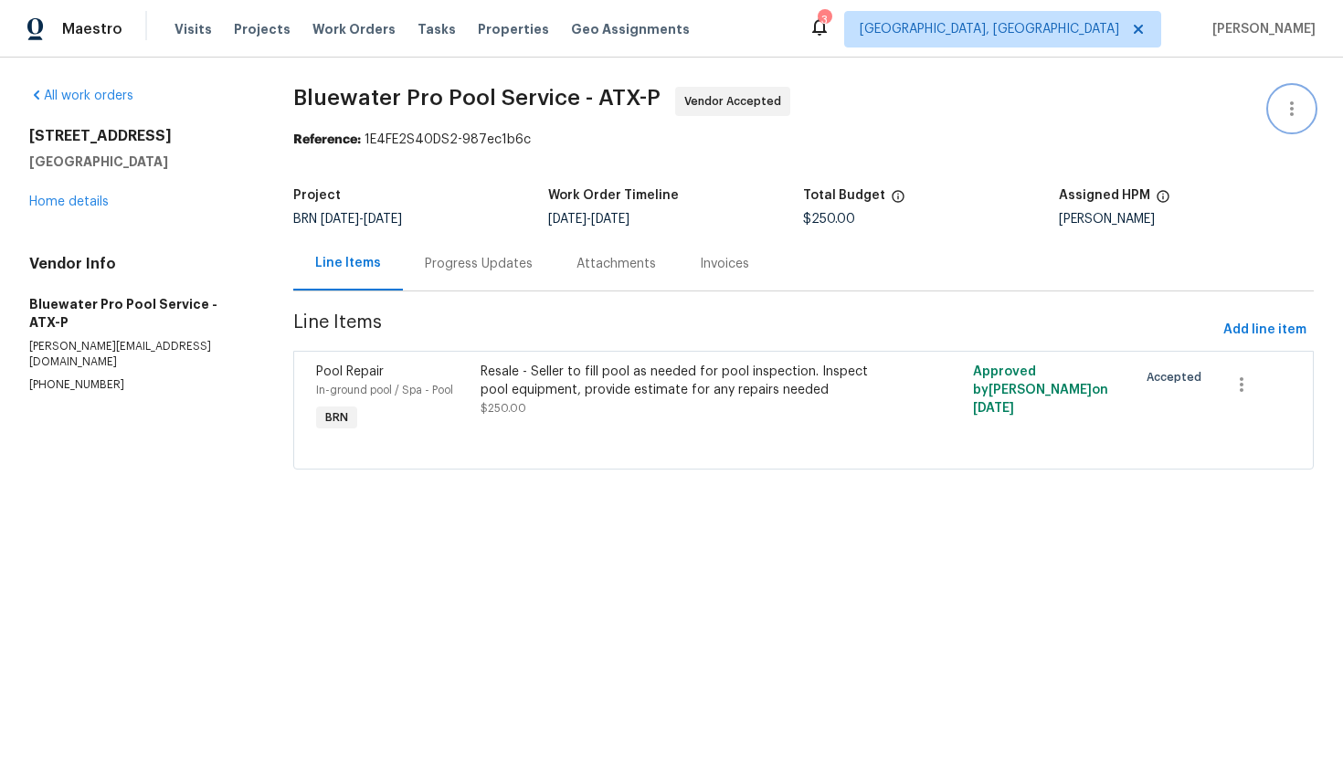
click at [1296, 111] on icon "button" at bounding box center [1292, 109] width 22 height 22
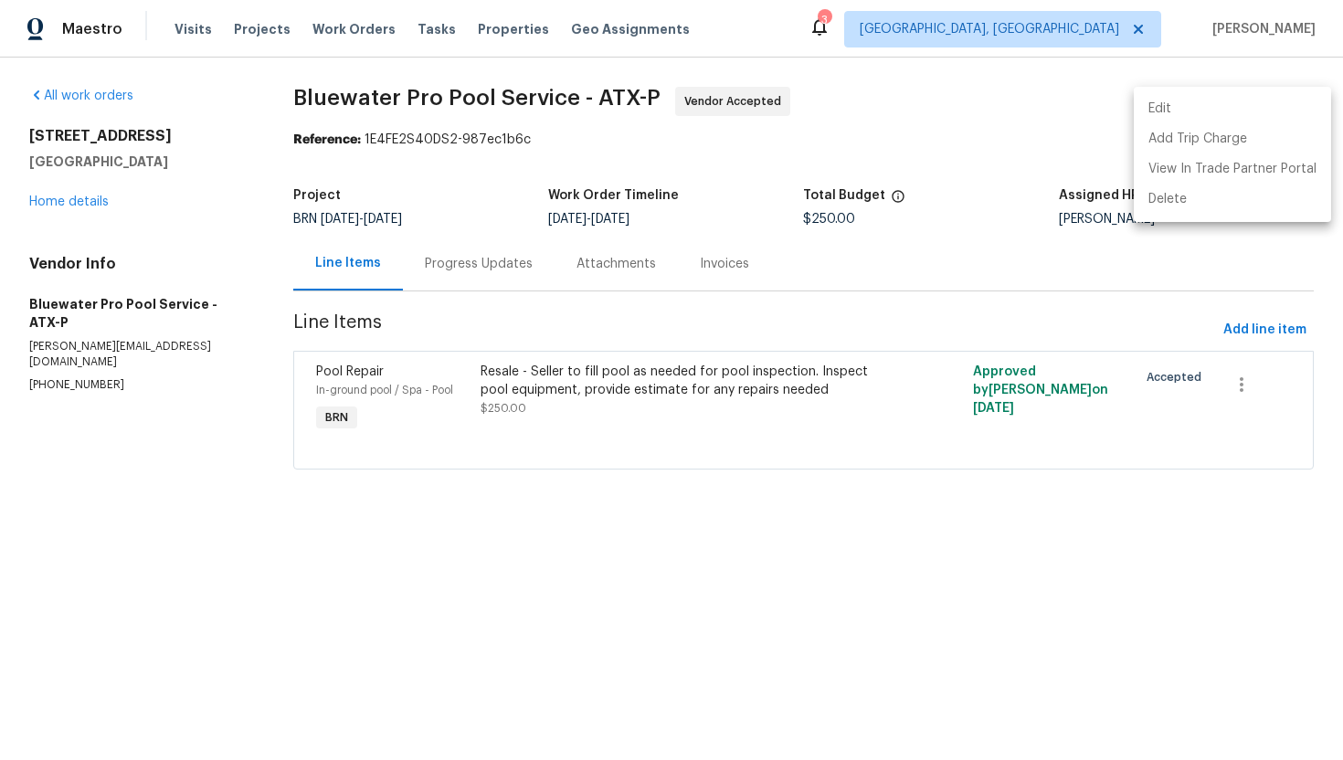
click at [1280, 112] on li "Edit" at bounding box center [1232, 109] width 197 height 30
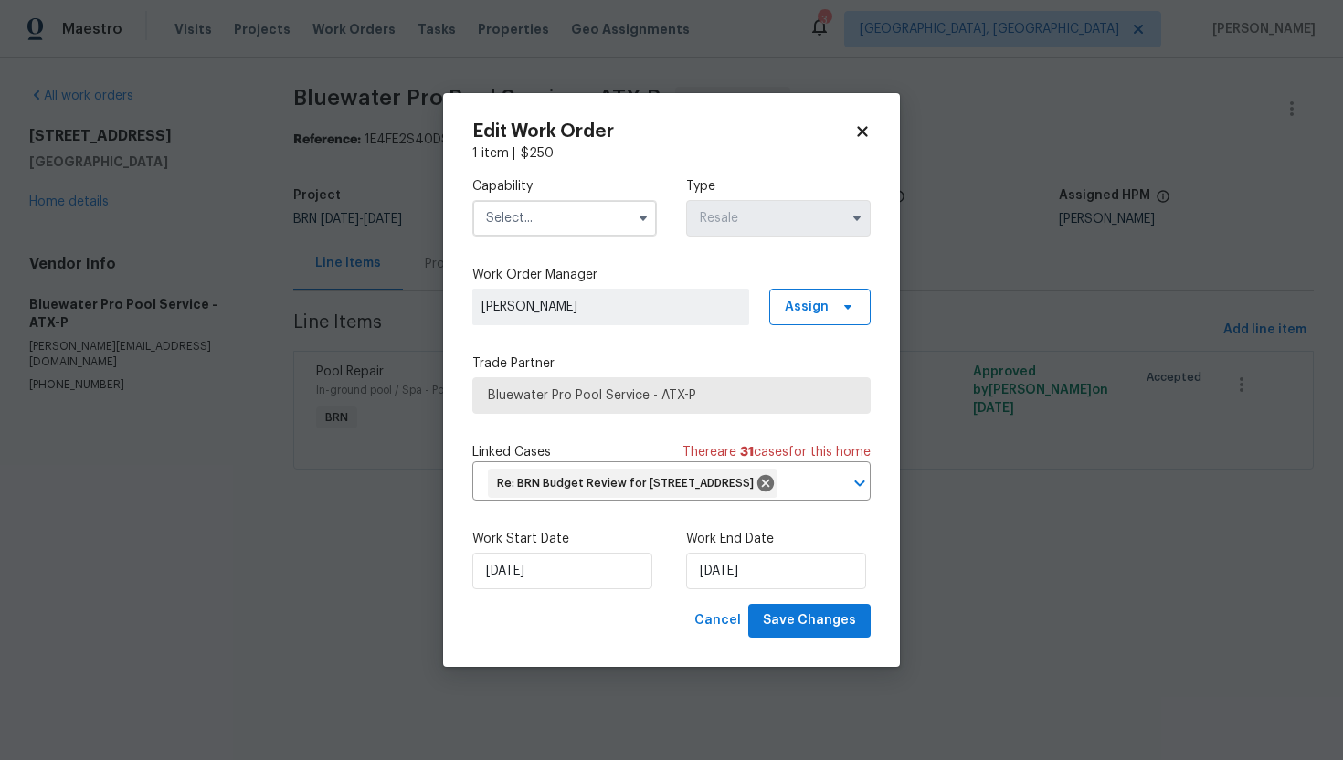
click at [649, 216] on span at bounding box center [642, 218] width 27 height 27
click at [646, 211] on icon "button" at bounding box center [643, 218] width 15 height 15
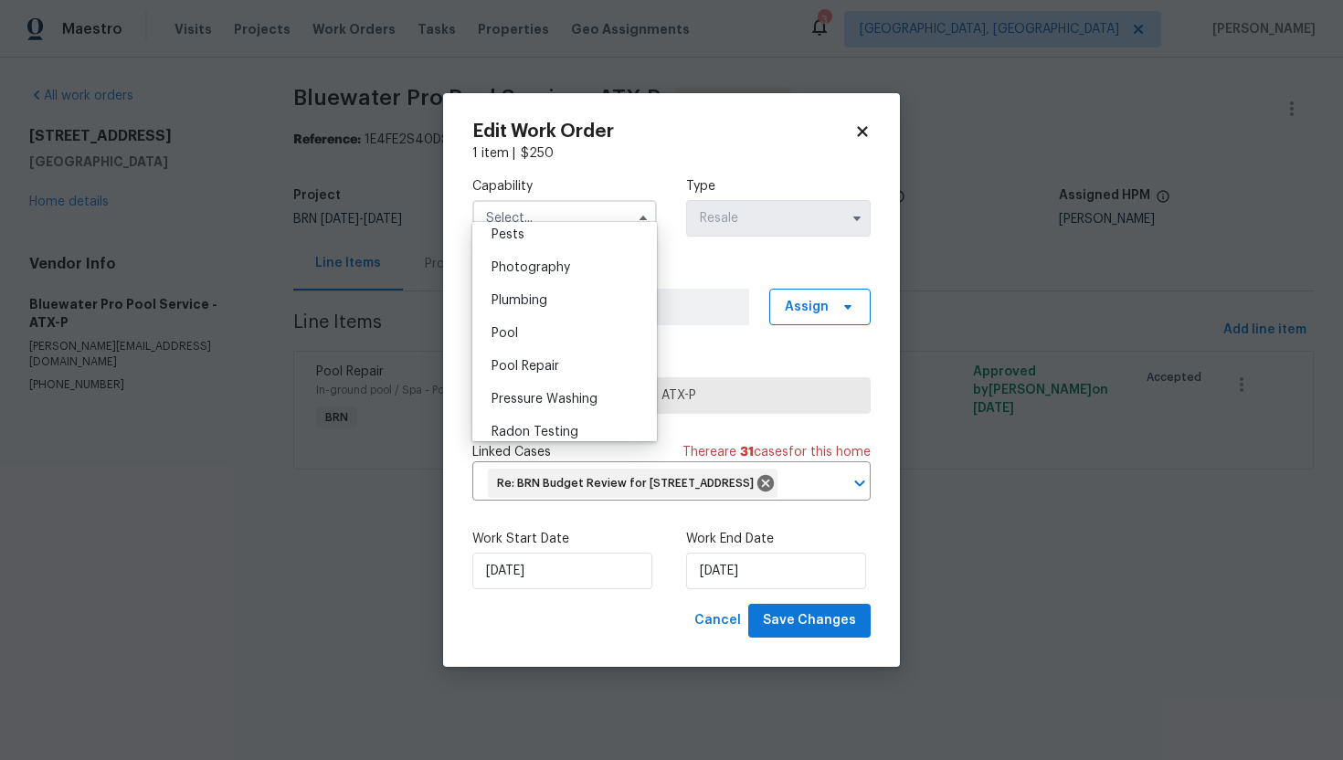
scroll to position [1581, 0]
click at [574, 334] on div "Pool" at bounding box center [564, 327] width 175 height 33
type input "Pool"
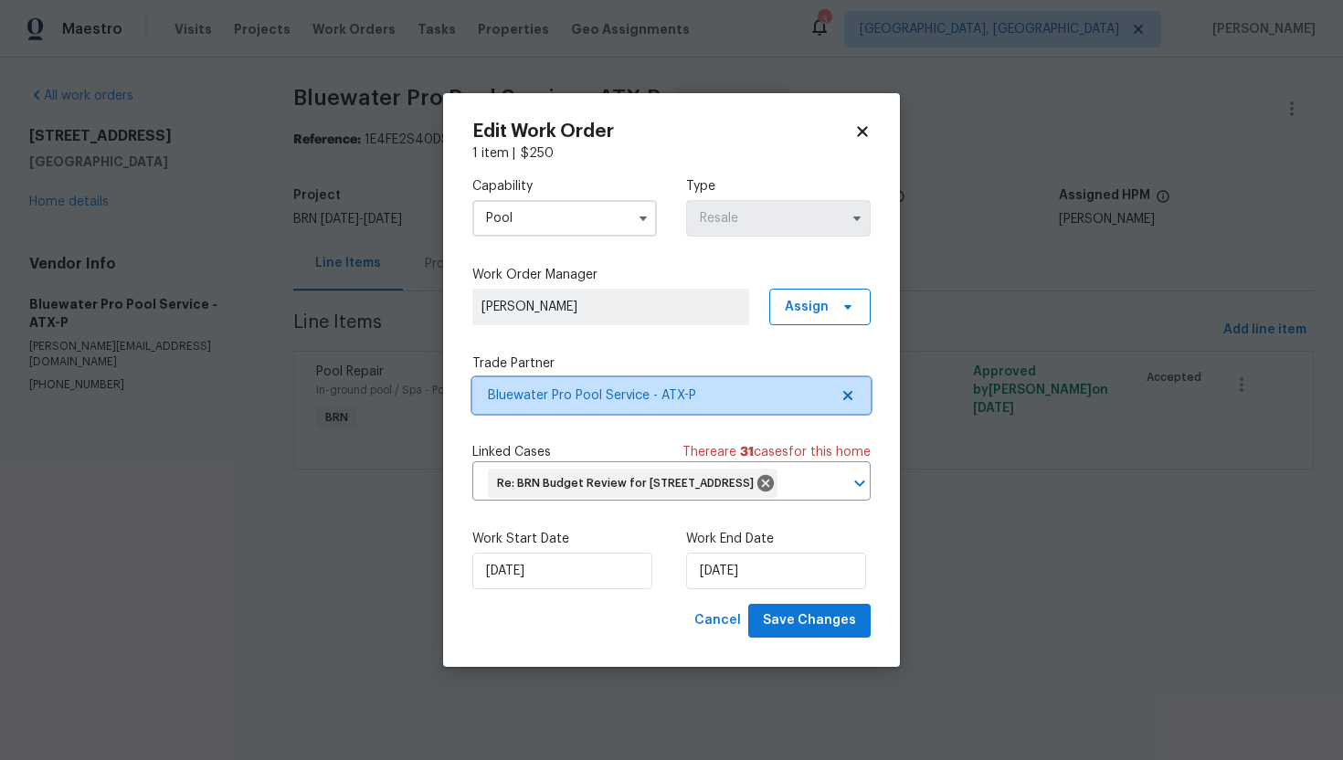
click at [850, 391] on span "Bluewater Pro Pool Service - ATX-P" at bounding box center [671, 395] width 398 height 37
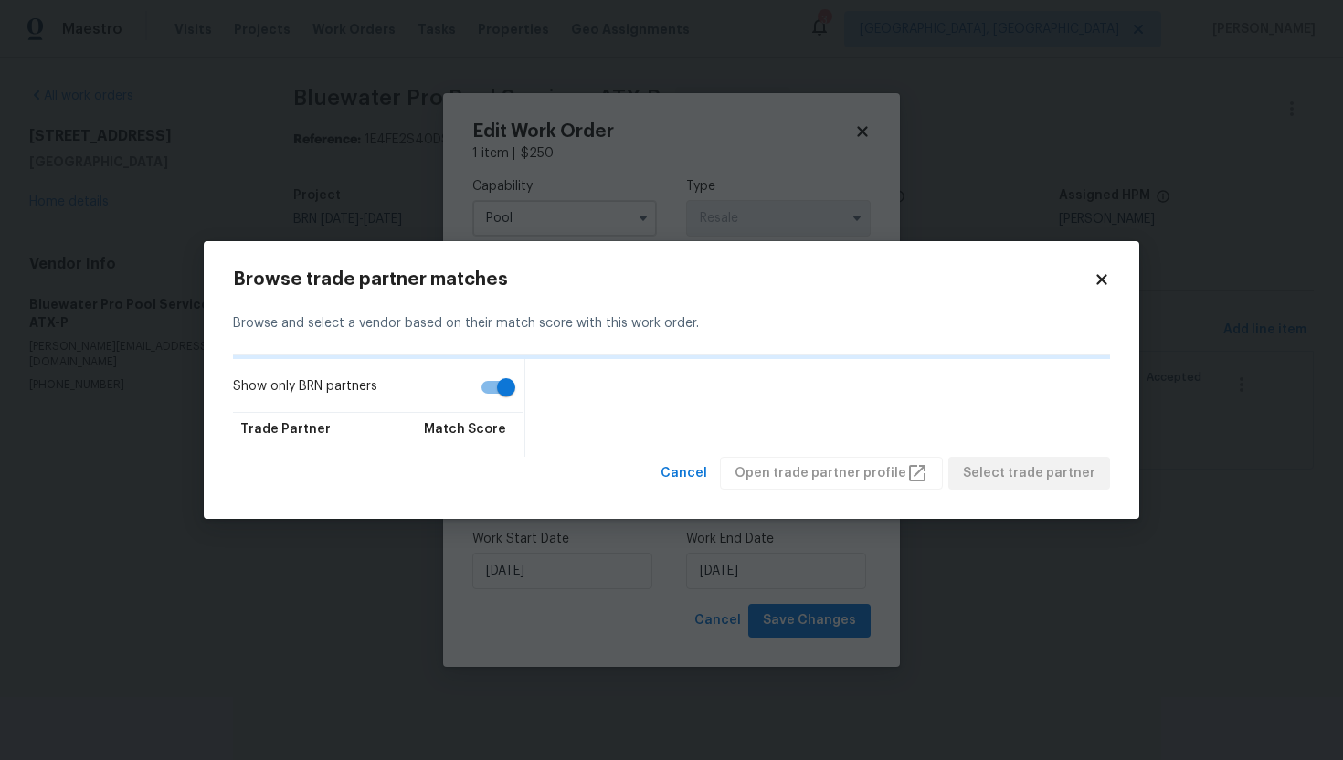
click at [1106, 283] on icon at bounding box center [1101, 279] width 10 height 10
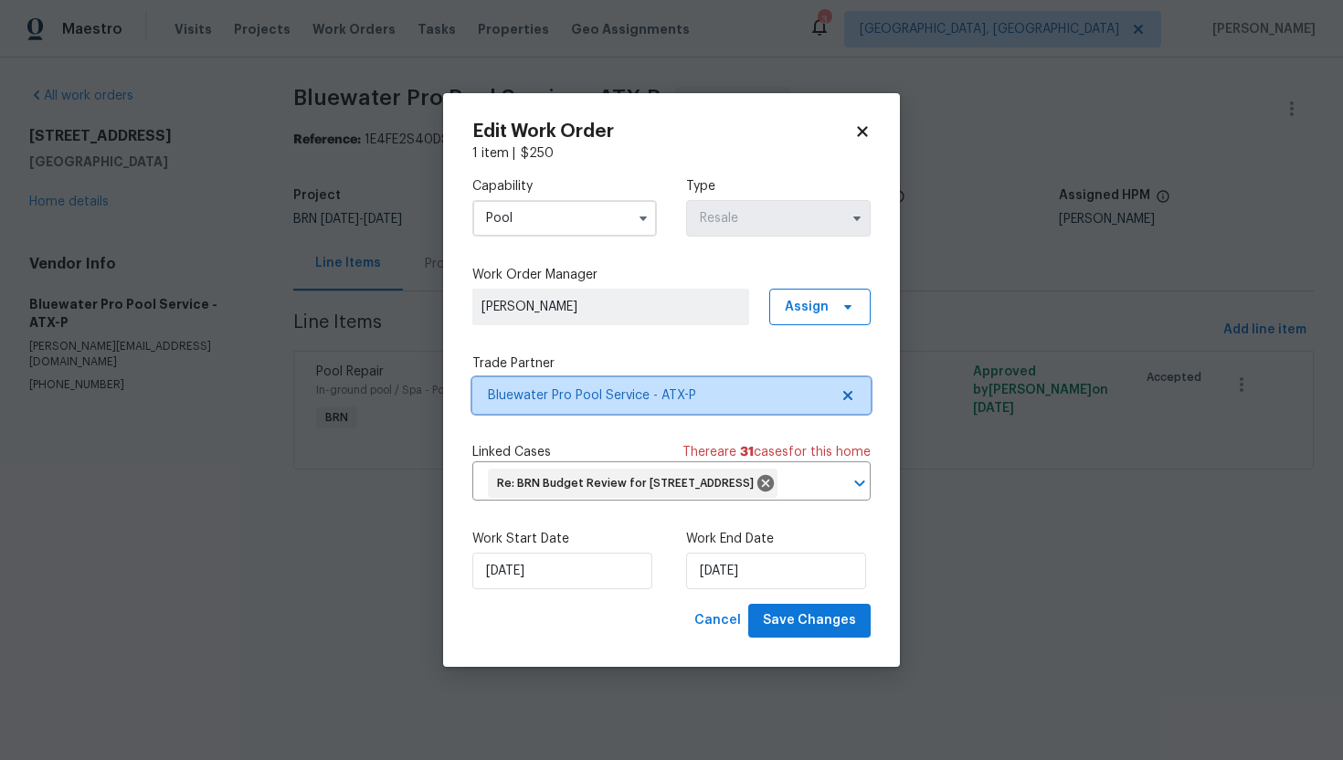
click at [847, 391] on icon at bounding box center [847, 395] width 9 height 9
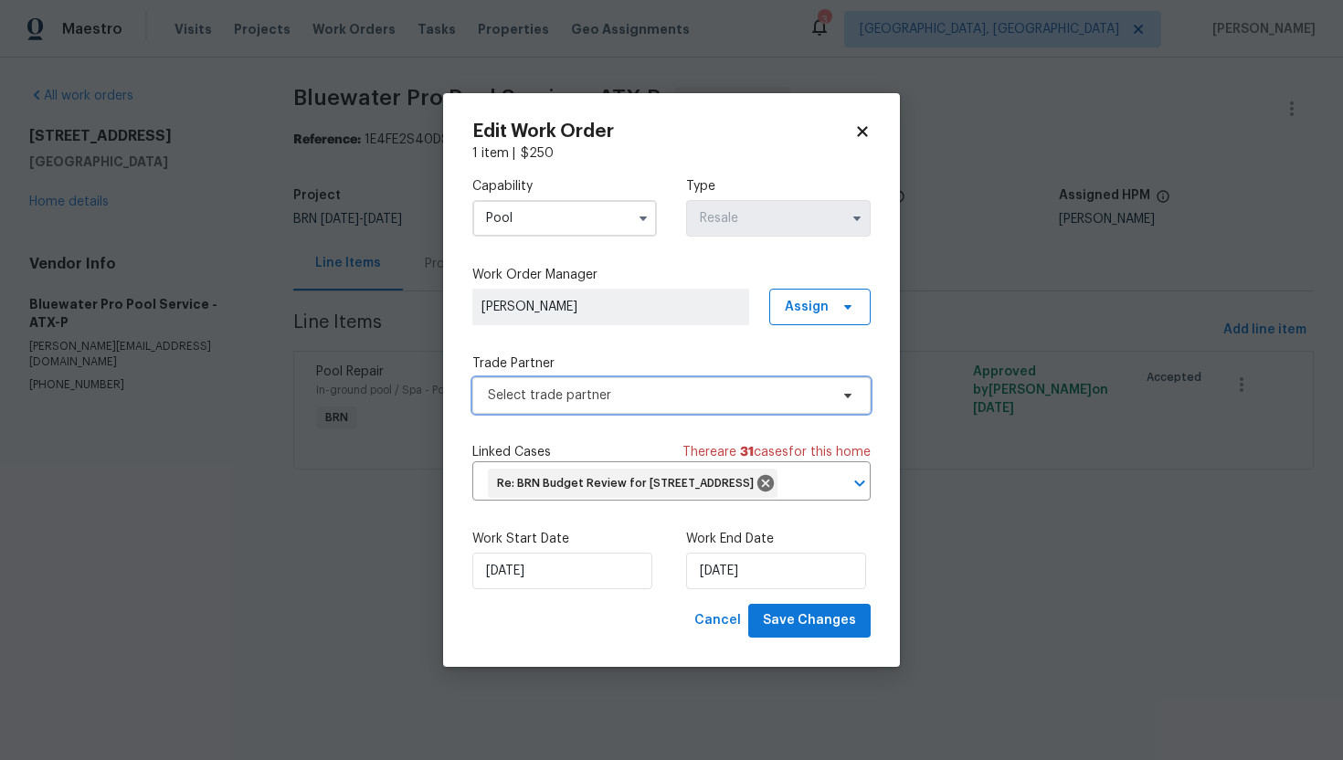
click at [786, 386] on span "Select trade partner" at bounding box center [658, 395] width 341 height 18
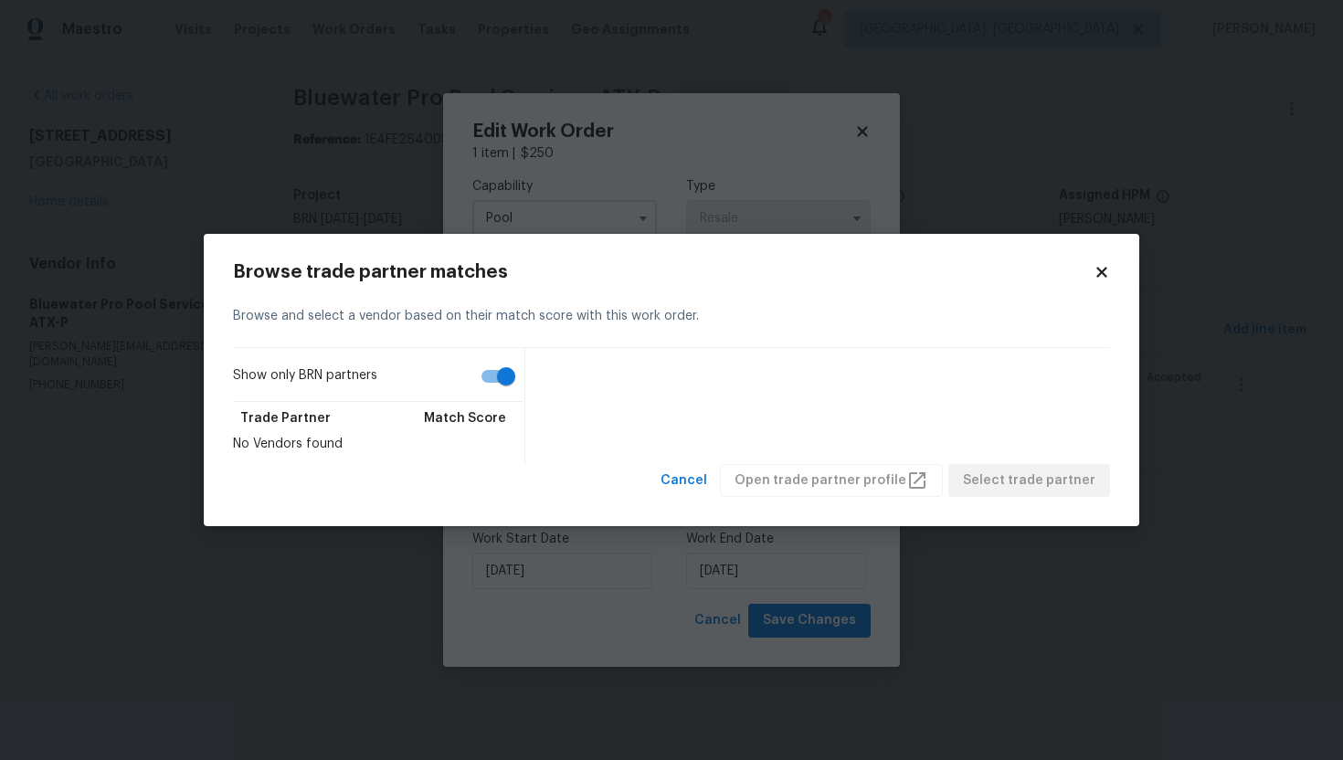
click at [485, 380] on input "Show only BRN partners" at bounding box center [506, 376] width 104 height 35
checkbox input "false"
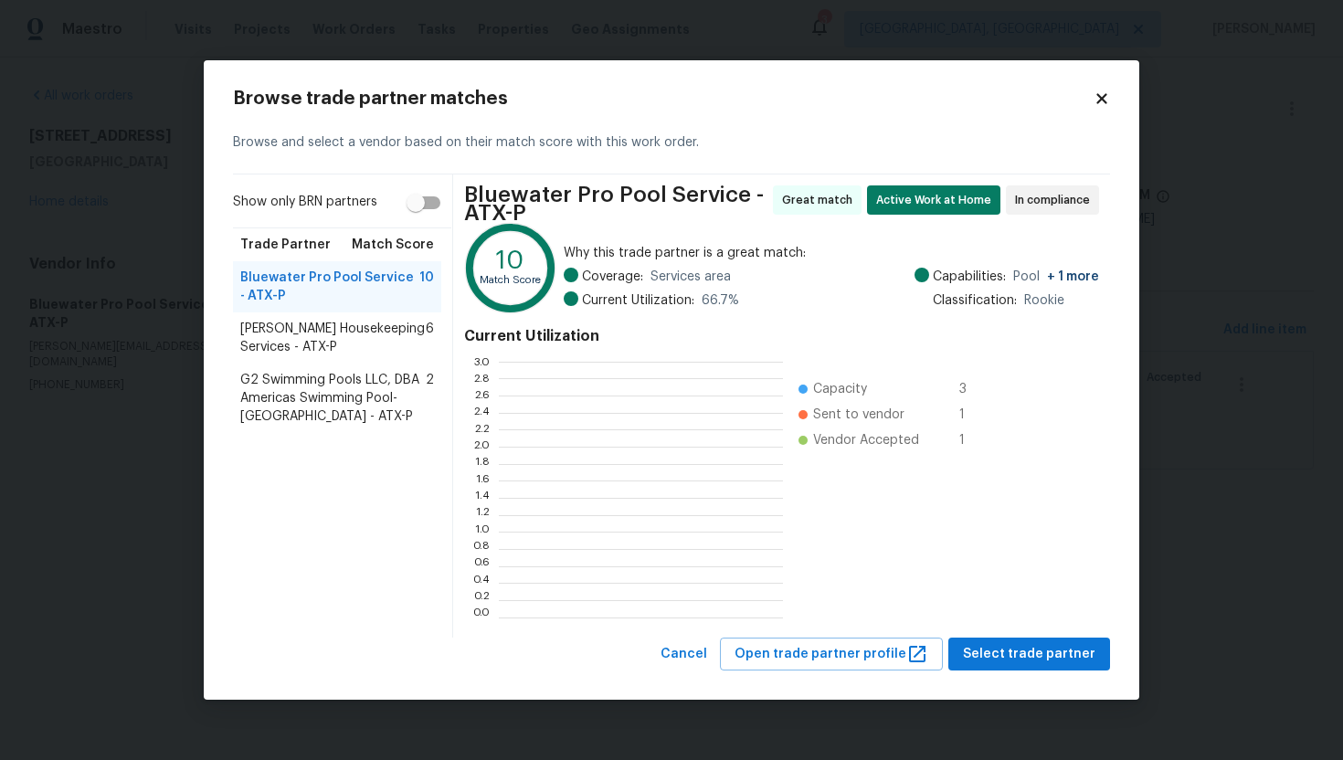
scroll to position [256, 284]
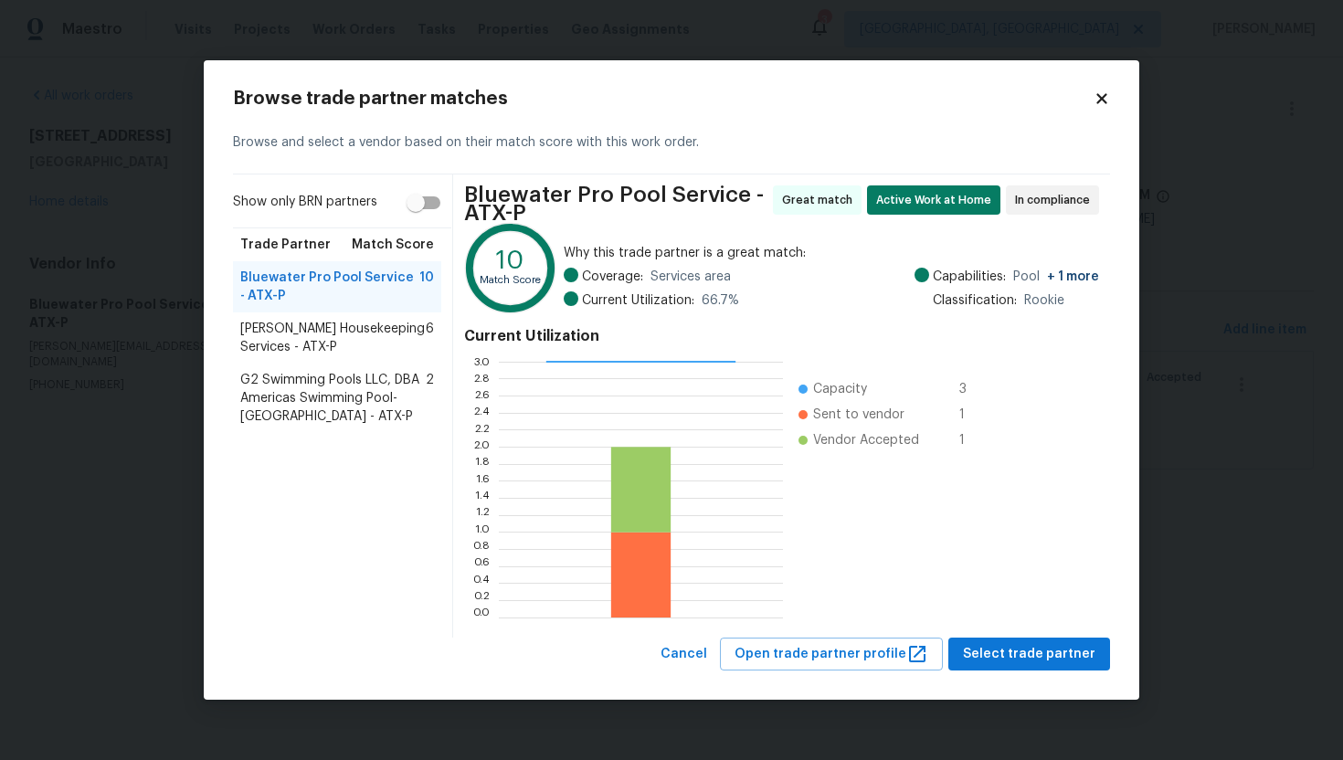
click at [333, 343] on span "[PERSON_NAME] Housekeeping Services - ATX-P" at bounding box center [332, 338] width 185 height 37
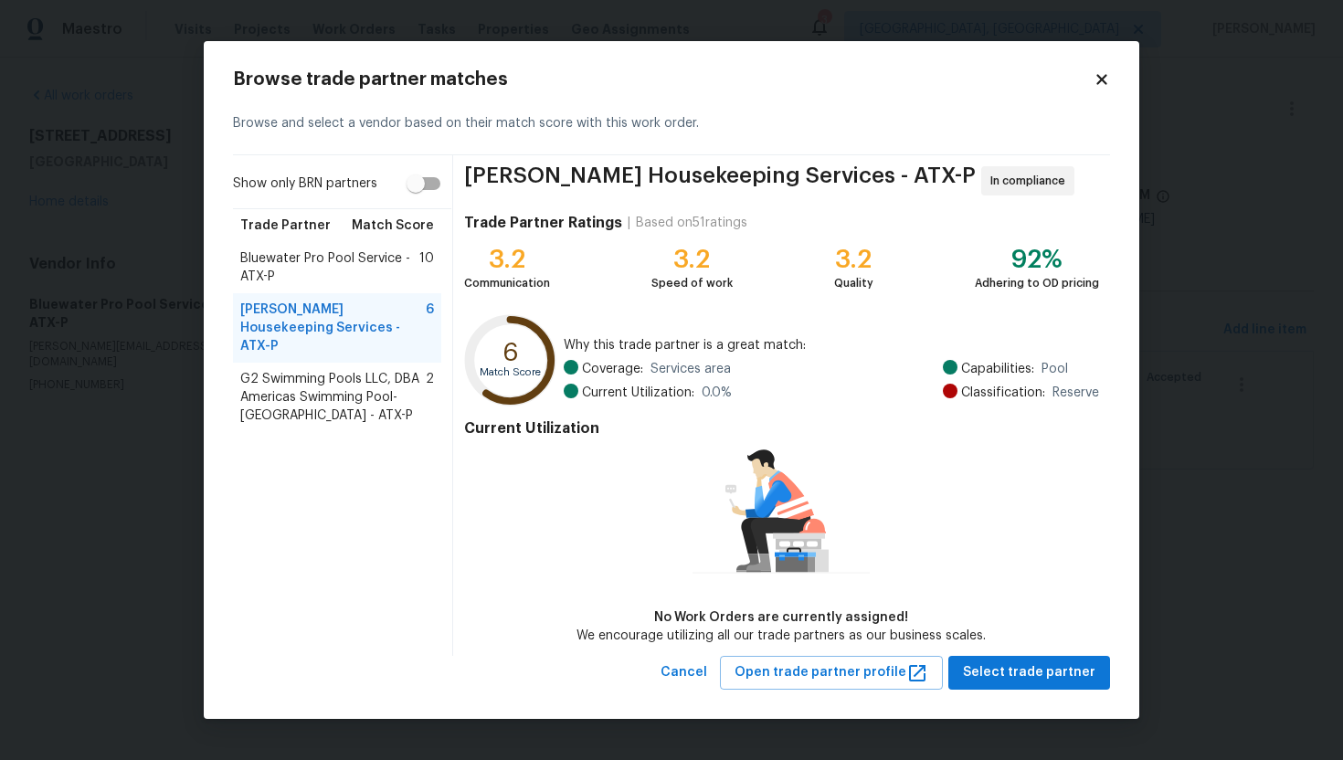
click at [372, 276] on span "Bluewater Pro Pool Service - ATX-P" at bounding box center [329, 267] width 179 height 37
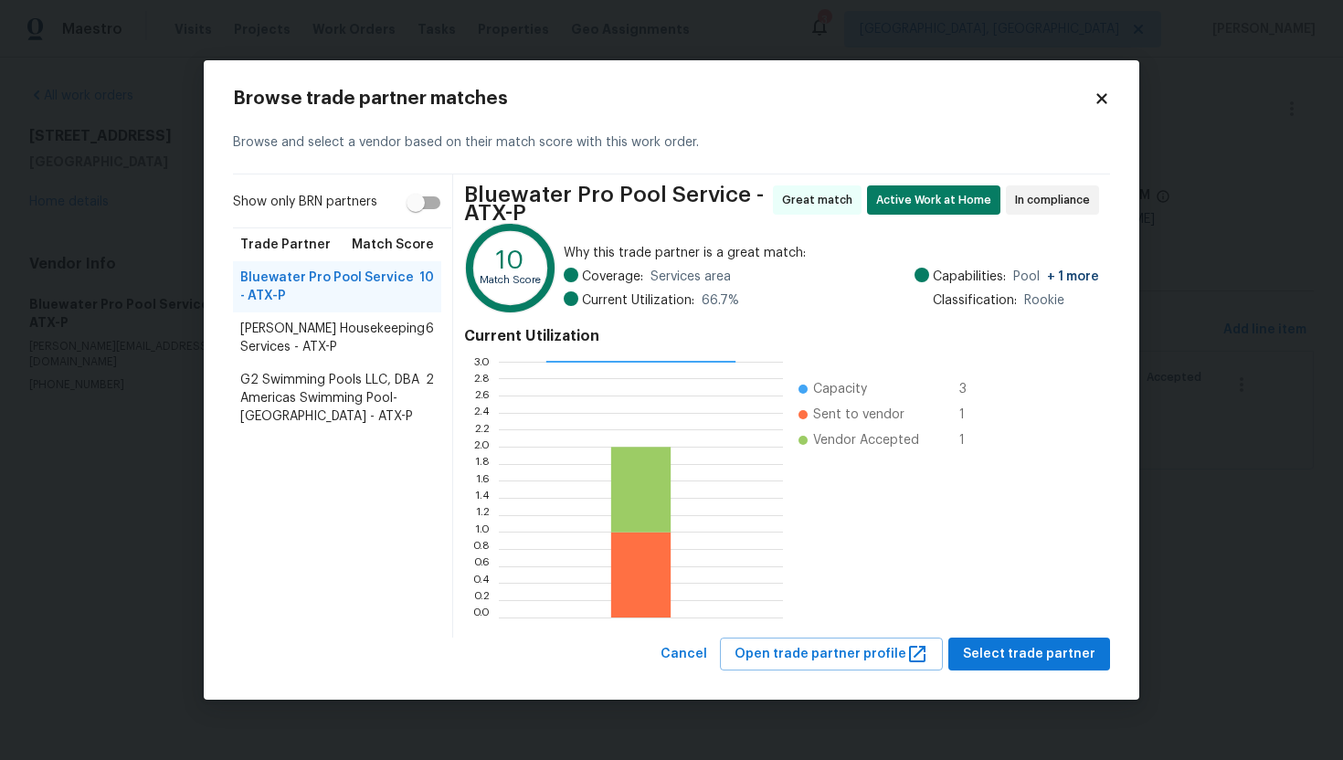
click at [346, 335] on span "[PERSON_NAME] Housekeeping Services - ATX-P" at bounding box center [332, 338] width 185 height 37
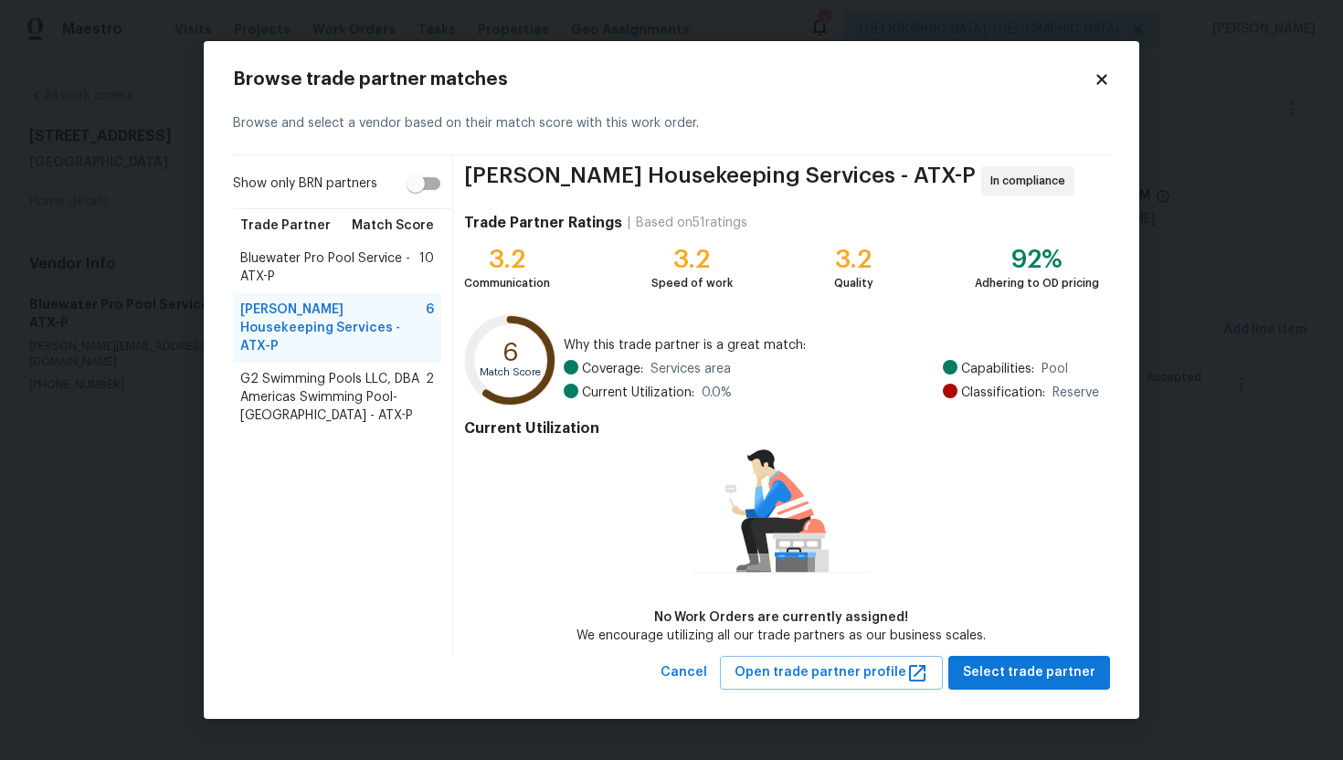
click at [1104, 86] on icon at bounding box center [1101, 79] width 16 height 16
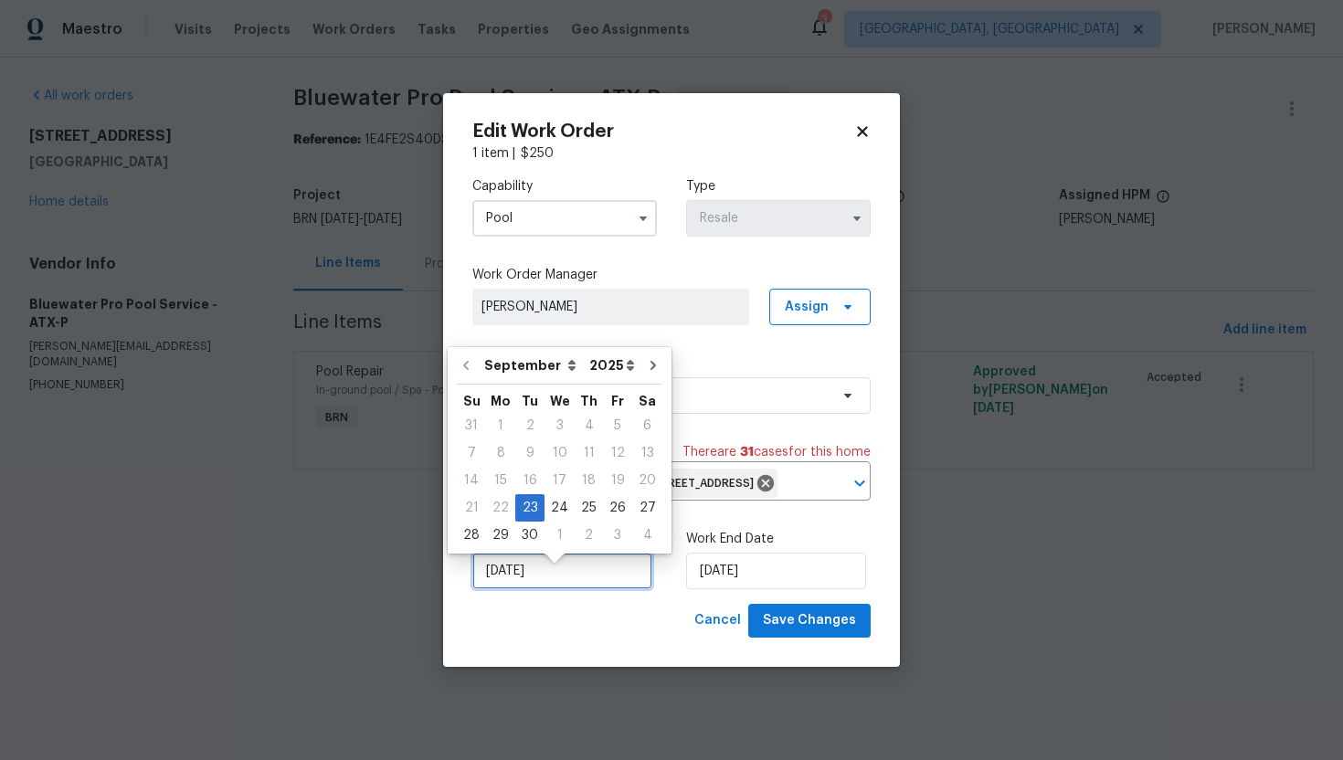
click at [511, 589] on input "[DATE]" at bounding box center [562, 571] width 180 height 37
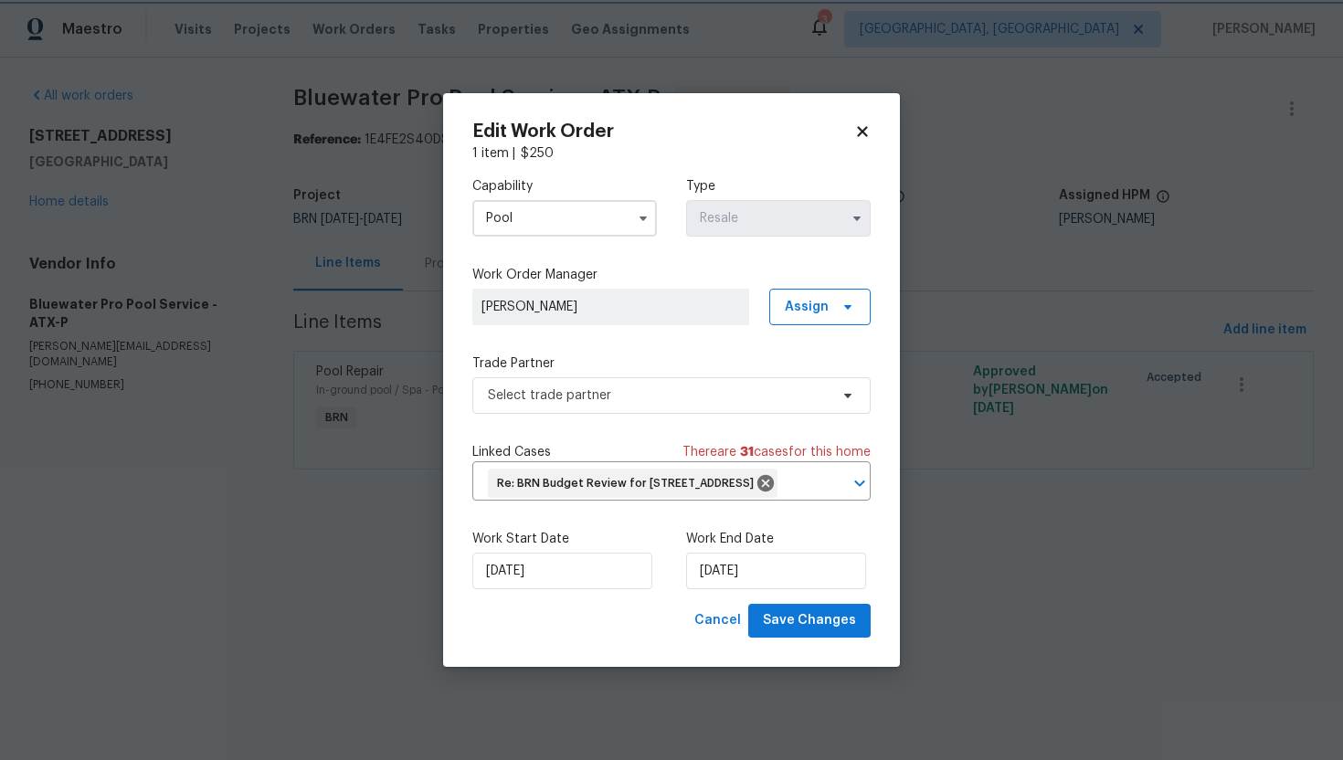
click at [869, 123] on icon at bounding box center [862, 131] width 16 height 16
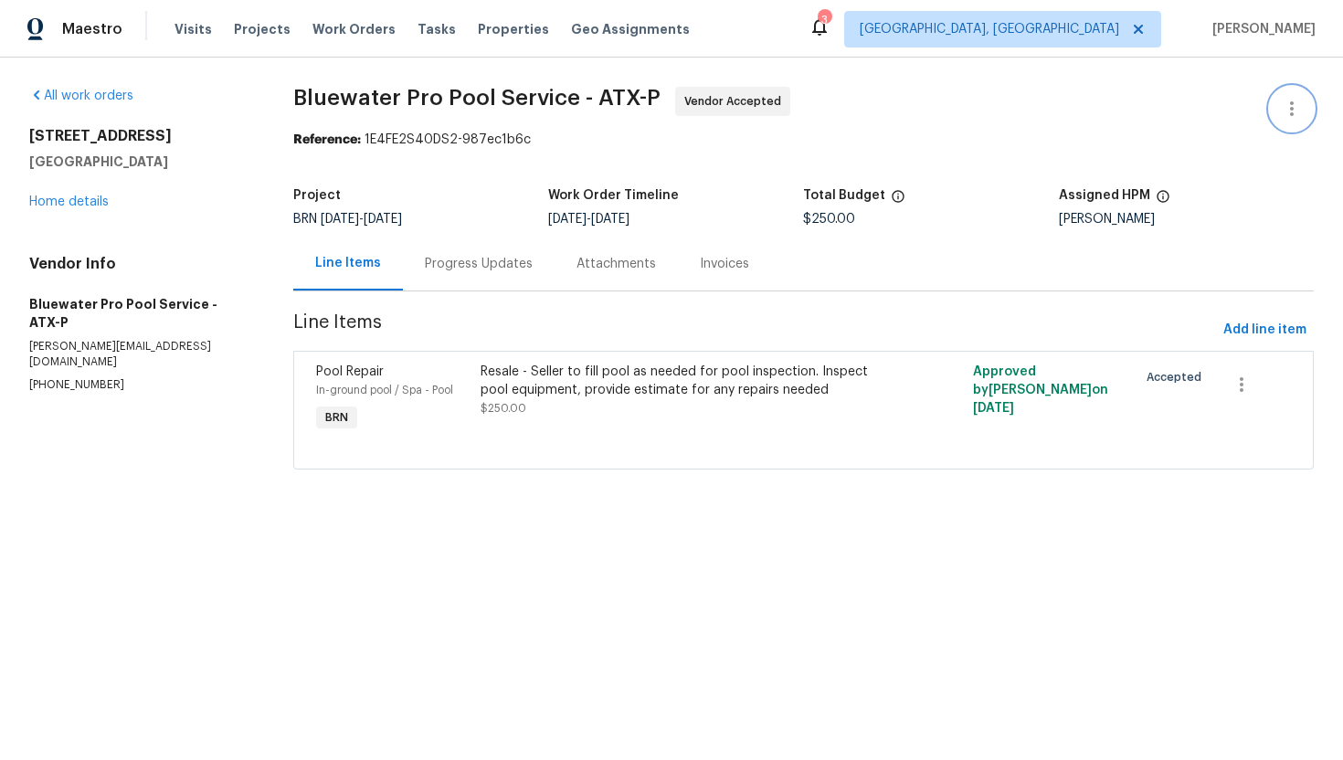
click at [1286, 90] on button "button" at bounding box center [1292, 109] width 44 height 44
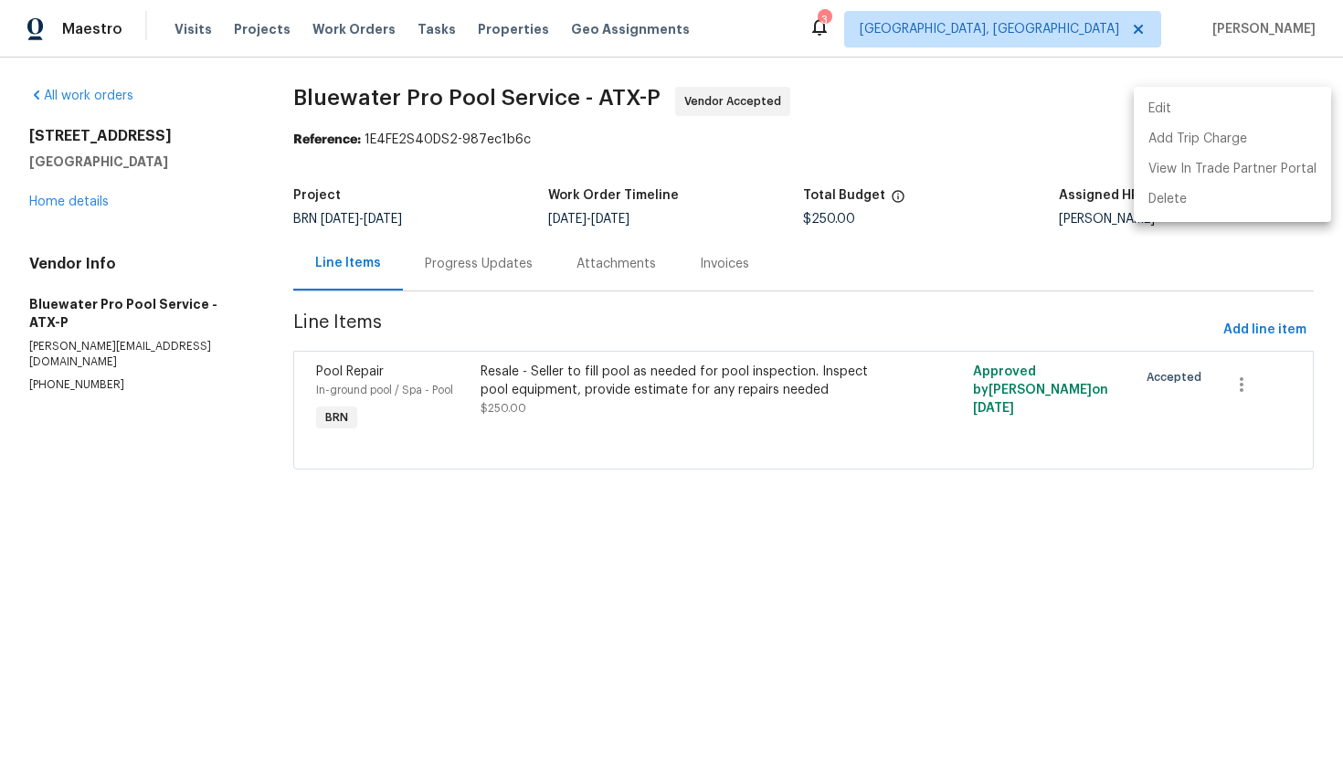
click at [1272, 95] on li "Edit" at bounding box center [1232, 109] width 197 height 30
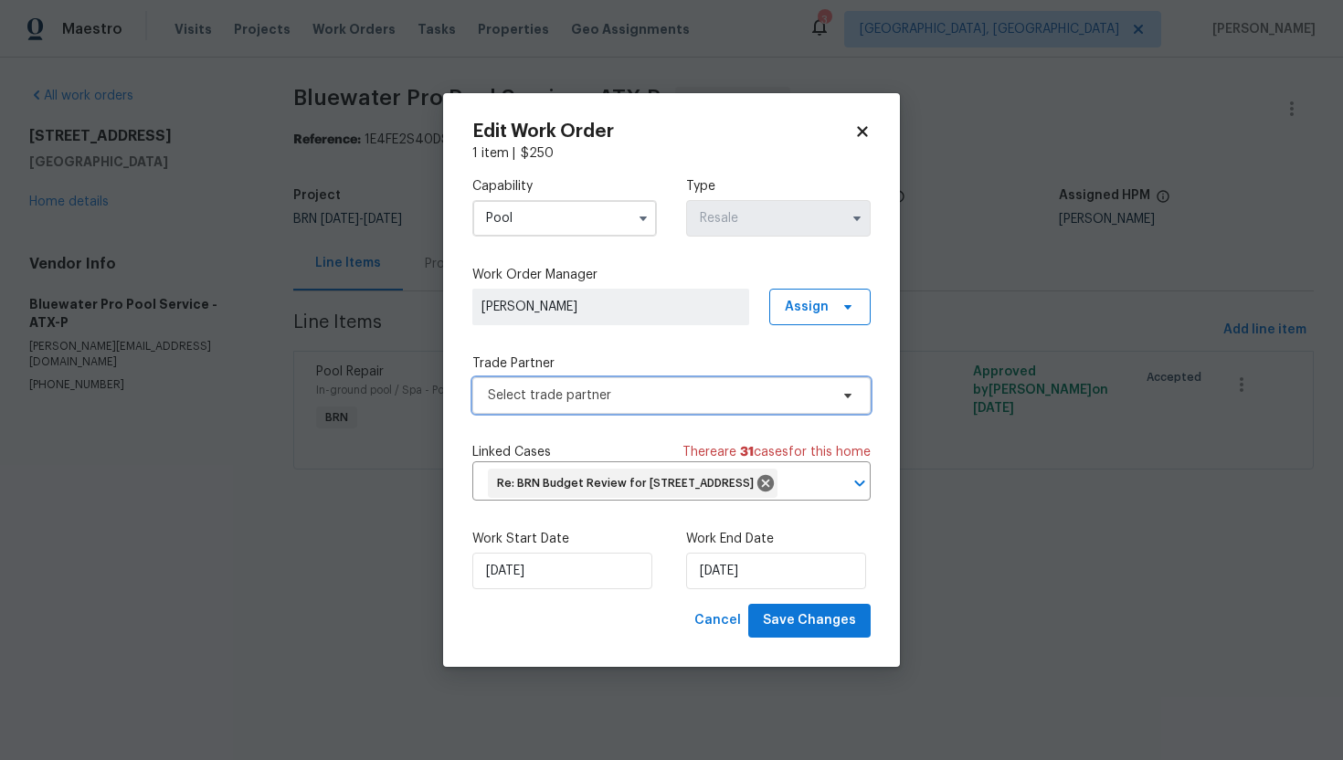
click at [623, 386] on span "Select trade partner" at bounding box center [658, 395] width 341 height 18
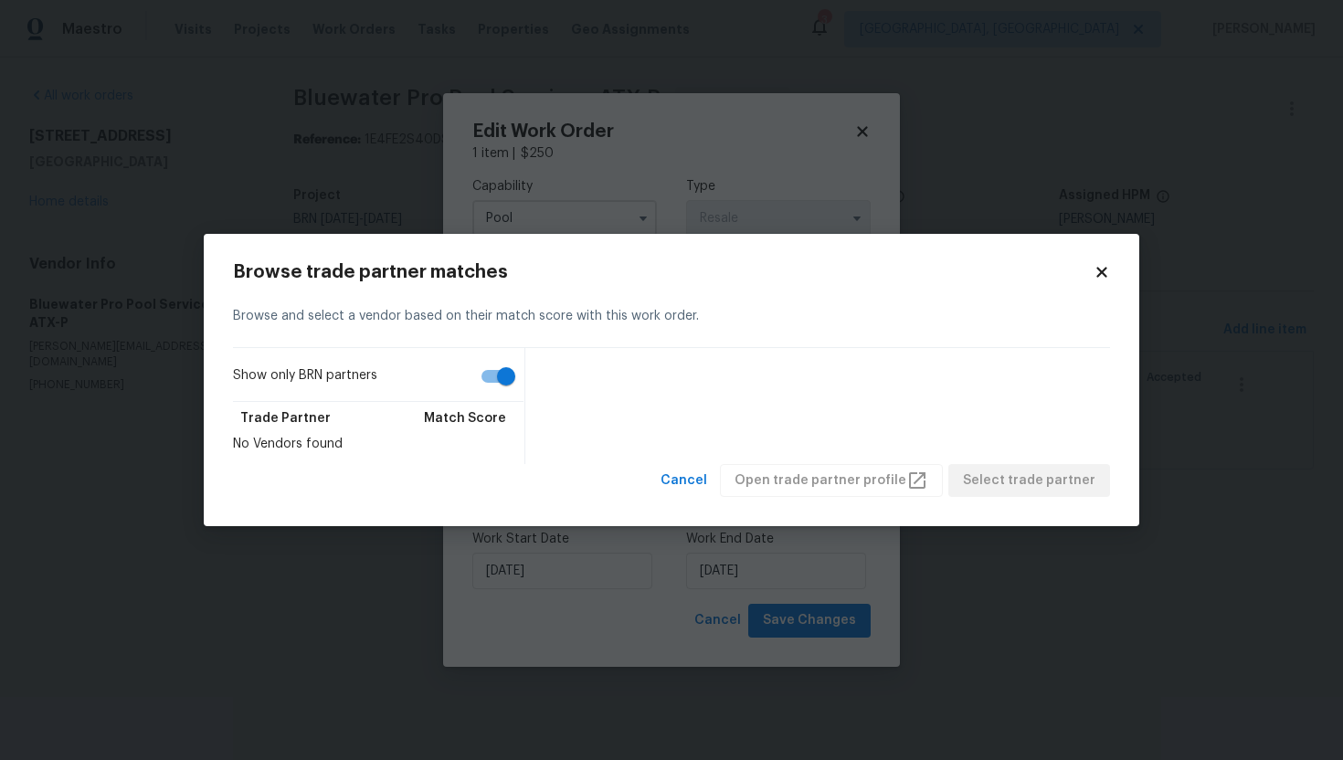
click at [495, 378] on input "Show only BRN partners" at bounding box center [506, 376] width 104 height 35
checkbox input "false"
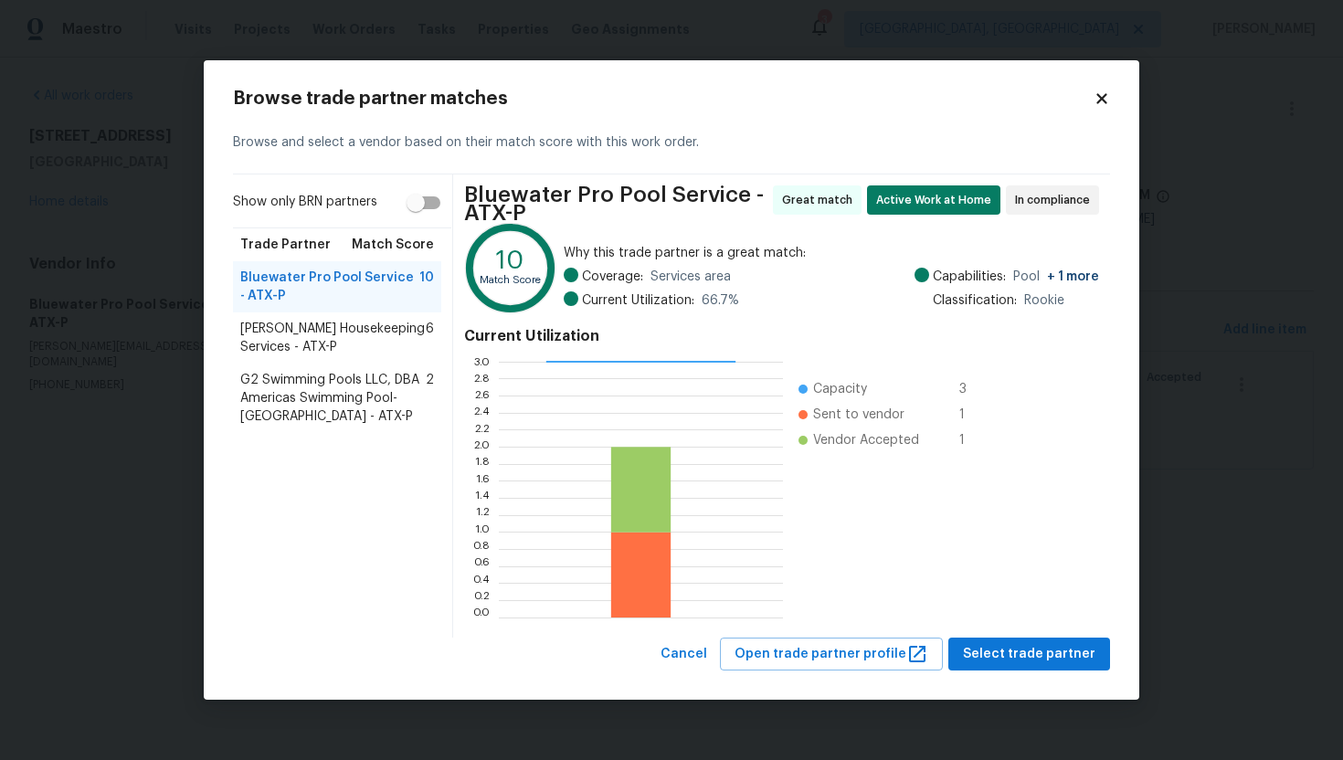
click at [395, 342] on span "[PERSON_NAME] Housekeeping Services - ATX-P" at bounding box center [332, 338] width 185 height 37
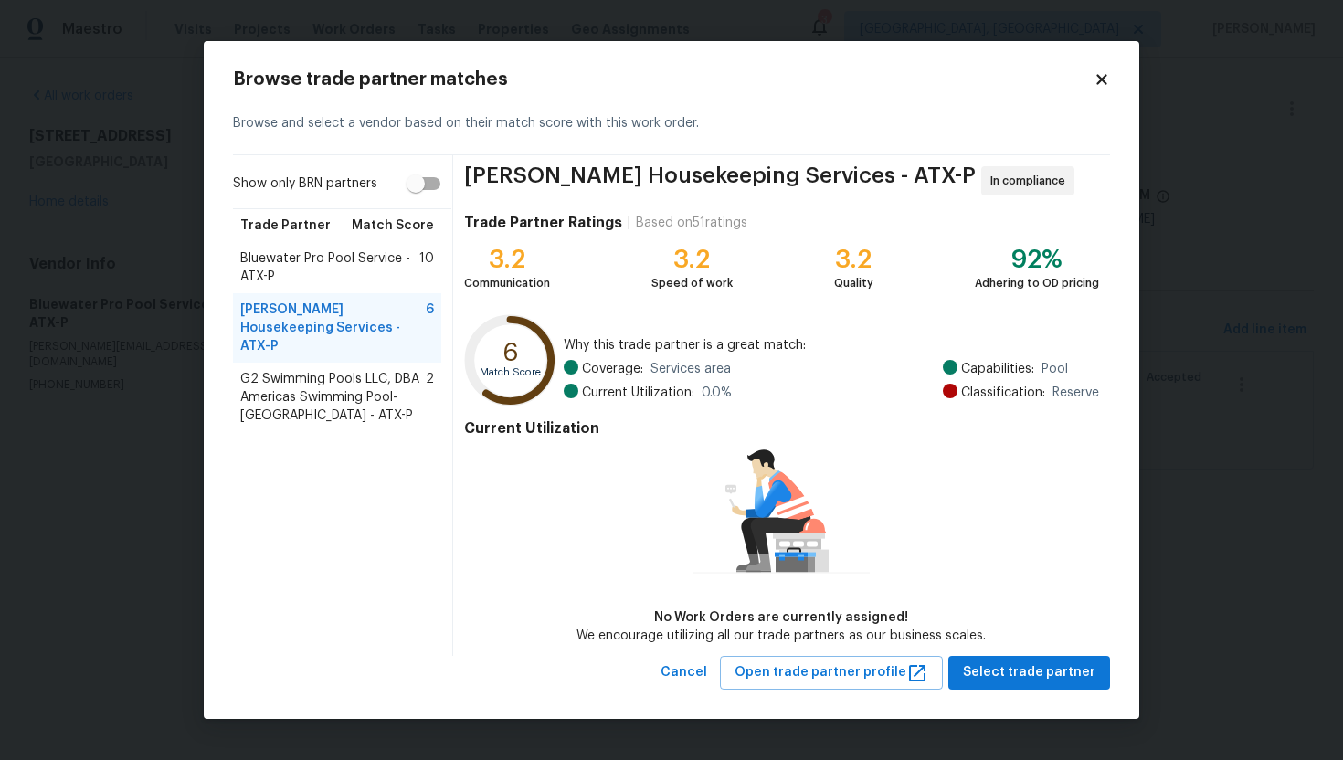
click at [371, 271] on span "Bluewater Pro Pool Service - ATX-P" at bounding box center [329, 267] width 179 height 37
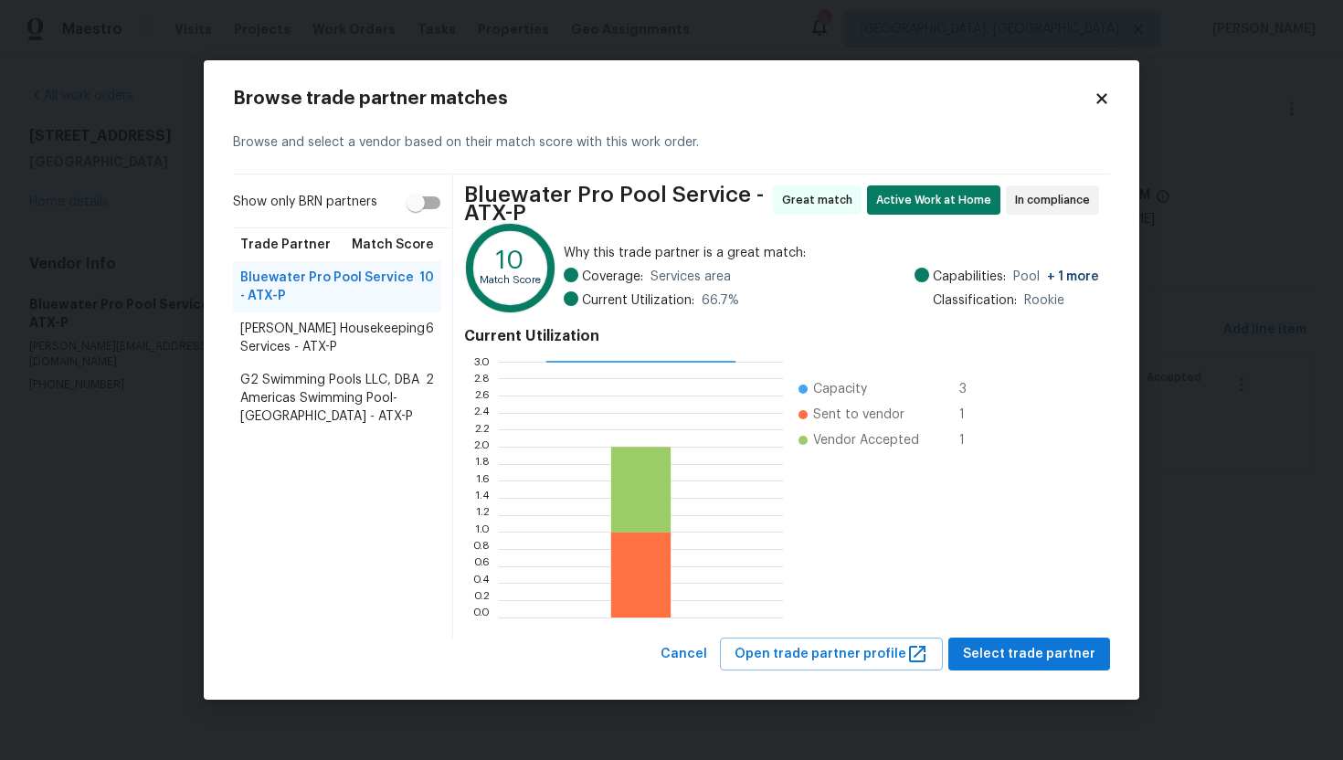
click at [354, 331] on span "[PERSON_NAME] Housekeeping Services - ATX-P" at bounding box center [332, 338] width 185 height 37
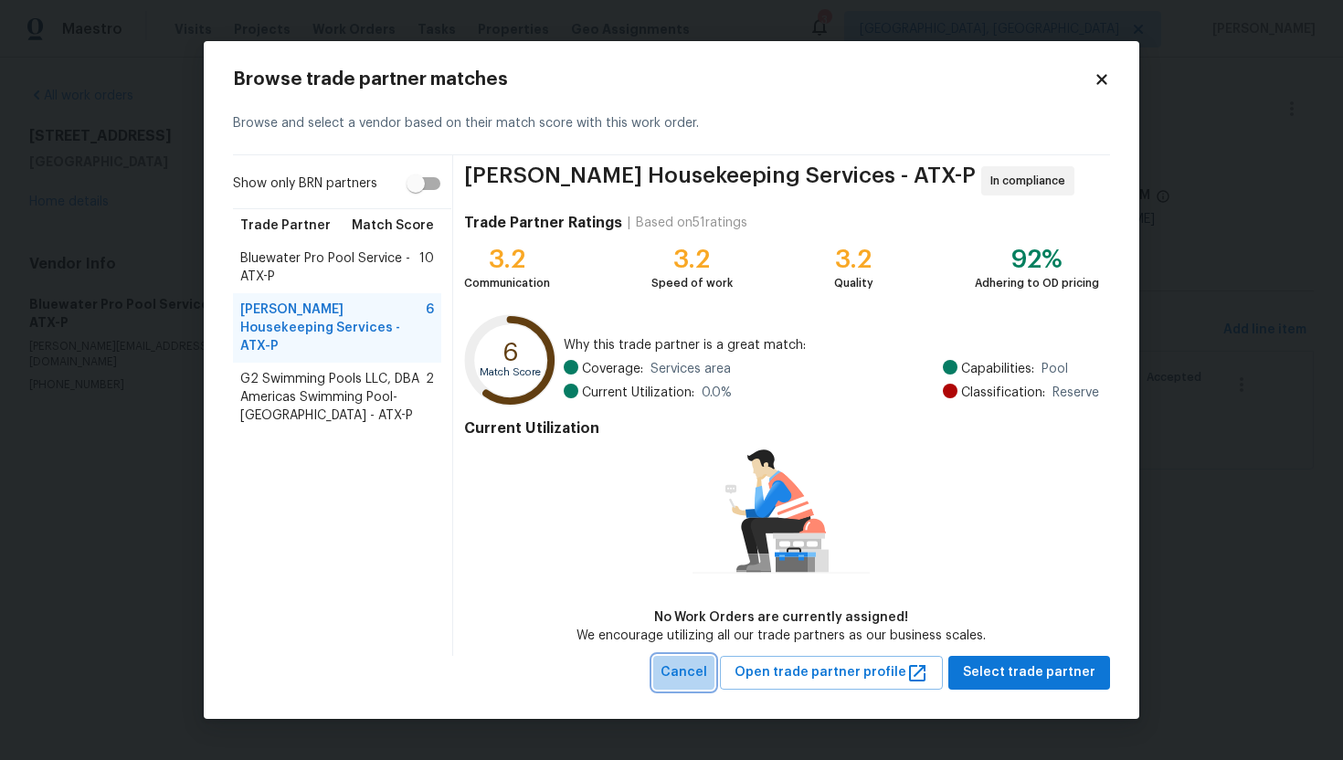
click at [702, 671] on span "Cancel" at bounding box center [683, 672] width 47 height 23
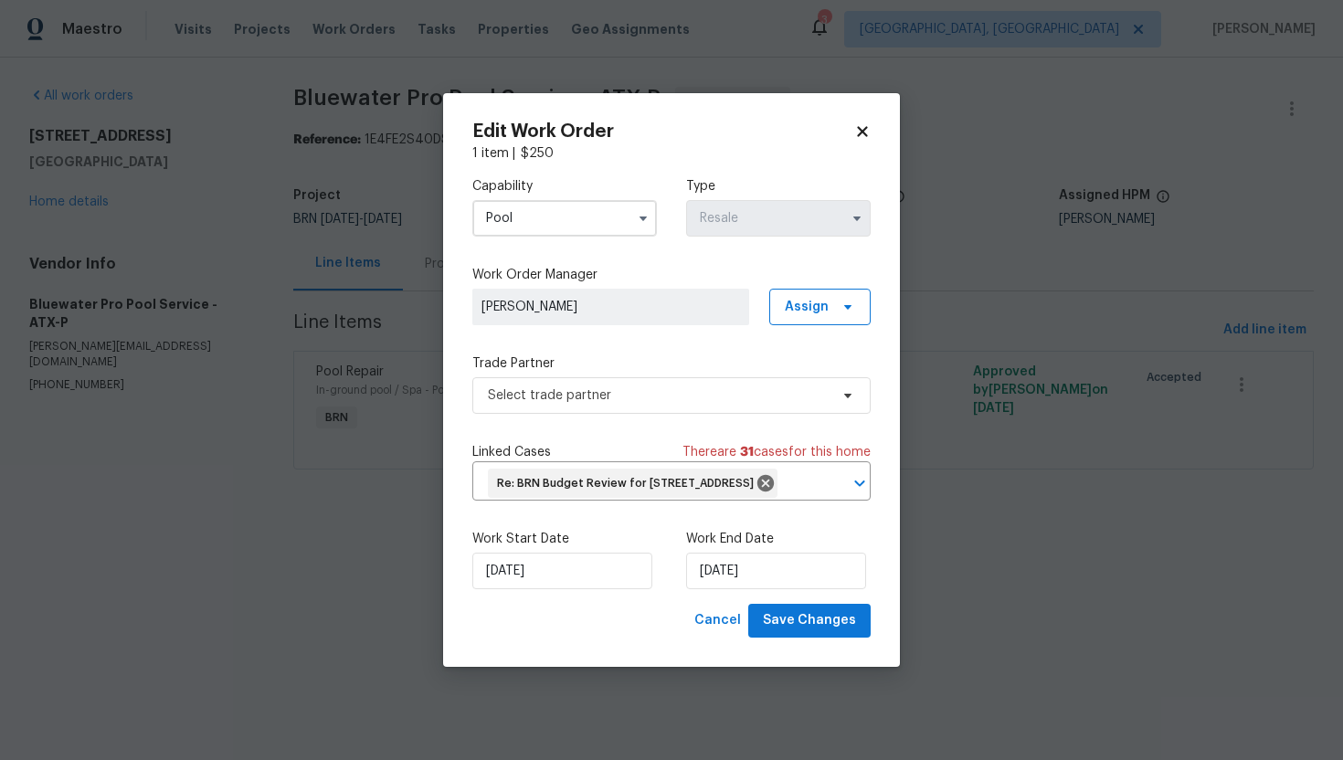
click at [866, 123] on icon at bounding box center [862, 131] width 16 height 16
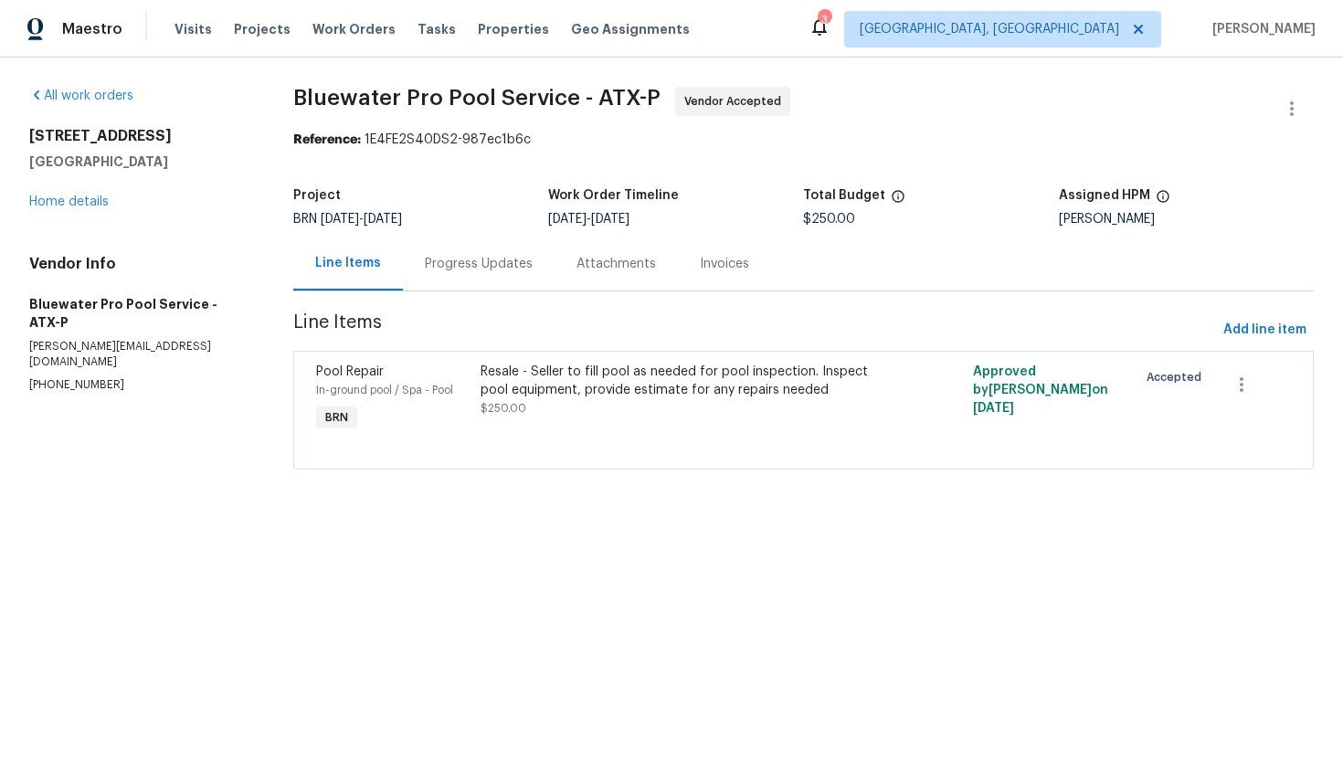
click at [480, 277] on div "Progress Updates" at bounding box center [479, 264] width 152 height 54
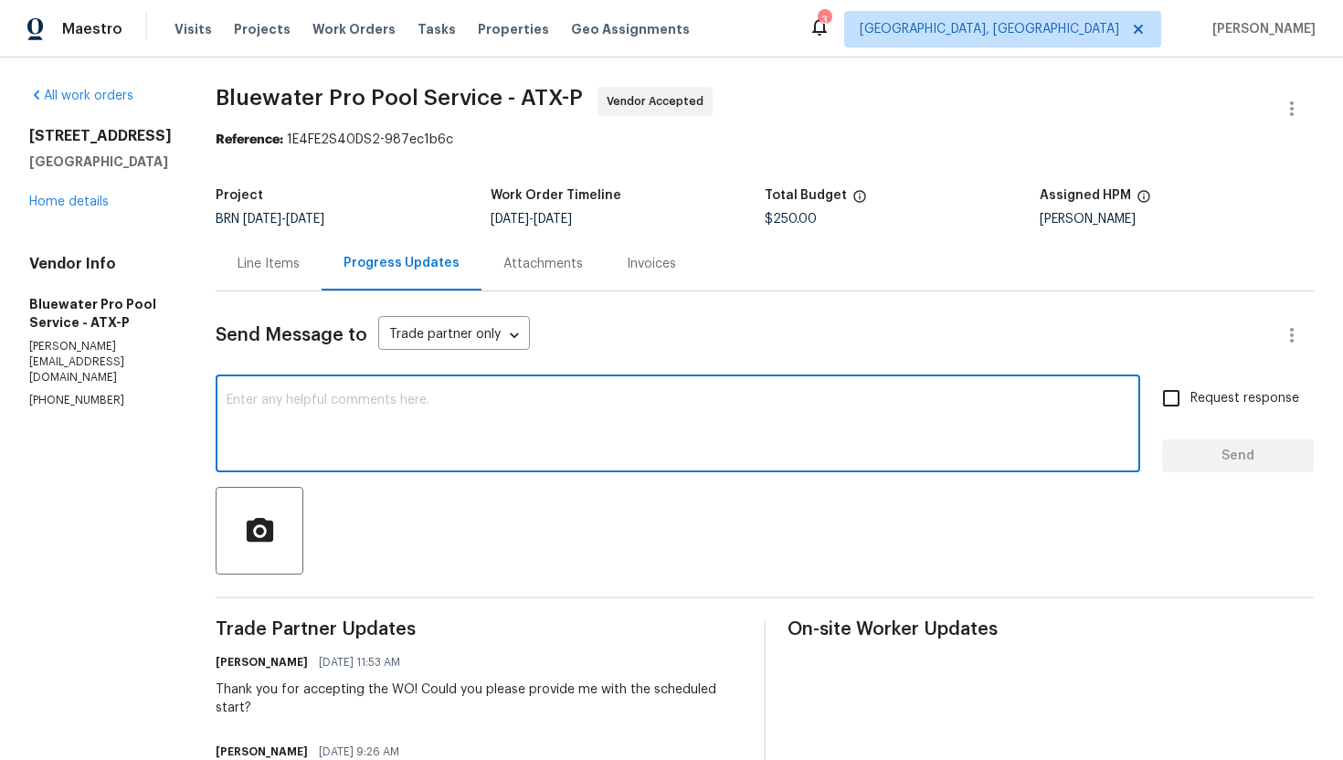
click at [439, 413] on textarea at bounding box center [678, 426] width 902 height 64
click at [271, 402] on textarea "Am reassigning this WO as there is no response from your end." at bounding box center [678, 426] width 902 height 64
type textarea "Am re-assigning this WO as there is no response from your end."
click at [1167, 379] on input "Request response" at bounding box center [1171, 398] width 38 height 38
checkbox input "true"
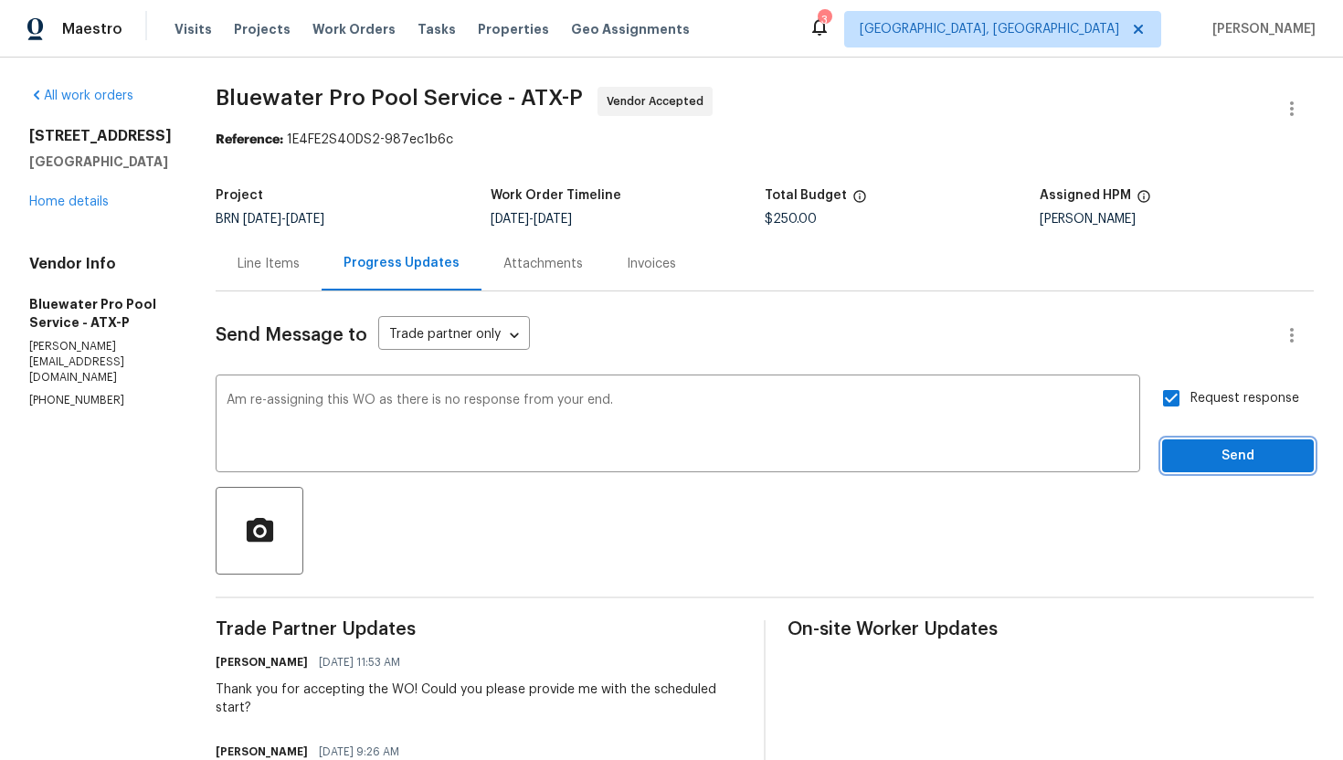
click at [1194, 446] on span "Send" at bounding box center [1237, 456] width 122 height 23
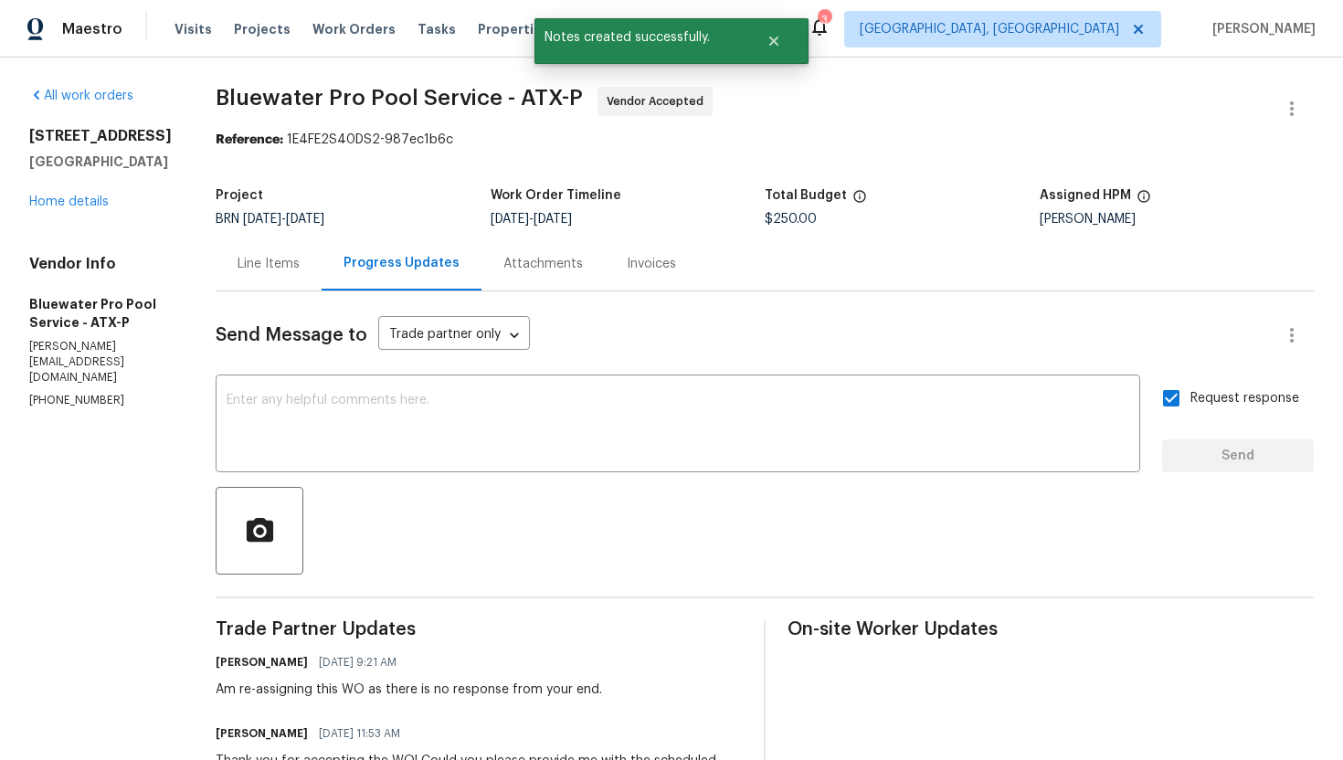
click at [300, 272] on div "Line Items" at bounding box center [268, 264] width 62 height 18
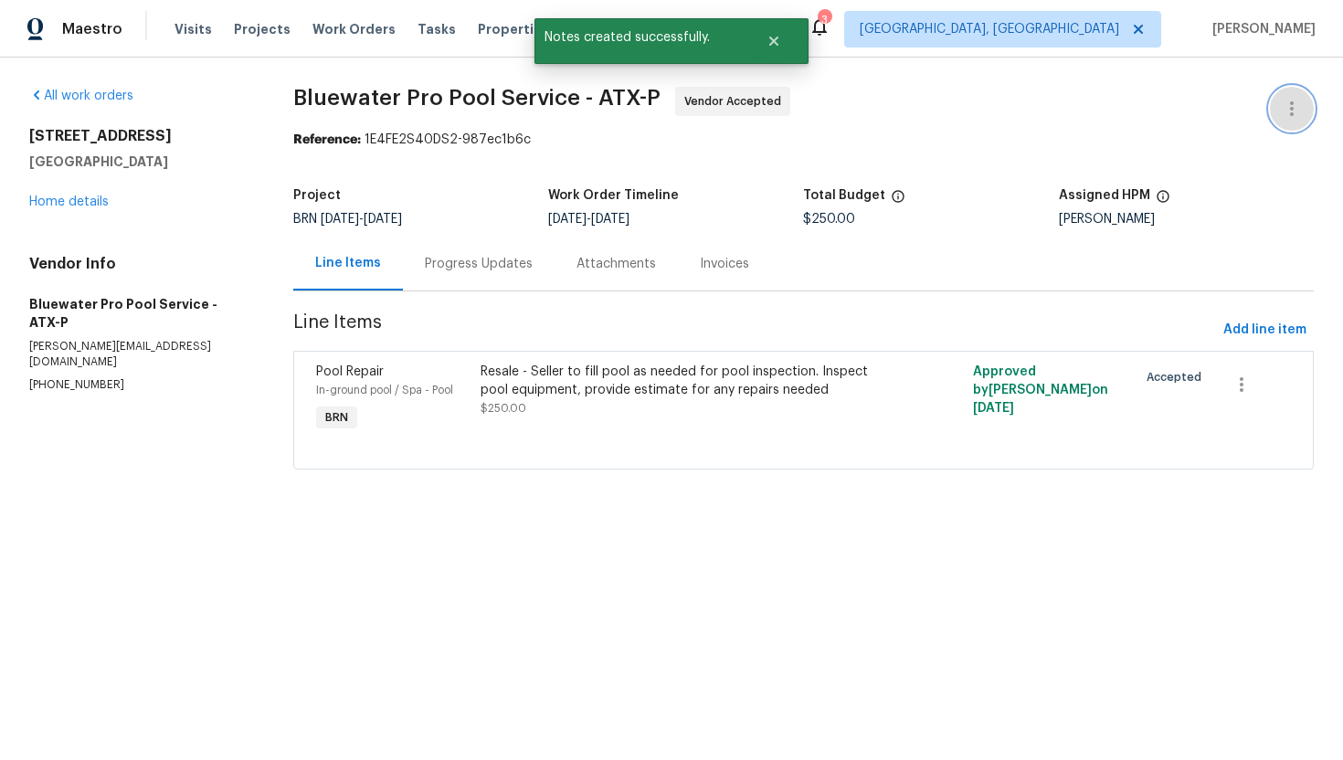
click at [1283, 104] on icon "button" at bounding box center [1292, 109] width 22 height 22
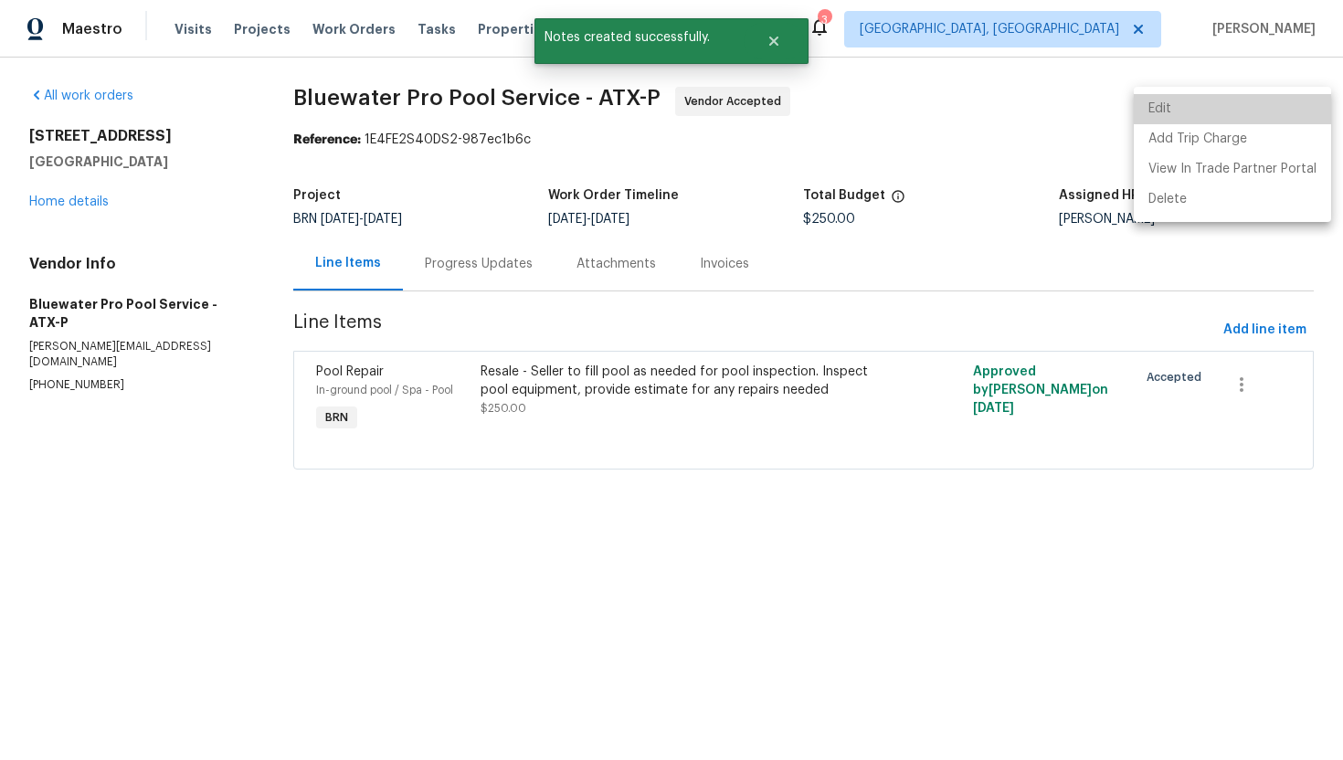
click at [1270, 111] on li "Edit" at bounding box center [1232, 109] width 197 height 30
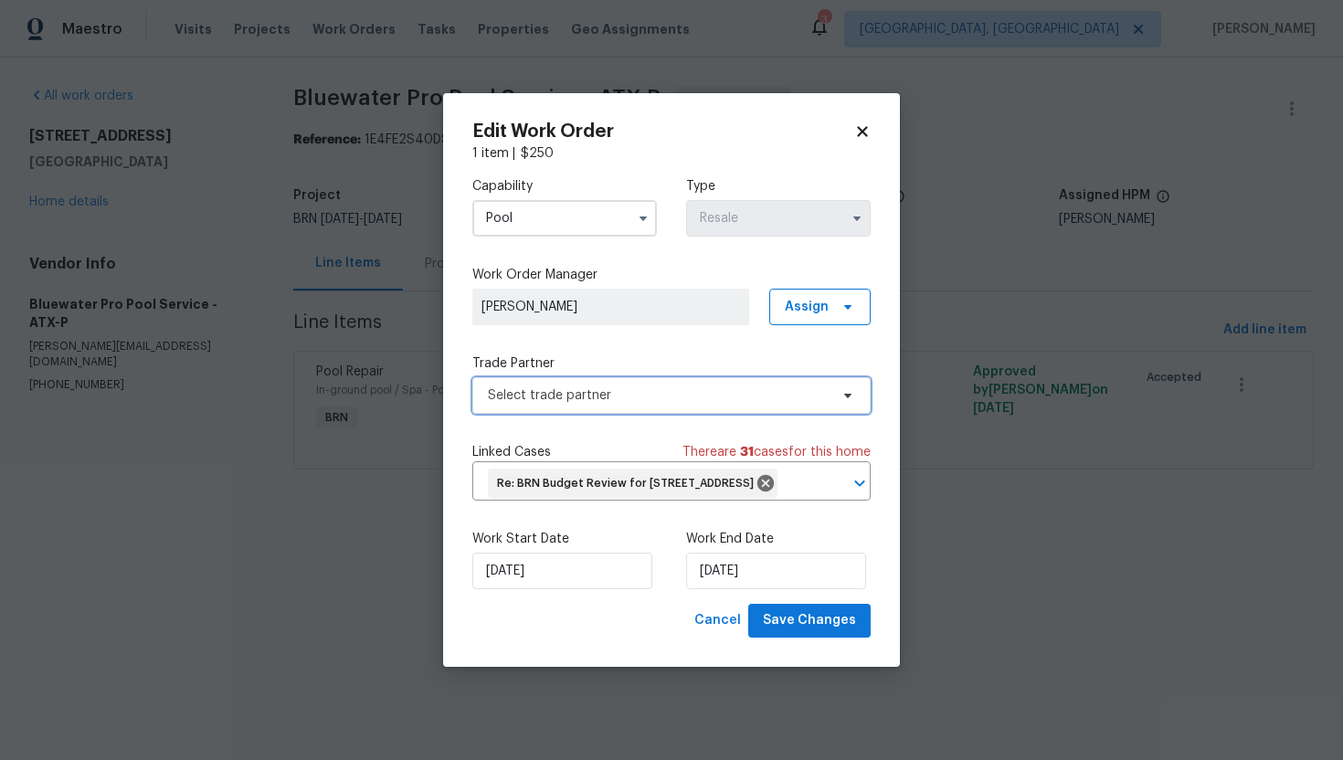
click at [712, 386] on span "Select trade partner" at bounding box center [658, 395] width 341 height 18
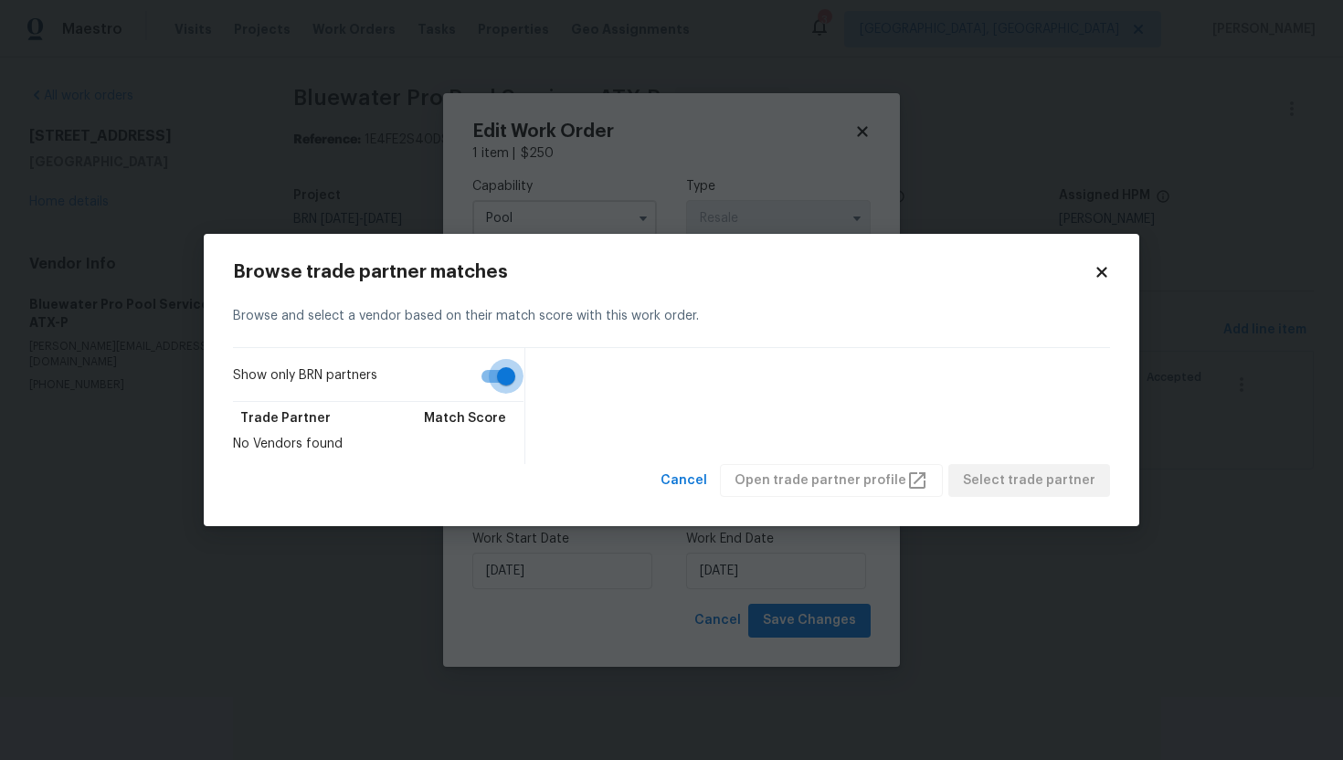
click at [508, 386] on input "Show only BRN partners" at bounding box center [506, 376] width 104 height 35
checkbox input "false"
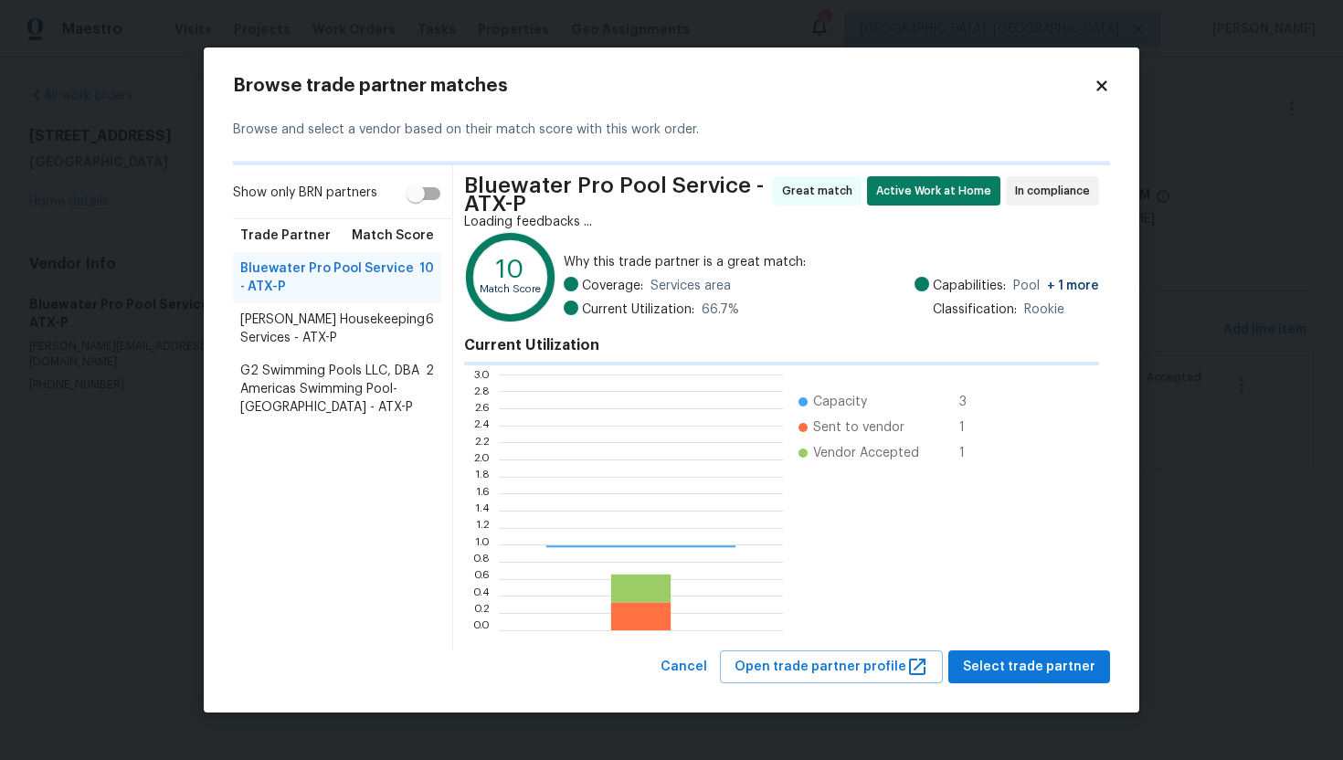
scroll to position [256, 284]
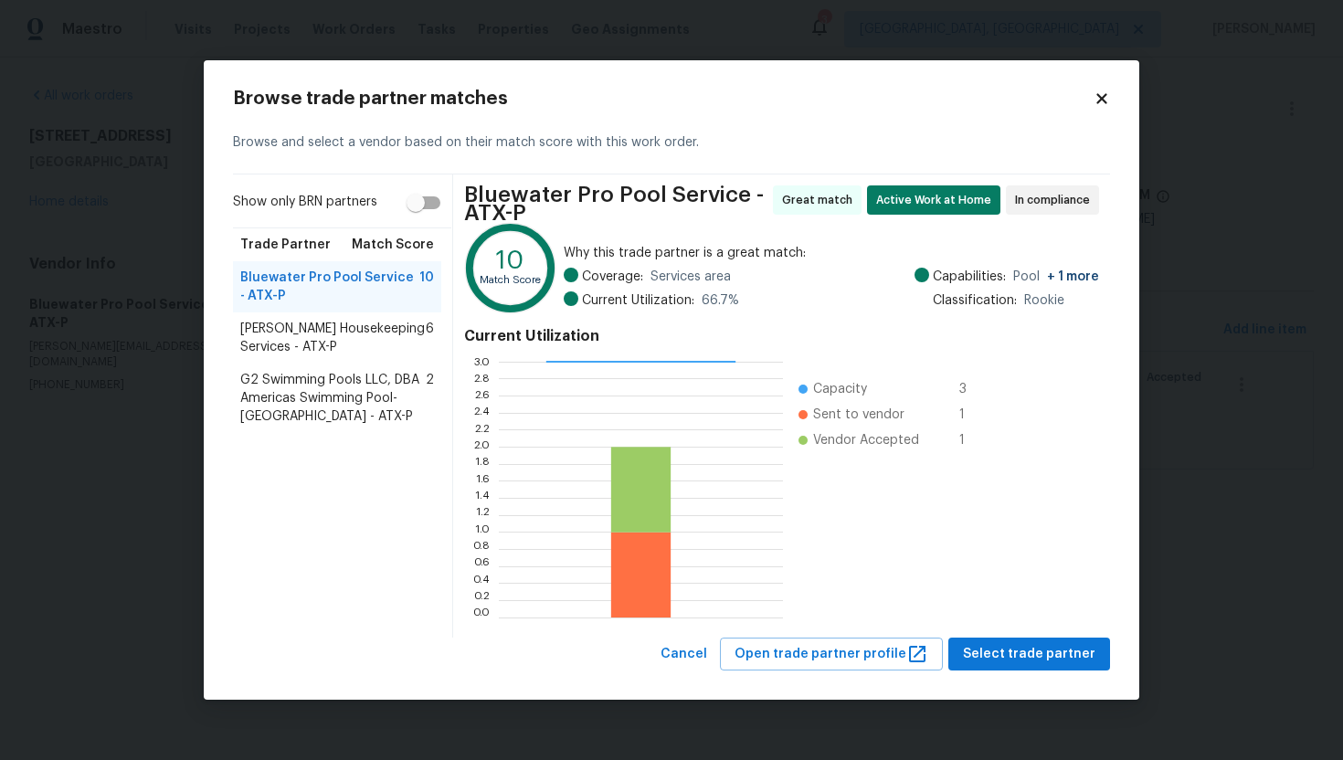
click at [366, 329] on span "[PERSON_NAME] Housekeeping Services - ATX-P" at bounding box center [332, 338] width 185 height 37
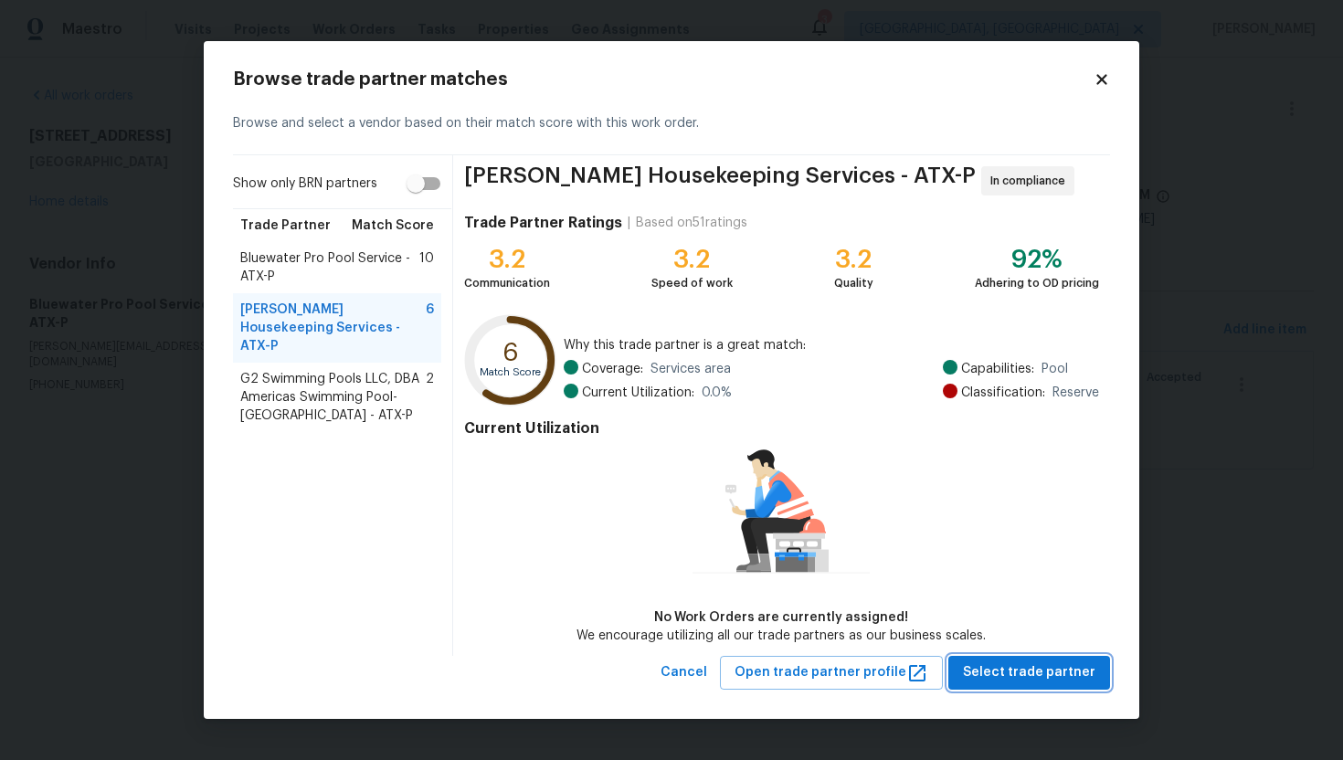
click at [994, 662] on span "Select trade partner" at bounding box center [1029, 672] width 132 height 23
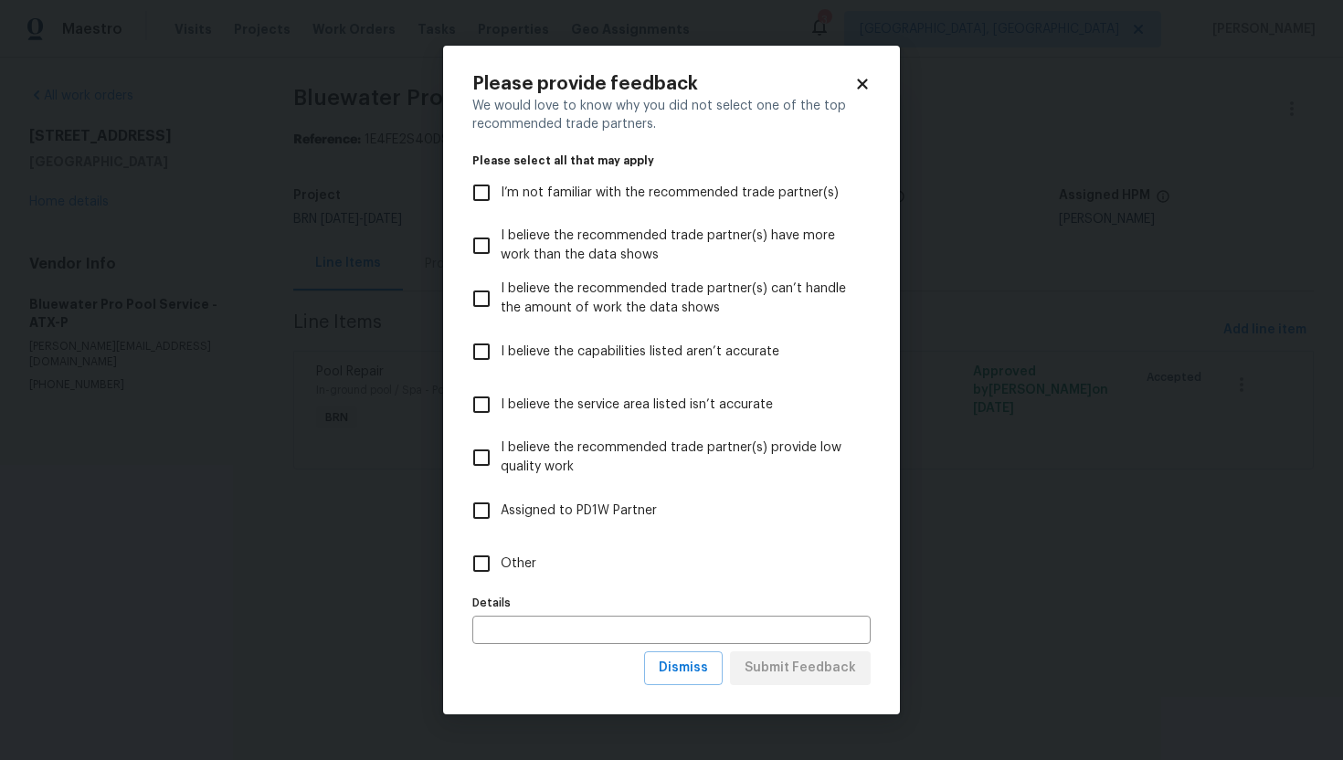
click at [685, 685] on div "Please provide feedback We would love to know why you did not select one of the…" at bounding box center [671, 380] width 457 height 669
click at [681, 656] on button "Dismiss" at bounding box center [683, 668] width 79 height 34
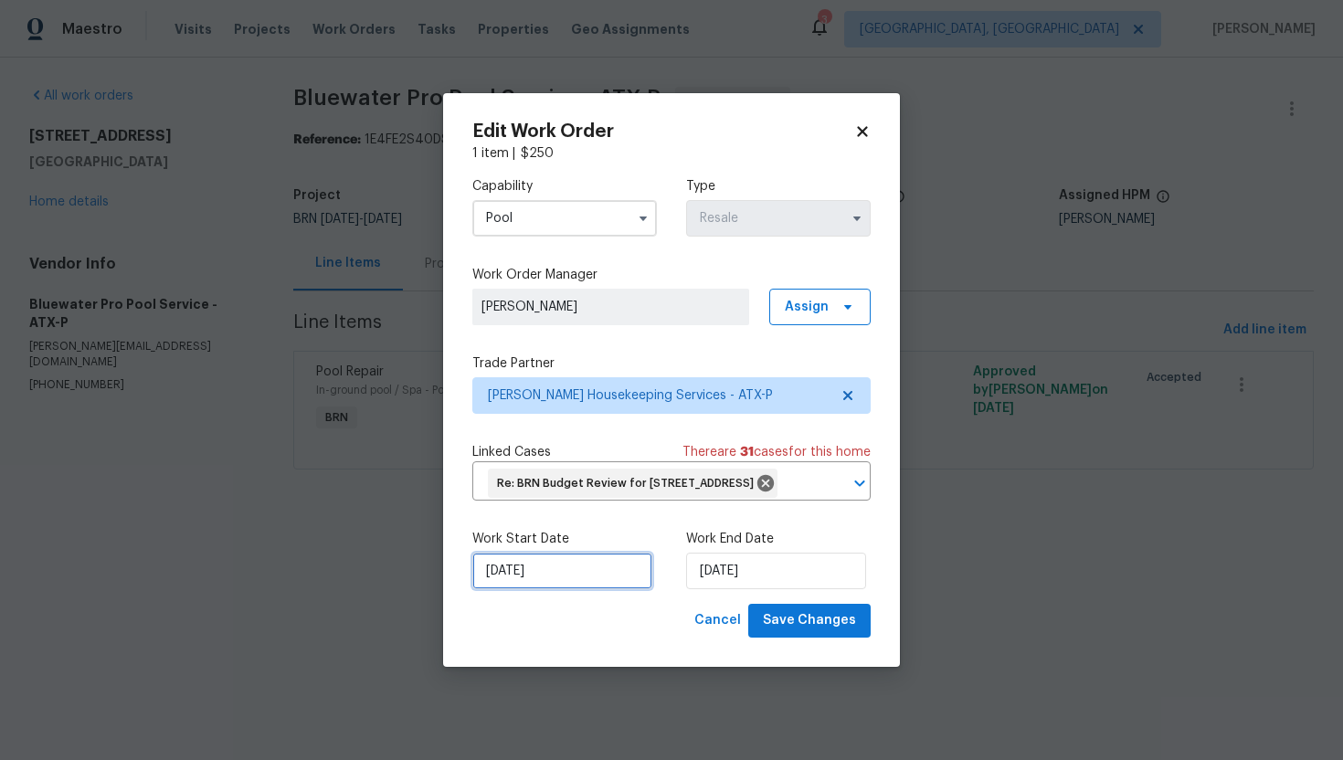
click at [522, 576] on input "[DATE]" at bounding box center [562, 571] width 180 height 37
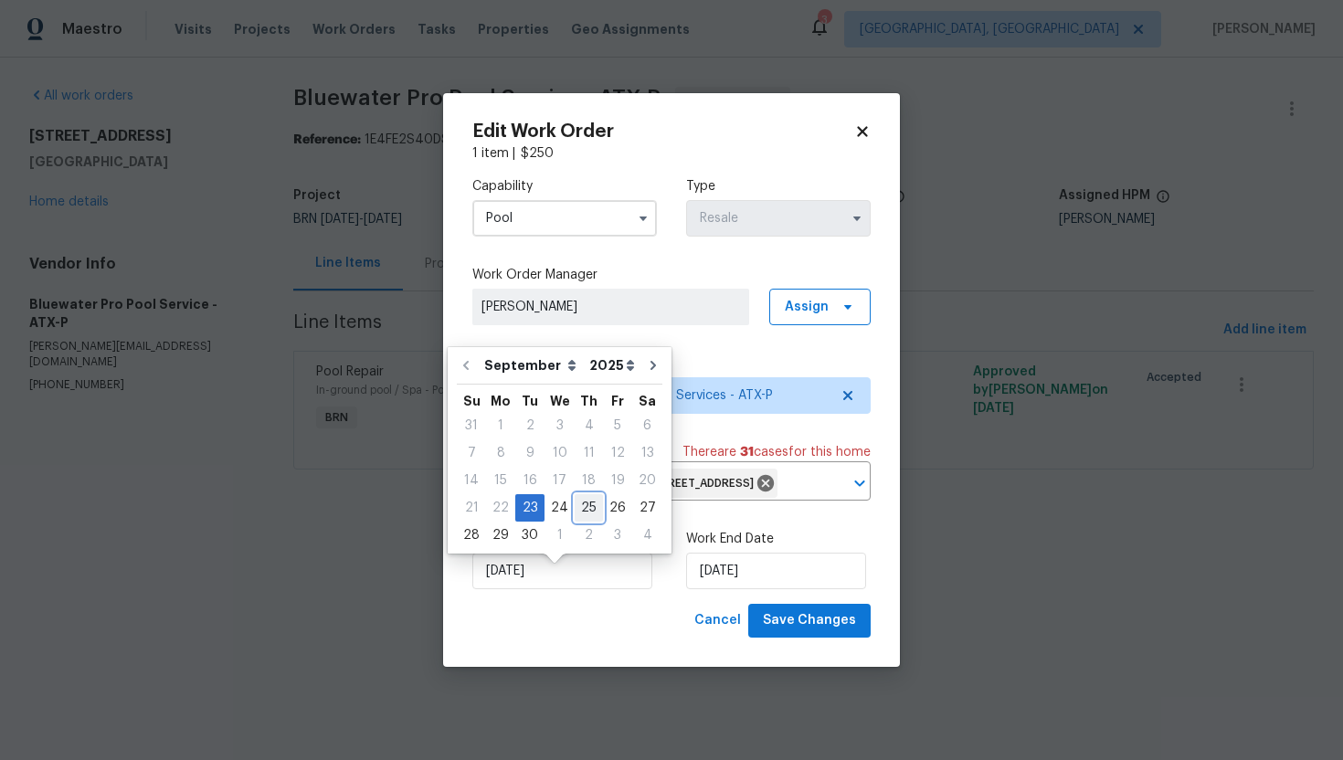
click at [579, 505] on div "25" at bounding box center [589, 508] width 28 height 26
type input "[DATE]"
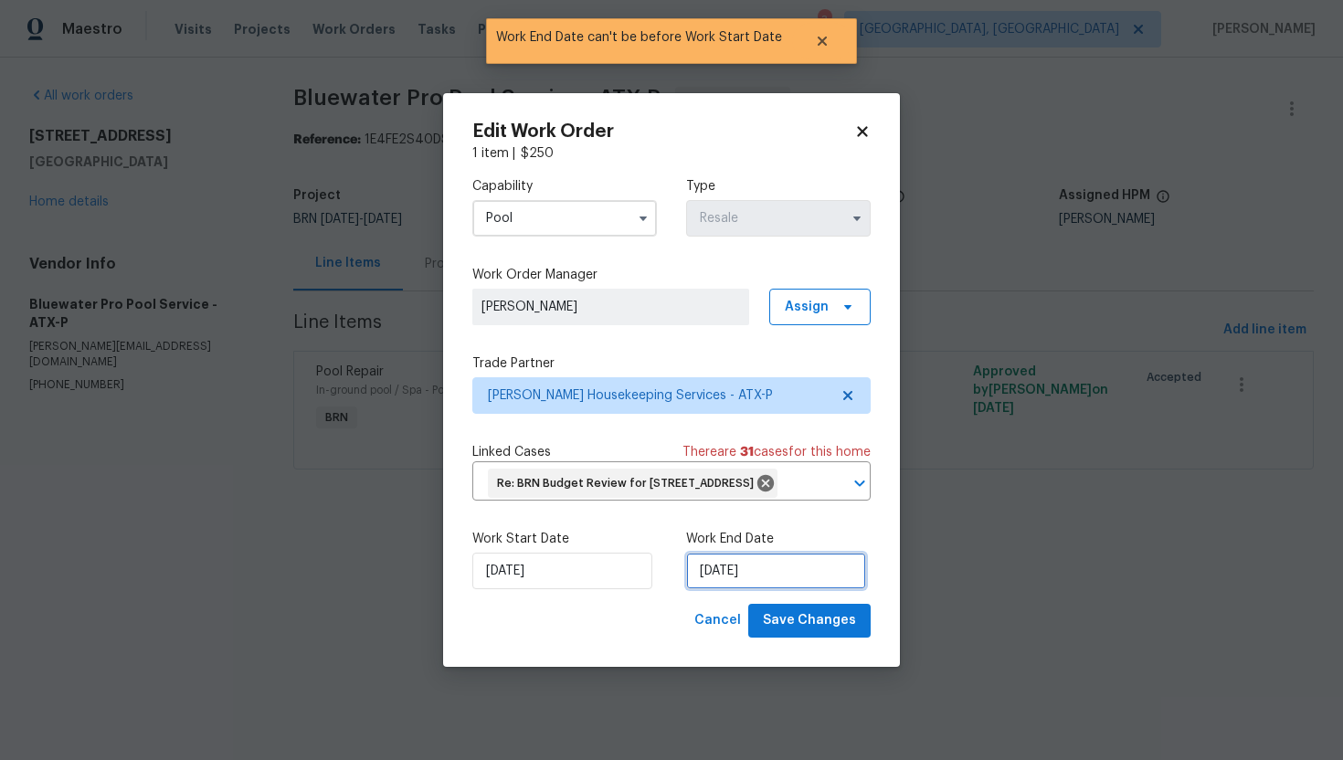
click at [717, 589] on input "[DATE]" at bounding box center [776, 571] width 180 height 37
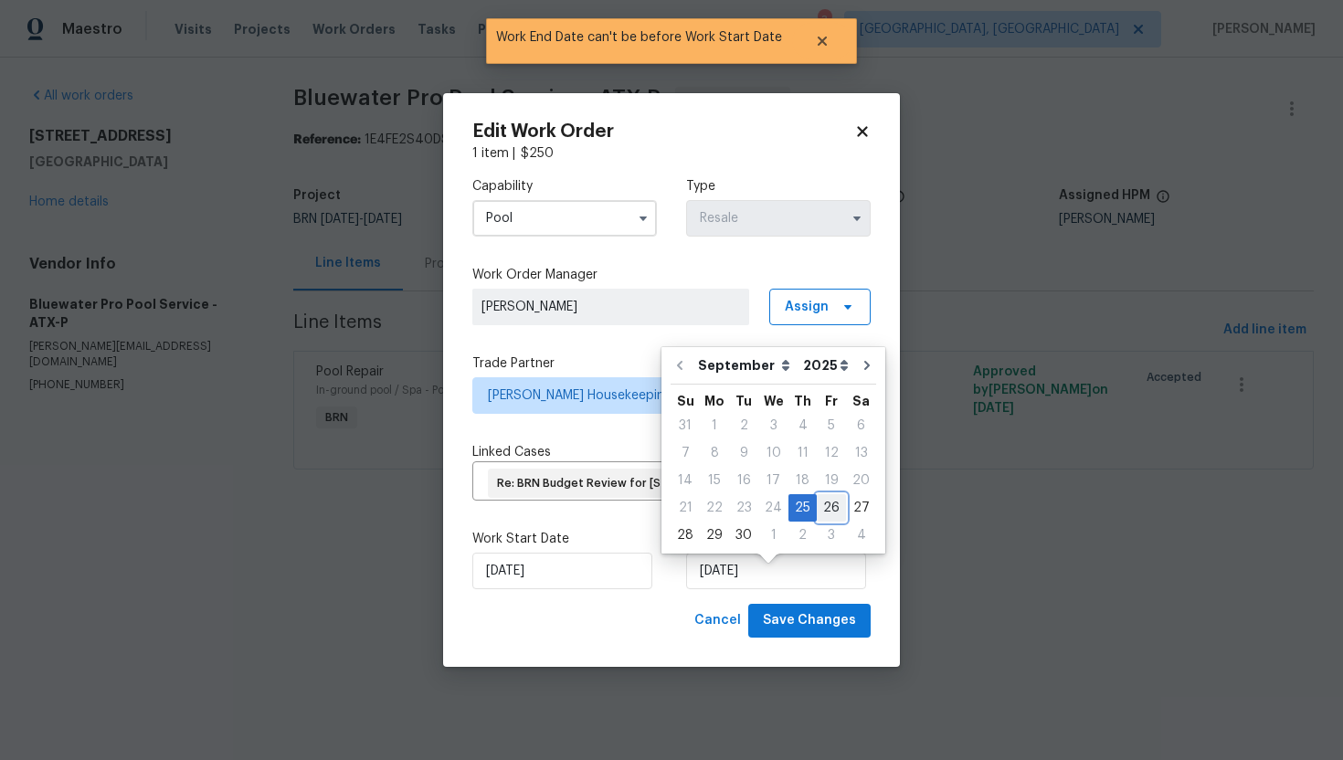
click at [823, 512] on div "26" at bounding box center [831, 508] width 29 height 26
type input "[DATE]"
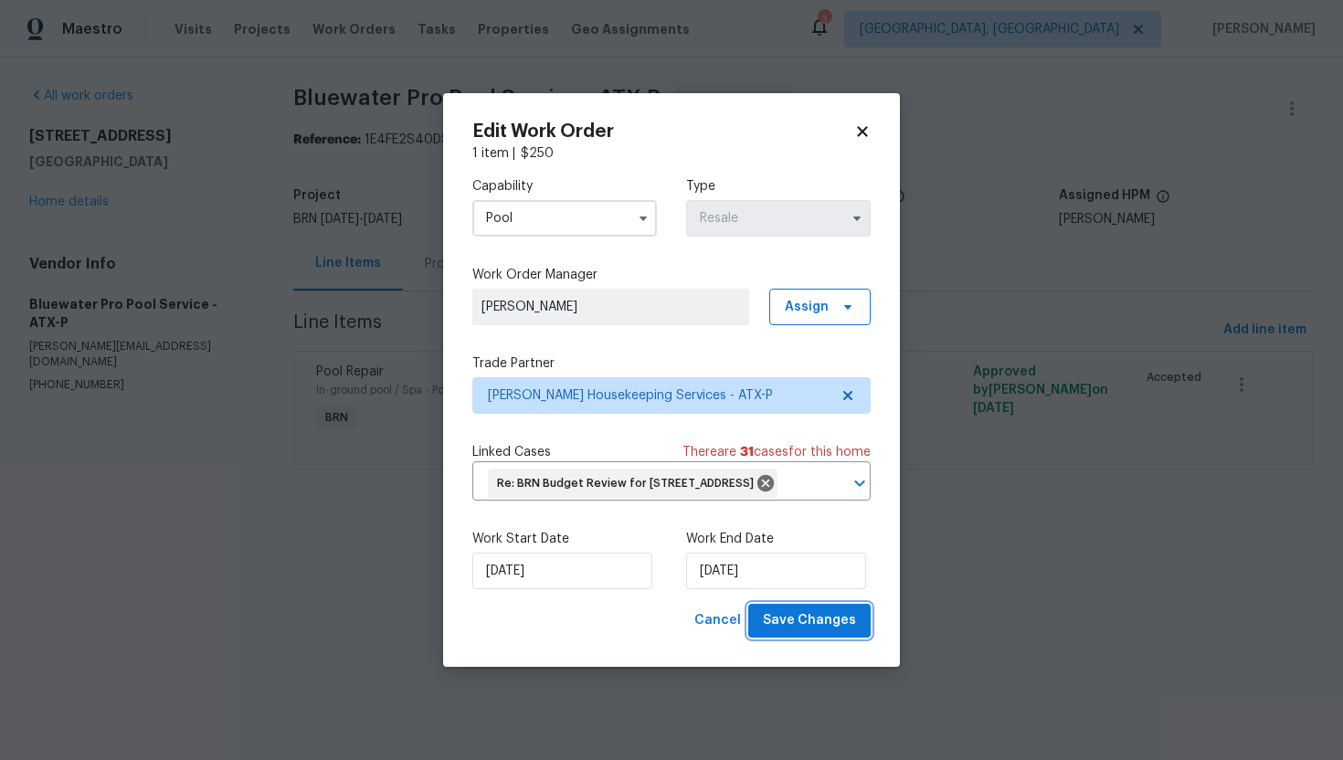
click at [822, 632] on span "Save Changes" at bounding box center [809, 620] width 93 height 23
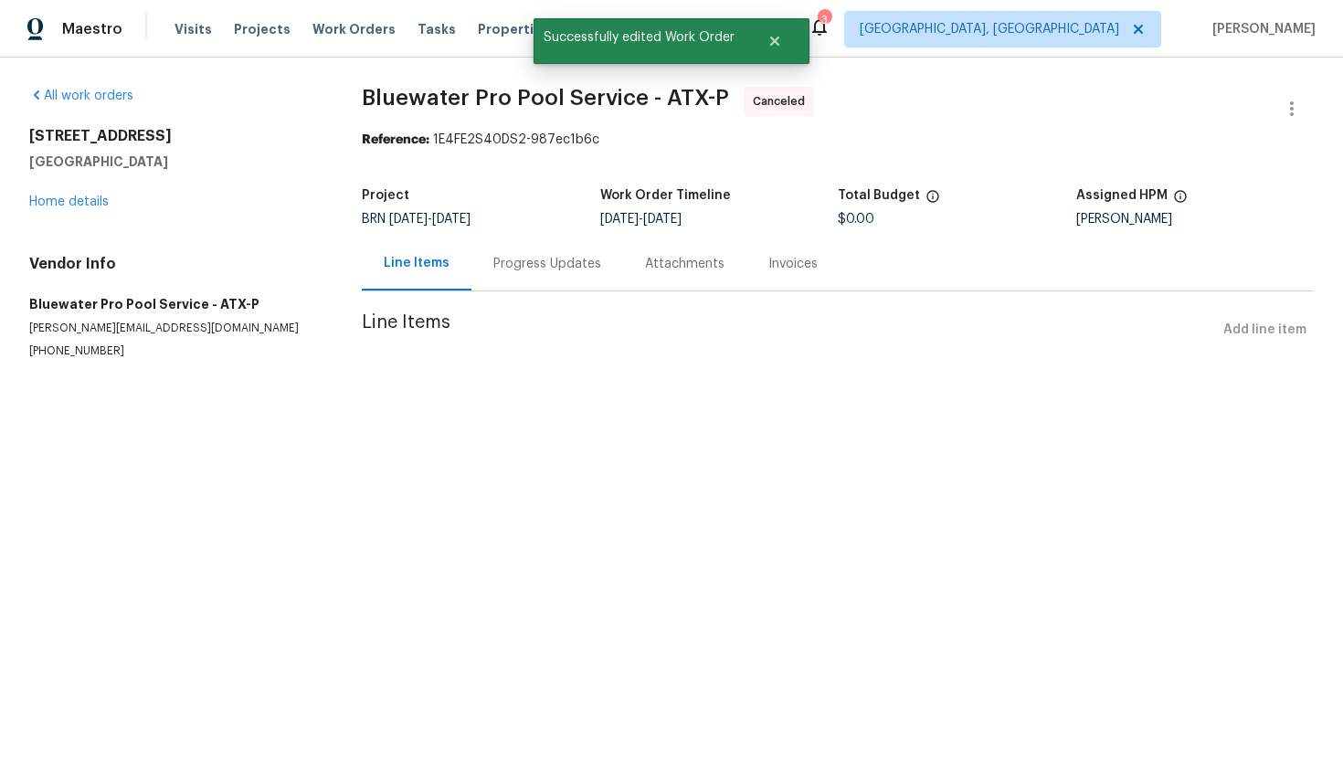
click at [555, 265] on div "Progress Updates" at bounding box center [547, 264] width 108 height 18
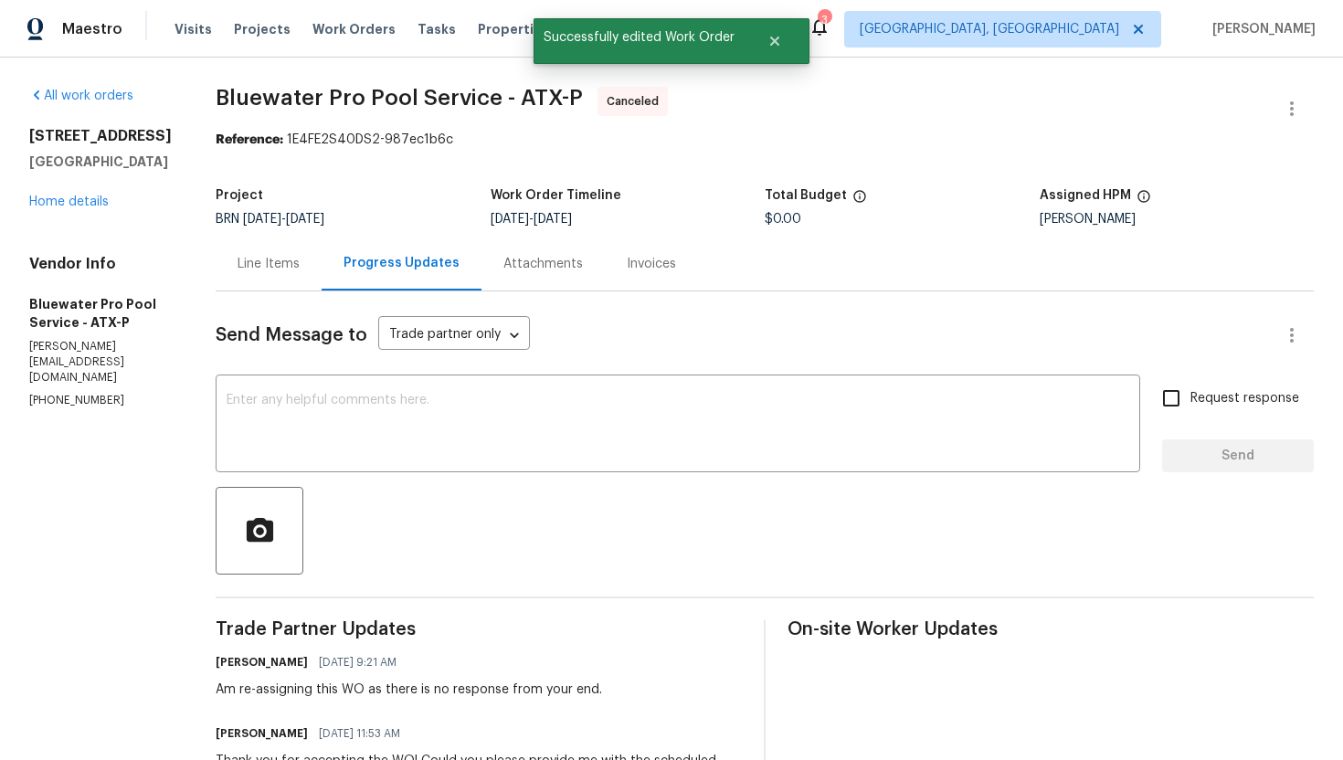
scroll to position [350, 0]
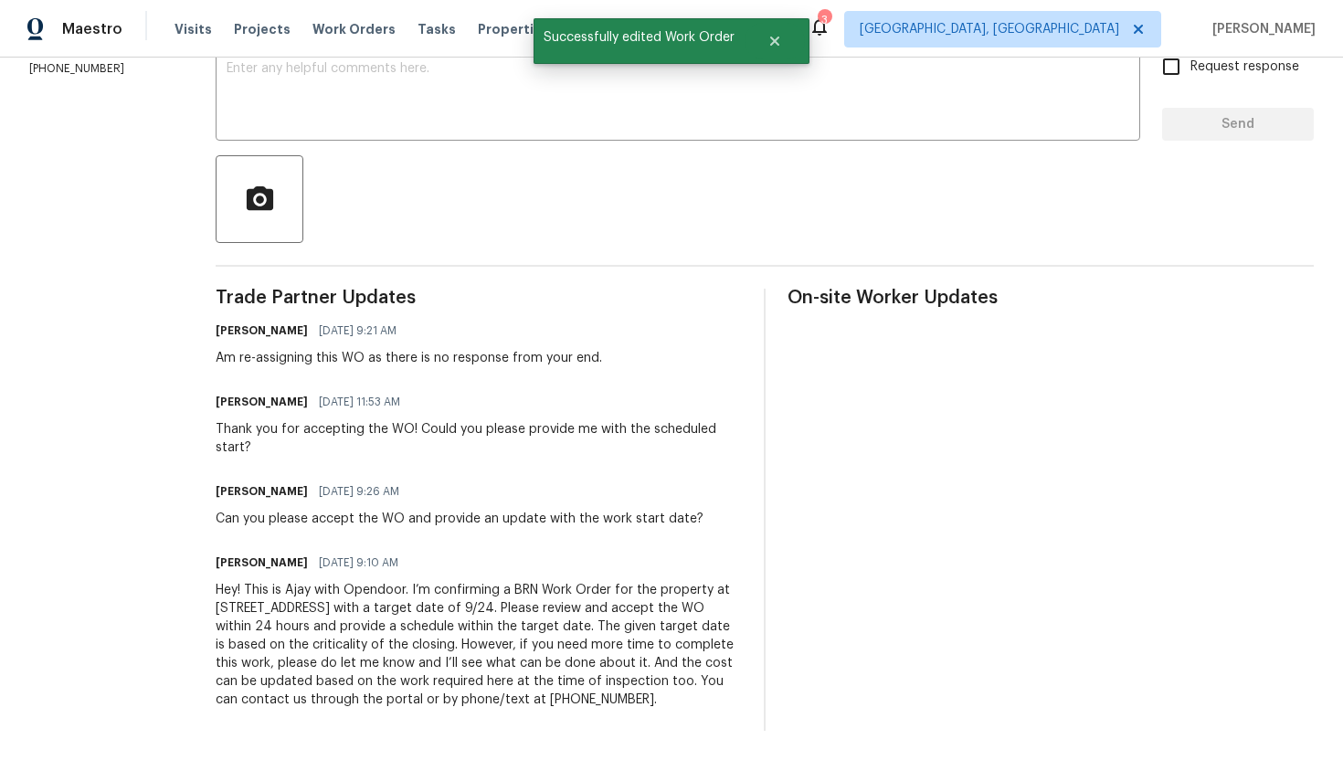
click at [439, 586] on div "Hey! This is Ajay with Opendoor. I’m confirming a BRN Work Order for the proper…" at bounding box center [479, 645] width 526 height 128
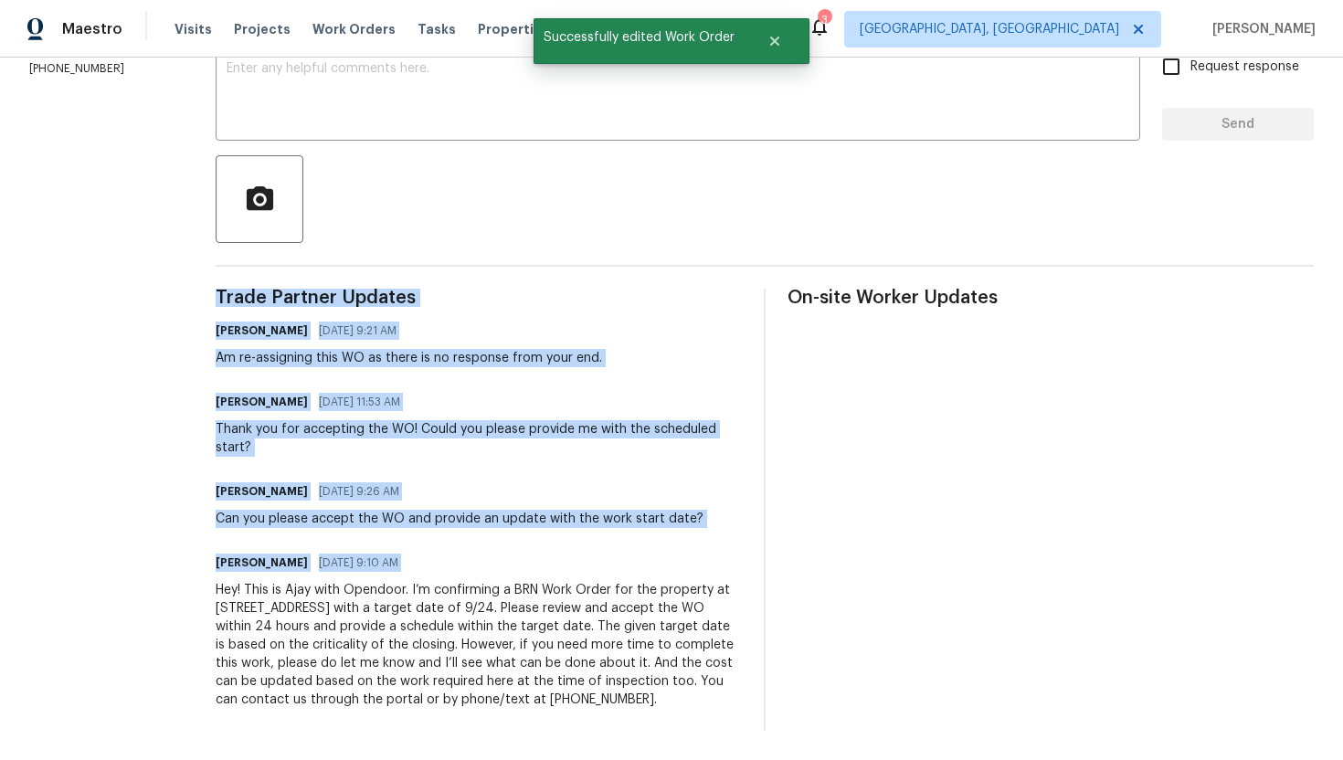
copy div "Trade Partner Updates [PERSON_NAME] [DATE] 9:21 AM Am re-assigning this WO as t…"
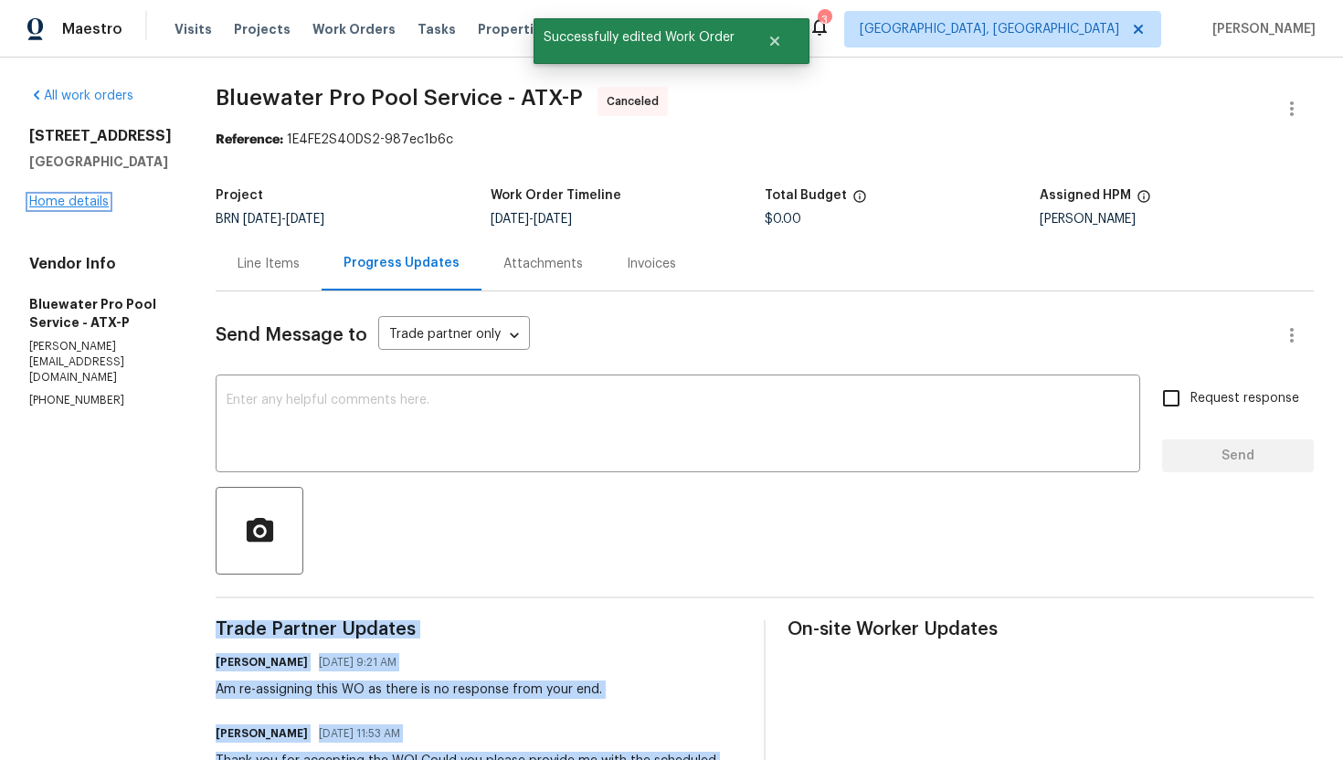
click at [84, 206] on link "Home details" at bounding box center [68, 201] width 79 height 13
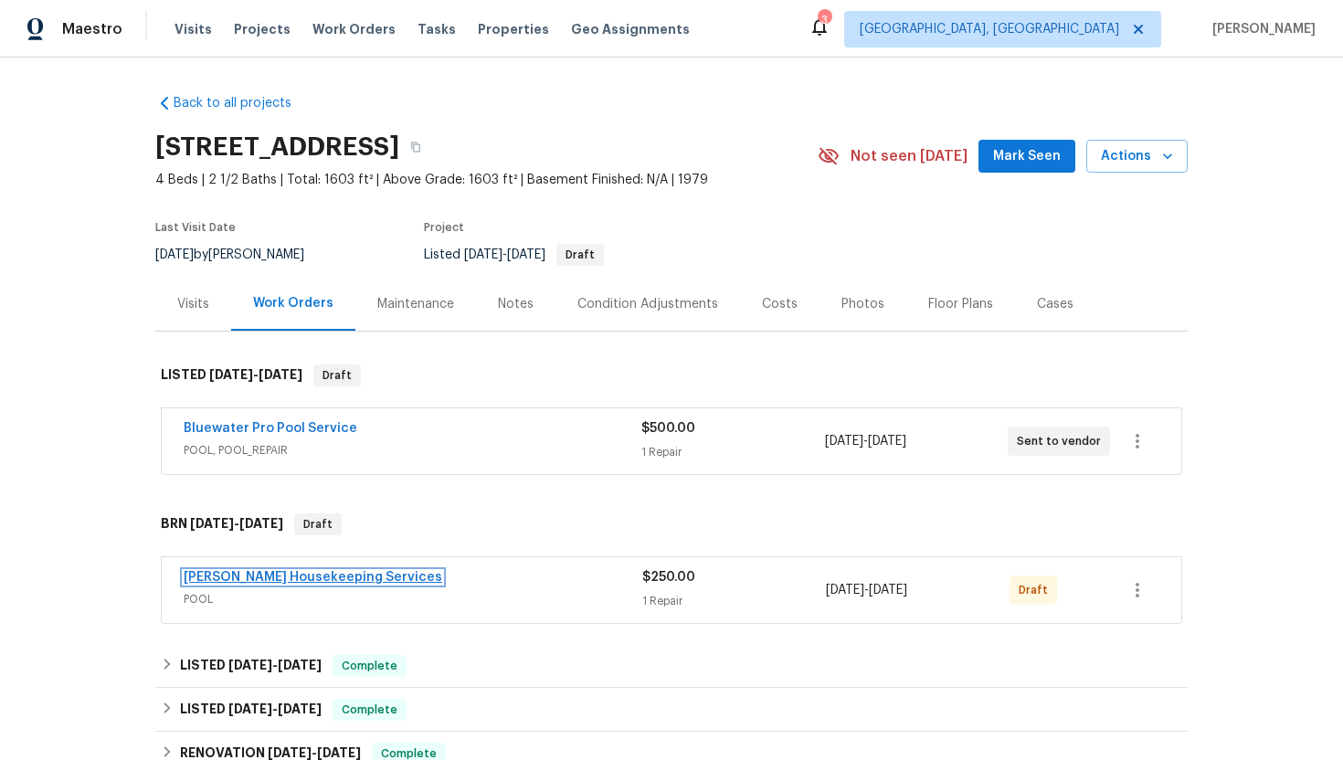
click at [308, 576] on link "[PERSON_NAME] Housekeeping Services" at bounding box center [313, 577] width 258 height 13
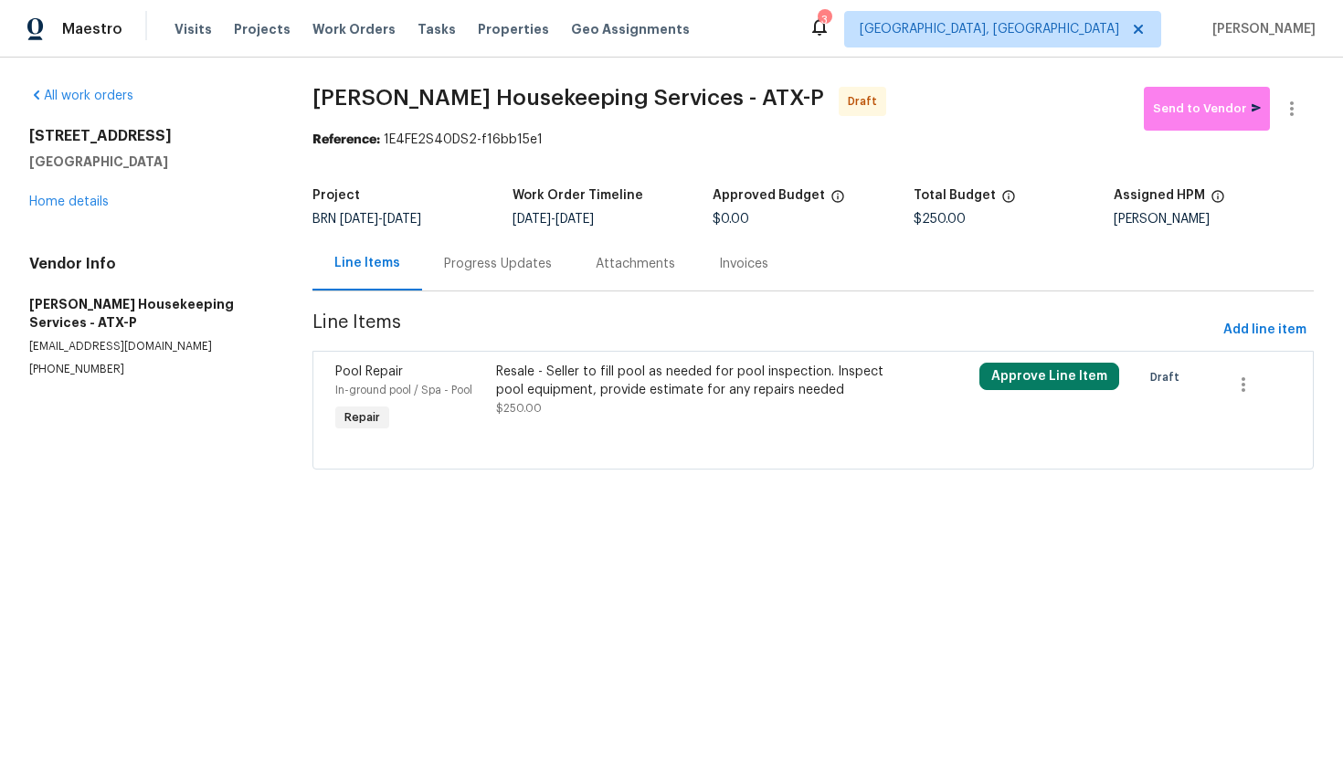
click at [515, 279] on div "Progress Updates" at bounding box center [498, 264] width 152 height 54
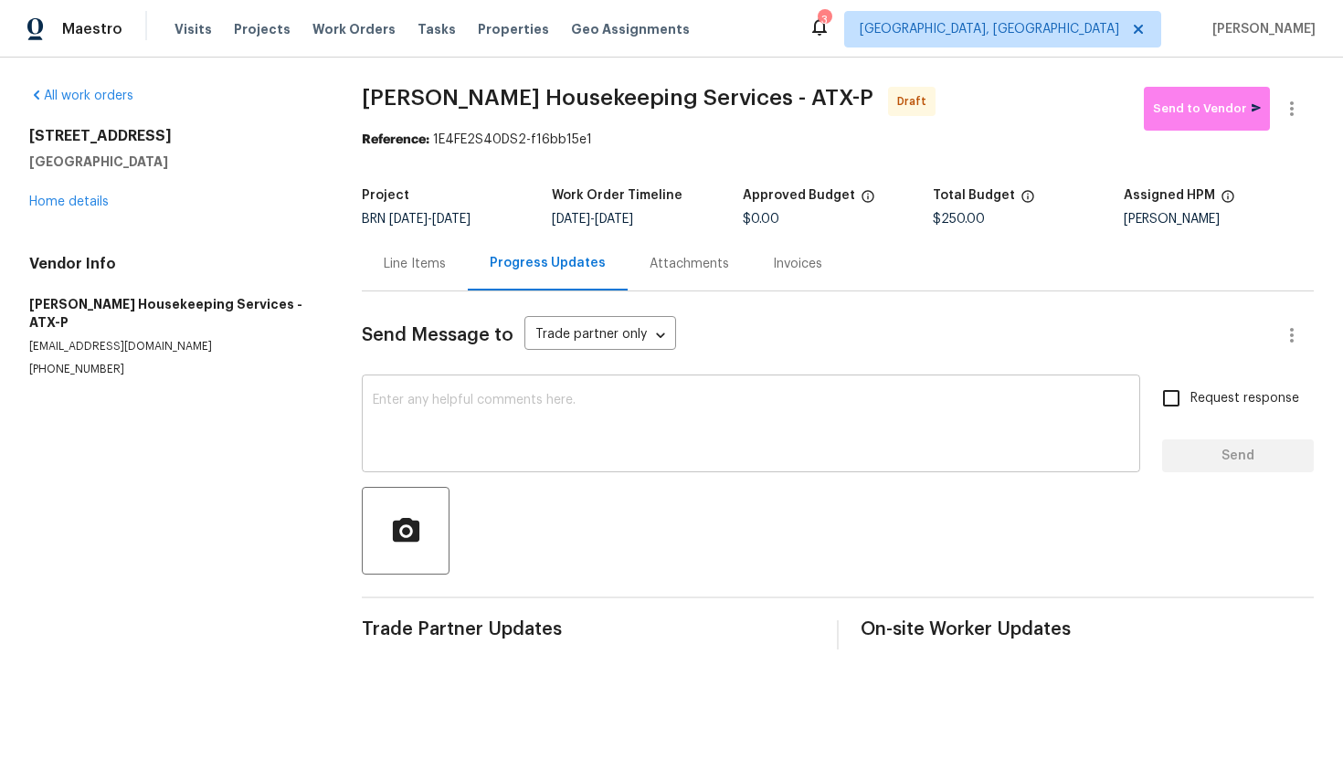
click at [622, 413] on textarea at bounding box center [751, 426] width 756 height 64
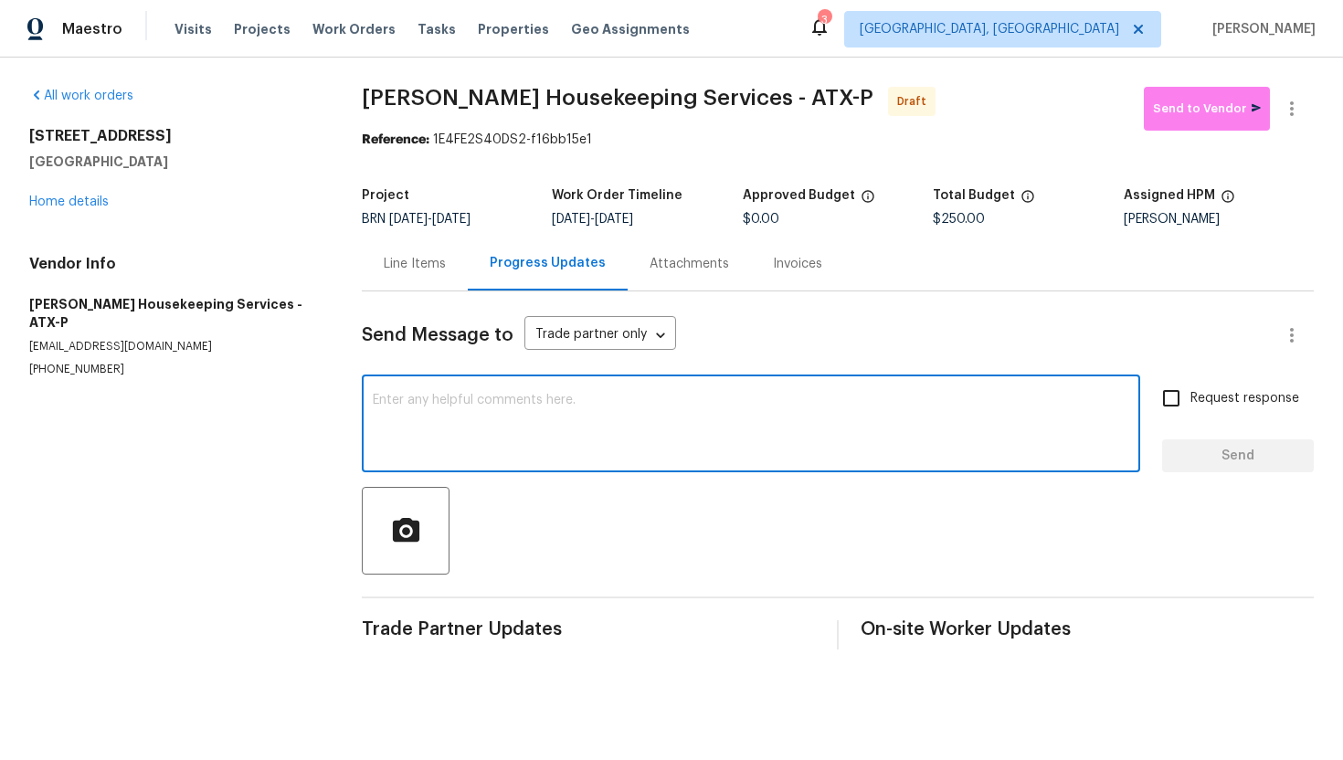
paste textarea "Hey! This is Ajay with Opendoor. I’m confirming a BRN Work Order for the proper…"
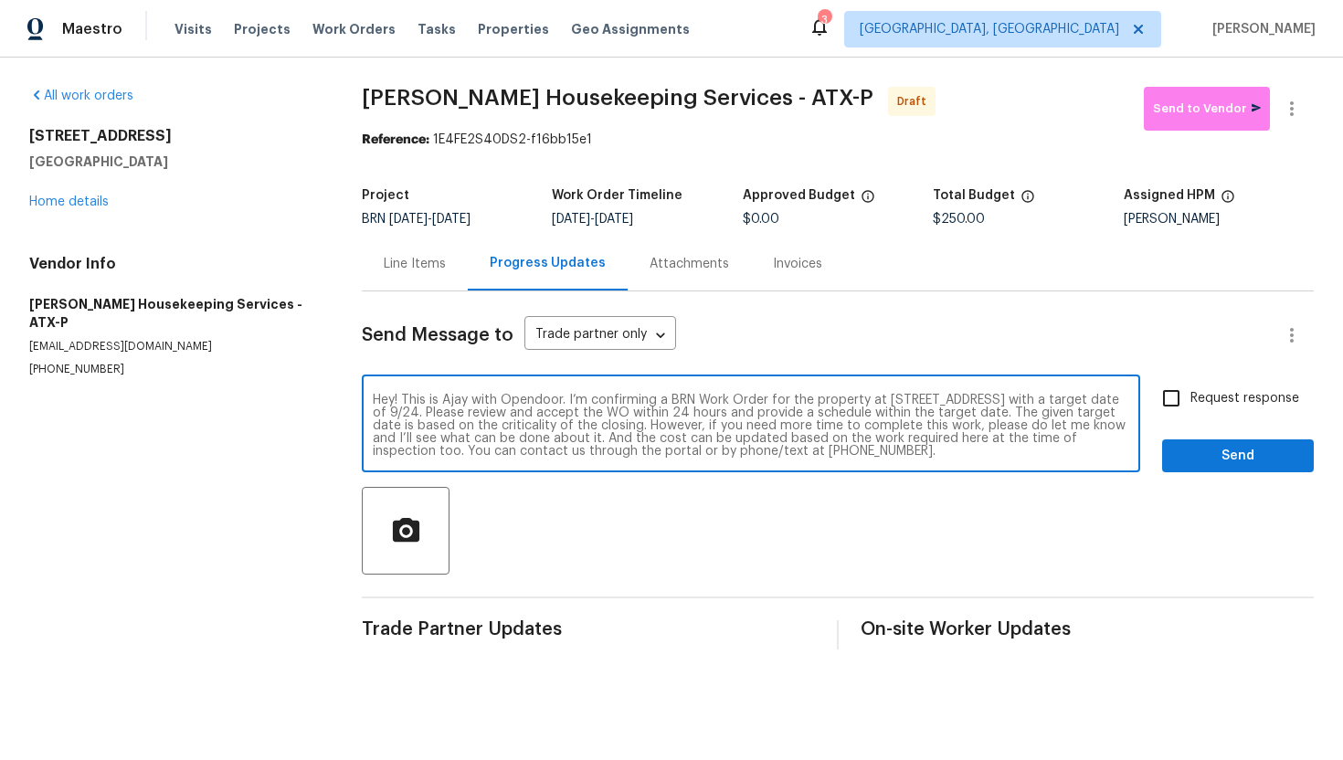
click at [524, 415] on textarea "Hey! This is Ajay with Opendoor. I’m confirming a BRN Work Order for the proper…" at bounding box center [751, 426] width 756 height 64
type textarea "Hey! This is Ajay with Opendoor. I’m confirming a BRN Work Order for the proper…"
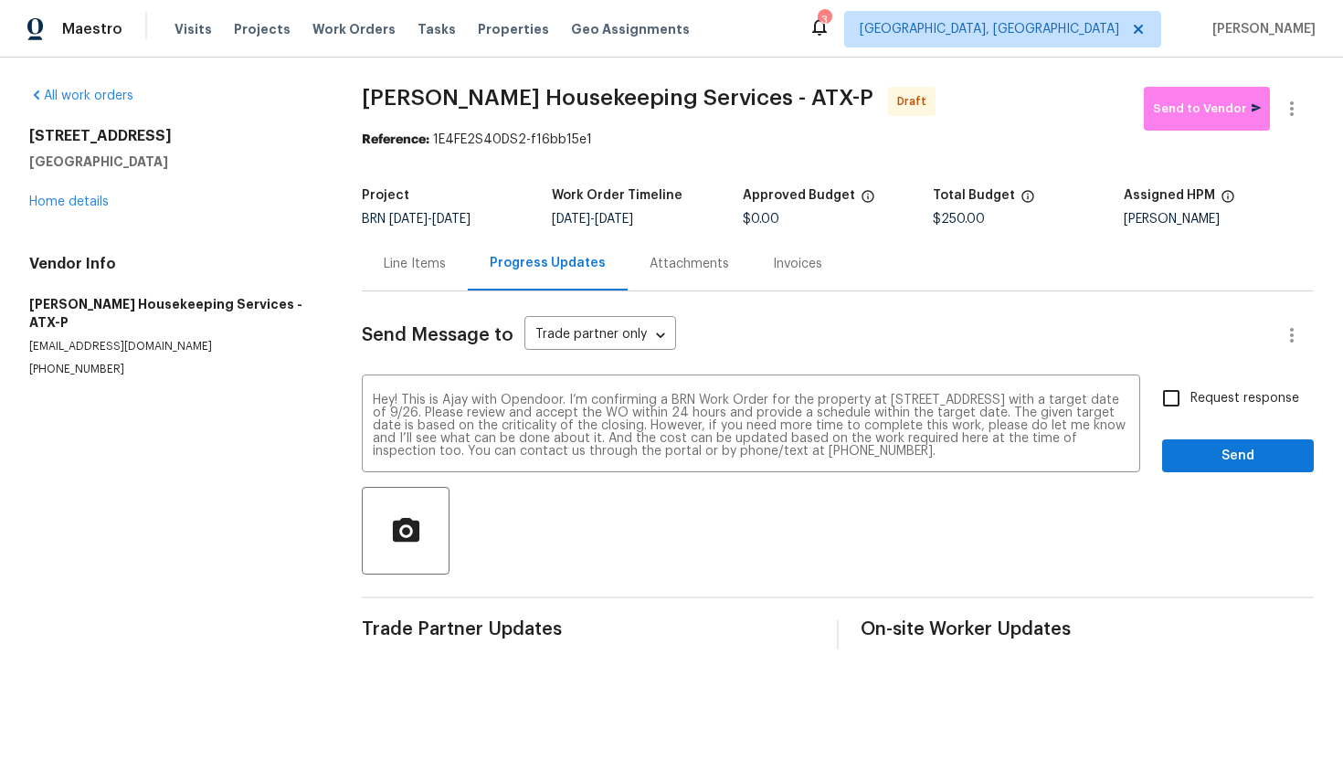
click at [1258, 400] on span "Request response" at bounding box center [1244, 398] width 109 height 19
click at [1190, 400] on input "Request response" at bounding box center [1171, 398] width 38 height 38
checkbox input "true"
click at [1239, 464] on span "Send" at bounding box center [1237, 456] width 122 height 23
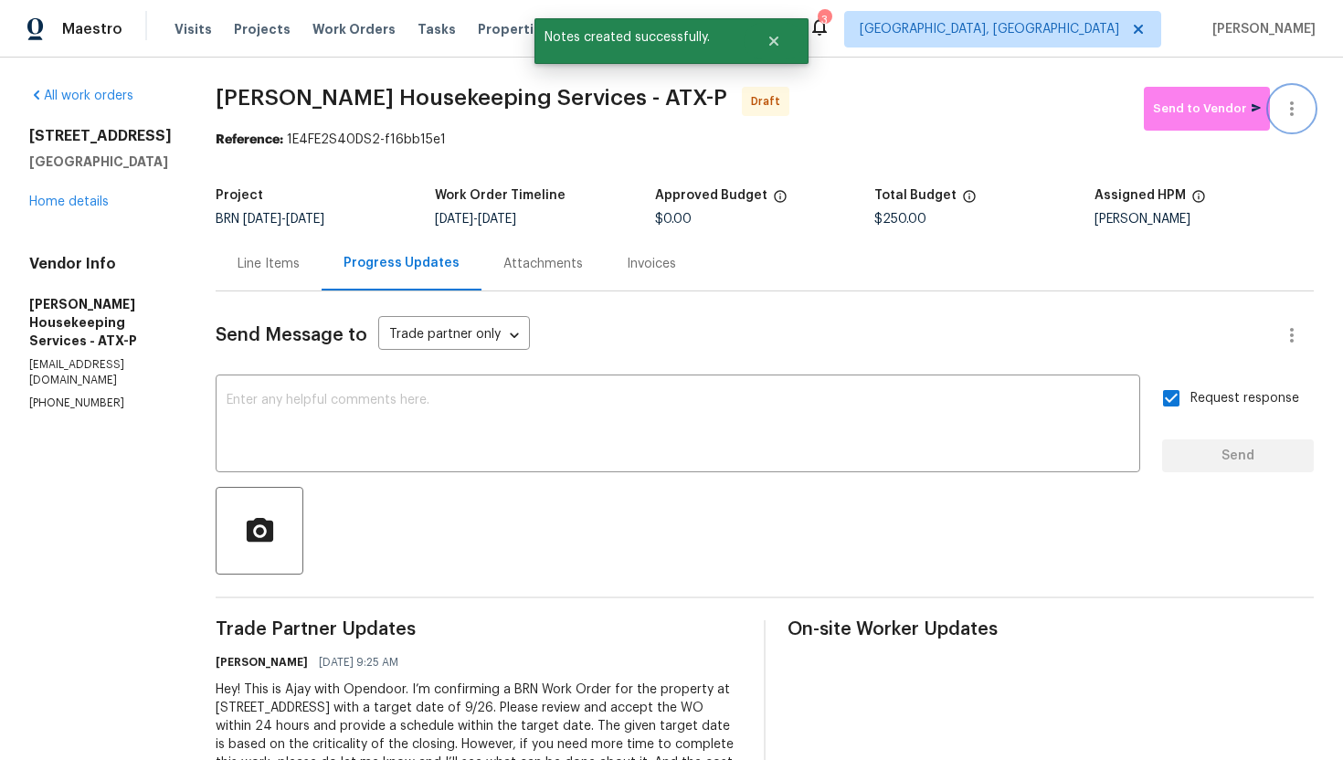
click at [1303, 107] on button "button" at bounding box center [1292, 109] width 44 height 44
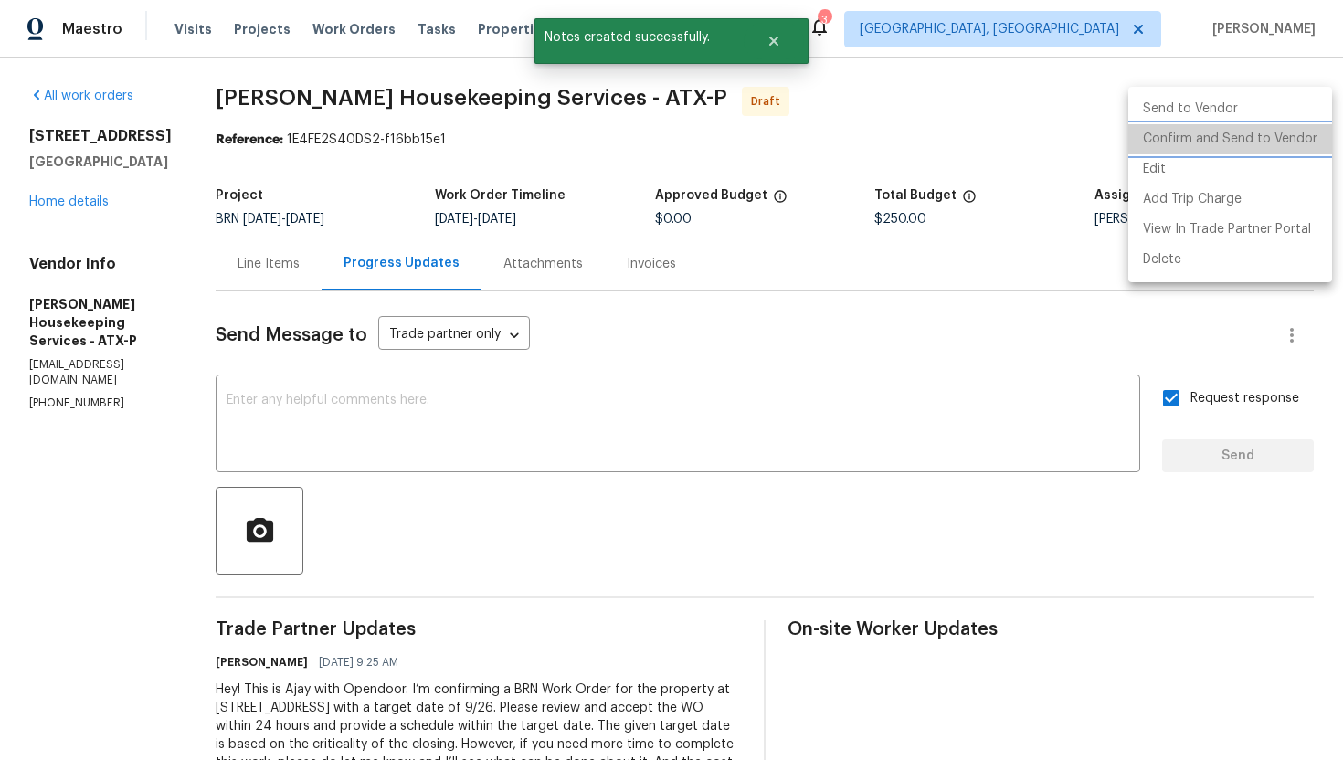
click at [1287, 144] on li "Confirm and Send to Vendor" at bounding box center [1230, 139] width 204 height 30
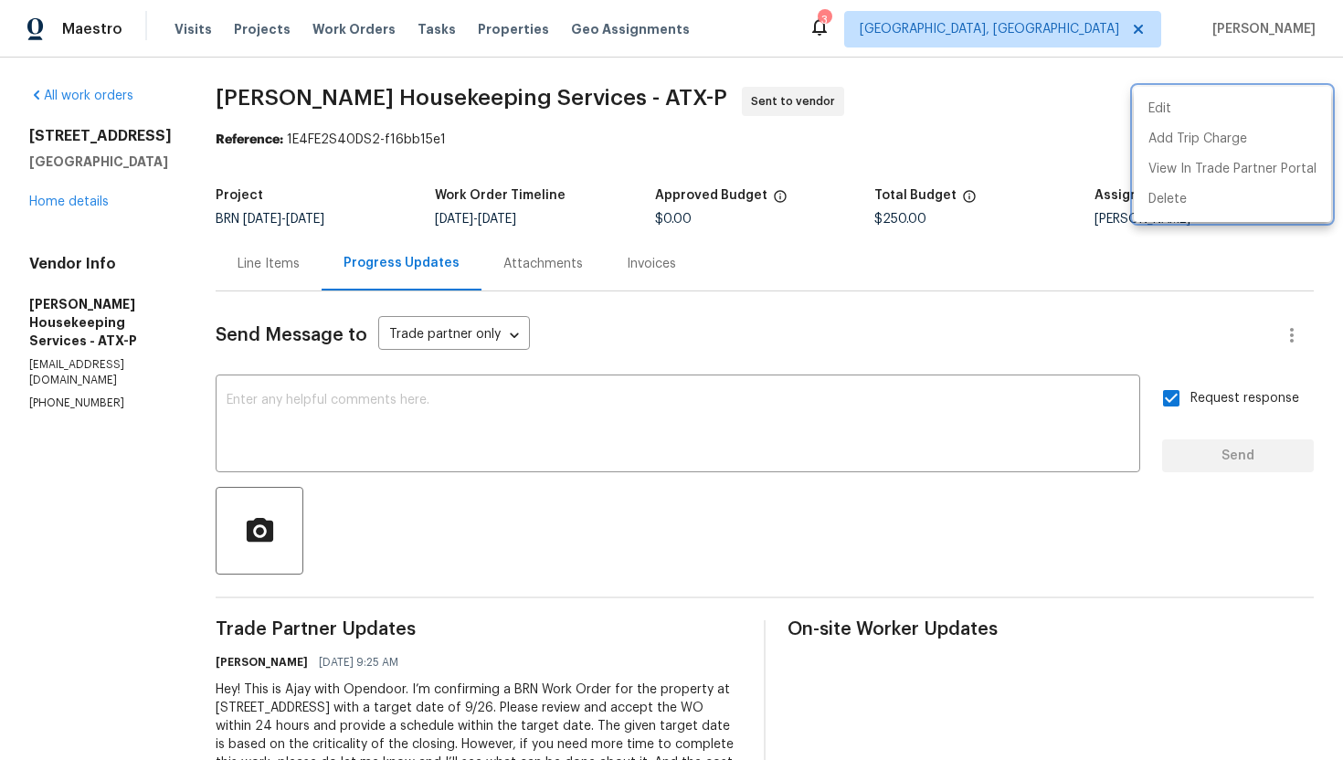
click at [47, 201] on div at bounding box center [671, 380] width 1343 height 760
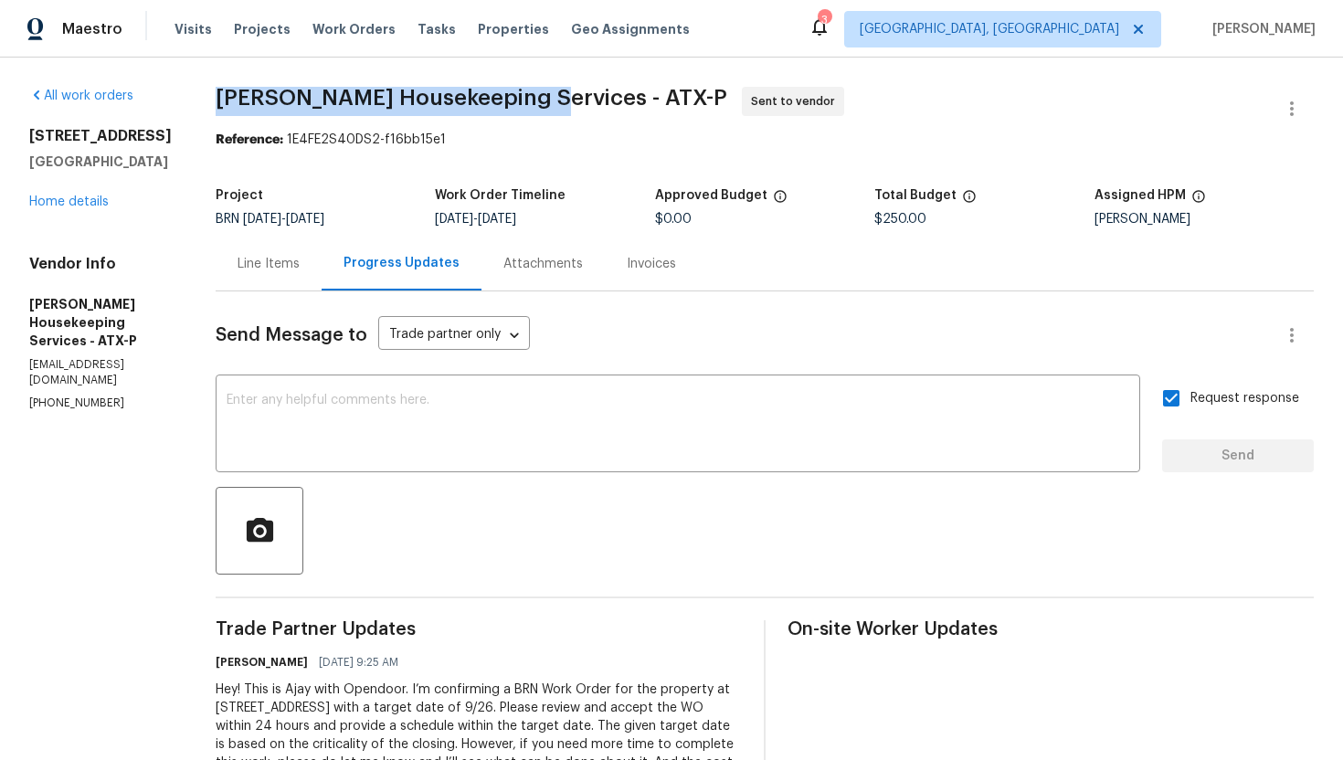
drag, startPoint x: 237, startPoint y: 96, endPoint x: 543, endPoint y: 105, distance: 306.1
click at [543, 105] on span "[PERSON_NAME] Housekeeping Services - ATX-P" at bounding box center [472, 98] width 512 height 22
copy span "[PERSON_NAME] Housekeeping Services"
